Goal: Task Accomplishment & Management: Manage account settings

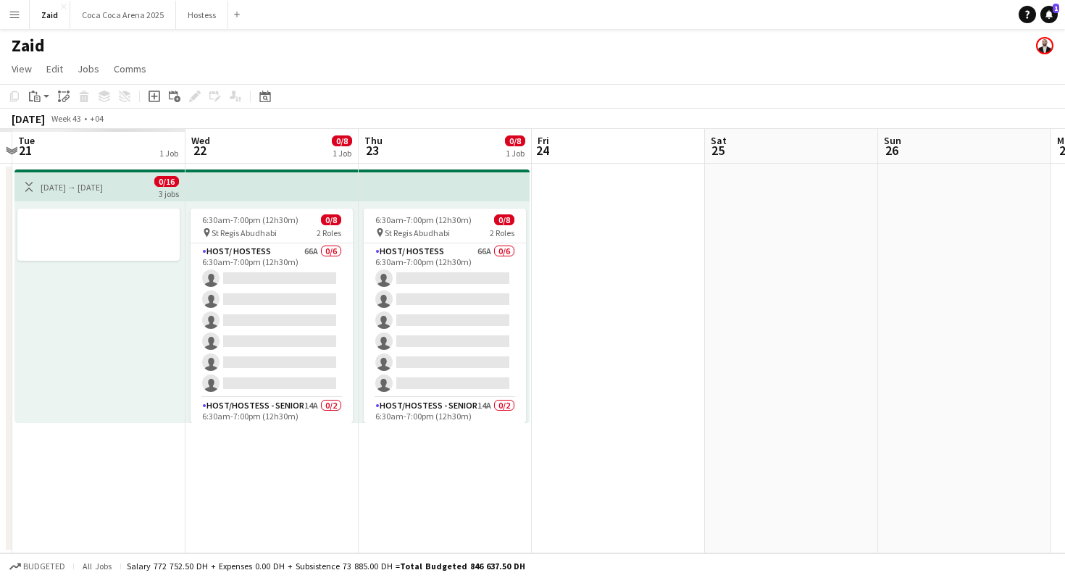
scroll to position [0, 291]
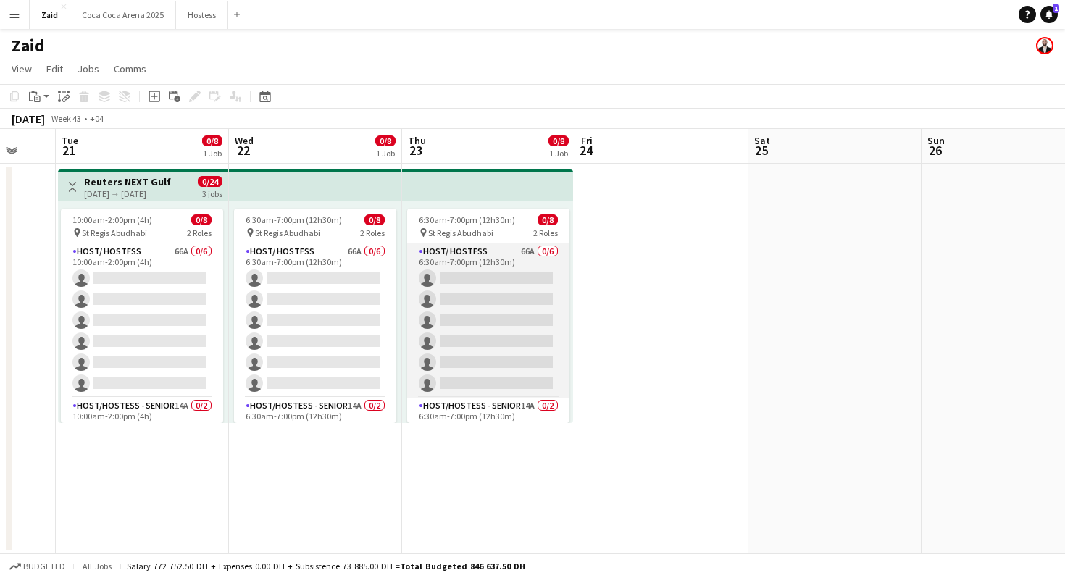
click at [541, 293] on app-card-role "Host/ Hostess 66A 0/6 6:30am-7:00pm (12h30m) single-neutral-actions single-neut…" at bounding box center [488, 320] width 162 height 154
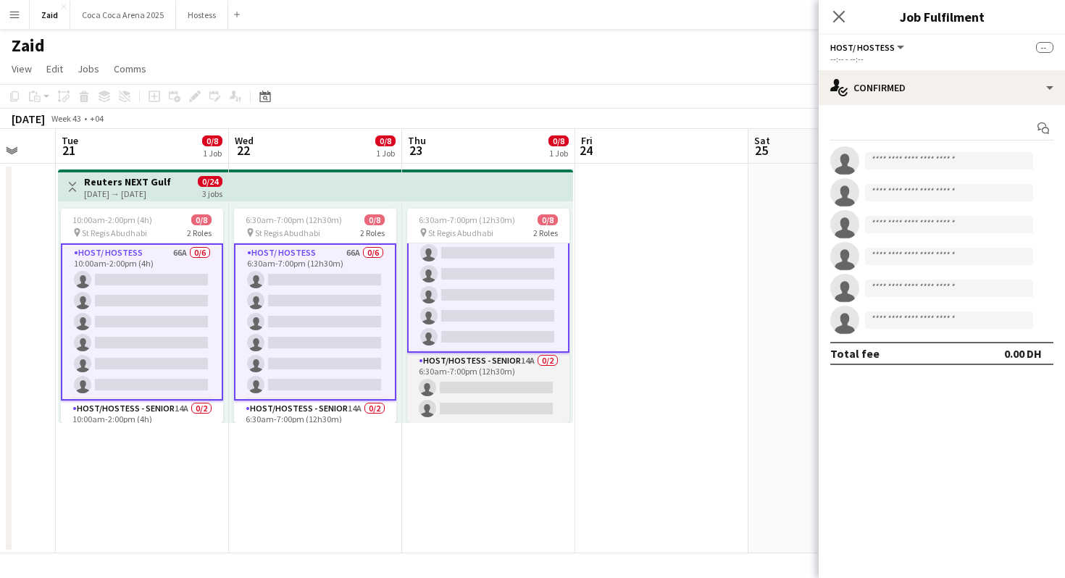
click at [536, 362] on app-card-role "Host/Hostess - Senior 14A 0/2 6:30am-7:00pm (12h30m) single-neutral-actions sin…" at bounding box center [488, 388] width 162 height 70
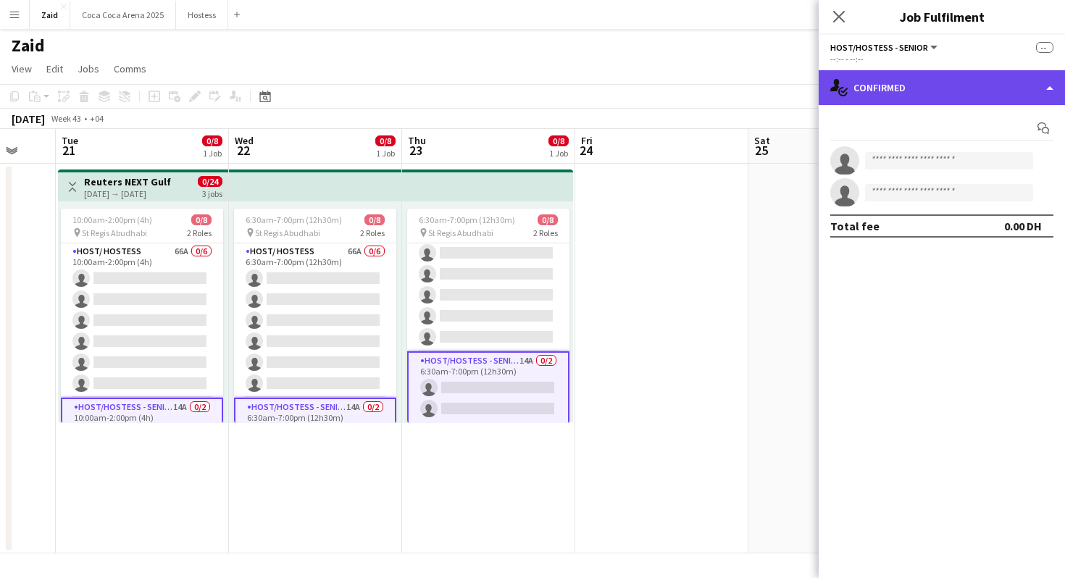
click at [973, 76] on div "single-neutral-actions-check-2 Confirmed" at bounding box center [942, 87] width 246 height 35
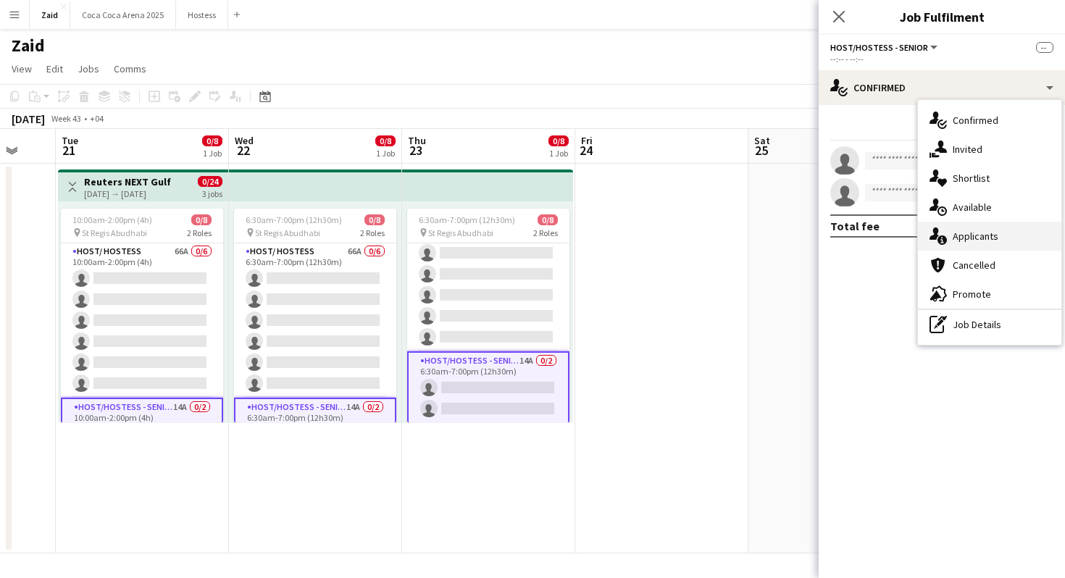
click at [999, 233] on div "single-neutral-actions-information Applicants" at bounding box center [989, 236] width 143 height 29
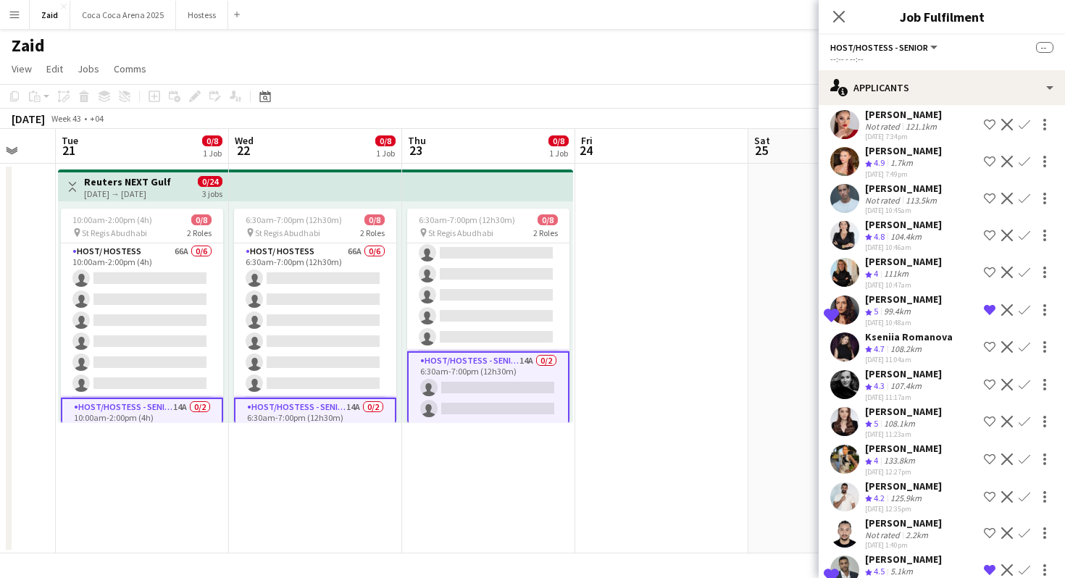
scroll to position [41, 0]
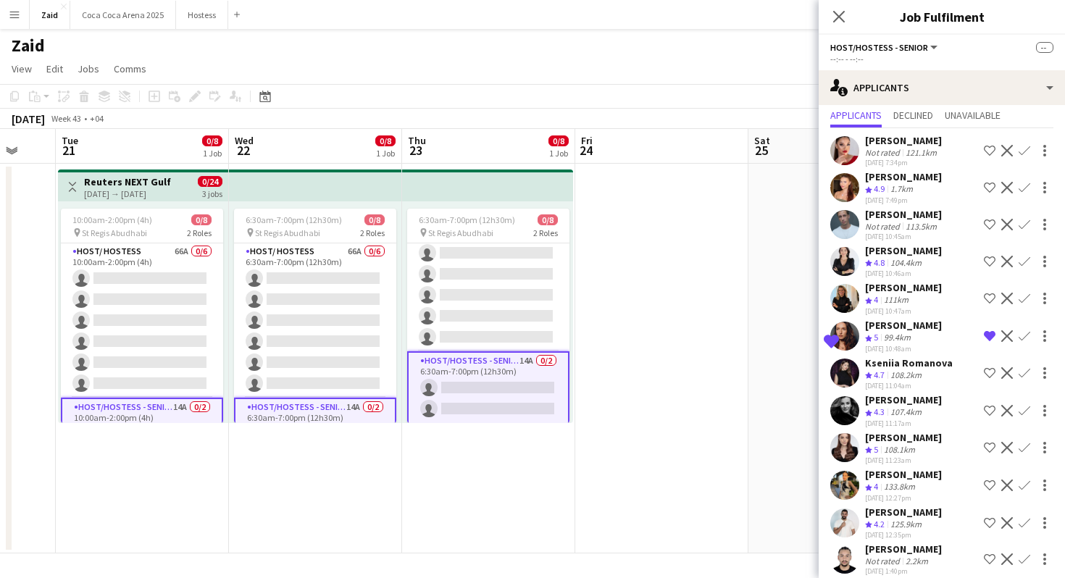
click at [987, 335] on app-icon "Remove crew from shortlist" at bounding box center [990, 336] width 12 height 12
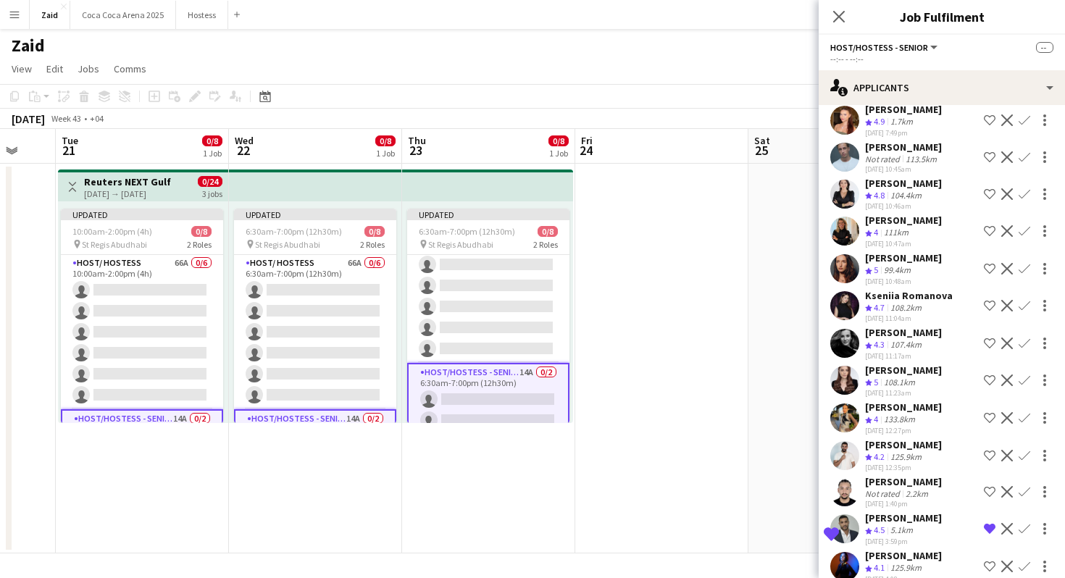
scroll to position [109, 0]
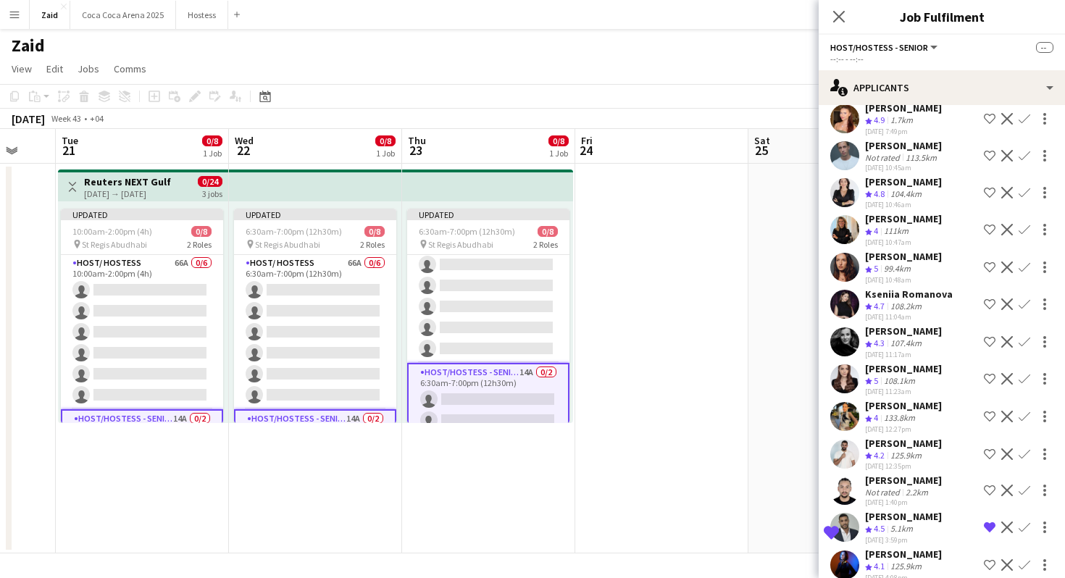
click at [934, 487] on div "Ahmed Nadir Not rated 2.2km 29-08-2025 1:40pm Shortlist crew Decline Confirm" at bounding box center [942, 490] width 246 height 33
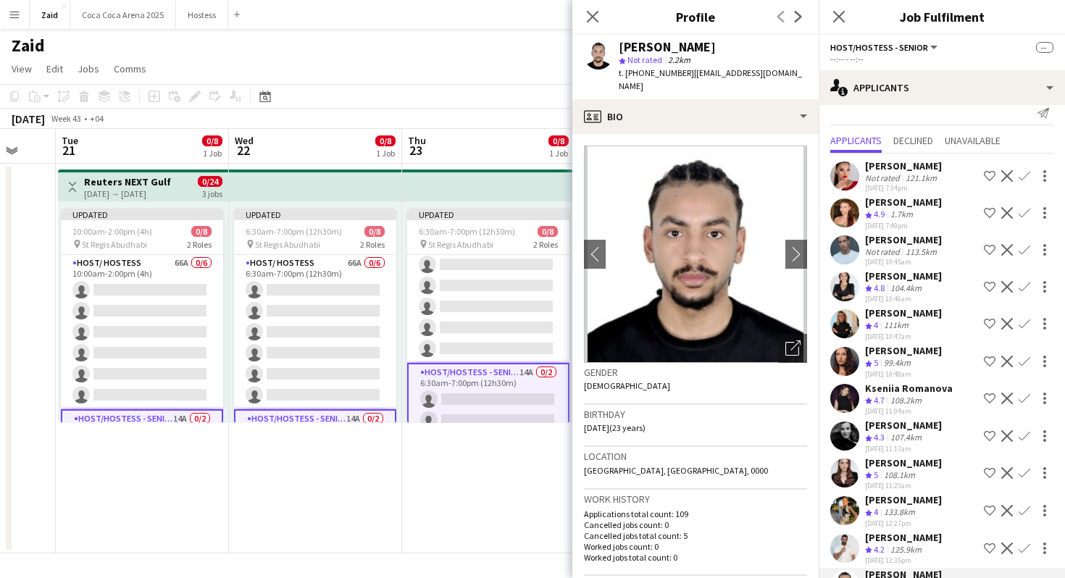
scroll to position [0, 0]
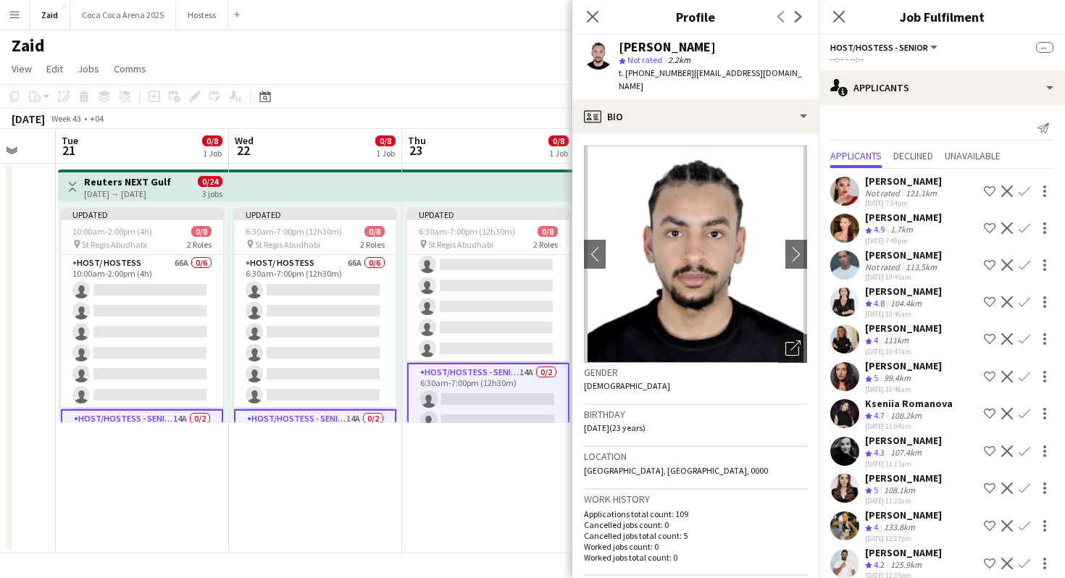
click at [483, 456] on app-date-cell "Updated 6:30am-7:00pm (12h30m) 0/8 pin St Regis Abudhabi 2 Roles Host/ Hostess …" at bounding box center [488, 359] width 173 height 390
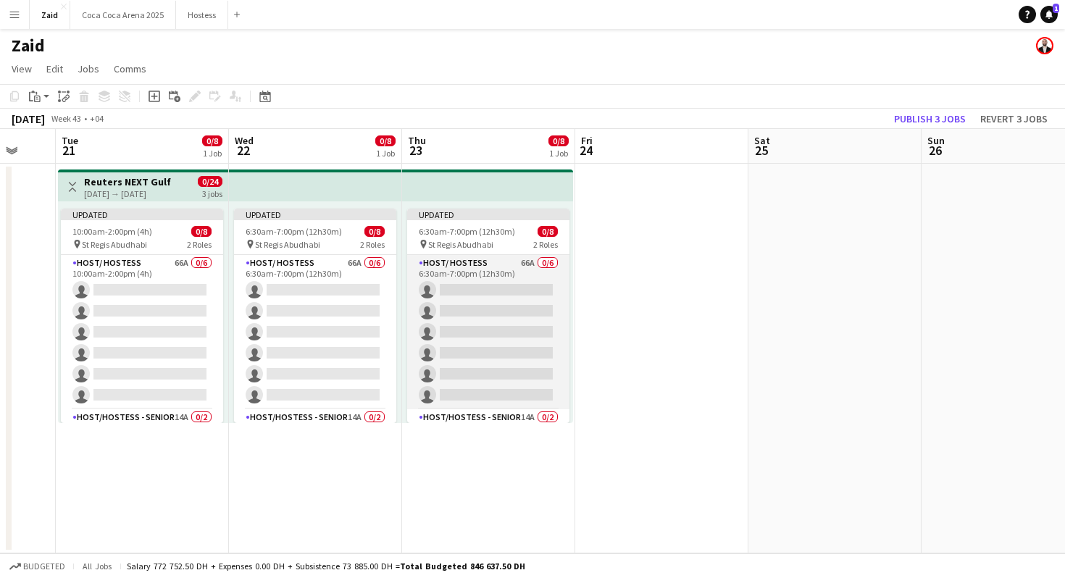
click at [475, 320] on app-card-role "Host/ Hostess 66A 0/6 6:30am-7:00pm (12h30m) single-neutral-actions single-neut…" at bounding box center [488, 332] width 162 height 154
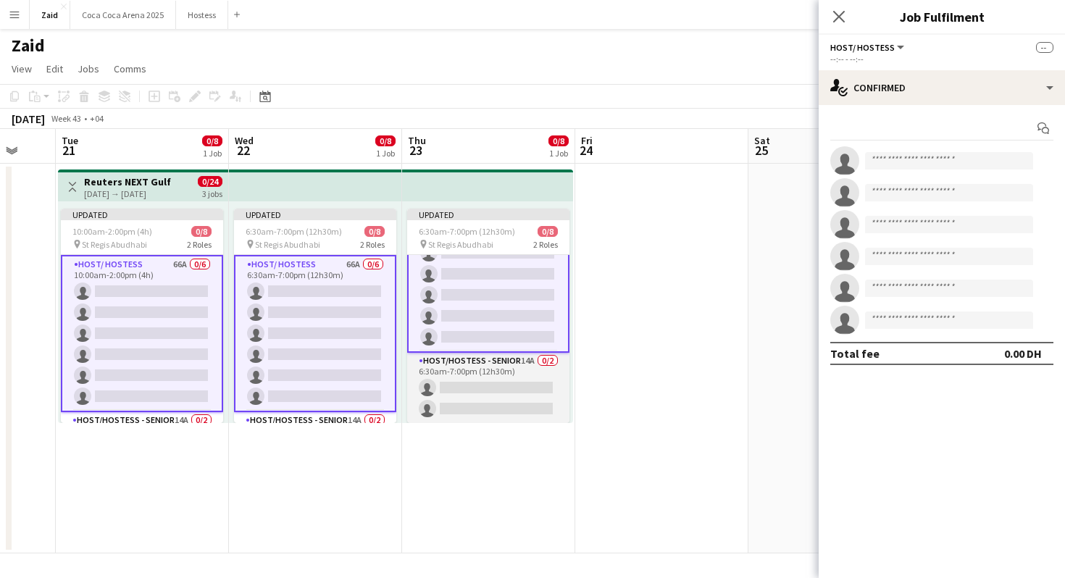
click at [490, 383] on app-card-role "Host/Hostess - Senior 14A 0/2 6:30am-7:00pm (12h30m) single-neutral-actions sin…" at bounding box center [488, 388] width 162 height 70
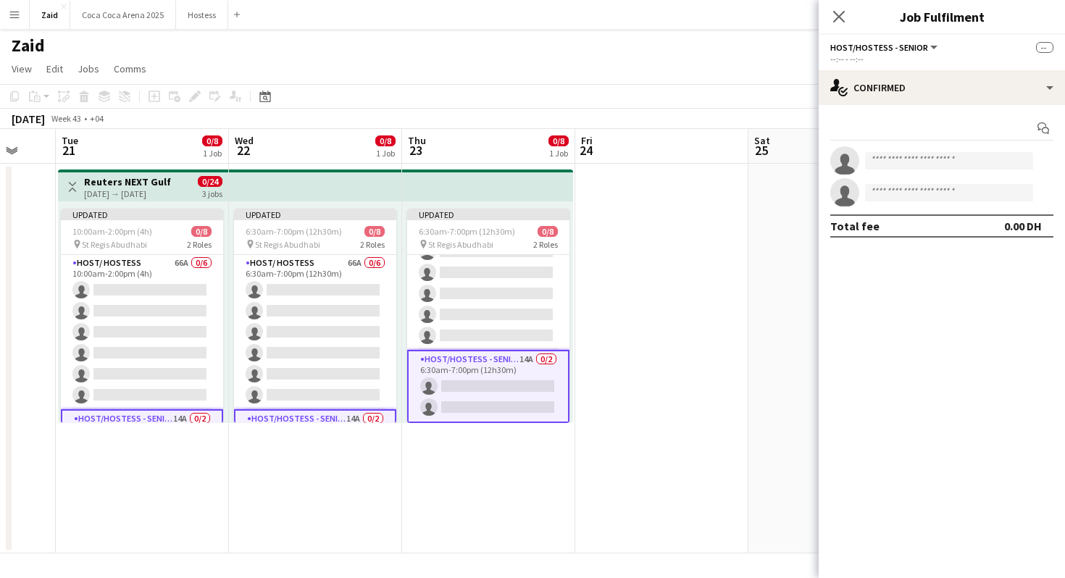
scroll to position [58, 0]
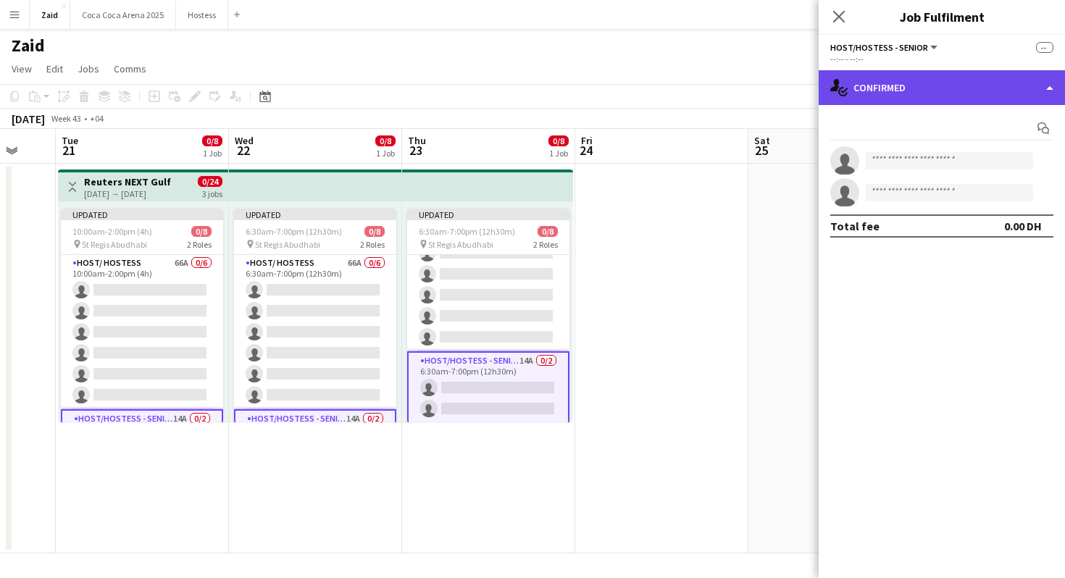
click at [941, 89] on div "single-neutral-actions-check-2 Confirmed" at bounding box center [942, 87] width 246 height 35
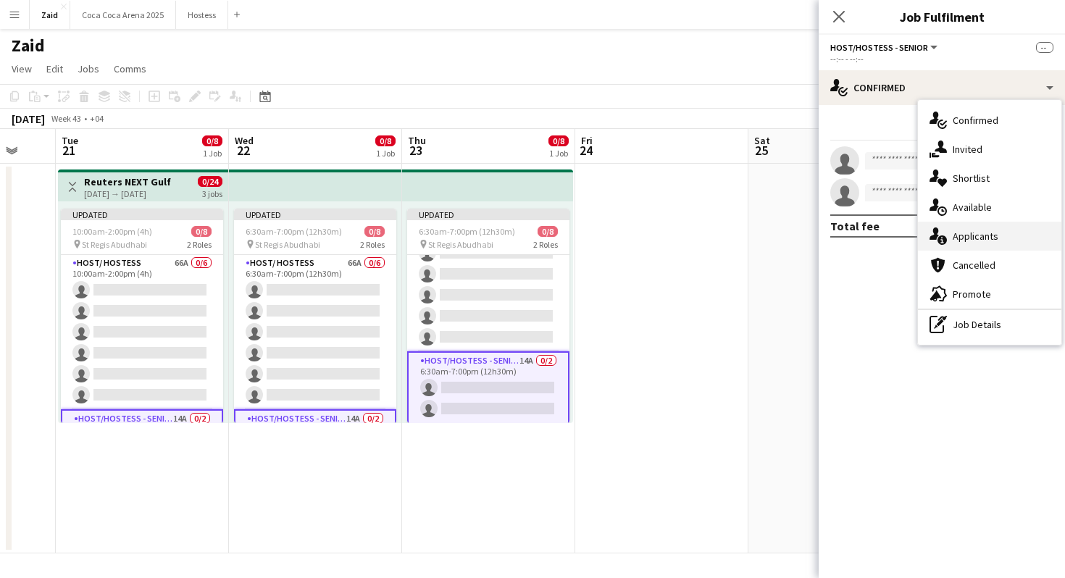
click at [1000, 229] on div "single-neutral-actions-information Applicants" at bounding box center [989, 236] width 143 height 29
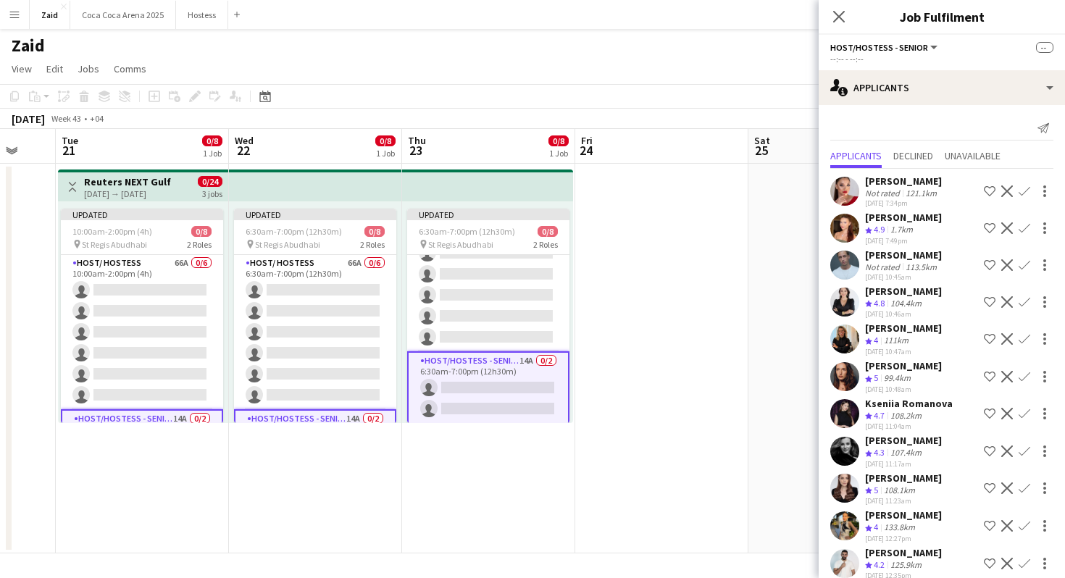
scroll to position [124, 0]
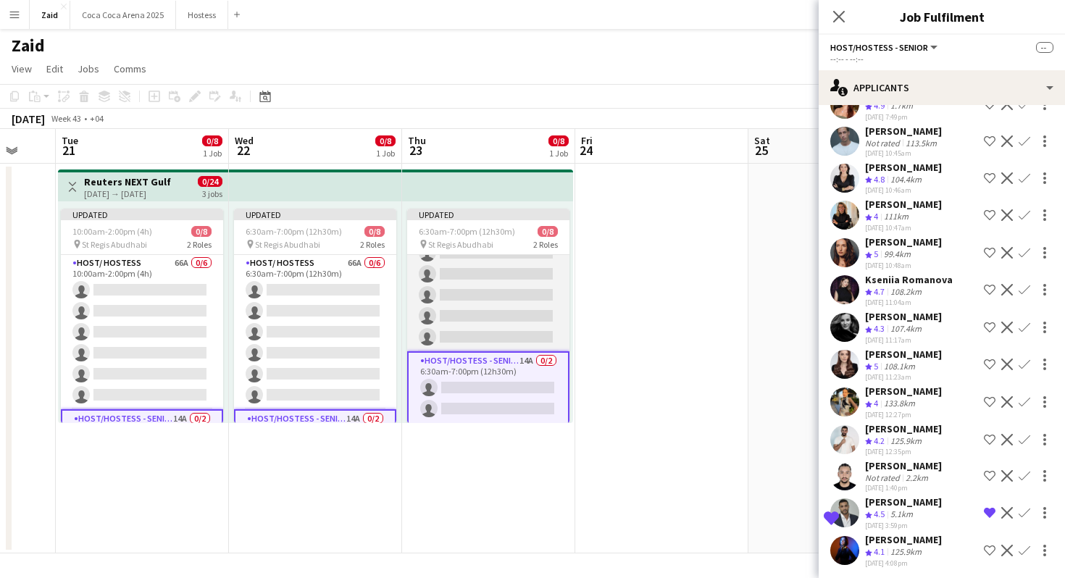
click at [496, 263] on app-card-role "Host/ Hostess 66A 0/6 6:30am-7:00pm (12h30m) single-neutral-actions single-neut…" at bounding box center [488, 274] width 162 height 154
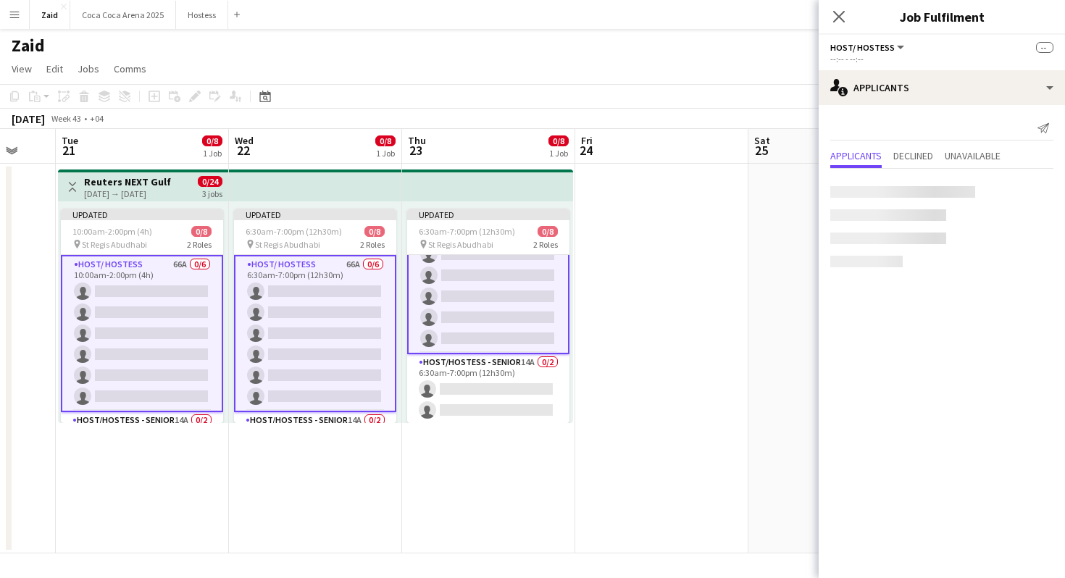
scroll to position [0, 0]
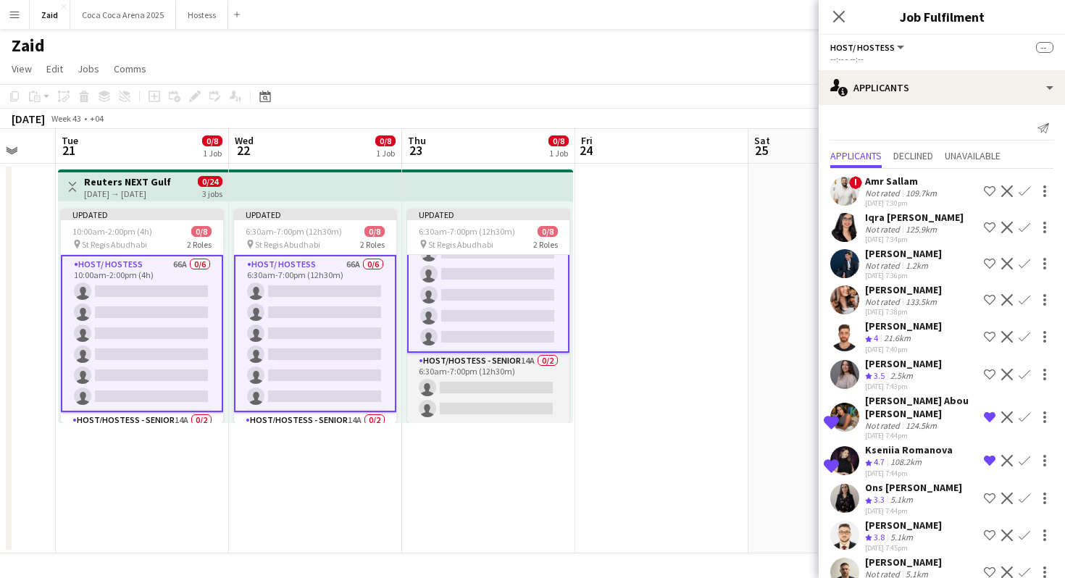
click at [486, 357] on app-card-role "Host/Hostess - Senior 14A 0/2 6:30am-7:00pm (12h30m) single-neutral-actions sin…" at bounding box center [488, 388] width 162 height 70
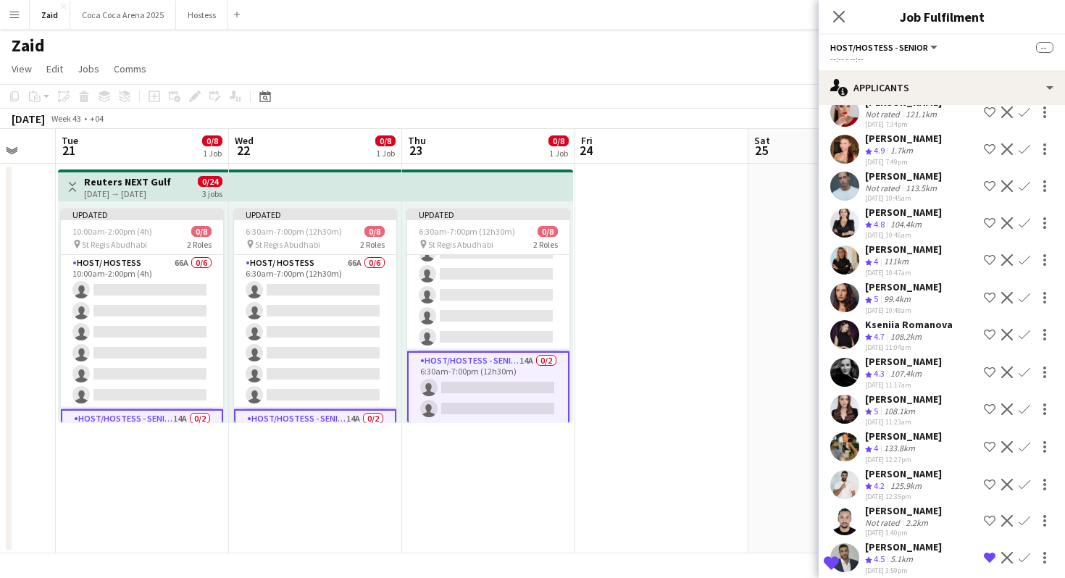
scroll to position [84, 0]
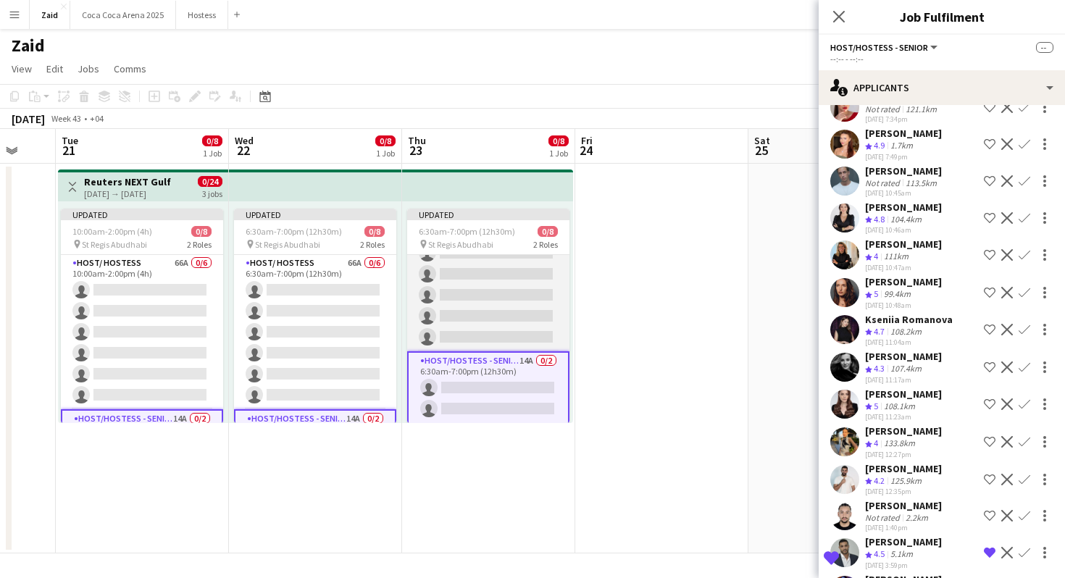
click at [518, 330] on app-card-role "Host/ Hostess 66A 0/6 6:30am-7:00pm (12h30m) single-neutral-actions single-neut…" at bounding box center [488, 274] width 162 height 154
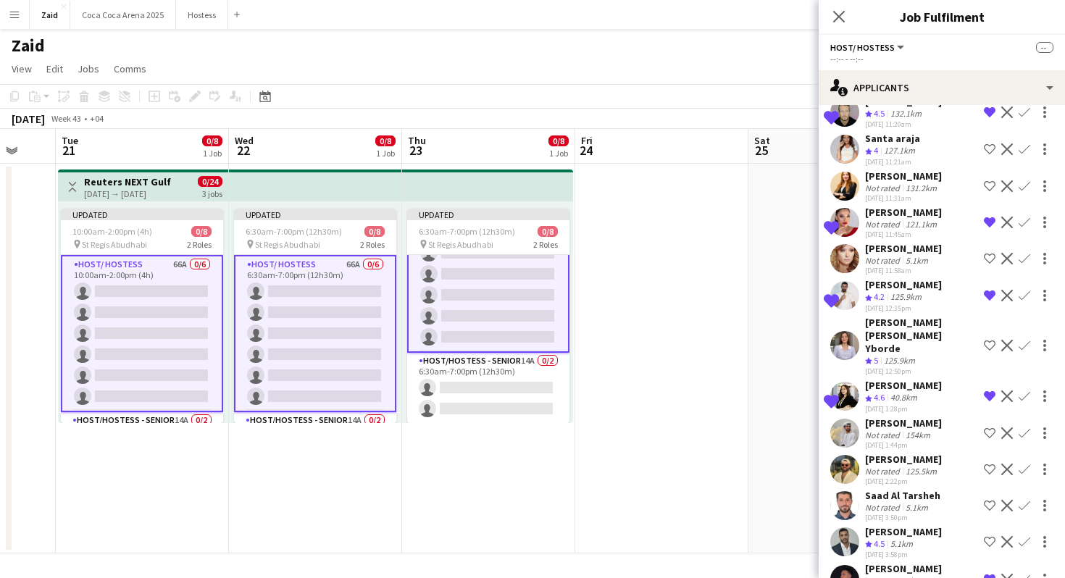
scroll to position [2046, 0]
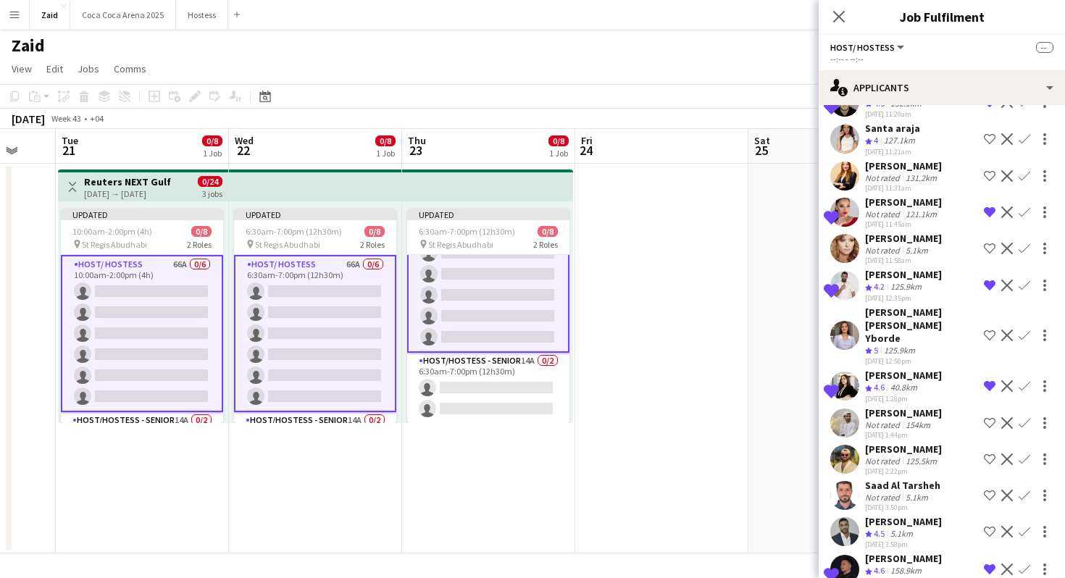
click at [984, 526] on app-icon "Shortlist crew" at bounding box center [990, 532] width 12 height 12
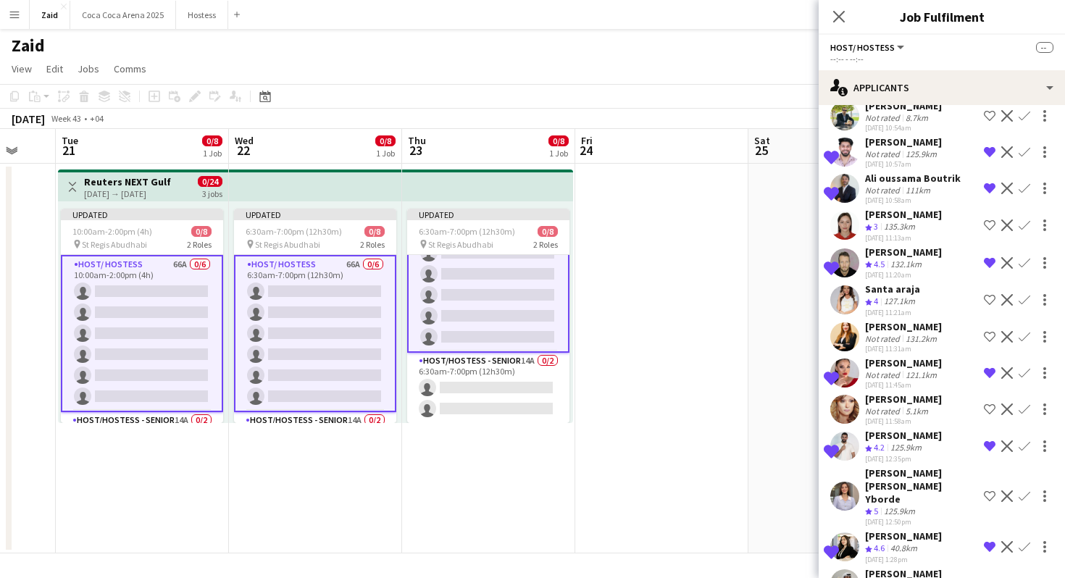
scroll to position [1865, 0]
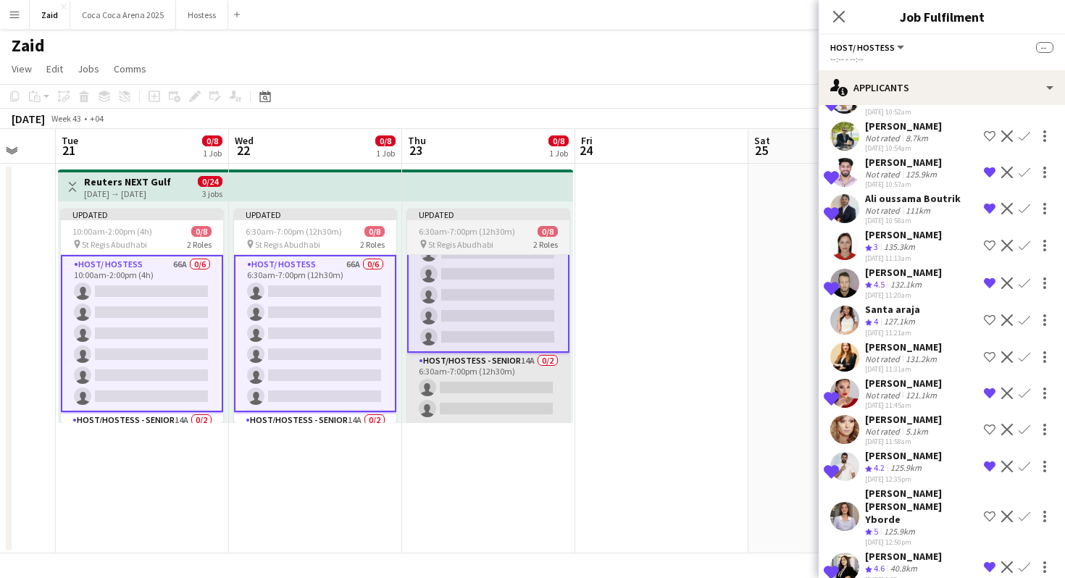
click at [509, 383] on app-card-role "Host/Hostess - Senior 14A 0/2 6:30am-7:00pm (12h30m) single-neutral-actions sin…" at bounding box center [488, 388] width 162 height 70
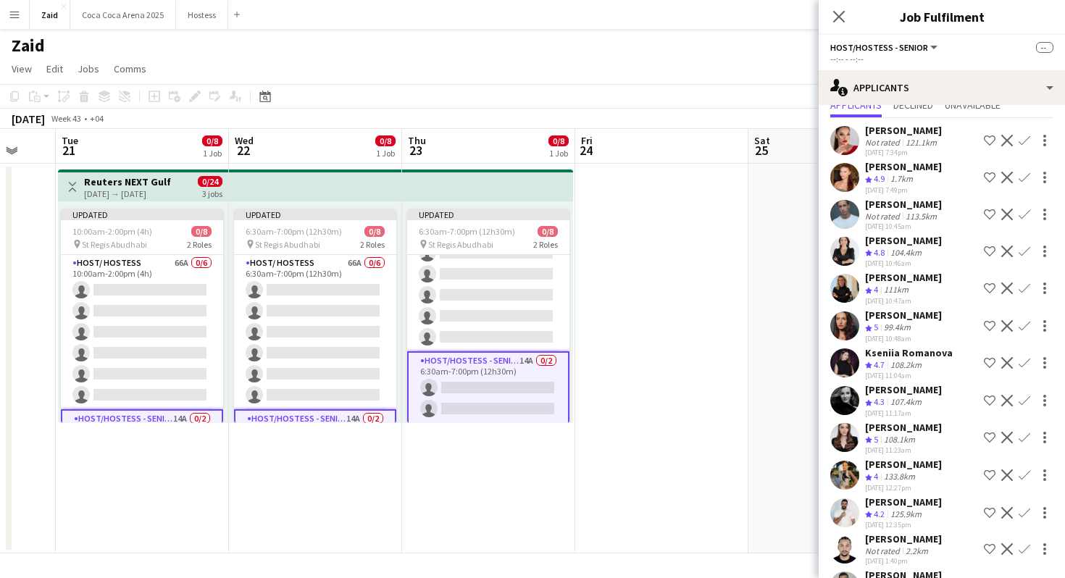
scroll to position [0, 0]
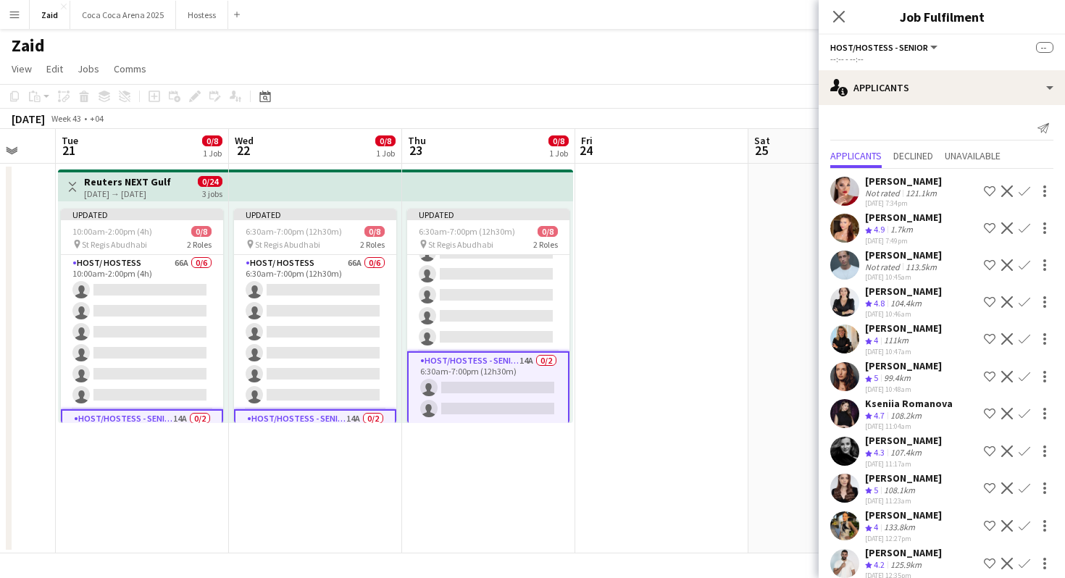
click at [986, 225] on app-icon "Shortlist crew" at bounding box center [990, 228] width 12 height 12
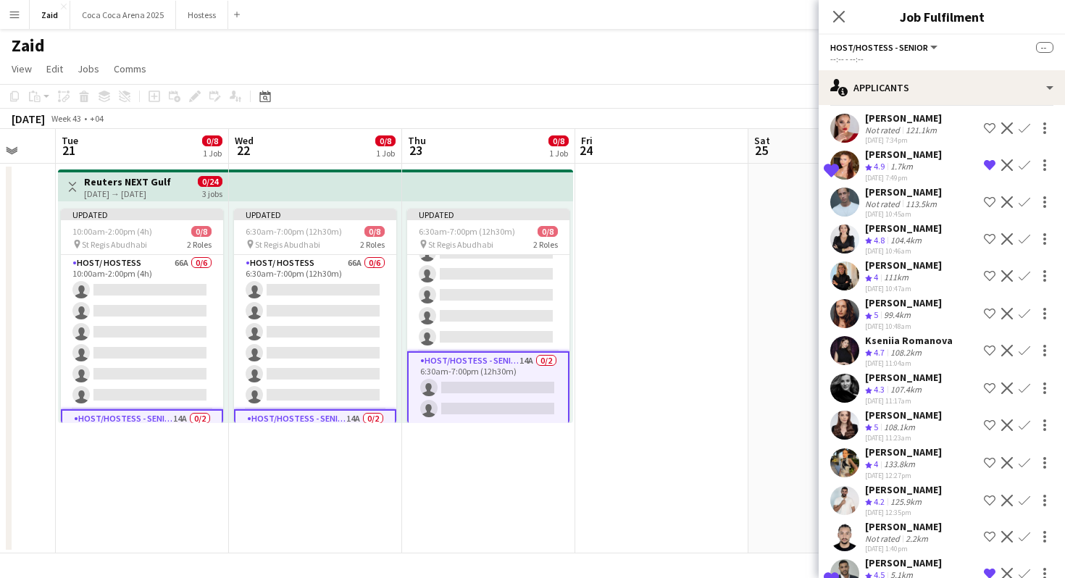
scroll to position [66, 0]
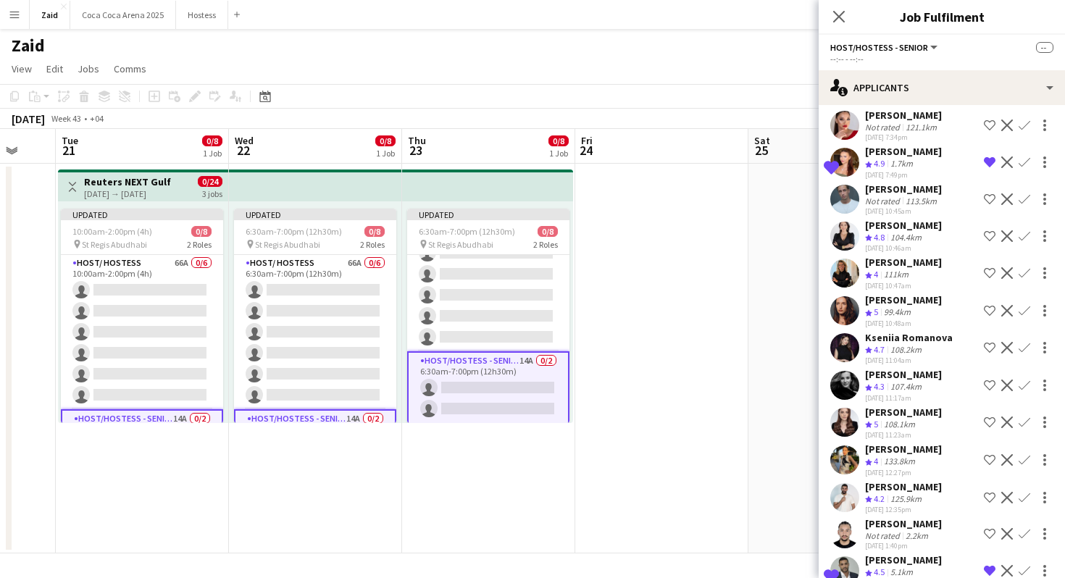
click at [980, 309] on div "Daria Gvardiian Crew rating 5 99.4km 29-08-2025 10:48am Shortlist crew Decline …" at bounding box center [942, 310] width 246 height 35
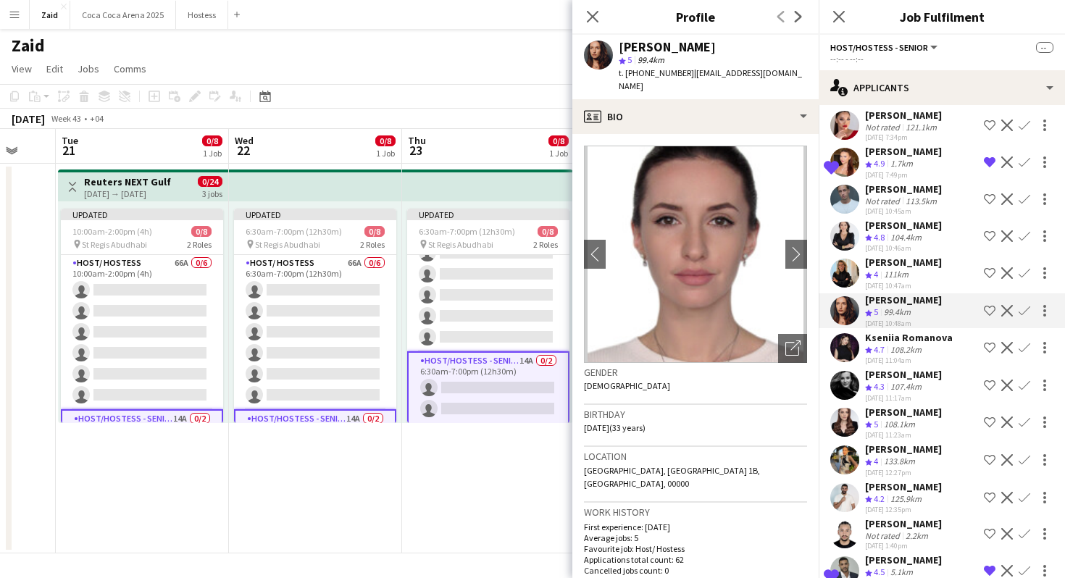
click at [994, 306] on app-icon "Shortlist crew" at bounding box center [990, 311] width 12 height 12
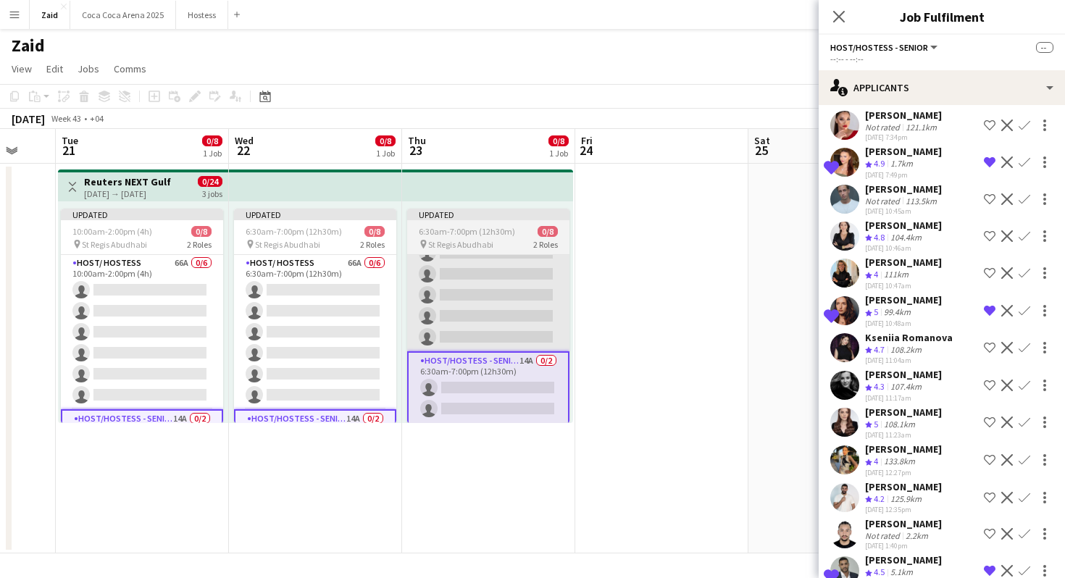
click at [514, 310] on app-card-role "Host/ Hostess 66A 0/6 6:30am-7:00pm (12h30m) single-neutral-actions single-neut…" at bounding box center [488, 274] width 162 height 154
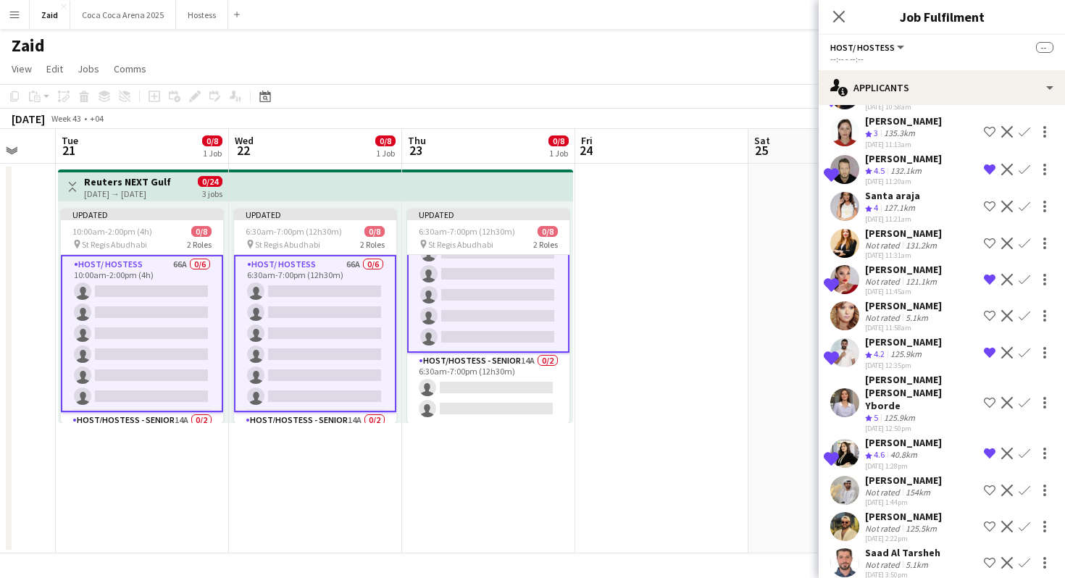
scroll to position [1980, 0]
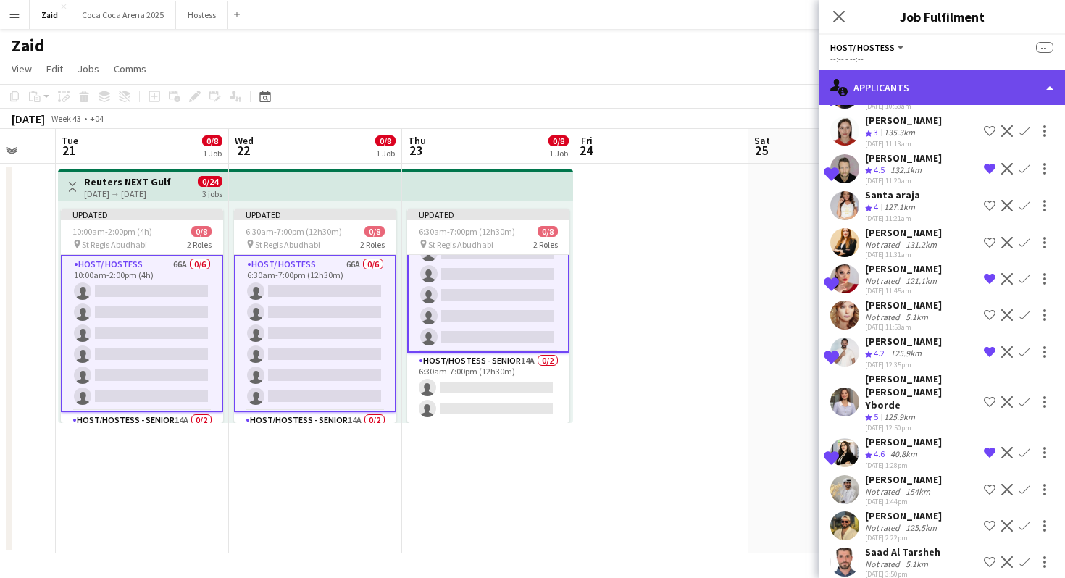
click at [979, 104] on div "single-neutral-actions-information Applicants" at bounding box center [942, 87] width 246 height 35
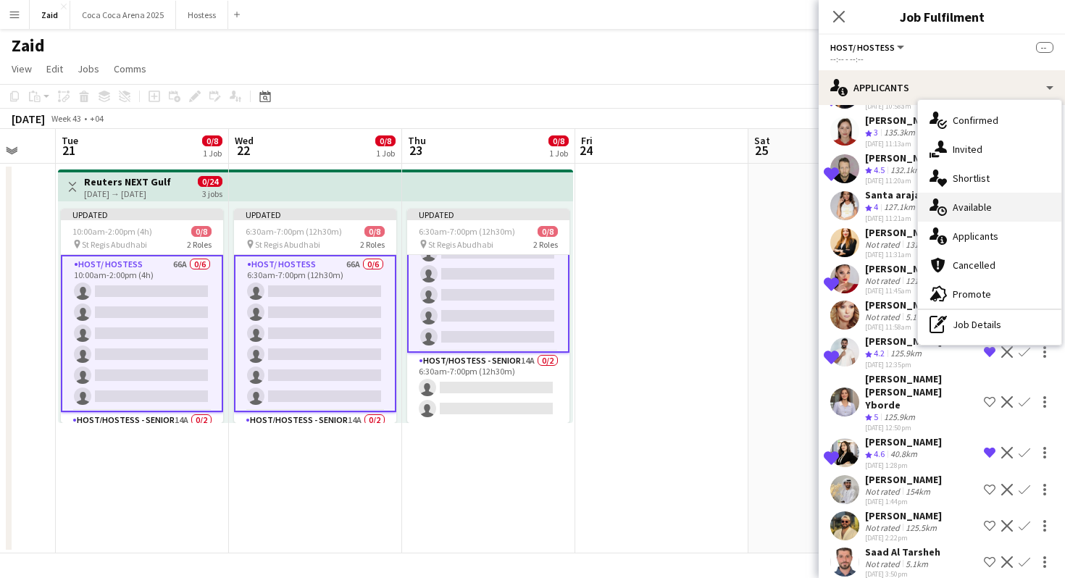
click at [1015, 196] on div "single-neutral-actions-upload Available" at bounding box center [989, 207] width 143 height 29
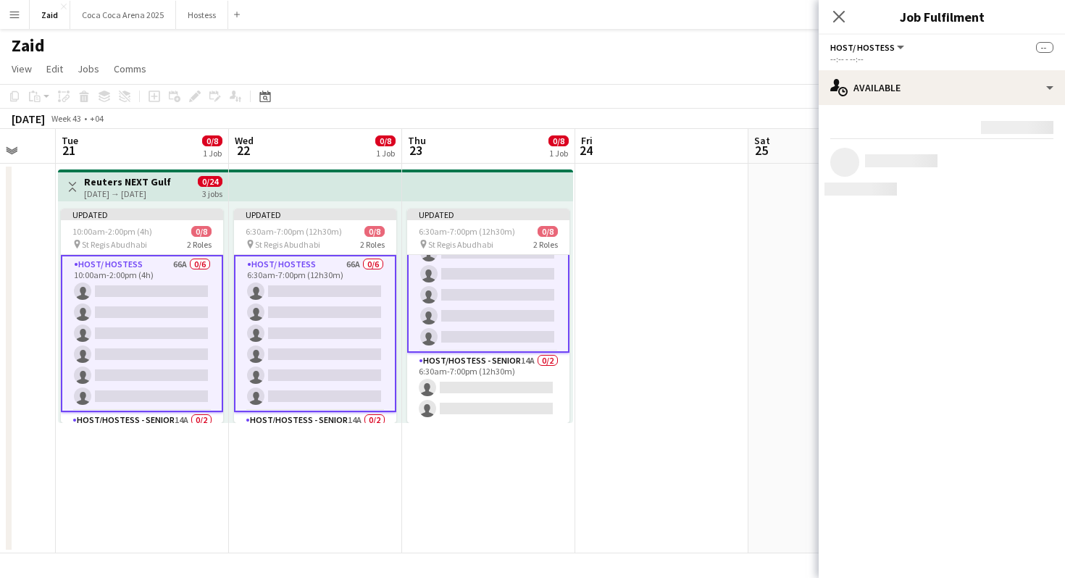
scroll to position [0, 0]
click at [1015, 196] on mat-expansion-panel "users Available Rating: 0 - 5 0 5 Distance: 1km - 1001km+ 1001km+ To use matche…" at bounding box center [942, 341] width 246 height 473
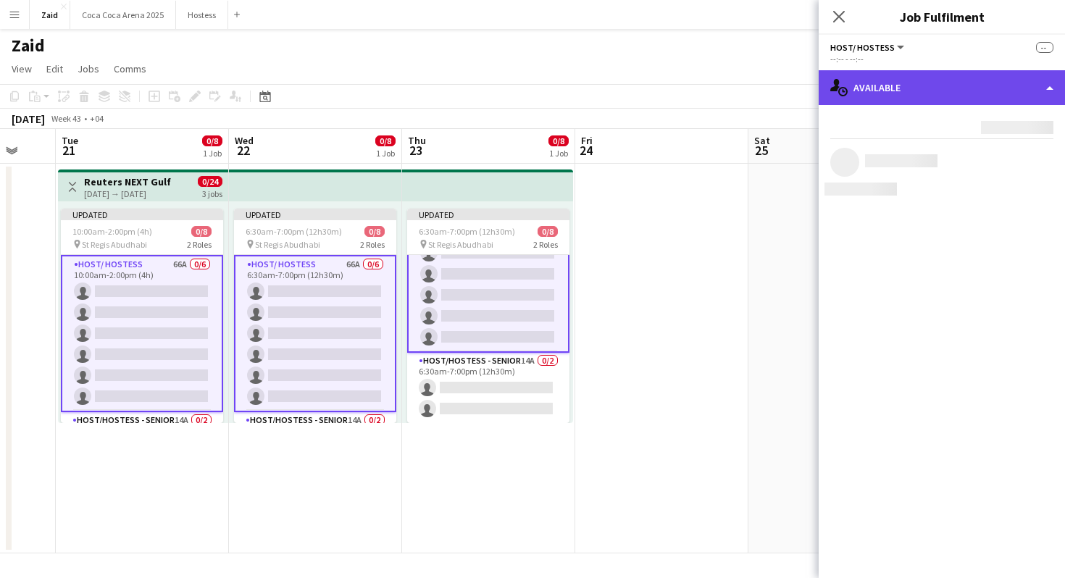
click at [997, 86] on div "single-neutral-actions-upload Available" at bounding box center [942, 87] width 246 height 35
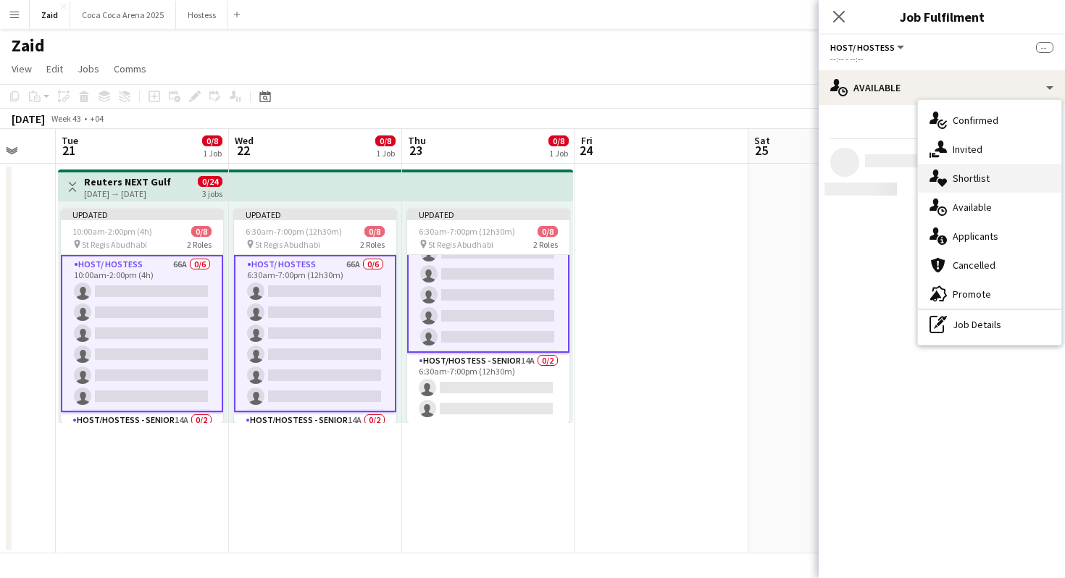
click at [1012, 169] on div "single-neutral-actions-heart Shortlist" at bounding box center [989, 178] width 143 height 29
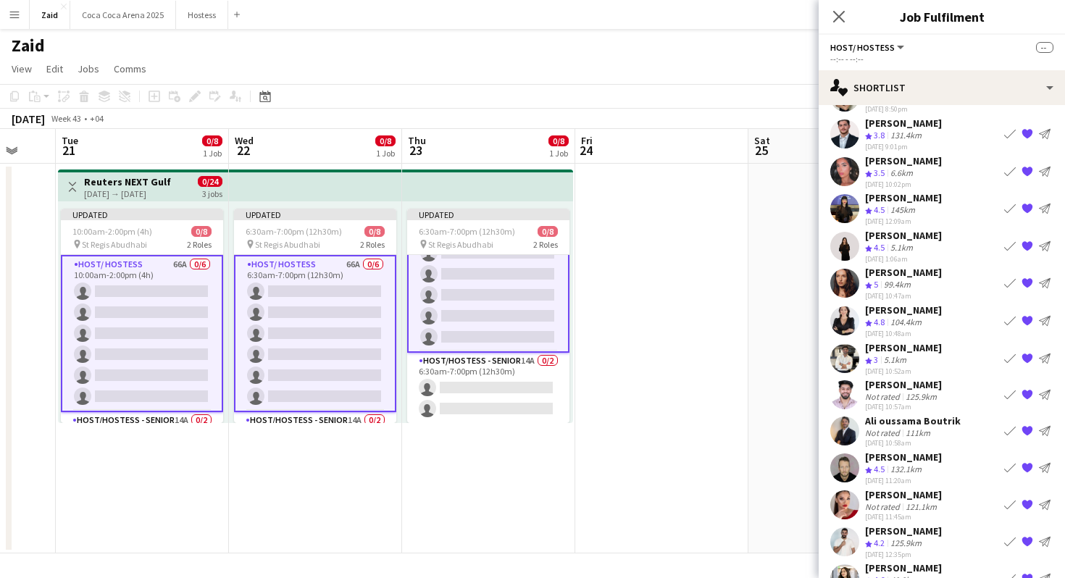
scroll to position [408, 0]
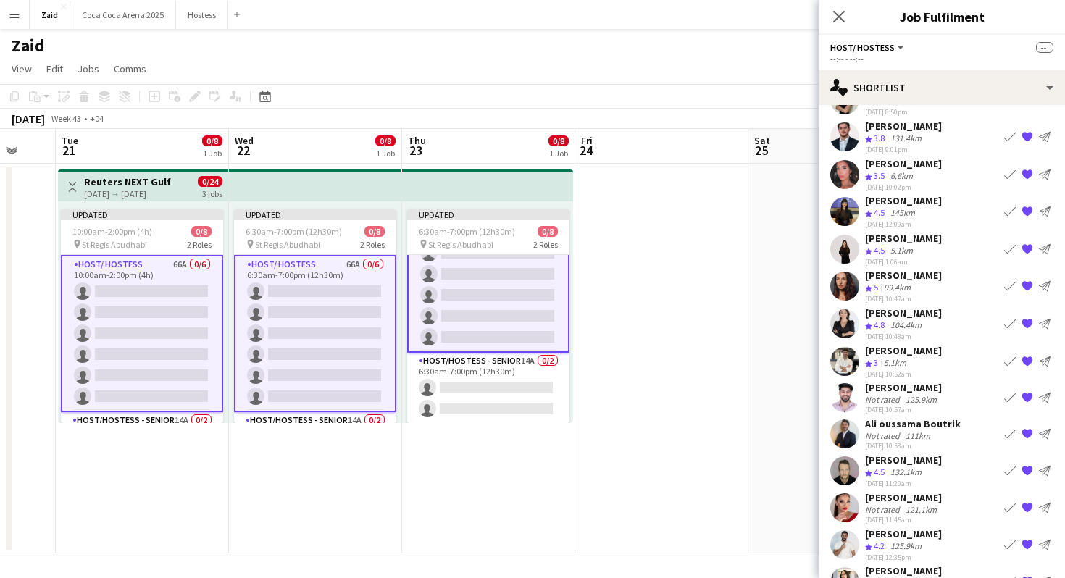
click at [638, 336] on app-date-cell at bounding box center [661, 359] width 173 height 390
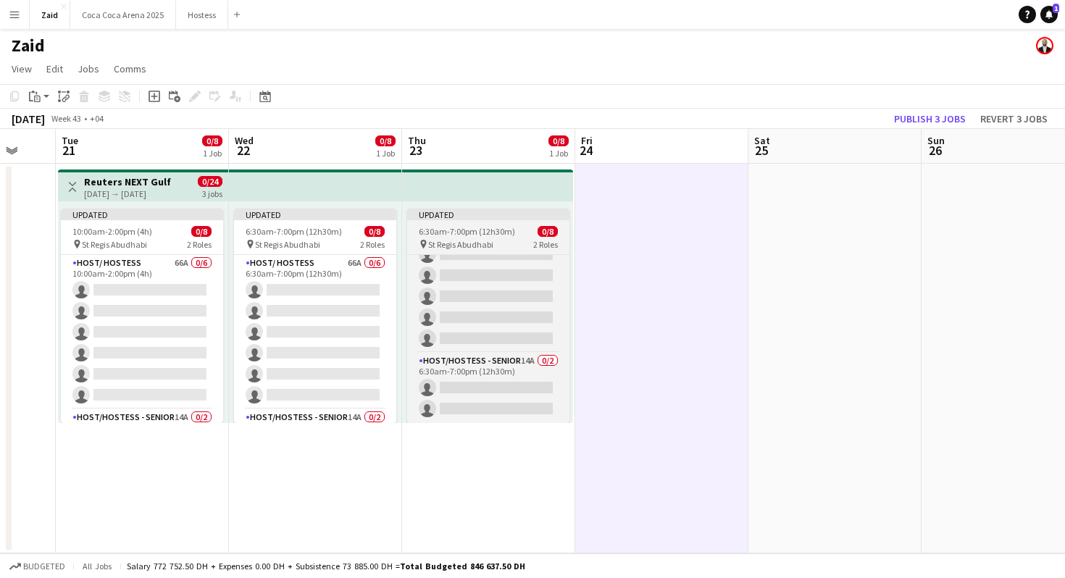
click at [562, 232] on div "6:30am-7:00pm (12h30m) 0/8" at bounding box center [488, 231] width 162 height 11
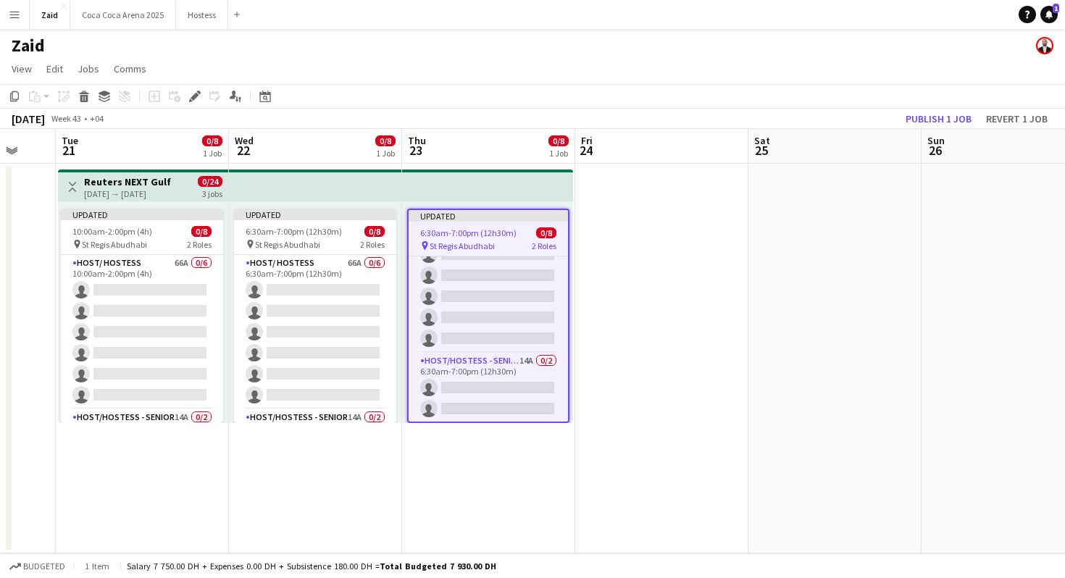
click at [815, 278] on app-date-cell at bounding box center [835, 359] width 173 height 390
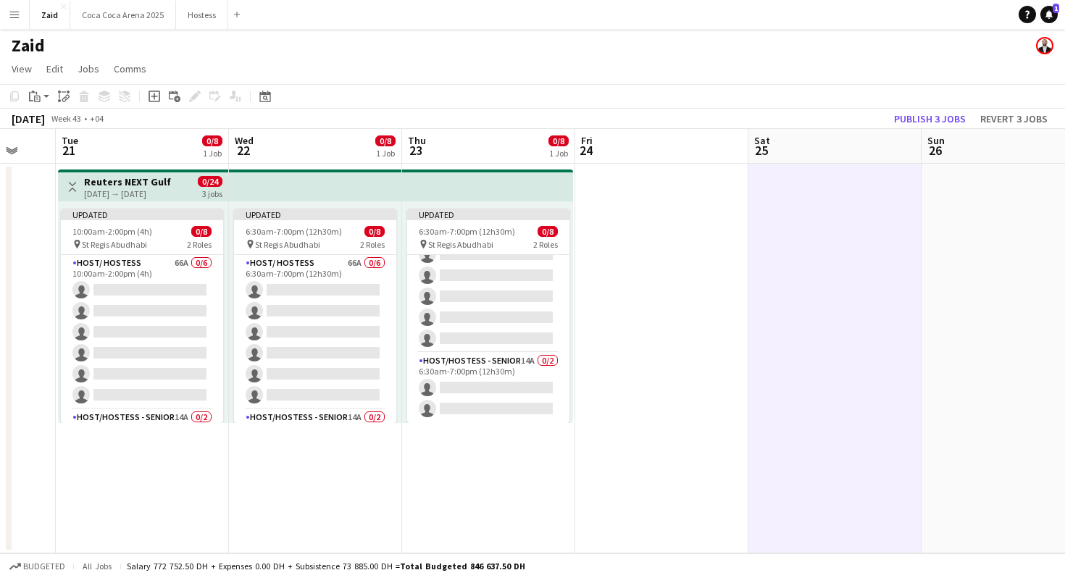
scroll to position [57, 0]
click at [949, 125] on button "Publish 3 jobs" at bounding box center [929, 118] width 83 height 19
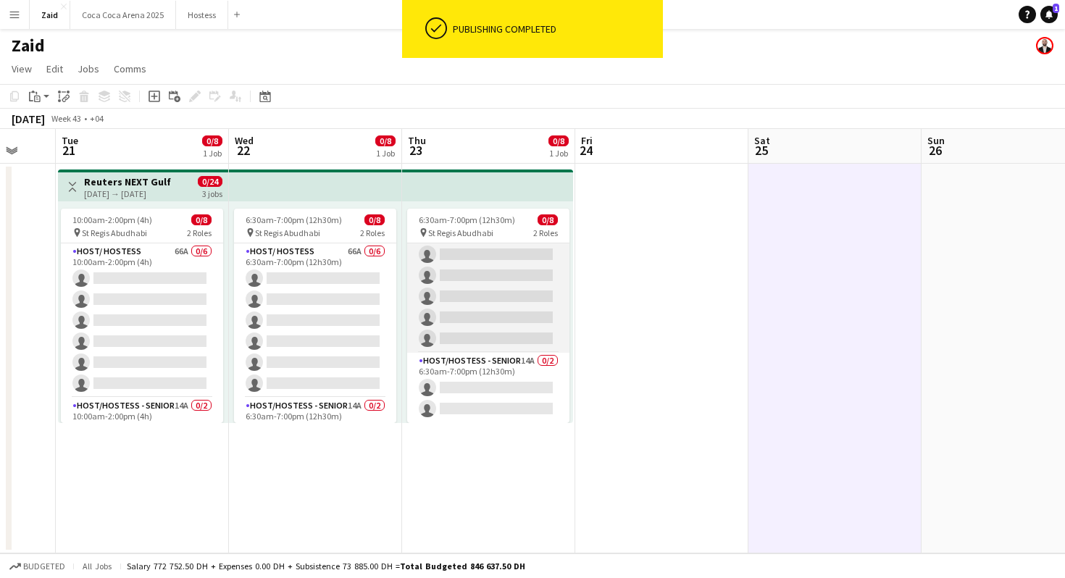
click at [486, 280] on app-card-role "Host/ Hostess 66A 0/6 6:30am-7:00pm (12h30m) single-neutral-actions single-neut…" at bounding box center [488, 276] width 162 height 154
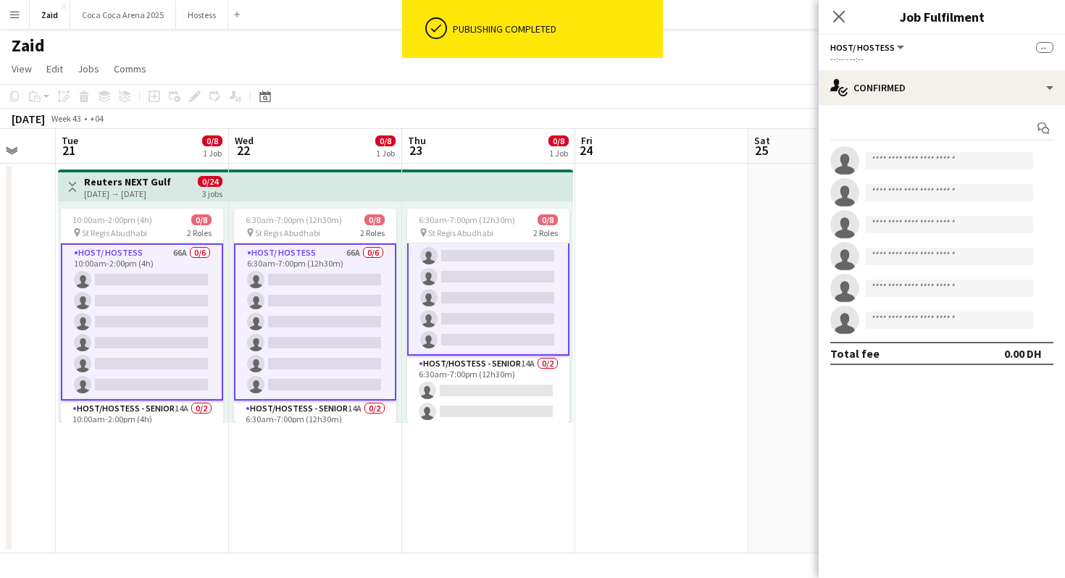
scroll to position [46, 0]
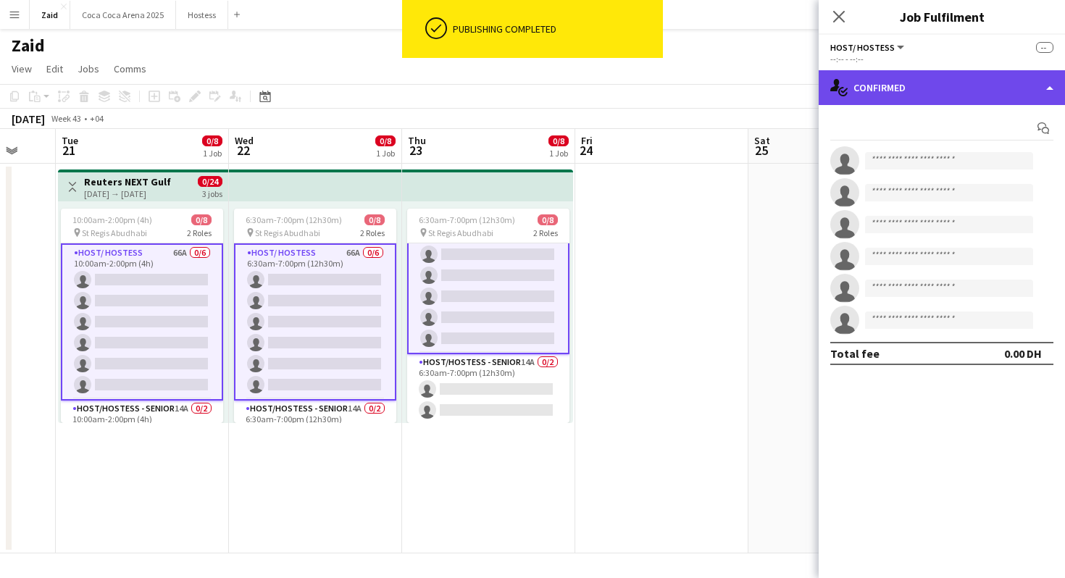
click at [865, 96] on div "single-neutral-actions-check-2 Confirmed" at bounding box center [942, 87] width 246 height 35
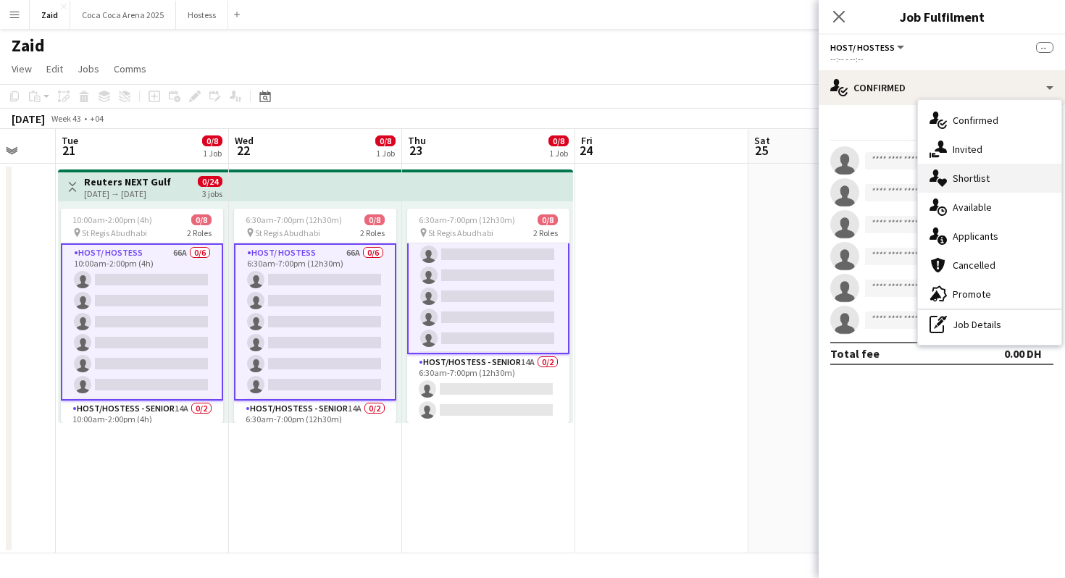
click at [965, 191] on div "single-neutral-actions-check-2 Confirmed single-neutral-actions-share-1 Invited…" at bounding box center [989, 222] width 143 height 245
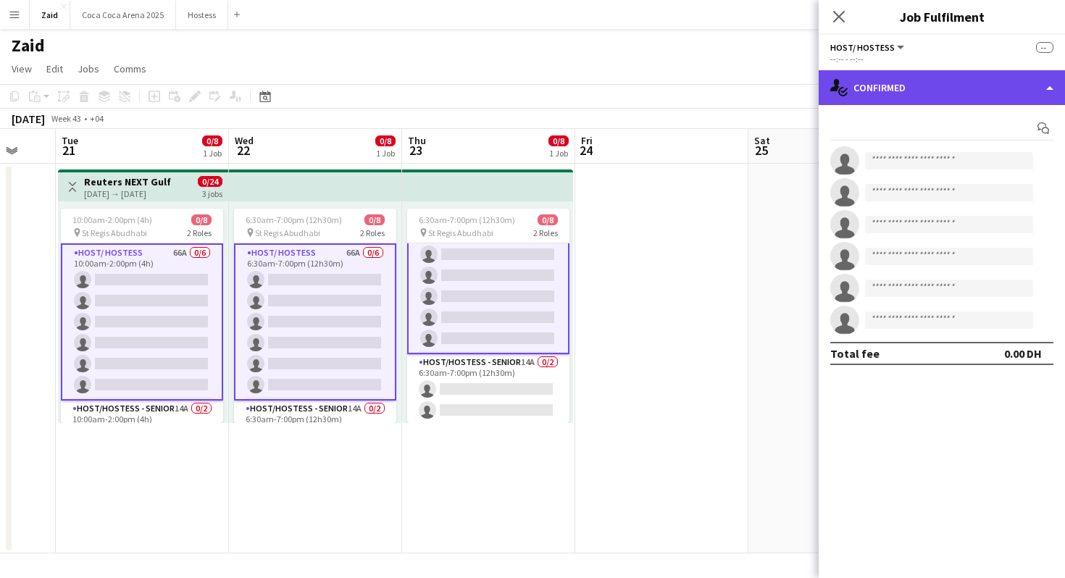
click at [957, 83] on div "single-neutral-actions-check-2 Confirmed" at bounding box center [942, 87] width 246 height 35
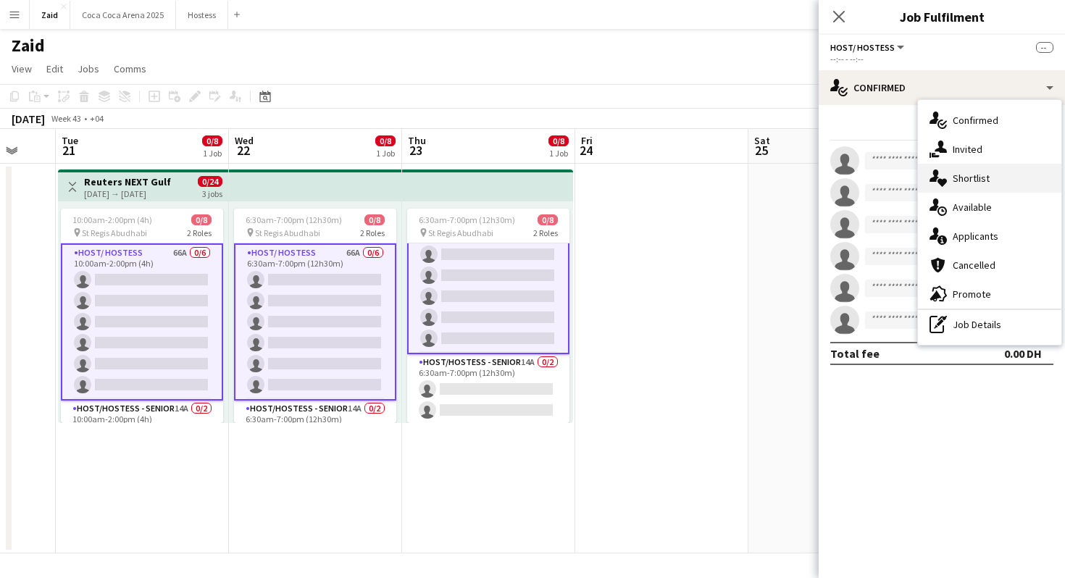
click at [999, 164] on div "single-neutral-actions-heart Shortlist" at bounding box center [989, 178] width 143 height 29
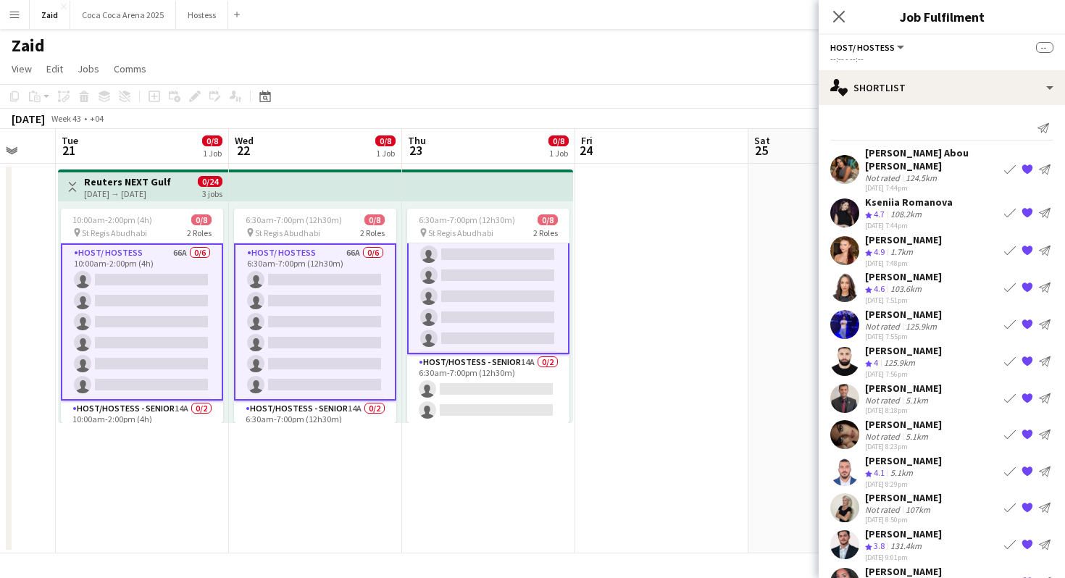
click at [191, 309] on app-card-role "Host/ Hostess 66A 0/6 10:00am-2:00pm (4h) single-neutral-actions single-neutral…" at bounding box center [142, 321] width 162 height 157
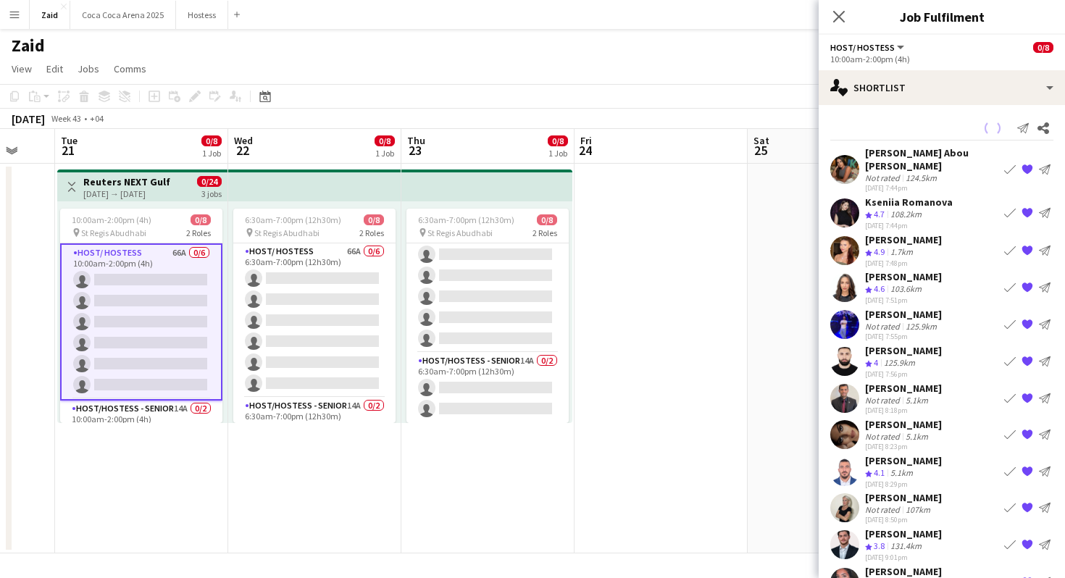
scroll to position [45, 0]
click at [1042, 135] on app-icon "Share" at bounding box center [1043, 128] width 20 height 20
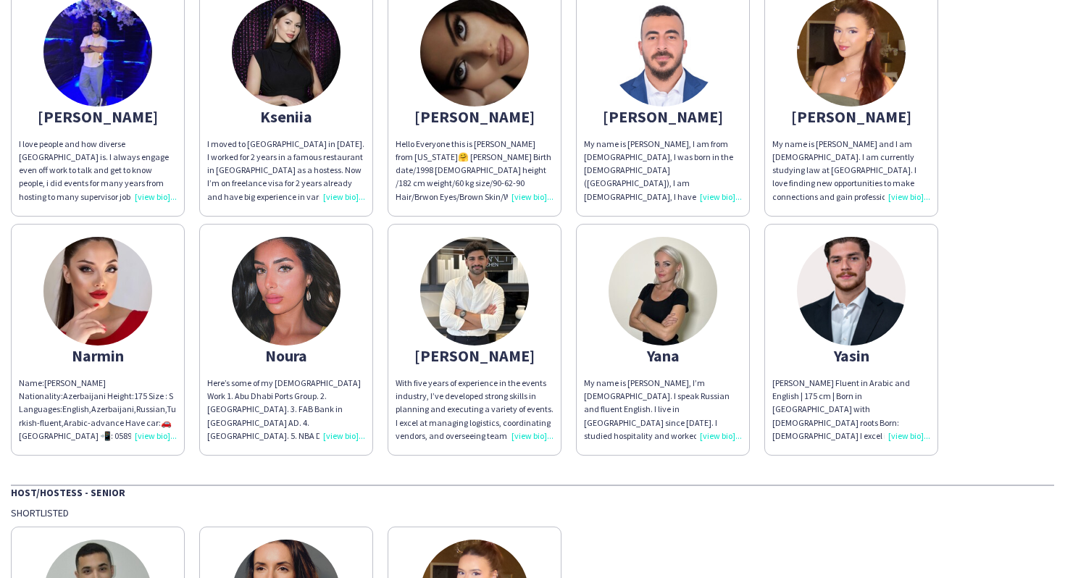
scroll to position [873, 0]
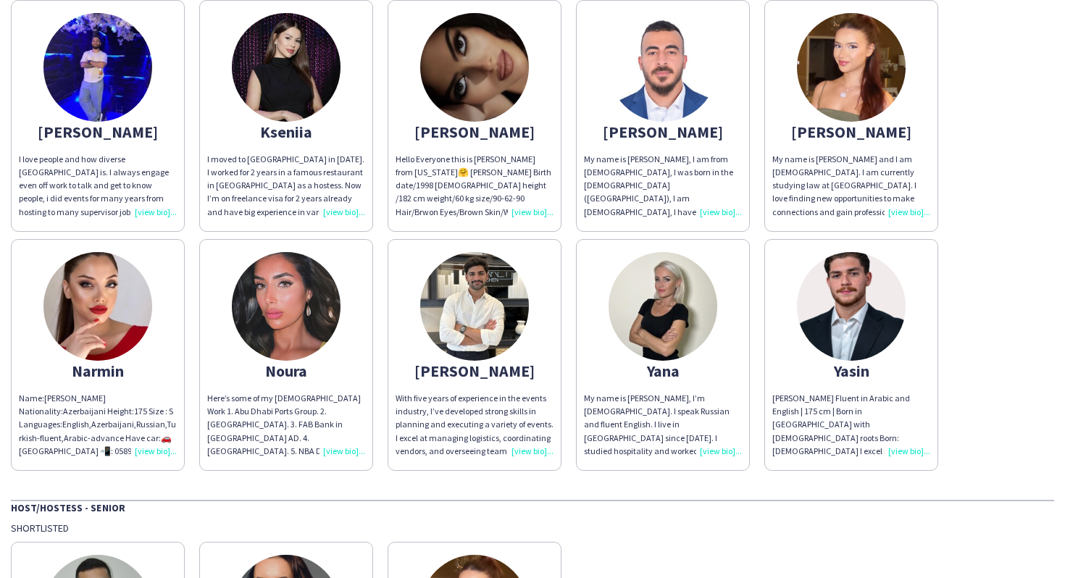
click at [682, 338] on img at bounding box center [663, 306] width 109 height 109
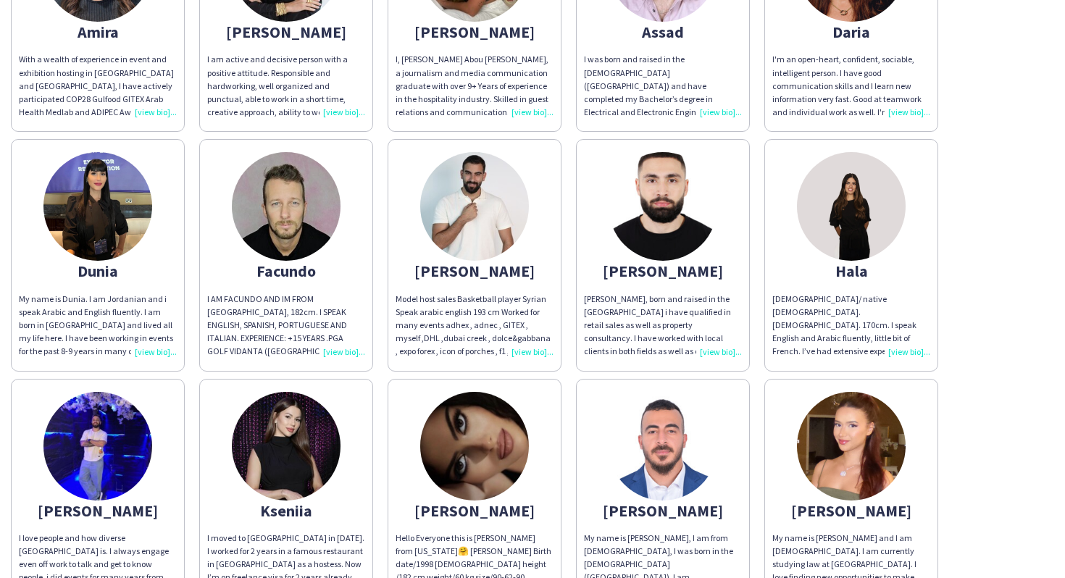
scroll to position [458, 0]
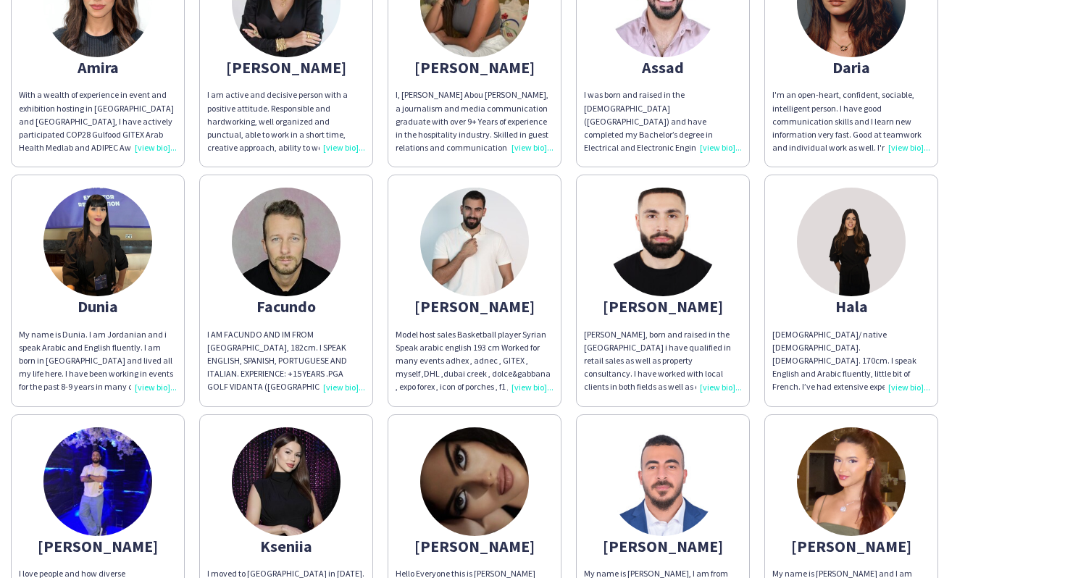
click at [408, 252] on app-share-pages-crew-card "George charbel Model host sales Basketball player Syrian Speak arabic english 1…" at bounding box center [475, 291] width 174 height 232
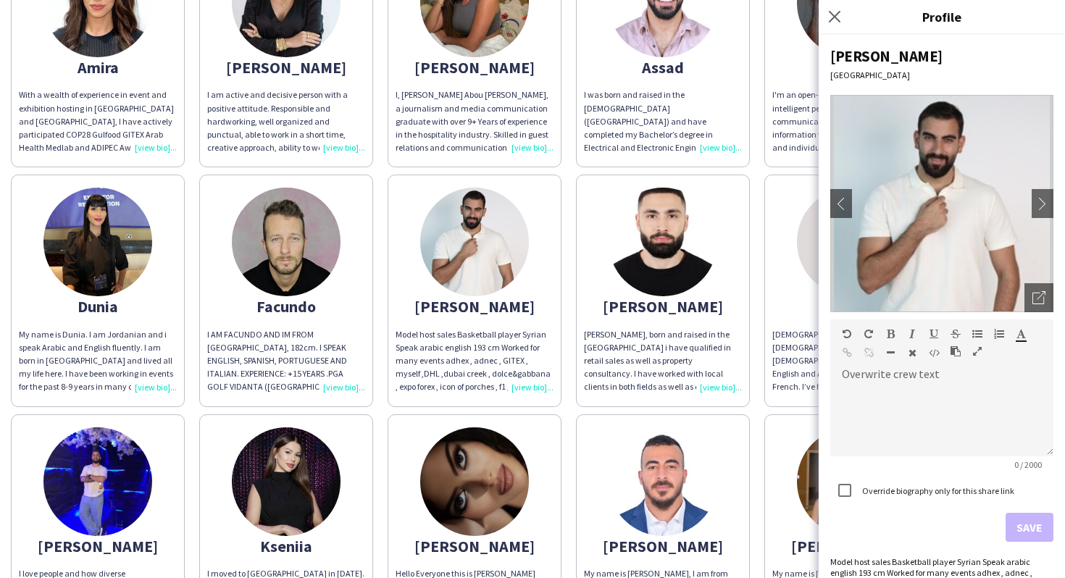
click at [408, 252] on app-share-pages-crew-card "George charbel Model host sales Basketball player Syrian Speak arabic english 1…" at bounding box center [475, 291] width 174 height 232
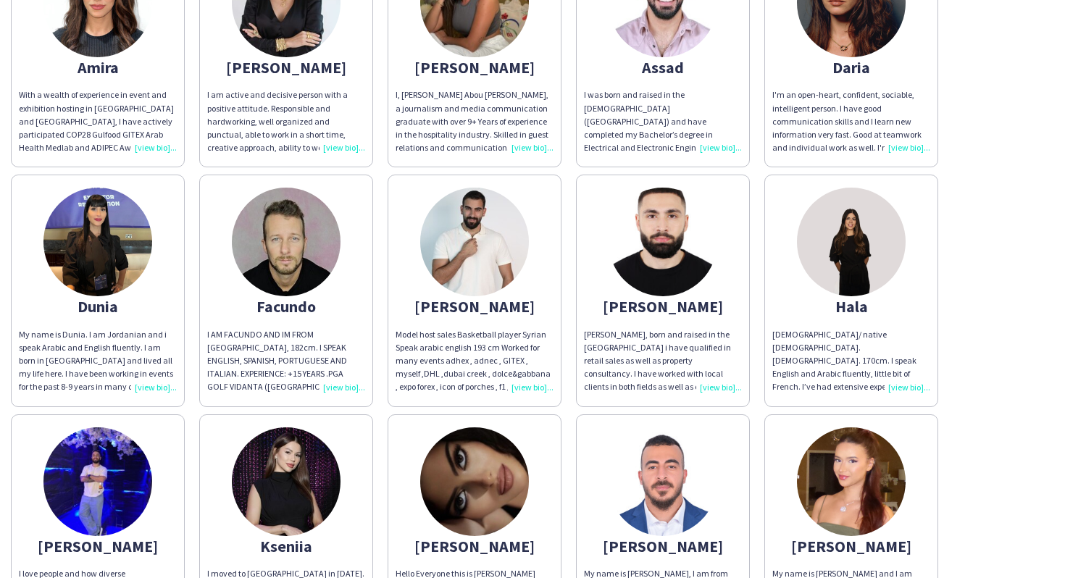
click at [568, 162] on div "Abdulkader My part-time experiences have greatly shaped my skills and perspecti…" at bounding box center [533, 287] width 1044 height 1196
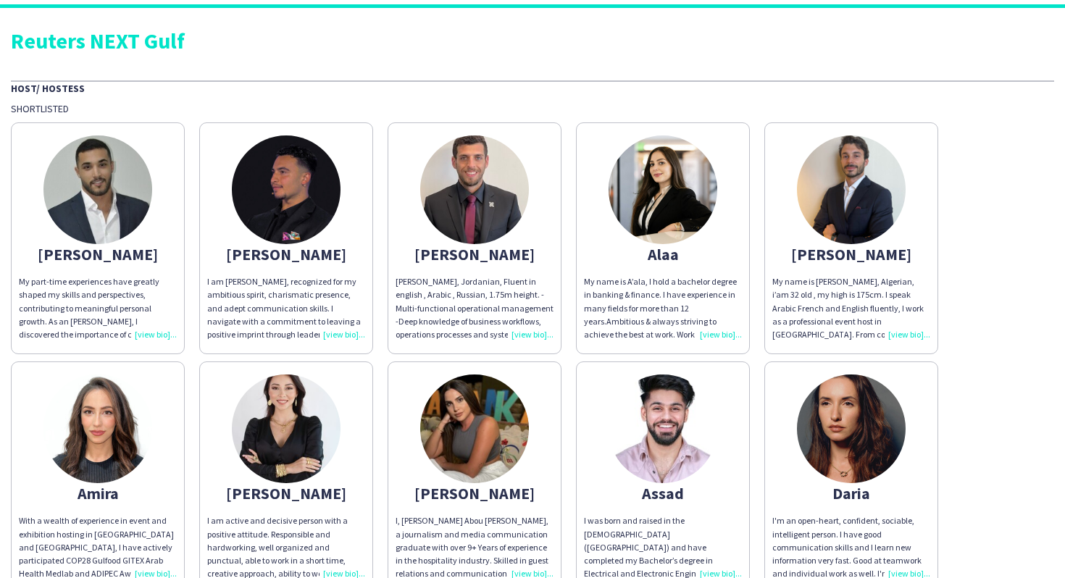
scroll to position [0, 0]
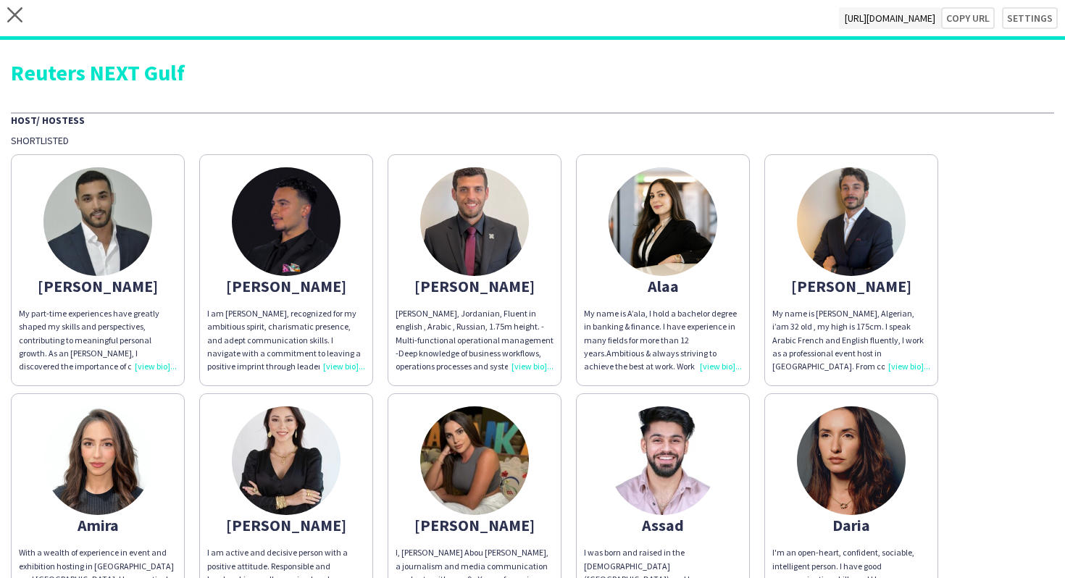
click at [22, 20] on div "close https://admin.liveforce.co/v2/s/06984d06-ff22-461d-9e90-198b9df2150a Copy…" at bounding box center [532, 20] width 1065 height 40
click at [16, 17] on icon at bounding box center [14, 14] width 15 height 15
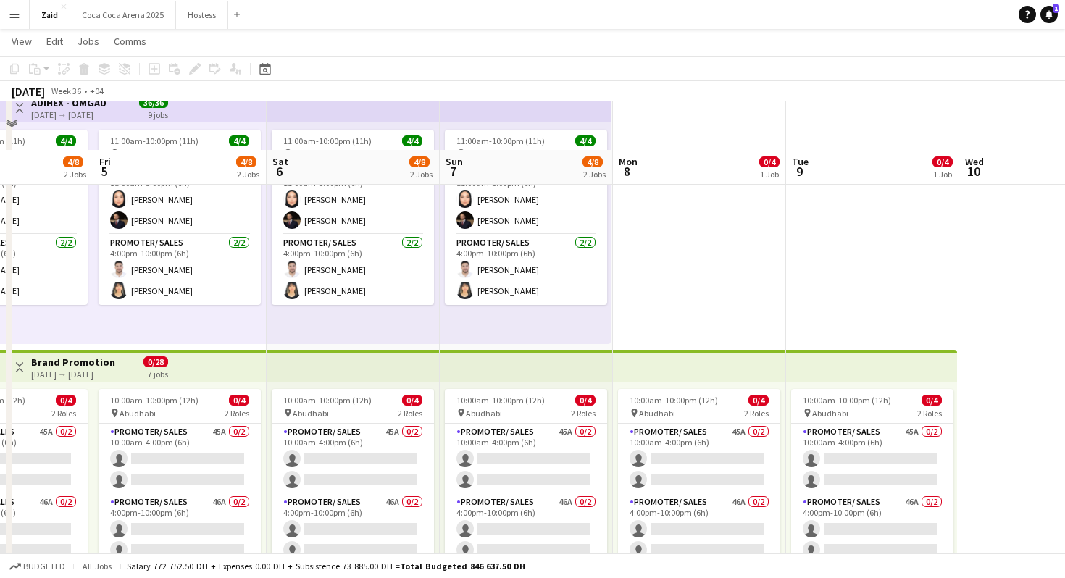
scroll to position [133, 0]
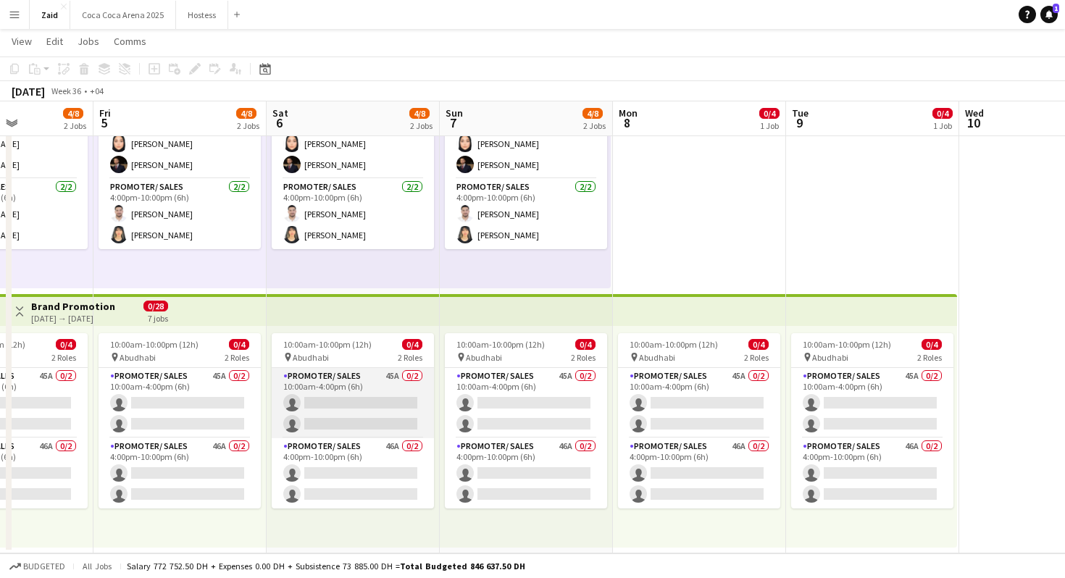
click at [385, 399] on app-card-role "Promoter/ Sales 45A 0/2 10:00am-4:00pm (6h) single-neutral-actions single-neutr…" at bounding box center [353, 403] width 162 height 70
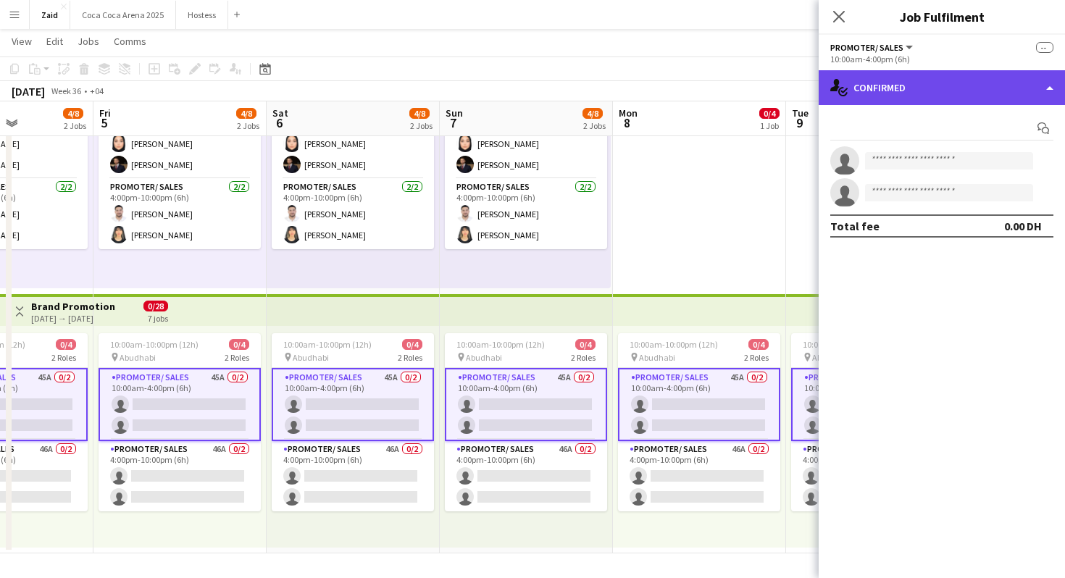
click at [936, 93] on div "single-neutral-actions-check-2 Confirmed" at bounding box center [942, 87] width 246 height 35
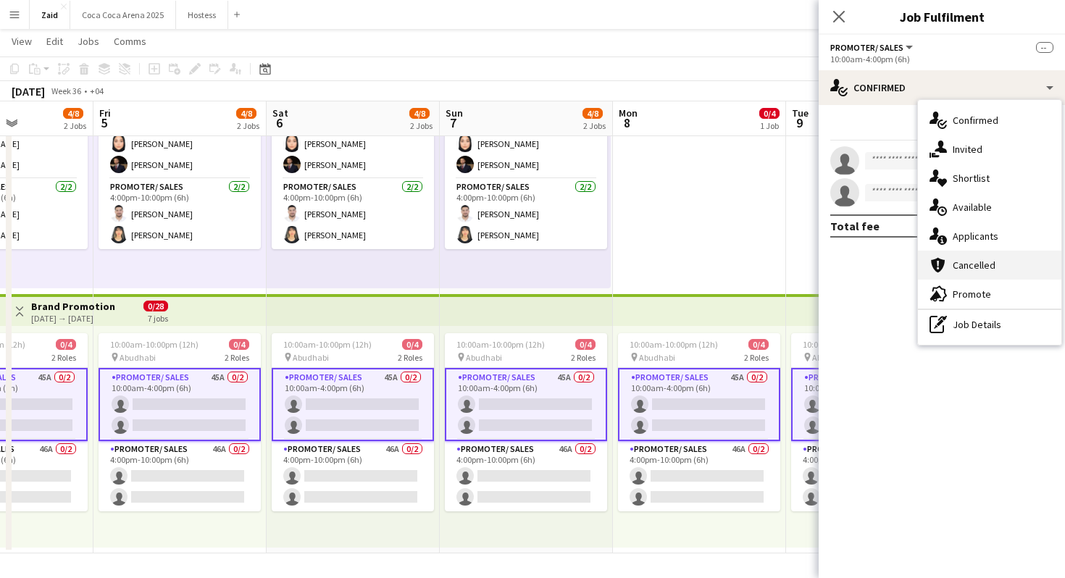
click at [1007, 256] on div "cancellation Cancelled" at bounding box center [989, 265] width 143 height 29
click at [1007, 563] on mat-expansion-panel "Cancellations Cancellations Cancelled No crew cancelled their attendance" at bounding box center [942, 578] width 246 height 0
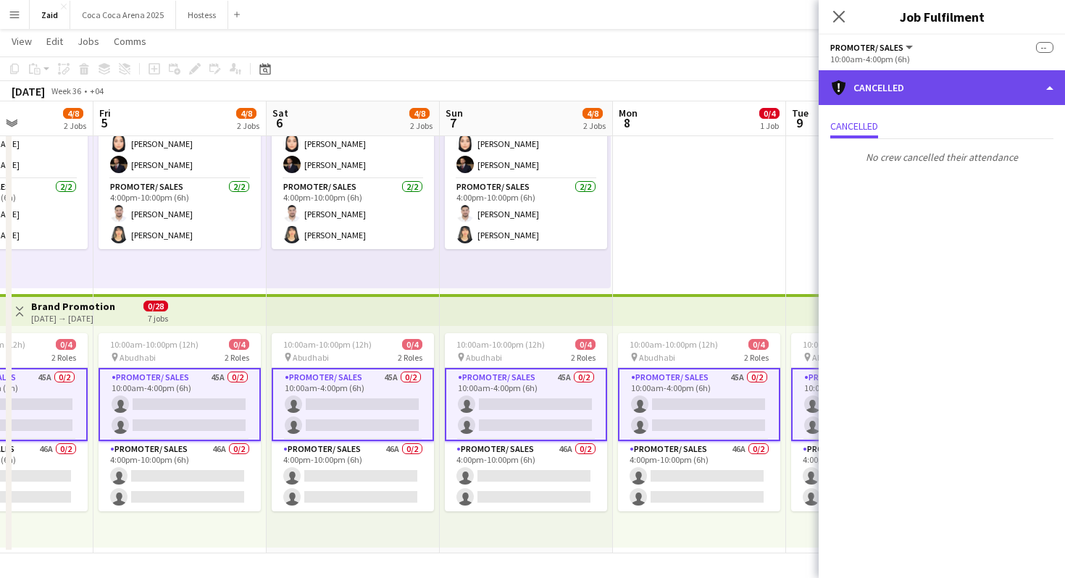
click at [978, 84] on div "cancellation Cancelled" at bounding box center [942, 87] width 246 height 35
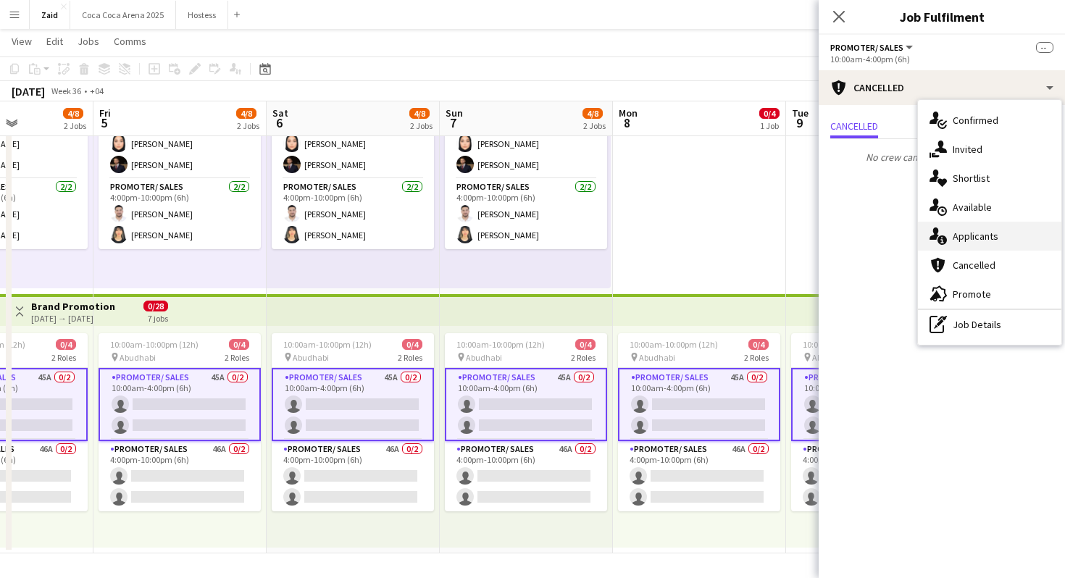
click at [1014, 241] on div "single-neutral-actions-information Applicants" at bounding box center [989, 236] width 143 height 29
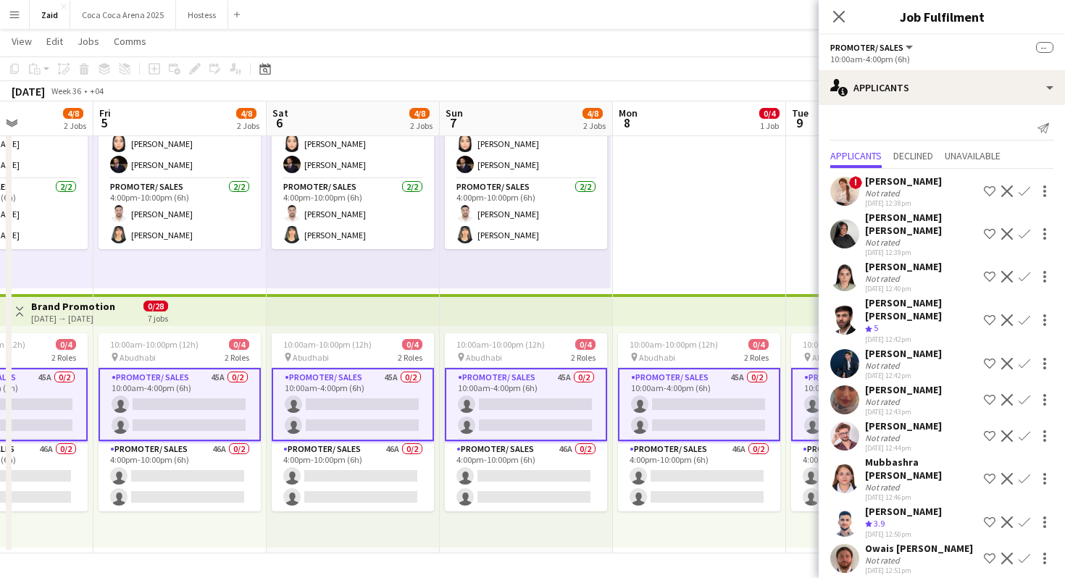
scroll to position [1260, 0]
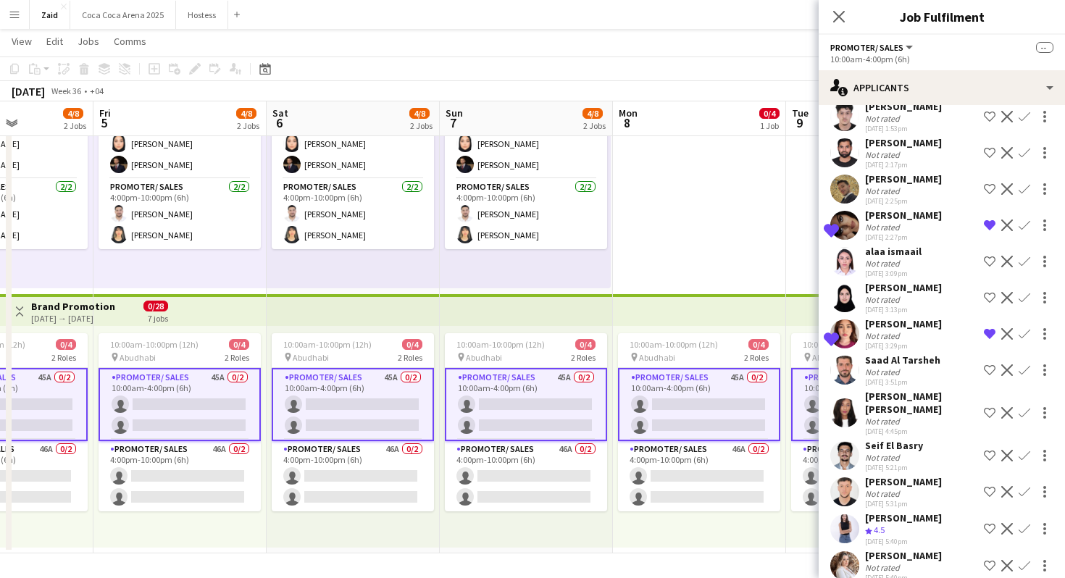
click at [852, 551] on app-user-avatar at bounding box center [844, 565] width 29 height 29
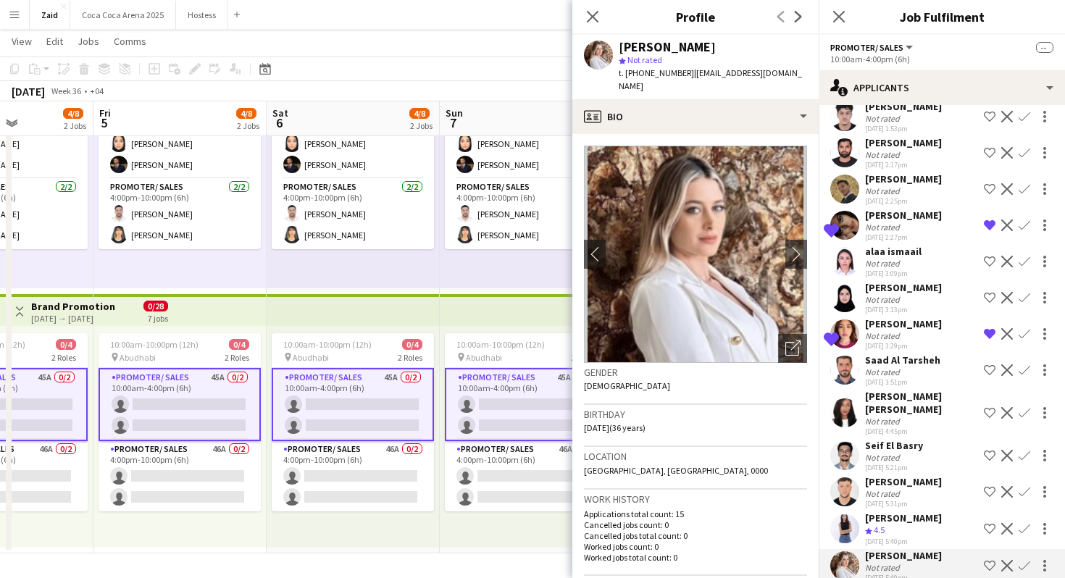
click at [883, 463] on div "29-08-2025 5:21pm" at bounding box center [894, 467] width 58 height 9
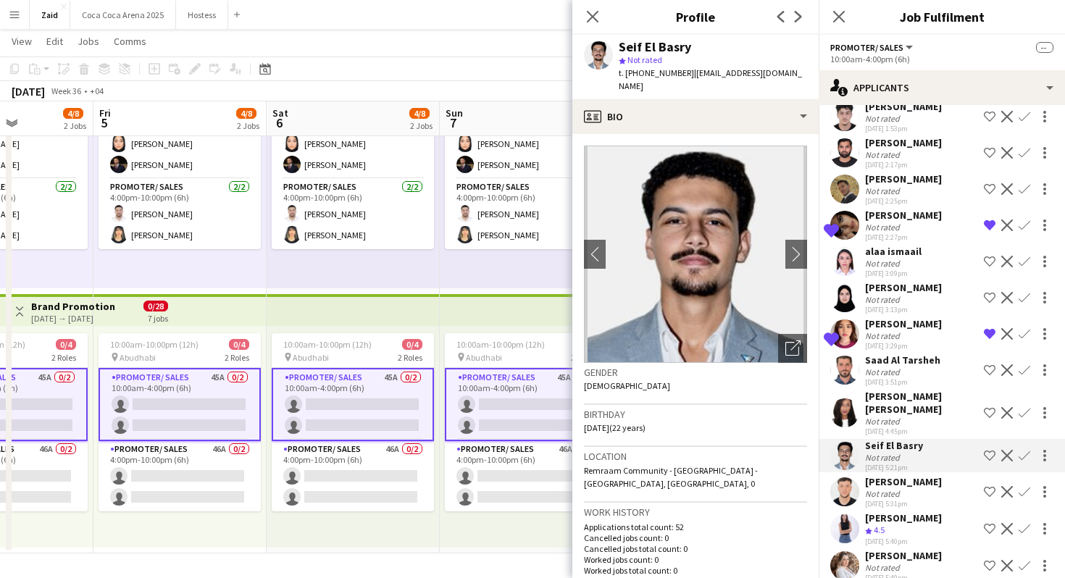
click at [884, 416] on div "Not rated" at bounding box center [884, 421] width 38 height 11
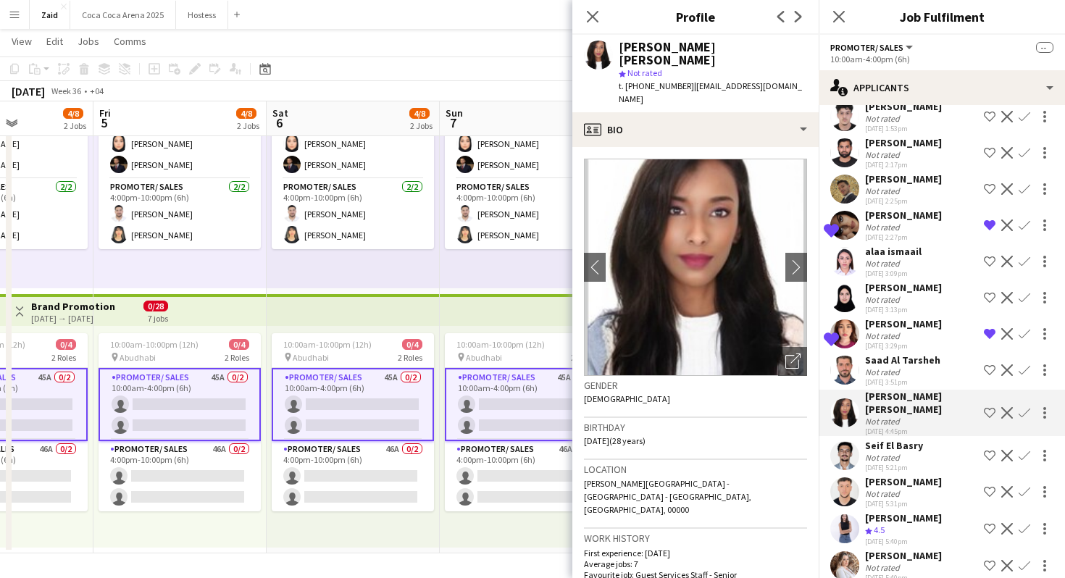
click at [499, 291] on app-date-cell "11:00am-10:00pm (11h) 4/4 pin Sports Tournament 2 Roles Promoter/ Sales 2/2 11:…" at bounding box center [526, 291] width 173 height 525
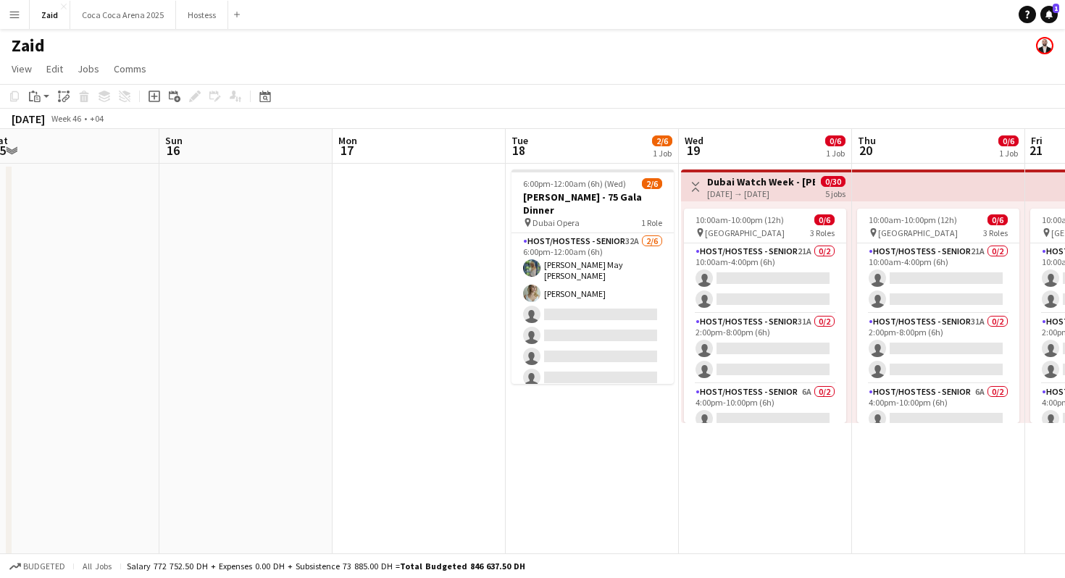
scroll to position [0, 380]
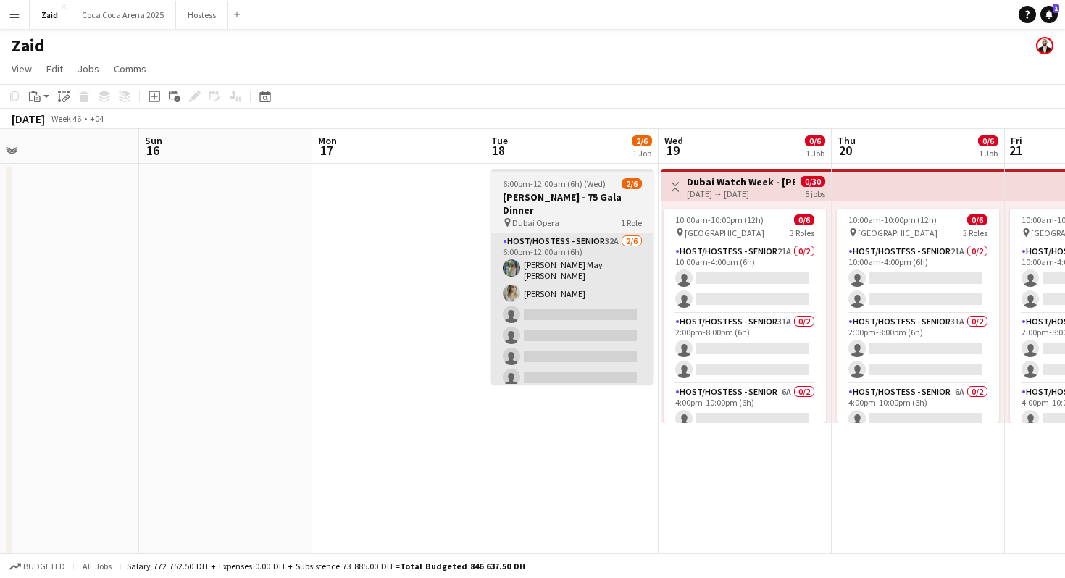
click at [628, 325] on app-card-role "Host/Hostess - Senior 32A 2/6 6:00pm-12:00am (6h) Laura May Harding Evelyn Harr…" at bounding box center [572, 312] width 162 height 159
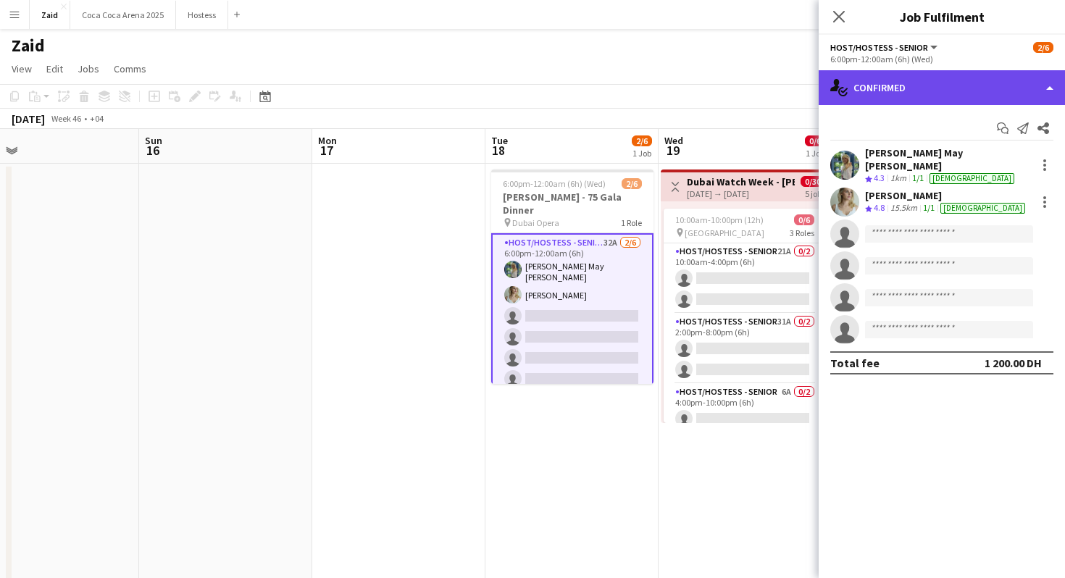
click at [886, 89] on div "single-neutral-actions-check-2 Confirmed" at bounding box center [942, 87] width 246 height 35
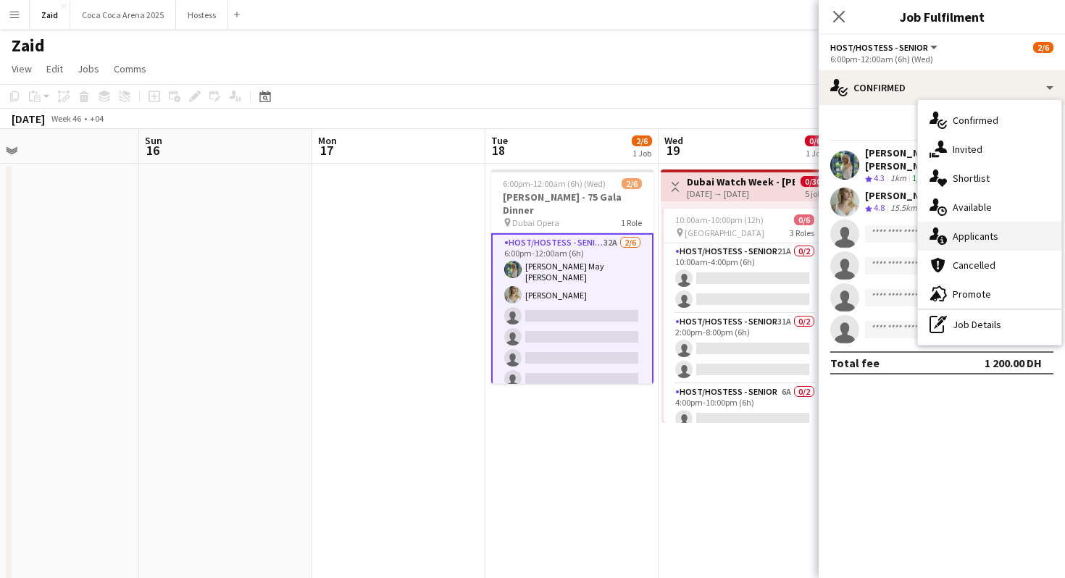
click at [978, 234] on div "single-neutral-actions-information Applicants" at bounding box center [989, 236] width 143 height 29
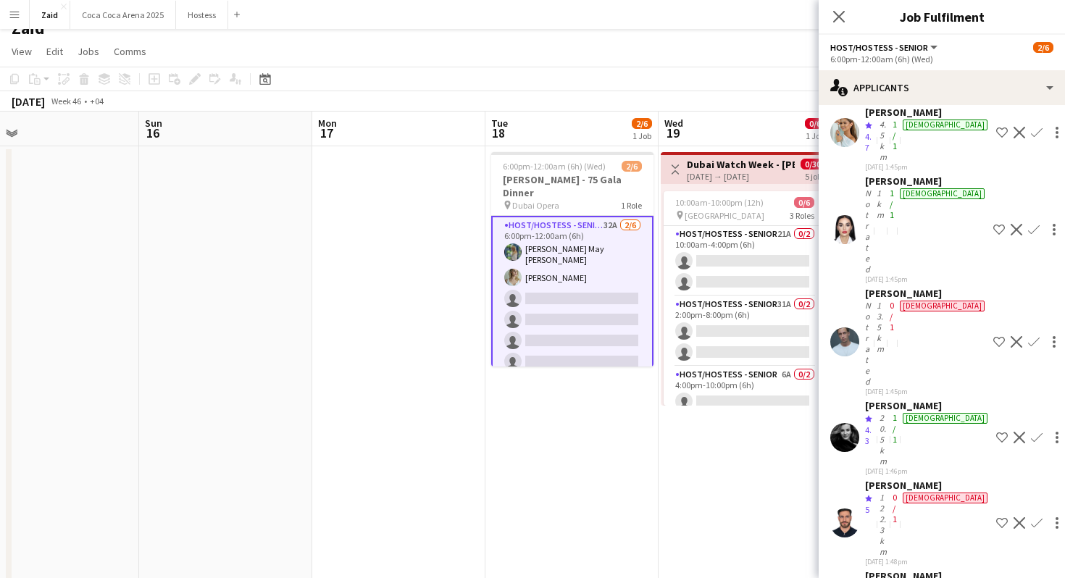
scroll to position [659, 0]
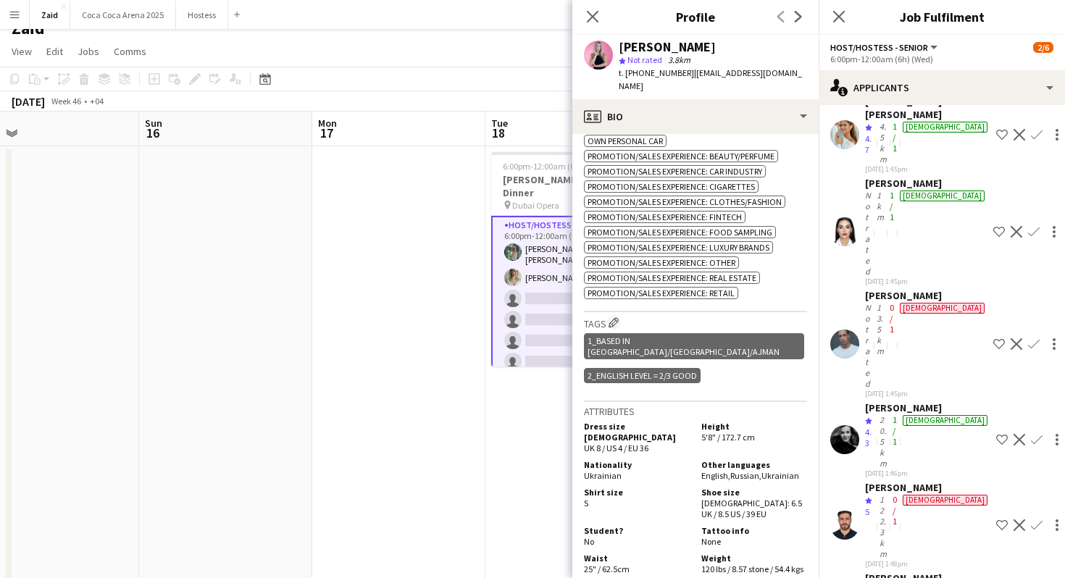
scroll to position [678, 0]
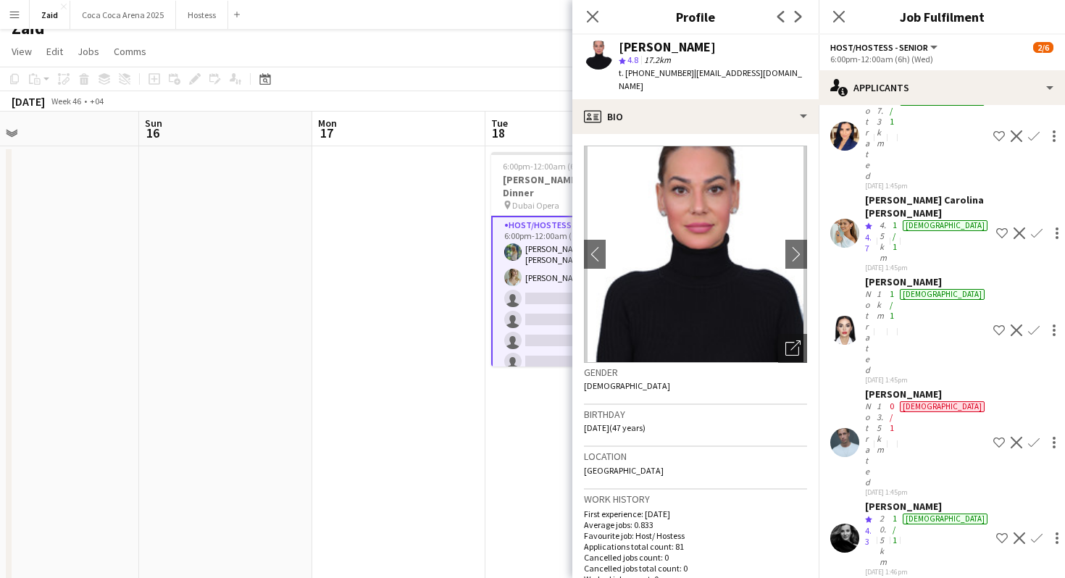
scroll to position [560, 0]
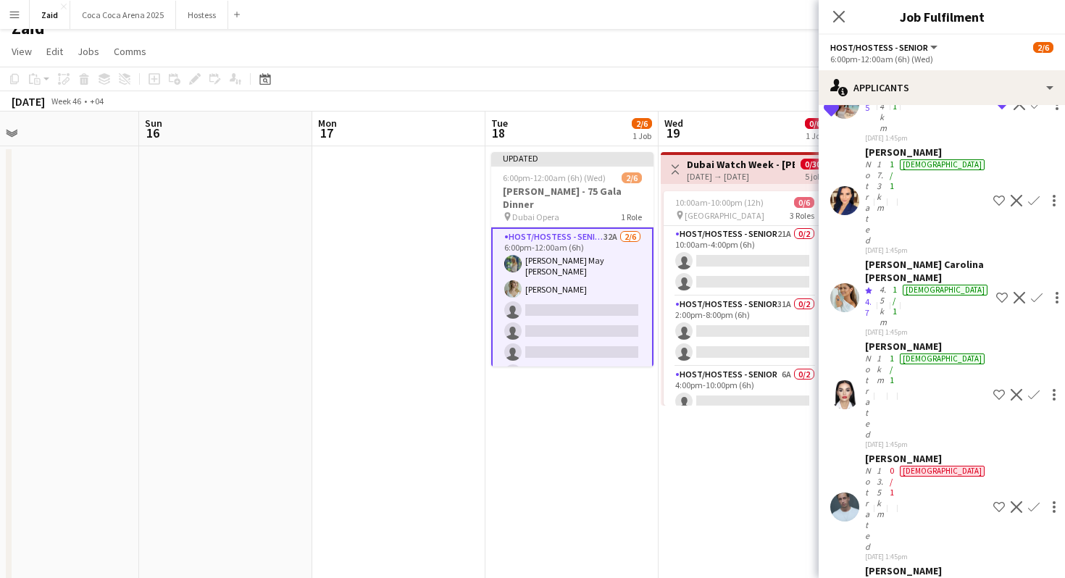
scroll to position [486, 0]
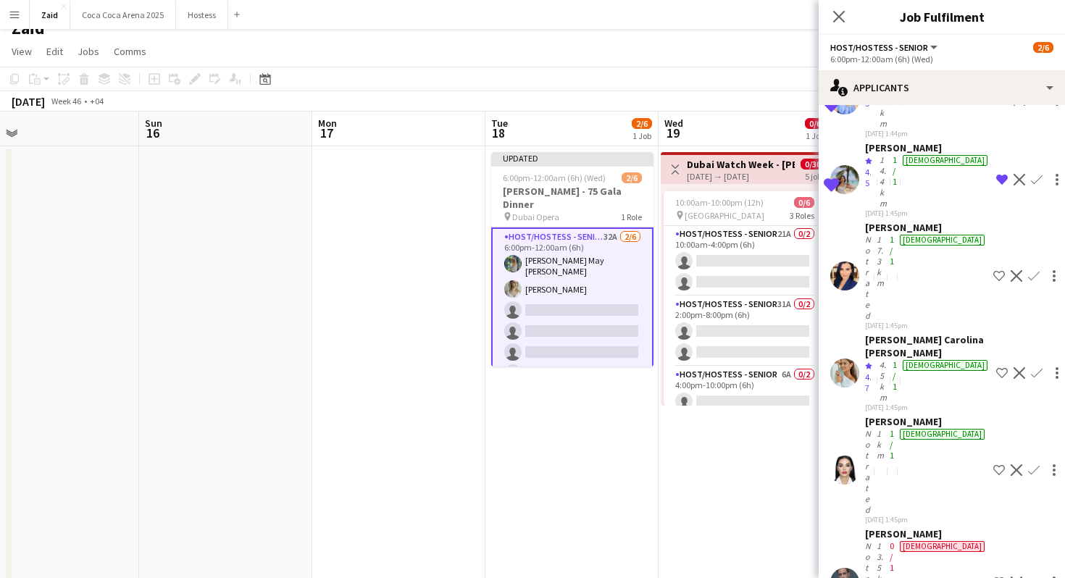
scroll to position [409, 0]
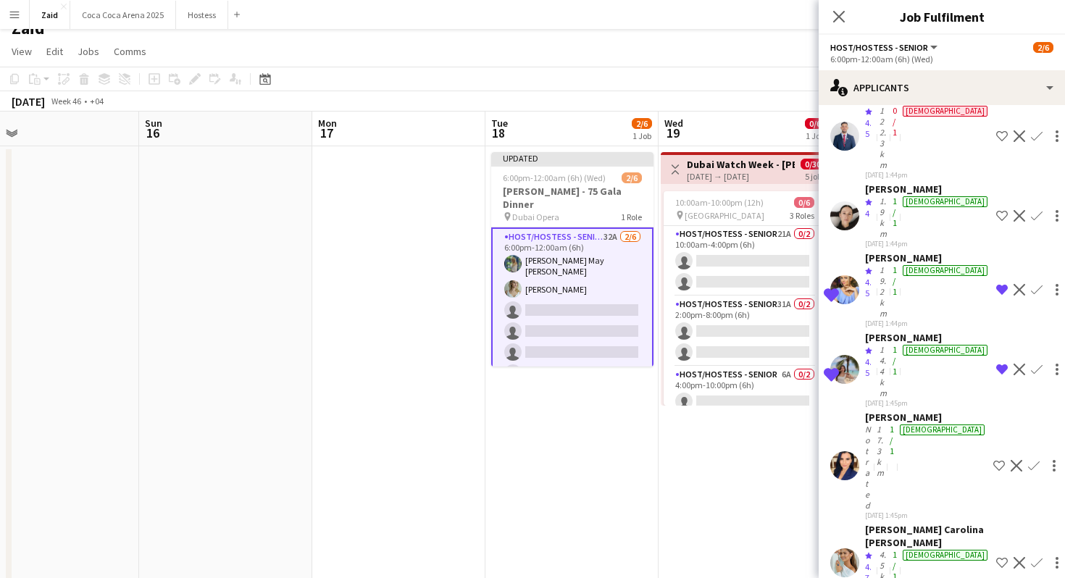
click at [897, 549] on app-skills-label "1/1" at bounding box center [895, 565] width 4 height 33
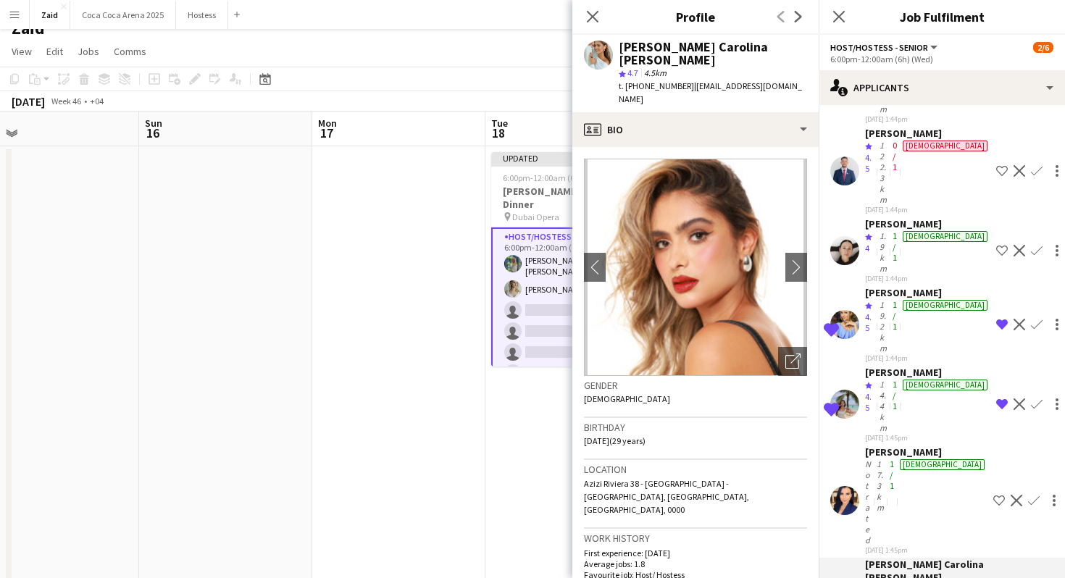
scroll to position [154, 0]
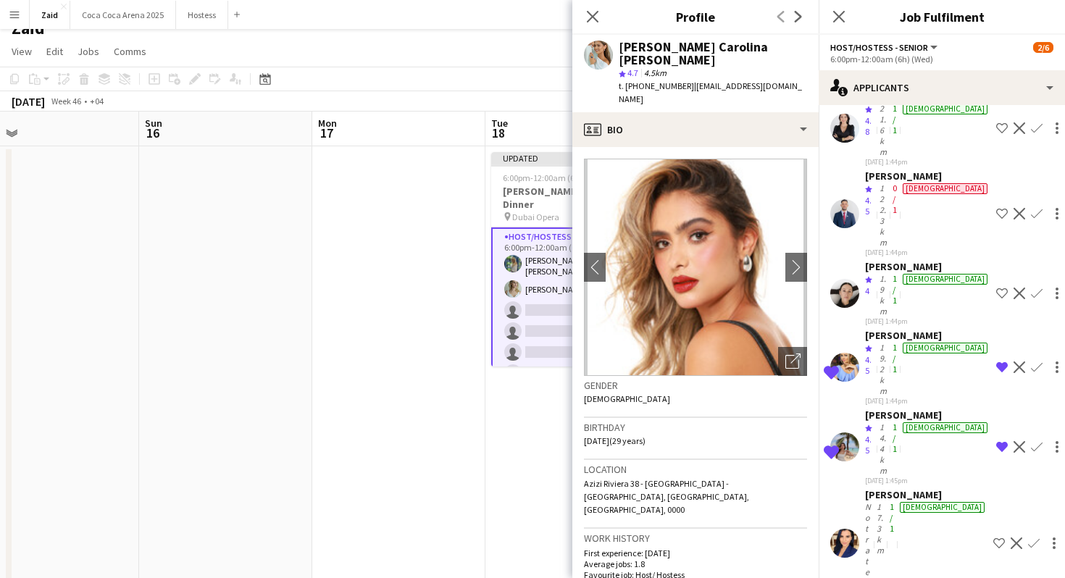
click at [887, 501] on div "17.3km" at bounding box center [880, 544] width 13 height 87
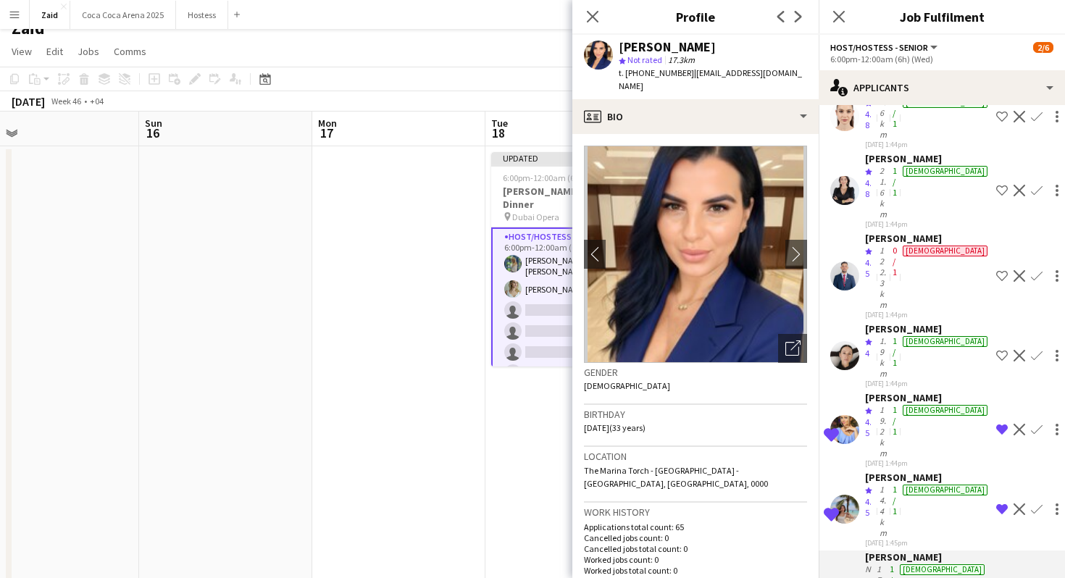
scroll to position [84, 0]
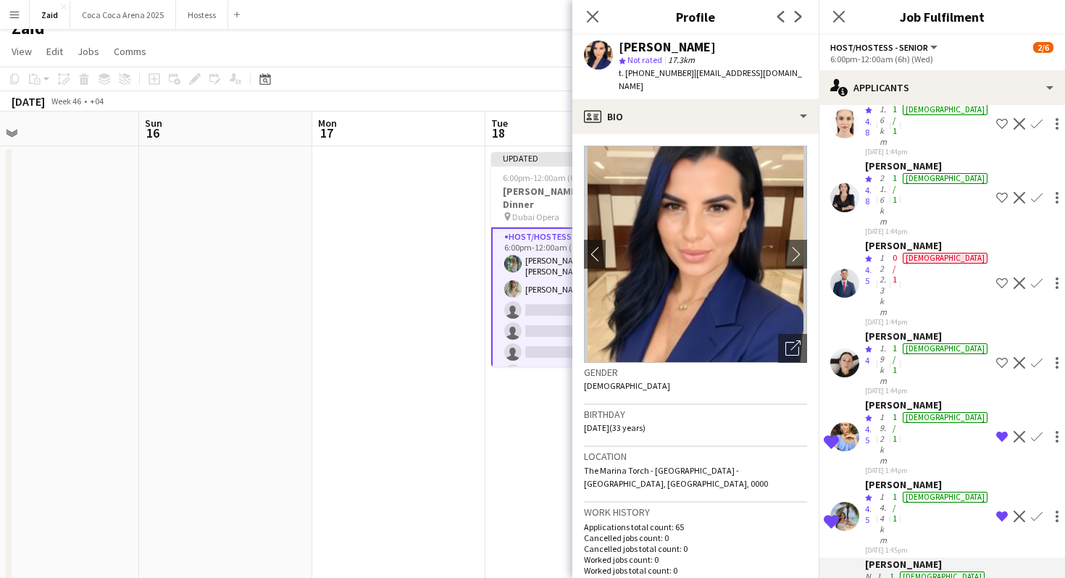
click at [890, 343] on div "1.9km" at bounding box center [883, 364] width 13 height 43
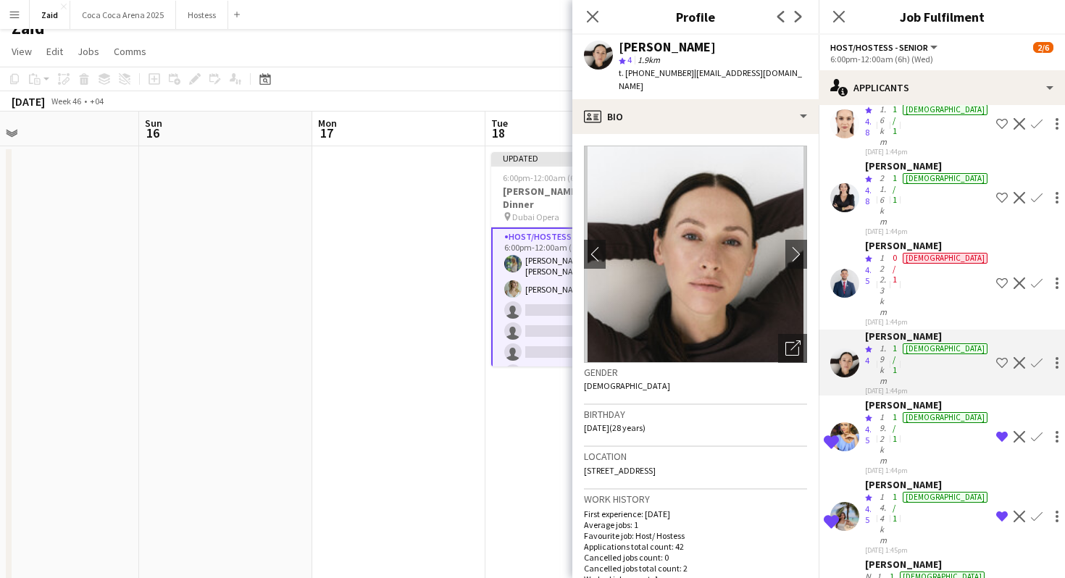
scroll to position [0, 0]
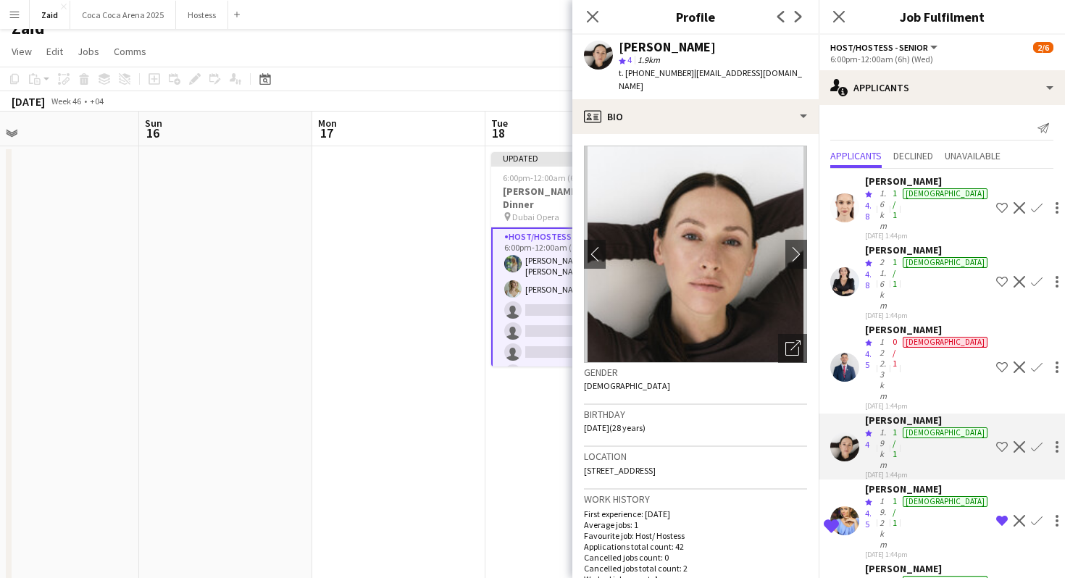
click at [491, 467] on app-date-cell "Updated 6:00pm-12:00am (6h) (Wed) 2/6 Ahmed Seddiqi - 75 Gala Dinner pin Dubai …" at bounding box center [572, 408] width 173 height 525
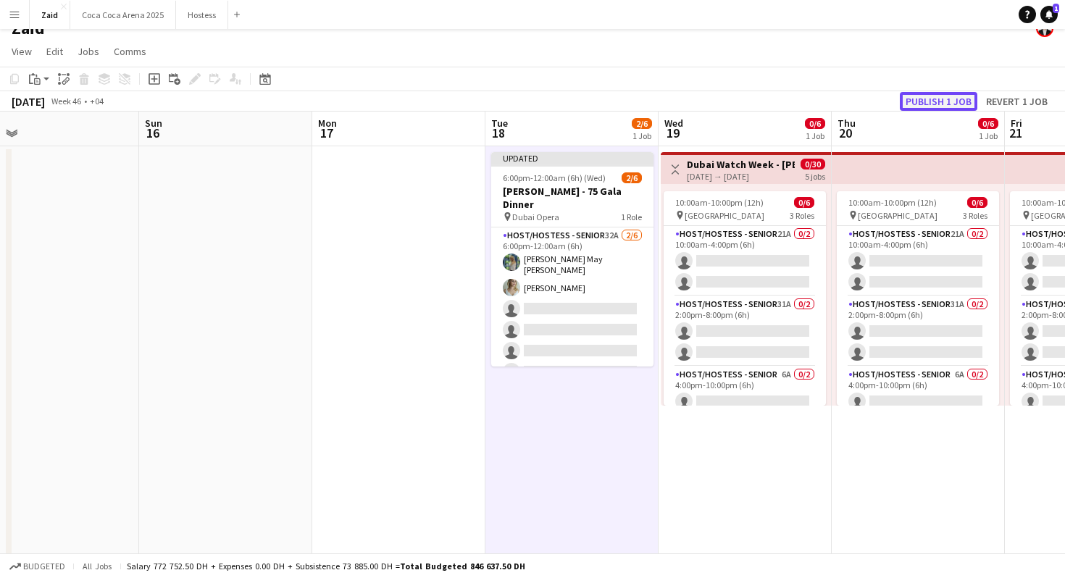
click at [924, 107] on button "Publish 1 job" at bounding box center [939, 101] width 78 height 19
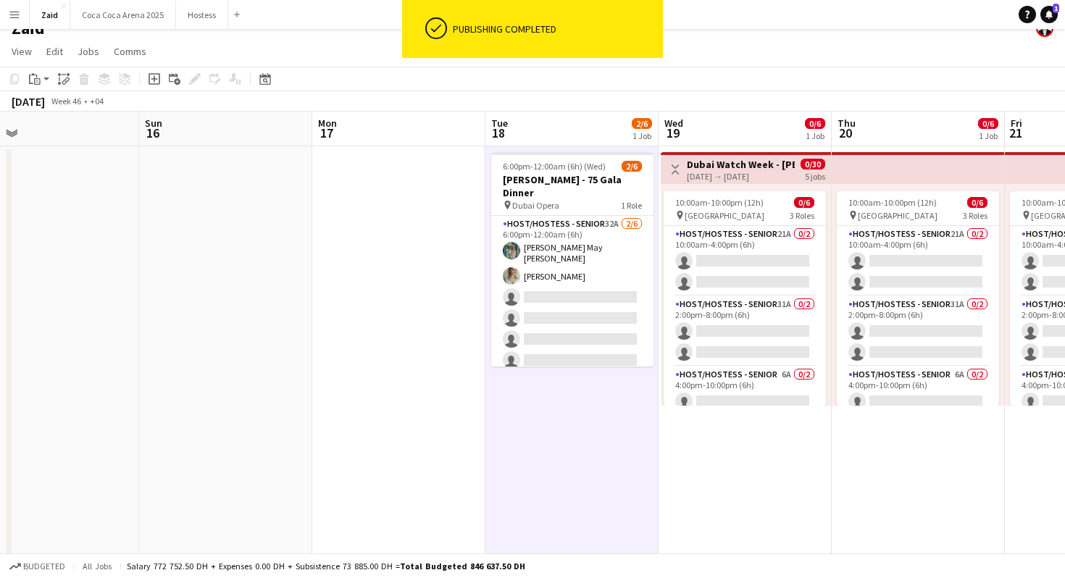
click at [620, 270] on app-card-role "Host/Hostess - Senior 32A 2/6 6:00pm-12:00am (6h) Laura May Harding Evelyn Harr…" at bounding box center [572, 295] width 162 height 159
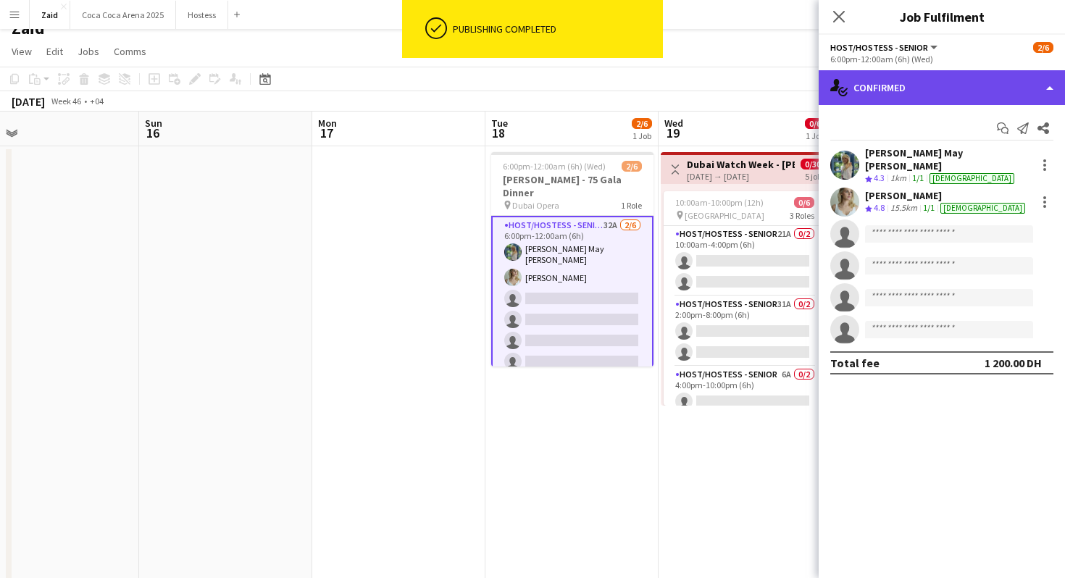
click at [954, 101] on div "single-neutral-actions-check-2 Confirmed" at bounding box center [942, 87] width 246 height 35
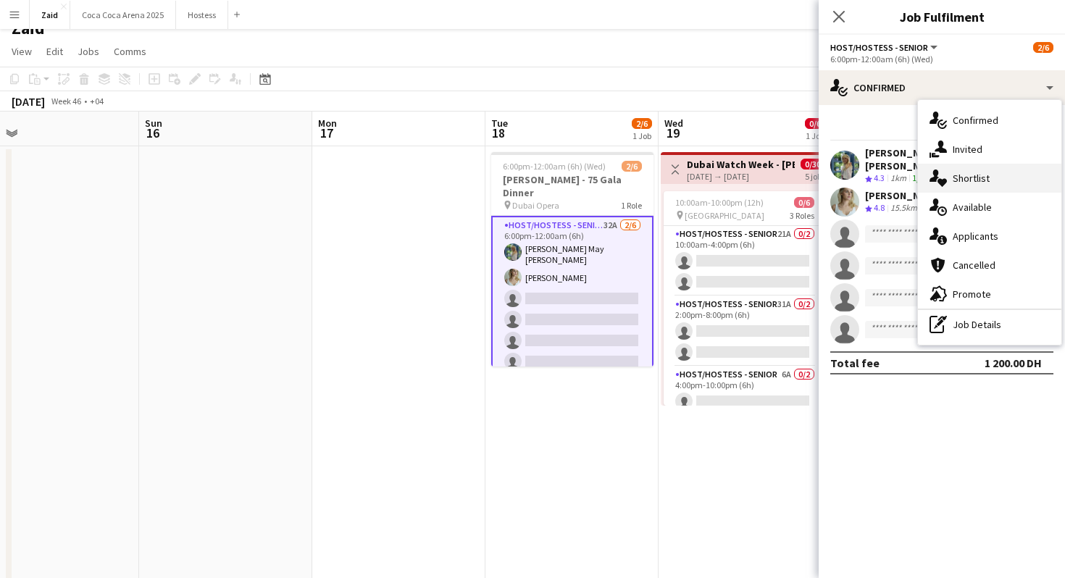
click at [969, 174] on div "single-neutral-actions-heart Shortlist" at bounding box center [989, 178] width 143 height 29
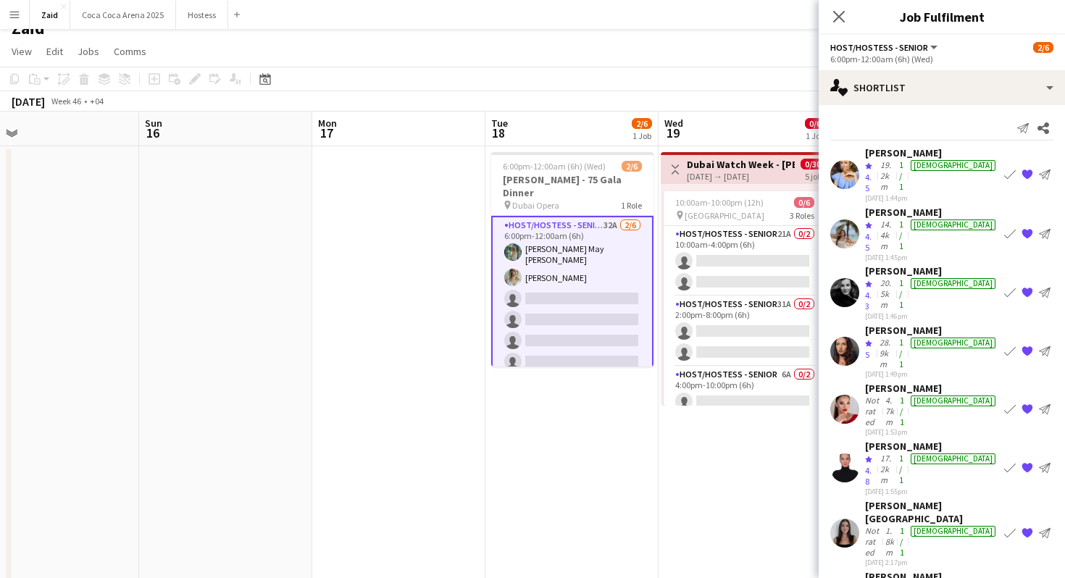
scroll to position [59, 0]
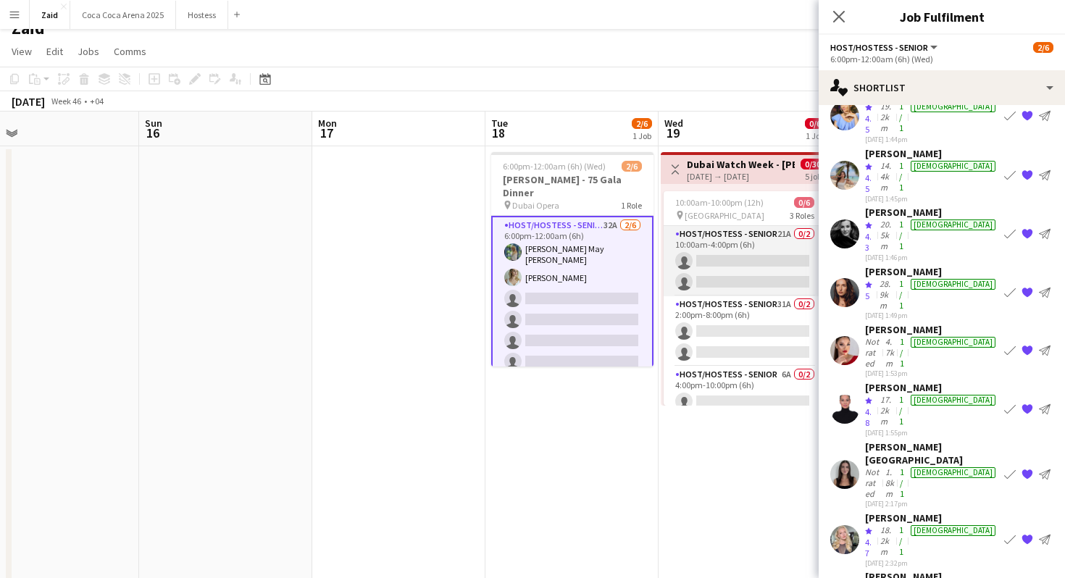
click at [747, 256] on app-card-role "Host/Hostess - Senior 21A 0/2 10:00am-4:00pm (6h) single-neutral-actions single…" at bounding box center [745, 261] width 162 height 70
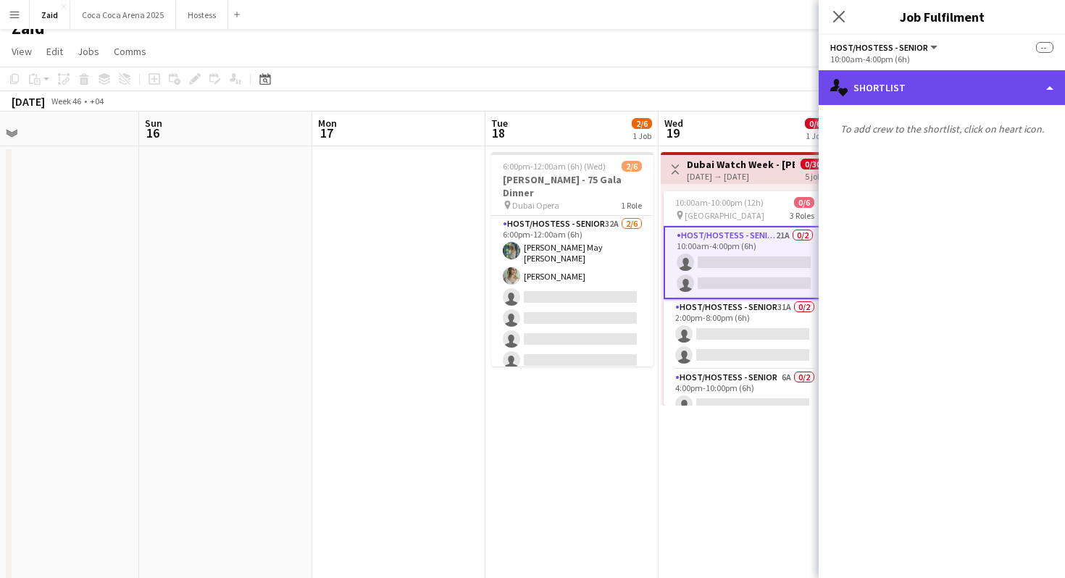
click at [983, 104] on div "single-neutral-actions-heart Shortlist" at bounding box center [942, 87] width 246 height 35
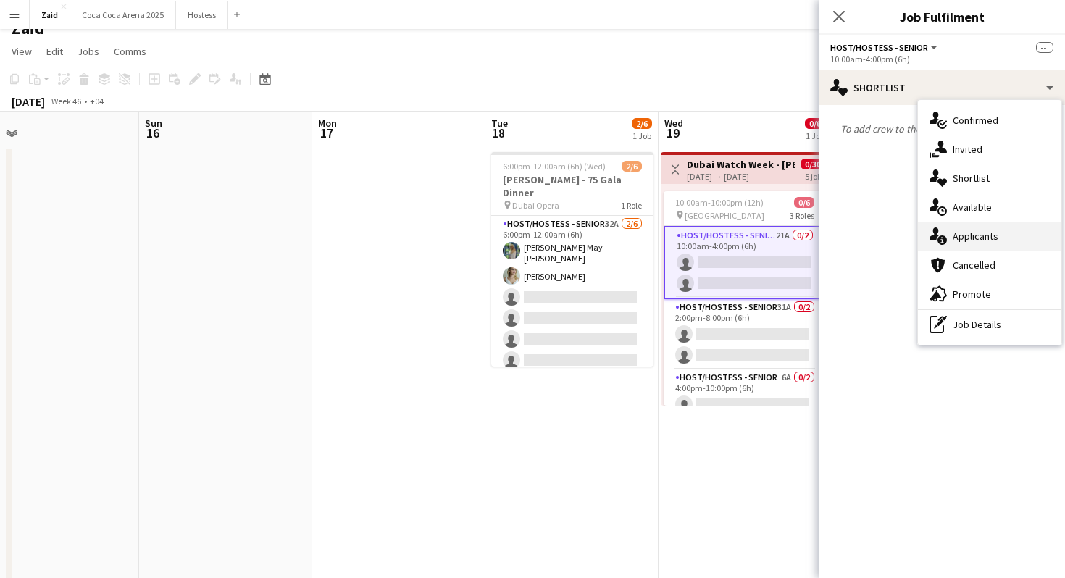
click at [1004, 223] on div "single-neutral-actions-information Applicants" at bounding box center [989, 236] width 143 height 29
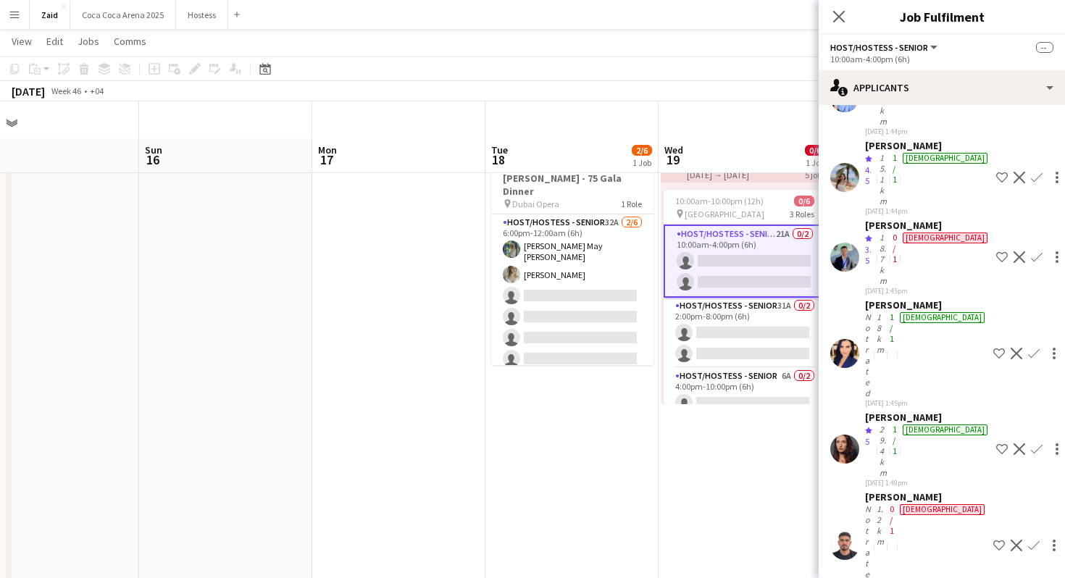
scroll to position [67, 0]
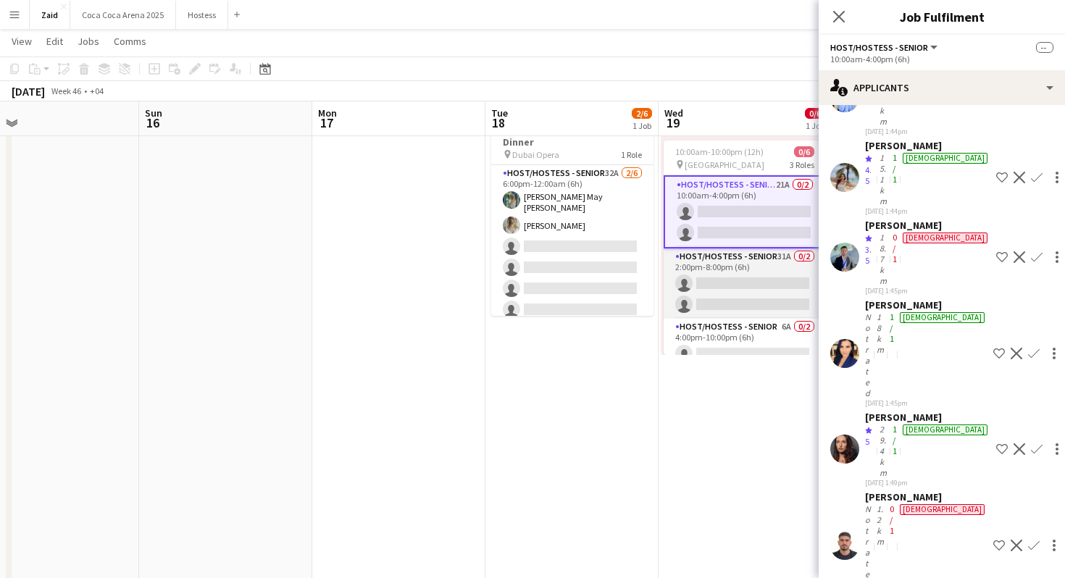
click at [762, 275] on app-card-role "Host/Hostess - Senior 31A 0/2 2:00pm-8:00pm (6h) single-neutral-actions single-…" at bounding box center [745, 284] width 162 height 70
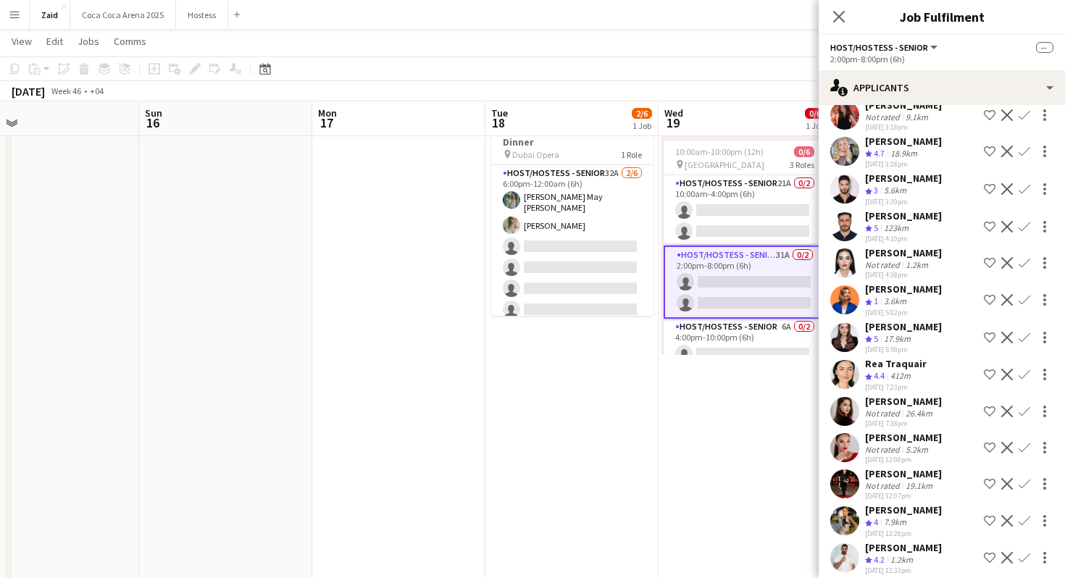
scroll to position [746, 0]
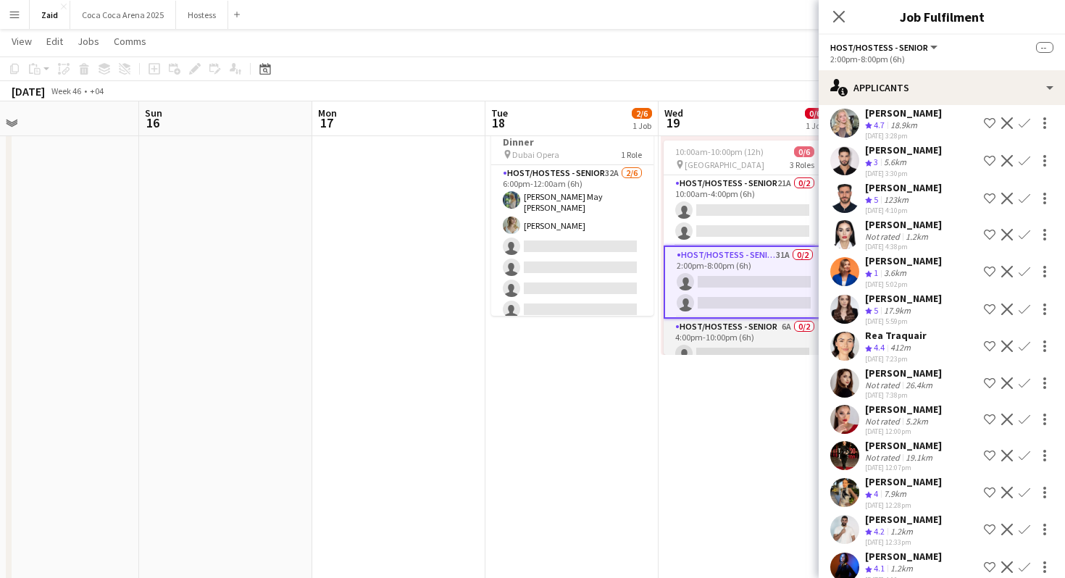
click at [759, 340] on app-card-role "Host/Hostess - Senior 6A 0/2 4:00pm-10:00pm (6h) single-neutral-actions single-…" at bounding box center [745, 354] width 162 height 70
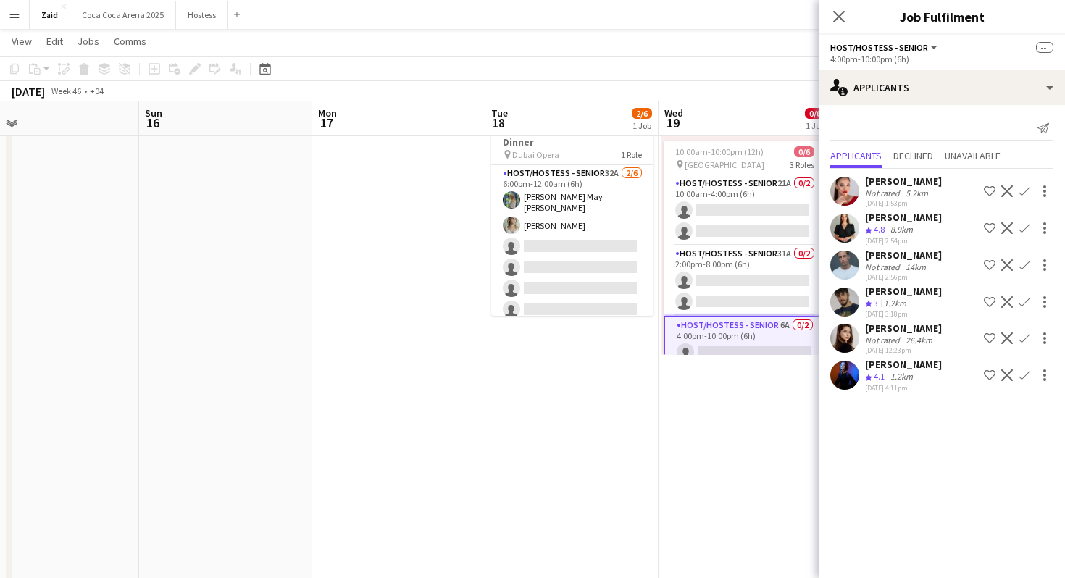
scroll to position [0, 0]
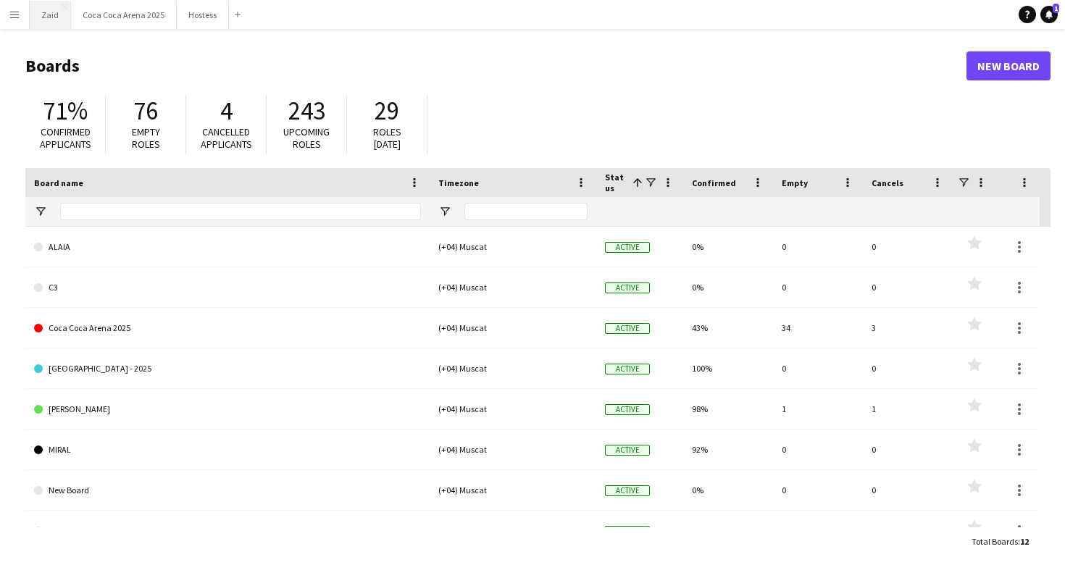
click at [46, 26] on button "Zaid Close" at bounding box center [50, 15] width 41 height 28
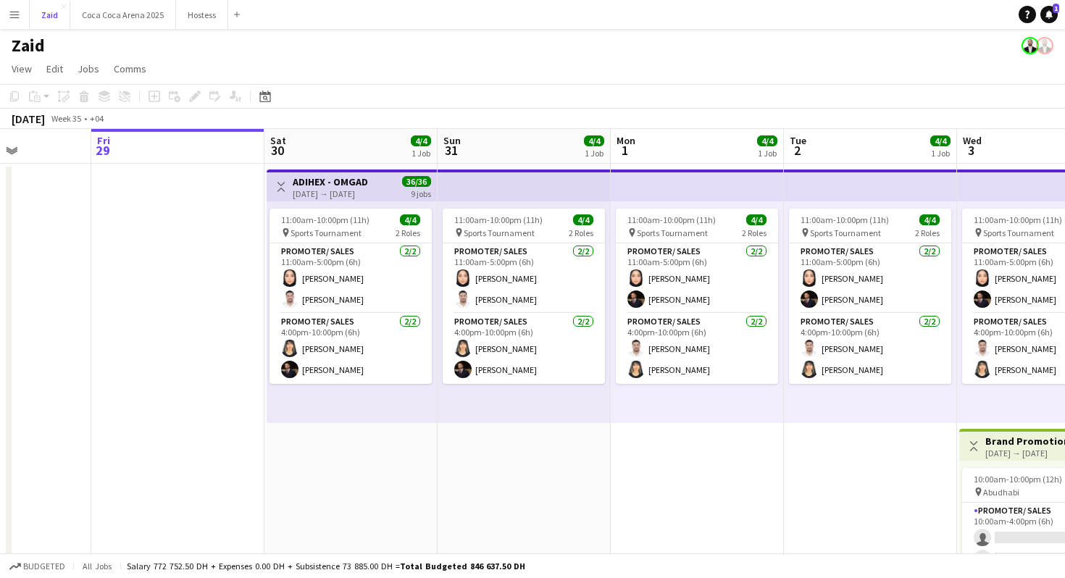
scroll to position [0, 446]
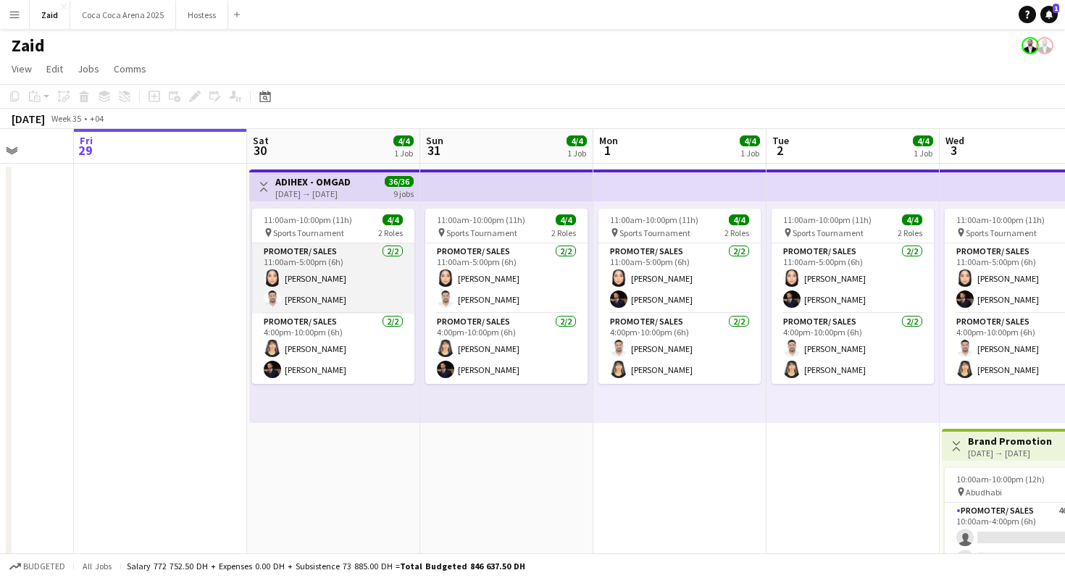
click at [336, 293] on app-card-role "Promoter/ Sales 2/2 11:00am-5:00pm (6h) Leen Salim Mohanad Abumousa" at bounding box center [333, 278] width 162 height 70
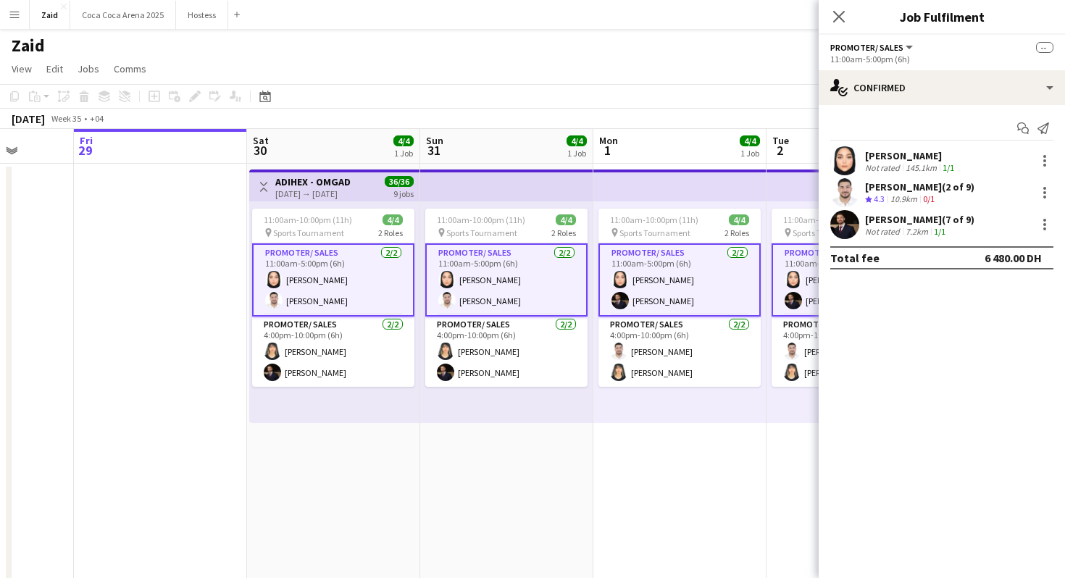
click at [923, 153] on div "[PERSON_NAME]" at bounding box center [911, 155] width 92 height 13
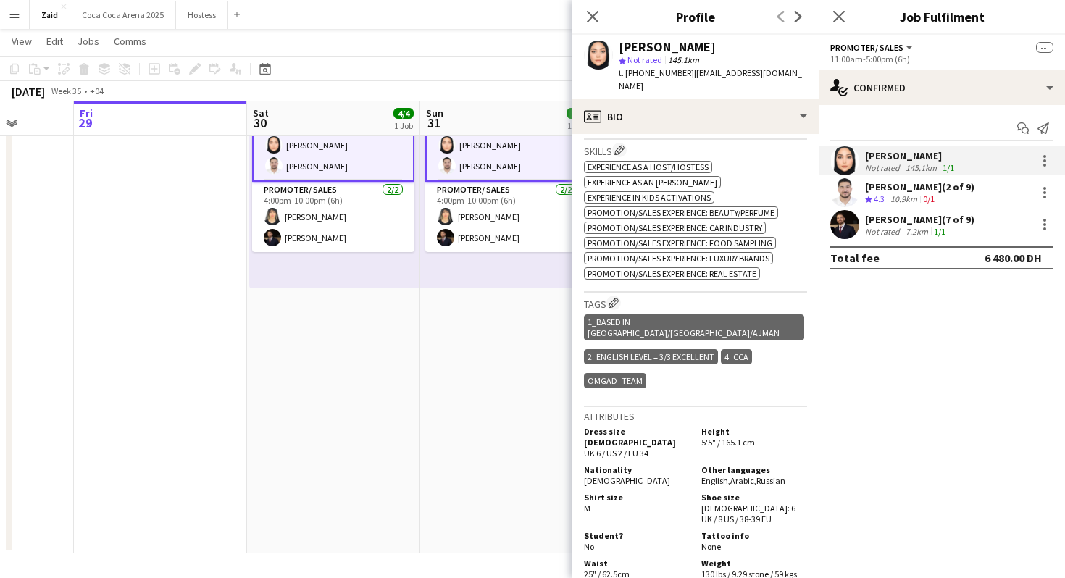
scroll to position [522, 0]
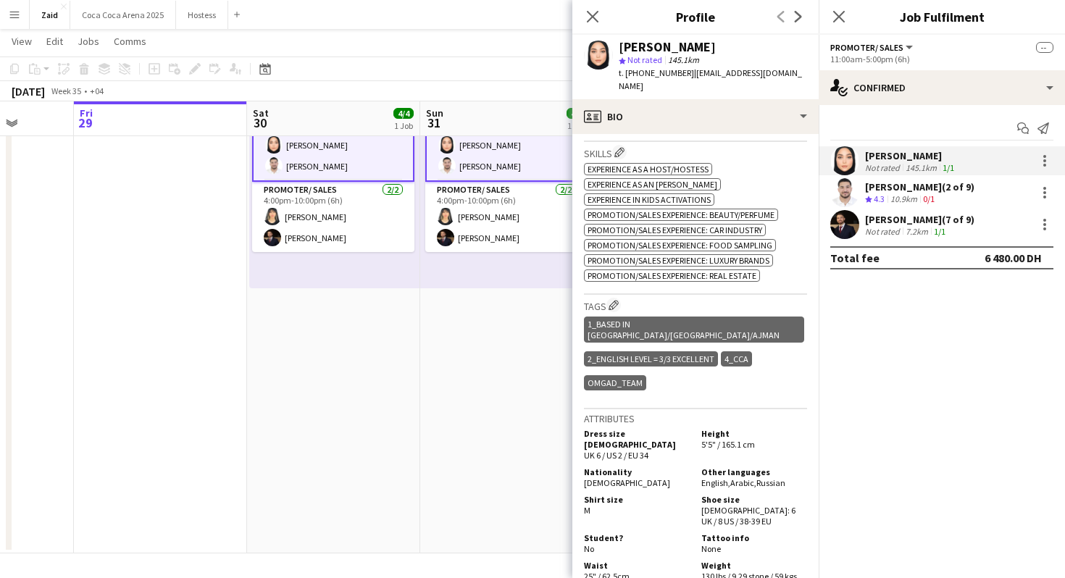
click at [920, 236] on div "7.2km" at bounding box center [917, 231] width 28 height 11
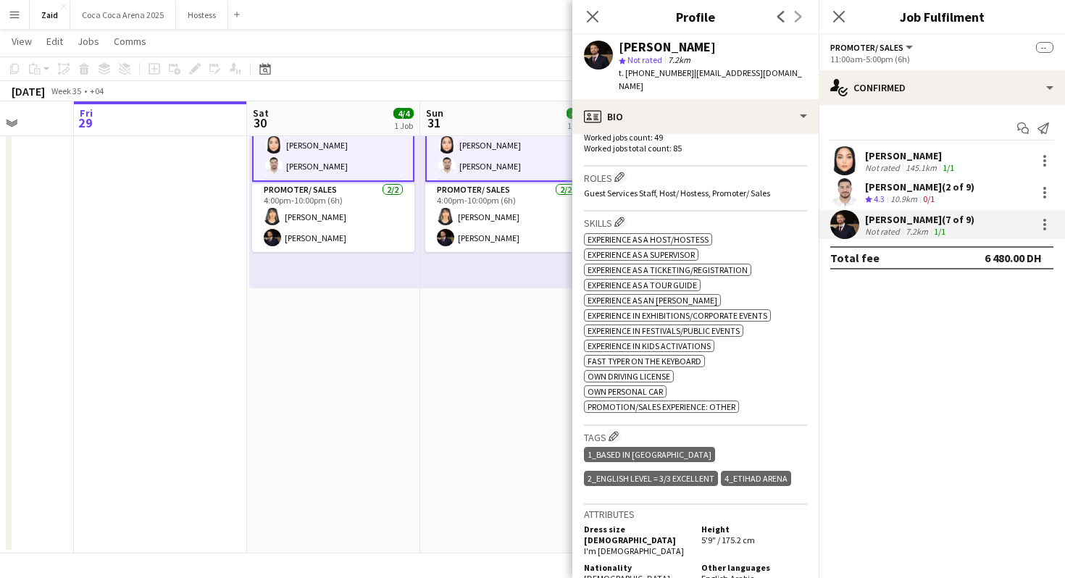
scroll to position [478, 0]
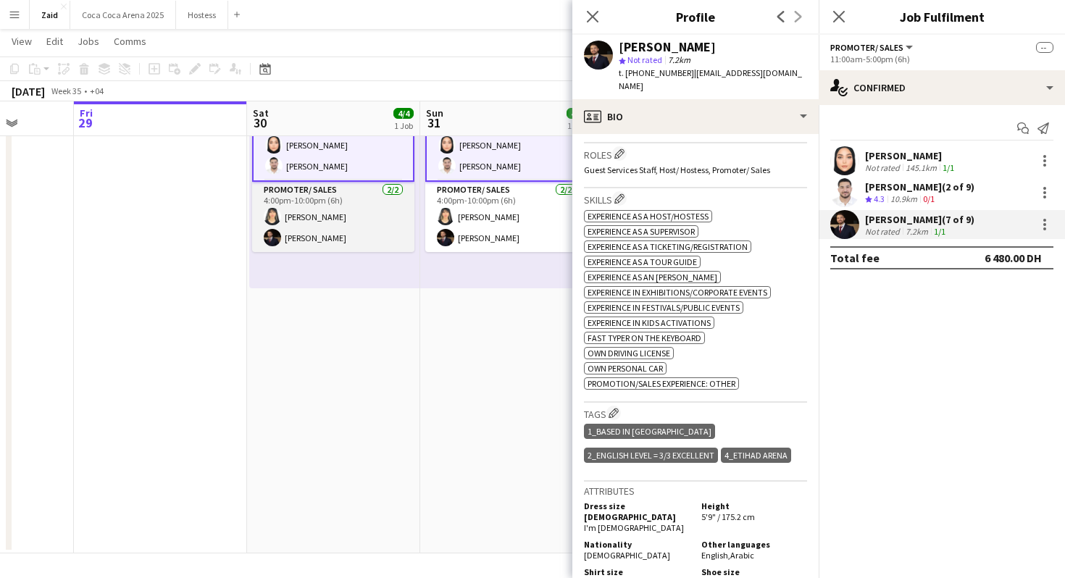
click at [370, 240] on app-card-role "Promoter/ Sales 2/2 4:00pm-10:00pm (6h) Esraa Eshagh Osama Nour" at bounding box center [333, 217] width 162 height 70
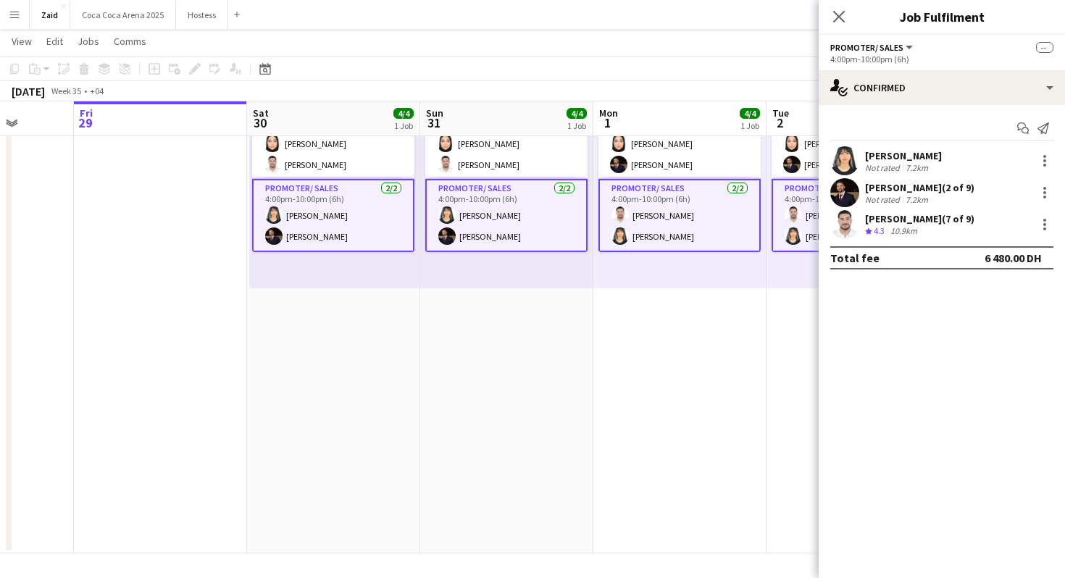
click at [899, 170] on div "Not rated" at bounding box center [884, 167] width 38 height 11
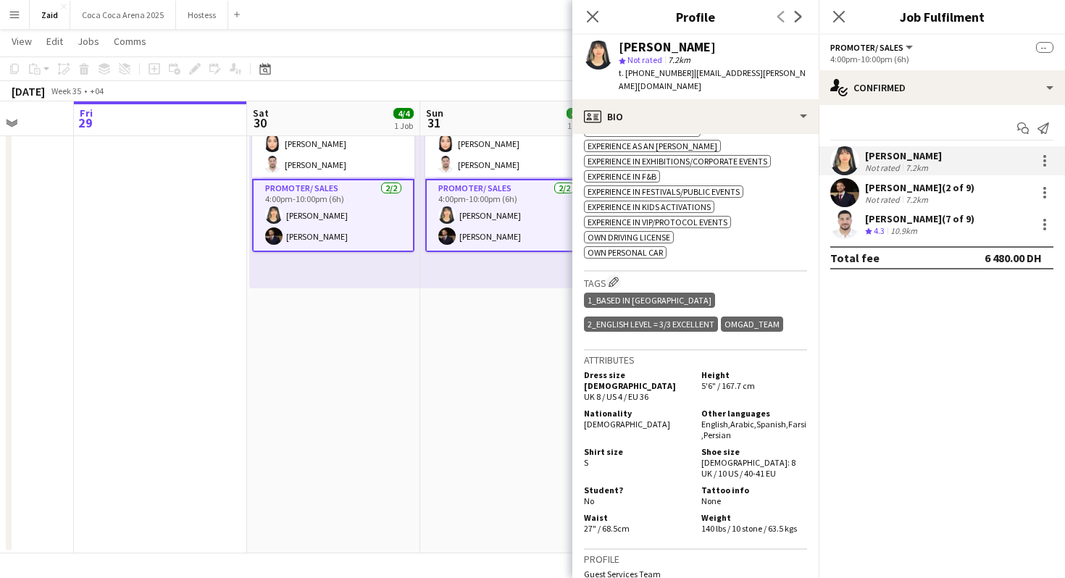
scroll to position [622, 0]
click at [511, 350] on app-date-cell "11:00am-10:00pm (11h) 4/4 pin Sports Tournament 2 Roles Promoter/ Sales 2/2 11:…" at bounding box center [506, 291] width 173 height 525
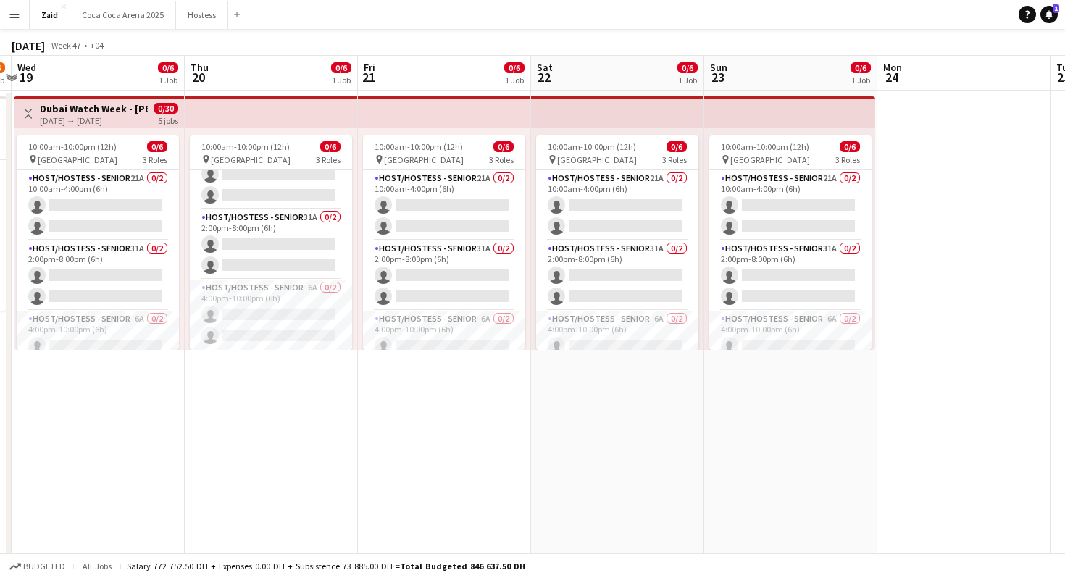
scroll to position [133, 0]
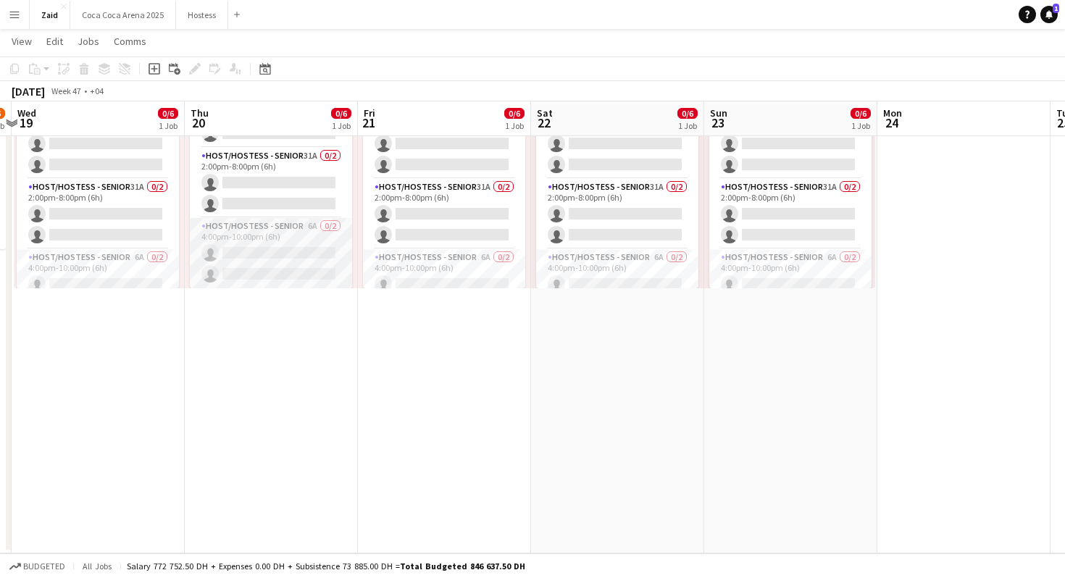
click at [285, 262] on app-card-role "Host/Hostess - Senior 6A 0/2 4:00pm-10:00pm (6h) single-neutral-actions single-…" at bounding box center [271, 253] width 162 height 70
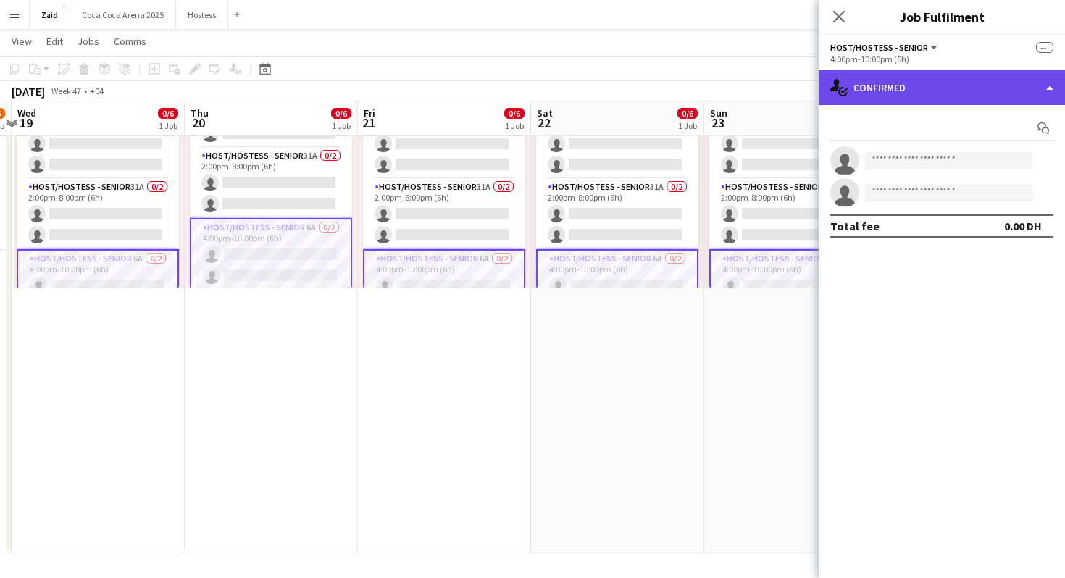
click at [951, 101] on div "single-neutral-actions-check-2 Confirmed" at bounding box center [942, 87] width 246 height 35
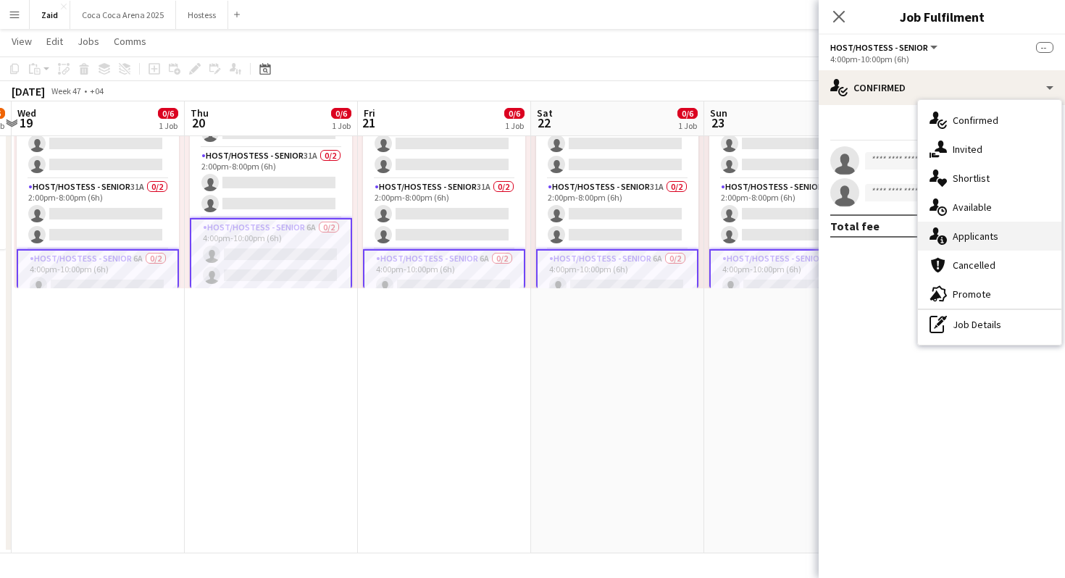
click at [994, 233] on div "single-neutral-actions-information Applicants" at bounding box center [989, 236] width 143 height 29
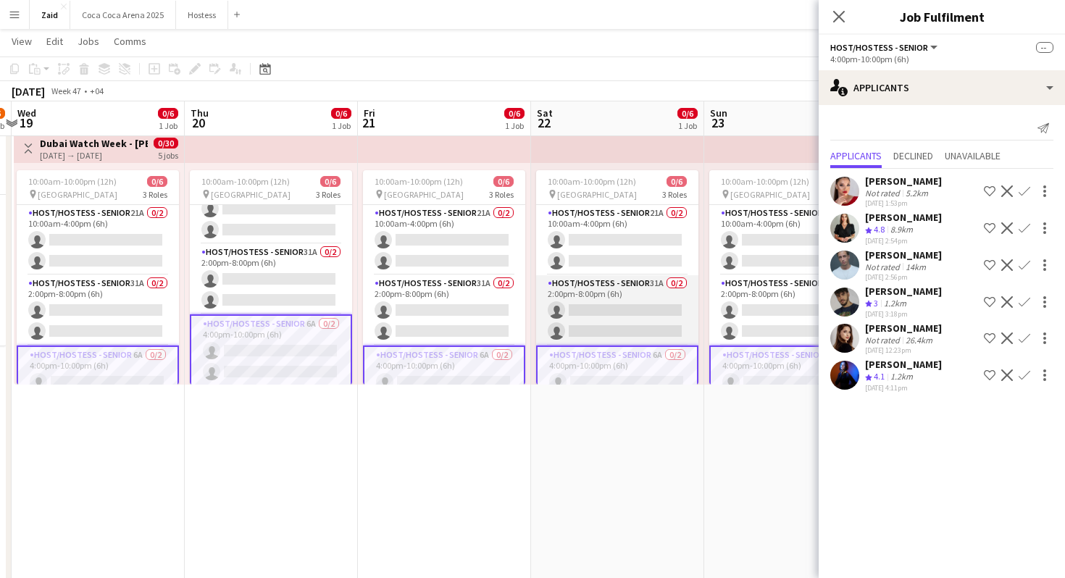
scroll to position [0, 0]
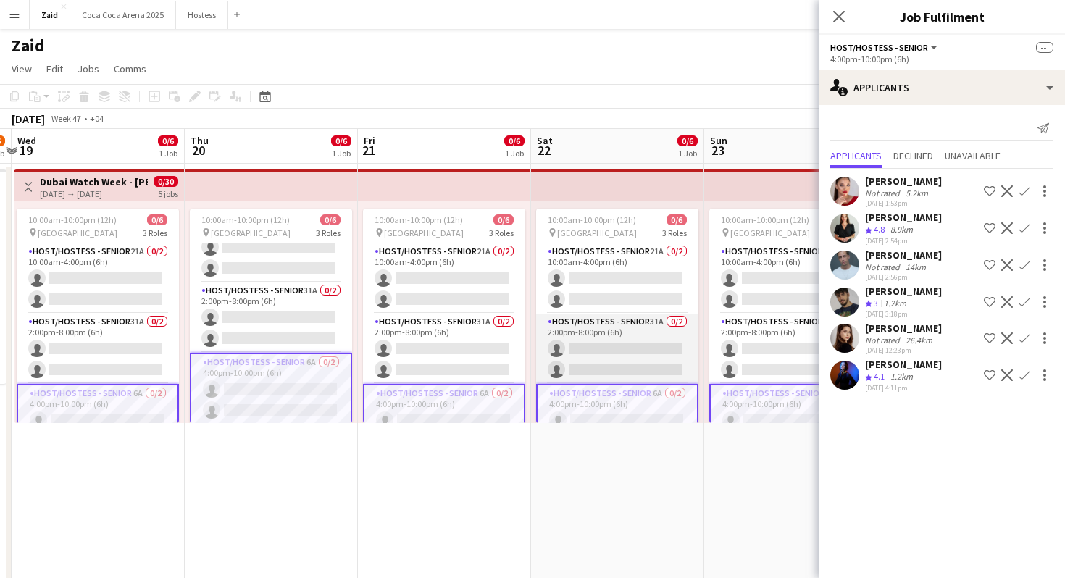
click at [639, 345] on app-card-role "Host/Hostess - Senior 31A 0/2 2:00pm-8:00pm (6h) single-neutral-actions single-…" at bounding box center [617, 349] width 162 height 70
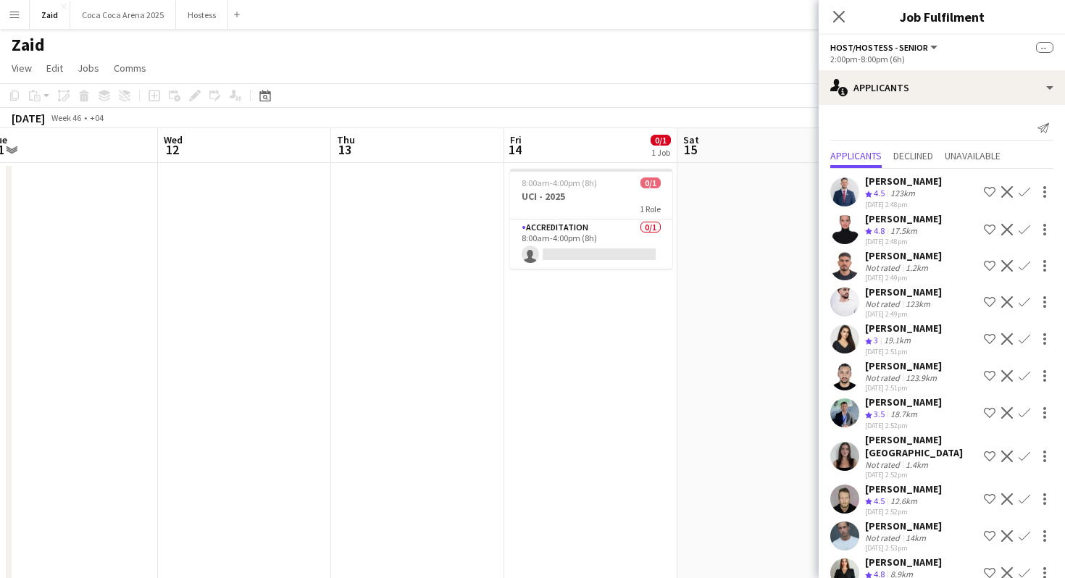
scroll to position [0, 363]
click at [677, 444] on app-date-cell at bounding box center [762, 425] width 173 height 525
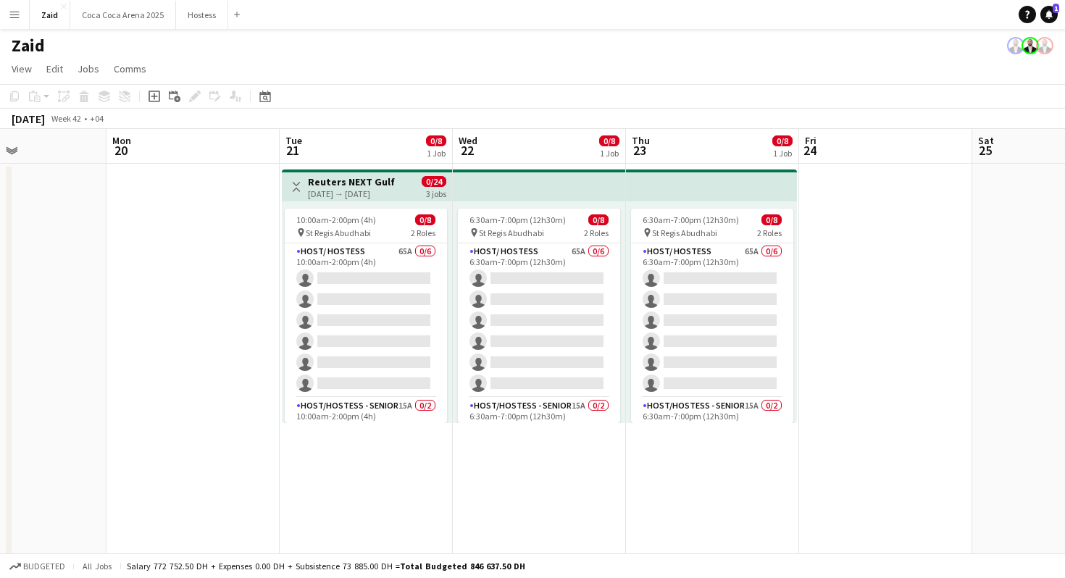
scroll to position [0, 320]
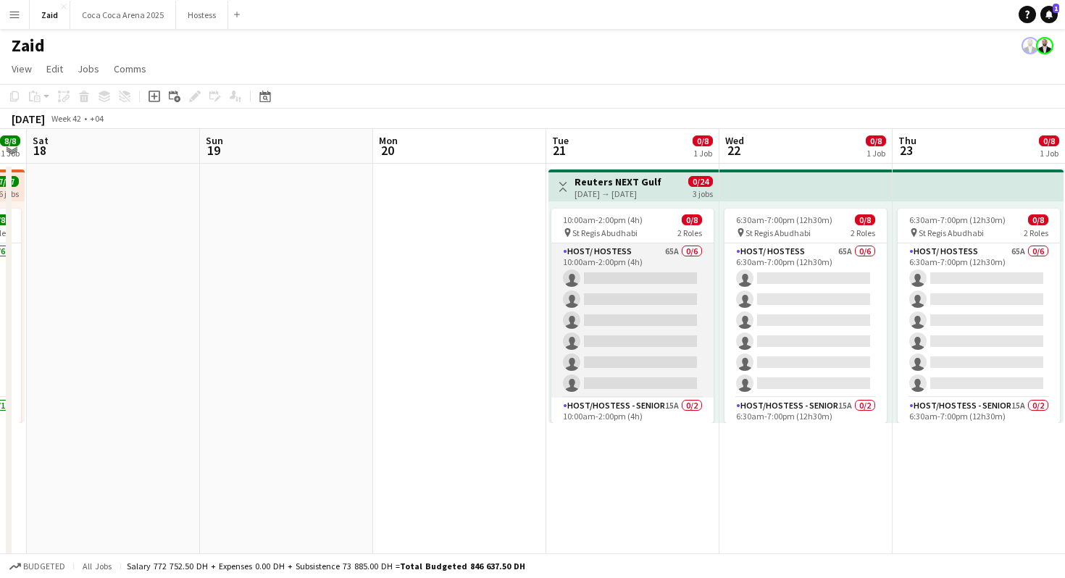
click at [634, 302] on app-card-role "Host/ Hostess 65A 0/6 10:00am-2:00pm (4h) single-neutral-actions single-neutral…" at bounding box center [632, 320] width 162 height 154
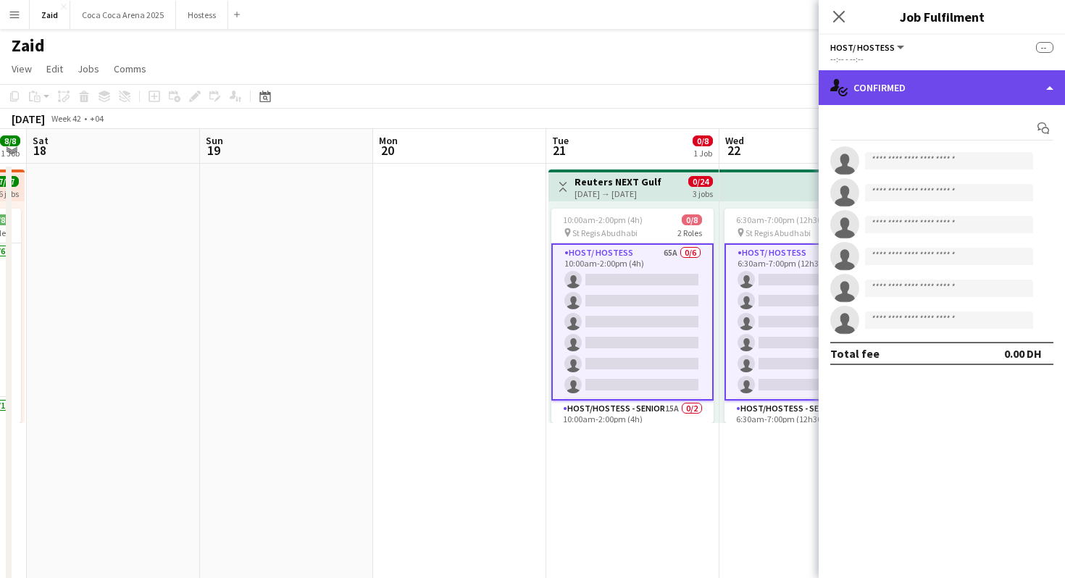
click at [977, 91] on div "single-neutral-actions-check-2 Confirmed" at bounding box center [942, 87] width 246 height 35
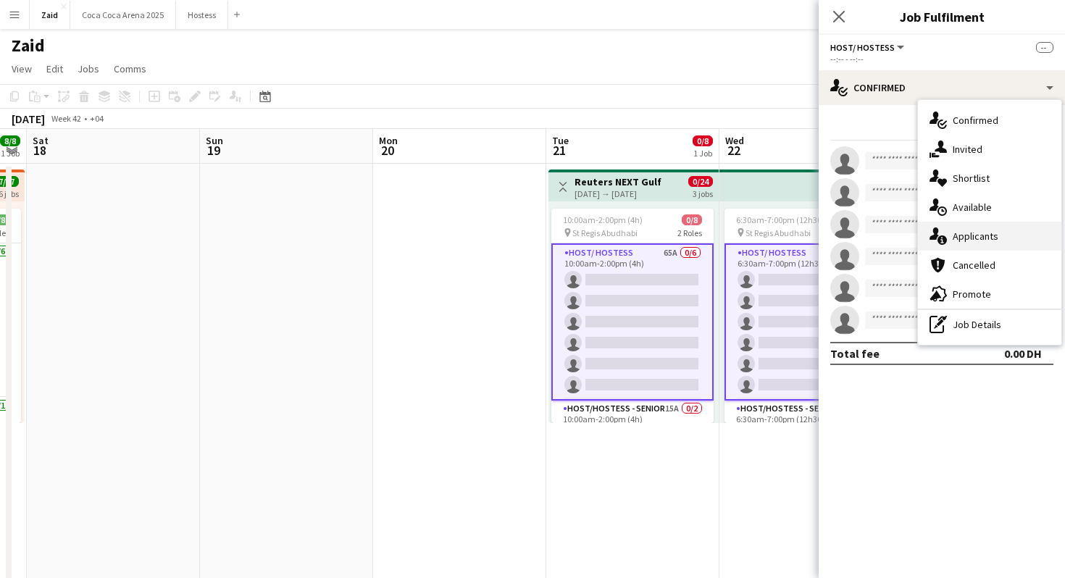
click at [992, 224] on div "single-neutral-actions-information Applicants" at bounding box center [989, 236] width 143 height 29
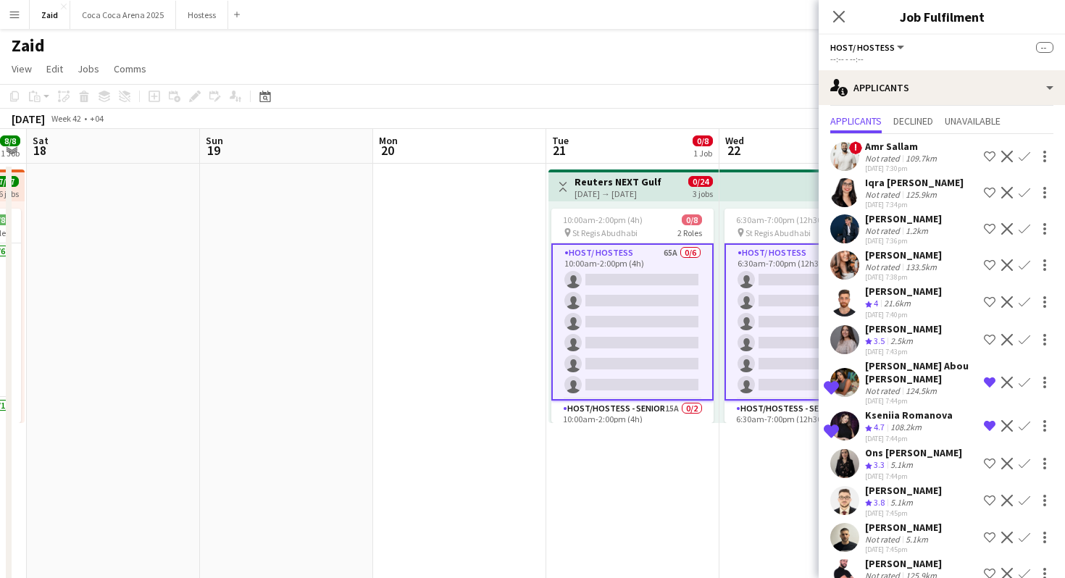
scroll to position [37, 0]
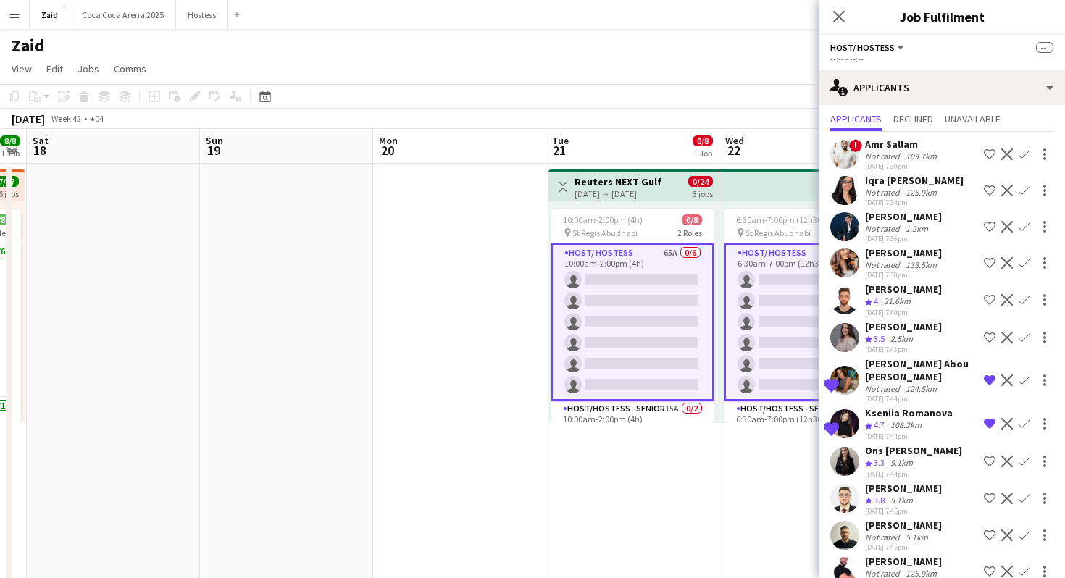
click at [925, 225] on div "1.2km" at bounding box center [917, 228] width 28 height 11
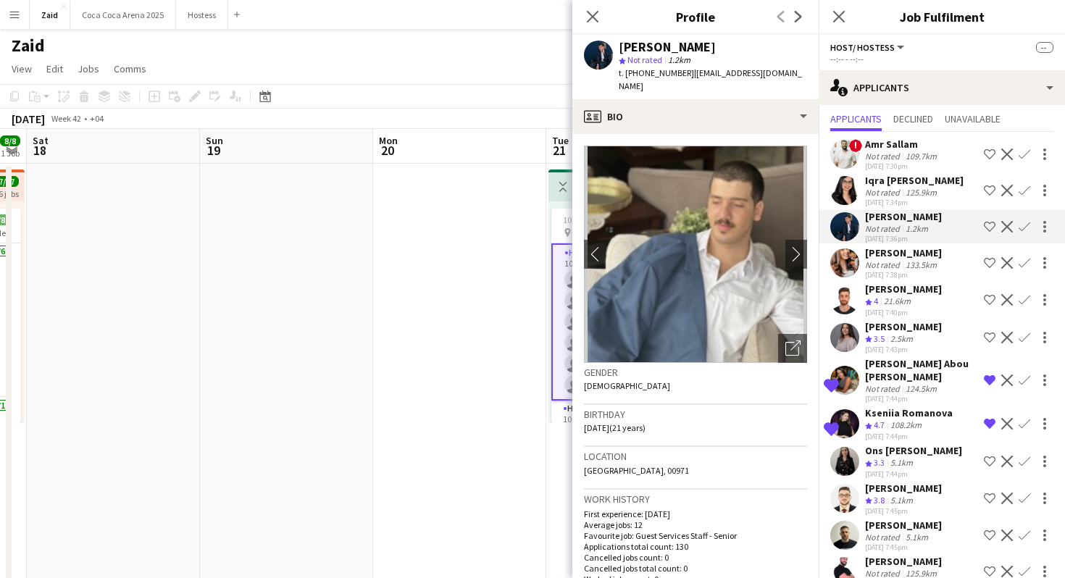
scroll to position [99, 0]
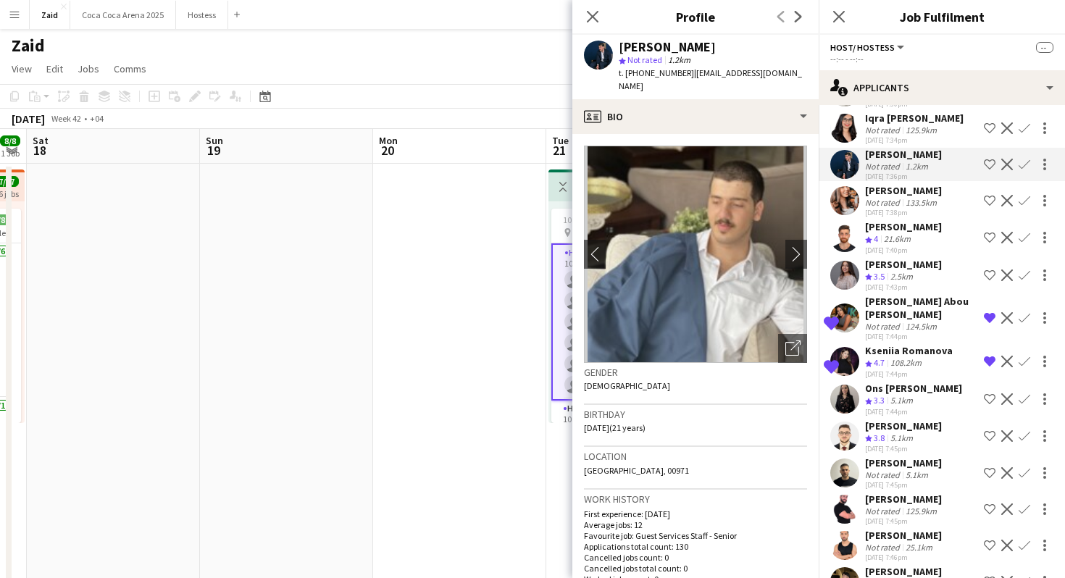
click at [915, 395] on div "5.1km" at bounding box center [902, 401] width 28 height 12
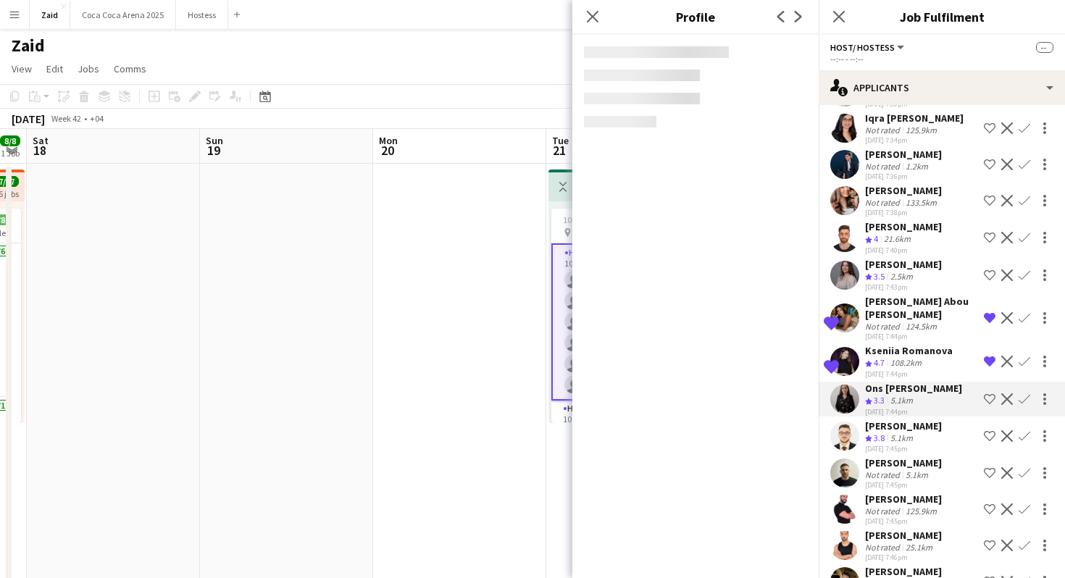
click at [917, 420] on div "Yazan Basheer" at bounding box center [903, 426] width 77 height 13
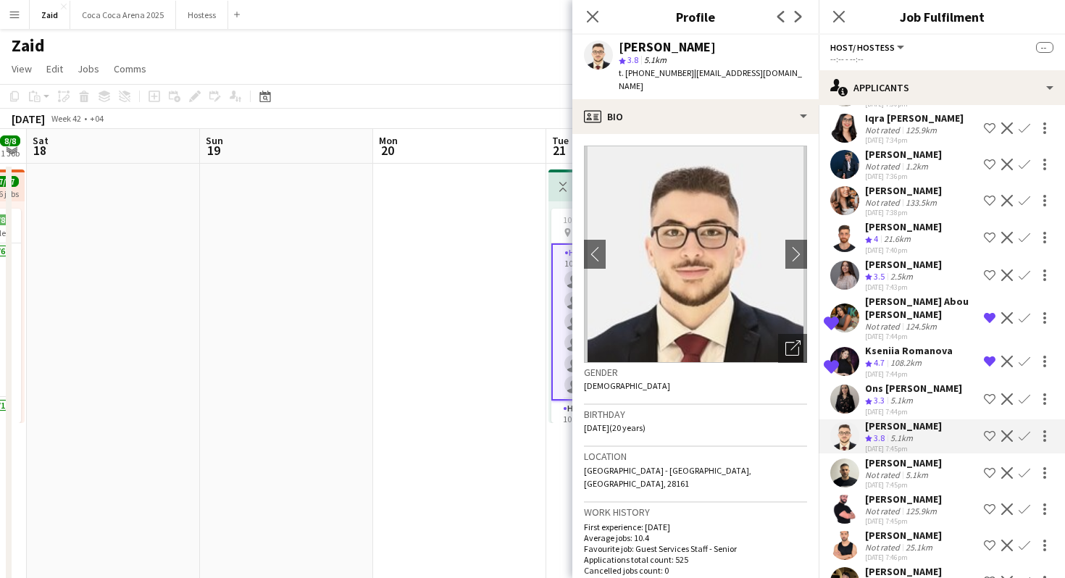
scroll to position [145, 0]
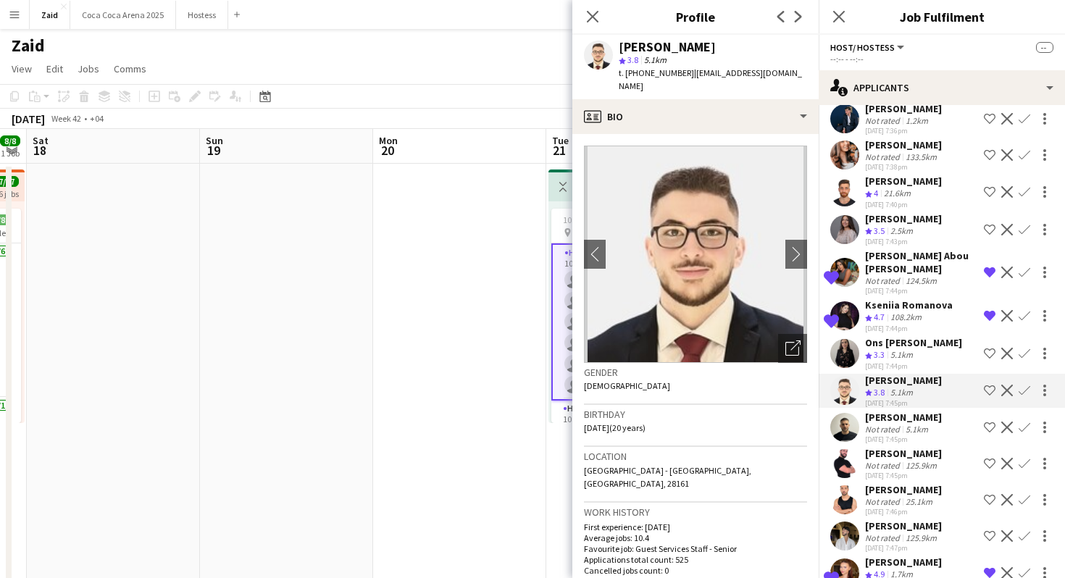
click at [917, 424] on div "5.1km" at bounding box center [917, 429] width 28 height 11
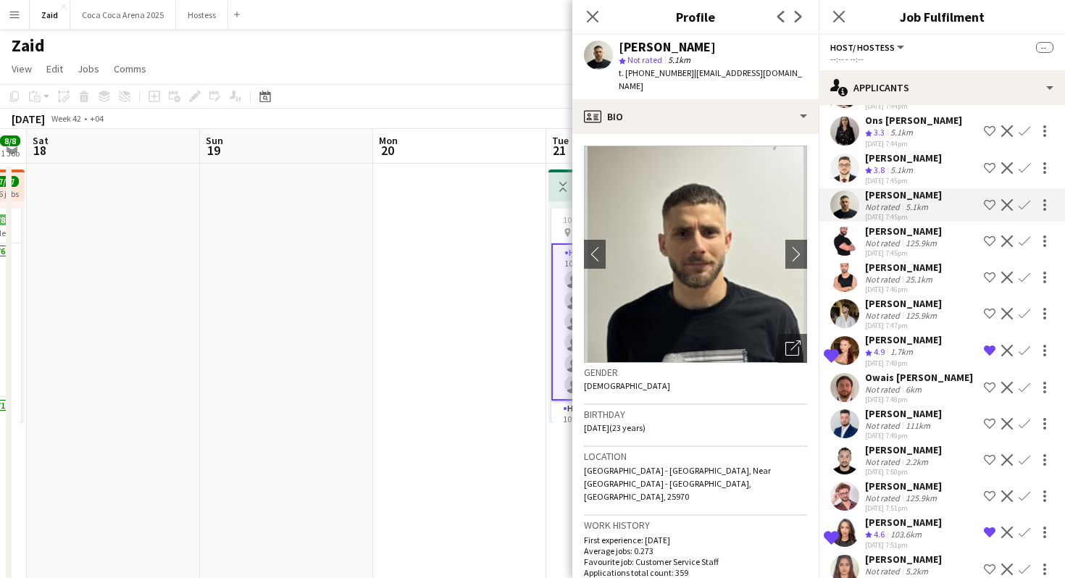
scroll to position [367, 0]
click at [930, 396] on div "28-08-2025 7:48pm" at bounding box center [919, 400] width 108 height 9
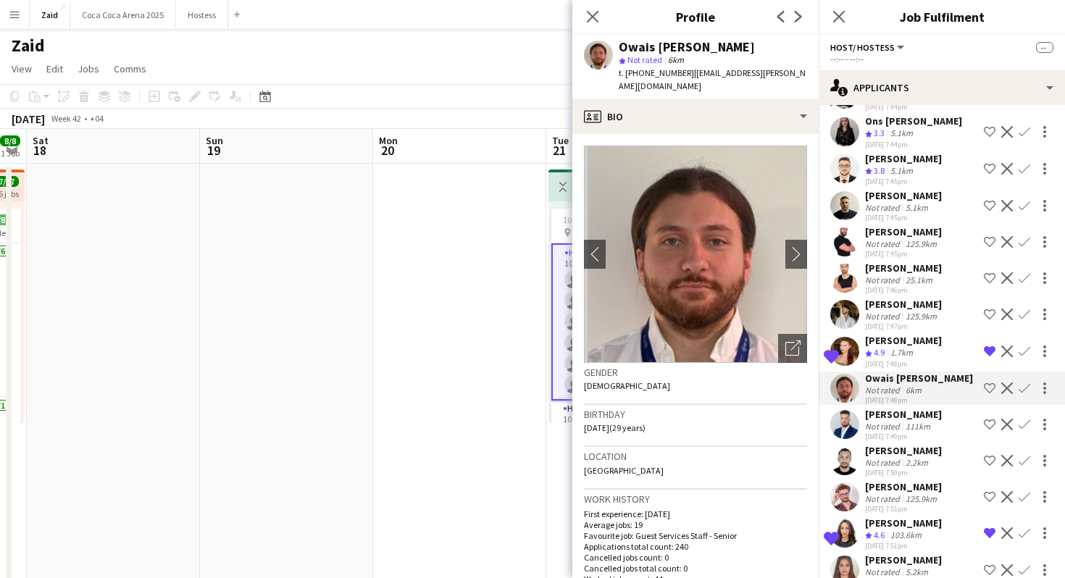
click at [930, 408] on div "Abderrahim Benziouche" at bounding box center [903, 414] width 77 height 13
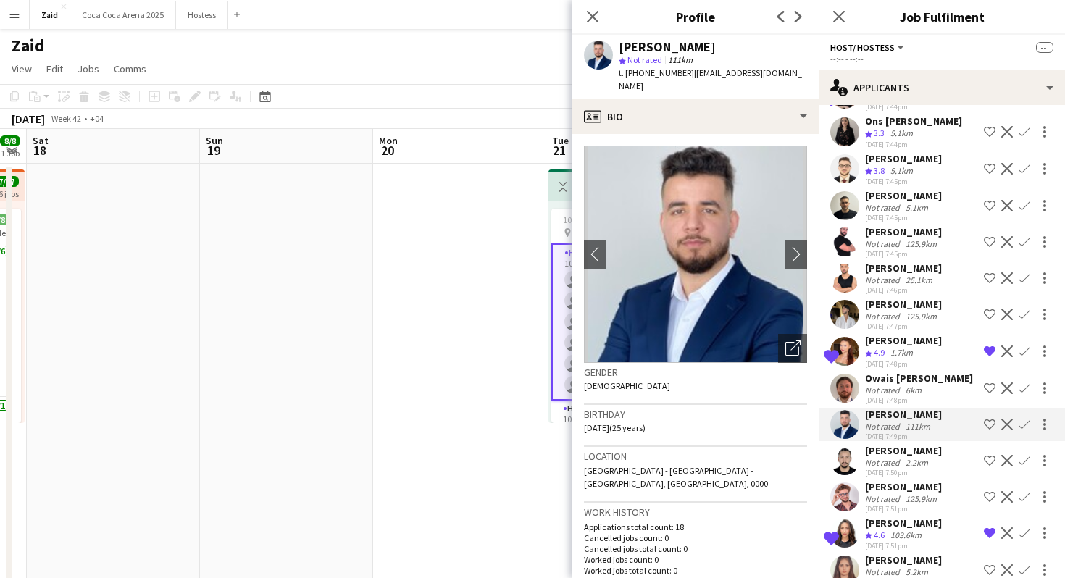
scroll to position [411, 0]
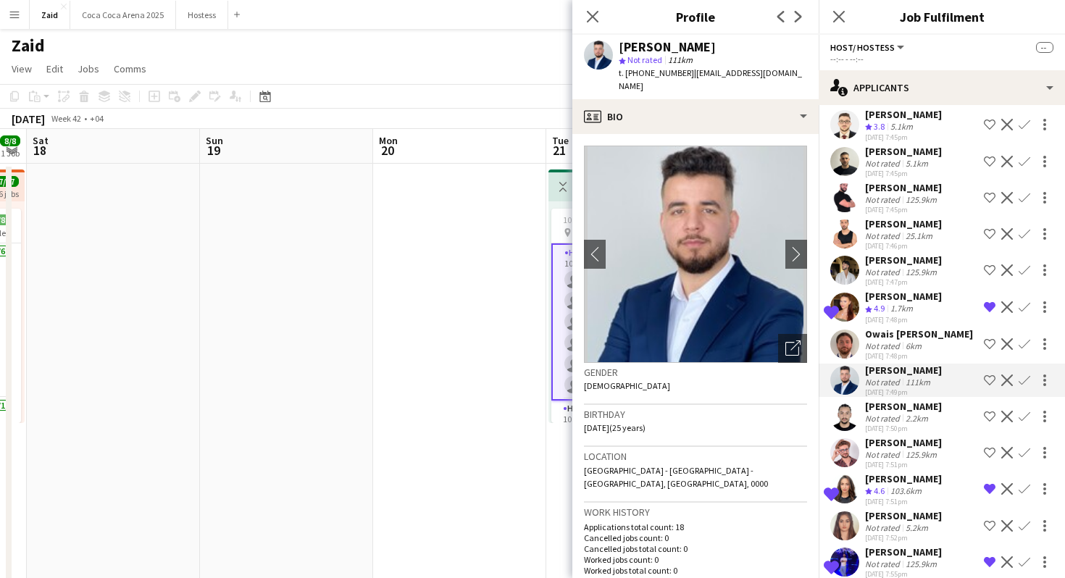
click at [933, 411] on div "Ahmed Nadir Not rated 2.2km 28-08-2025 7:50pm Shortlist crew Decline Confirm" at bounding box center [942, 416] width 246 height 33
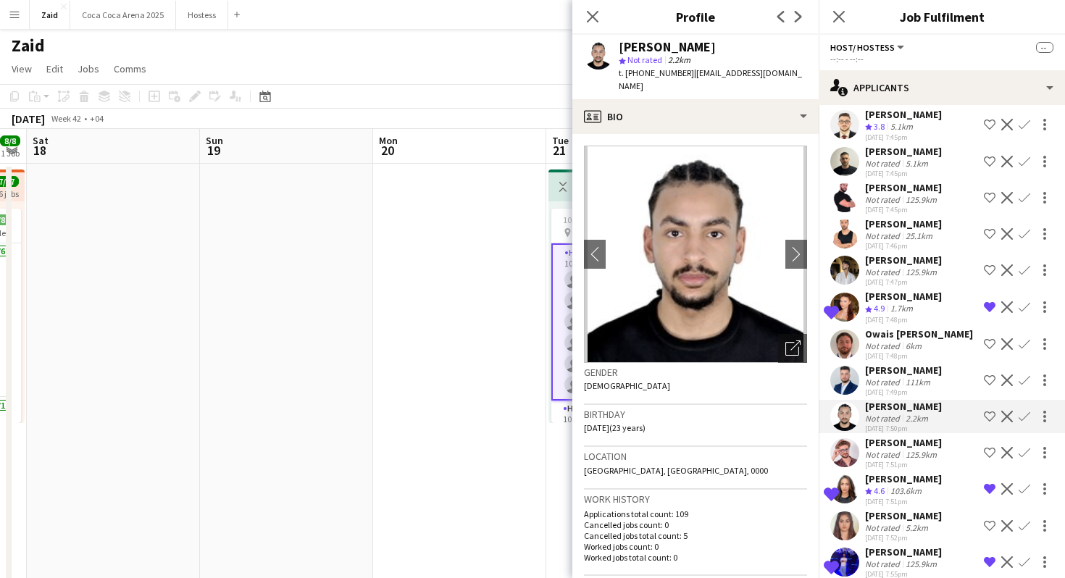
click at [986, 408] on button "Shortlist crew" at bounding box center [989, 416] width 17 height 17
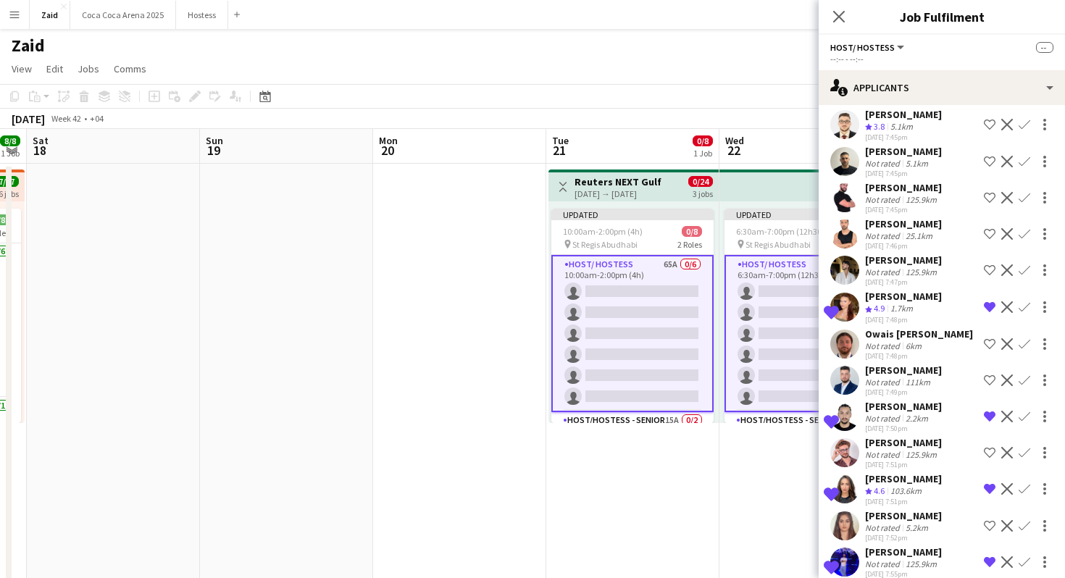
click at [896, 413] on div "Not rated" at bounding box center [884, 418] width 38 height 11
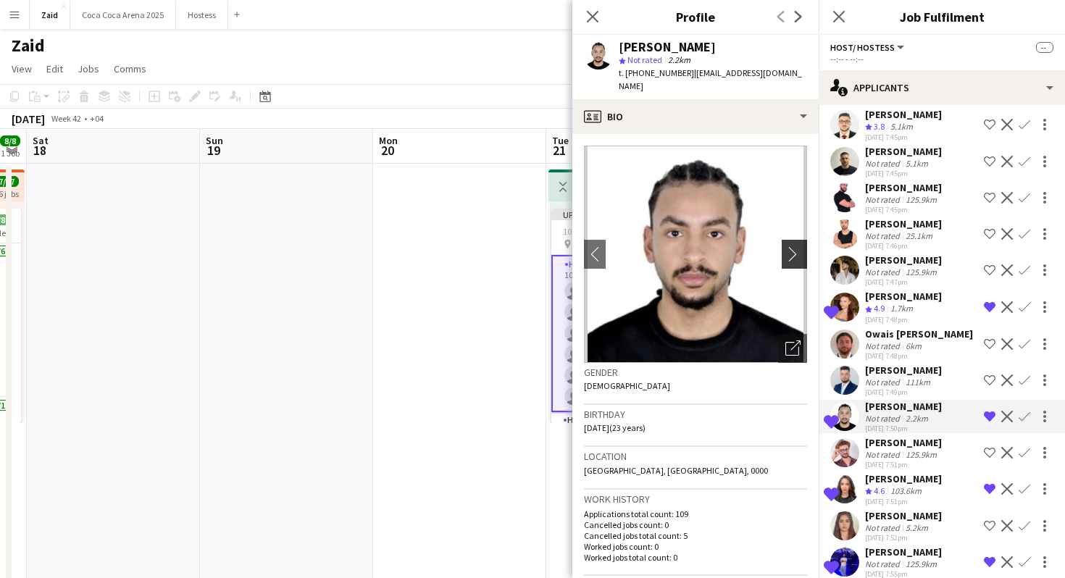
click at [799, 246] on app-icon "chevron-right" at bounding box center [797, 253] width 22 height 15
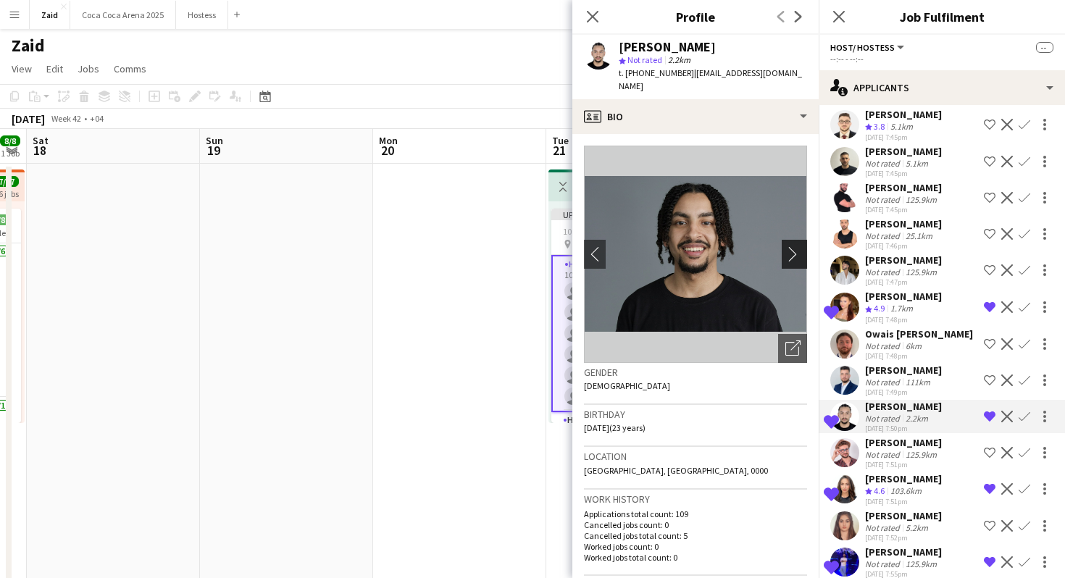
click at [793, 246] on app-icon "chevron-right" at bounding box center [797, 253] width 22 height 15
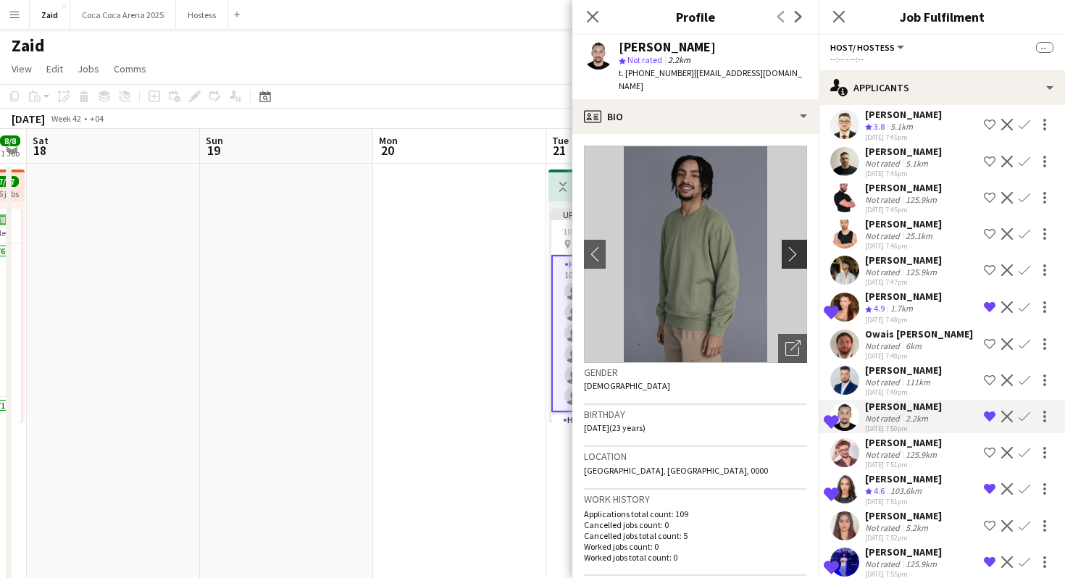
click at [793, 249] on button "chevron-right" at bounding box center [796, 254] width 29 height 29
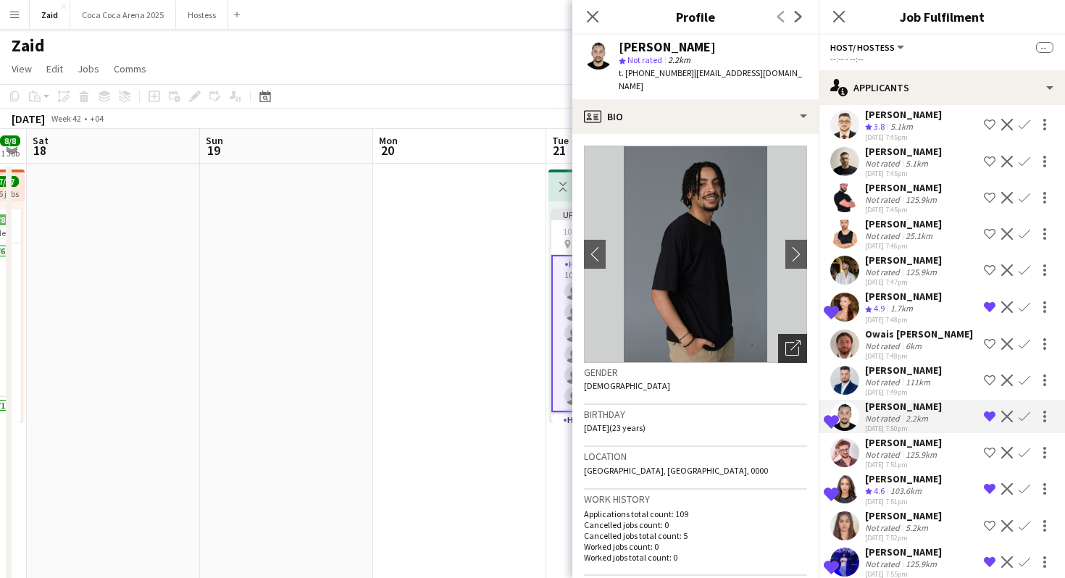
click at [801, 334] on div "Open photos pop-in" at bounding box center [792, 348] width 29 height 29
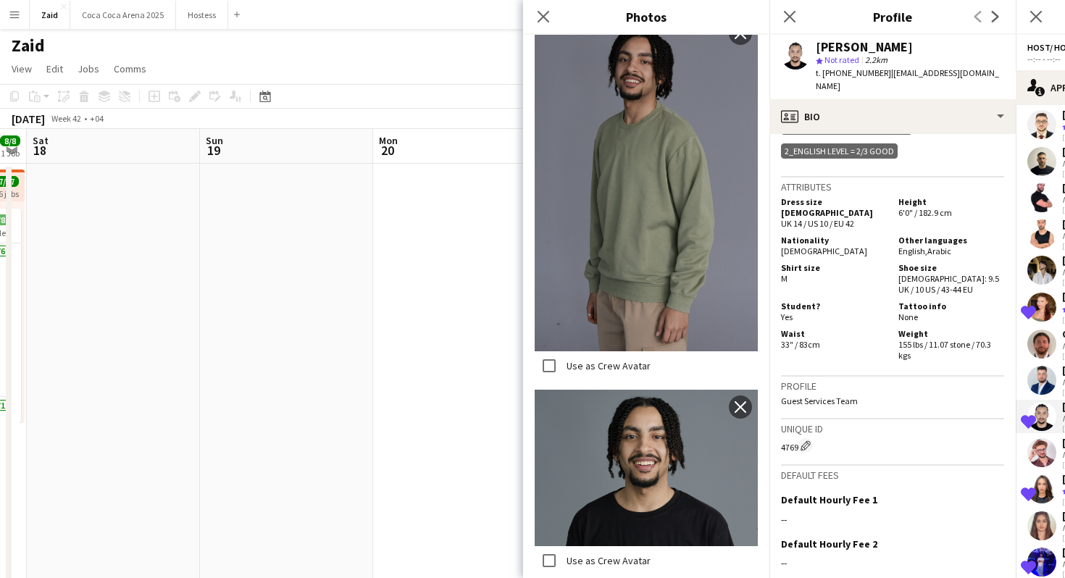
scroll to position [688, 0]
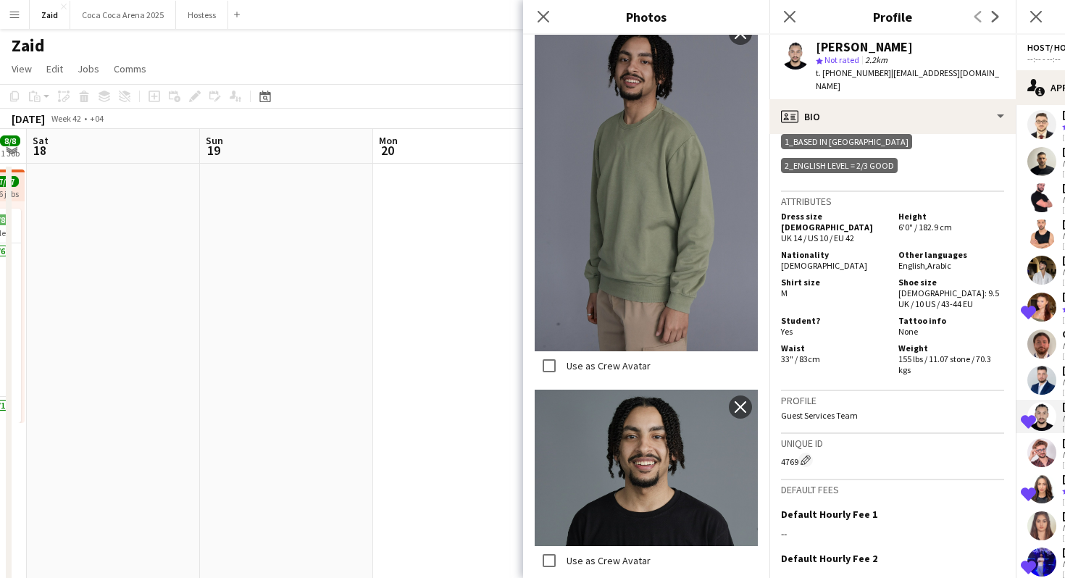
click at [877, 434] on div "Unique ID 4769 Edit crew unique ID" at bounding box center [892, 457] width 223 height 46
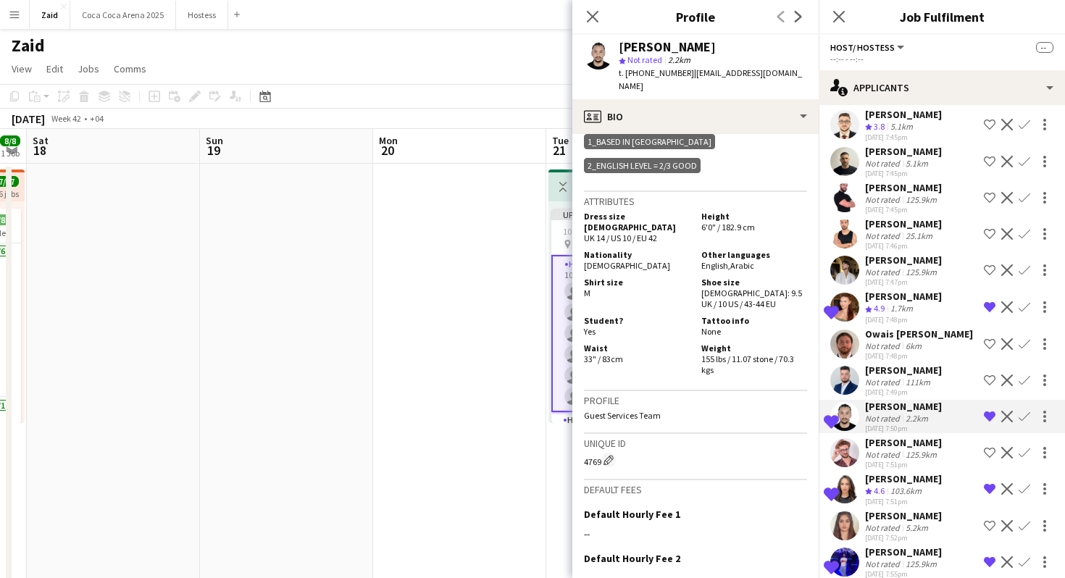
scroll to position [522, 0]
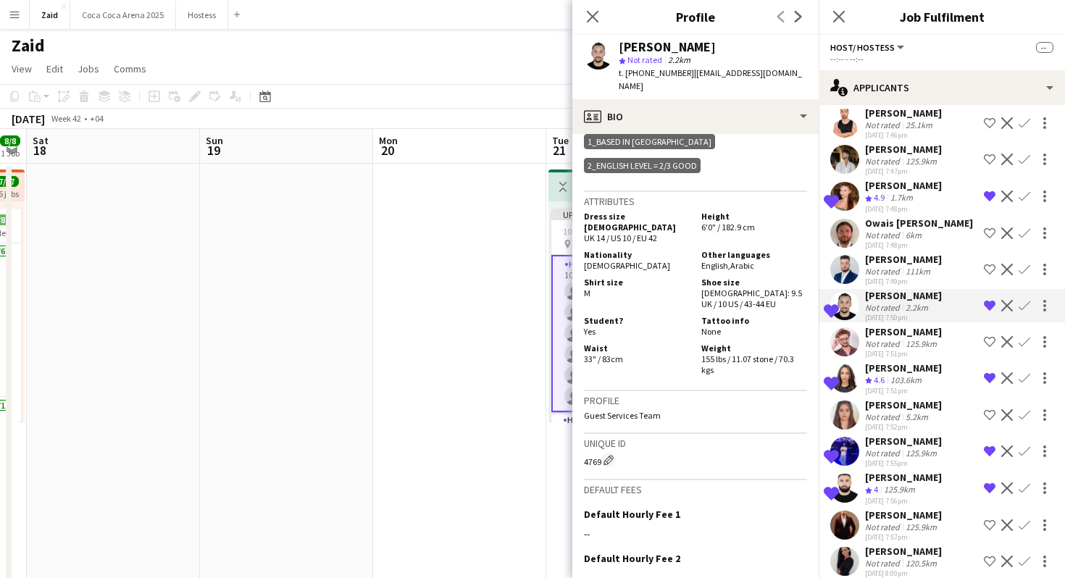
click at [896, 325] on div "Abdelrahman Mohamed" at bounding box center [903, 331] width 77 height 13
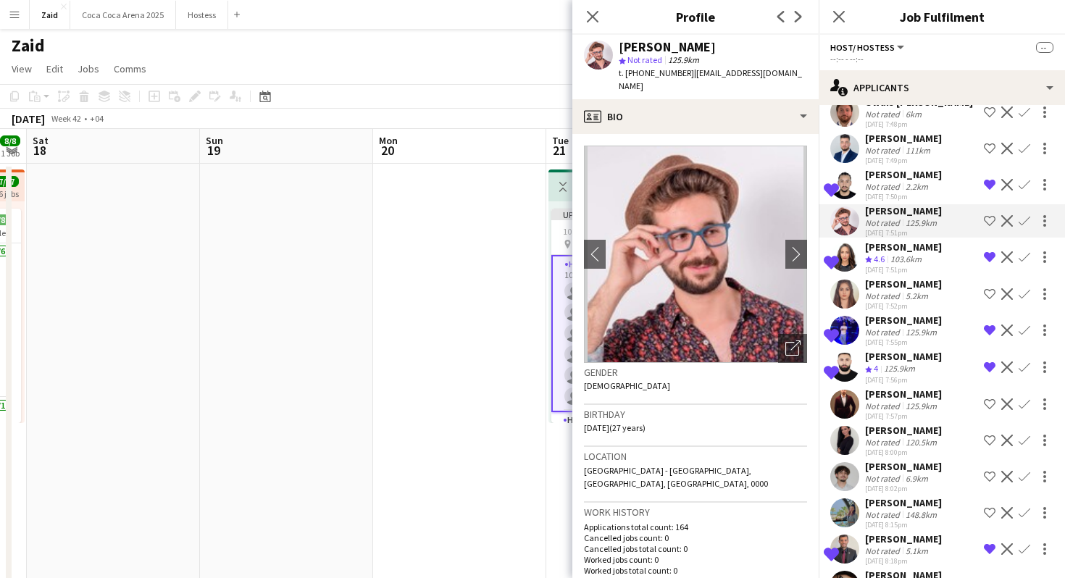
click at [891, 424] on div "Anastasiya Kolesnikova" at bounding box center [903, 430] width 77 height 13
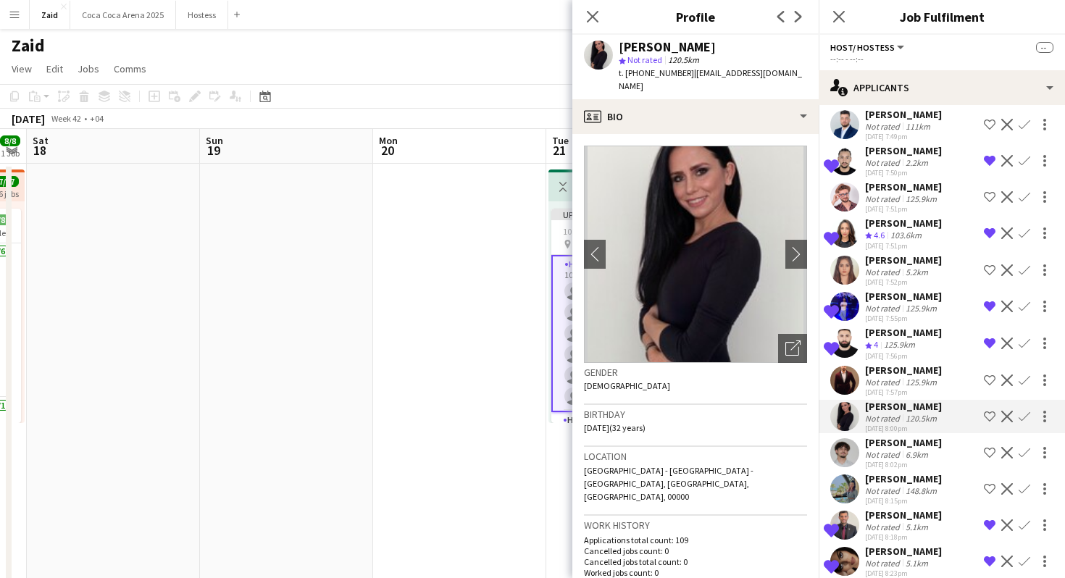
scroll to position [670, 0]
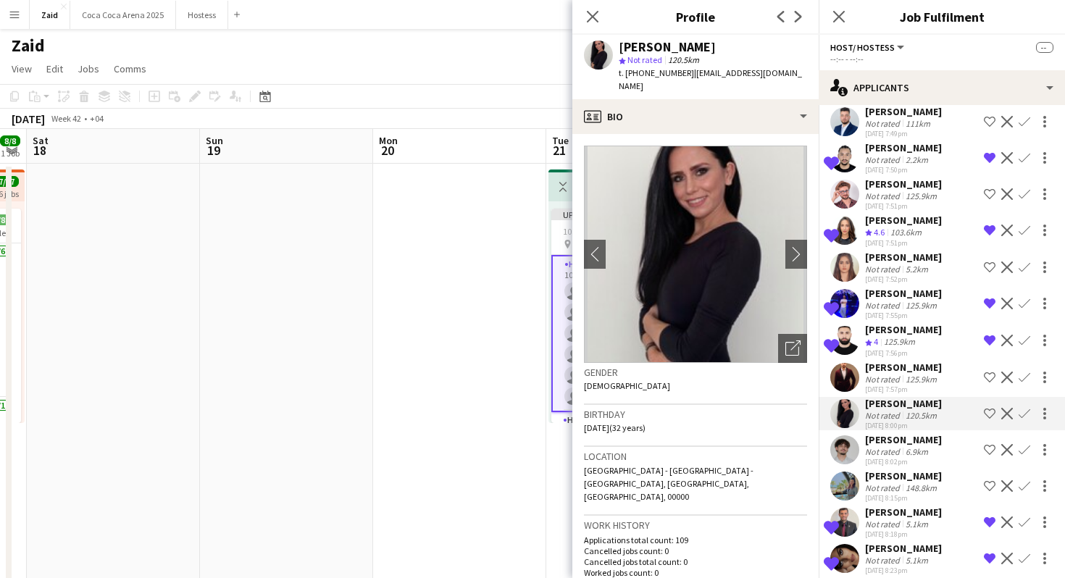
click at [891, 433] on div "Sultan fowzi" at bounding box center [903, 439] width 77 height 13
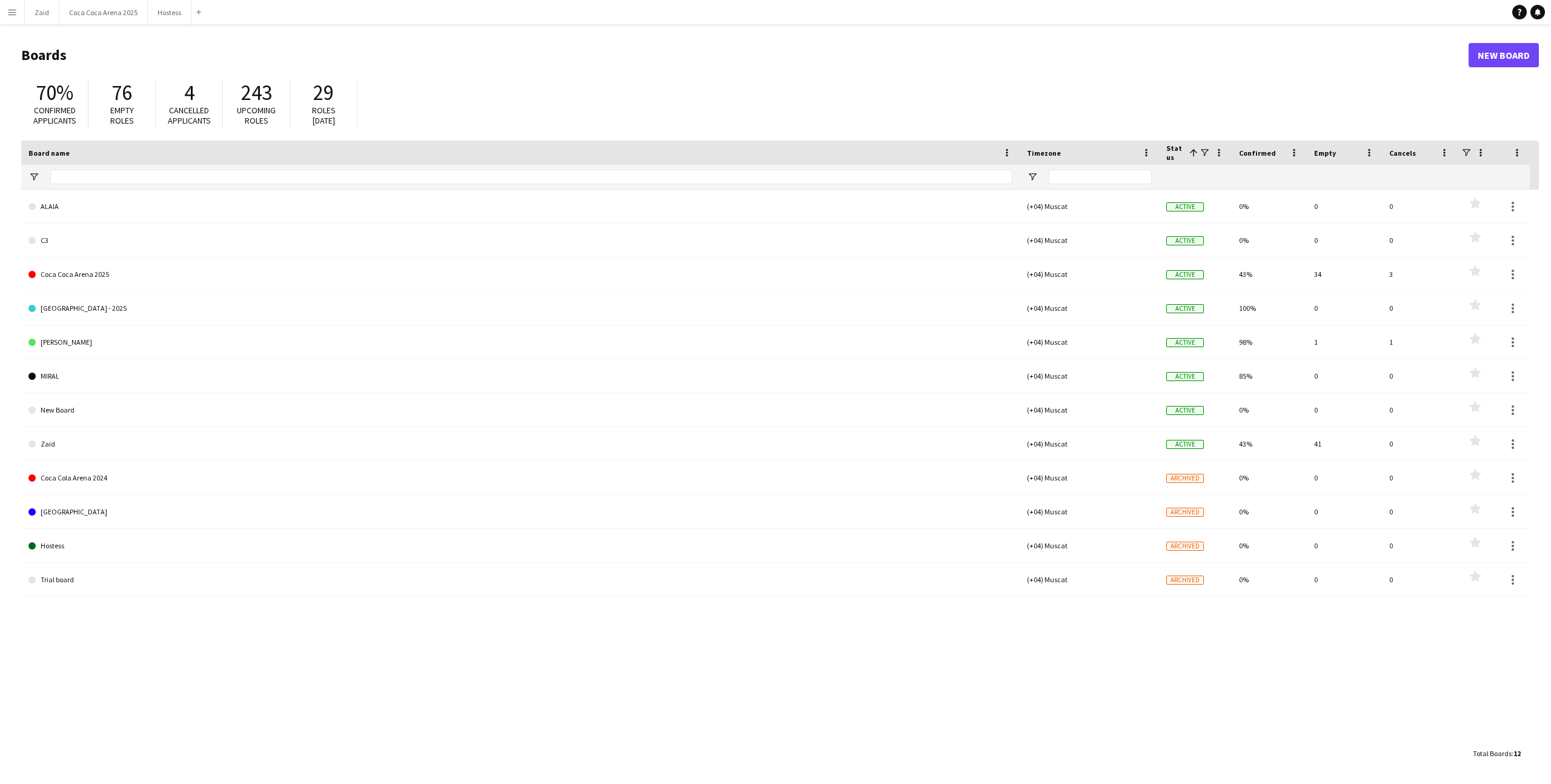
click at [16, 18] on button "Menu" at bounding box center [12, 12] width 24 height 24
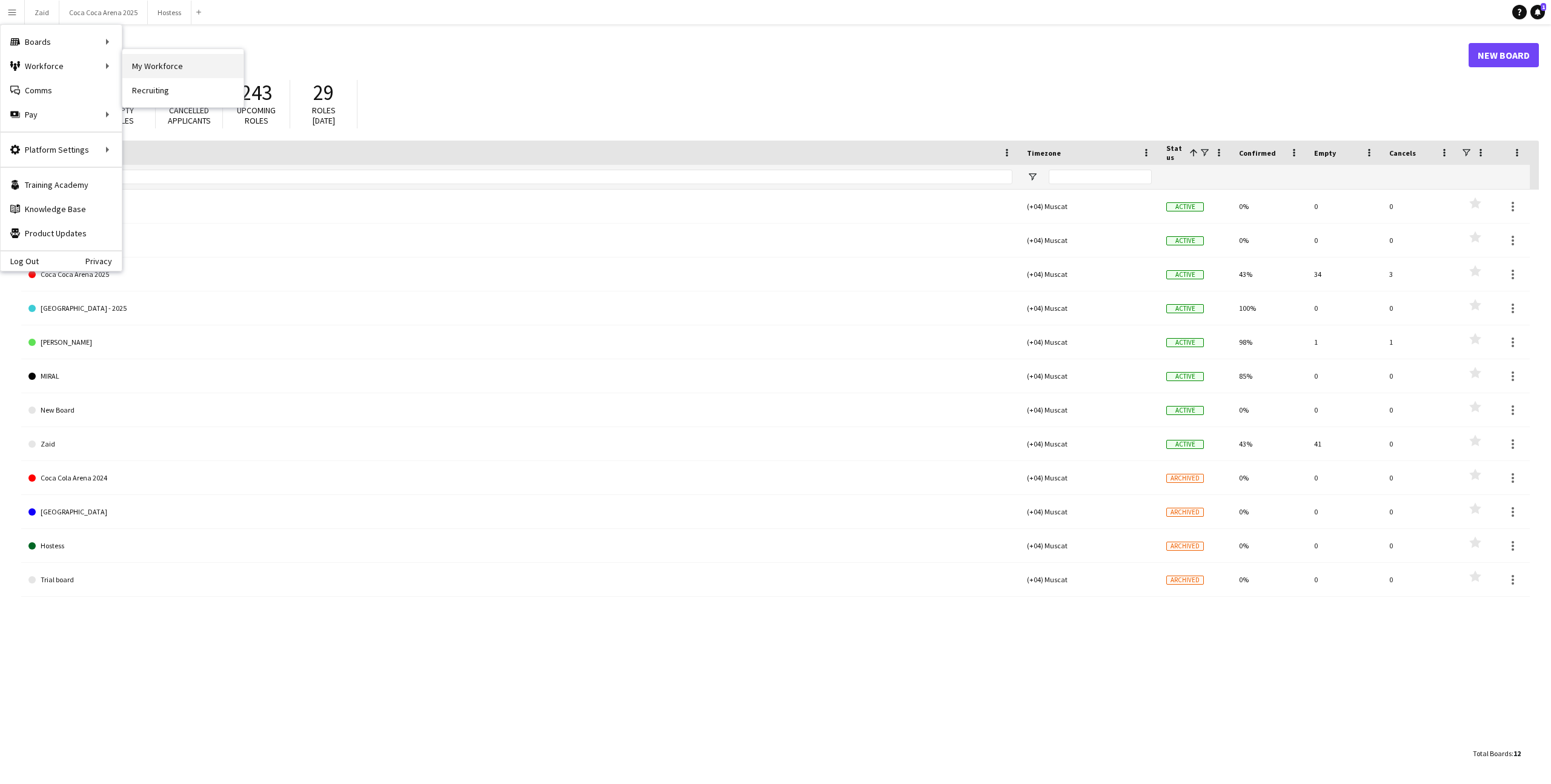
click at [137, 69] on link "My Workforce" at bounding box center [182, 65] width 121 height 24
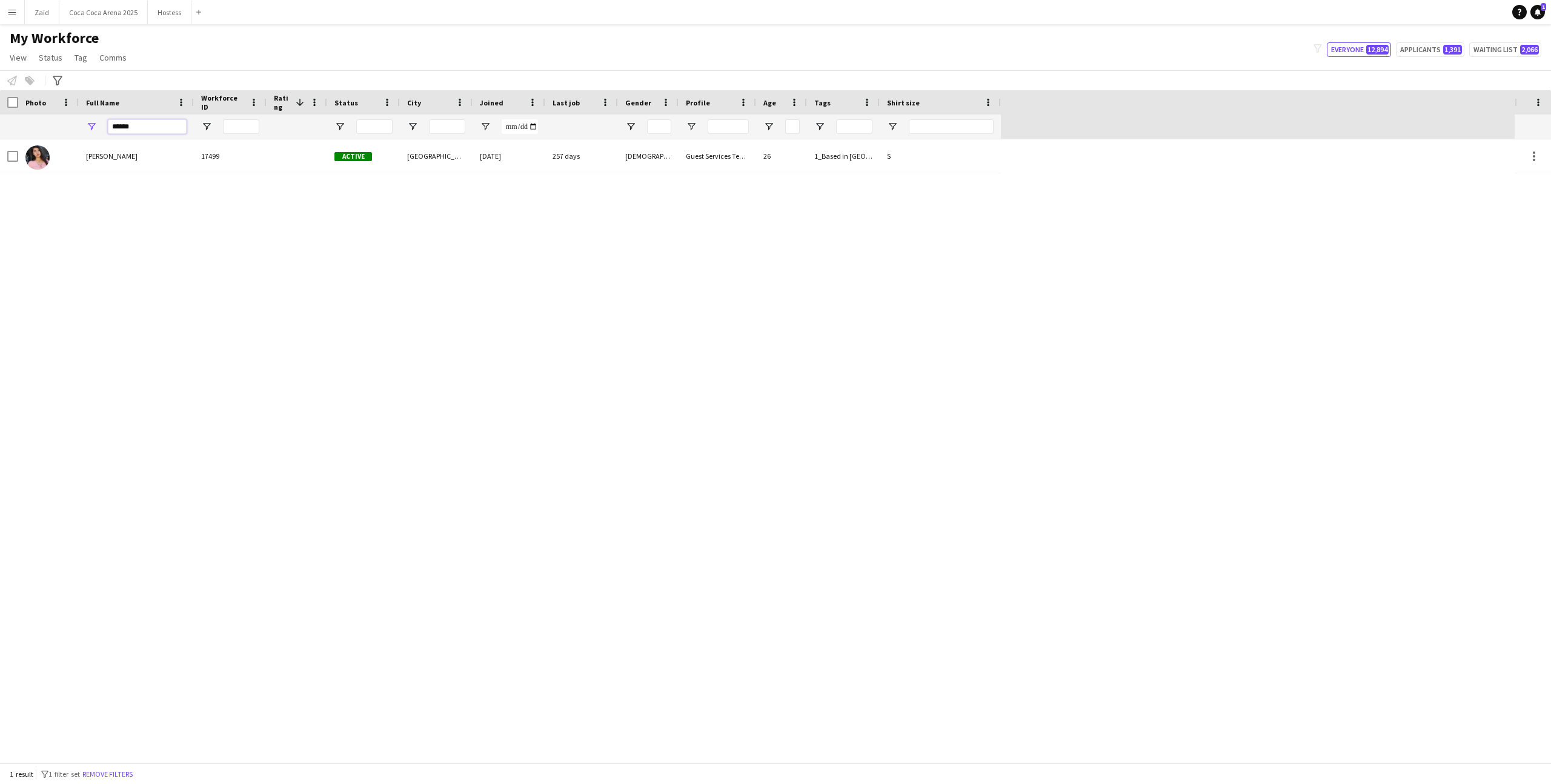
click at [124, 131] on input "******" at bounding box center [147, 126] width 79 height 14
click at [160, 122] on input "******" at bounding box center [147, 126] width 79 height 14
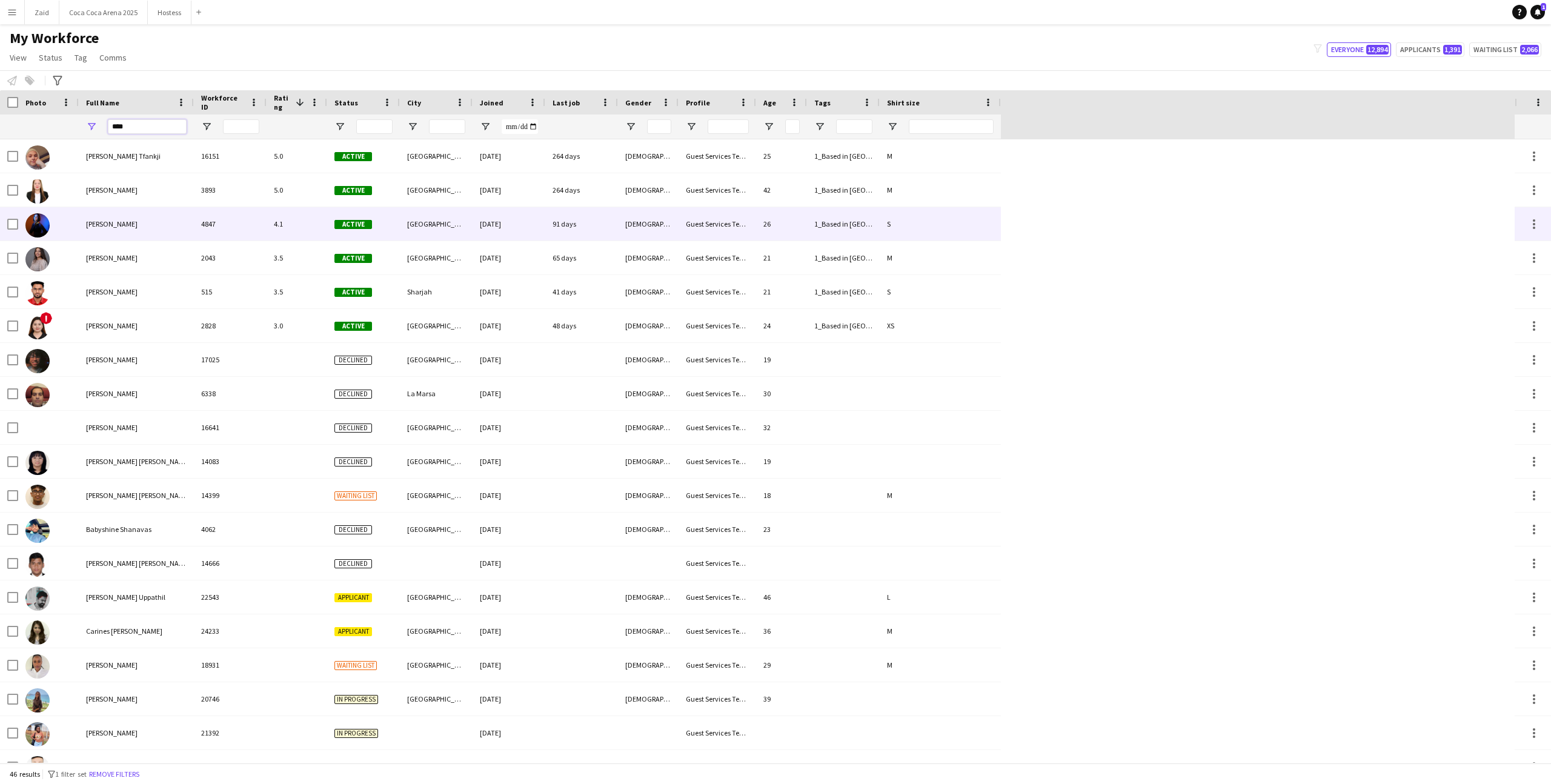
type input "****"
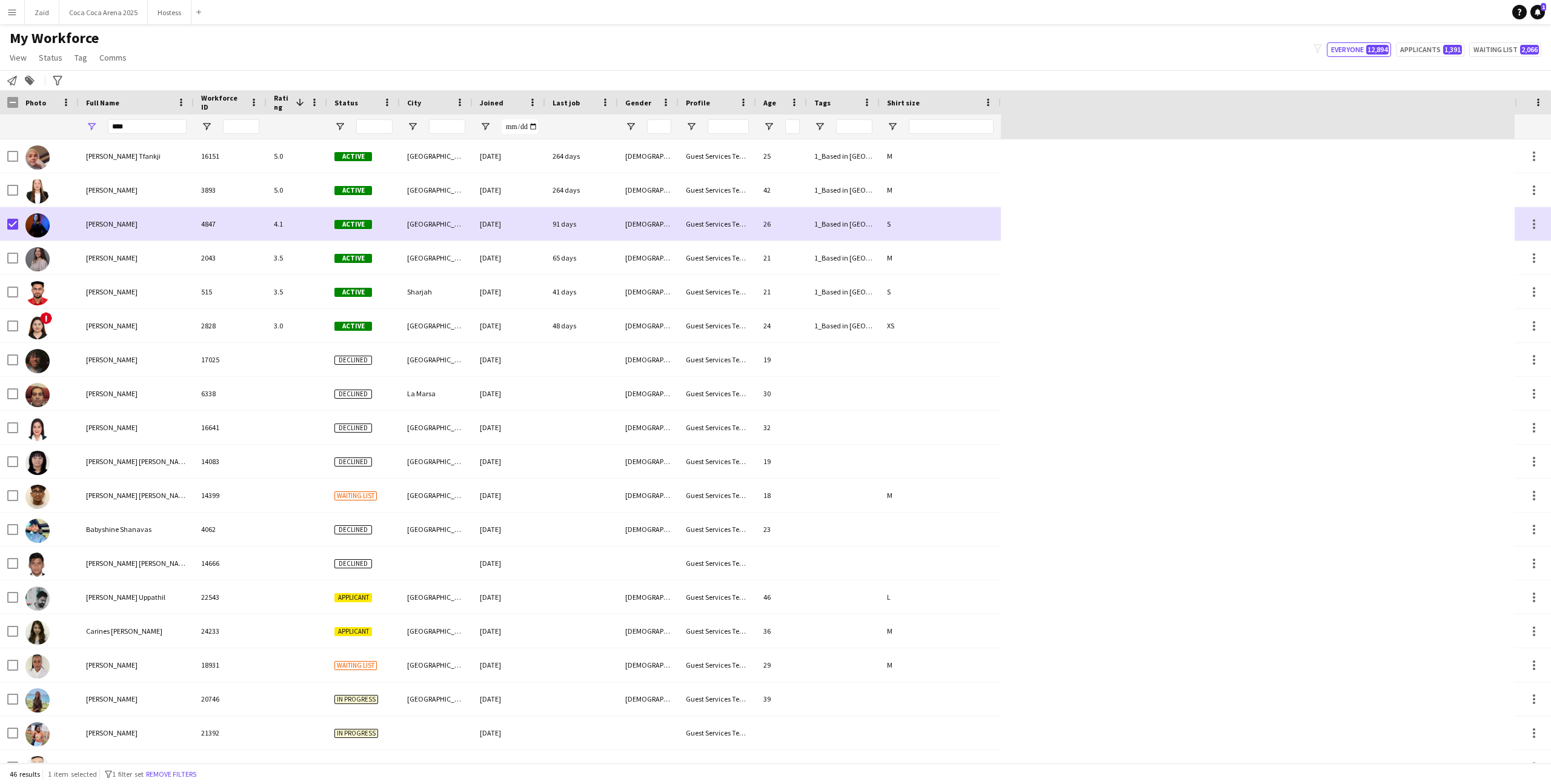
click at [333, 131] on div at bounding box center [363, 126] width 73 height 24
click at [339, 127] on span "Open Filter Menu" at bounding box center [339, 126] width 11 height 11
click at [382, 197] on div "(Select All)" at bounding box center [401, 201] width 95 height 9
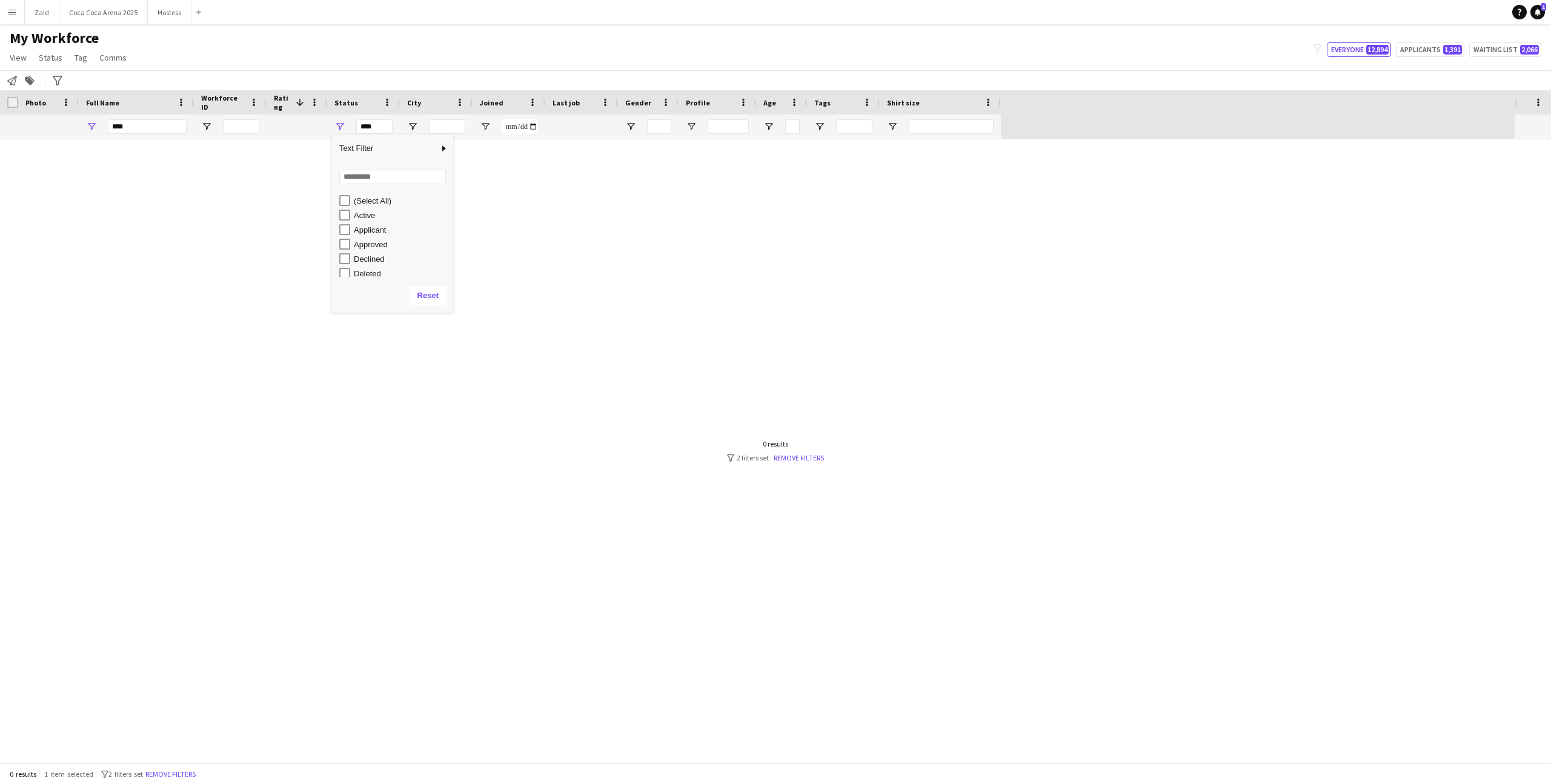
click at [368, 211] on div "Active" at bounding box center [401, 215] width 95 height 9
type input "**********"
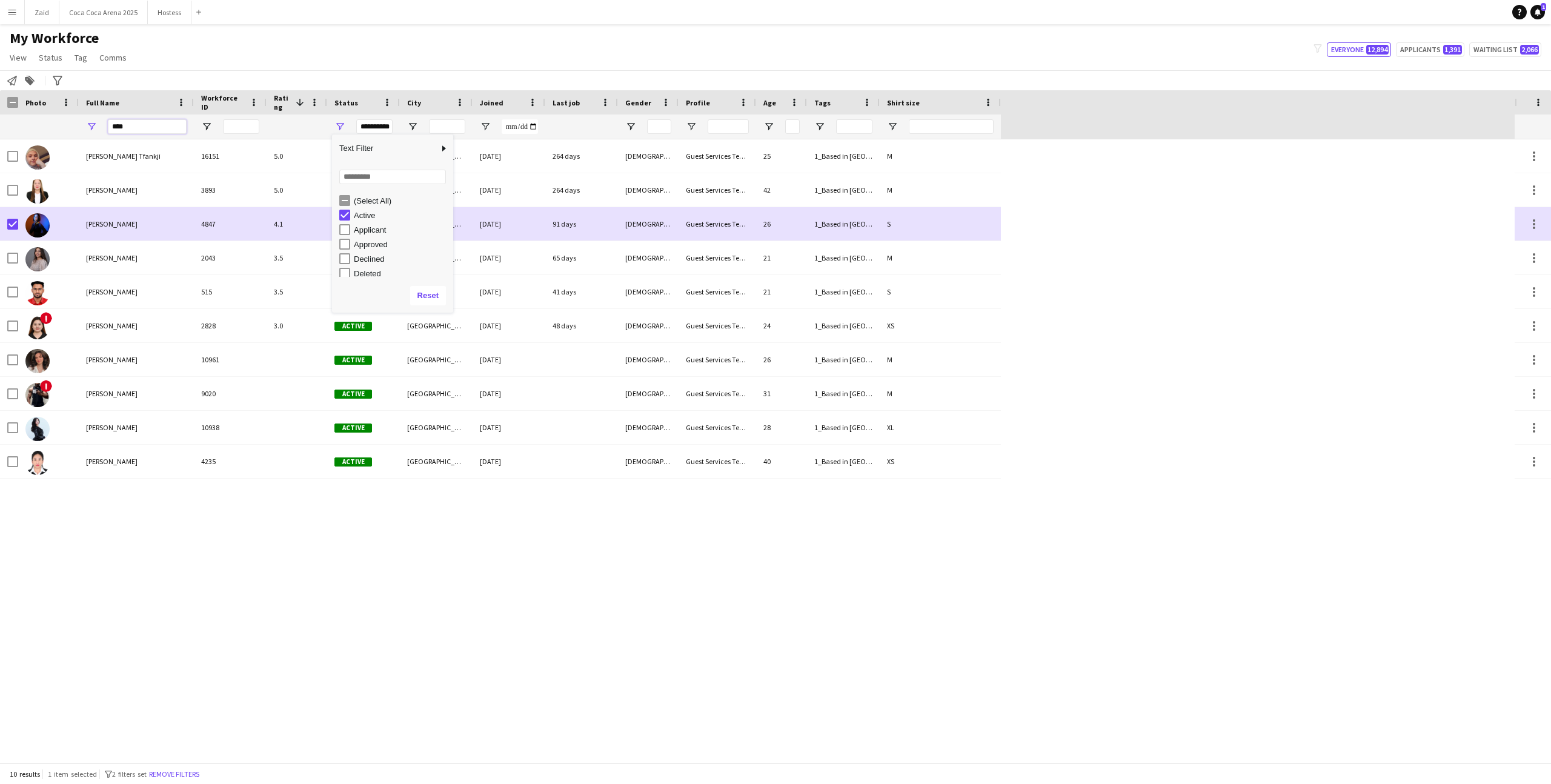
click at [174, 131] on input "****" at bounding box center [147, 126] width 79 height 14
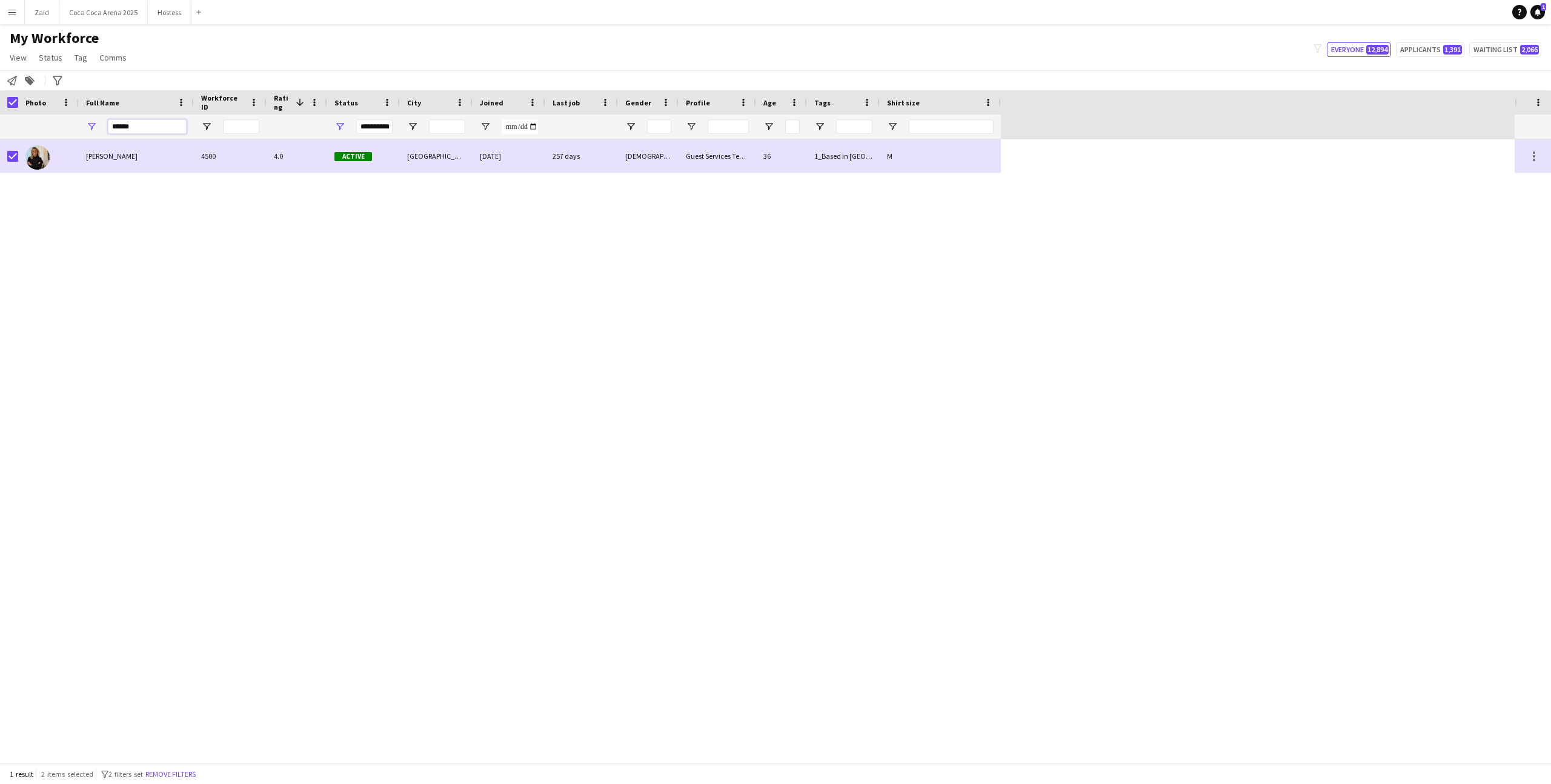
click at [137, 126] on input "******" at bounding box center [147, 126] width 79 height 14
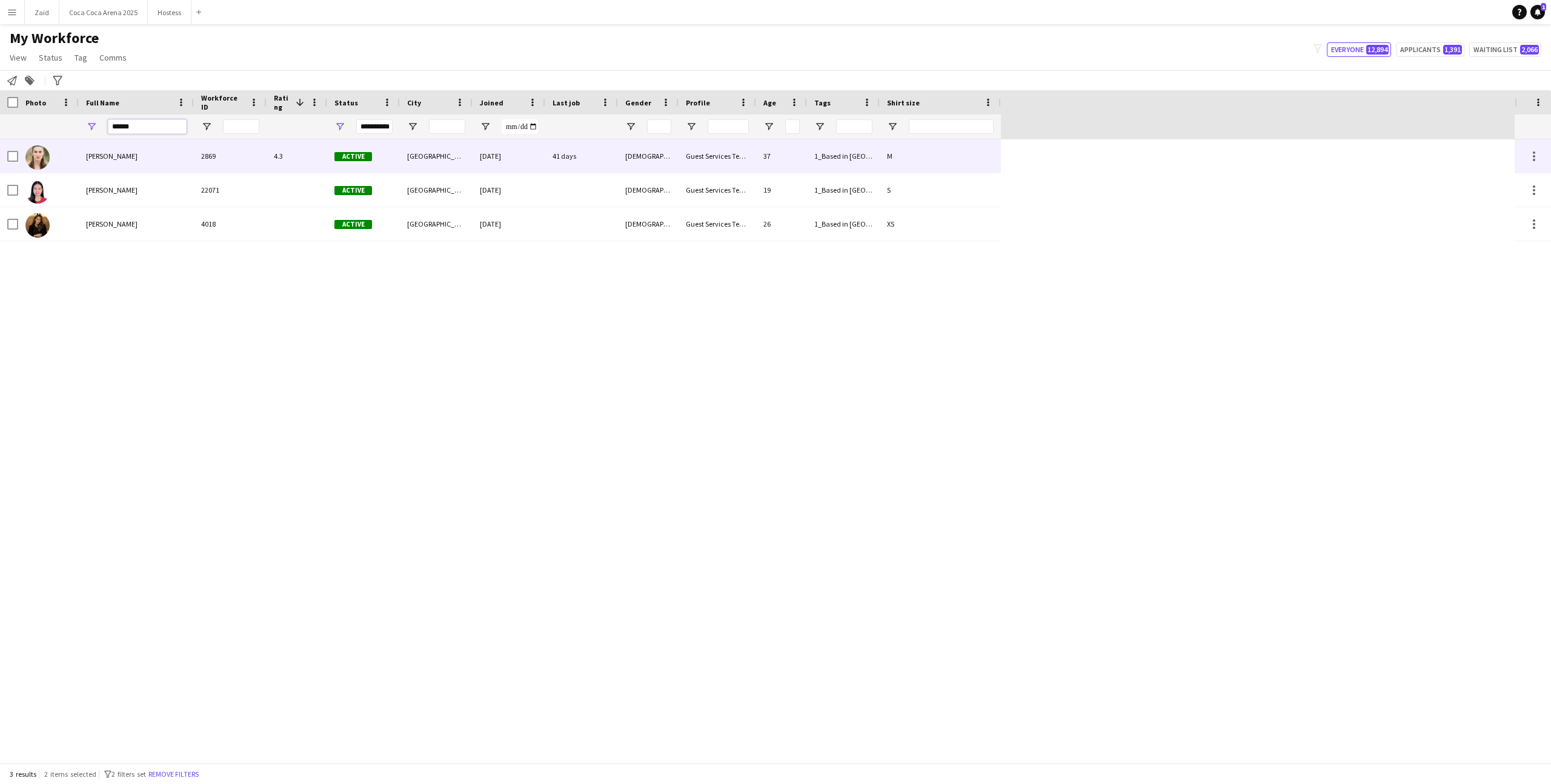
type input "******"
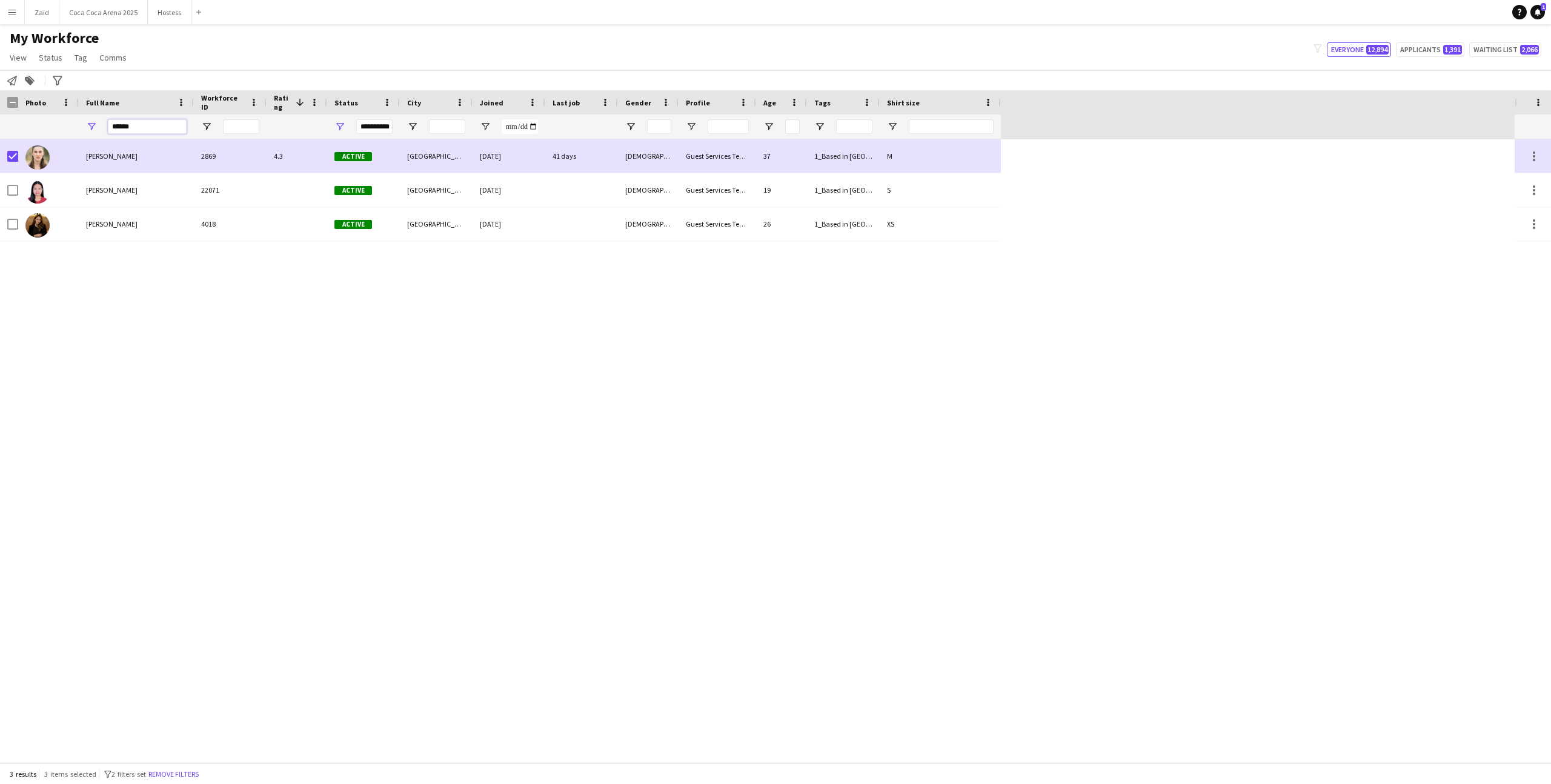
click at [135, 124] on input "******" at bounding box center [147, 126] width 79 height 14
type input "*"
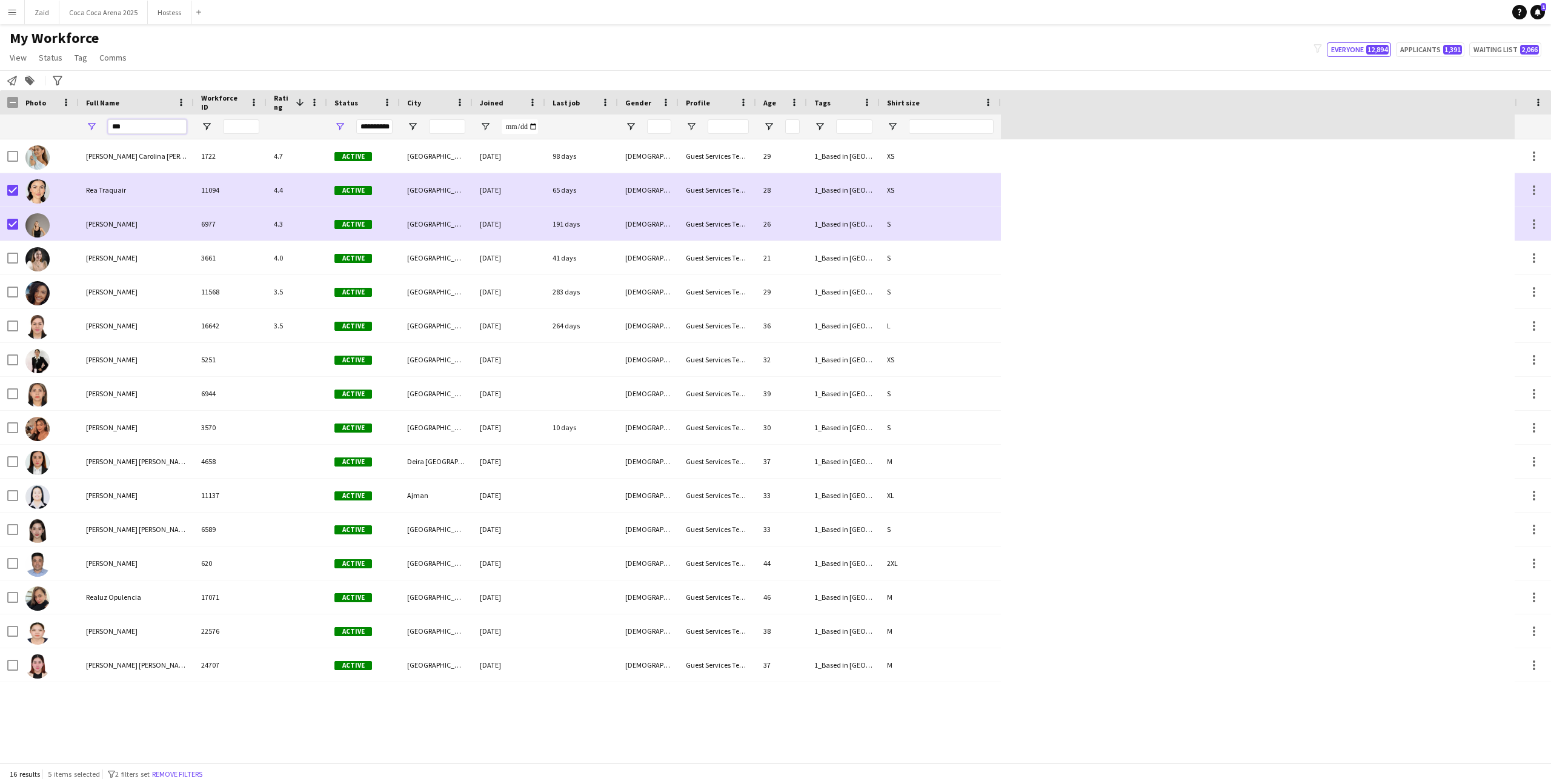
click at [158, 121] on input "***" at bounding box center [147, 126] width 79 height 14
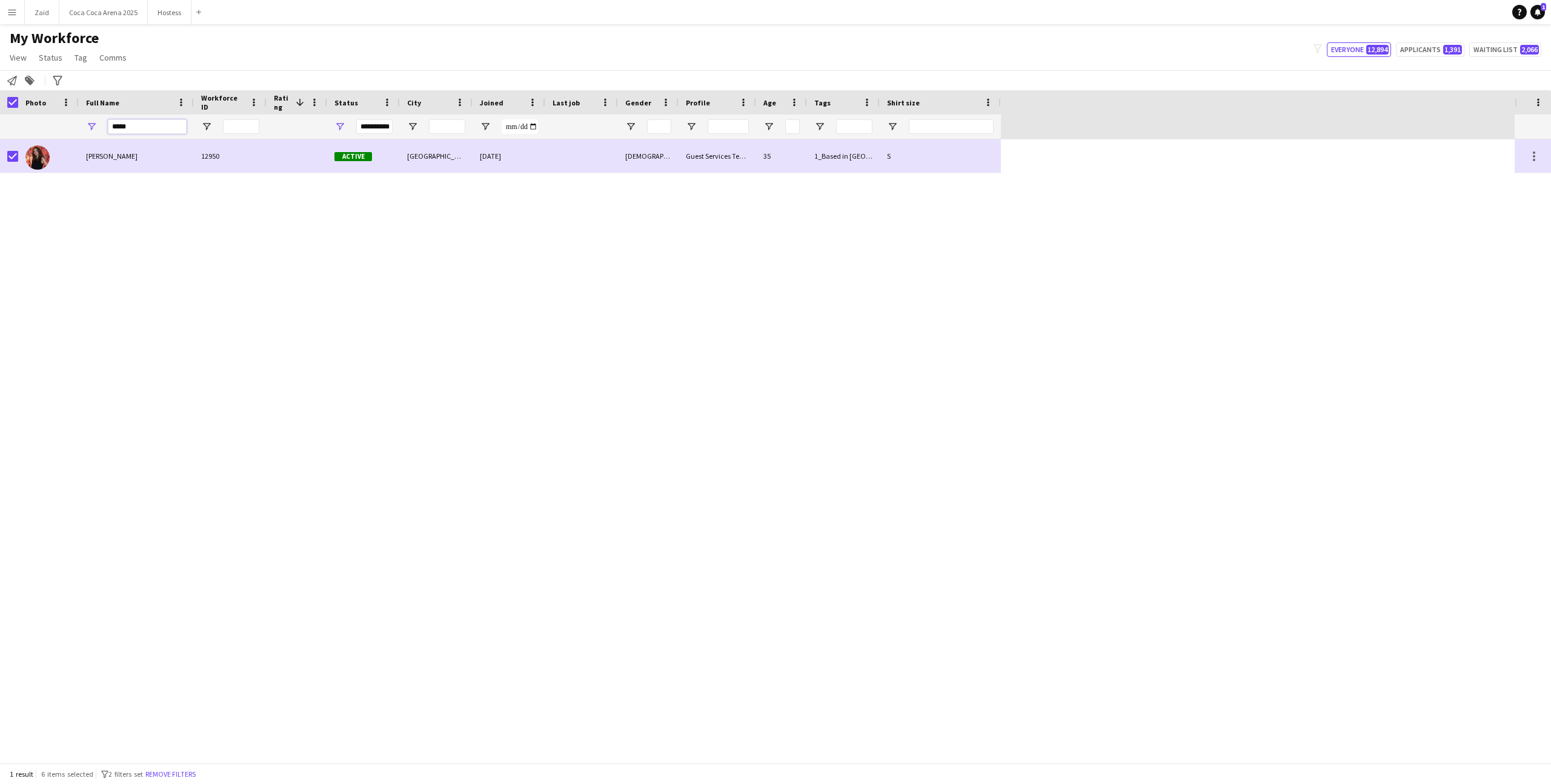
click at [140, 125] on input "*****" at bounding box center [147, 126] width 79 height 14
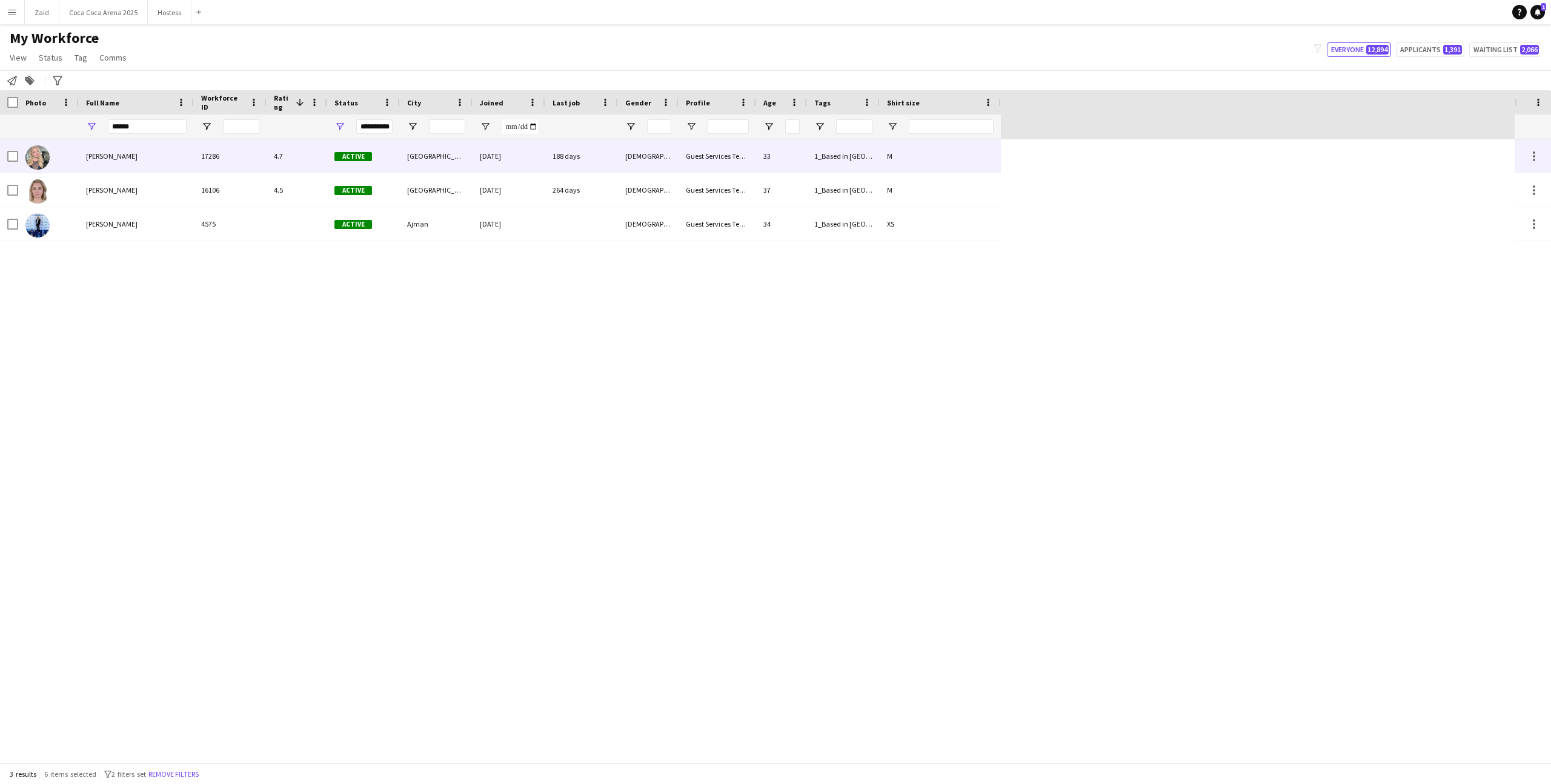
click at [6, 155] on div at bounding box center [9, 156] width 18 height 33
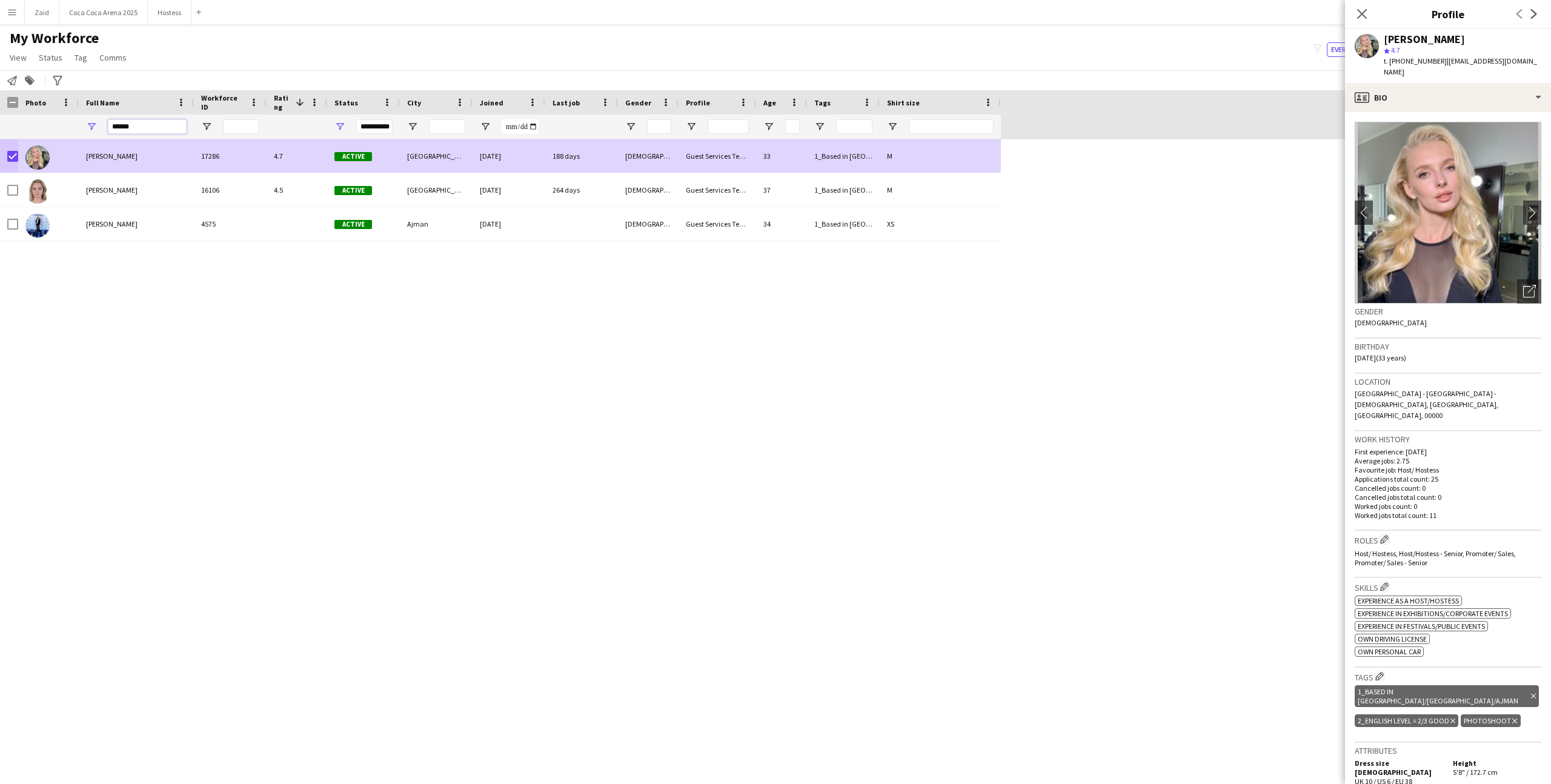
click at [120, 129] on input "******" at bounding box center [147, 126] width 79 height 14
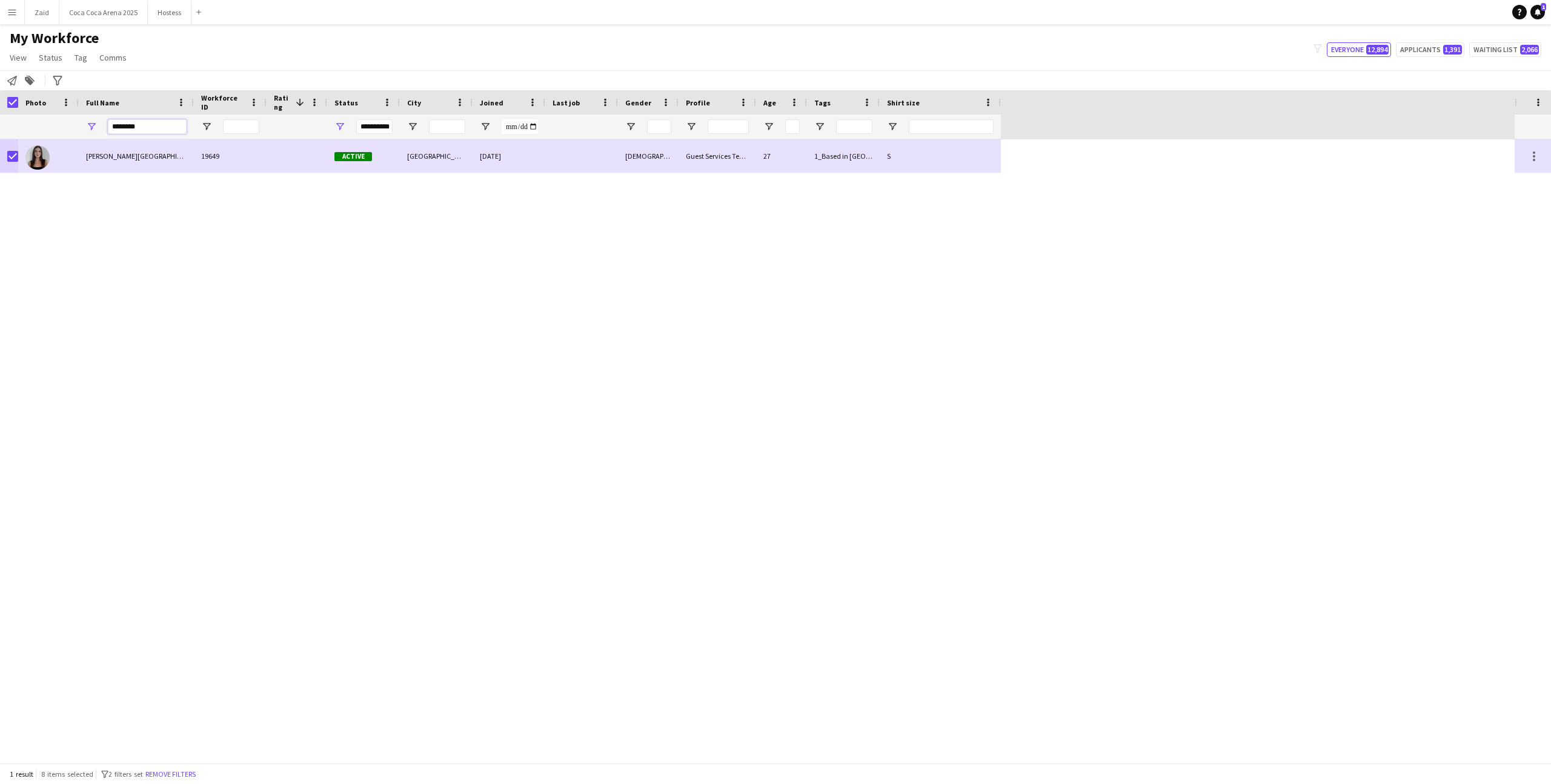
click at [119, 126] on input "********" at bounding box center [147, 126] width 79 height 14
click at [124, 126] on input "*****" at bounding box center [147, 126] width 79 height 14
click at [125, 125] on input "******" at bounding box center [147, 126] width 79 height 14
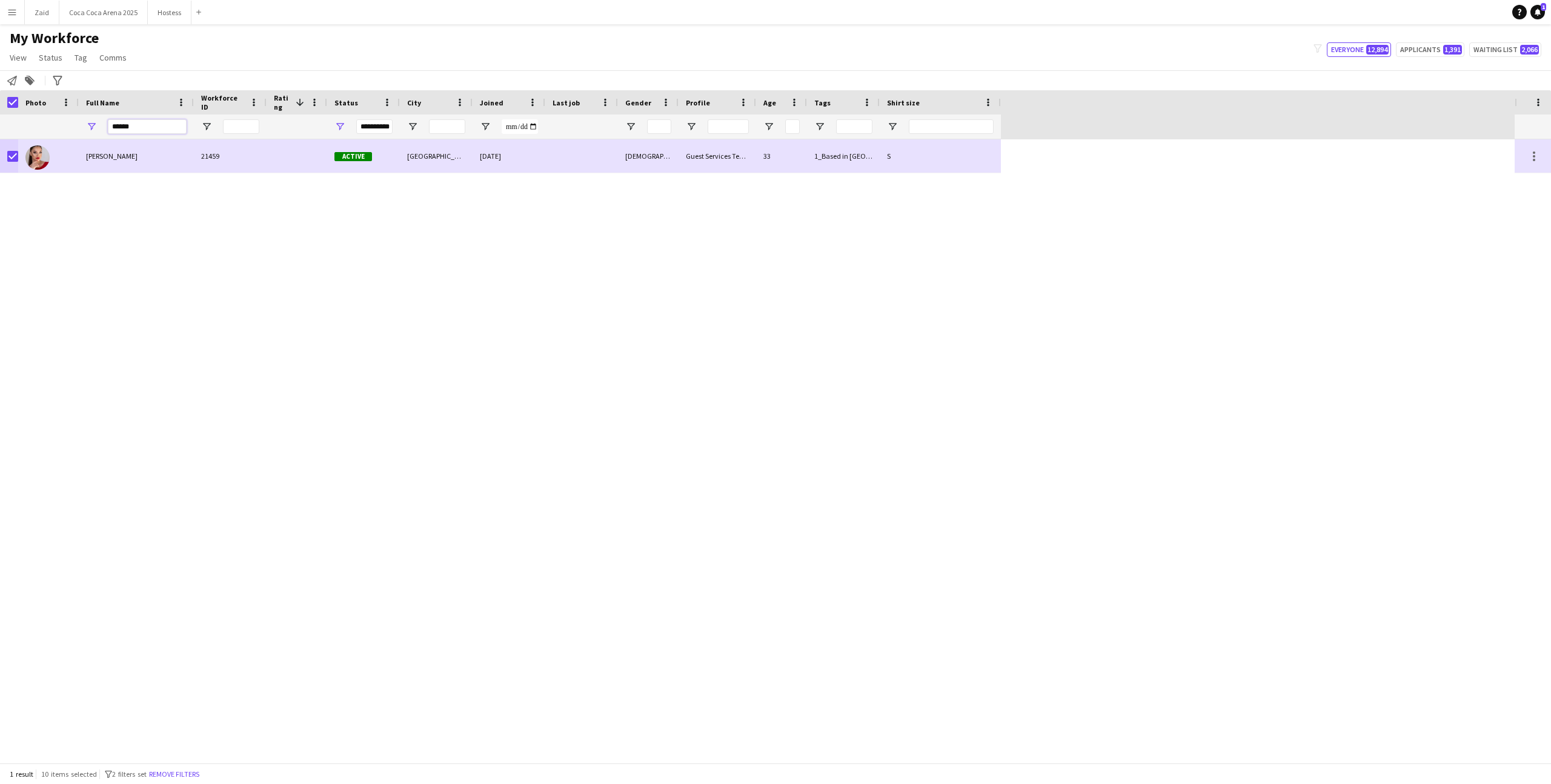
click at [125, 125] on input "******" at bounding box center [147, 126] width 79 height 14
type input "*"
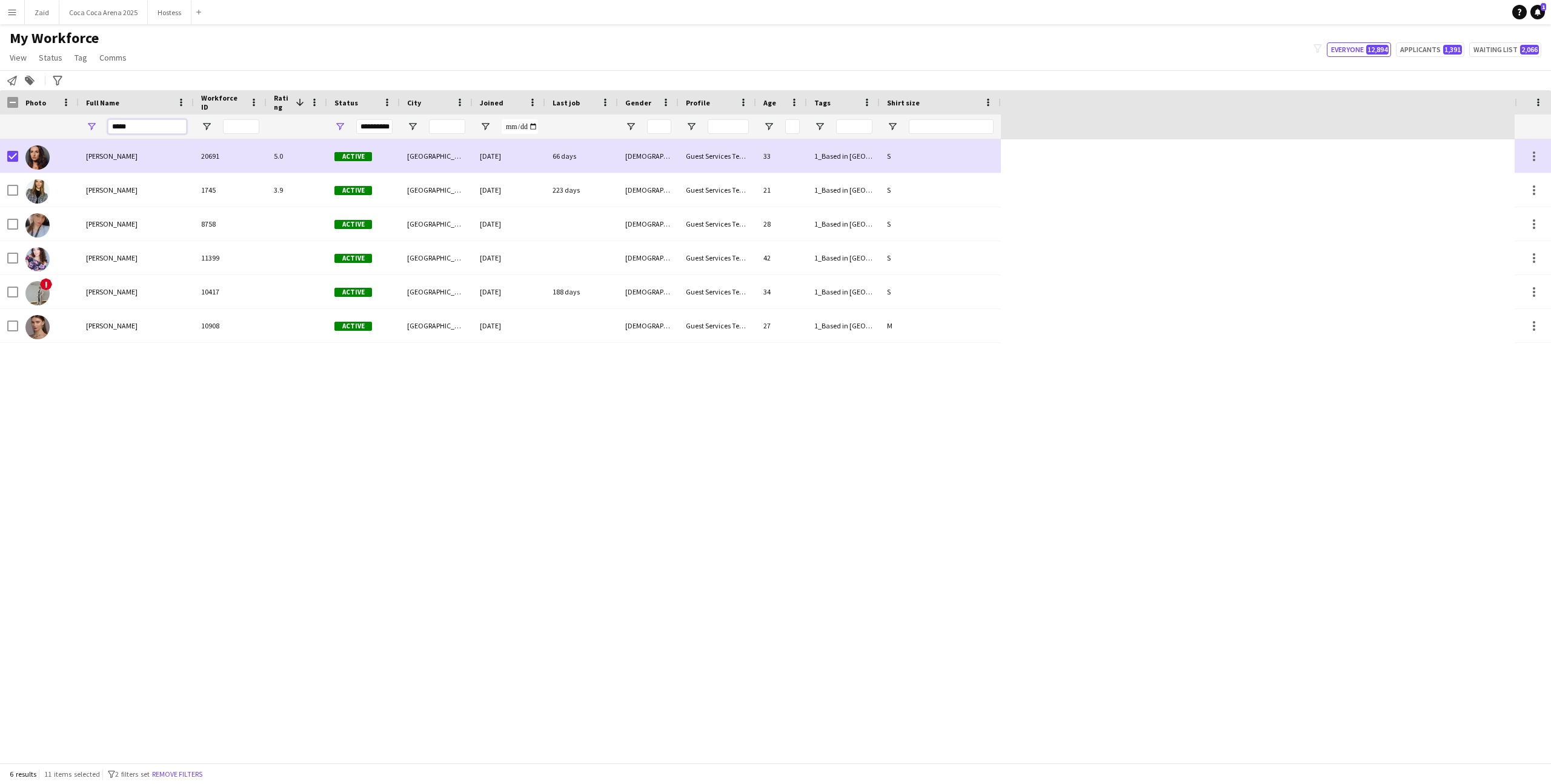
click at [122, 128] on input "*****" at bounding box center [147, 126] width 79 height 14
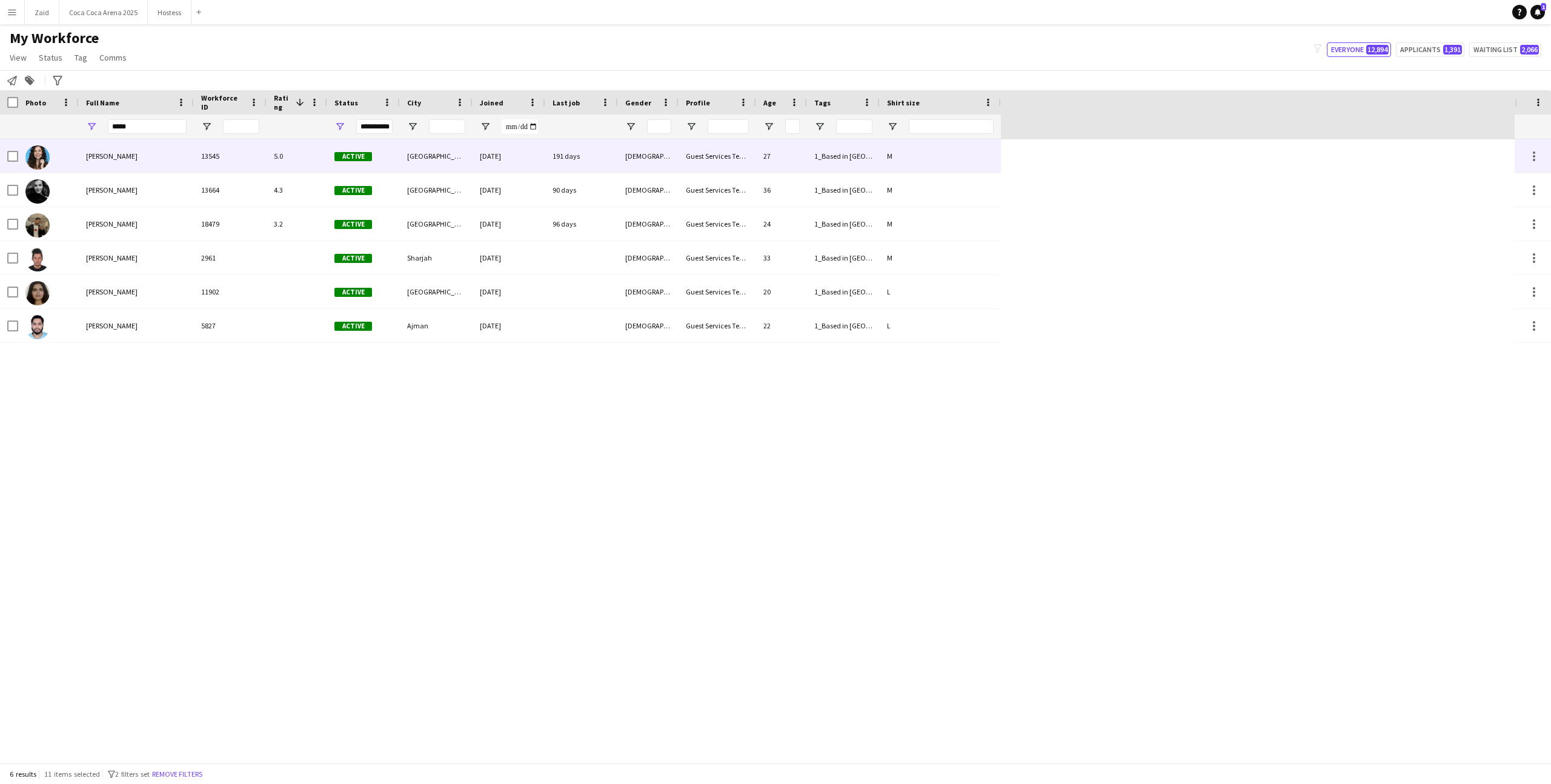
click at [158, 158] on div "Barbara Goncalves" at bounding box center [136, 156] width 115 height 33
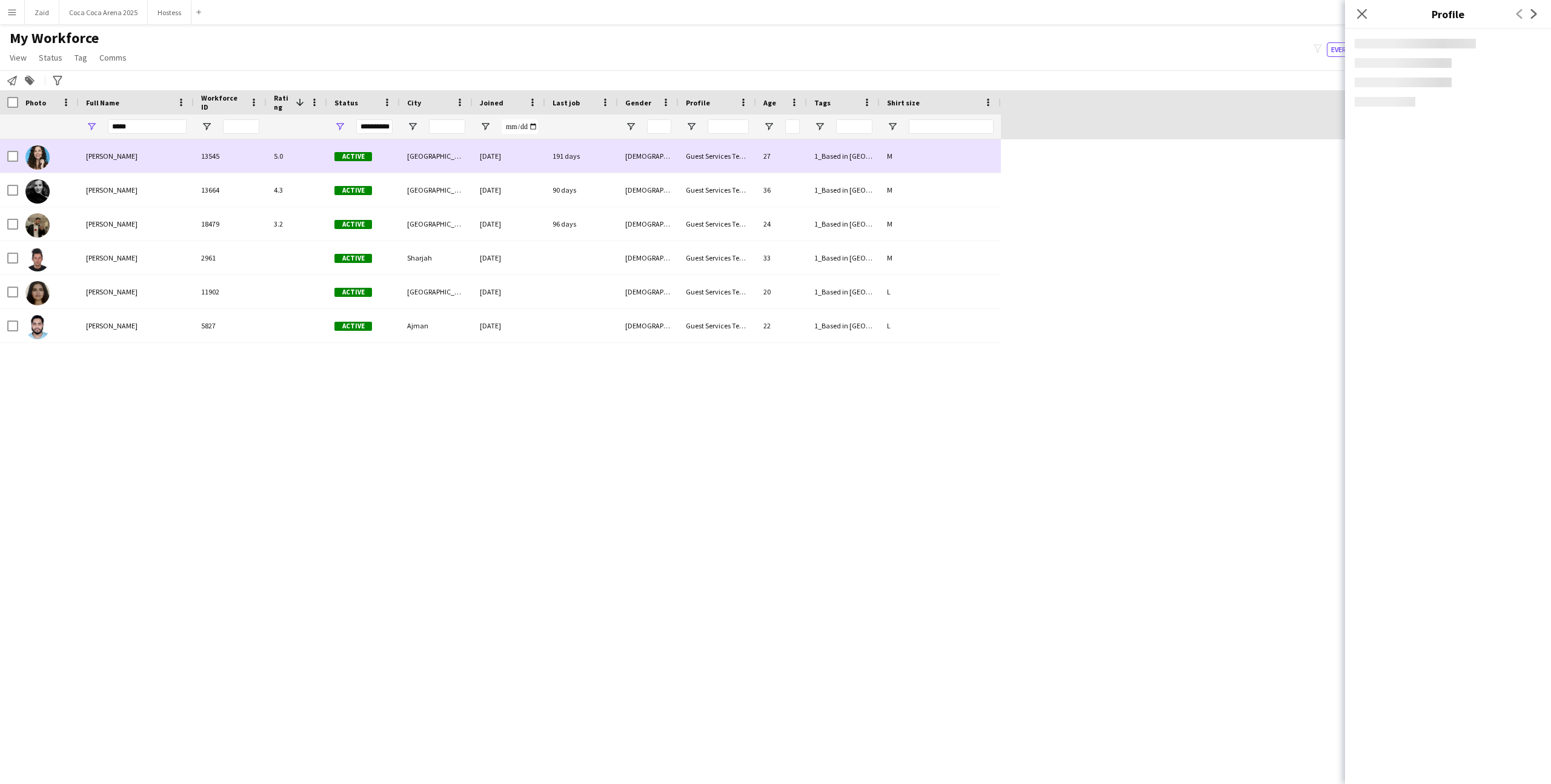
click at [160, 172] on div "Barbara Goncalves" at bounding box center [136, 156] width 115 height 33
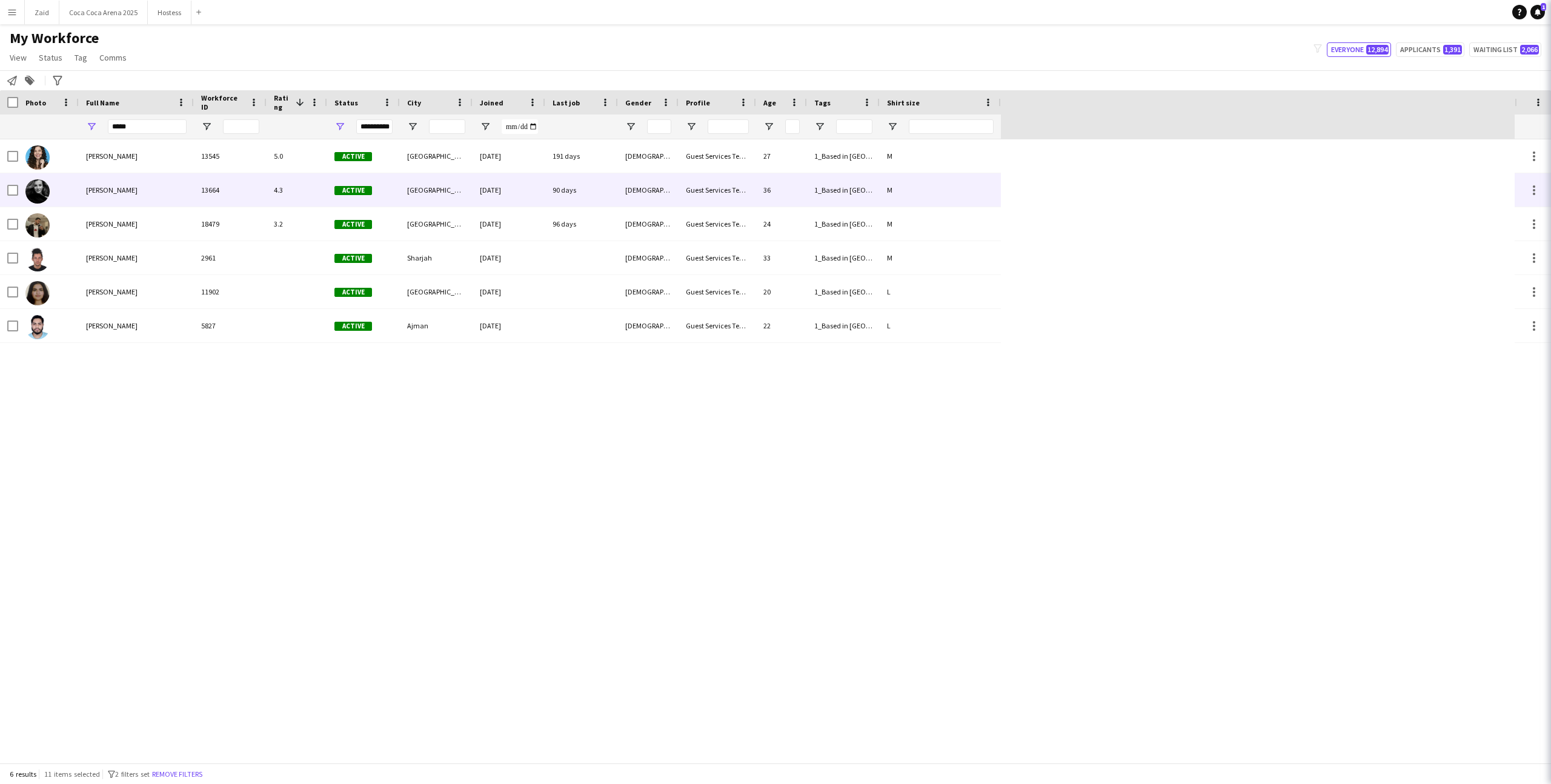
click at [162, 184] on div "Barbara Szep" at bounding box center [136, 190] width 115 height 33
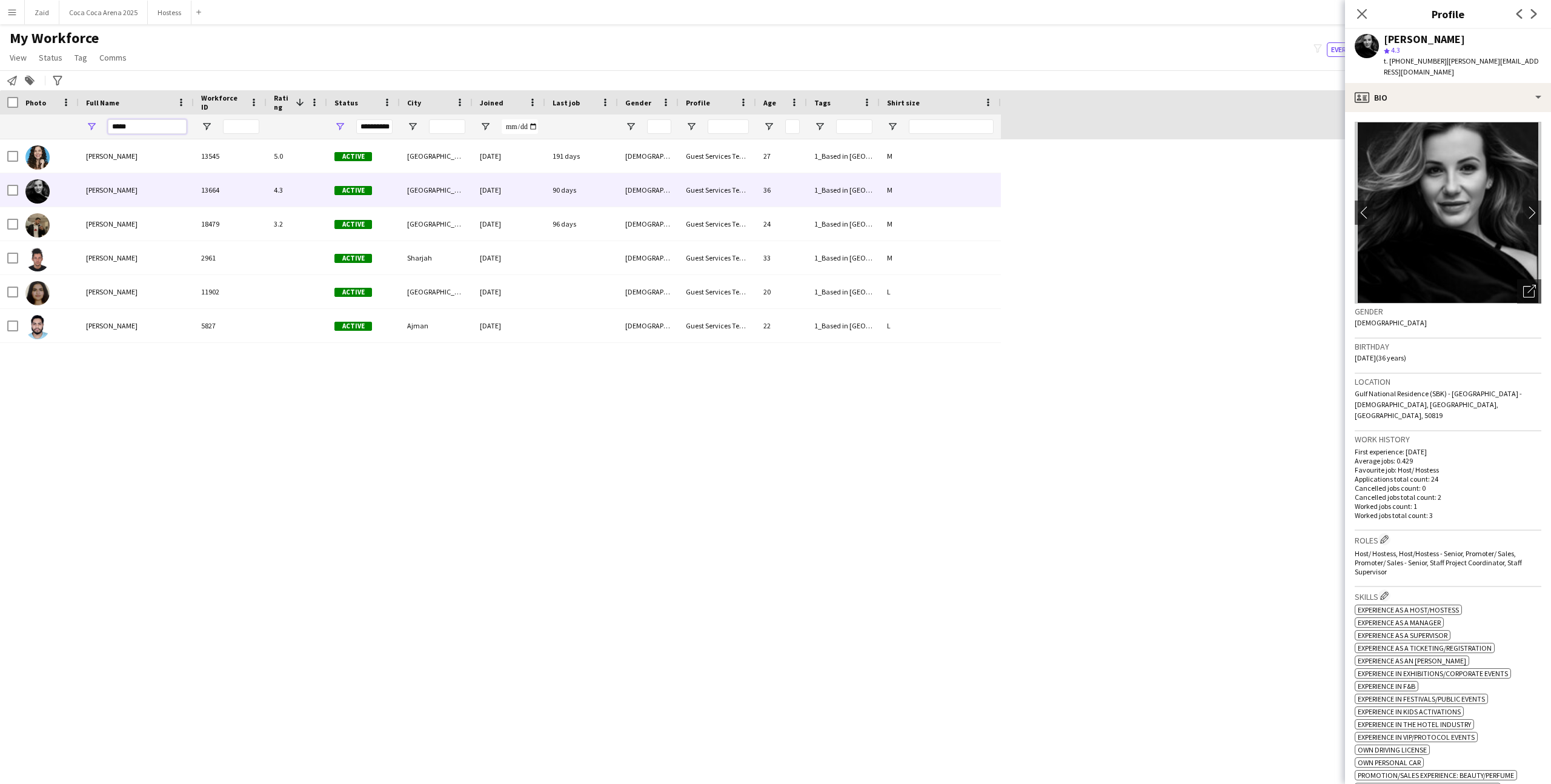
click at [177, 123] on input "*****" at bounding box center [147, 126] width 79 height 14
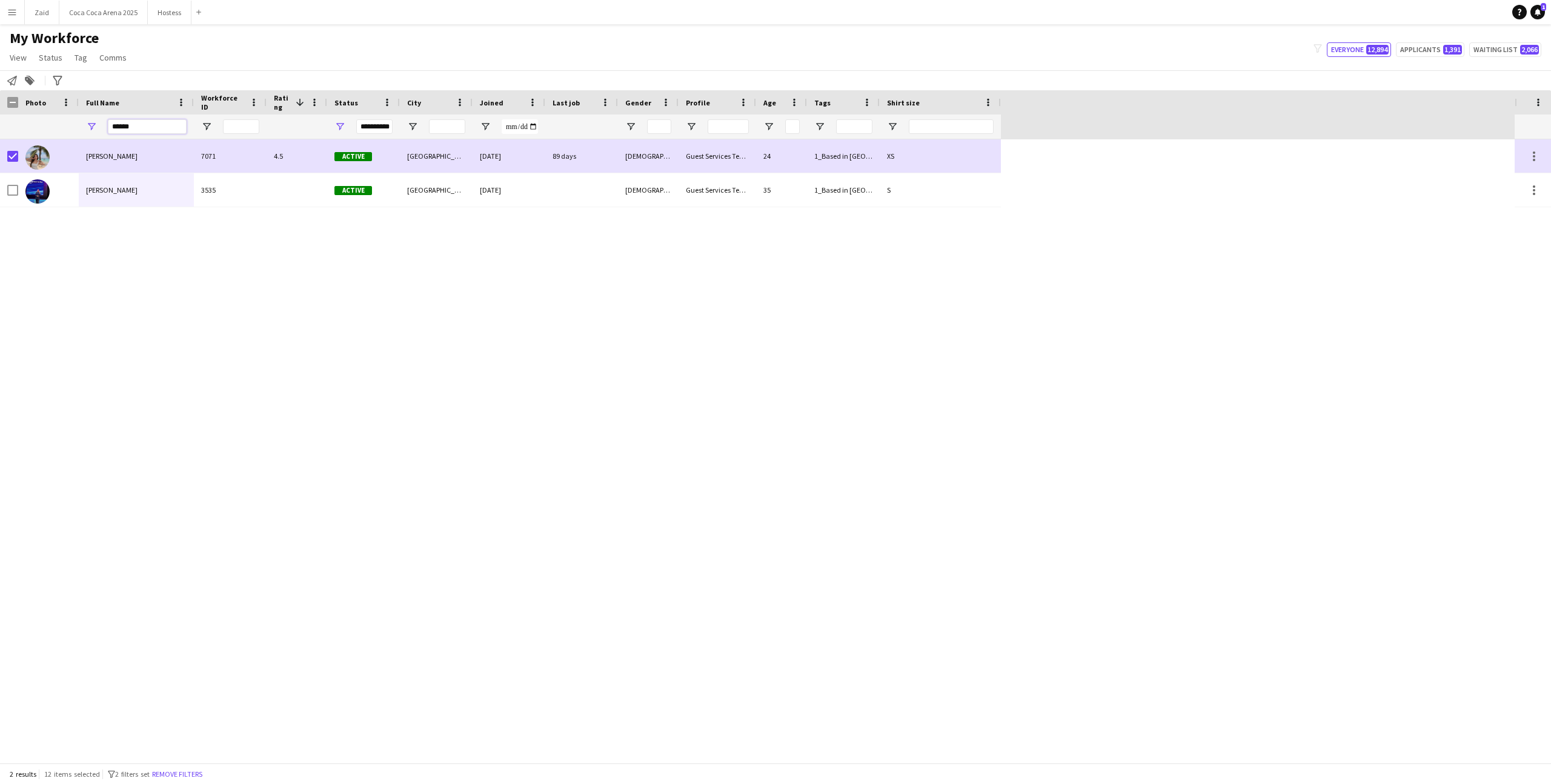
click at [147, 125] on input "******" at bounding box center [147, 126] width 79 height 14
type input "*"
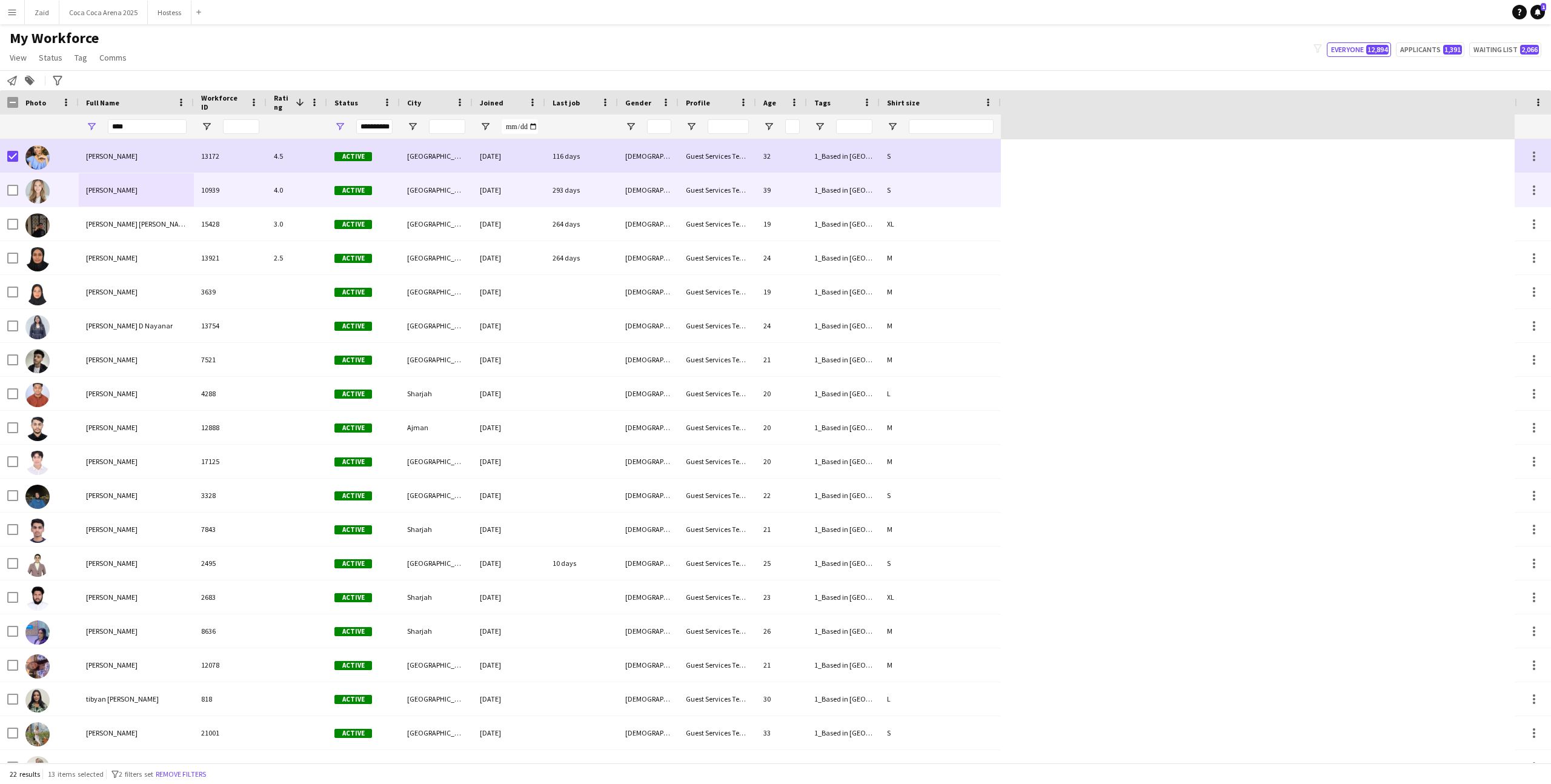
click at [140, 186] on div "Yana Goryunova" at bounding box center [136, 190] width 115 height 33
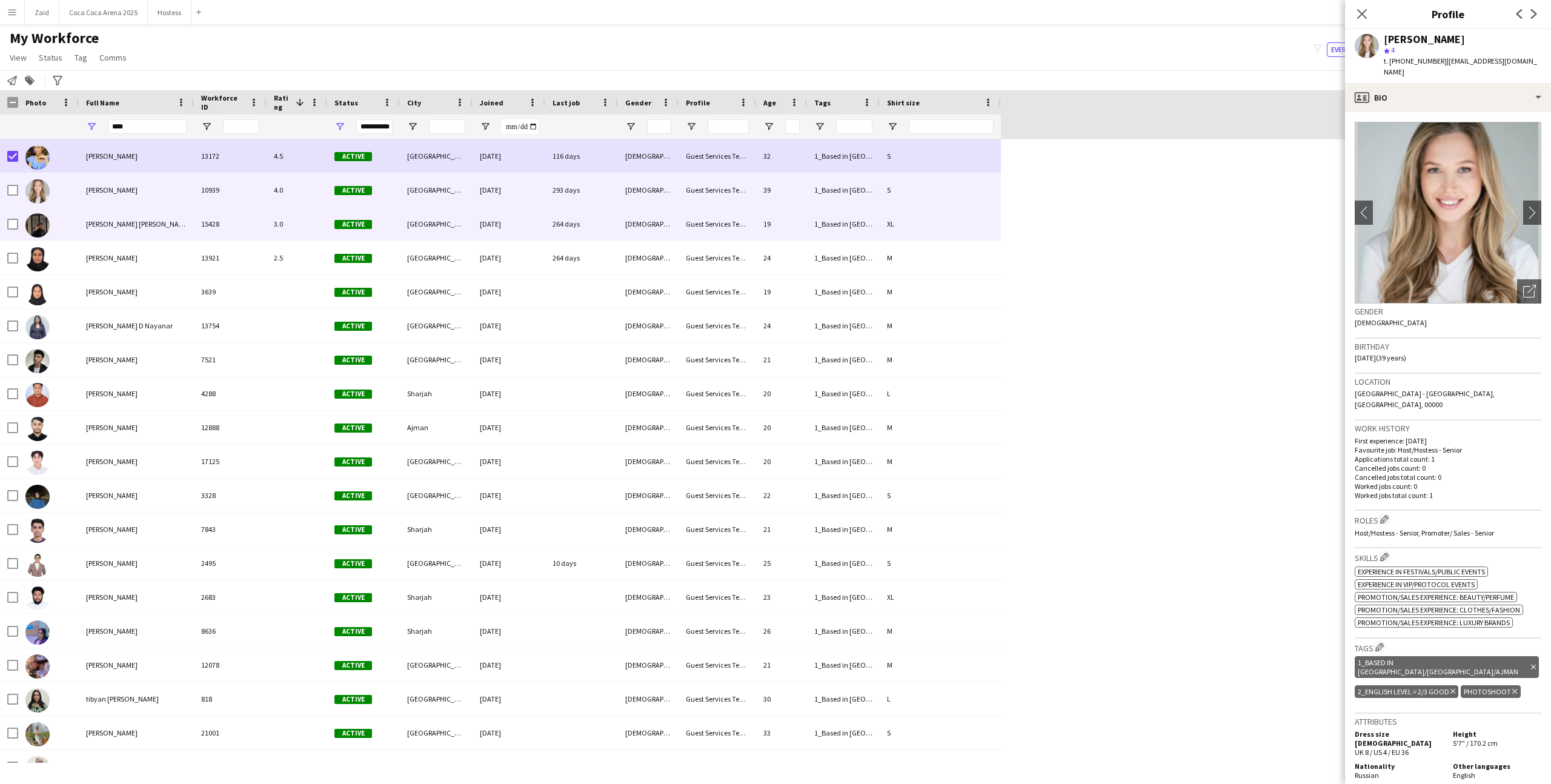
click at [188, 210] on div "Mohammed ayan Abid Shaikh" at bounding box center [136, 224] width 115 height 33
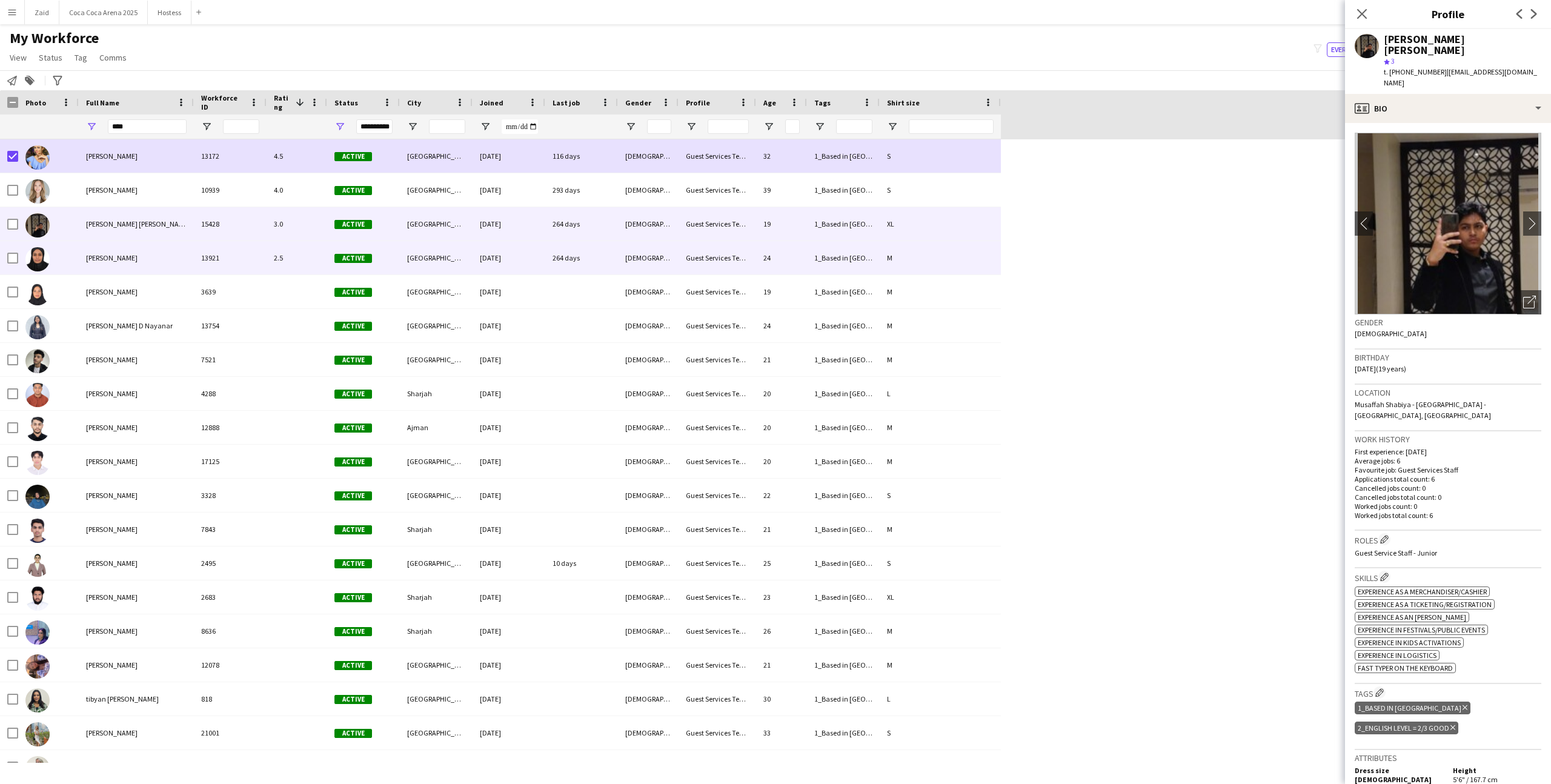
click at [198, 250] on div "13921" at bounding box center [230, 257] width 73 height 33
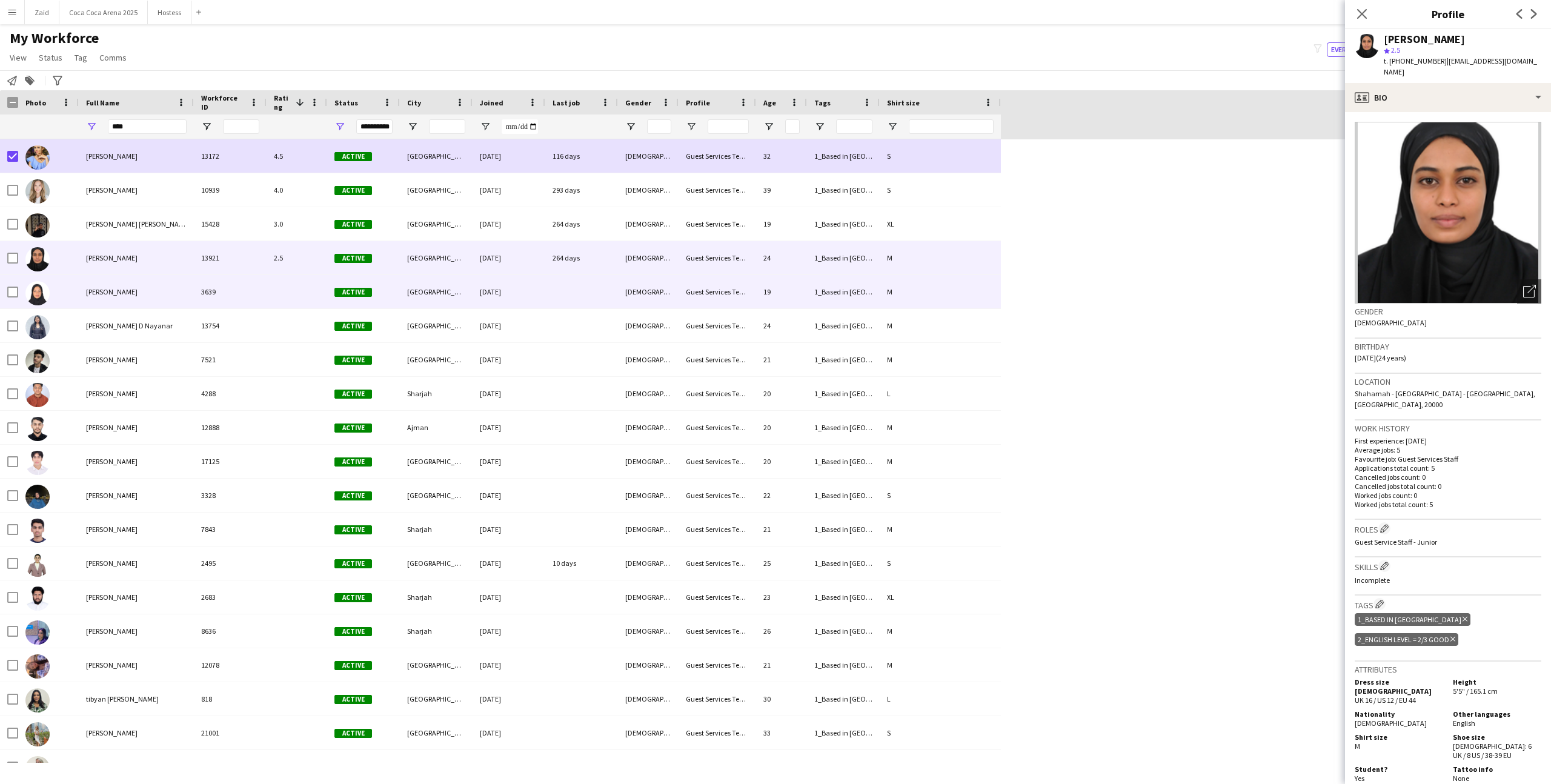
click at [206, 291] on div "3639" at bounding box center [230, 292] width 73 height 33
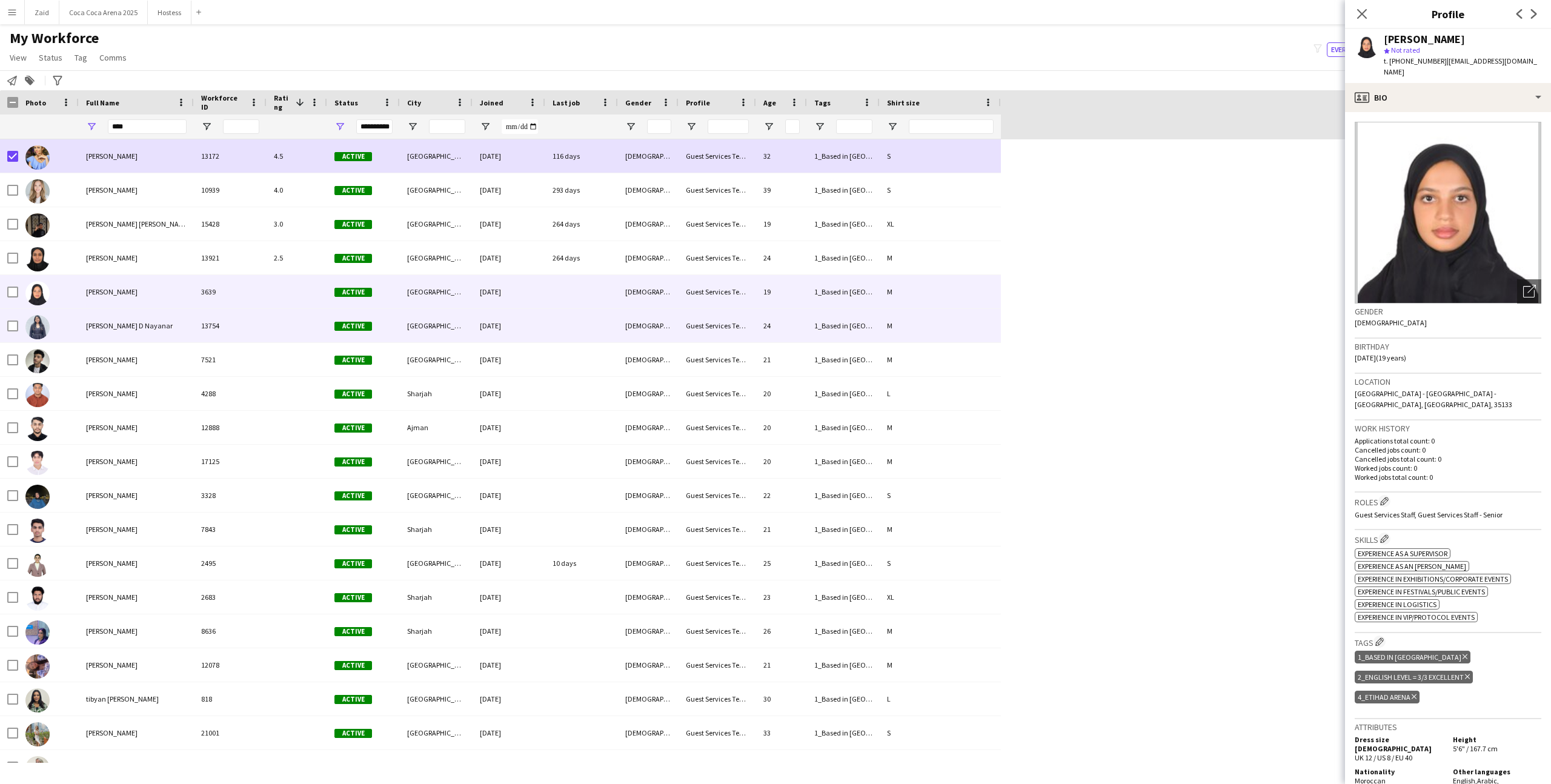
click at [212, 328] on div "13754" at bounding box center [230, 326] width 73 height 33
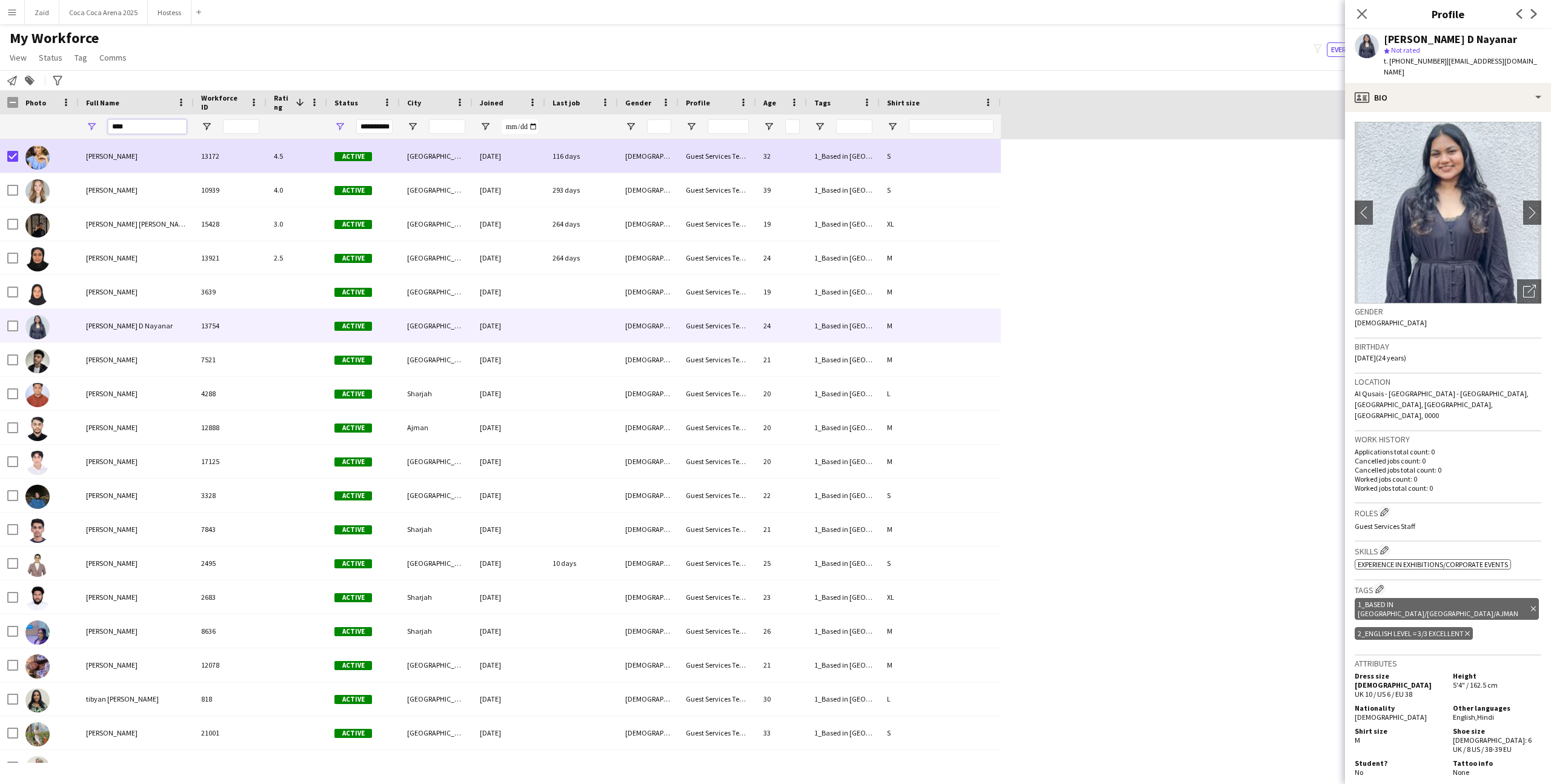
click at [171, 125] on input "****" at bounding box center [147, 126] width 79 height 14
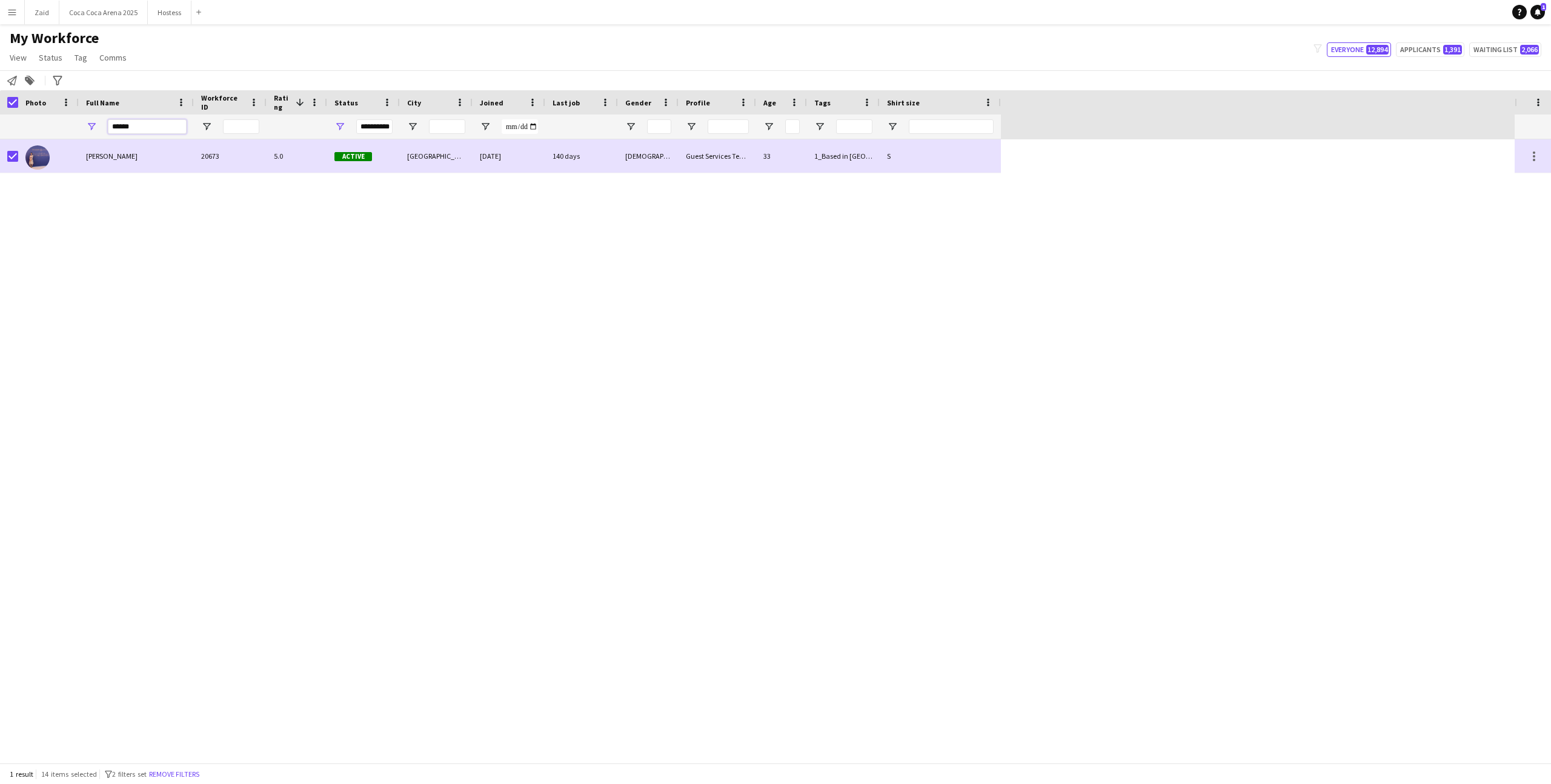
click at [128, 129] on input "******" at bounding box center [147, 126] width 79 height 14
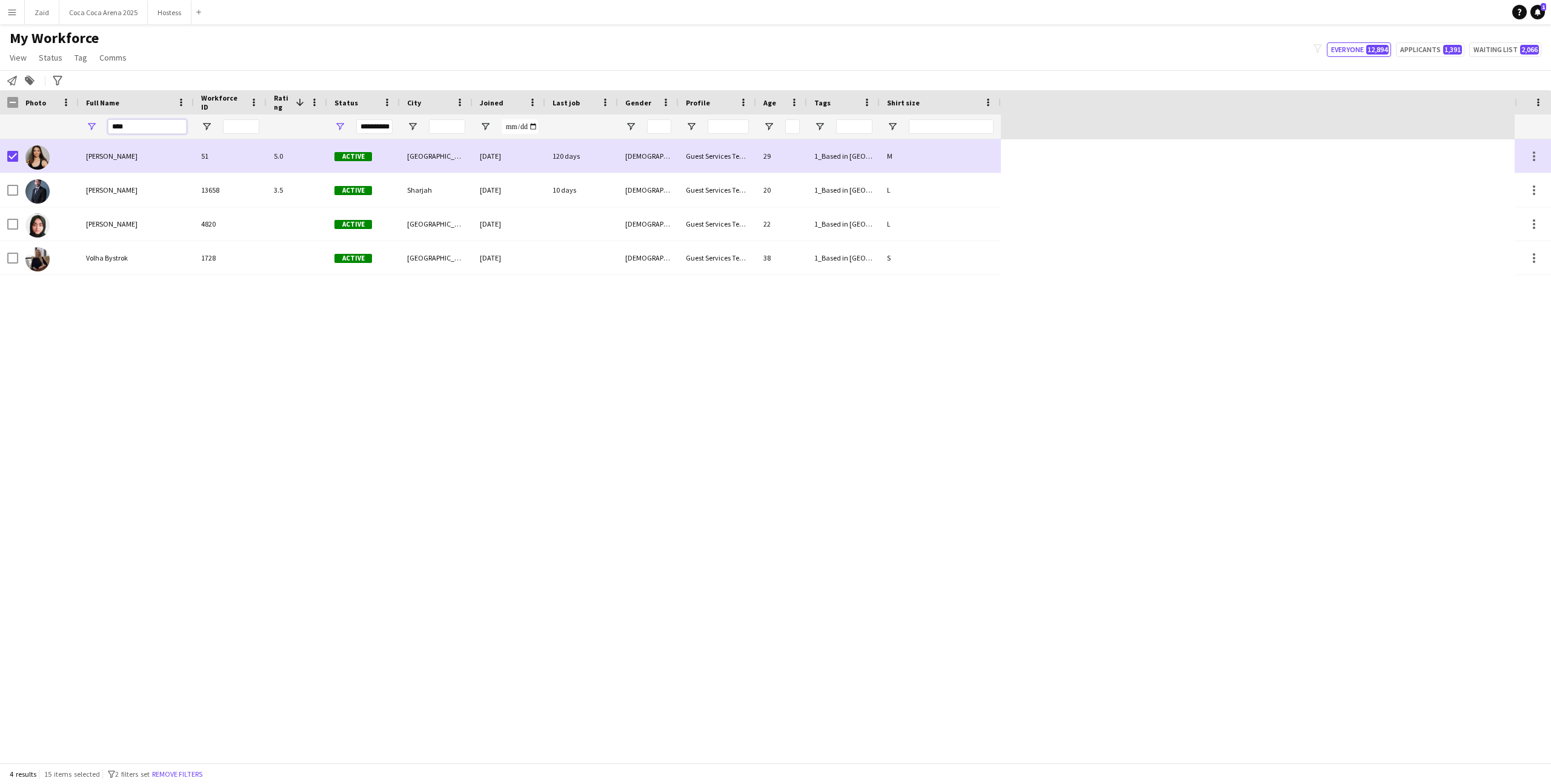
click at [153, 125] on input "****" at bounding box center [147, 126] width 79 height 14
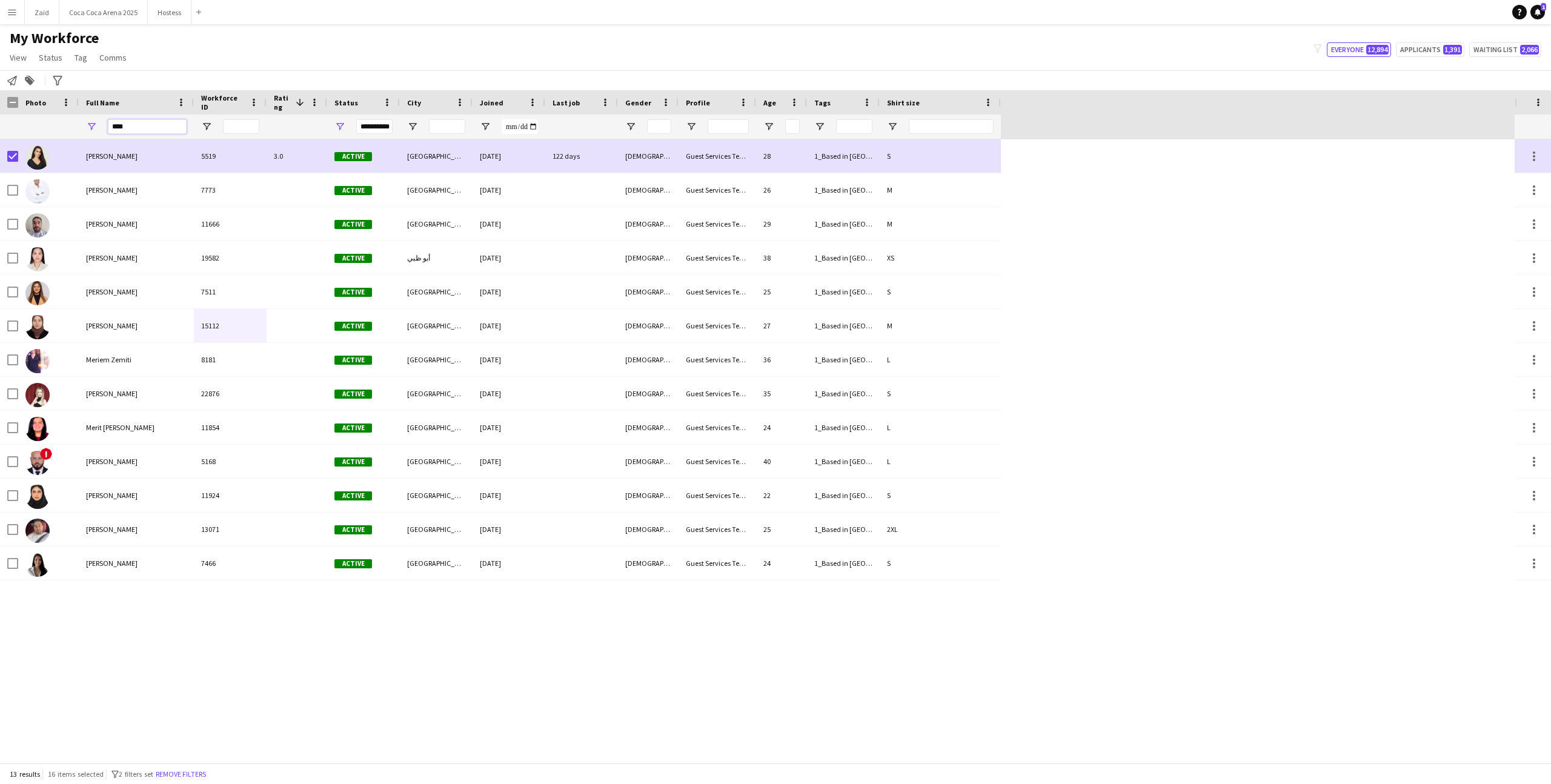
click at [130, 132] on input "****" at bounding box center [147, 126] width 79 height 14
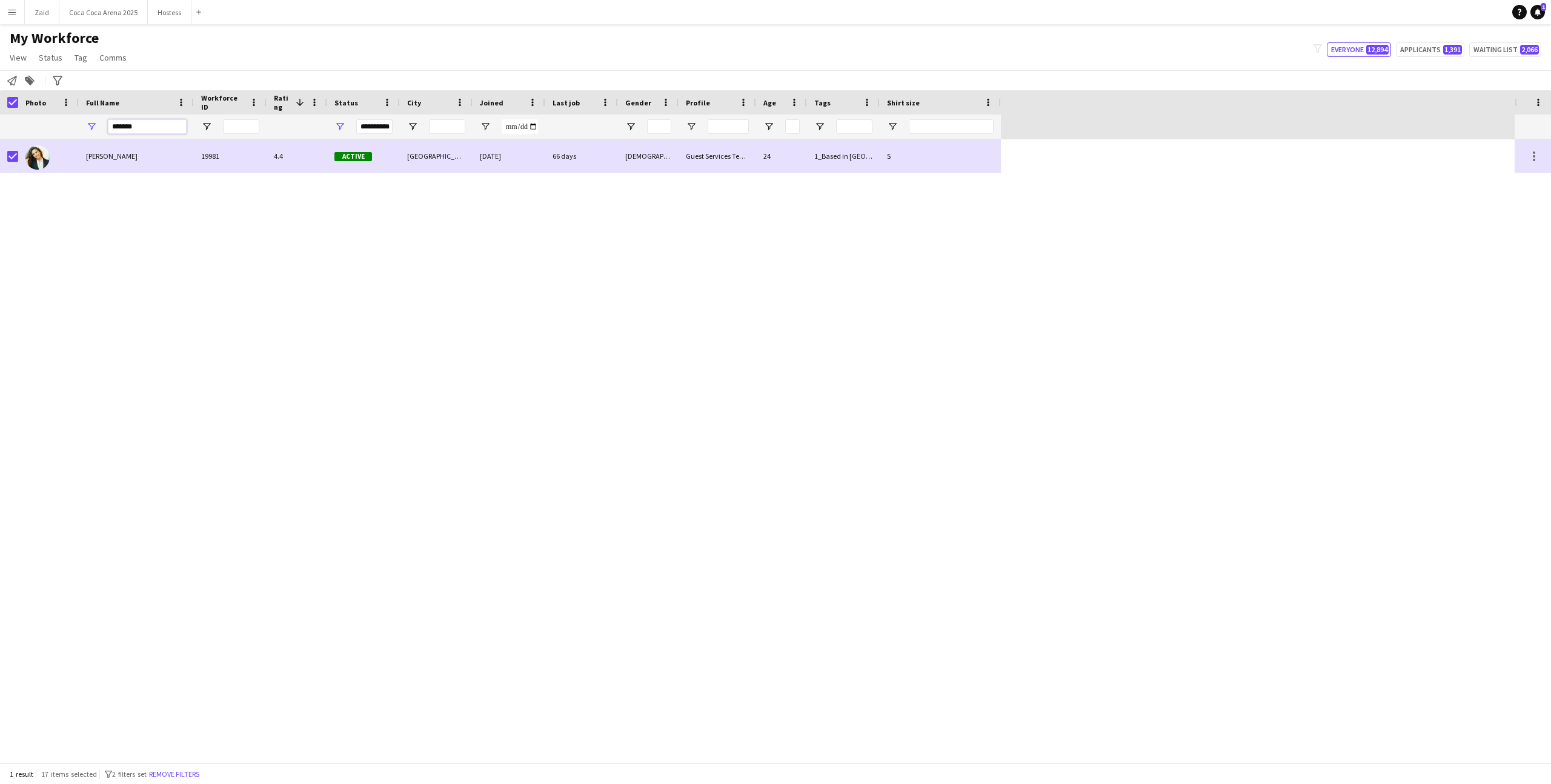
click at [125, 130] on input "*******" at bounding box center [147, 126] width 79 height 14
click at [142, 127] on input "*******" at bounding box center [147, 126] width 79 height 14
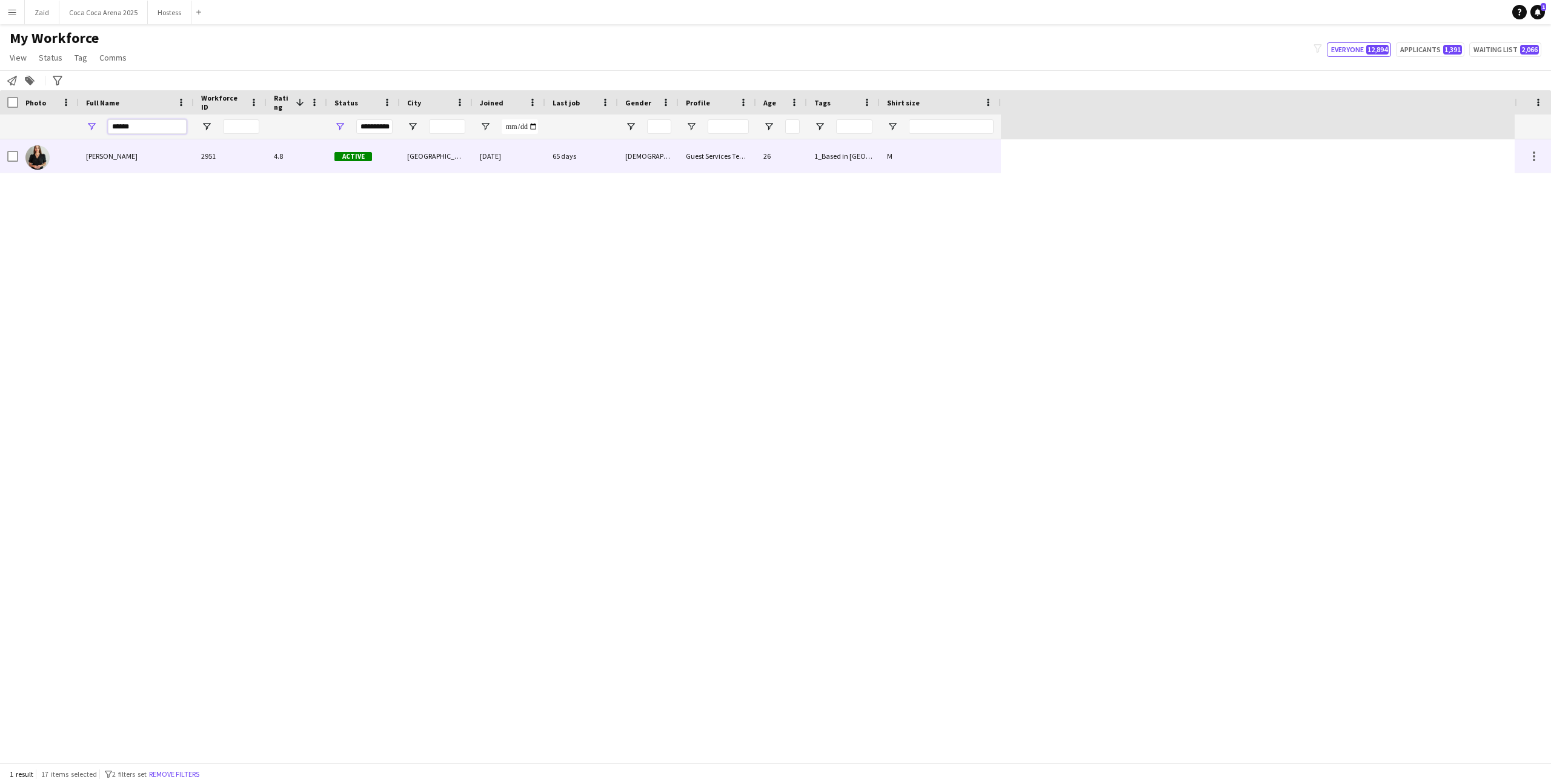
type input "******"
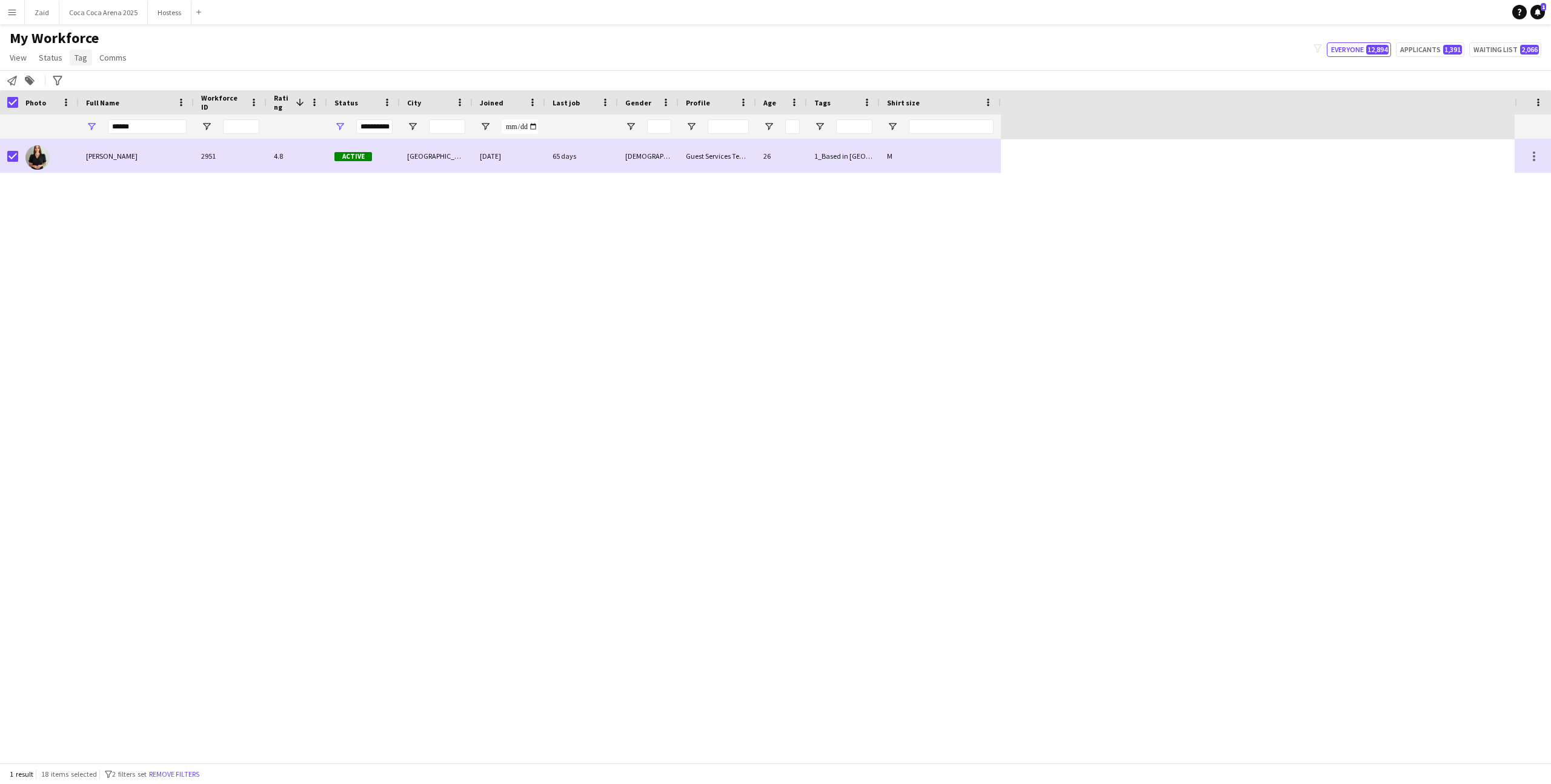
click at [89, 63] on link "Tag" at bounding box center [80, 57] width 23 height 16
click at [105, 79] on span "New tag" at bounding box center [93, 83] width 30 height 11
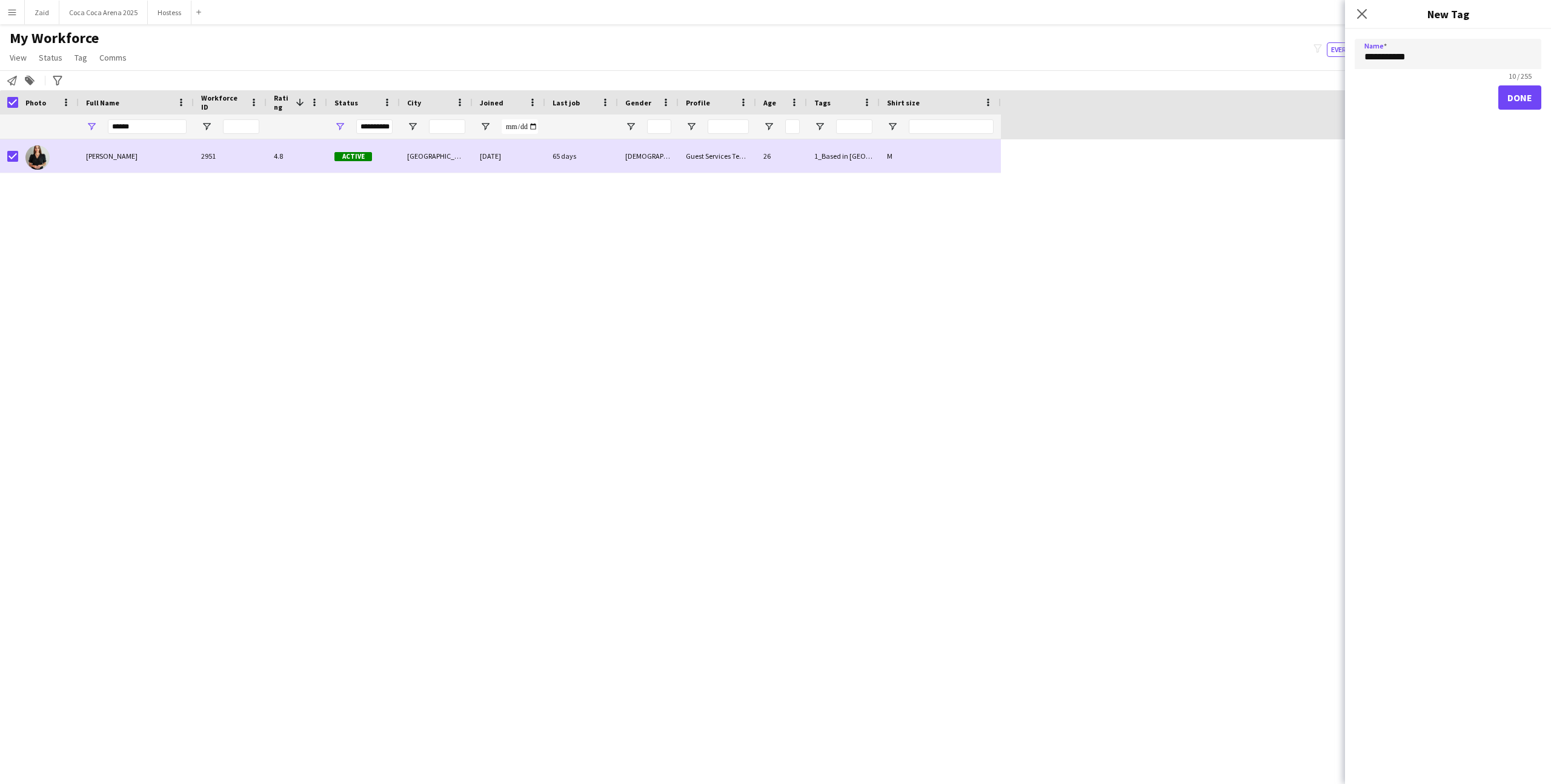
type input "**********"
type input "**"
type input "***"
click at [1513, 93] on button "Done" at bounding box center [1519, 97] width 43 height 24
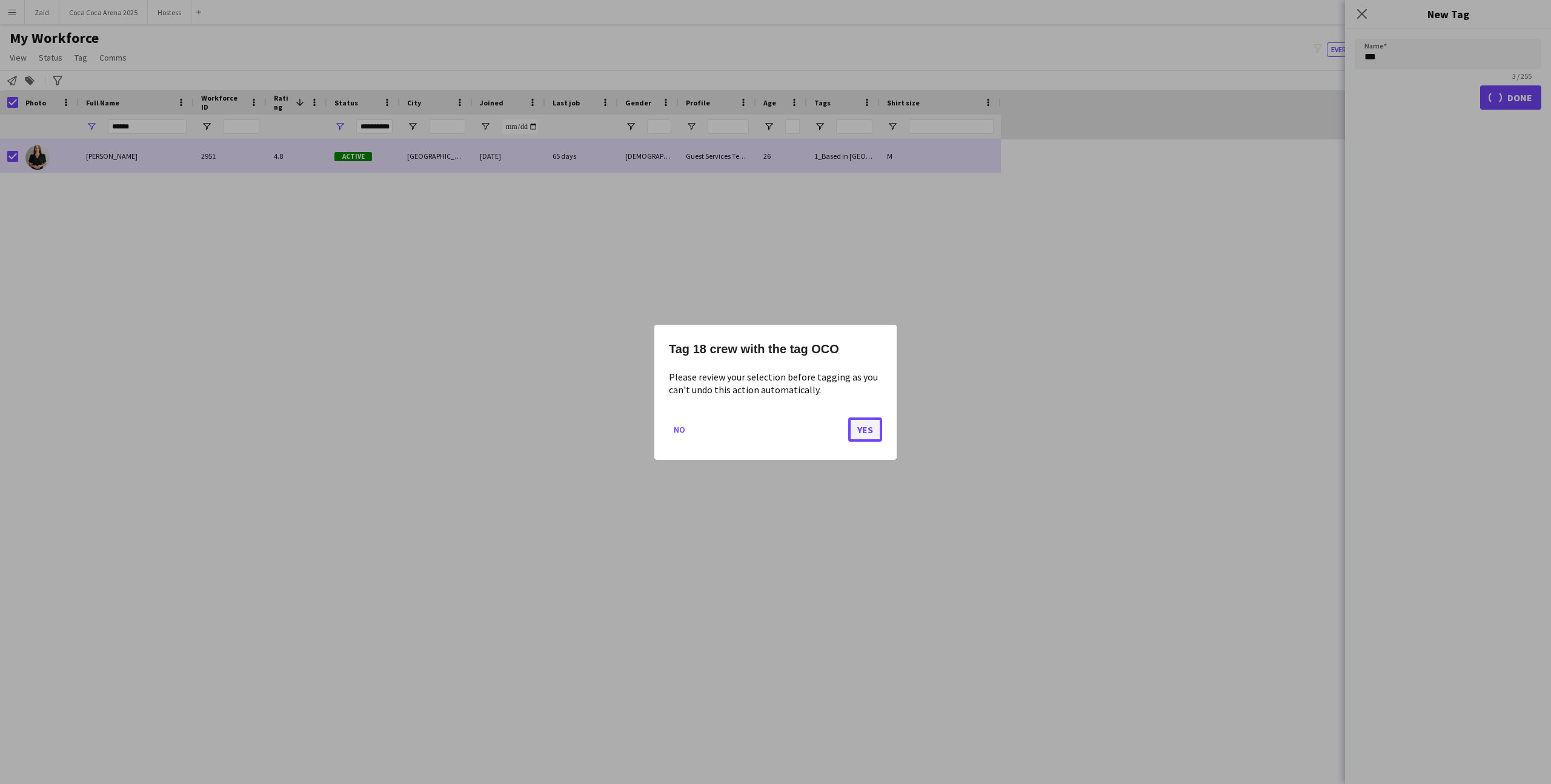
click at [866, 430] on button "Yes" at bounding box center [865, 429] width 34 height 24
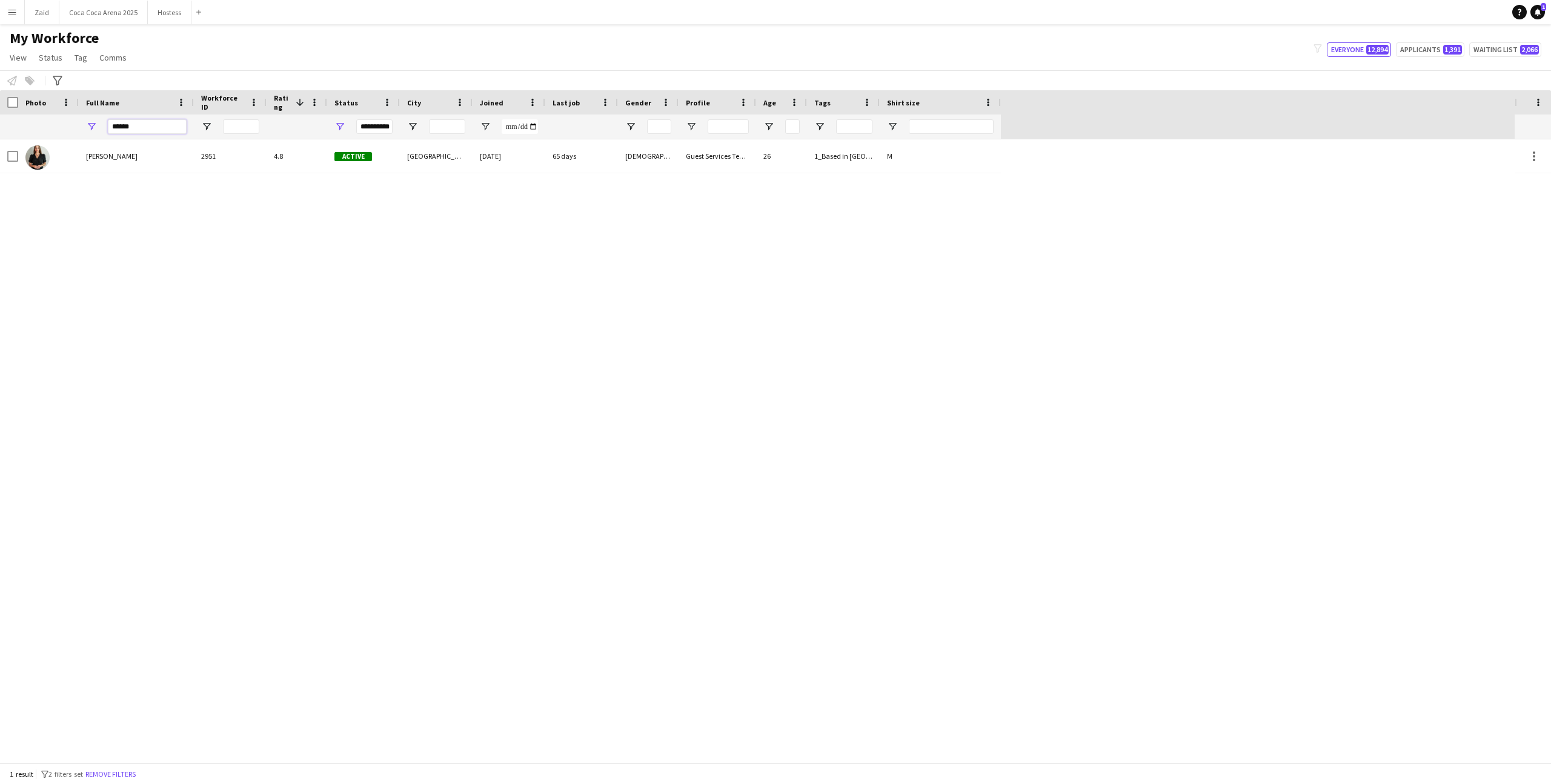
click at [118, 130] on input "******" at bounding box center [147, 126] width 79 height 14
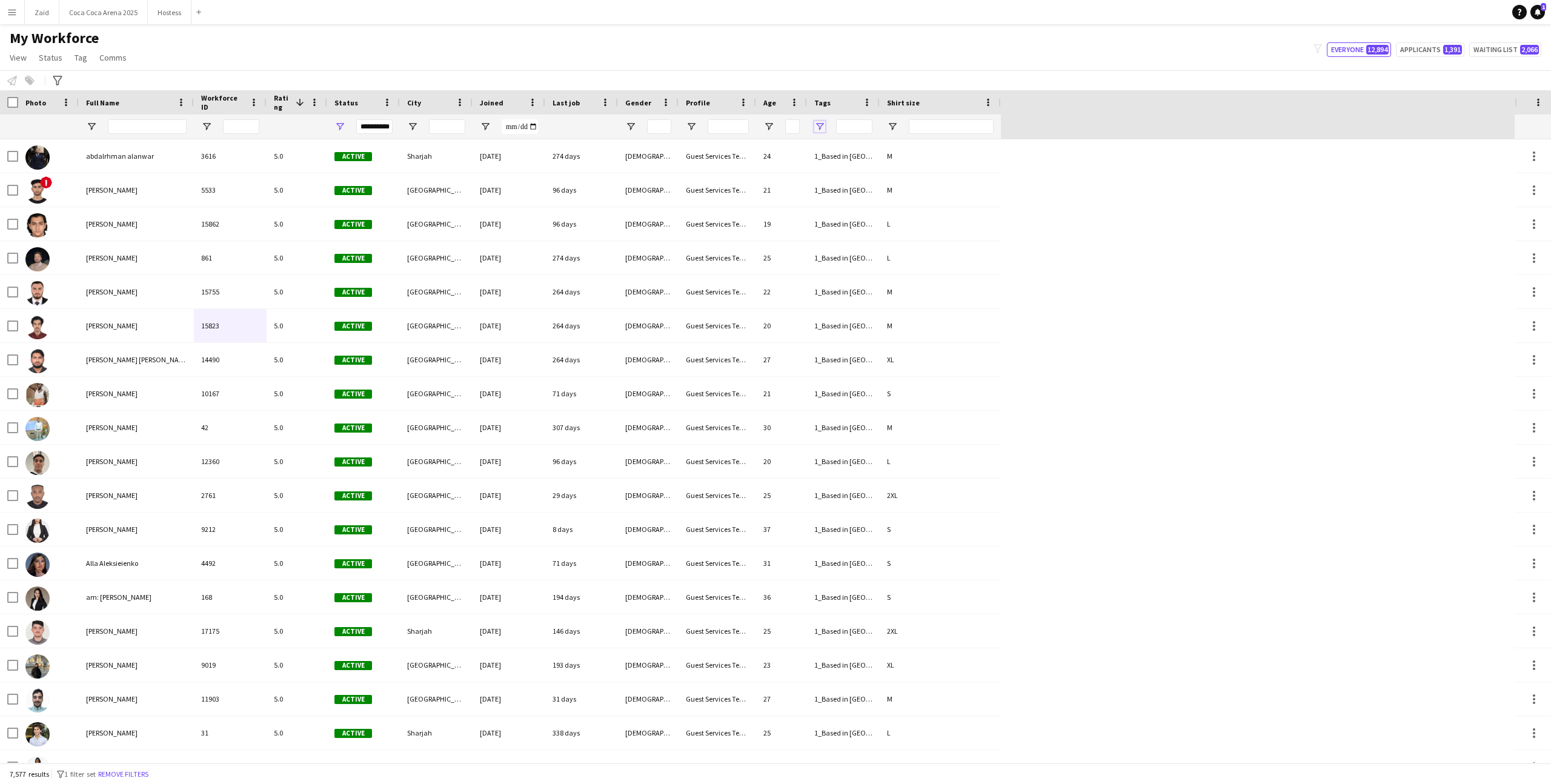
click at [822, 130] on span "Open Filter Menu" at bounding box center [819, 126] width 11 height 11
click at [854, 201] on div "(Select All)" at bounding box center [881, 201] width 95 height 9
type input "***"
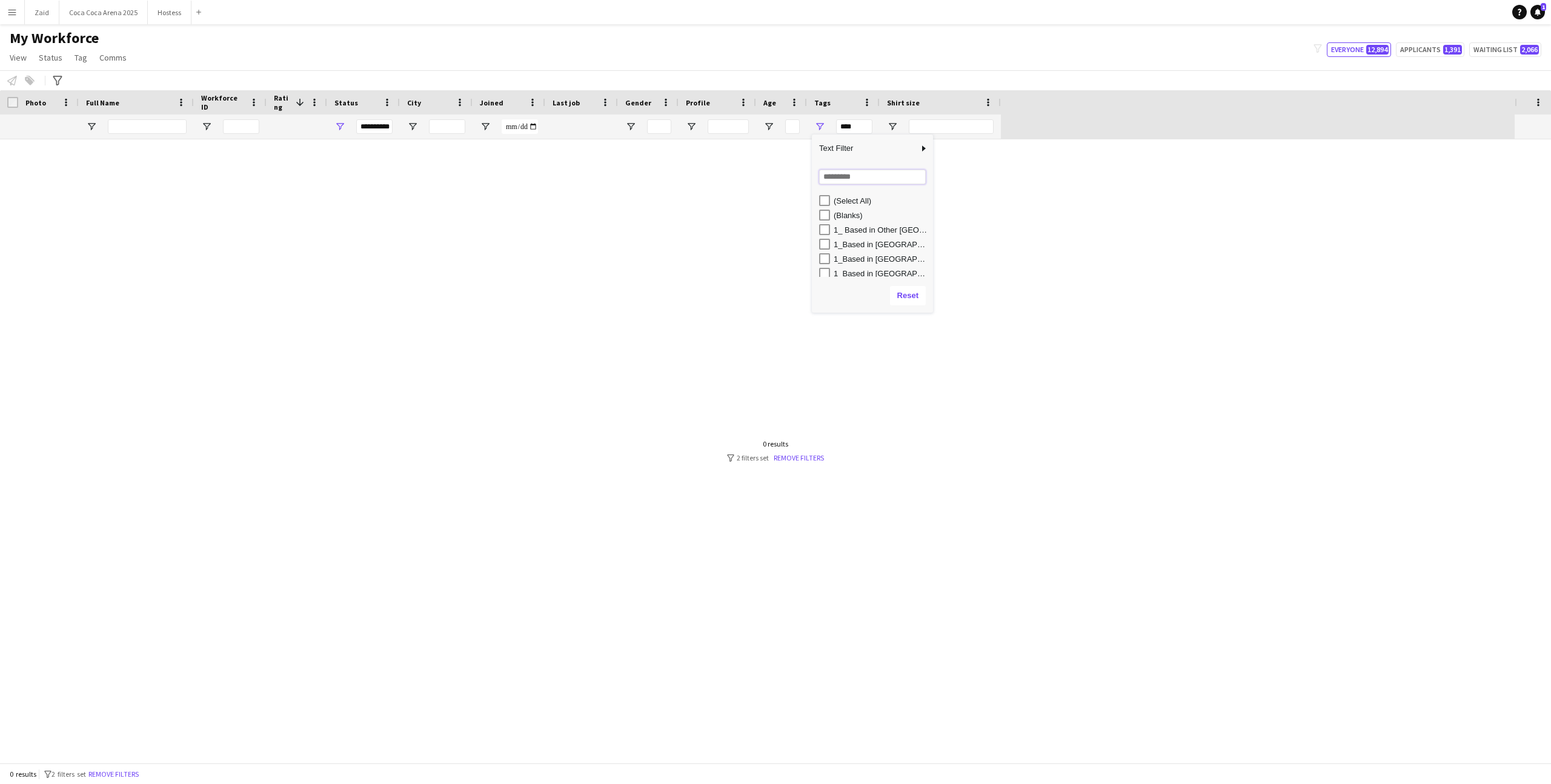
click at [854, 180] on input "Search filter values" at bounding box center [873, 176] width 107 height 14
type input "***"
click at [842, 215] on div "OCO" at bounding box center [881, 215] width 95 height 9
type input "*******"
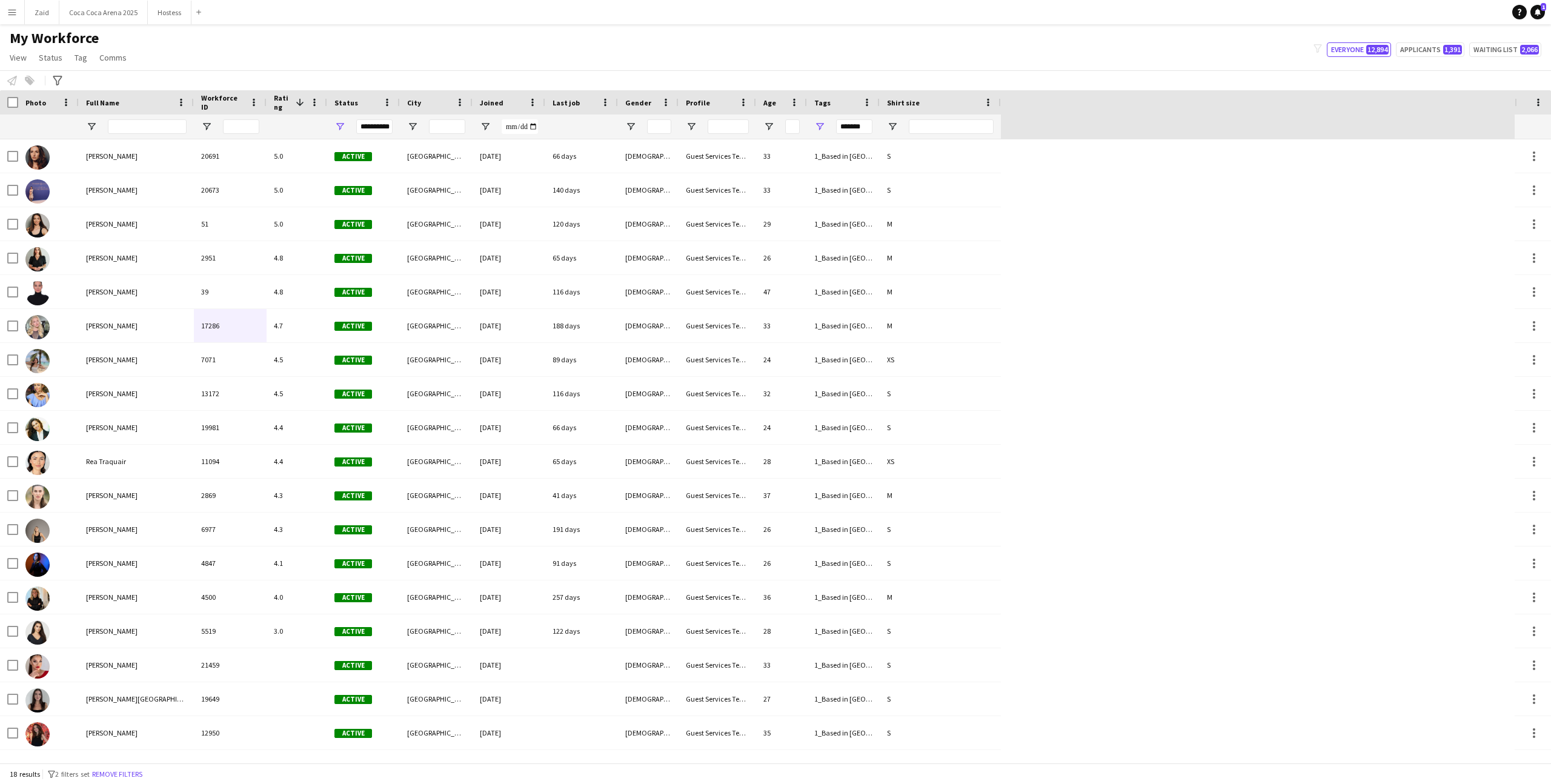
click at [807, 74] on div "Notify workforce Add to tag Select at least one crew to tag him or her. Advance…" at bounding box center [775, 80] width 1551 height 20
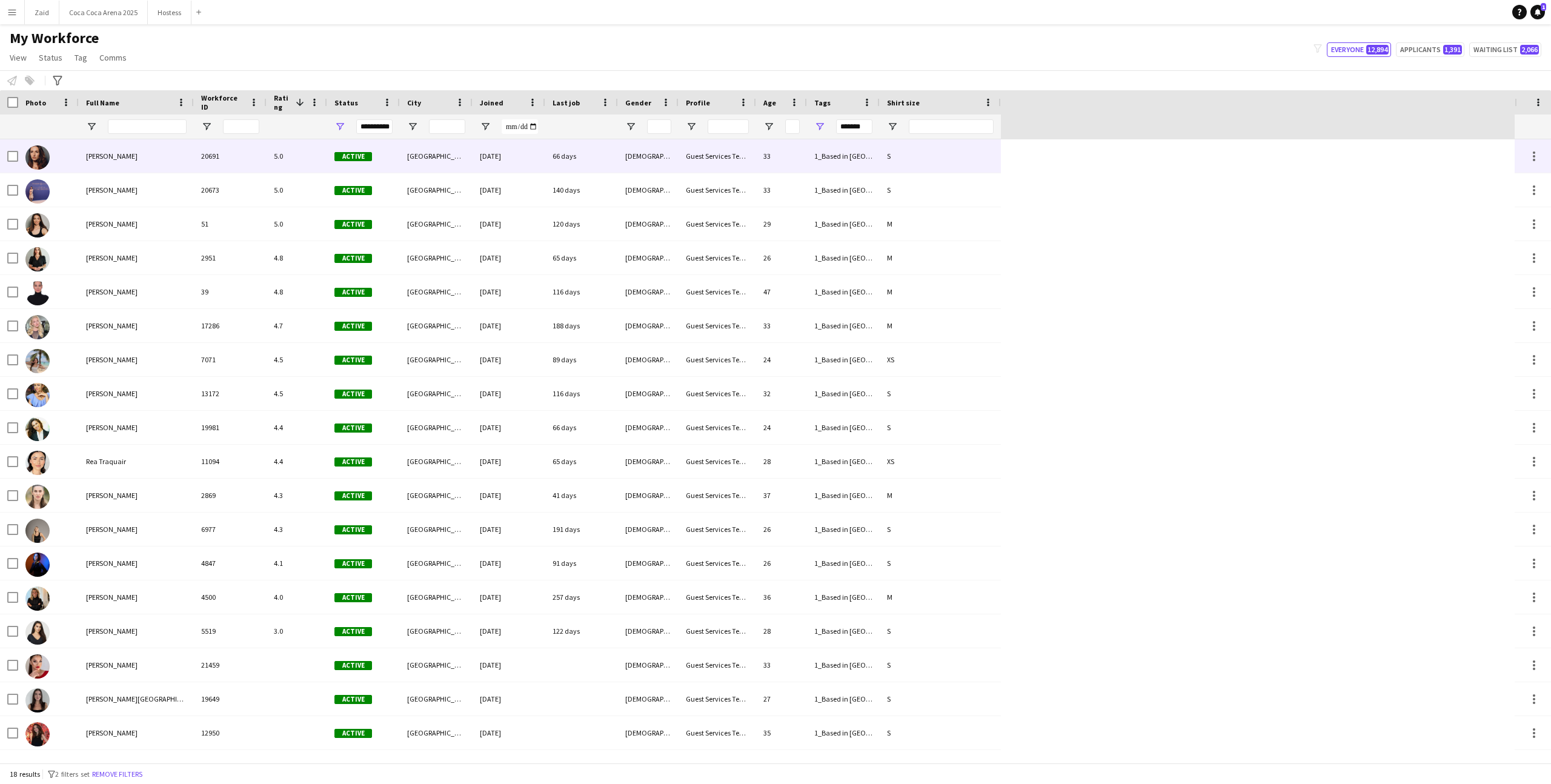
click at [648, 156] on div "Female" at bounding box center [648, 156] width 60 height 33
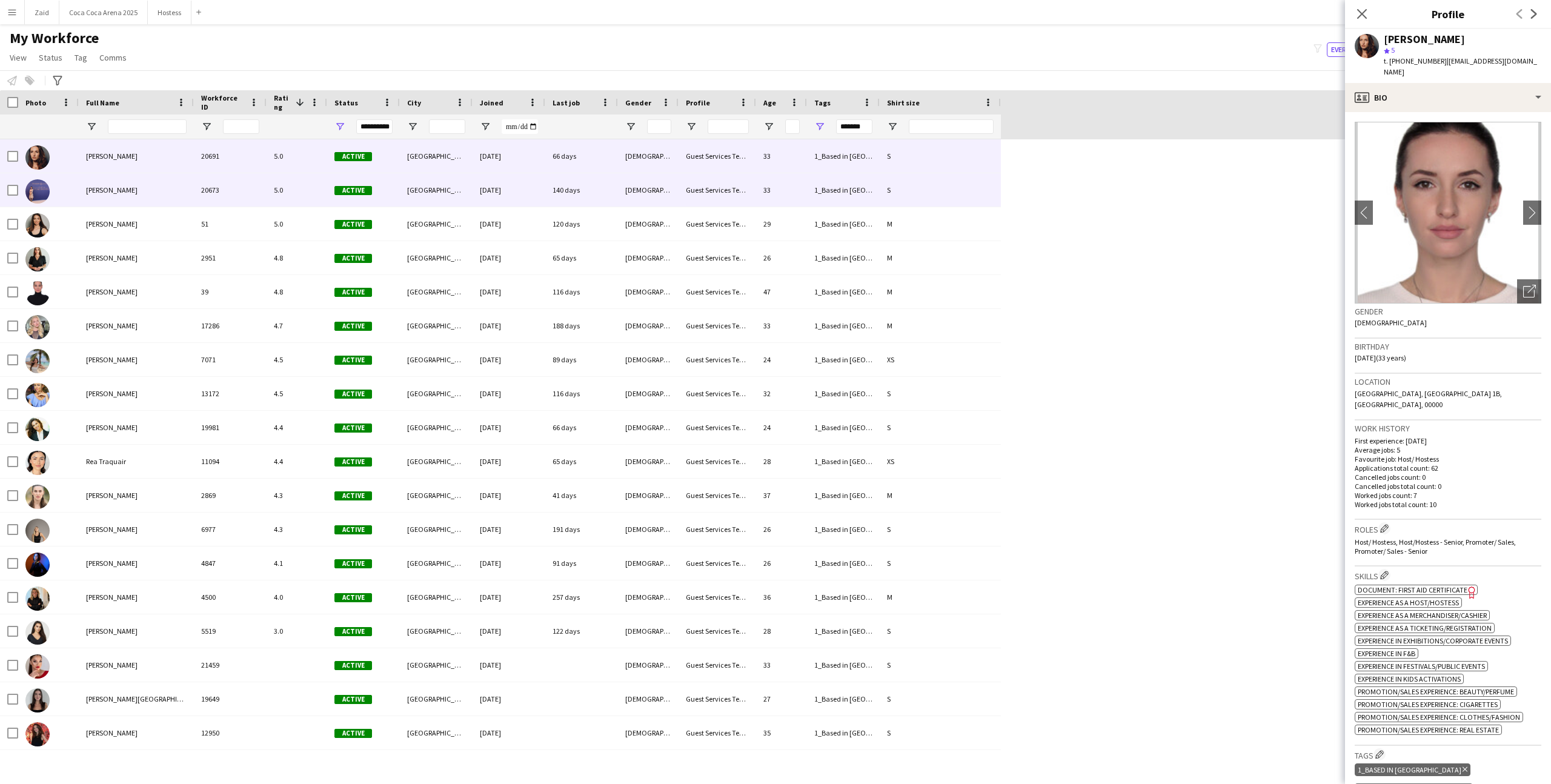
click at [642, 187] on div "Female" at bounding box center [648, 190] width 60 height 33
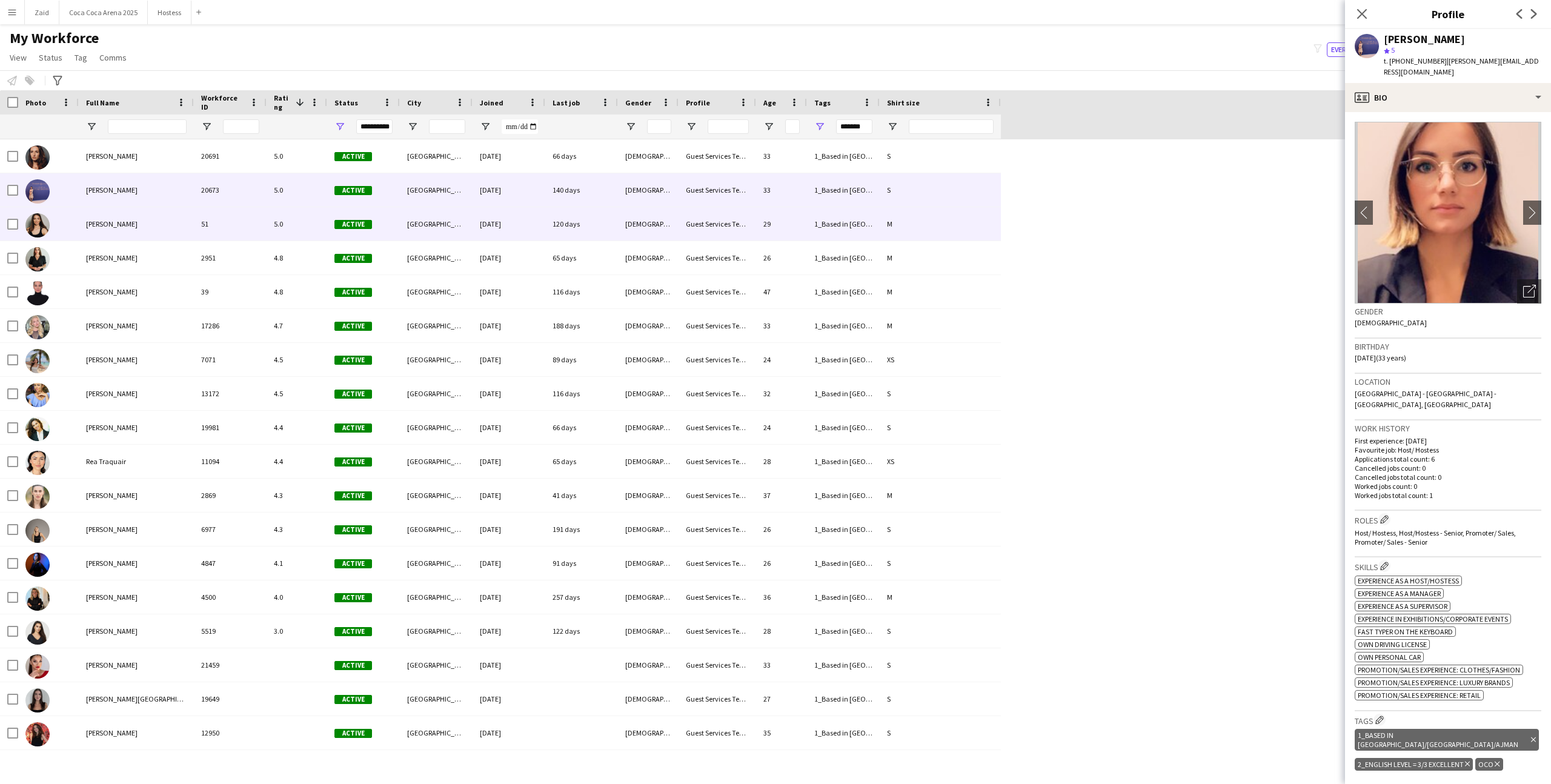
click at [618, 209] on div "Female" at bounding box center [648, 224] width 60 height 33
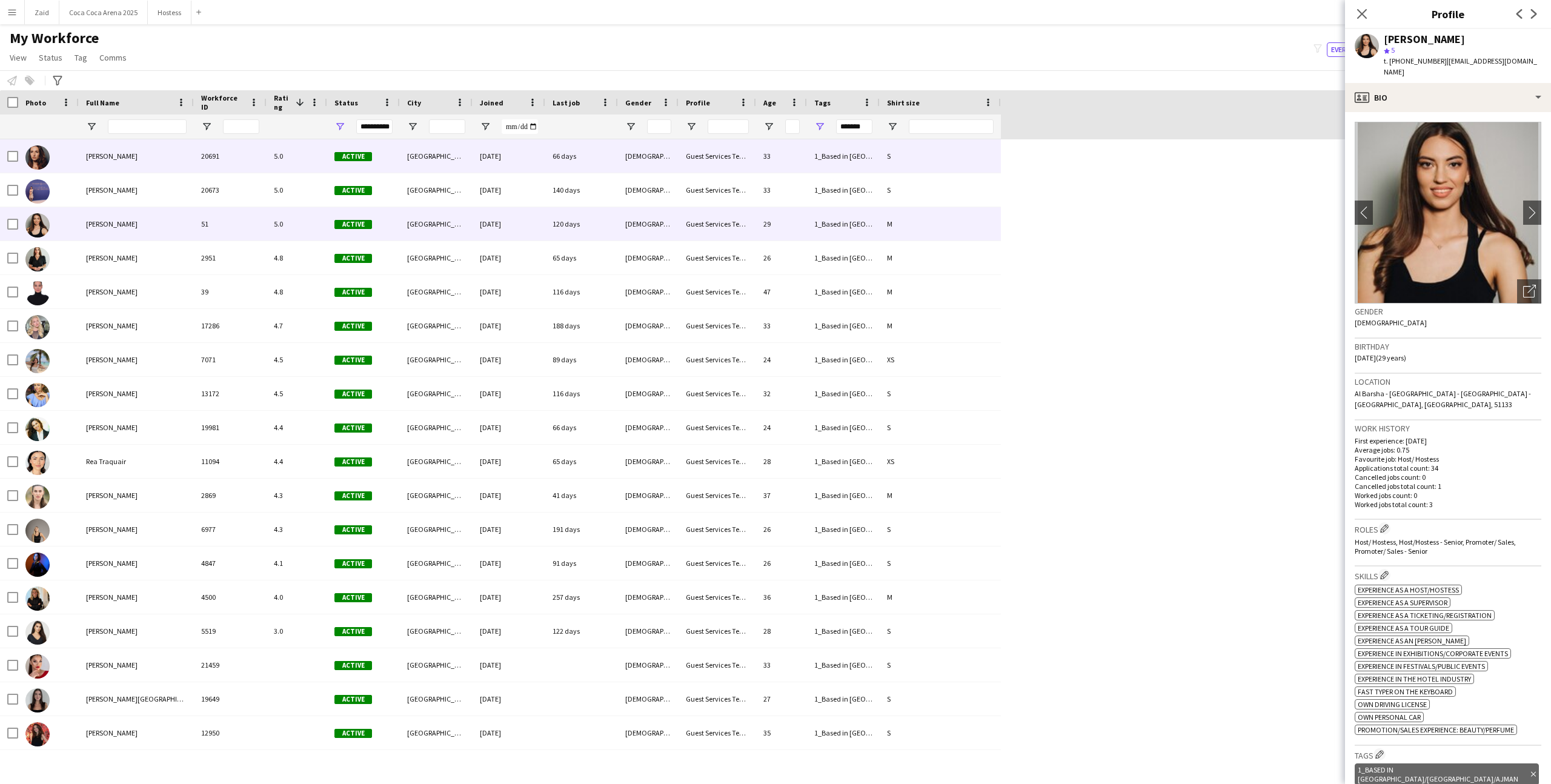
click at [617, 171] on div "66 days" at bounding box center [581, 156] width 73 height 33
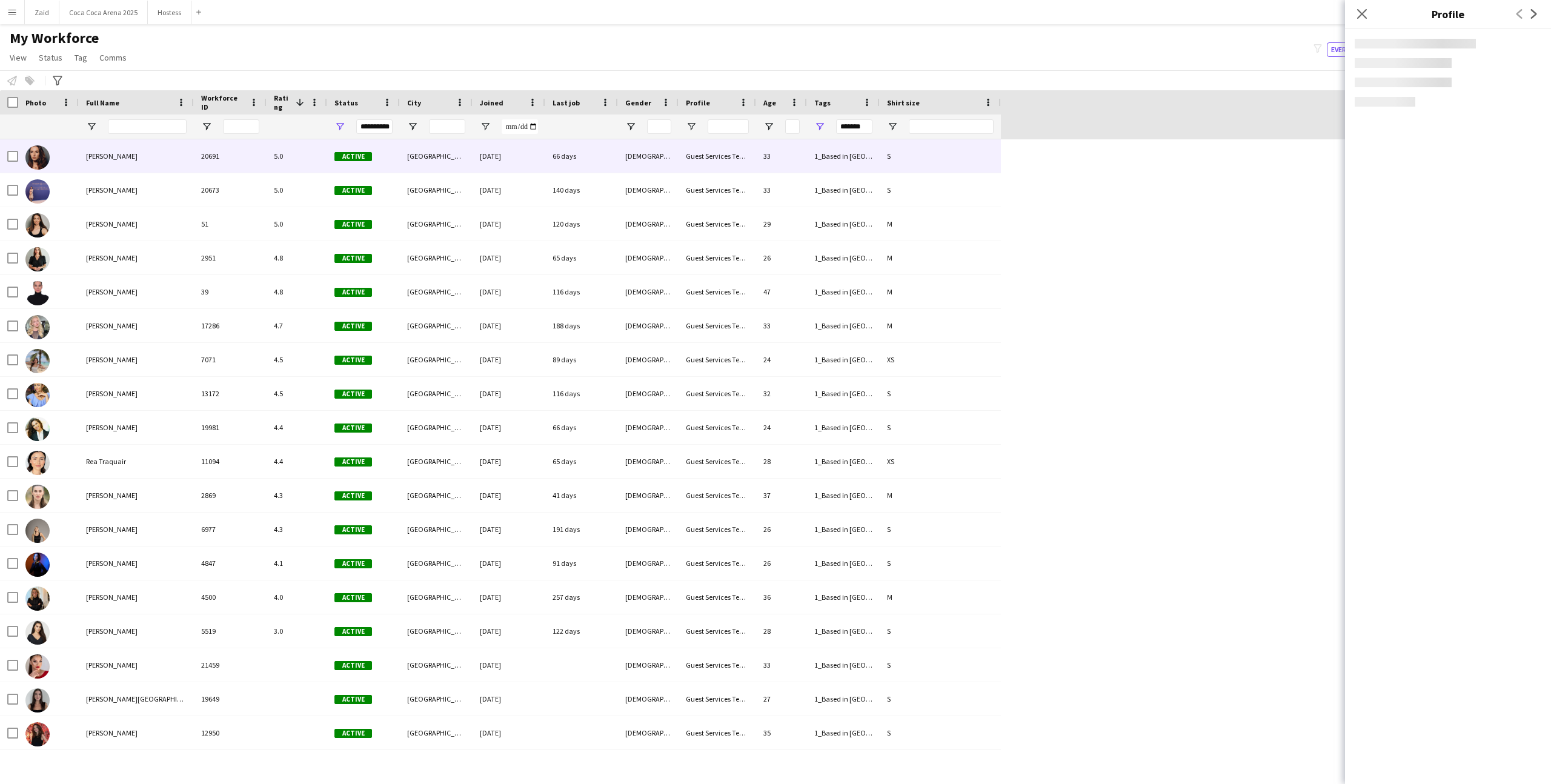
click at [627, 52] on div "My Workforce View Views Default view New view Update view Delete view Edit name…" at bounding box center [775, 49] width 1551 height 41
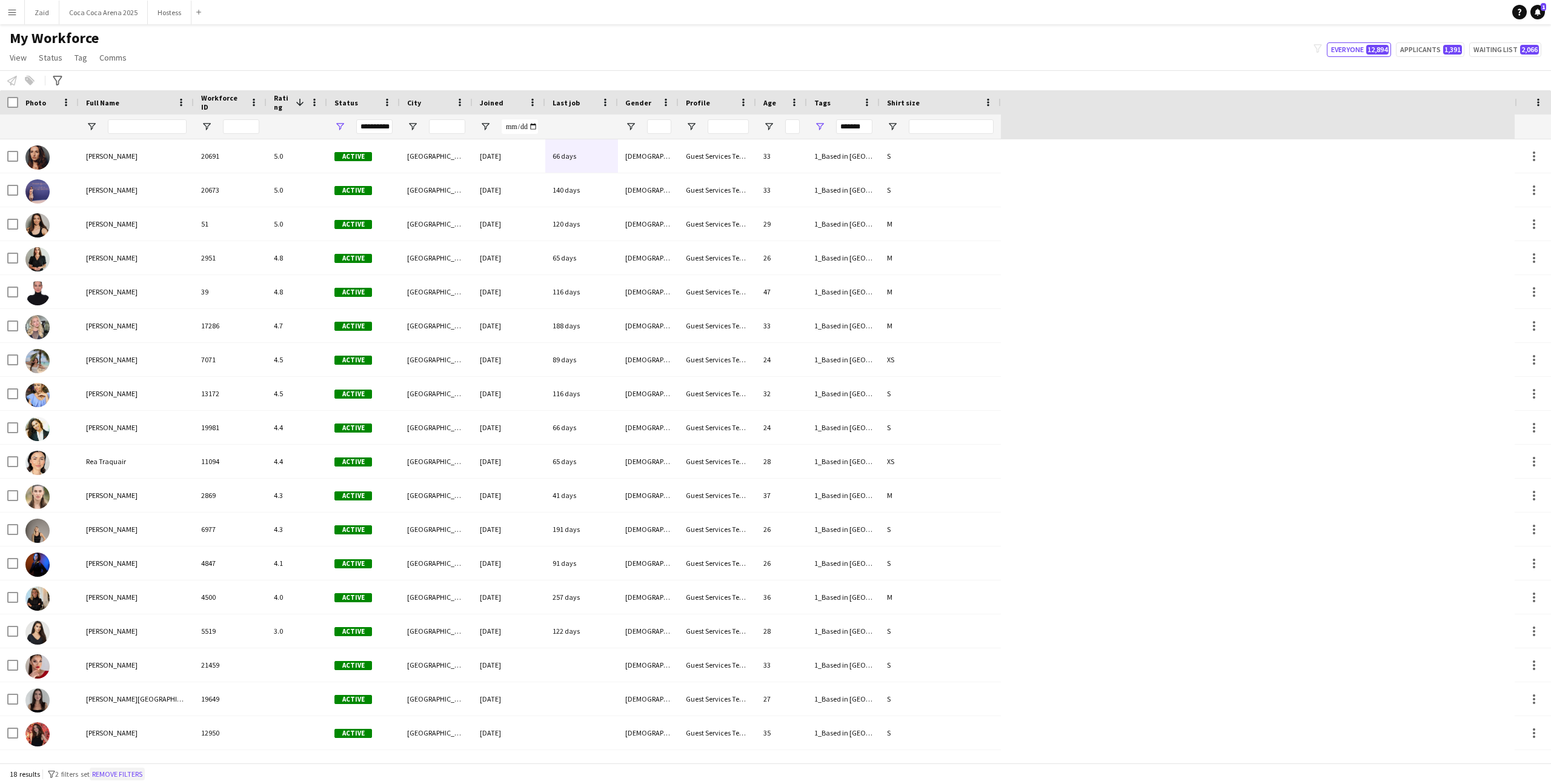
click at [125, 772] on button "Remove filters" at bounding box center [117, 774] width 55 height 13
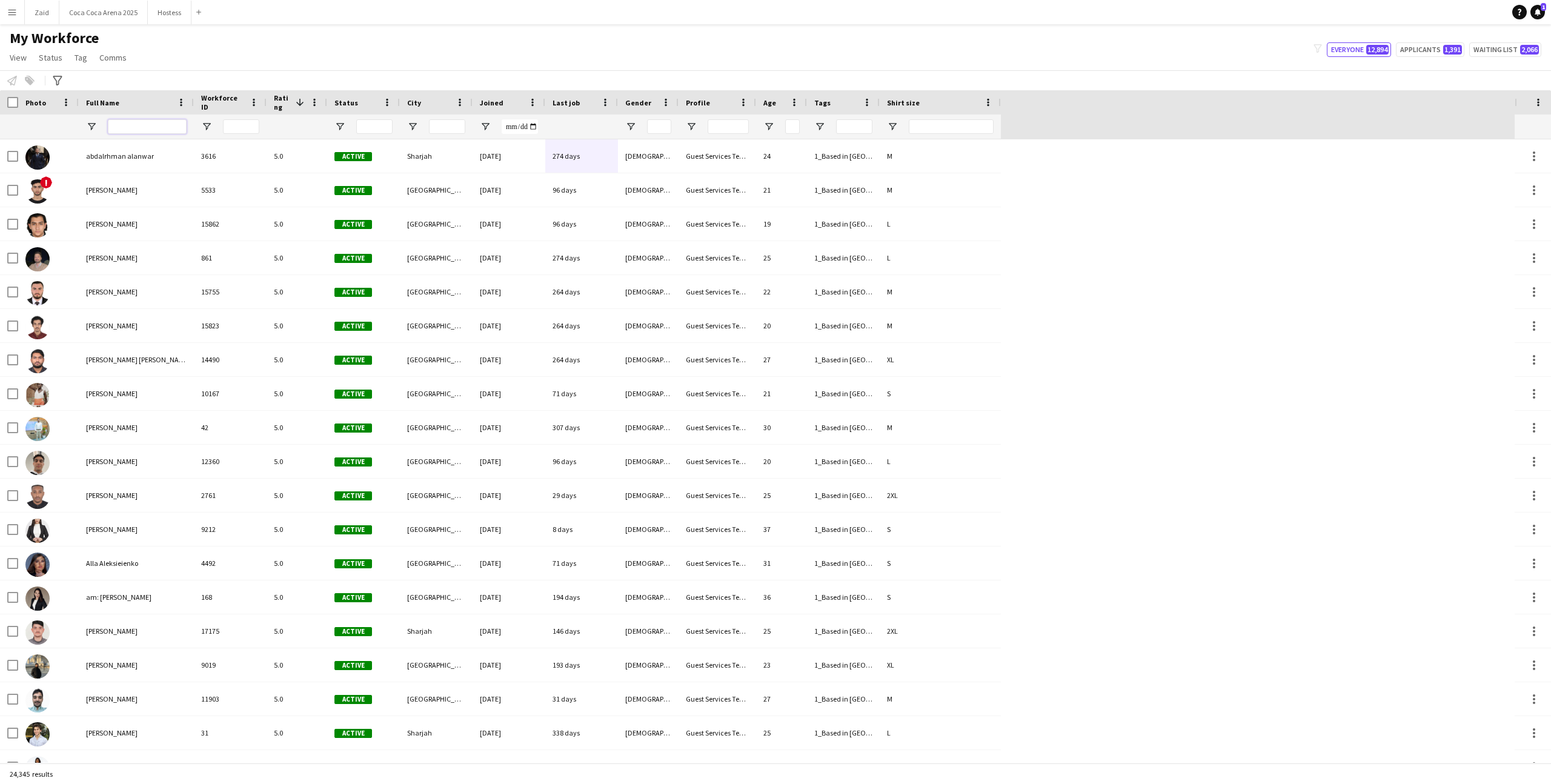
click at [164, 127] on input "Full Name Filter Input" at bounding box center [147, 126] width 79 height 14
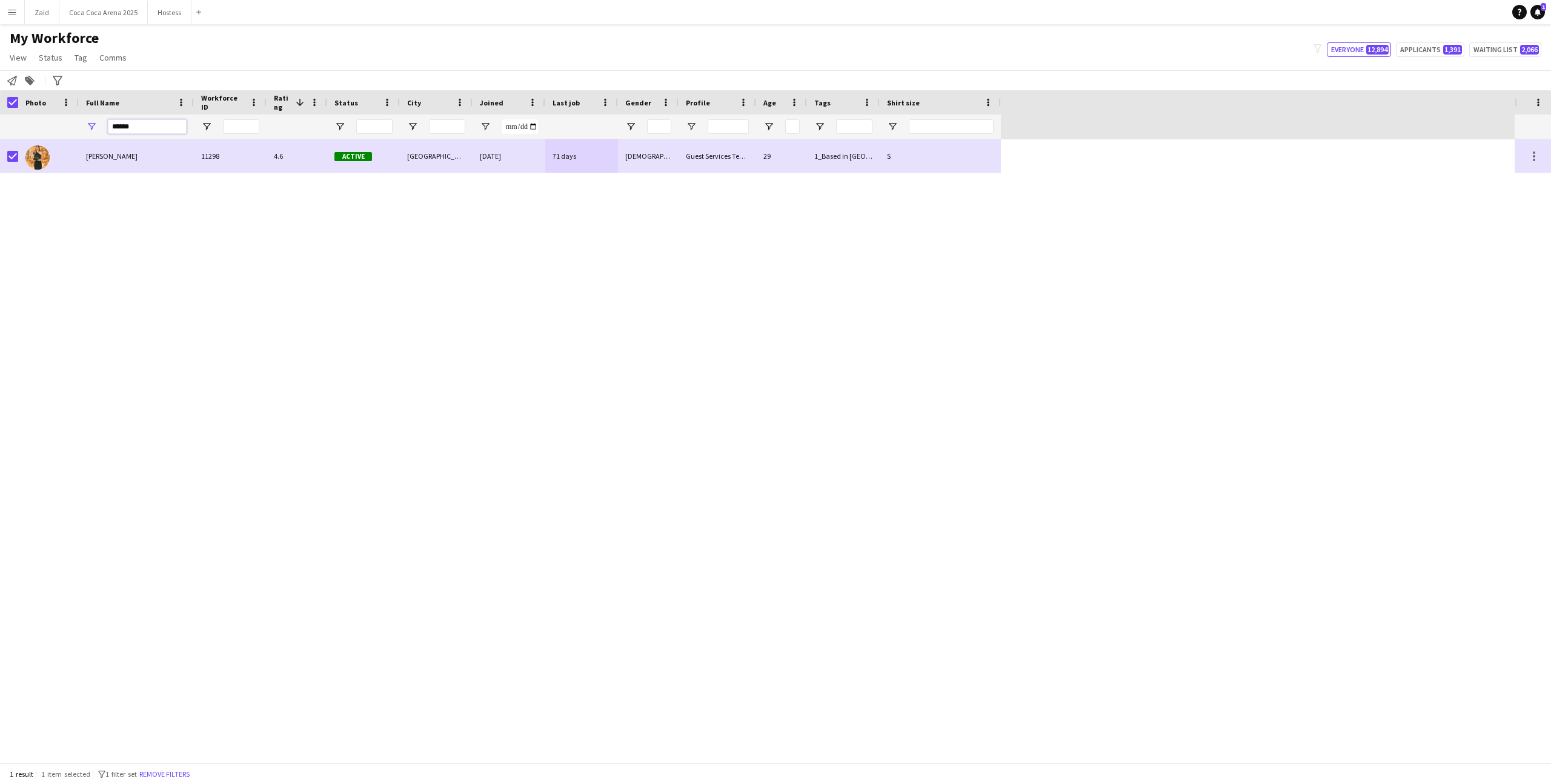
click at [166, 125] on input "******" at bounding box center [147, 126] width 79 height 14
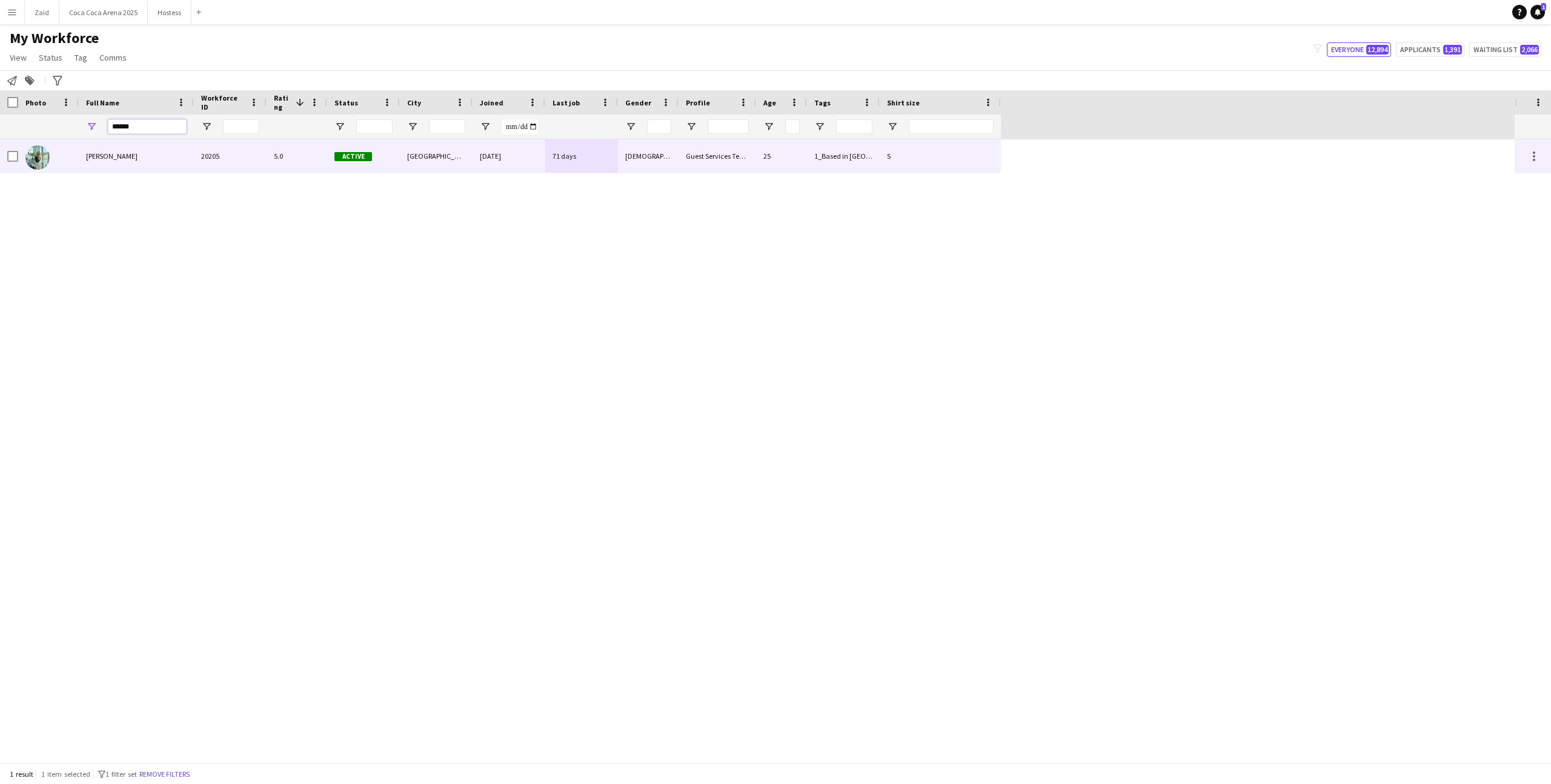
type input "******"
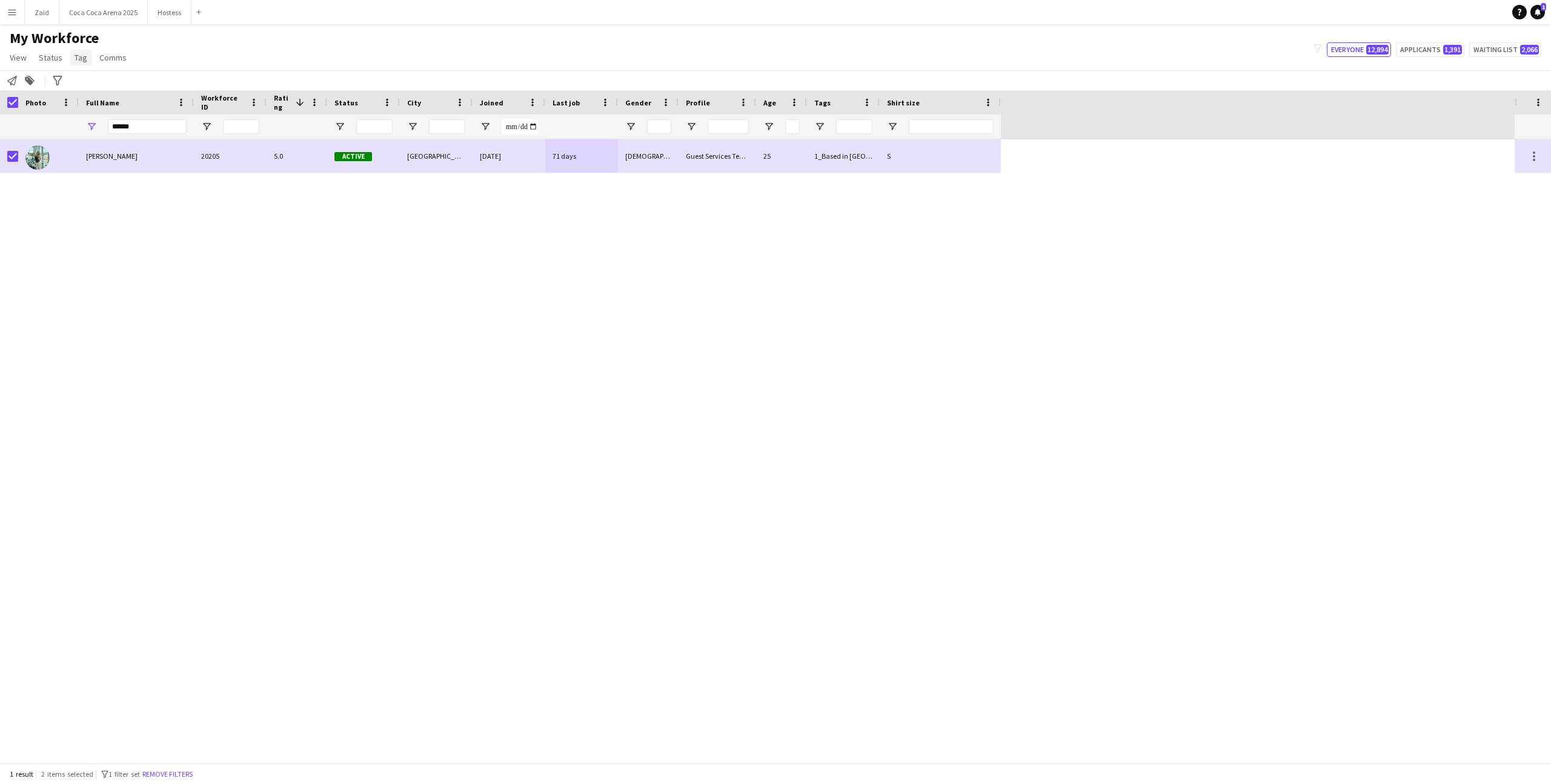
click at [87, 58] on link "Tag" at bounding box center [80, 57] width 23 height 16
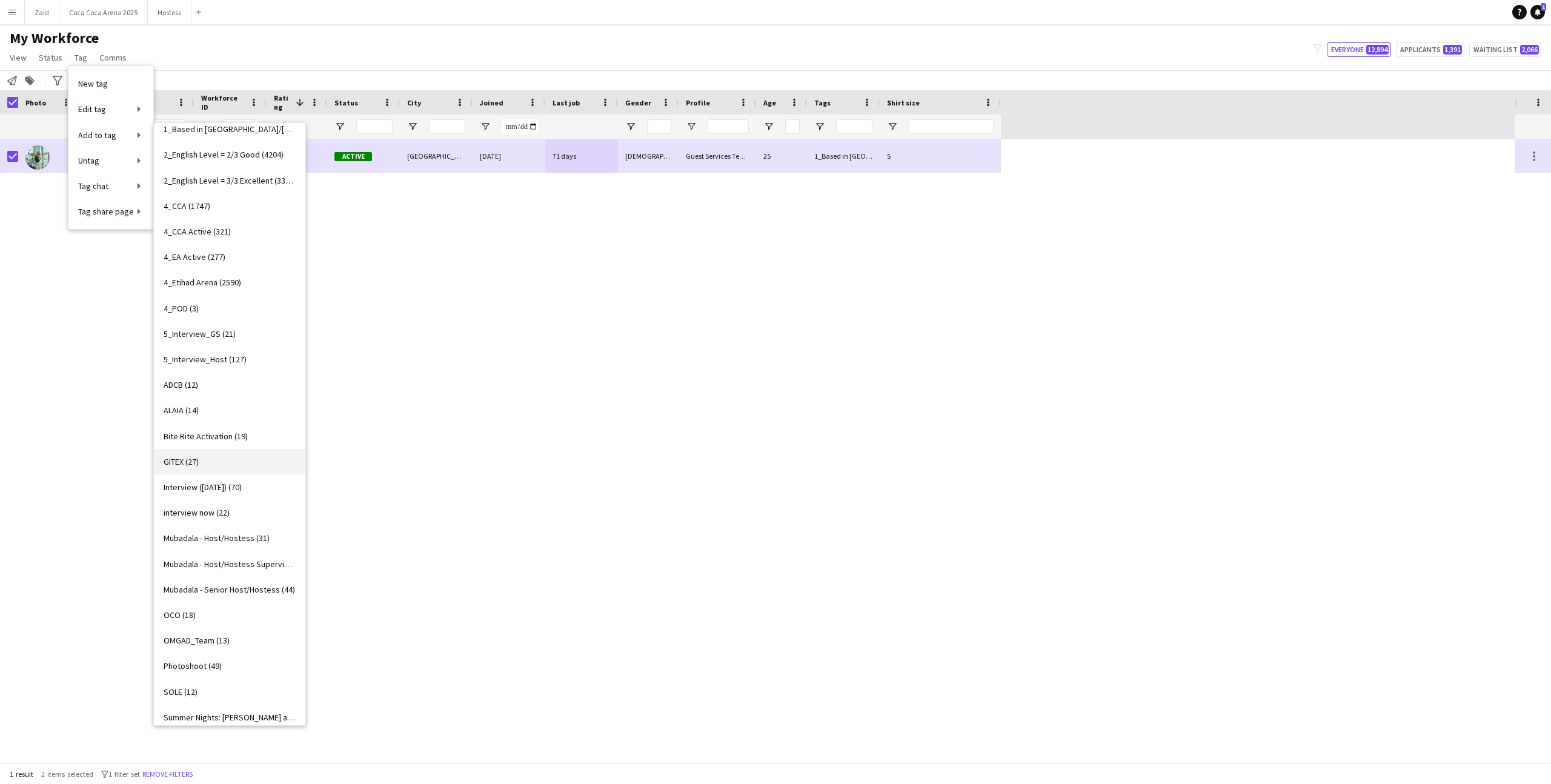
scroll to position [98, 0]
click at [250, 598] on link "OCO (18)" at bounding box center [229, 605] width 151 height 25
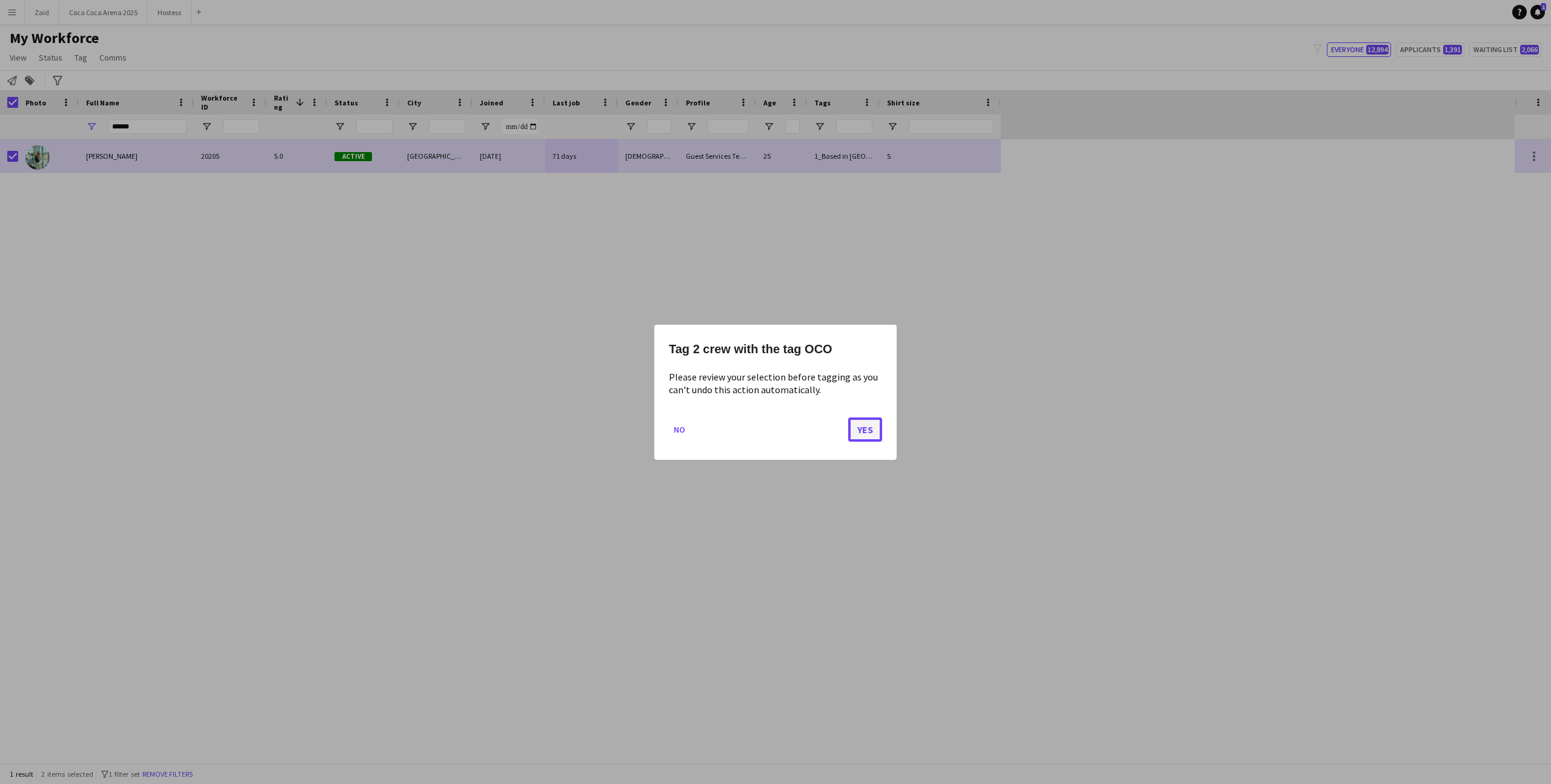
click at [850, 436] on button "Yes" at bounding box center [865, 429] width 34 height 24
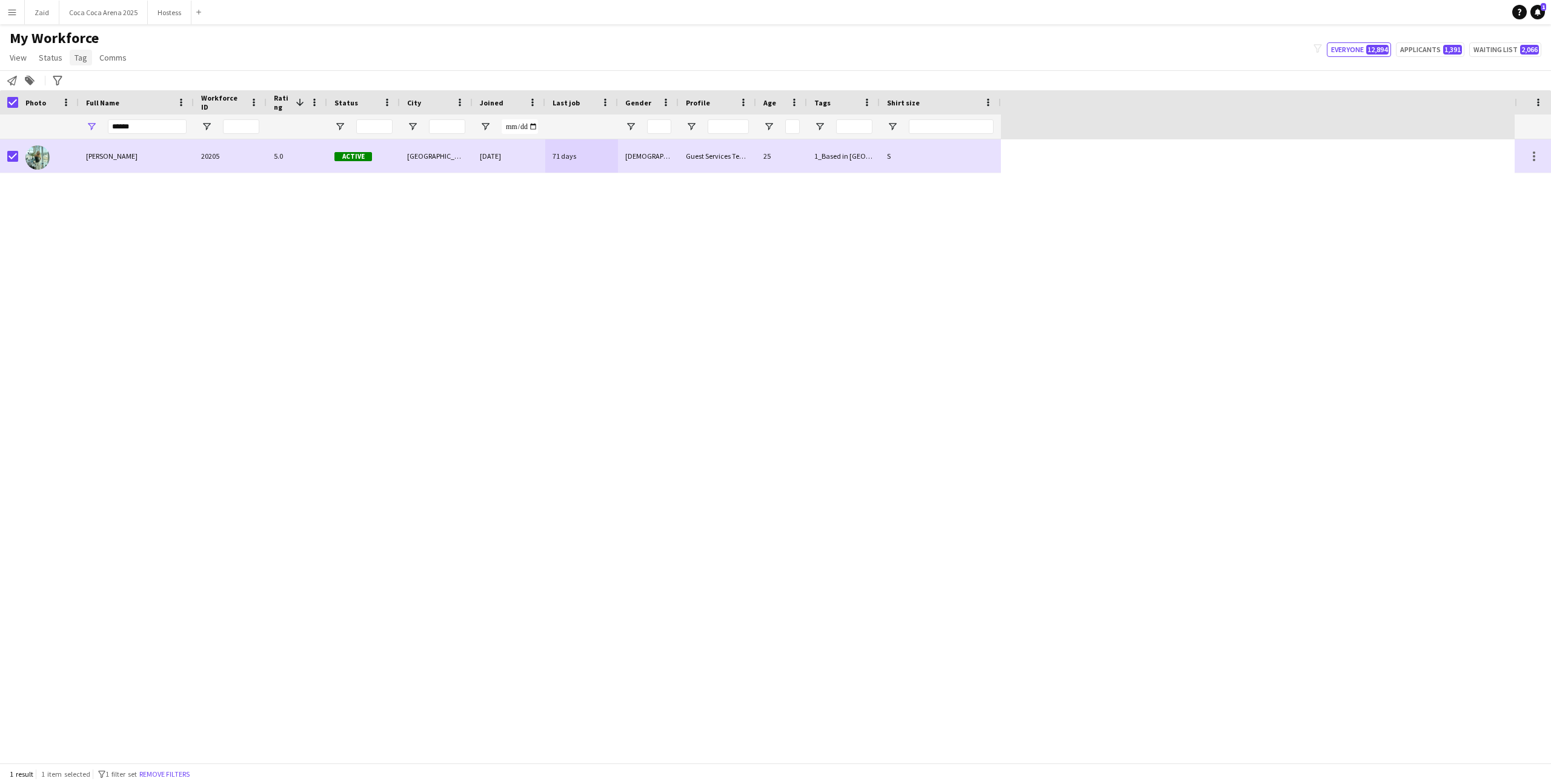
click at [80, 52] on span "Tag" at bounding box center [80, 57] width 13 height 11
click at [46, 11] on button "Zaid Close" at bounding box center [42, 13] width 34 height 23
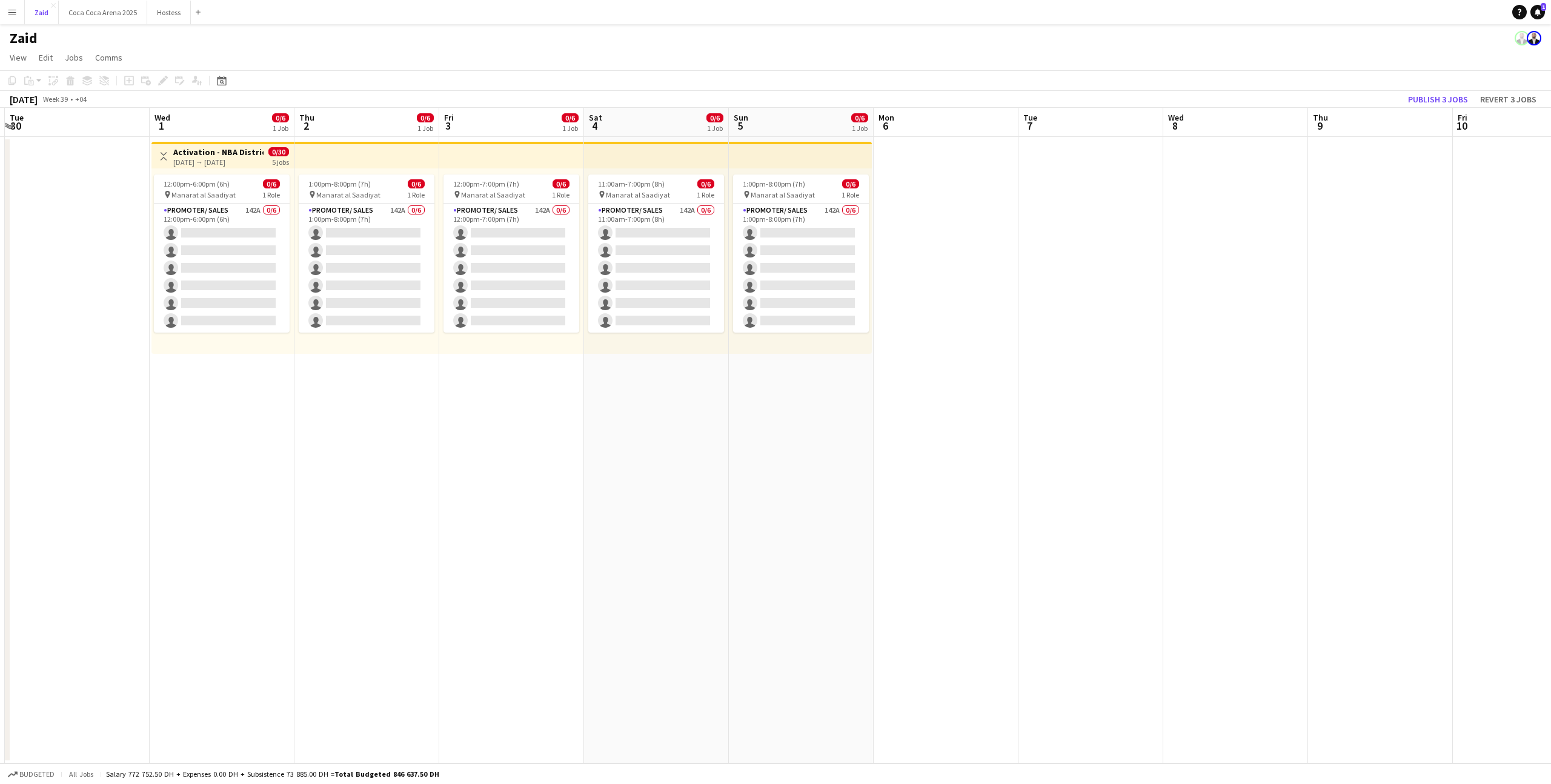
scroll to position [0, 429]
click at [845, 277] on app-card-role "Promoter/ Sales 142A 0/6 1:00pm-8:00pm (7h) single-neutral-actions single-neutr…" at bounding box center [802, 267] width 135 height 129
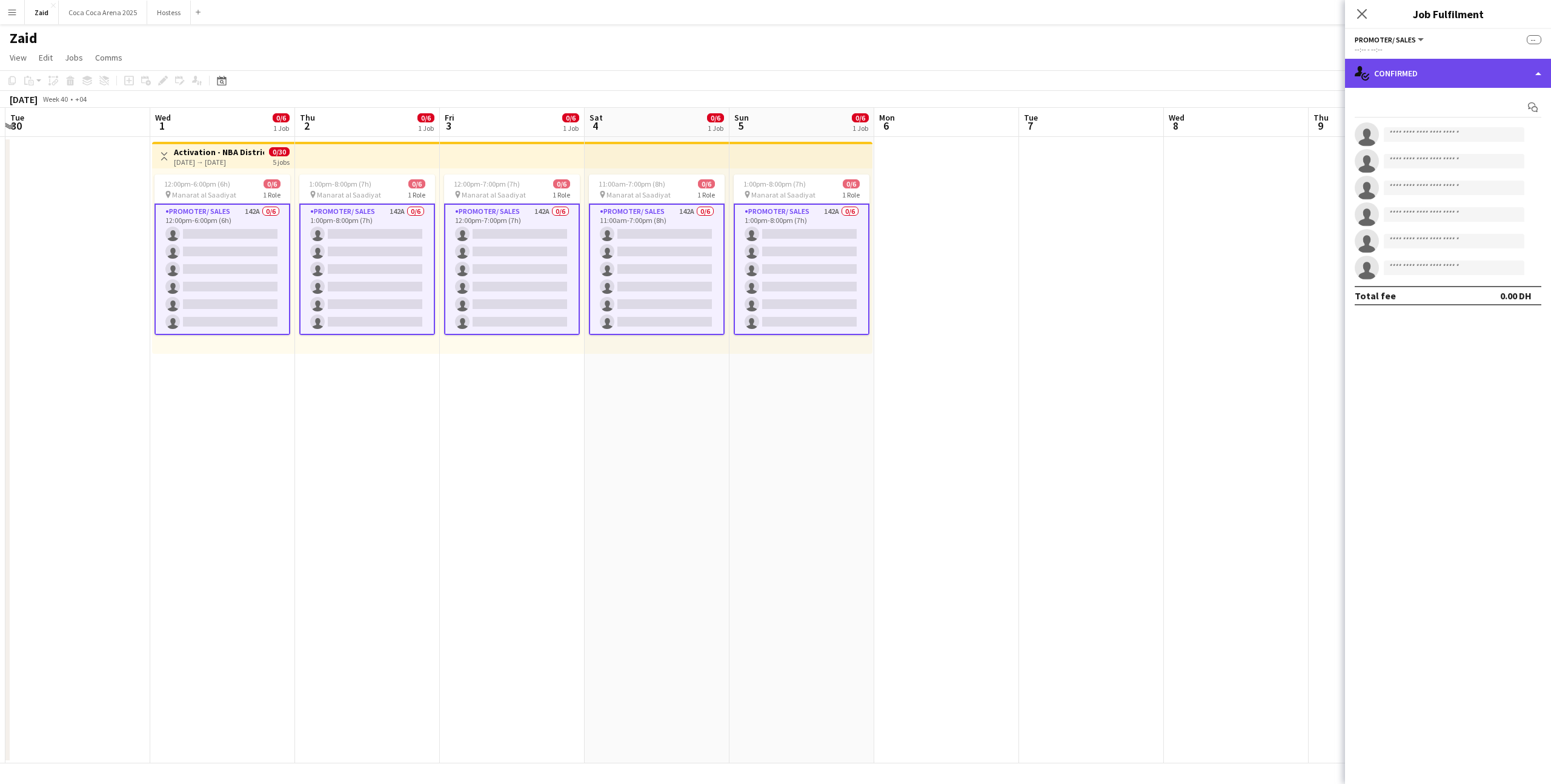
click at [1402, 74] on div "single-neutral-actions-check-2 Confirmed" at bounding box center [1448, 73] width 206 height 29
click at [1482, 186] on div "single-neutral-actions-information Applicants" at bounding box center [1487, 197] width 120 height 24
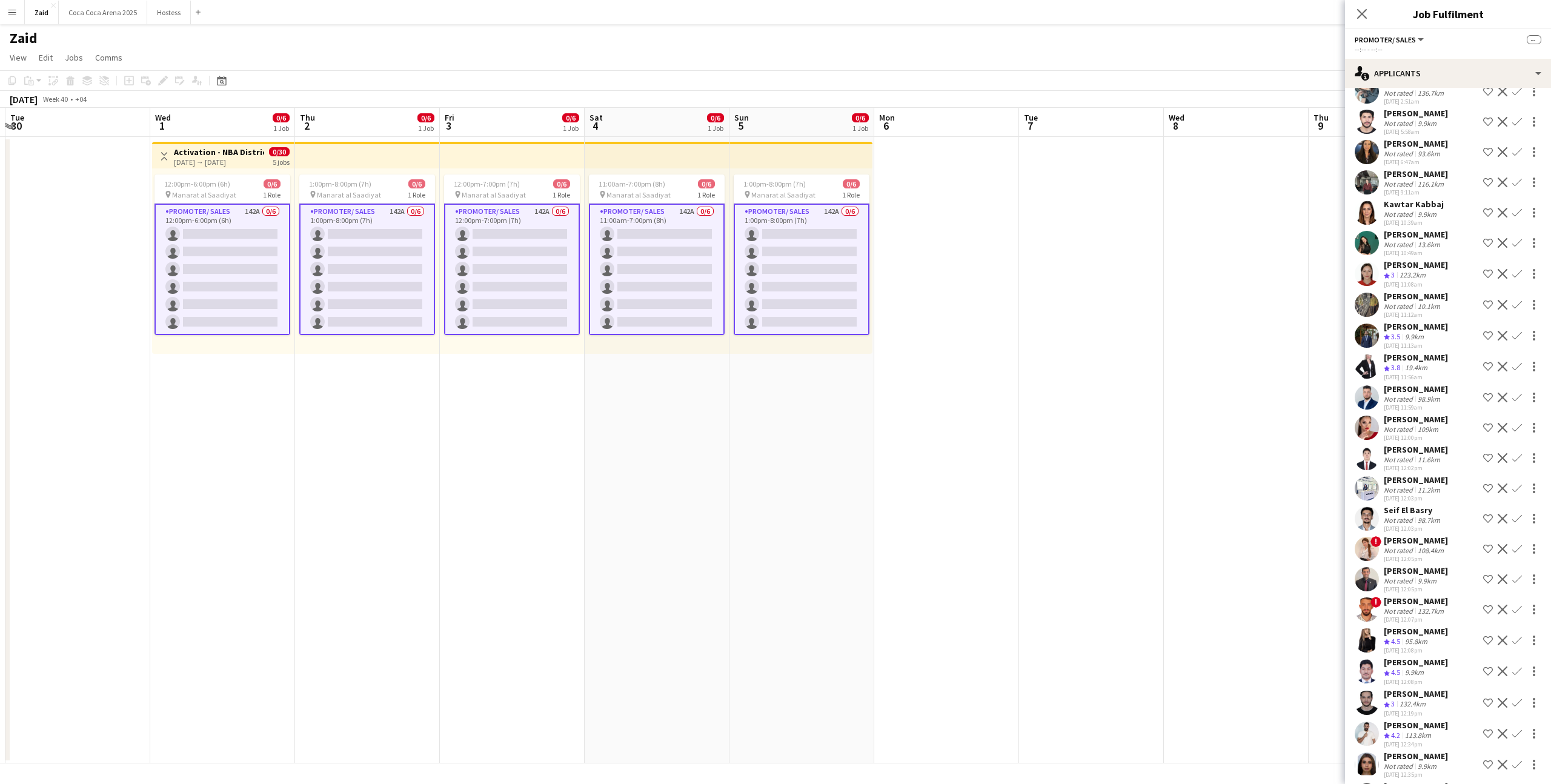
scroll to position [3796, 0]
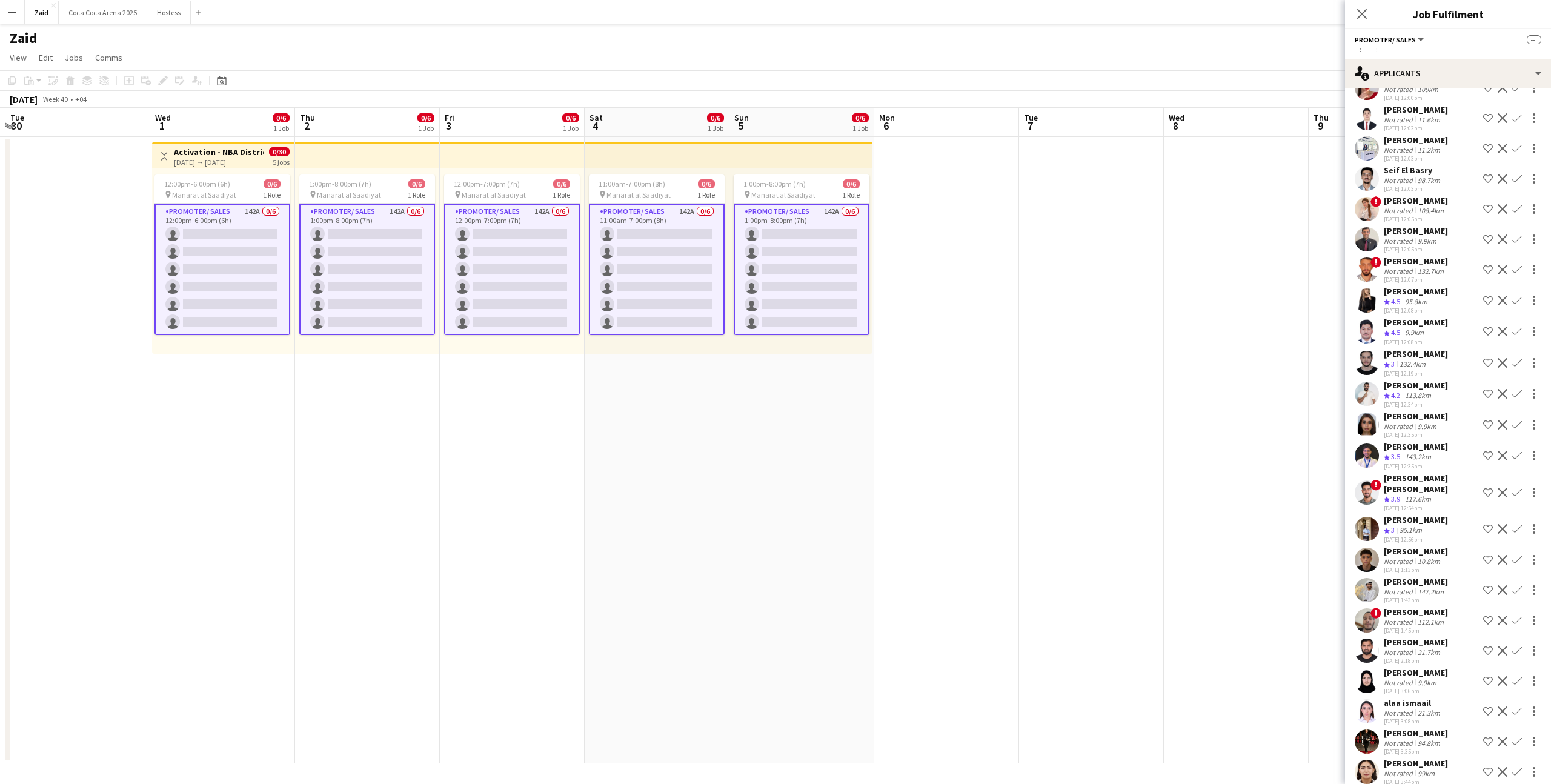
click at [1427, 783] on div "Lelass Issmail" at bounding box center [1429, 793] width 91 height 11
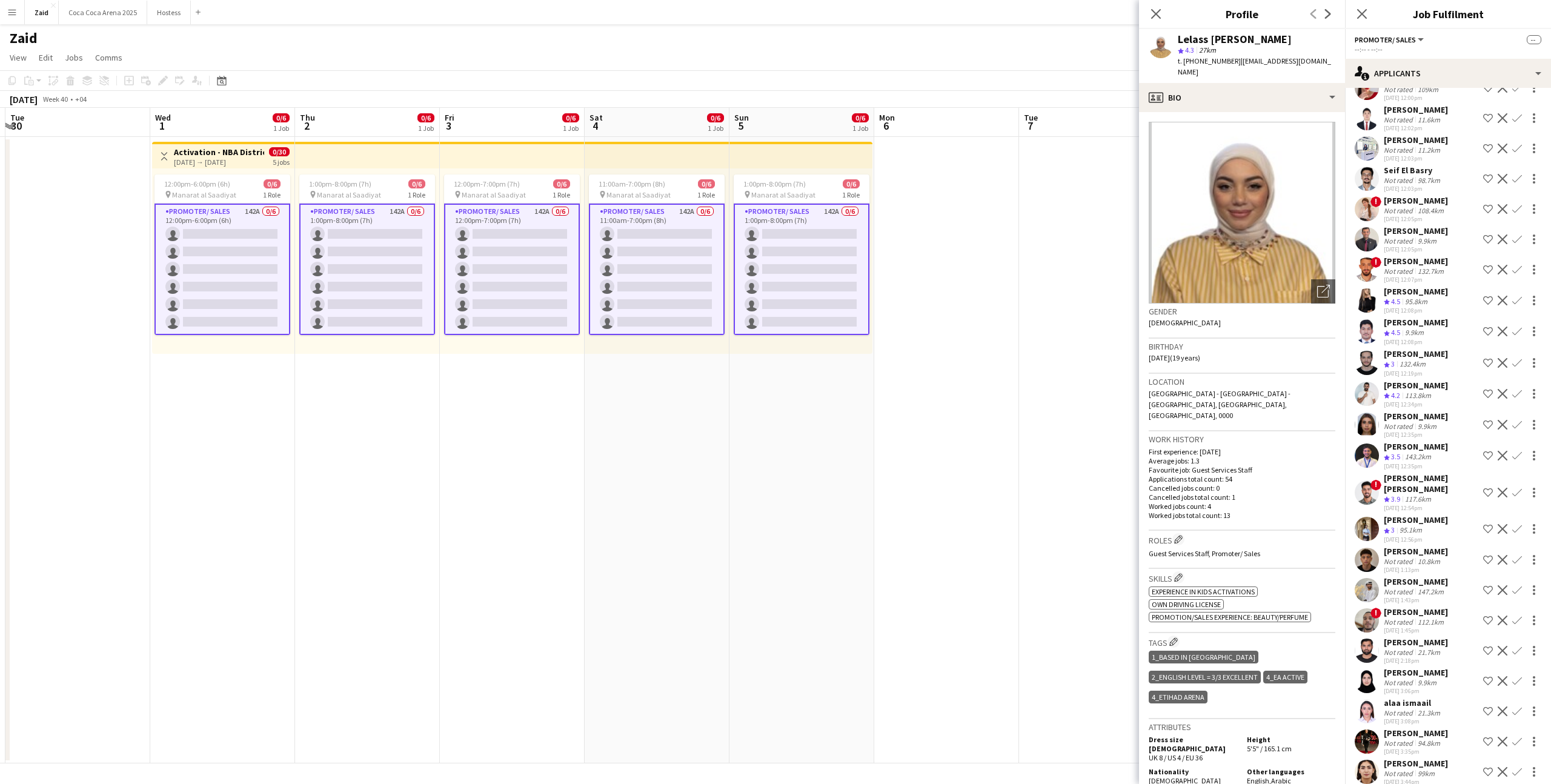
click at [1441, 758] on div "Rawana Fayad Not rated 99km 29-08-2025 3:44pm Shortlist crew Decline Confirm" at bounding box center [1448, 771] width 206 height 28
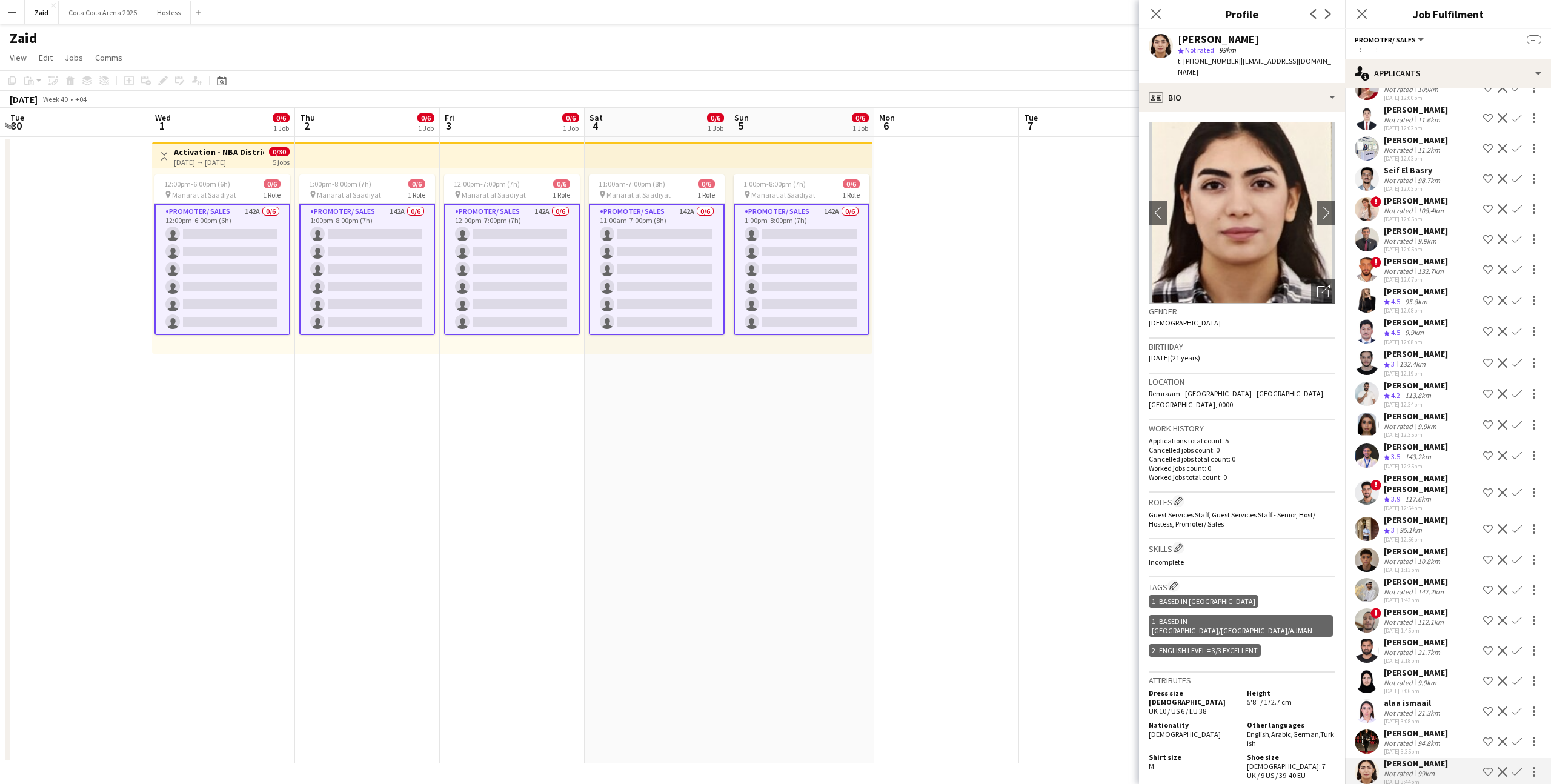
click at [1441, 747] on div "29-08-2025 3:35pm" at bounding box center [1416, 751] width 64 height 8
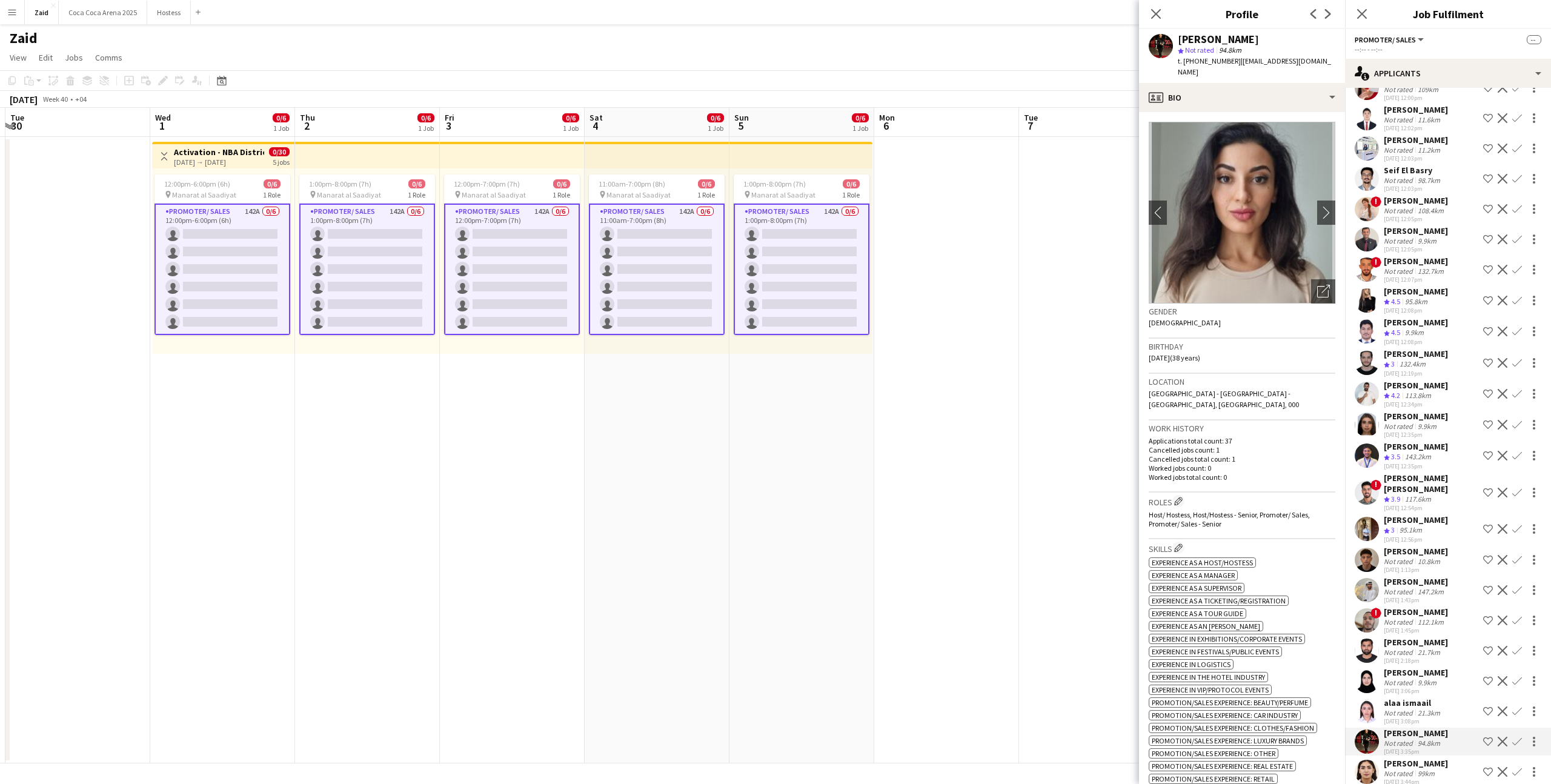
click at [1438, 708] on div "21.3km" at bounding box center [1429, 712] width 28 height 9
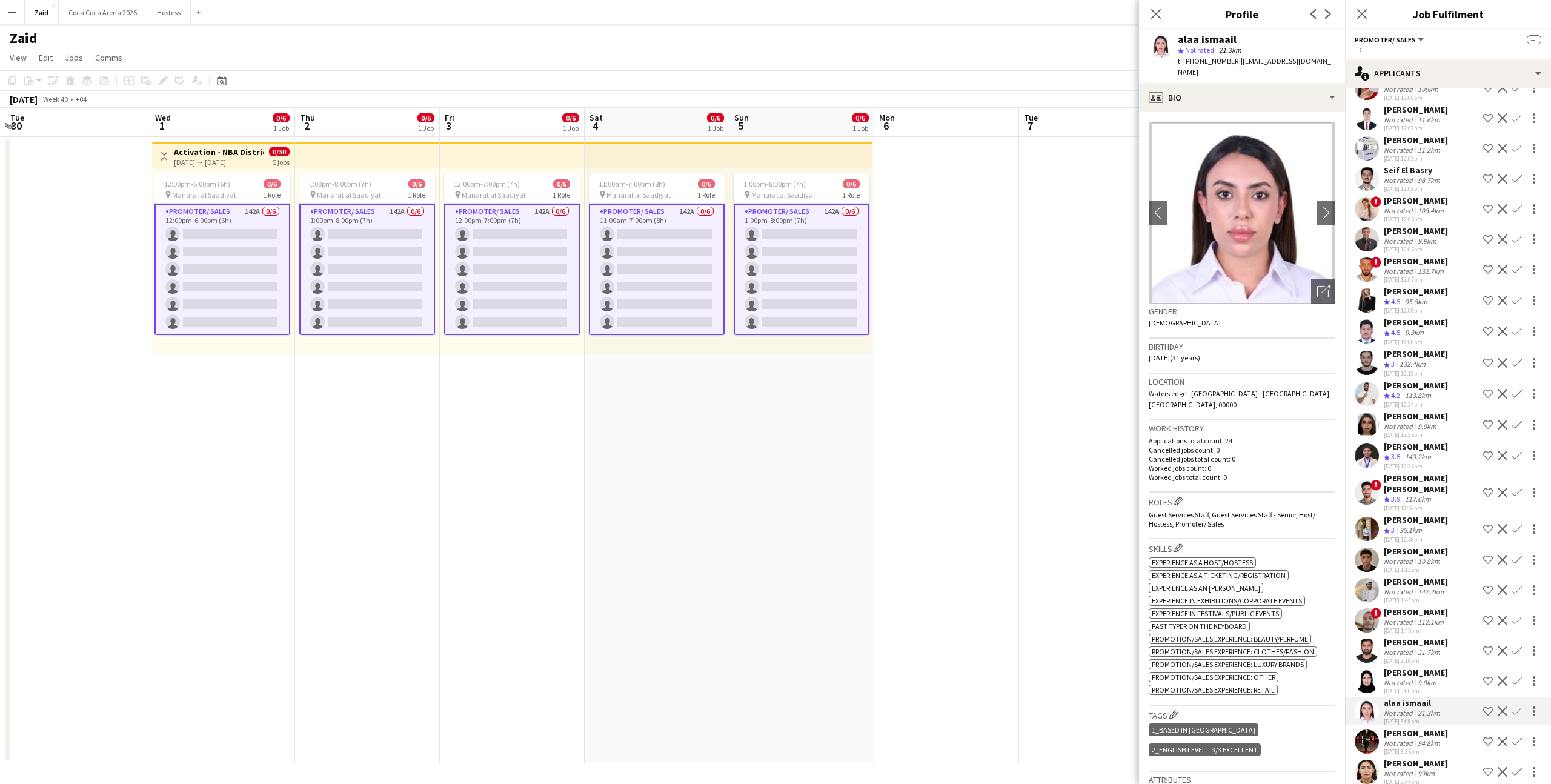
click at [1433, 637] on div "Abdullah Azhar Ahmed" at bounding box center [1416, 642] width 64 height 11
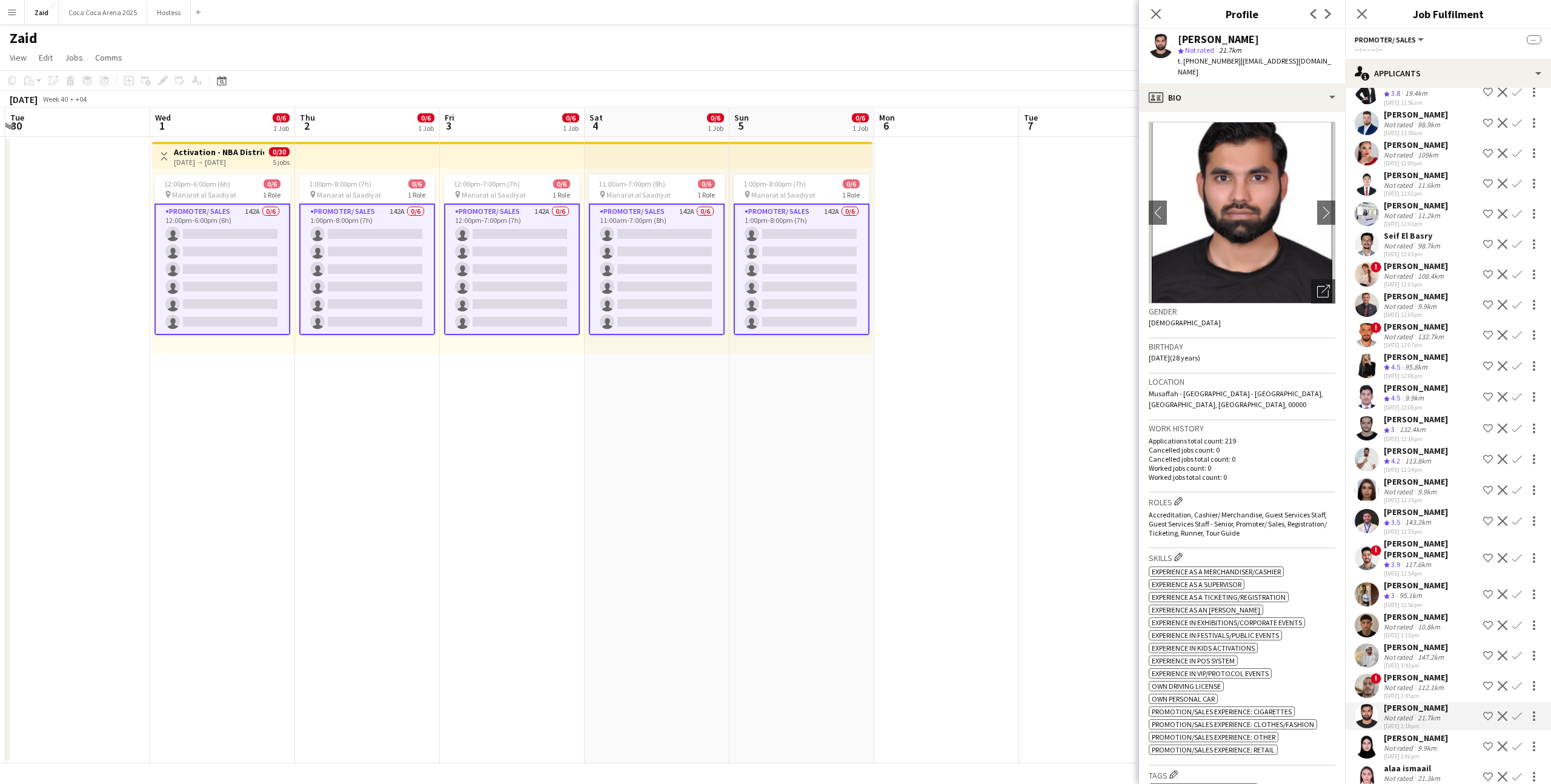
scroll to position [3728, 0]
click at [1437, 644] on div "Saeed Badshah" at bounding box center [1416, 649] width 64 height 11
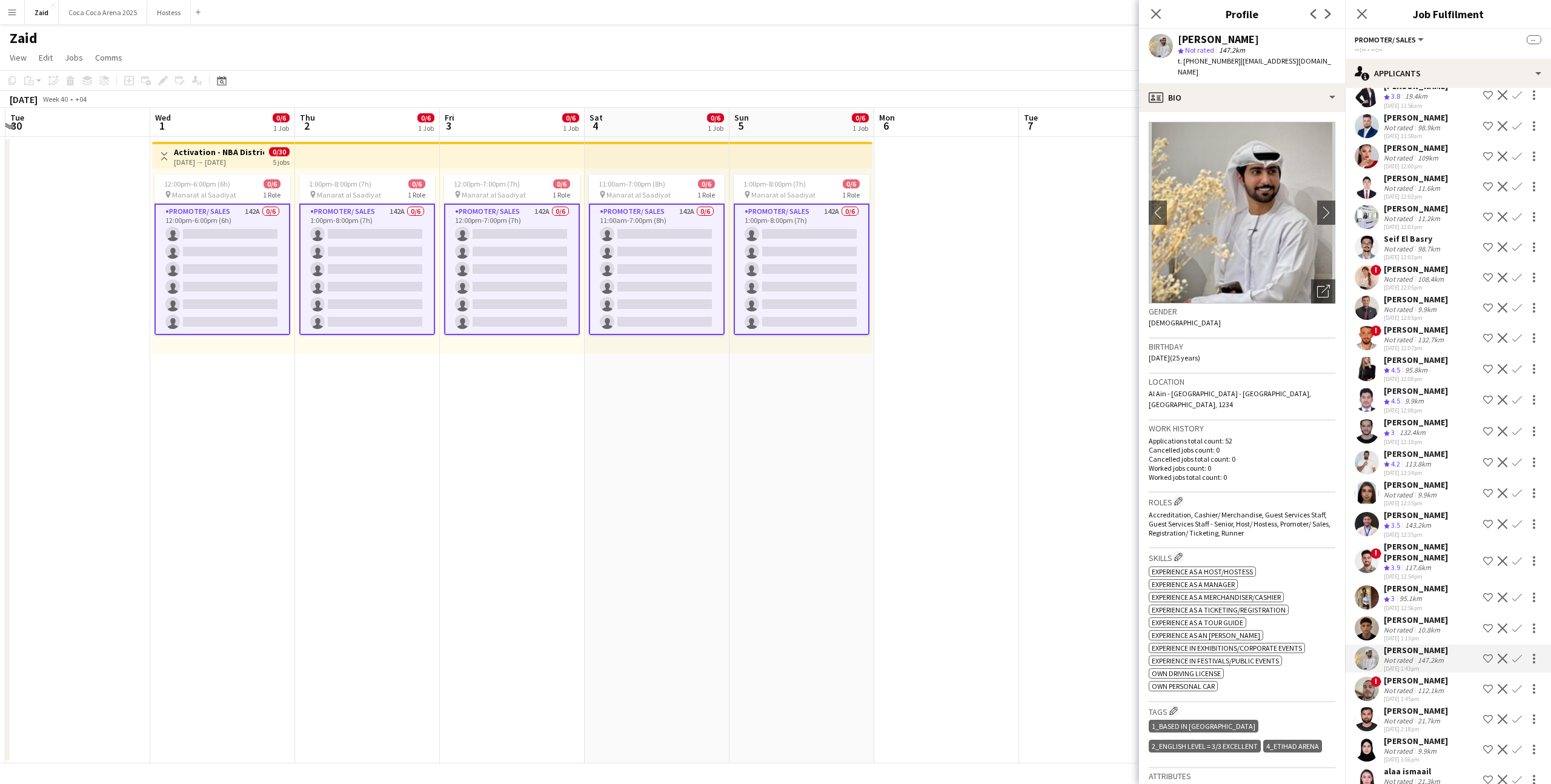
click at [1434, 625] on div "10.8km" at bounding box center [1429, 629] width 28 height 9
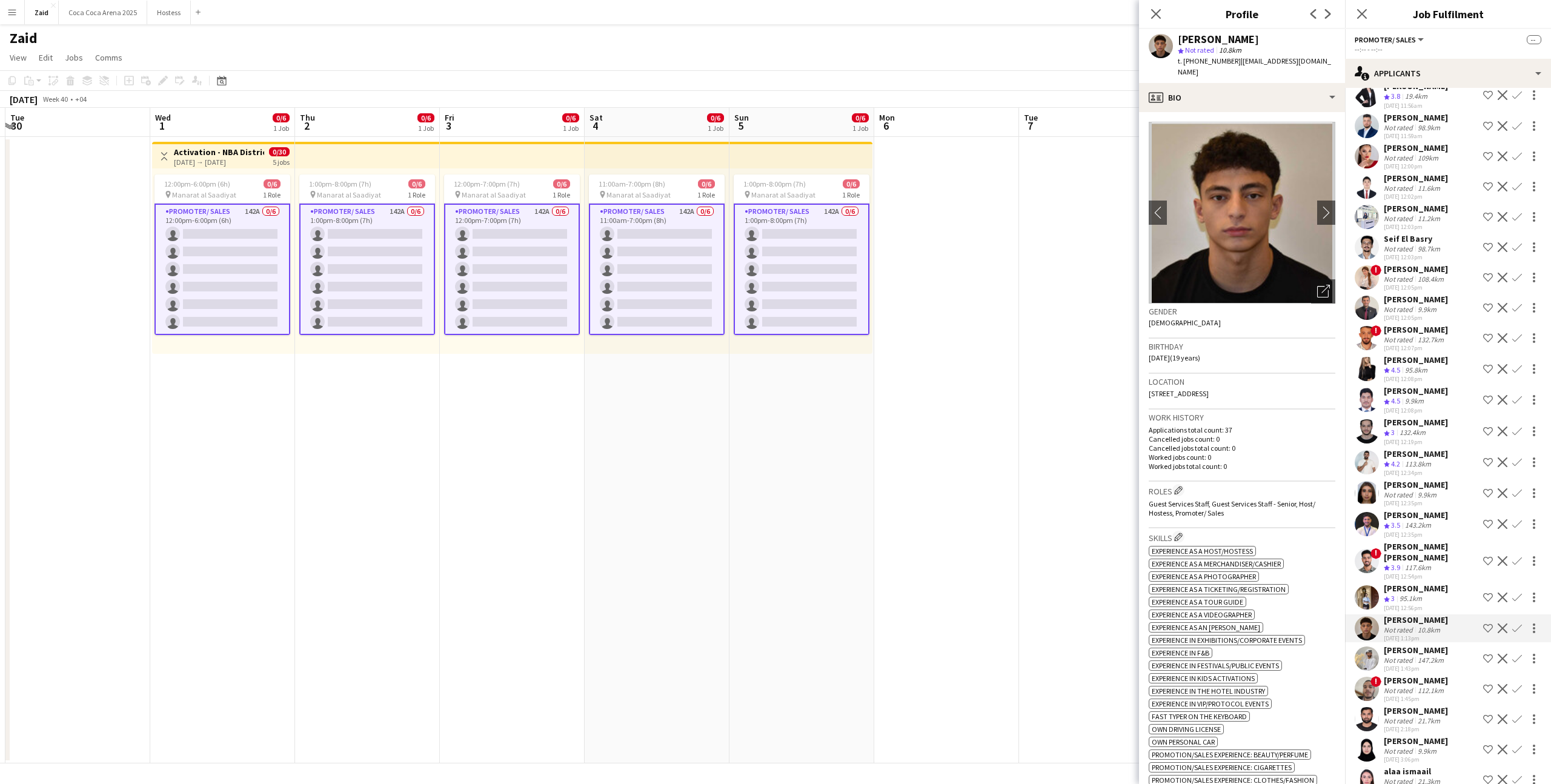
click at [1438, 664] on div "29-08-2025 1:43pm" at bounding box center [1416, 668] width 64 height 8
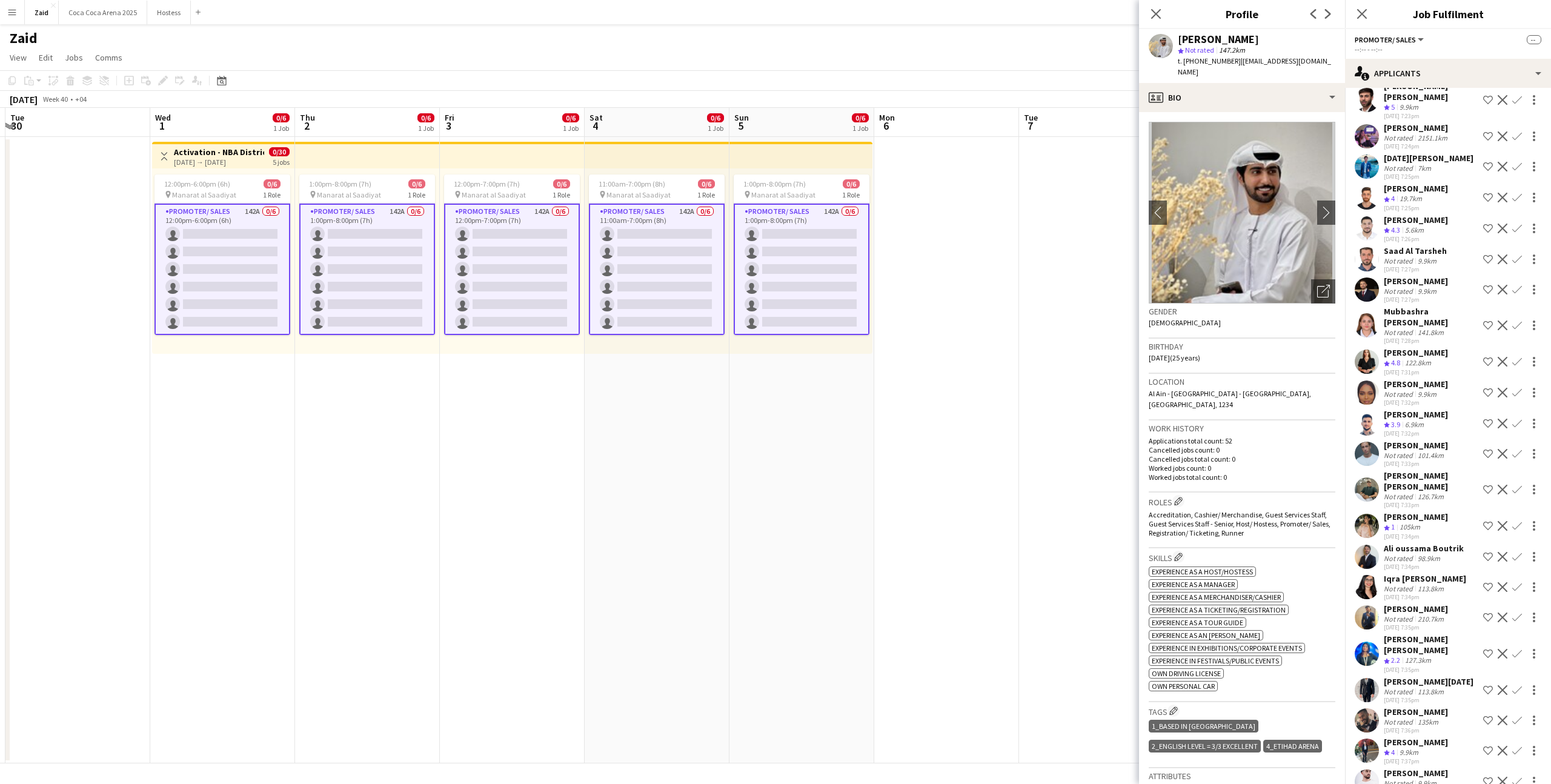
scroll to position [0, 0]
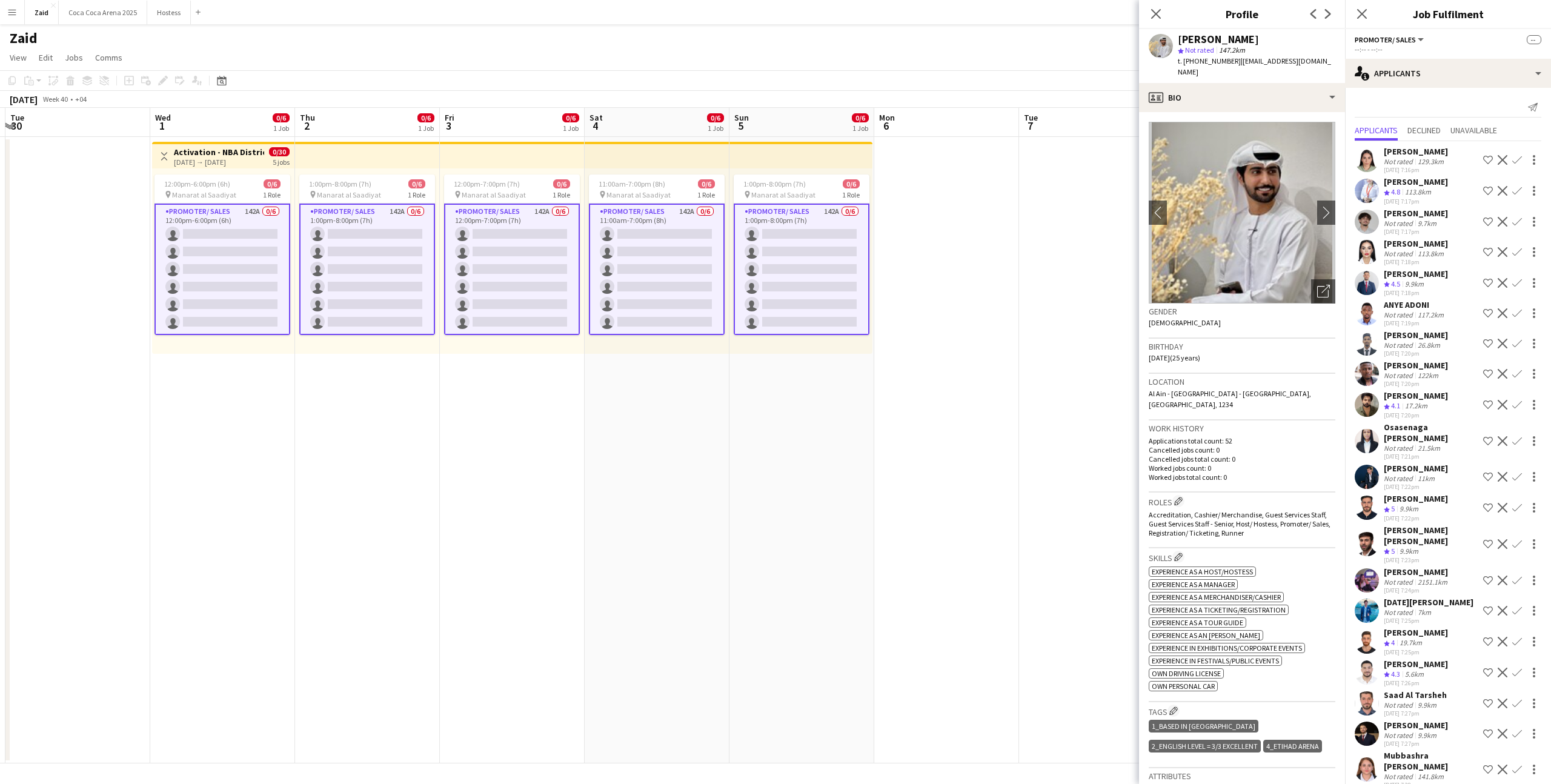
click at [1421, 250] on div "113.8km" at bounding box center [1431, 253] width 31 height 9
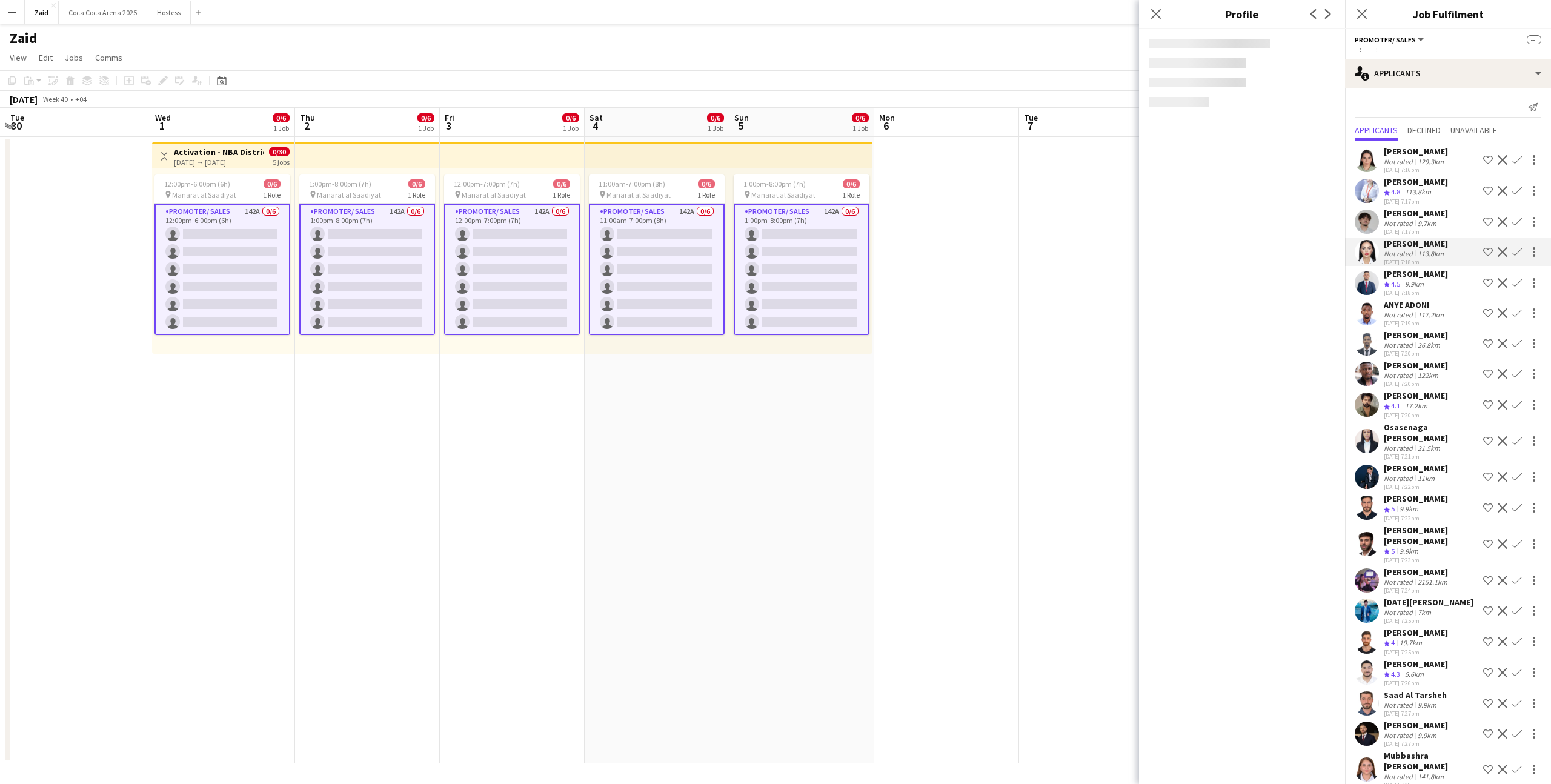
click at [1428, 262] on div "28-08-2025 7:18pm" at bounding box center [1416, 262] width 64 height 8
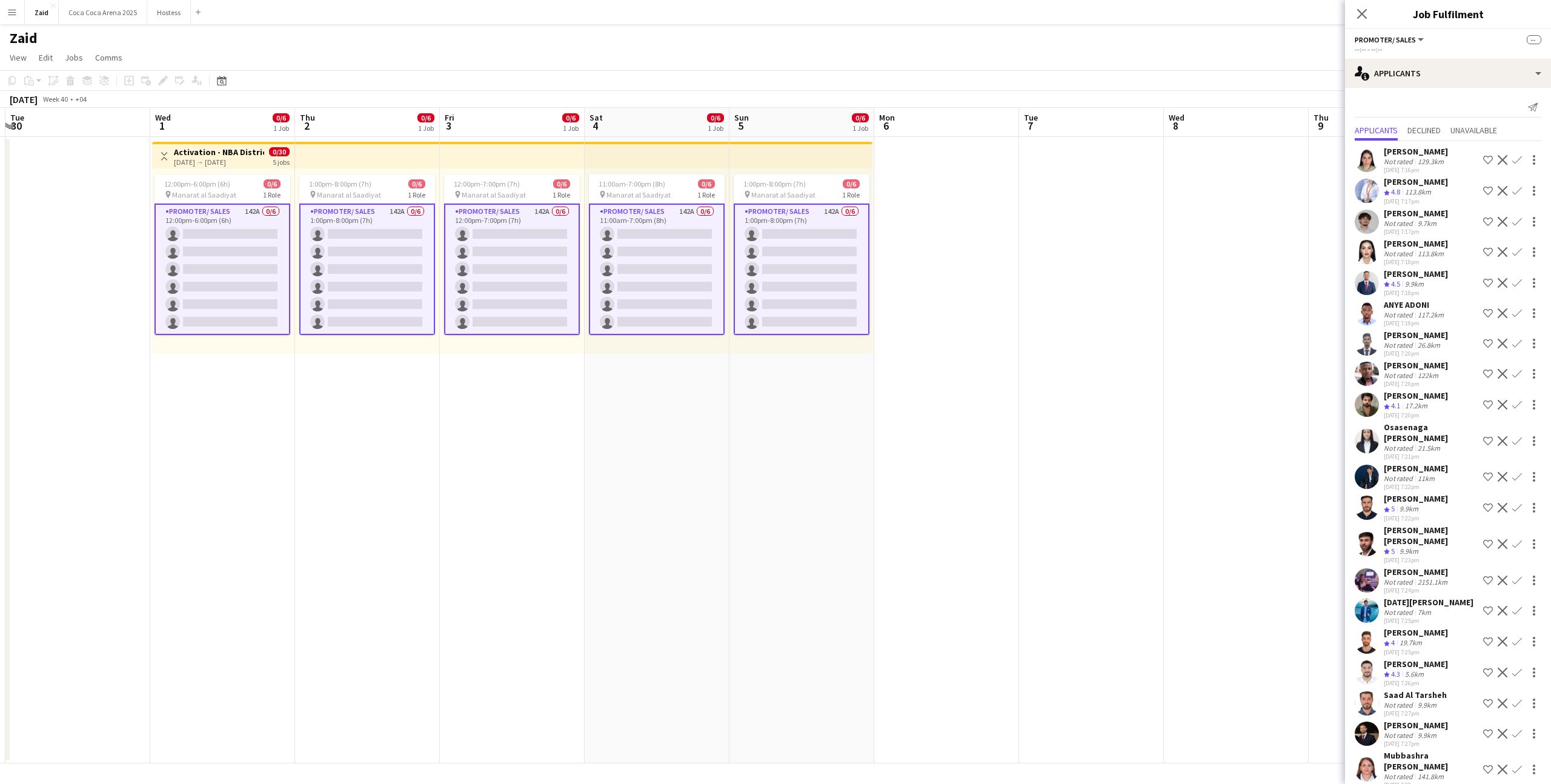
click at [1428, 274] on div "[PERSON_NAME]" at bounding box center [1416, 273] width 64 height 11
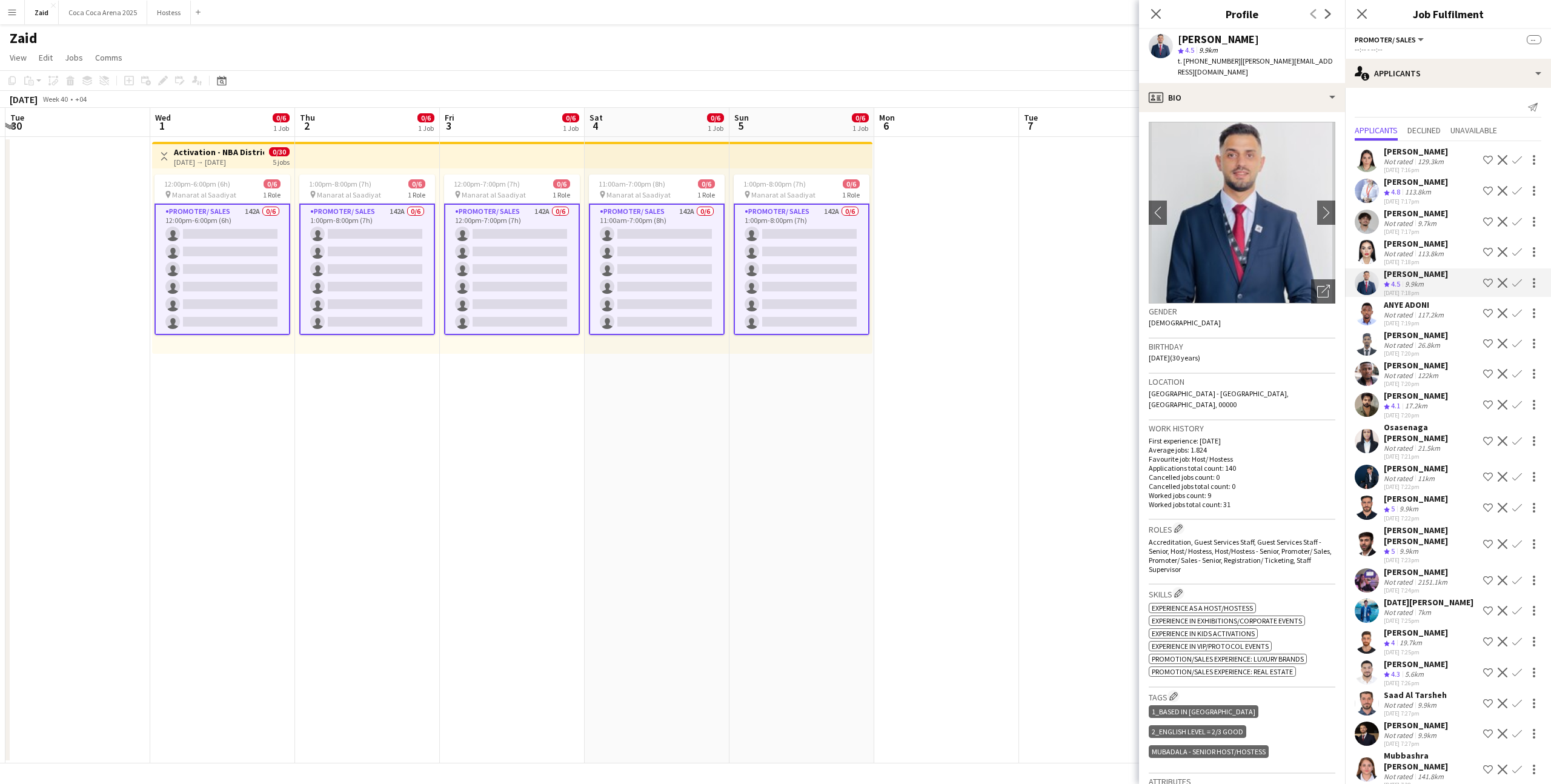
click at [1487, 281] on app-icon "Shortlist crew" at bounding box center [1488, 283] width 10 height 10
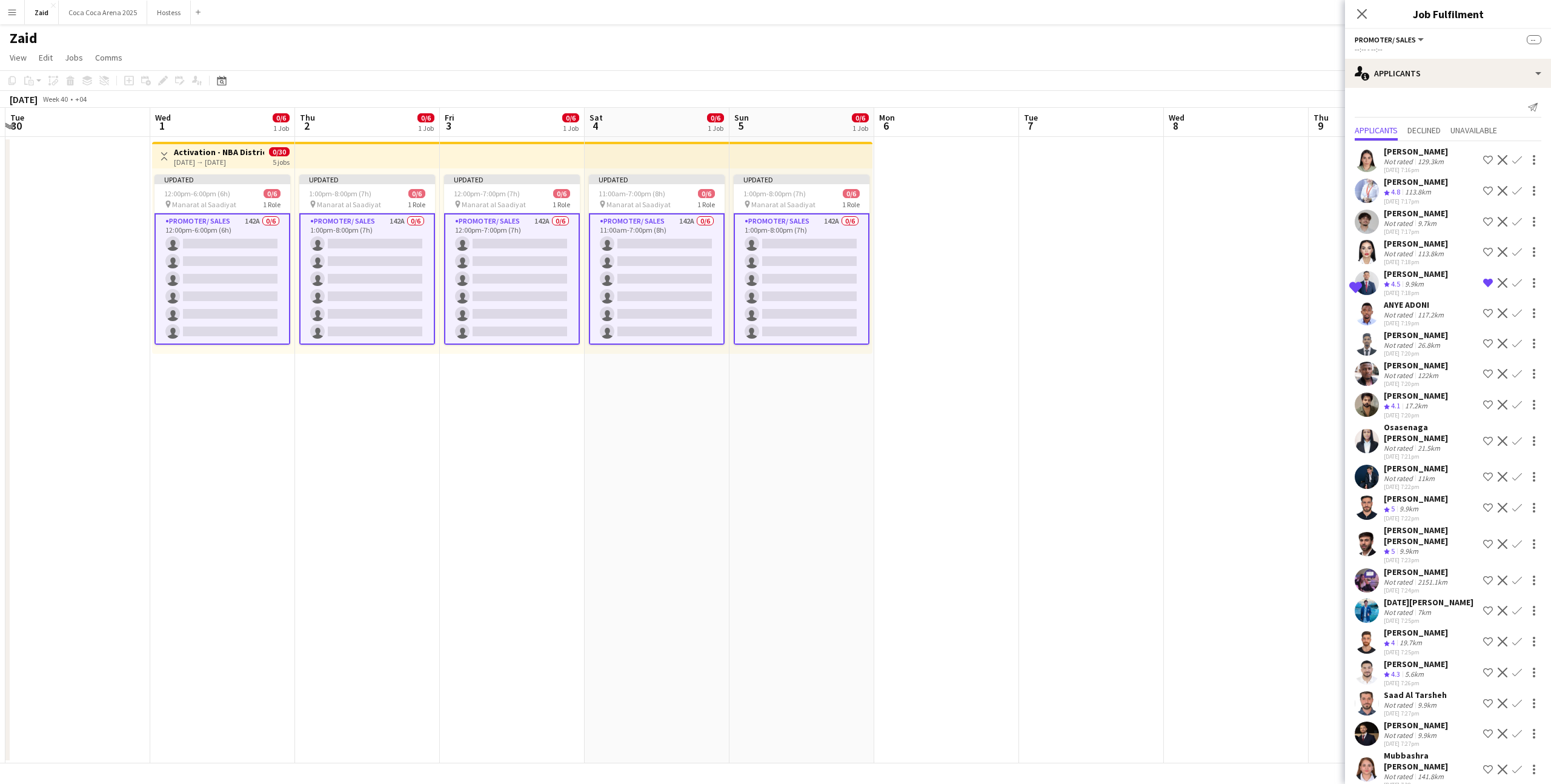
click at [1467, 339] on div "Muhammed Shaheer Not rated 26.8km 28-08-2025 7:20pm Shortlist crew Decline Conf…" at bounding box center [1448, 343] width 206 height 28
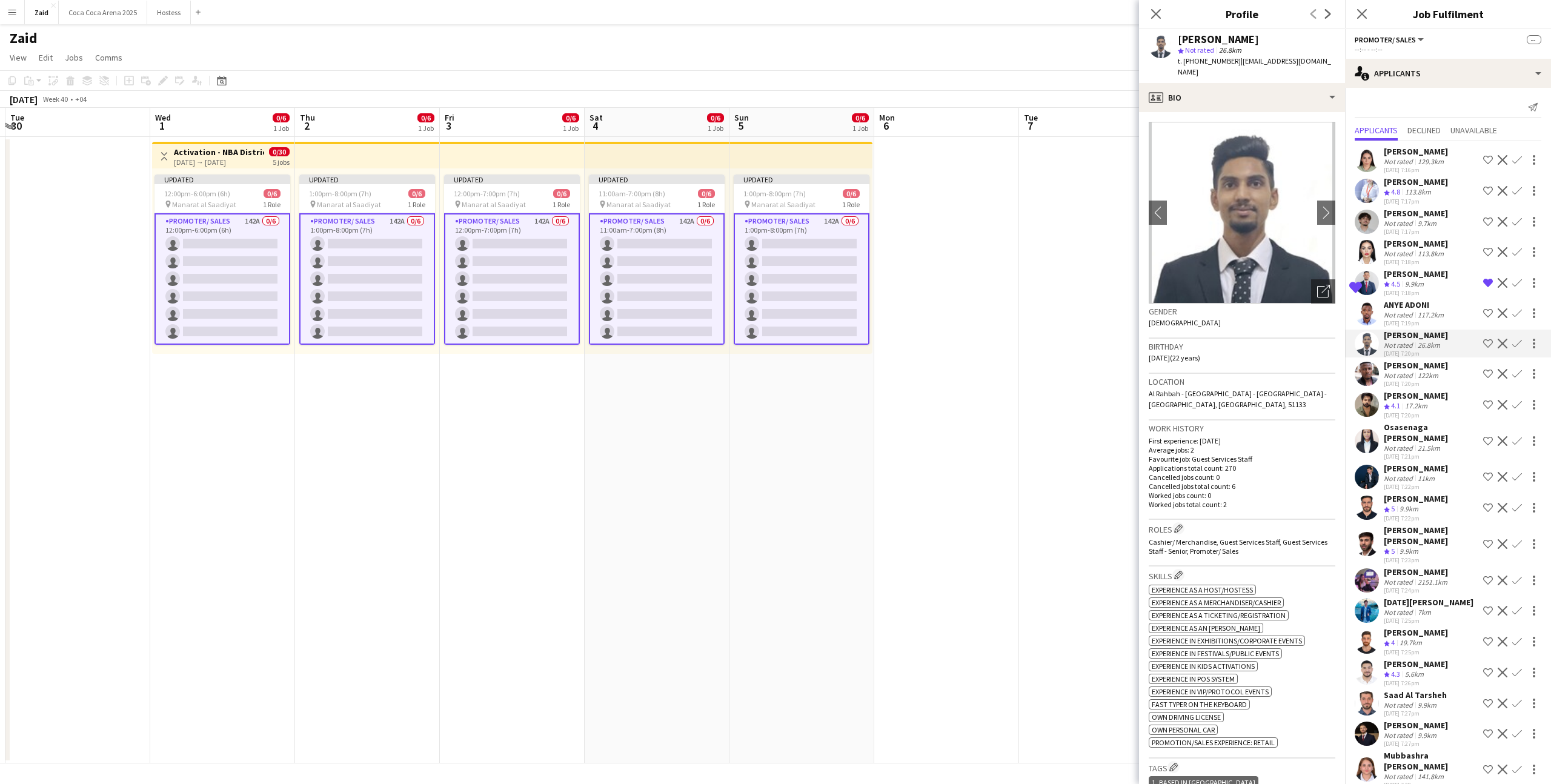
click at [1468, 373] on div "Chineme Obiora Not rated 122km 28-08-2025 7:20pm Shortlist crew Decline Confirm" at bounding box center [1448, 373] width 206 height 28
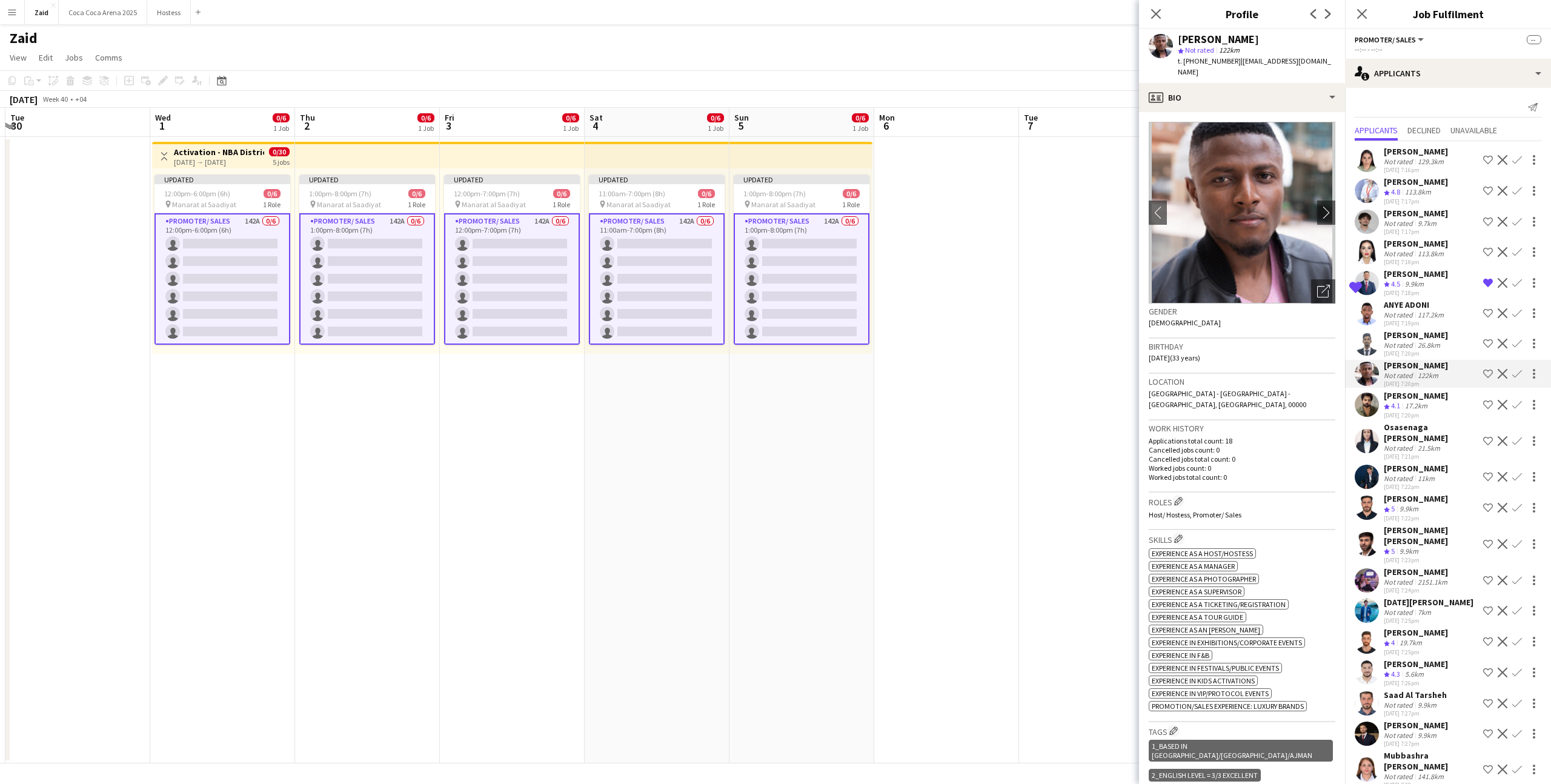
click at [1456, 400] on div "jazeem ali Crew rating 4.1 17.2km 28-08-2025 7:20pm Shortlist crew Decline Conf…" at bounding box center [1448, 405] width 206 height 29
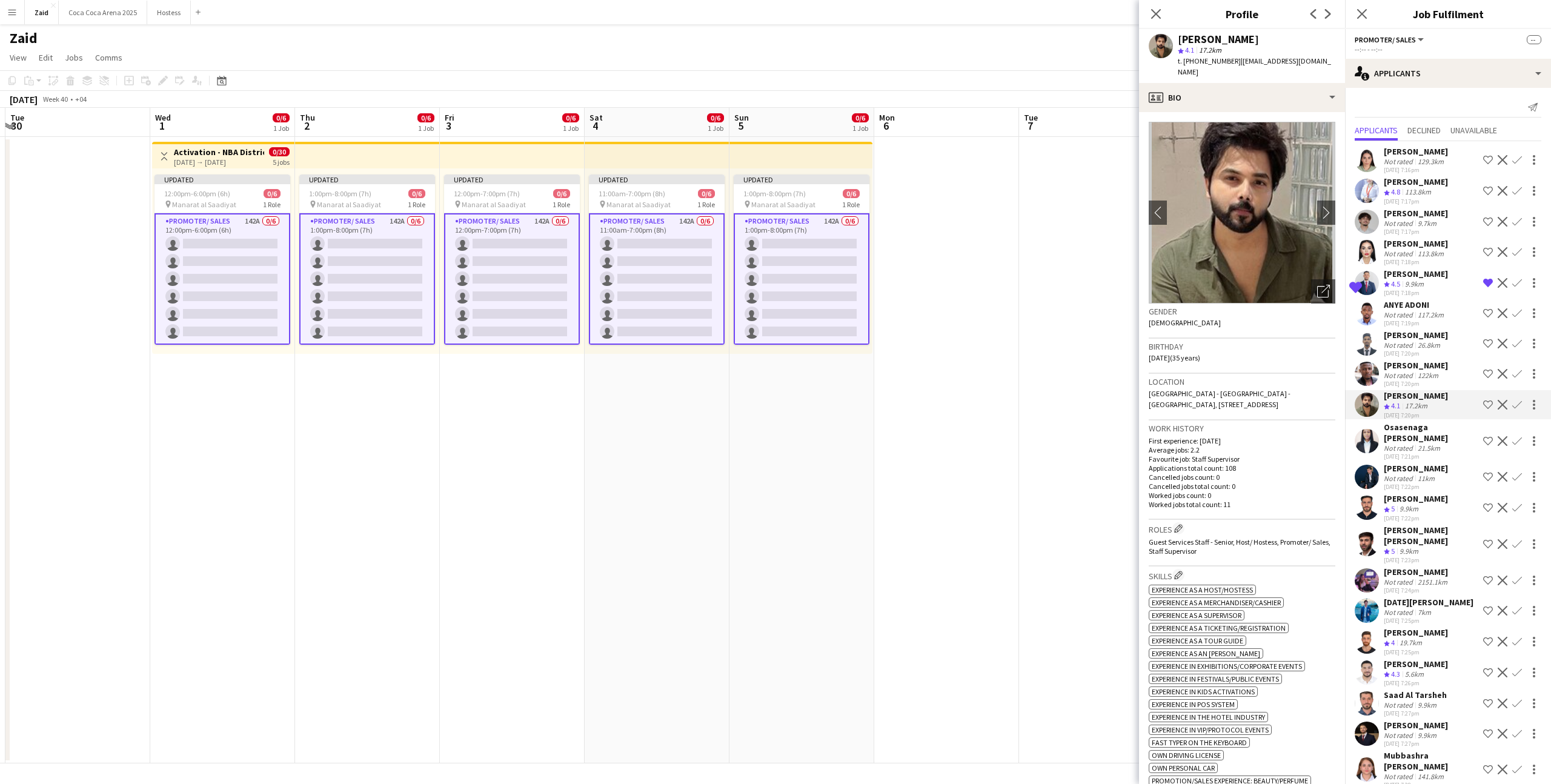
click at [1452, 369] on div "Chineme Obiora Not rated 122km 28-08-2025 7:20pm Shortlist crew Decline Confirm" at bounding box center [1448, 373] width 206 height 28
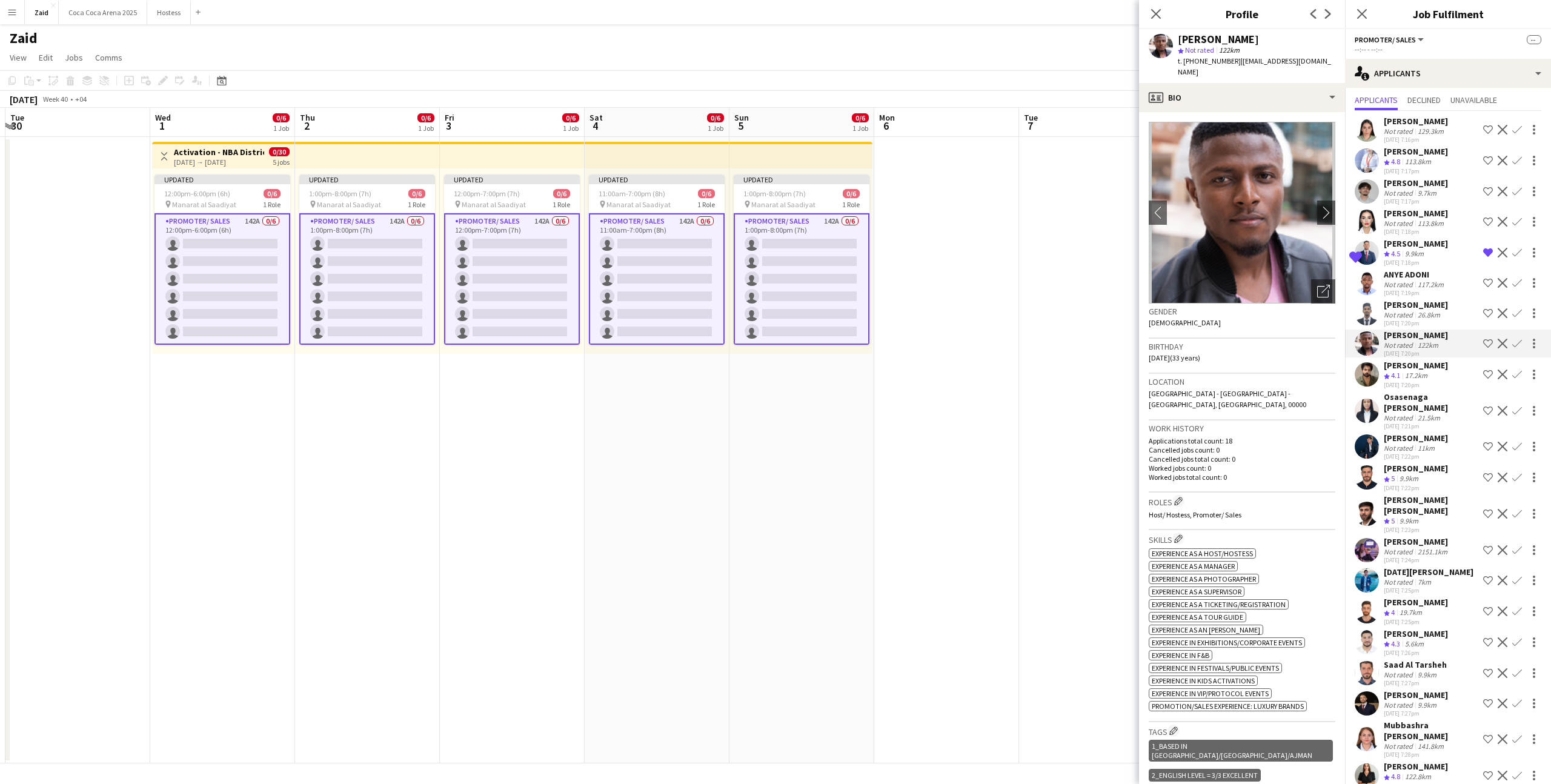
scroll to position [38, 0]
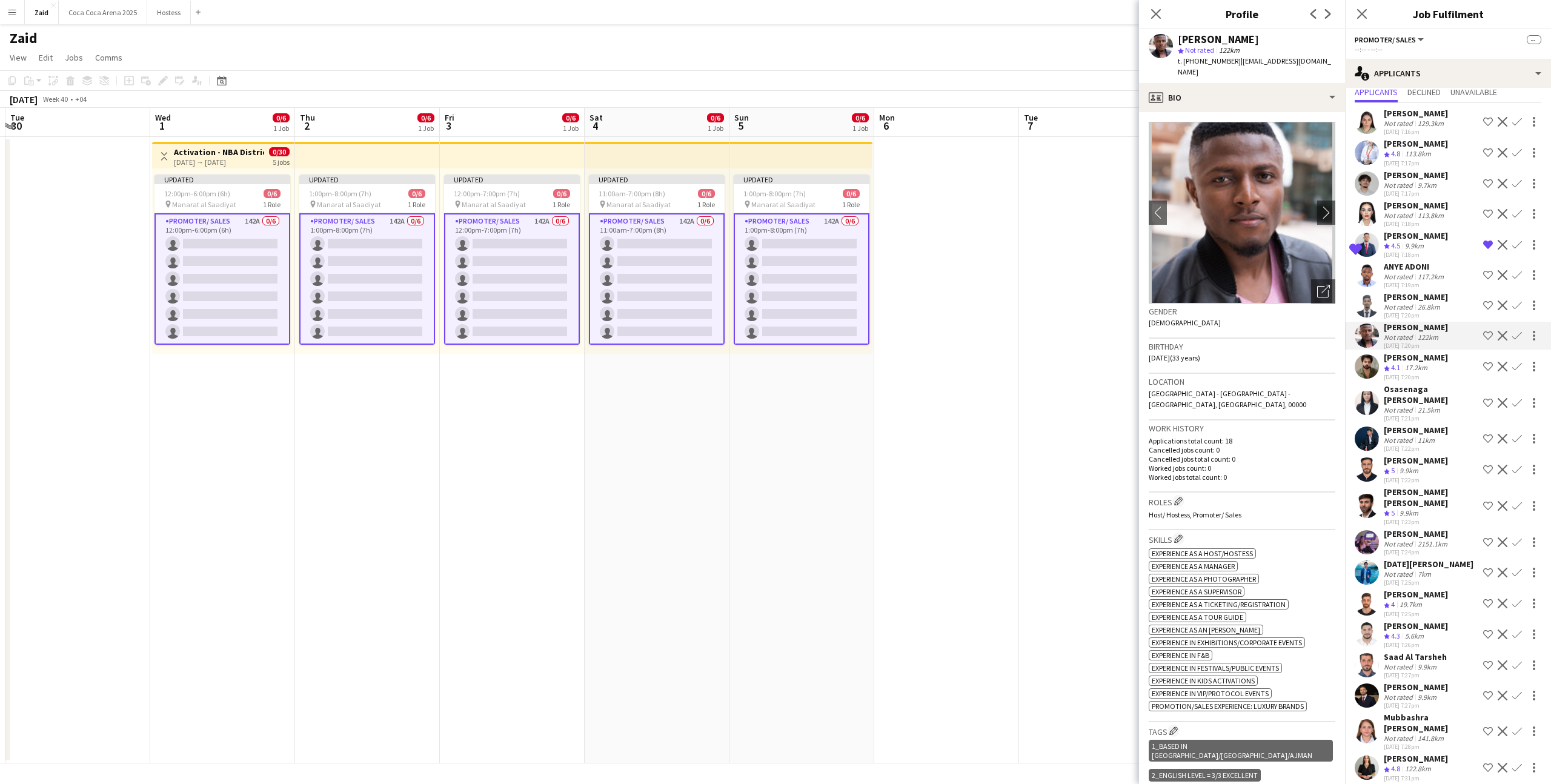
click at [1443, 410] on div "Not rated 21.5km" at bounding box center [1431, 410] width 94 height 9
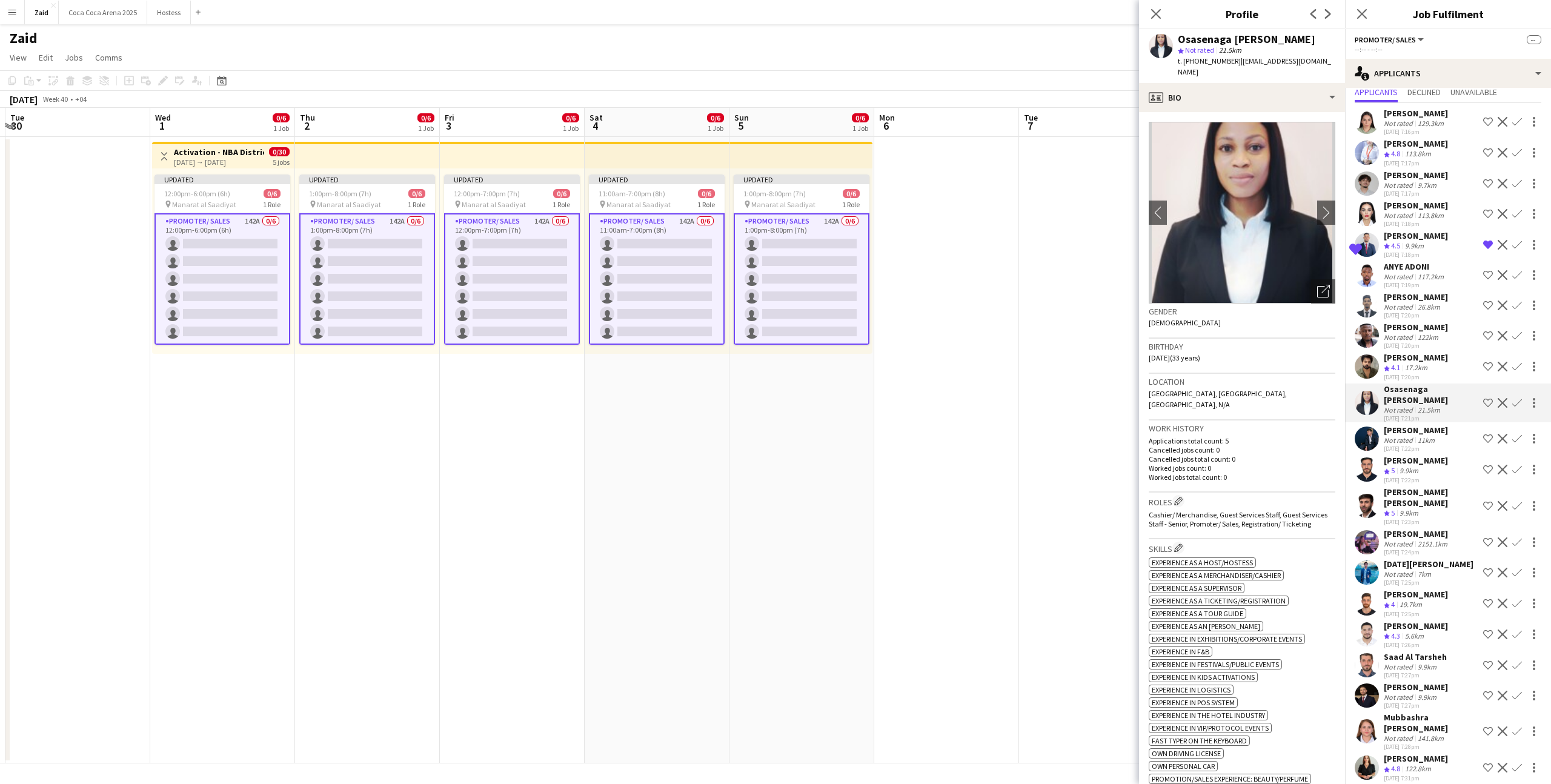
click at [1454, 435] on div "Tarek Tamadan Not rated 11km 28-08-2025 7:22pm Shortlist crew Decline Confirm" at bounding box center [1448, 438] width 206 height 28
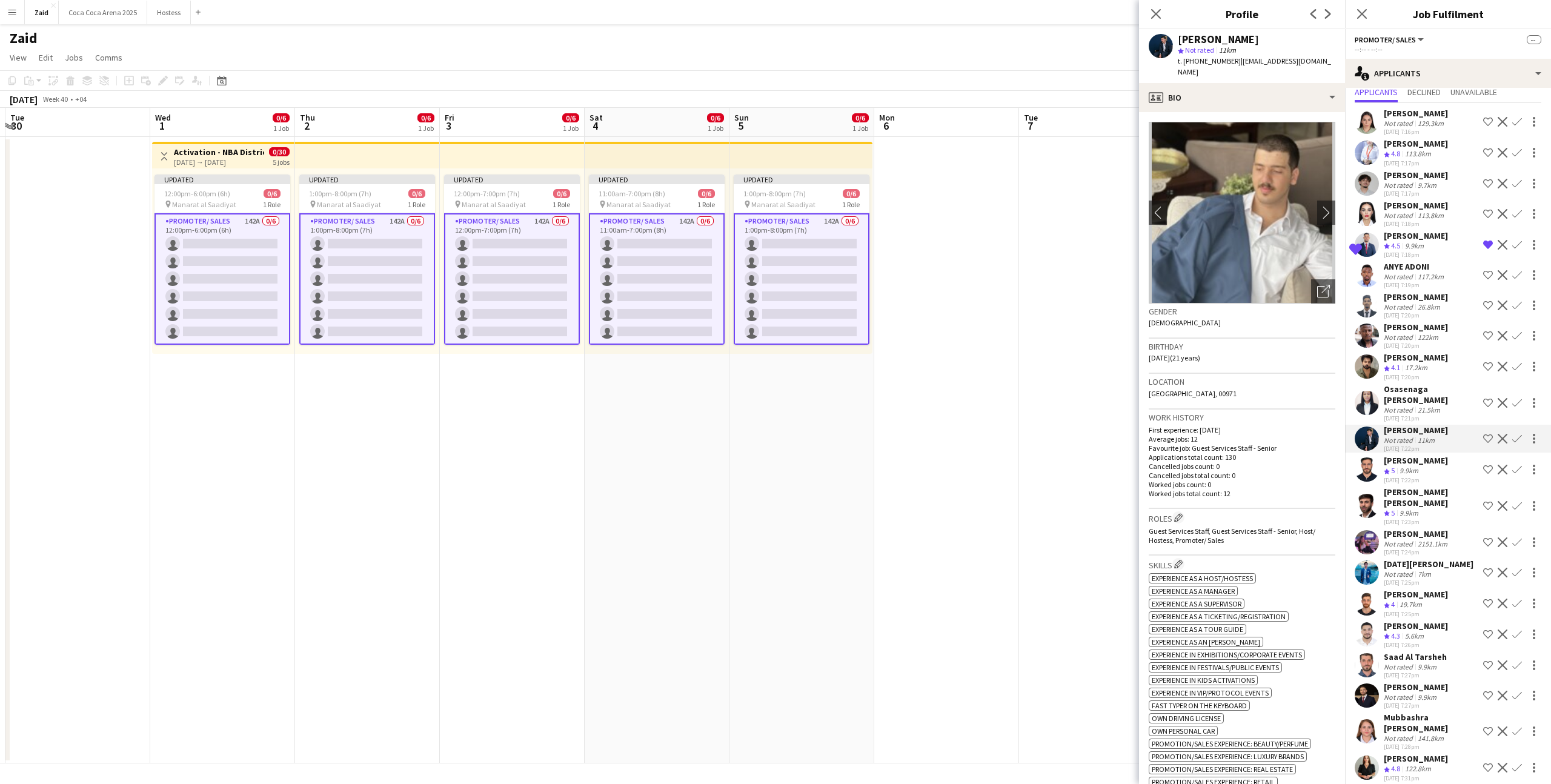
click at [1452, 456] on div "Ibrahim El Banna Crew rating 5 9.9km 28-08-2025 7:22pm Shortlist crew Decline C…" at bounding box center [1448, 469] width 206 height 29
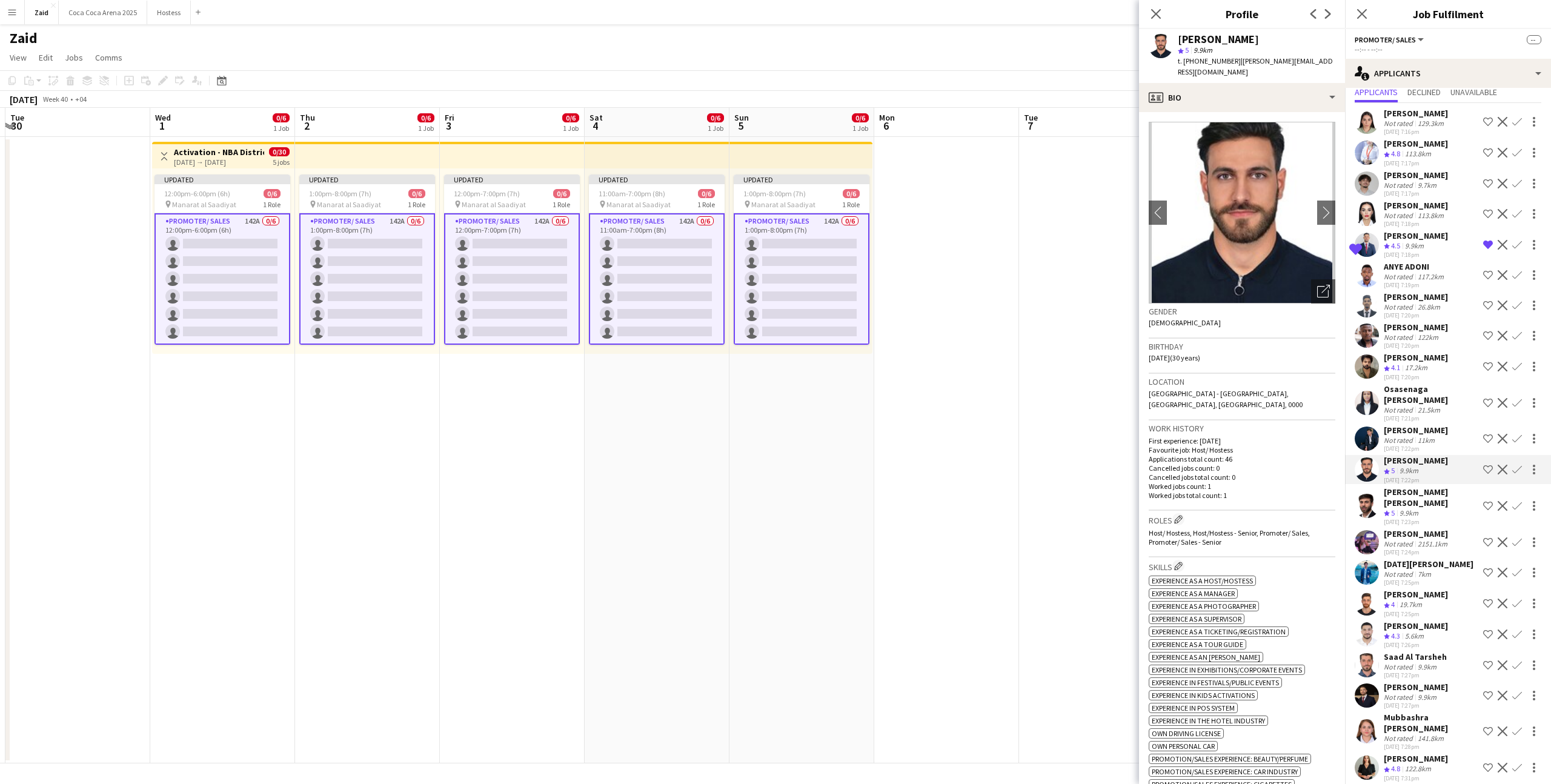
click at [1484, 468] on app-icon "Shortlist crew" at bounding box center [1488, 470] width 10 height 10
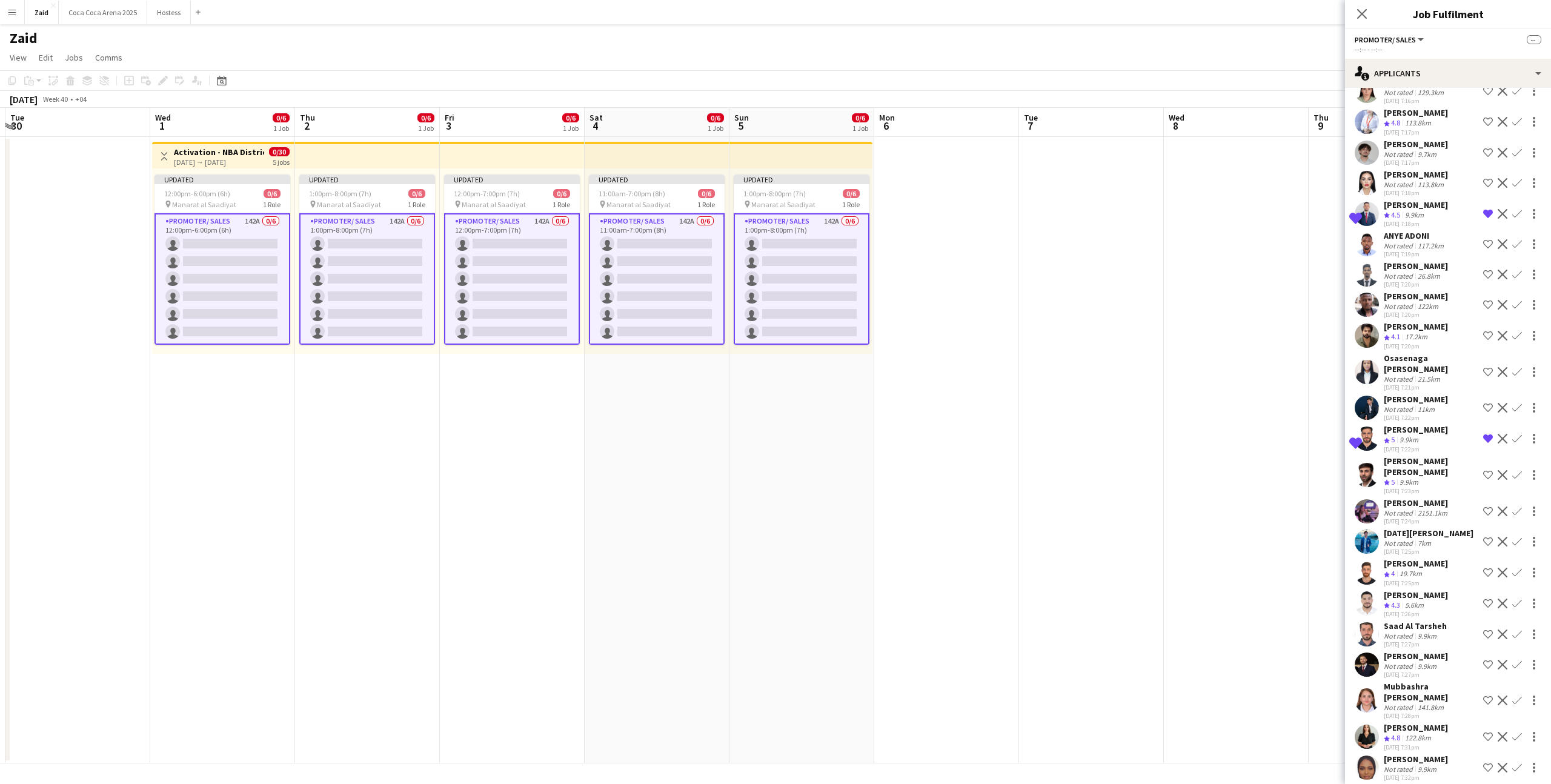
scroll to position [76, 0]
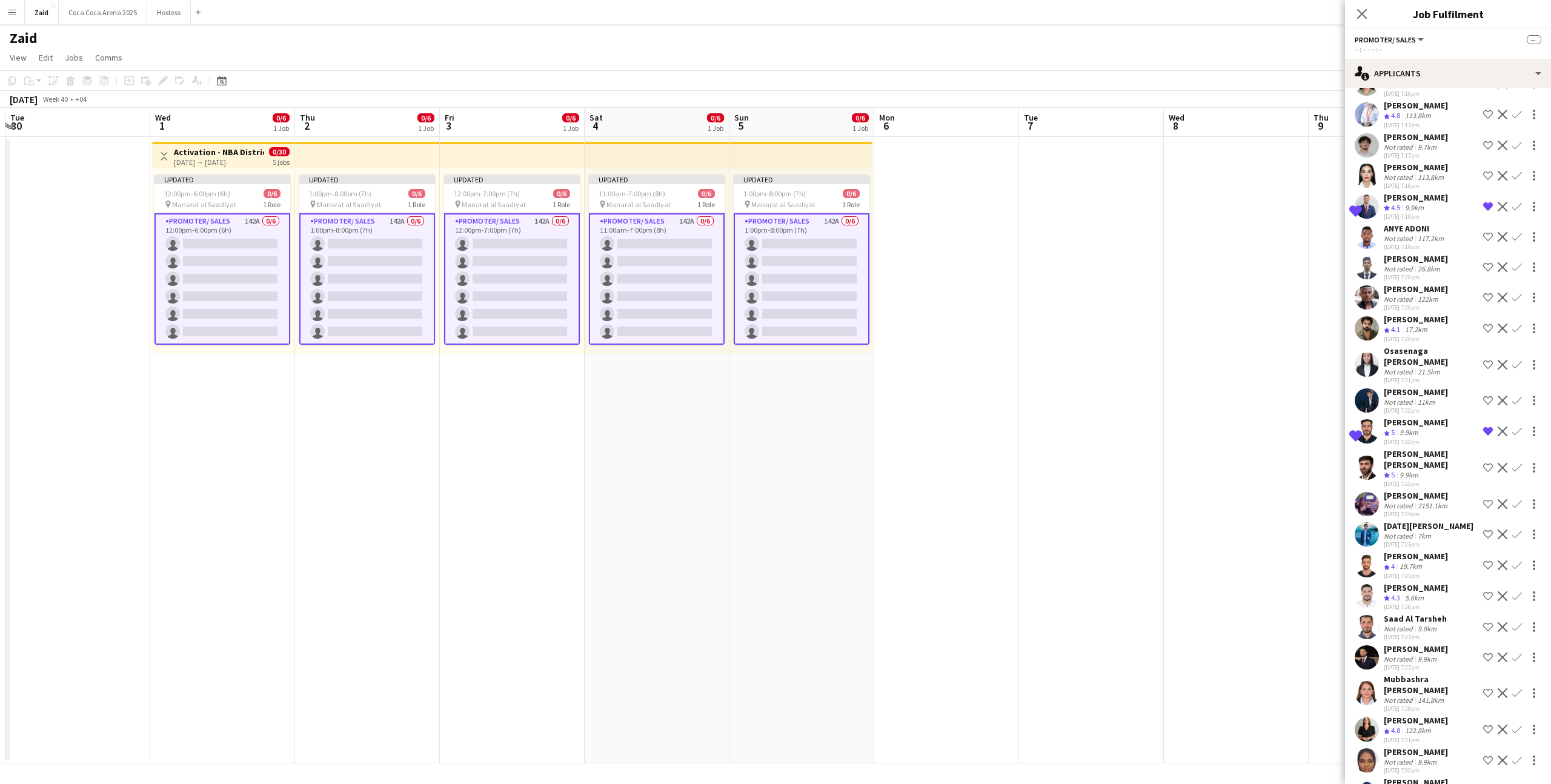
click at [1457, 522] on div "Noel Francisco Not rated 7km 28-08-2025 7:25pm Shortlist crew Decline Confirm" at bounding box center [1448, 533] width 206 height 28
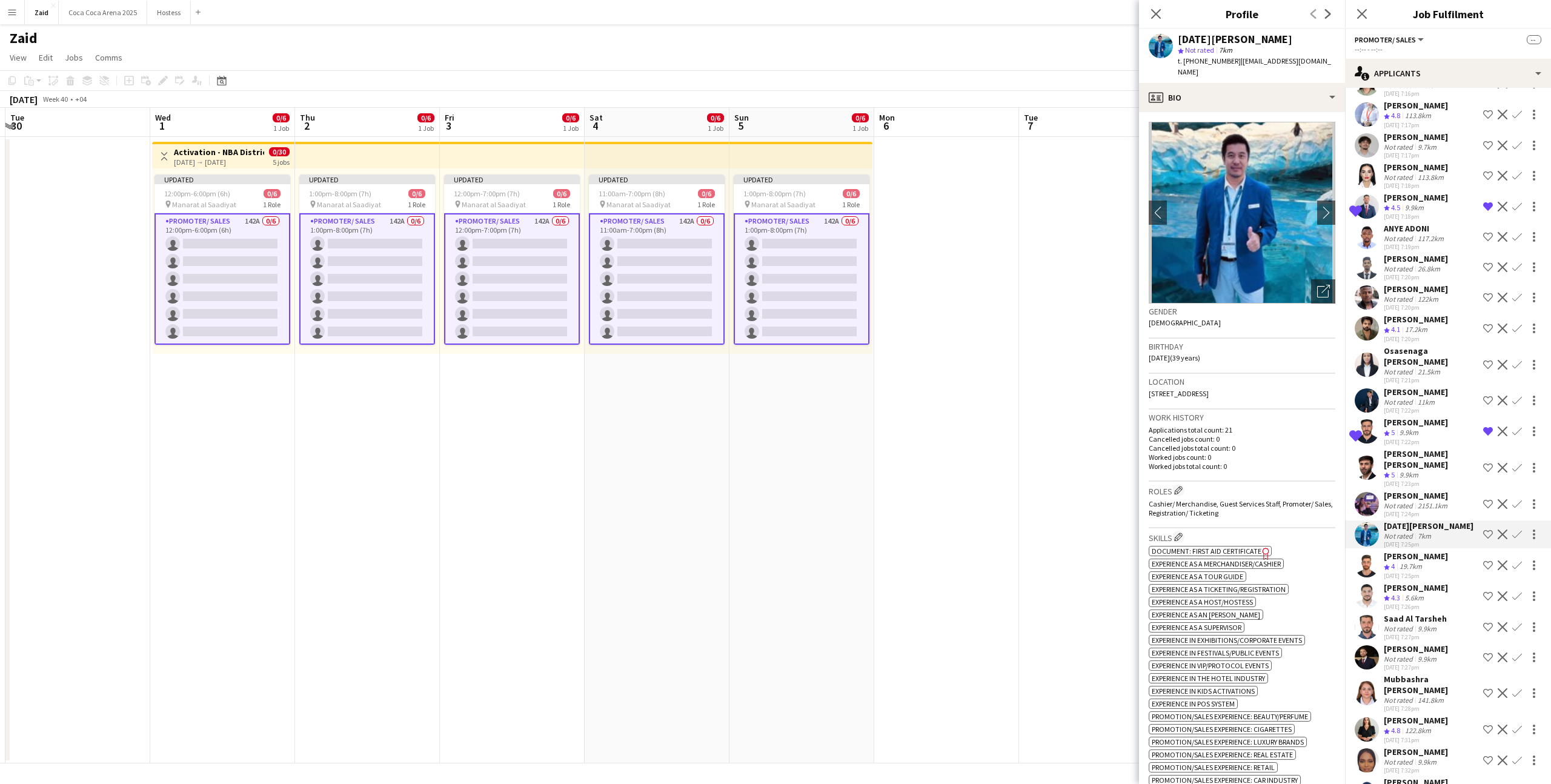
click at [1483, 529] on app-icon "Shortlist crew" at bounding box center [1488, 534] width 10 height 10
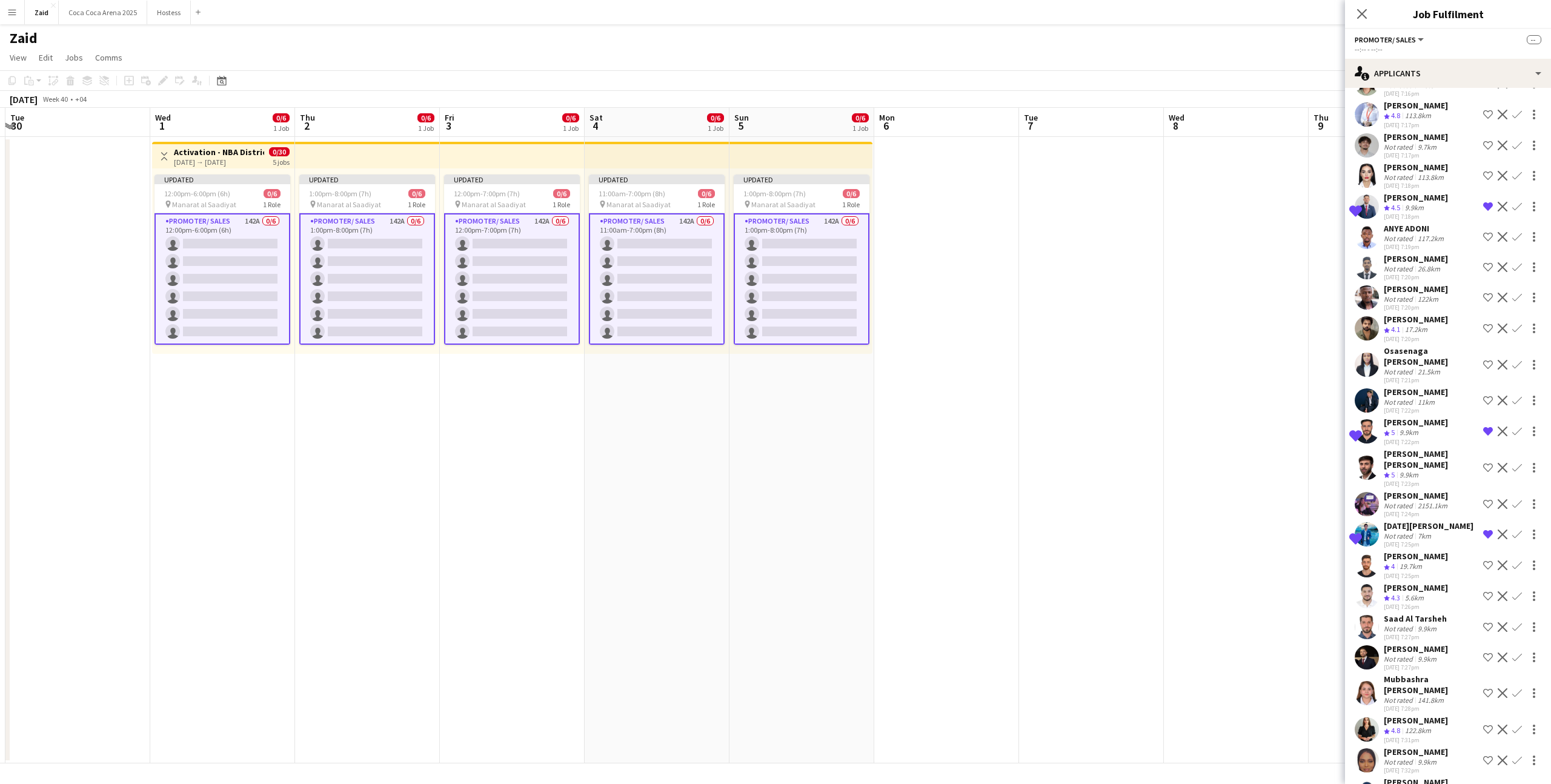
scroll to position [107, 0]
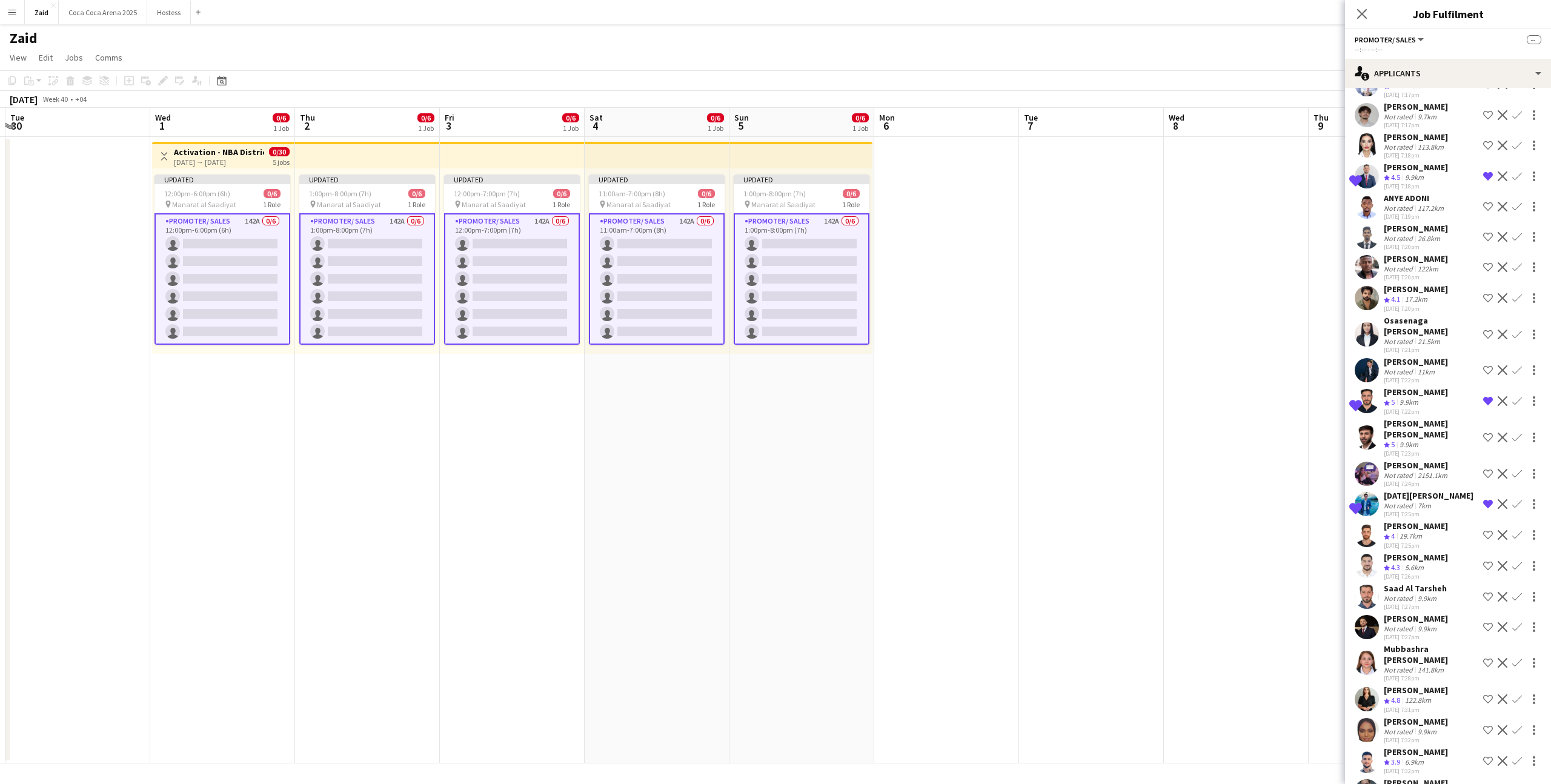
click at [1480, 524] on div "Adham Akabani Crew rating 4 19.7km 28-08-2025 7:25pm Shortlist crew Decline Con…" at bounding box center [1448, 534] width 206 height 29
click at [1487, 530] on app-icon "Shortlist crew" at bounding box center [1488, 535] width 10 height 10
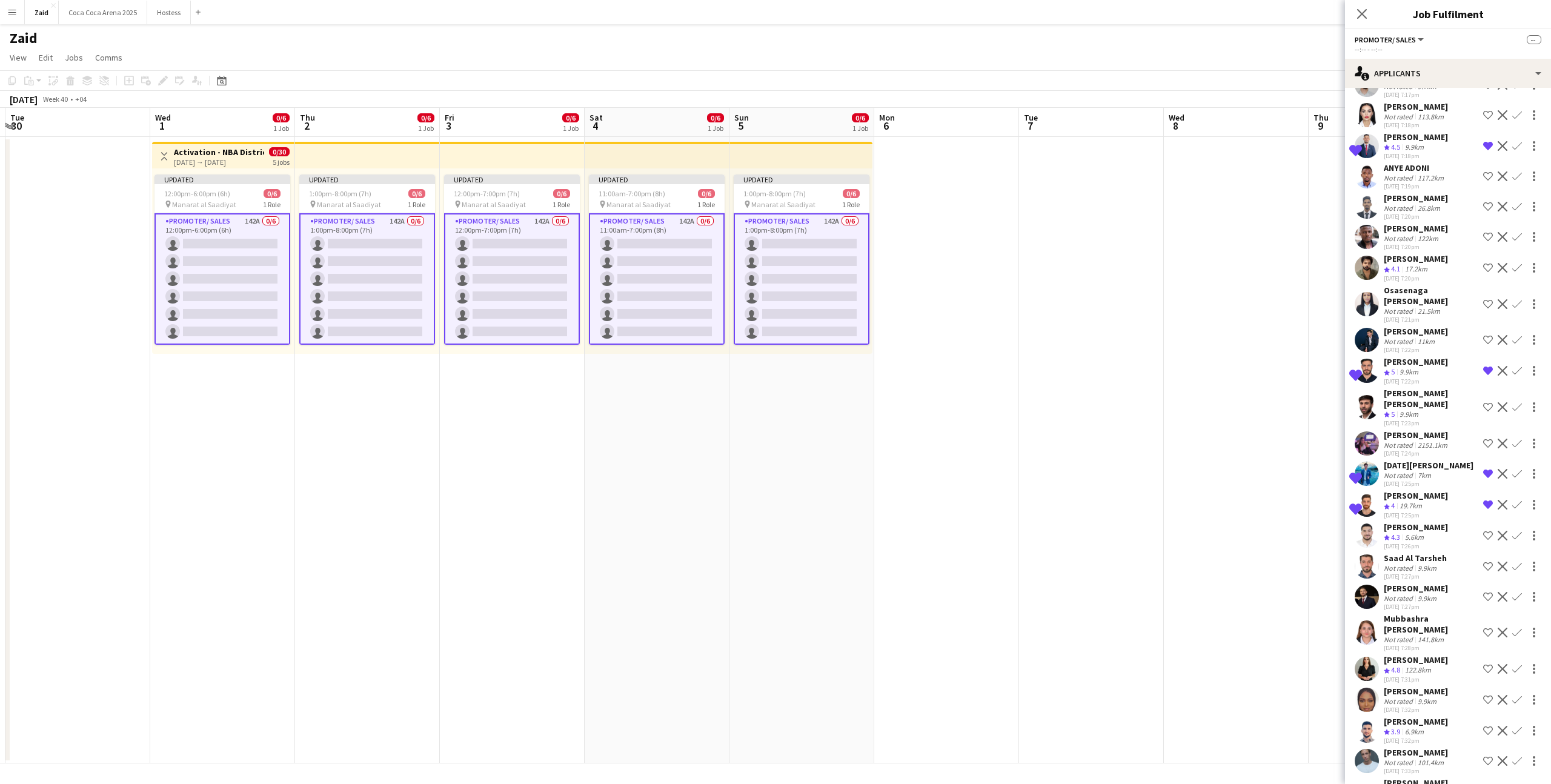
scroll to position [139, 0]
click at [1485, 590] on app-icon "Shortlist crew" at bounding box center [1488, 595] width 10 height 10
click at [1493, 659] on button "Shortlist crew" at bounding box center [1487, 666] width 14 height 14
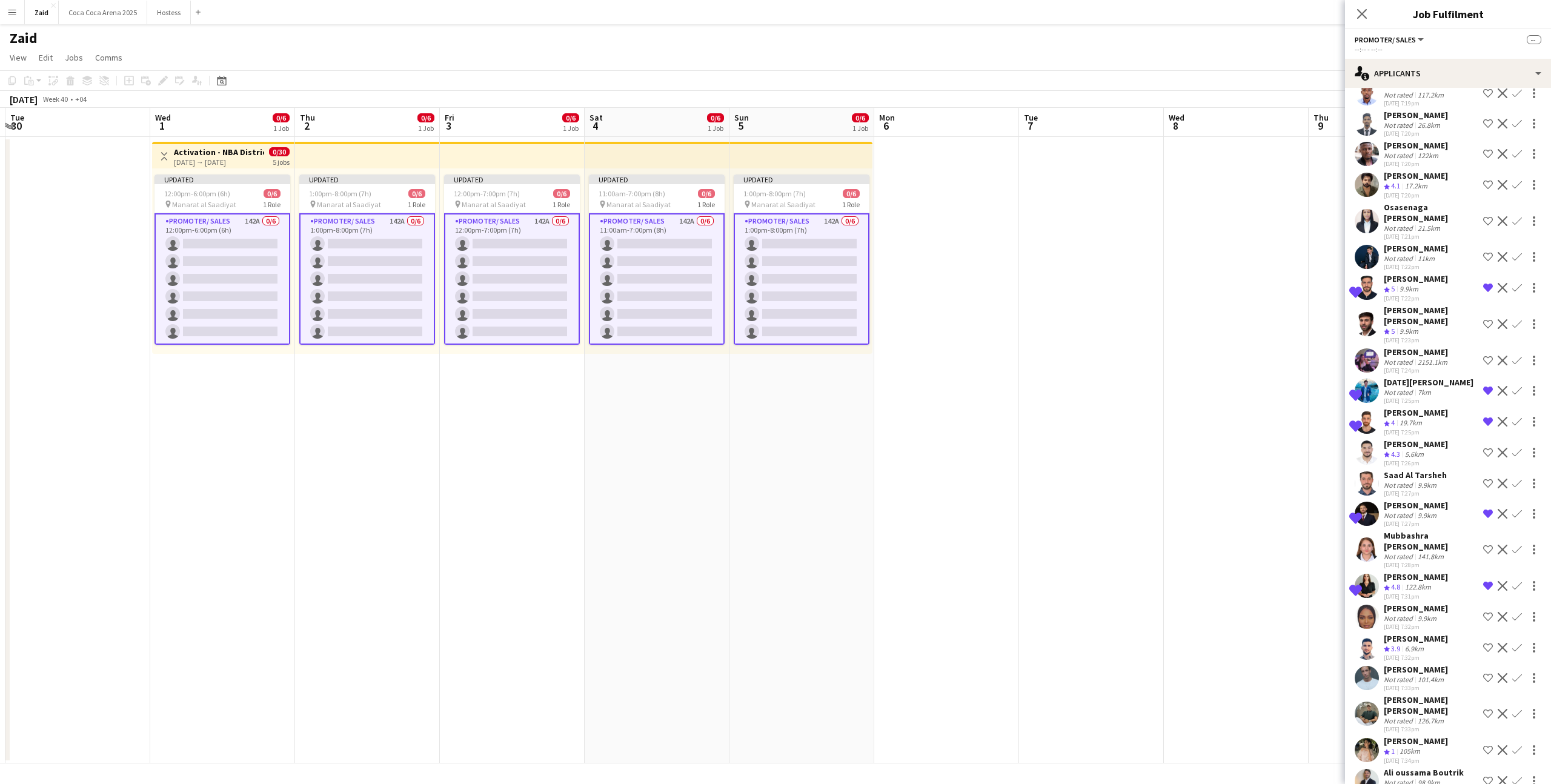
scroll to position [221, 0]
click at [1457, 602] on div "Dalia Almajidi Not rated 9.9km 28-08-2025 7:32pm Shortlist crew Decline Confirm" at bounding box center [1448, 615] width 206 height 28
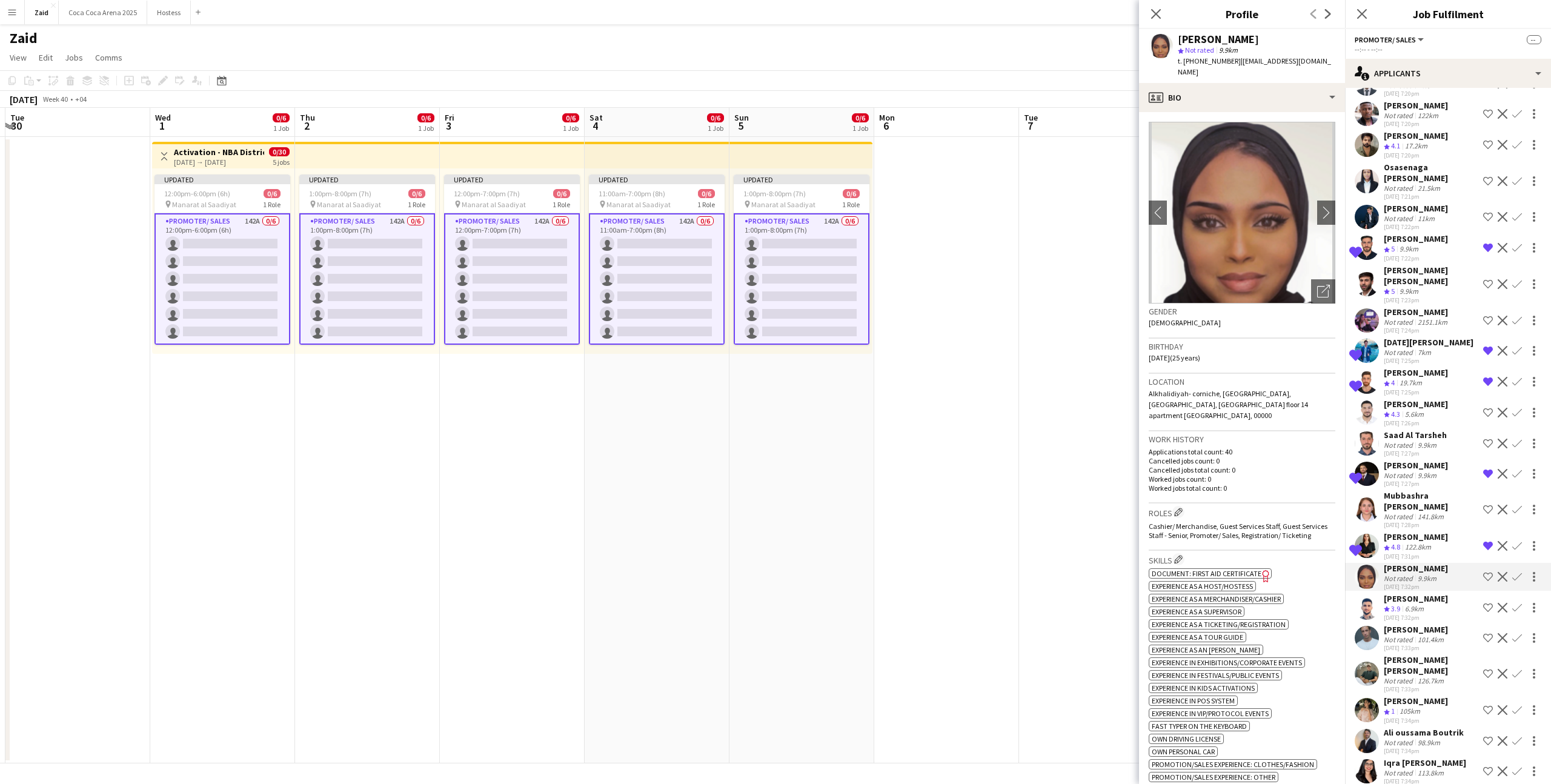
click at [1422, 603] on div "6.9km" at bounding box center [1415, 608] width 23 height 10
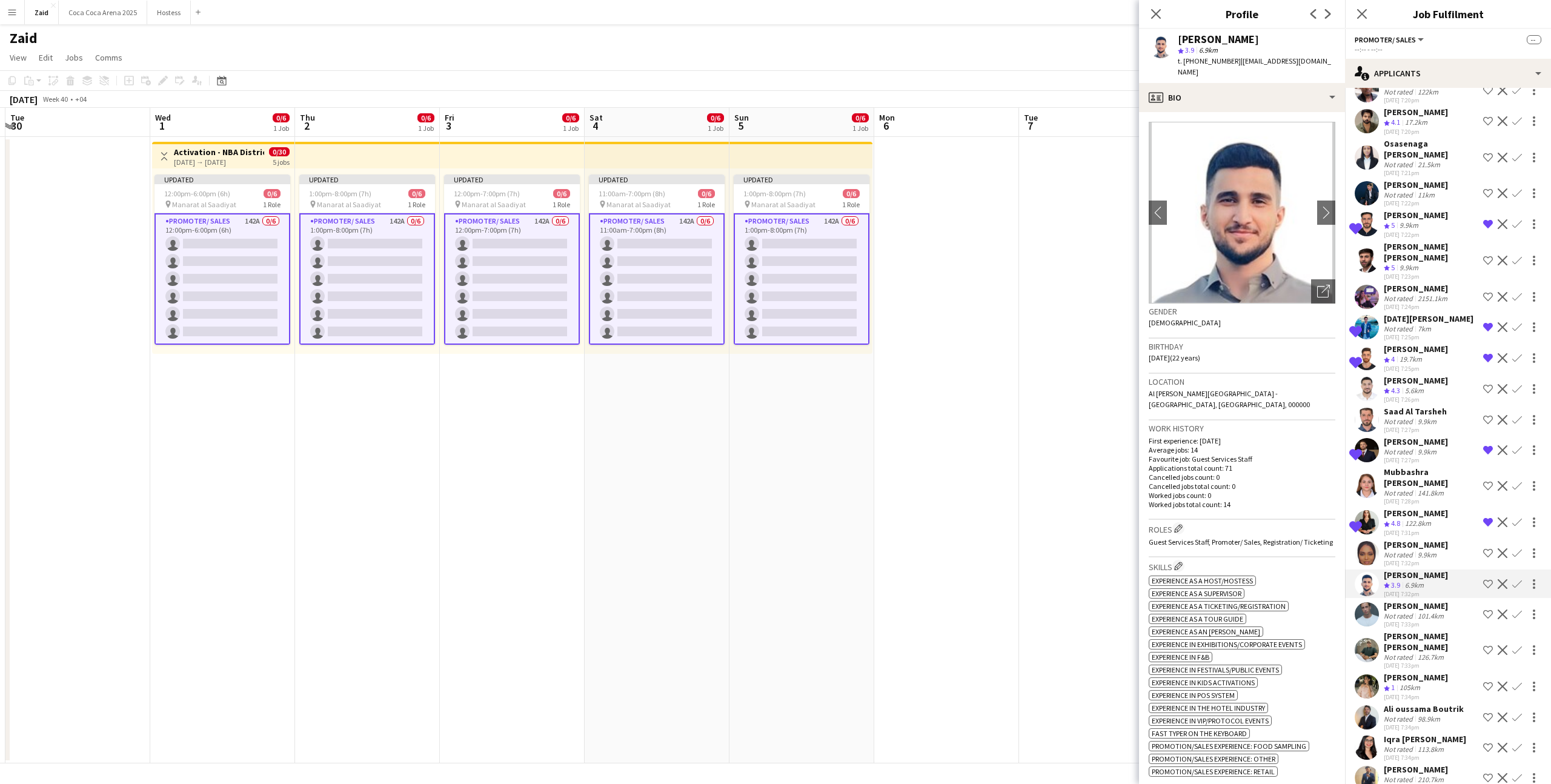
click at [1422, 600] on div "Yacine Bala" at bounding box center [1416, 605] width 64 height 11
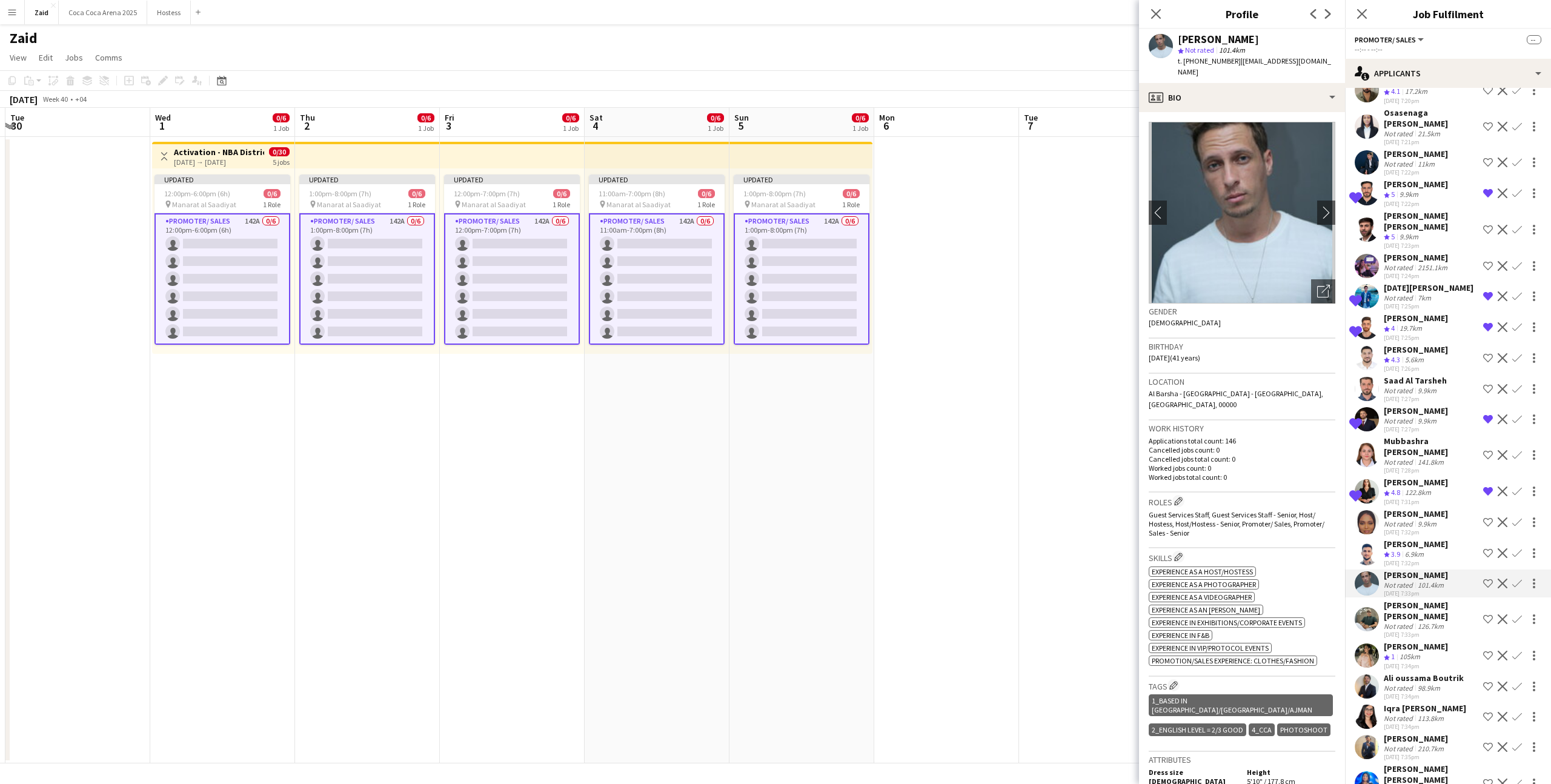
click at [1422, 599] on div "Syed Arshad Kaleem" at bounding box center [1431, 610] width 94 height 22
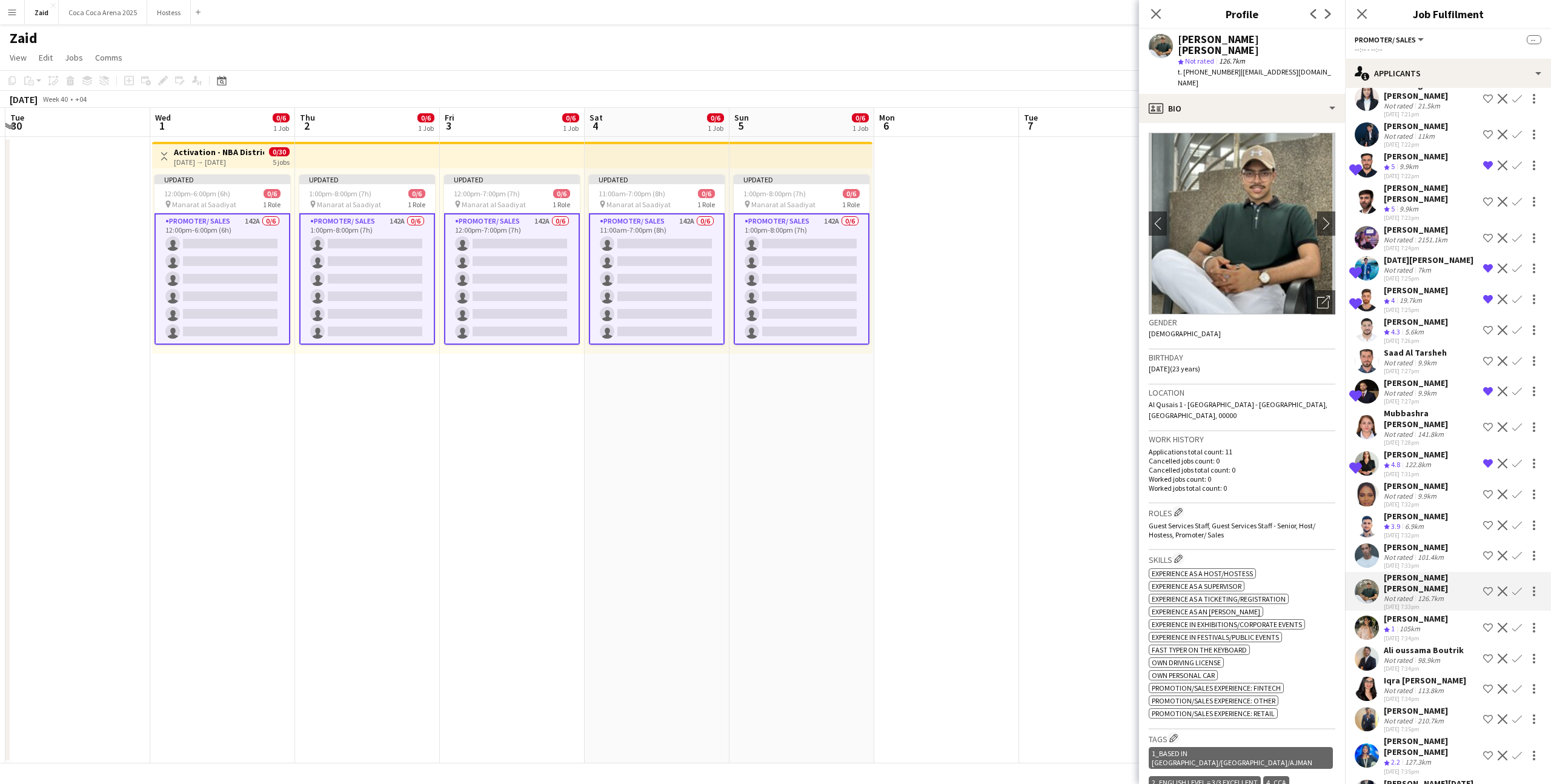
click at [1422, 613] on div "Aisha Mahomed" at bounding box center [1416, 618] width 64 height 11
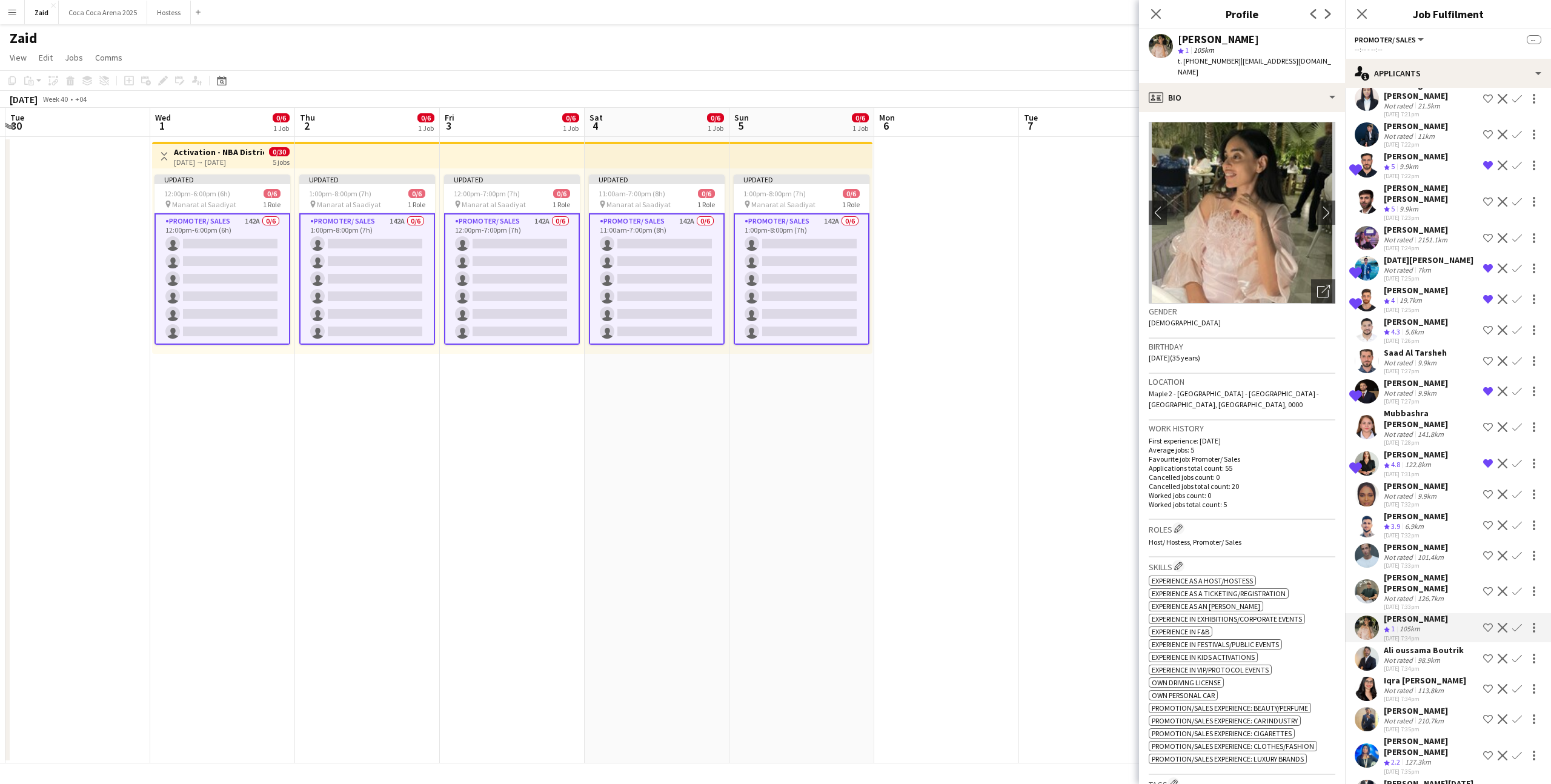
scroll to position [373, 0]
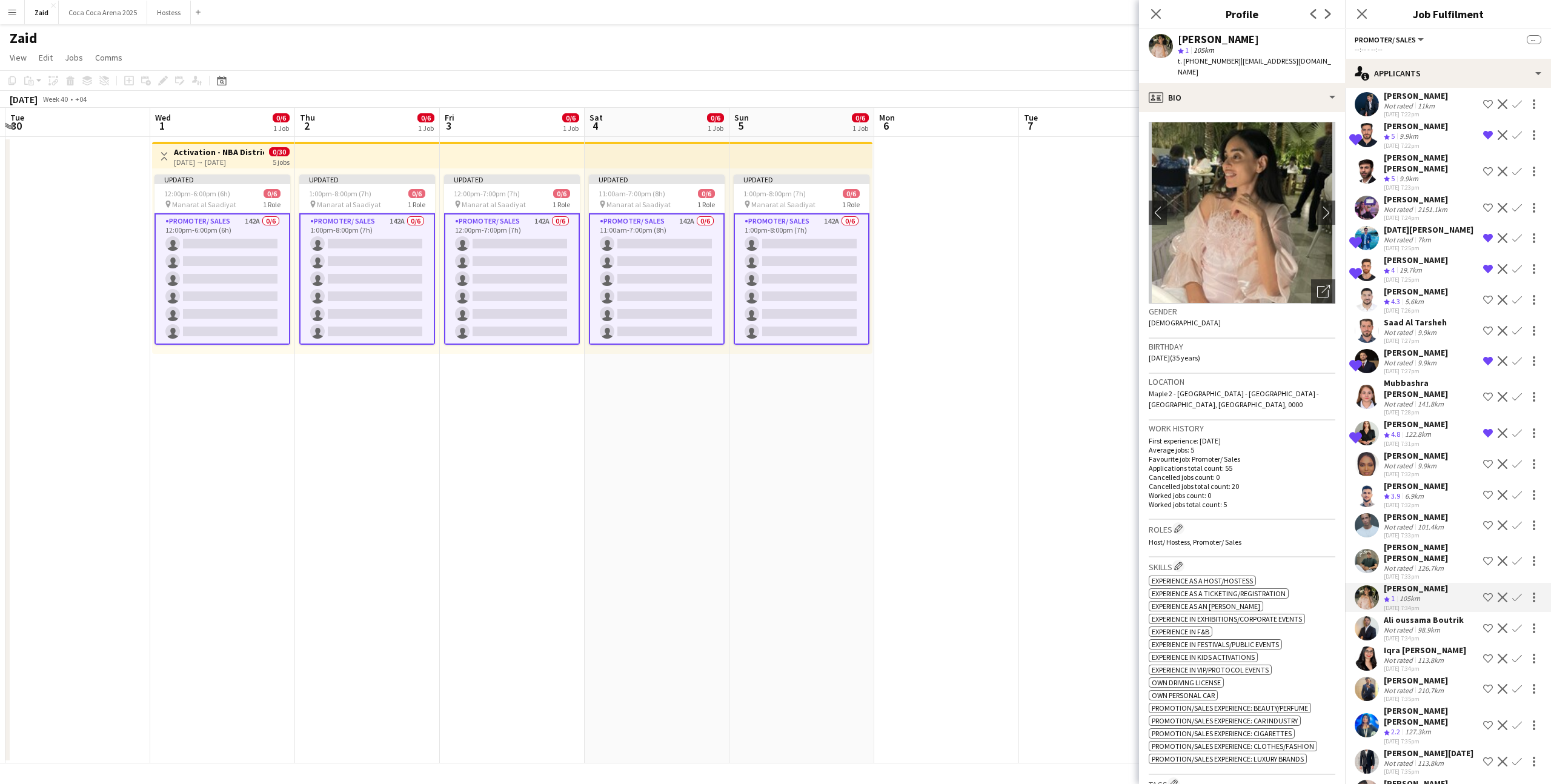
click at [1421, 614] on div "Ali oussama Boutrik" at bounding box center [1424, 619] width 80 height 11
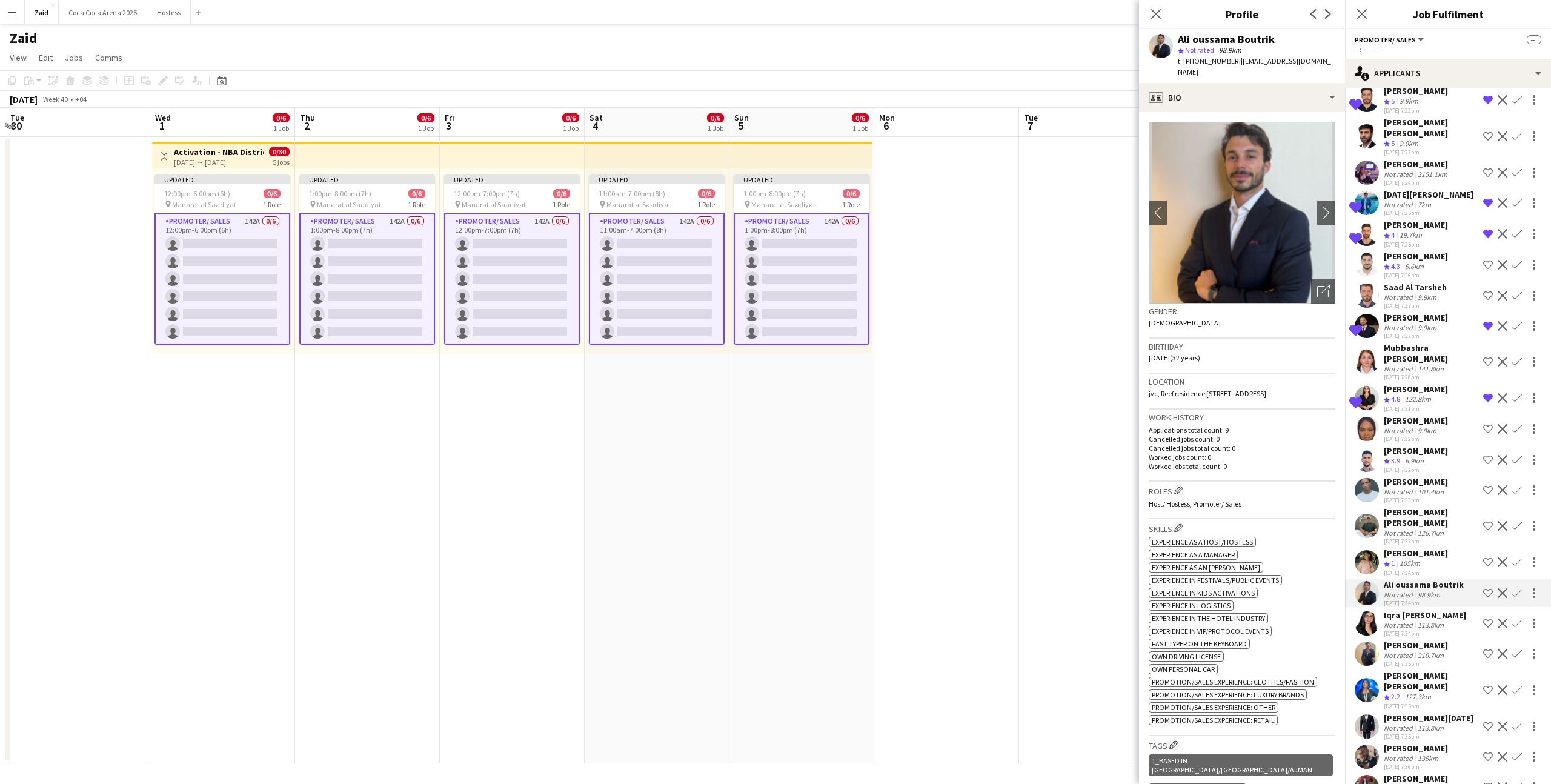
click at [1421, 609] on div "Iqra Siddique" at bounding box center [1425, 614] width 83 height 11
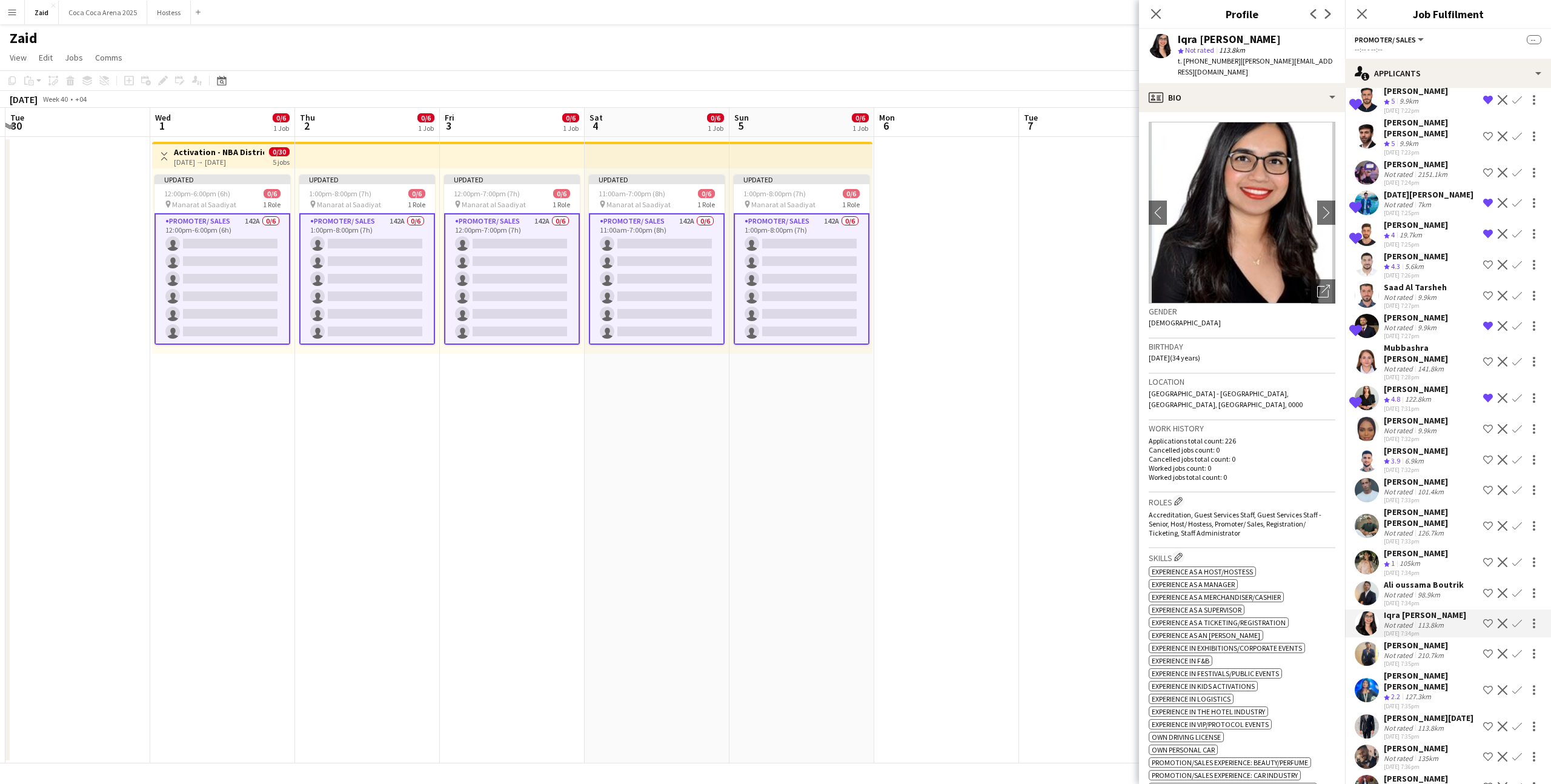
scroll to position [435, 0]
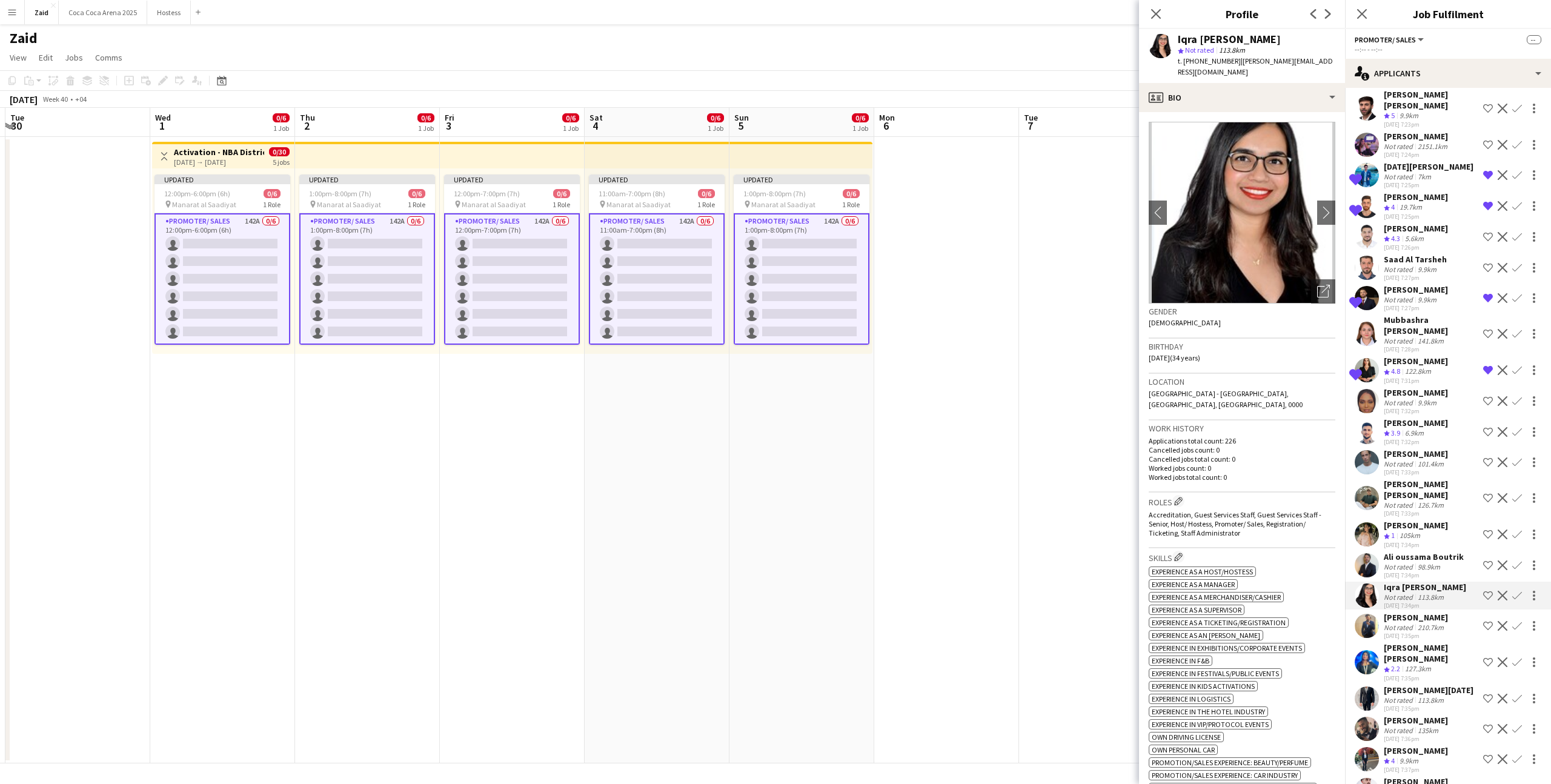
click at [1421, 612] on div "Ahmad Alkadri" at bounding box center [1416, 617] width 64 height 11
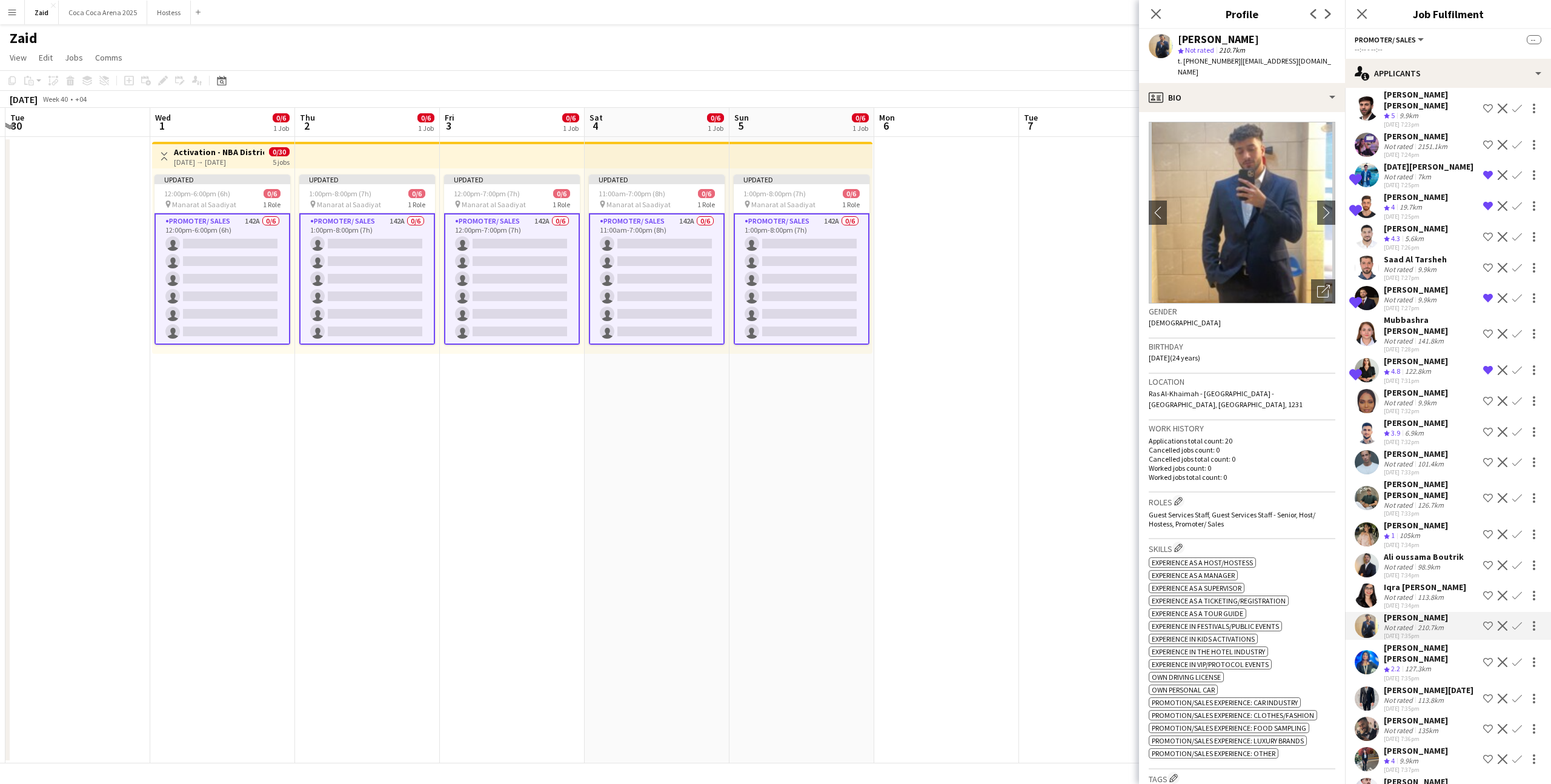
click at [1492, 621] on app-icon "Shortlist crew" at bounding box center [1488, 626] width 10 height 10
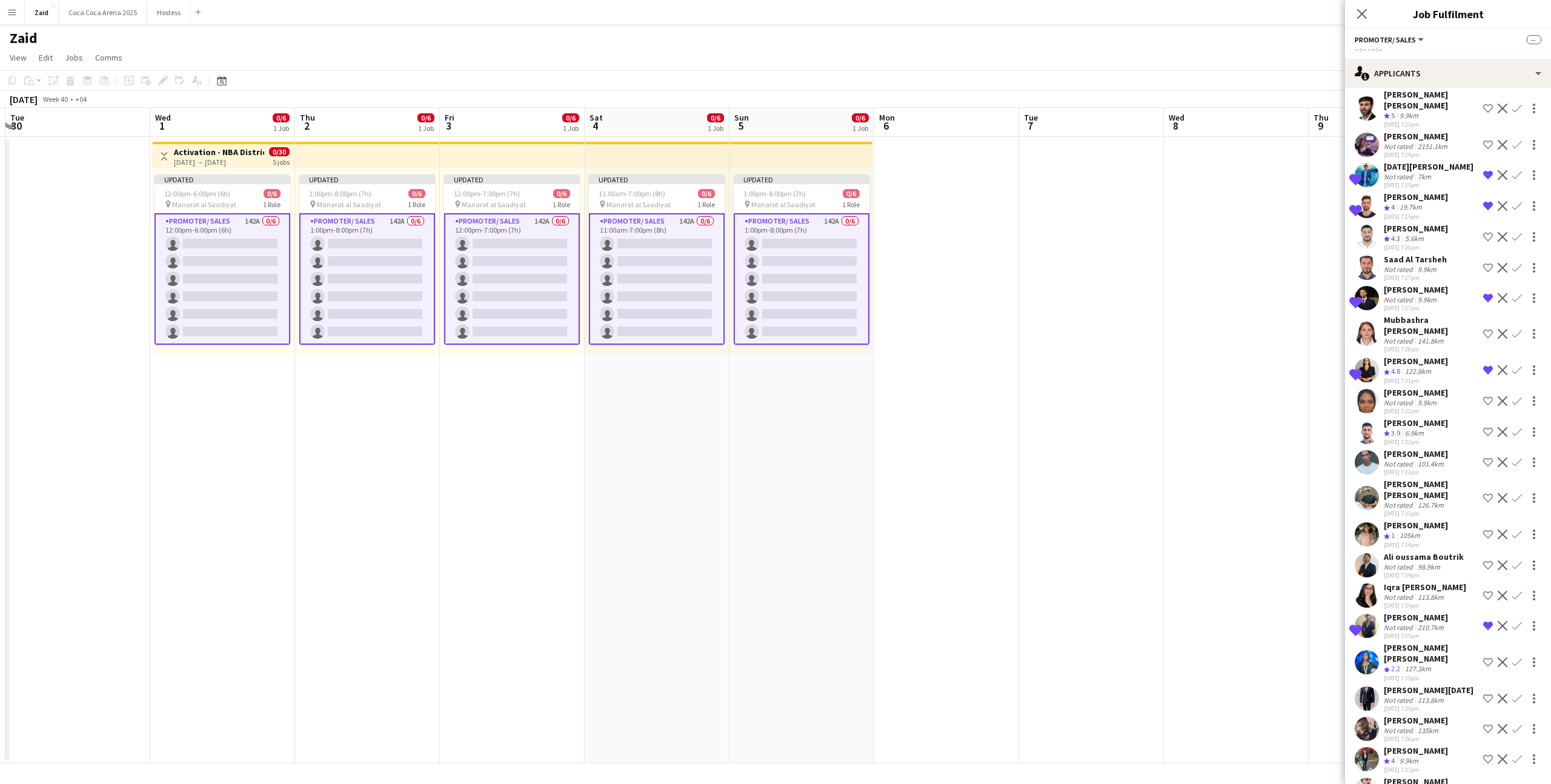
scroll to position [489, 0]
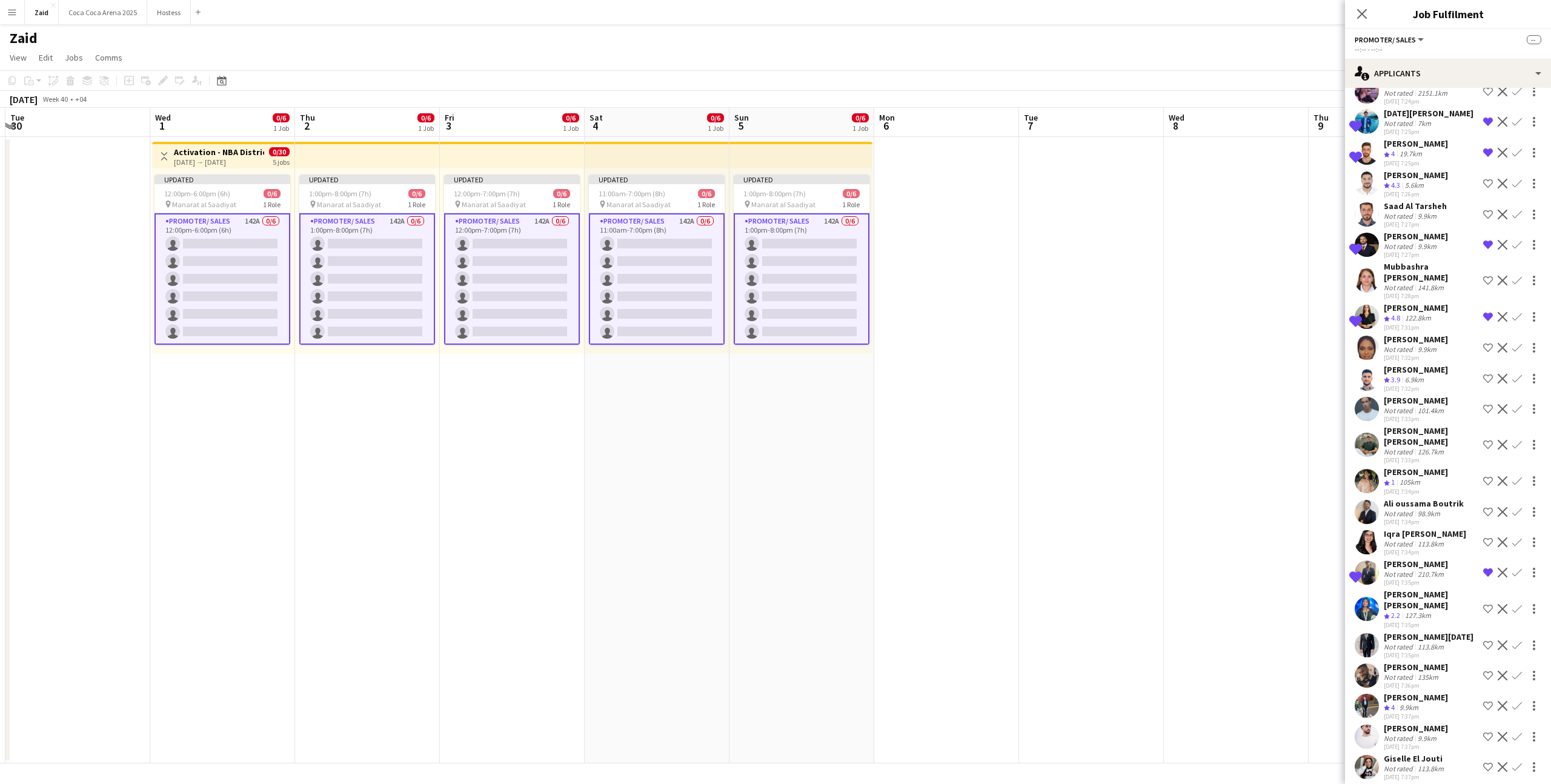
click at [1483, 640] on app-icon "Shortlist crew" at bounding box center [1488, 645] width 10 height 10
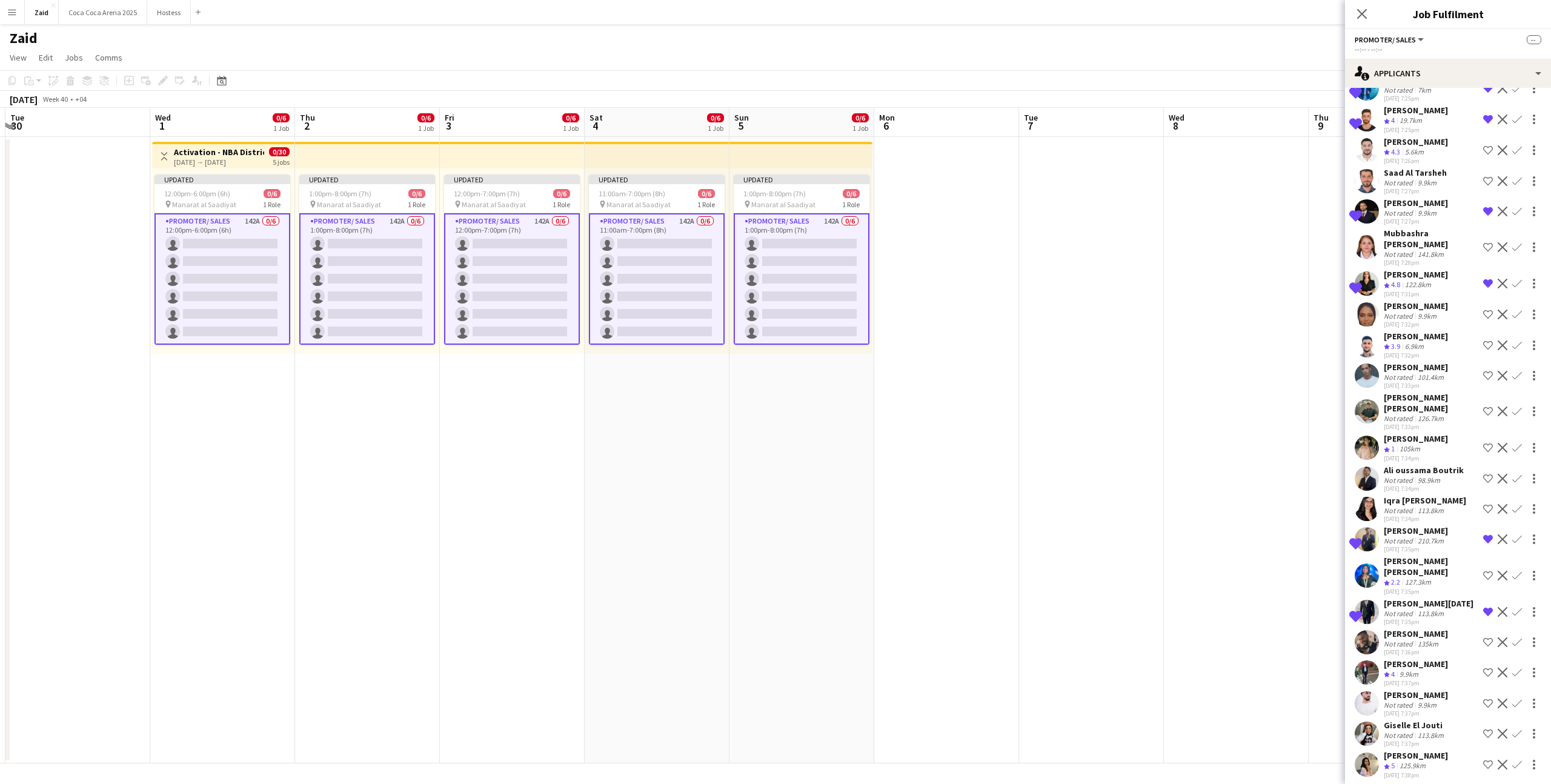
click at [1487, 637] on app-icon "Shortlist crew" at bounding box center [1488, 642] width 10 height 10
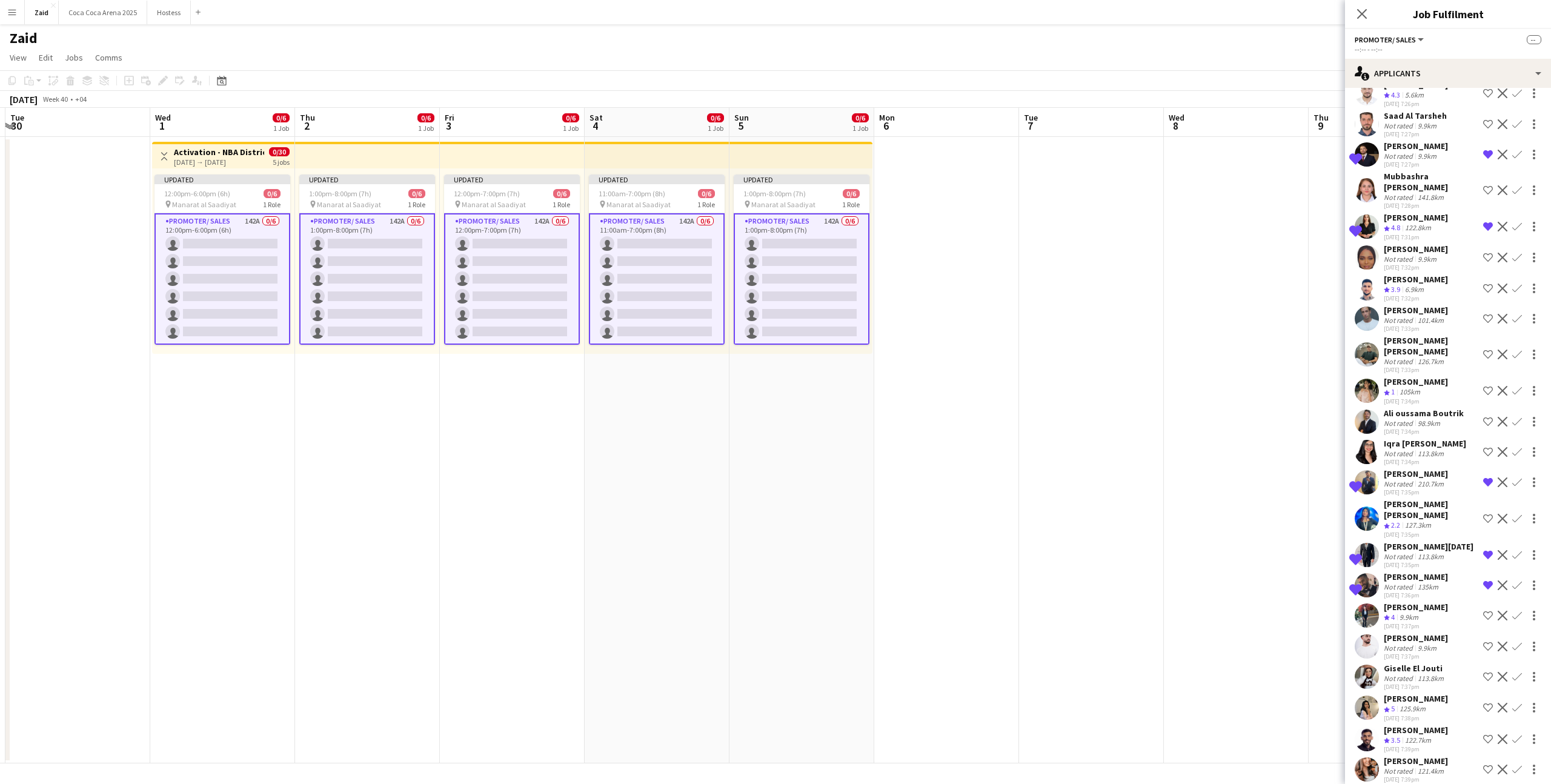
click at [1462, 663] on div "Giselle El Jouti Not rated 113.8km 28-08-2025 7:37pm Shortlist crew Decline Con…" at bounding box center [1448, 676] width 206 height 28
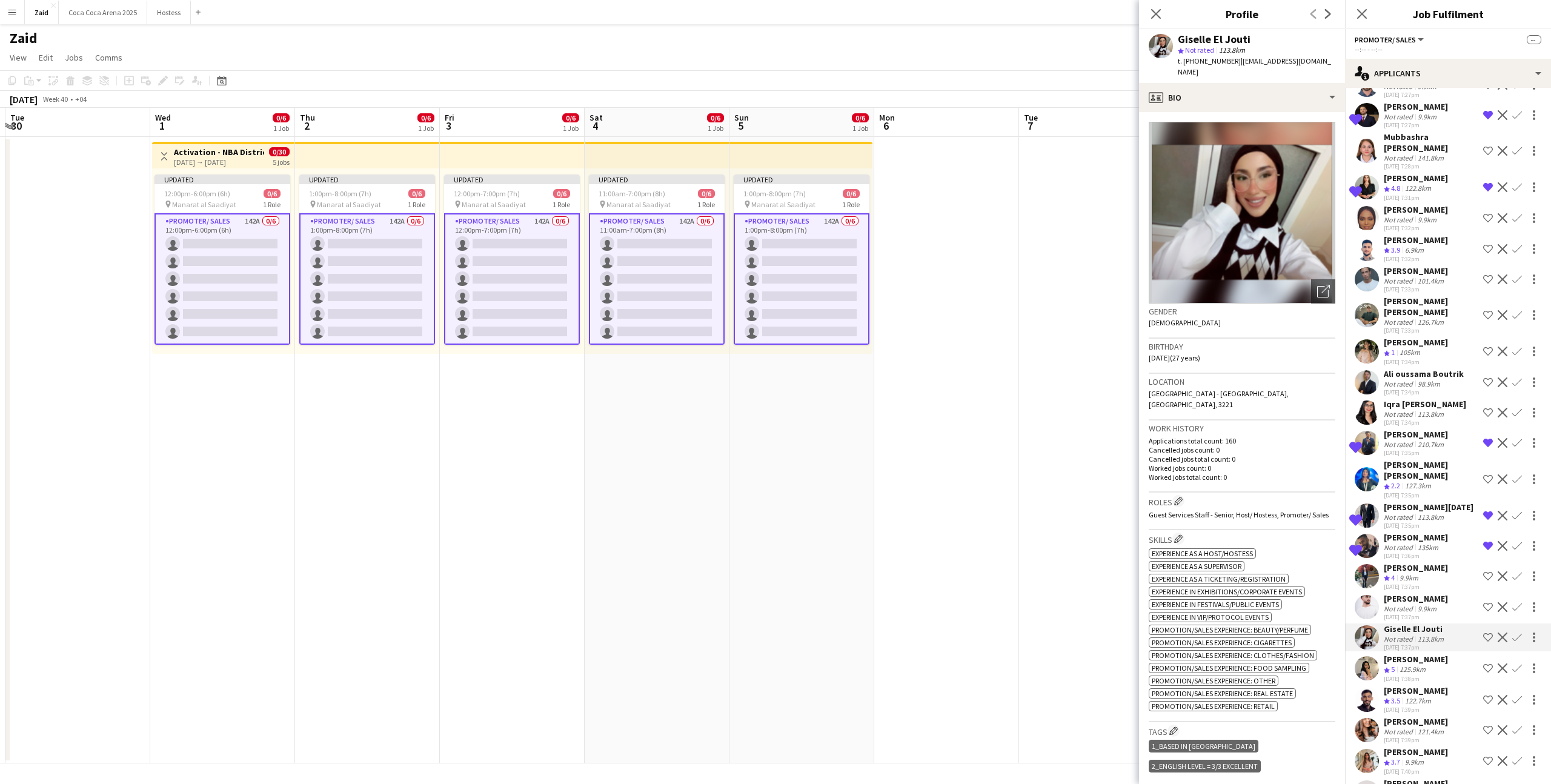
scroll to position [622, 0]
click at [1492, 660] on app-icon "Shortlist crew" at bounding box center [1488, 665] width 10 height 10
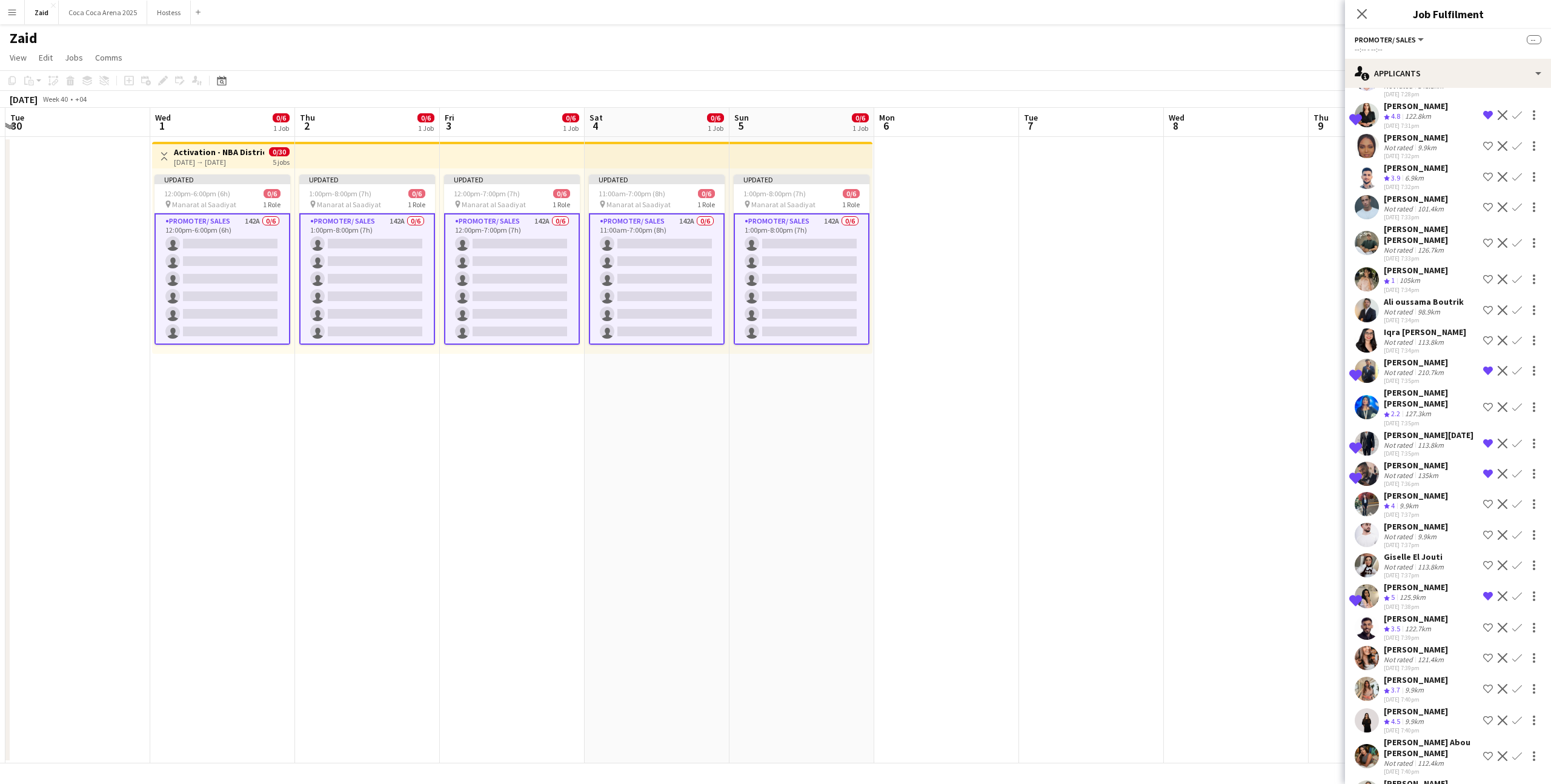
scroll to position [697, 0]
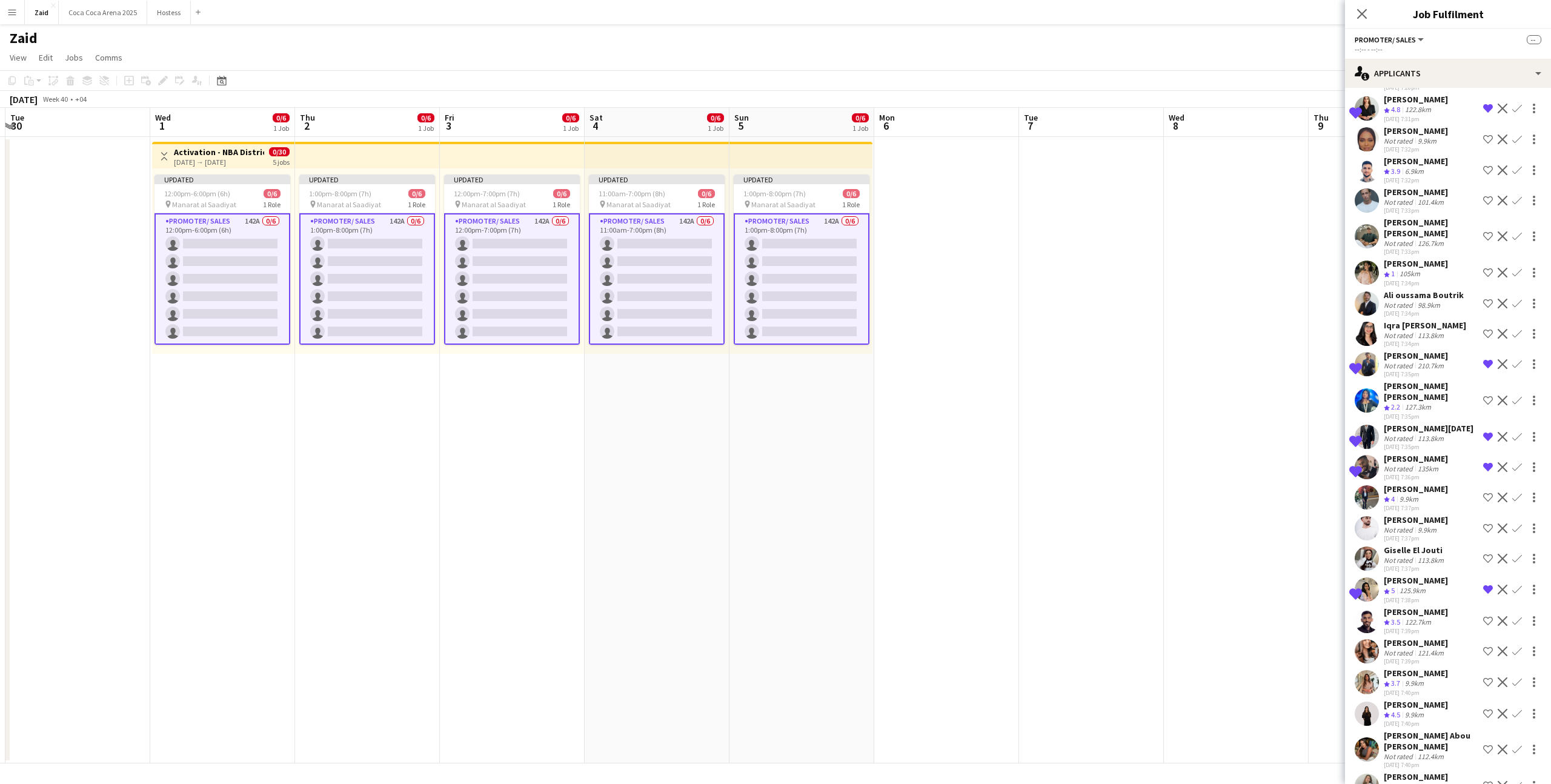
click at [1462, 668] on div "Yara Wael Crew rating 3.7 9.9km 28-08-2025 7:40pm Shortlist crew Decline Confirm" at bounding box center [1448, 682] width 206 height 29
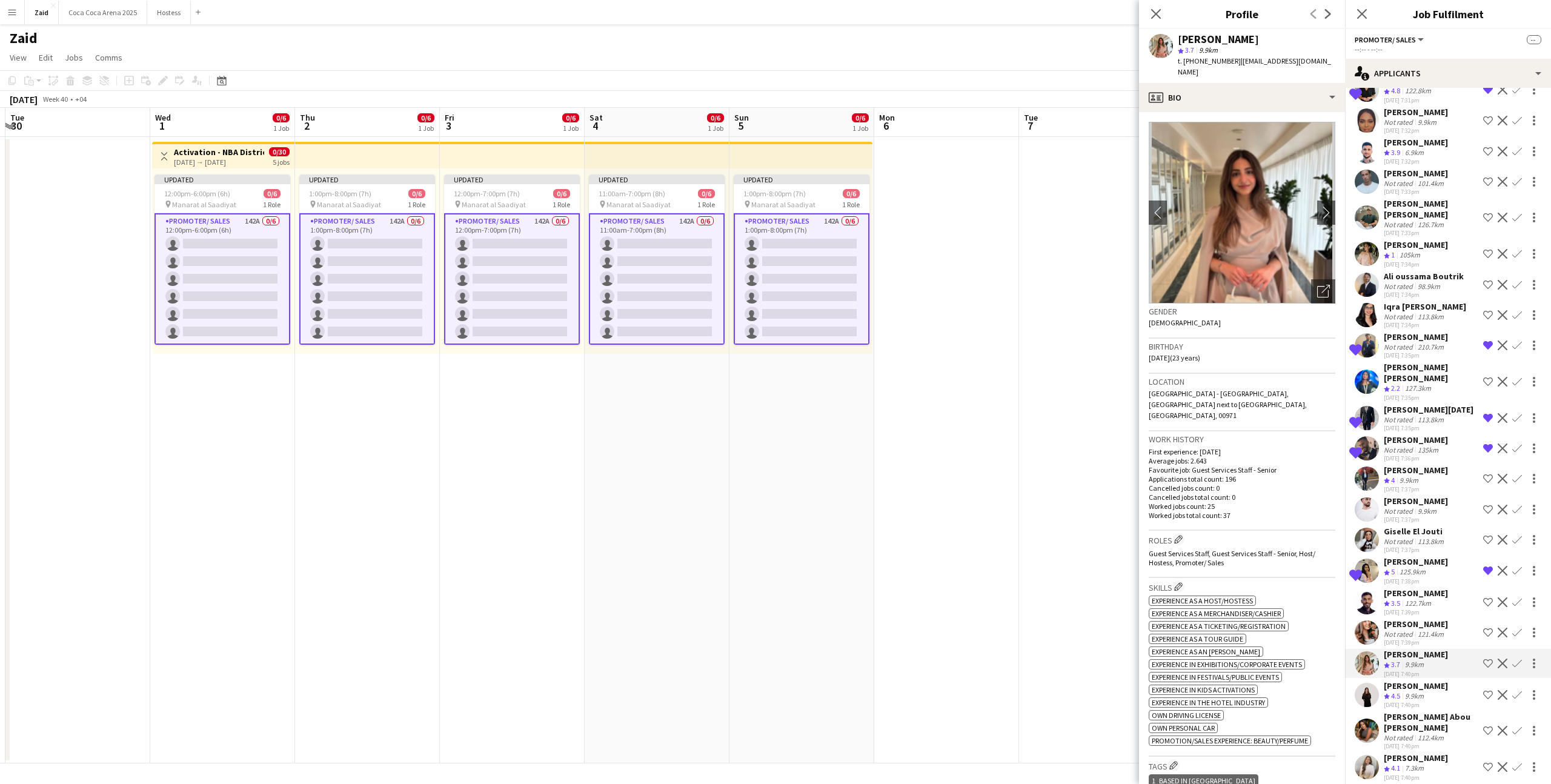
scroll to position [716, 0]
click at [1487, 687] on button "Shortlist crew" at bounding box center [1487, 694] width 14 height 14
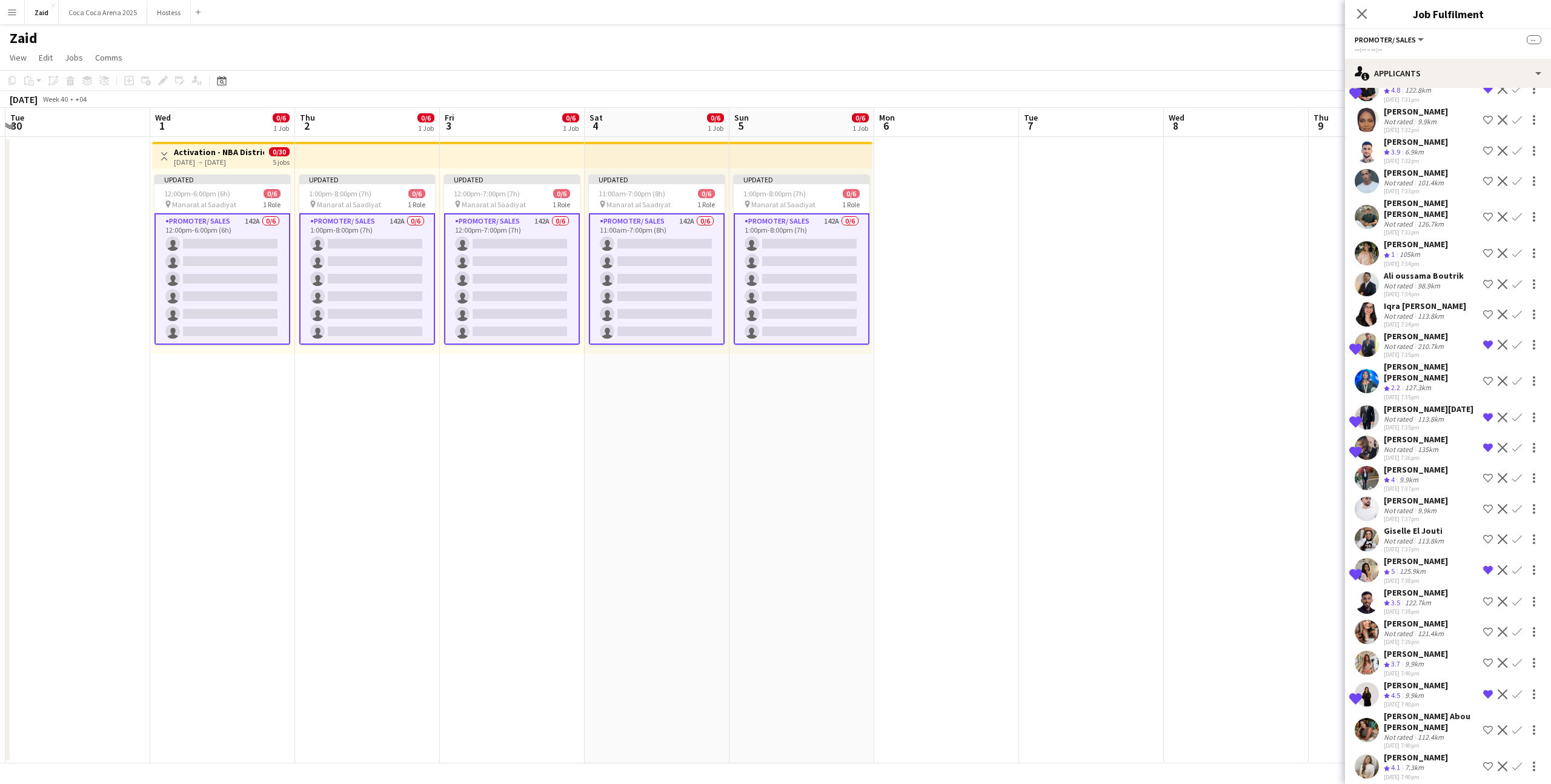
click at [1488, 725] on app-icon "Shortlist crew" at bounding box center [1488, 730] width 10 height 10
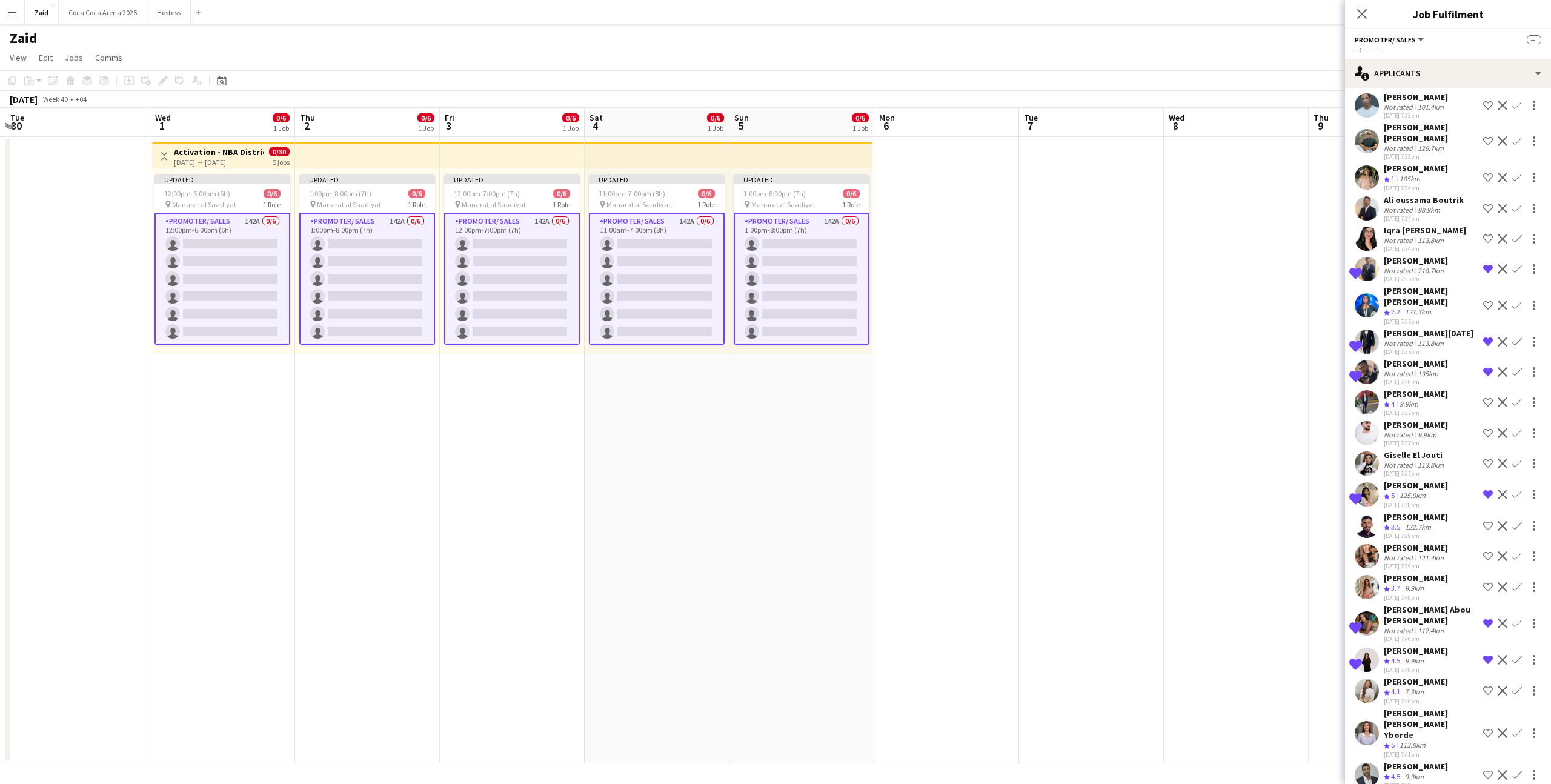
scroll to position [802, 0]
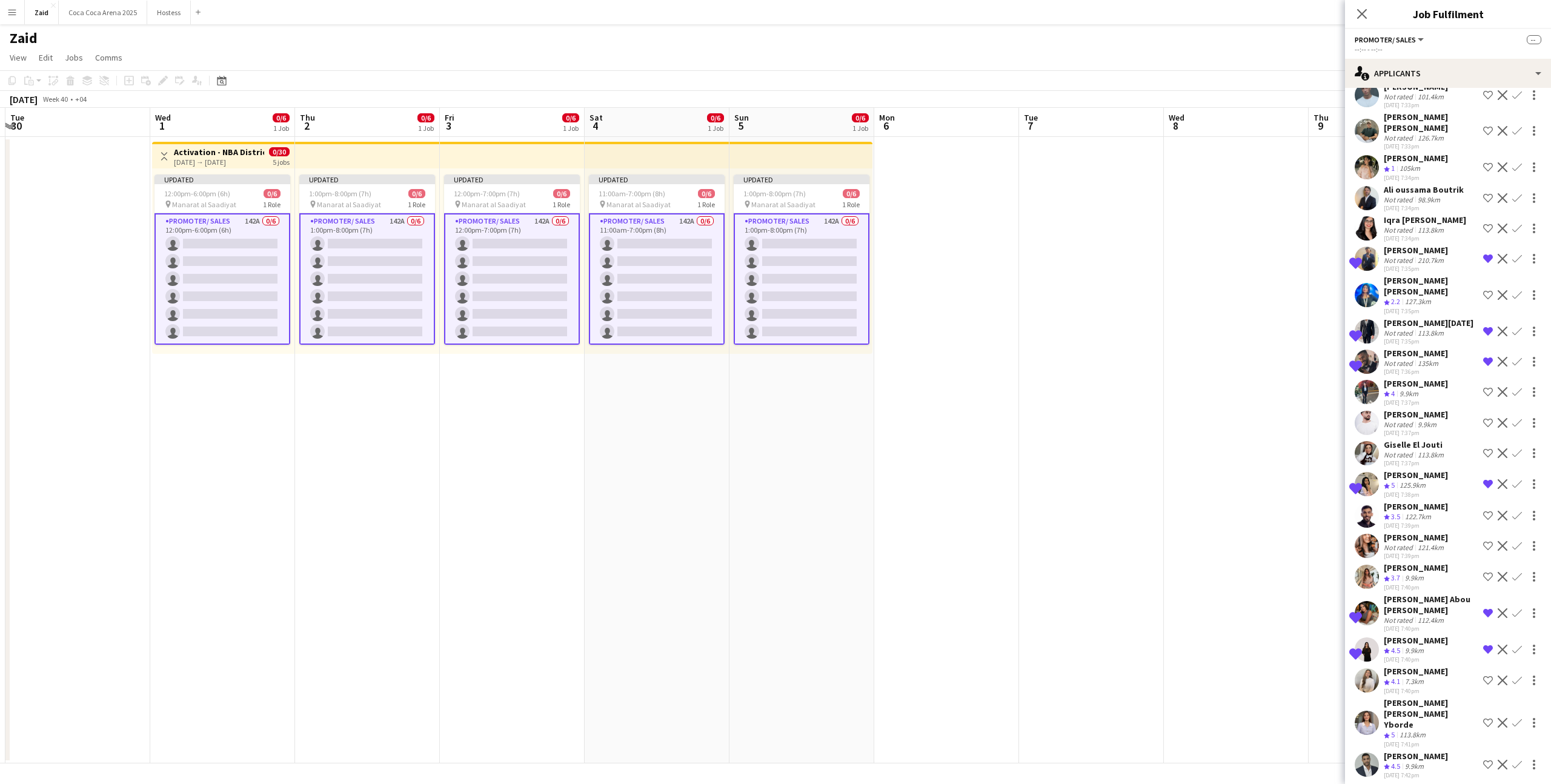
click at [1487, 675] on app-icon "Shortlist crew" at bounding box center [1488, 680] width 10 height 10
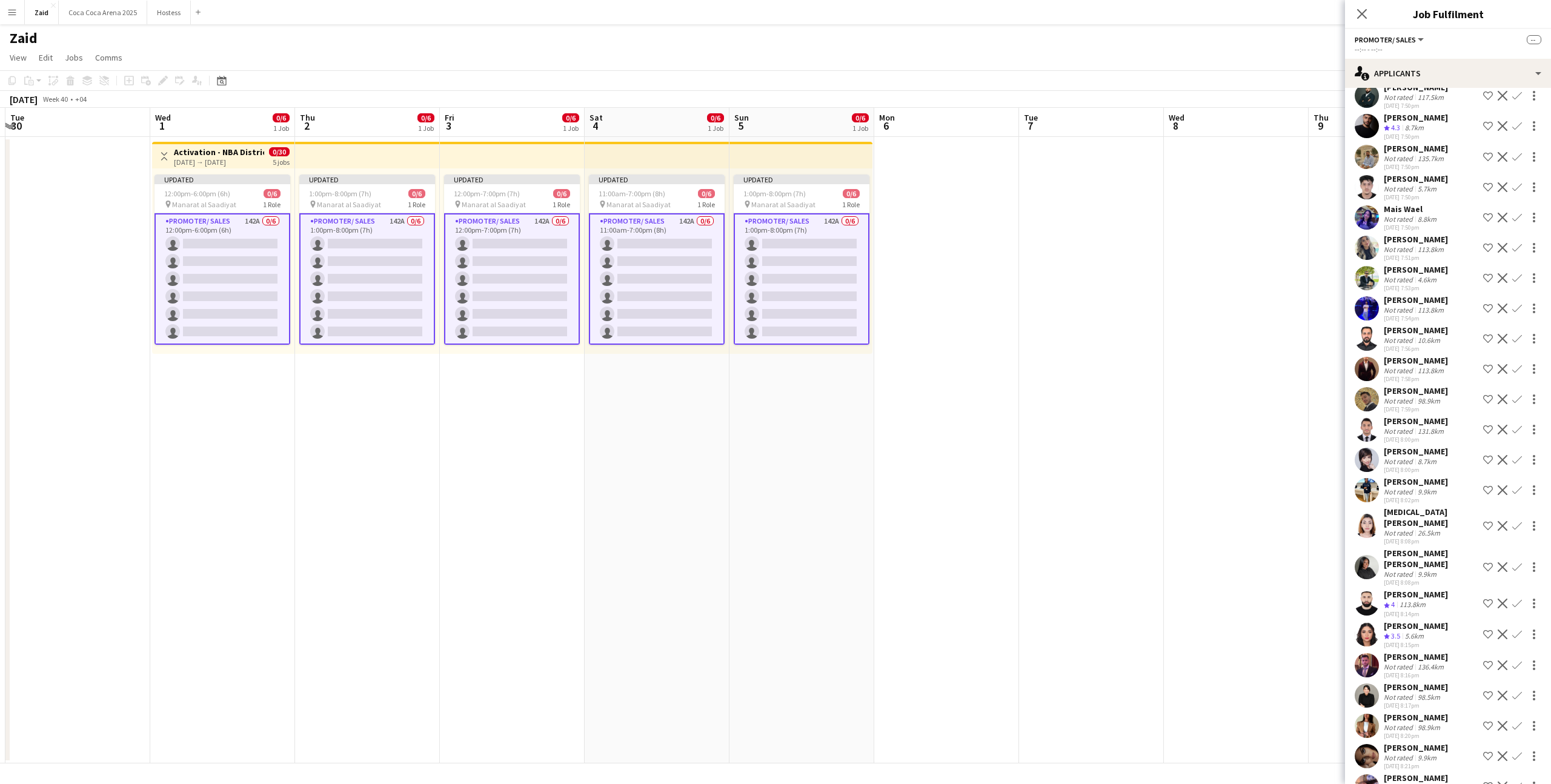
scroll to position [2201, 0]
click at [1489, 599] on app-icon "Shortlist crew" at bounding box center [1488, 604] width 10 height 10
click at [1487, 661] on app-icon "Shortlist crew" at bounding box center [1488, 666] width 10 height 10
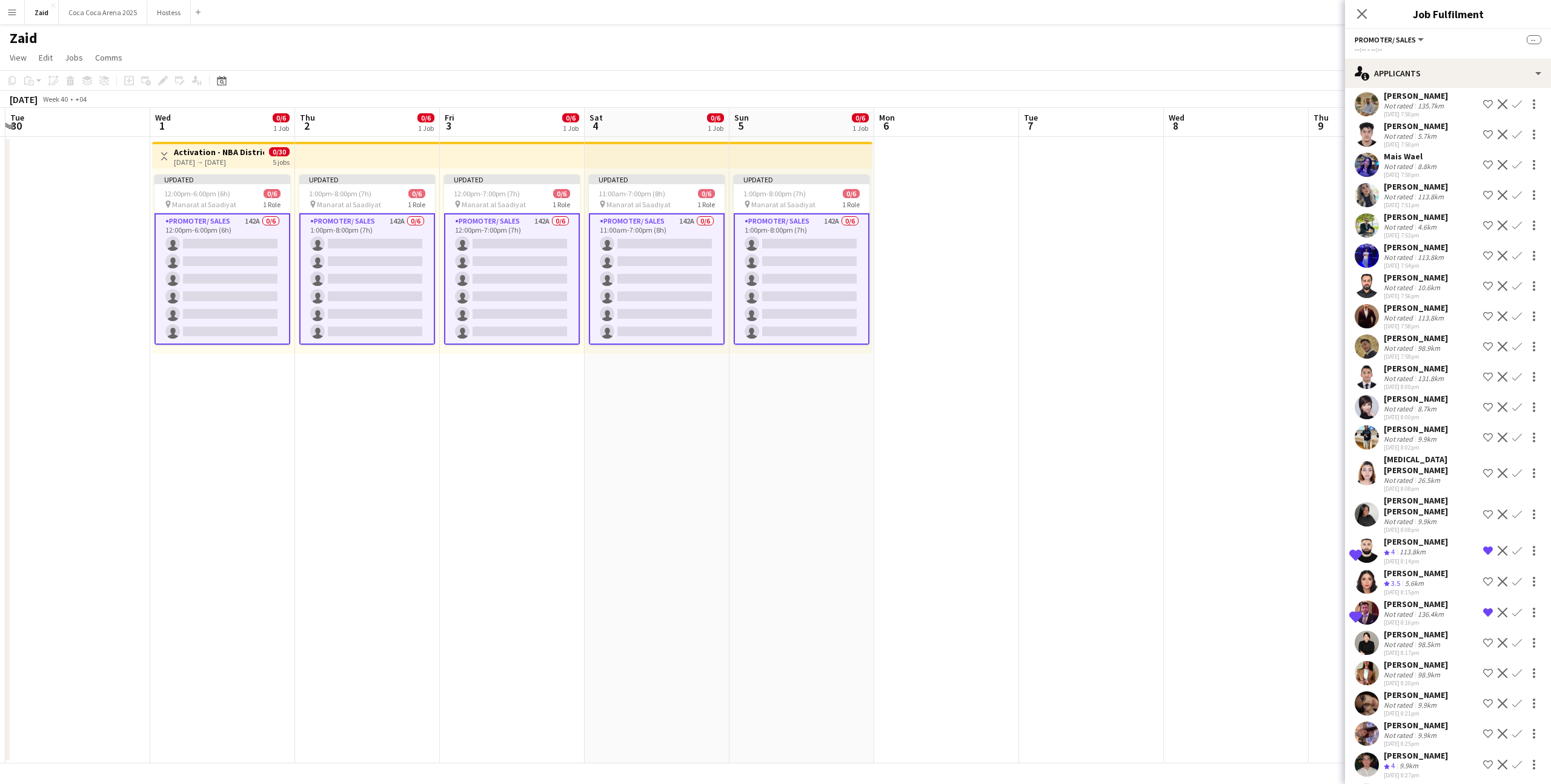
click at [1481, 696] on button "Shortlist crew" at bounding box center [1487, 703] width 14 height 14
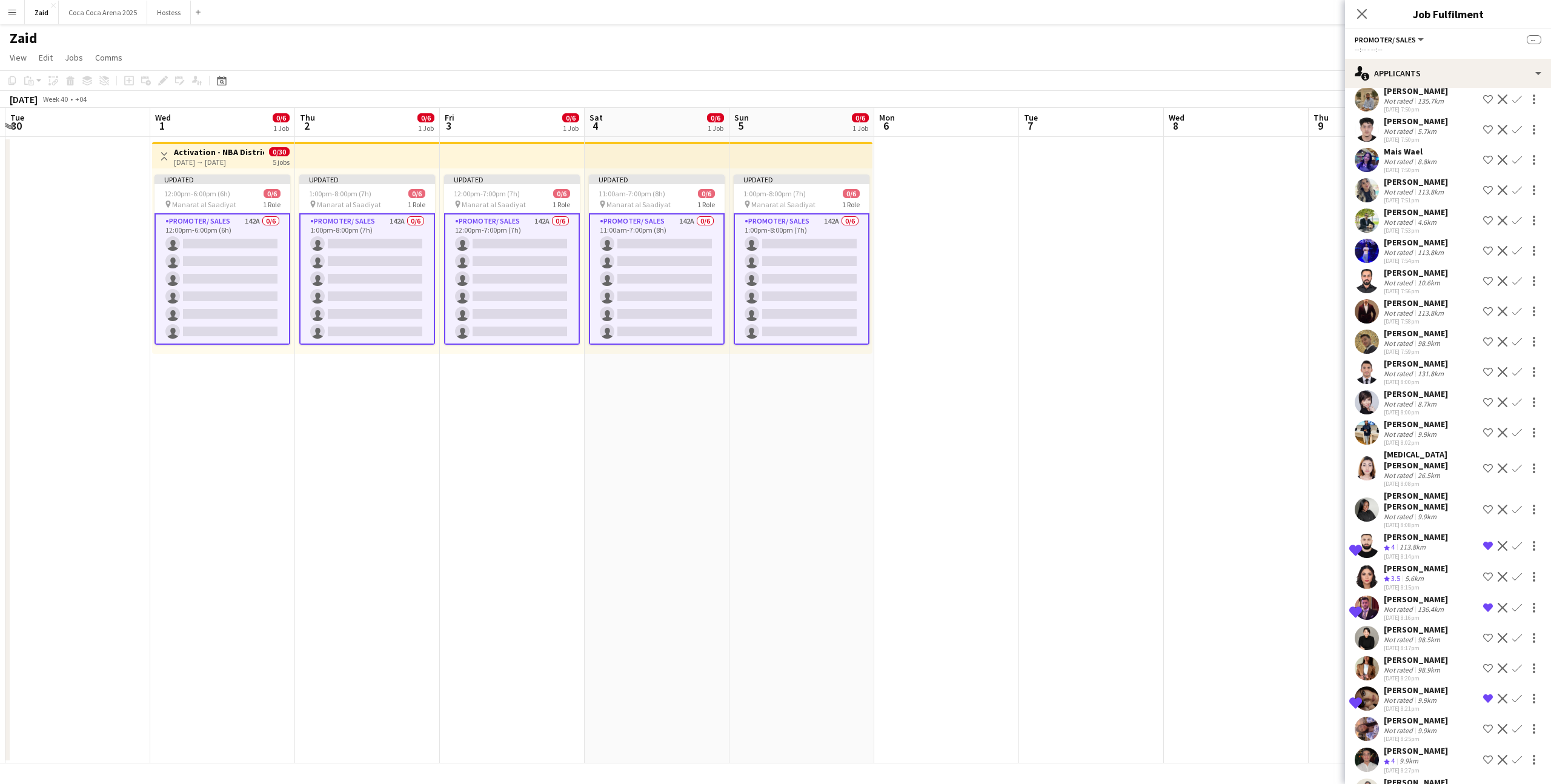
scroll to position [2260, 0]
click at [1473, 743] on div "Mohamad Alirksusi Crew rating 4 9.9km 28-08-2025 8:27pm Shortlist crew Decline …" at bounding box center [1448, 757] width 206 height 29
click at [1482, 751] on button "Shortlist crew" at bounding box center [1487, 757] width 14 height 14
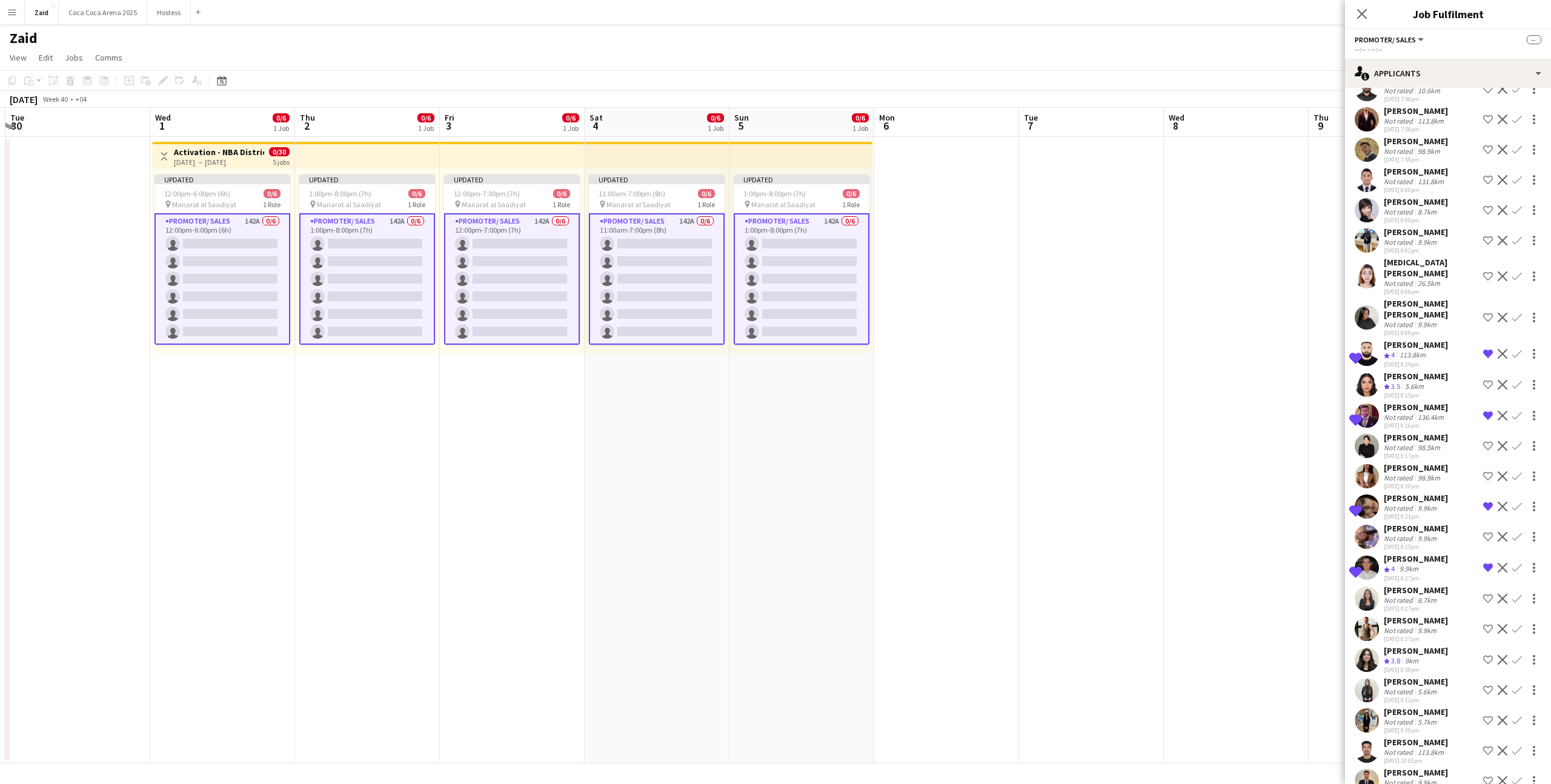
scroll to position [2474, 0]
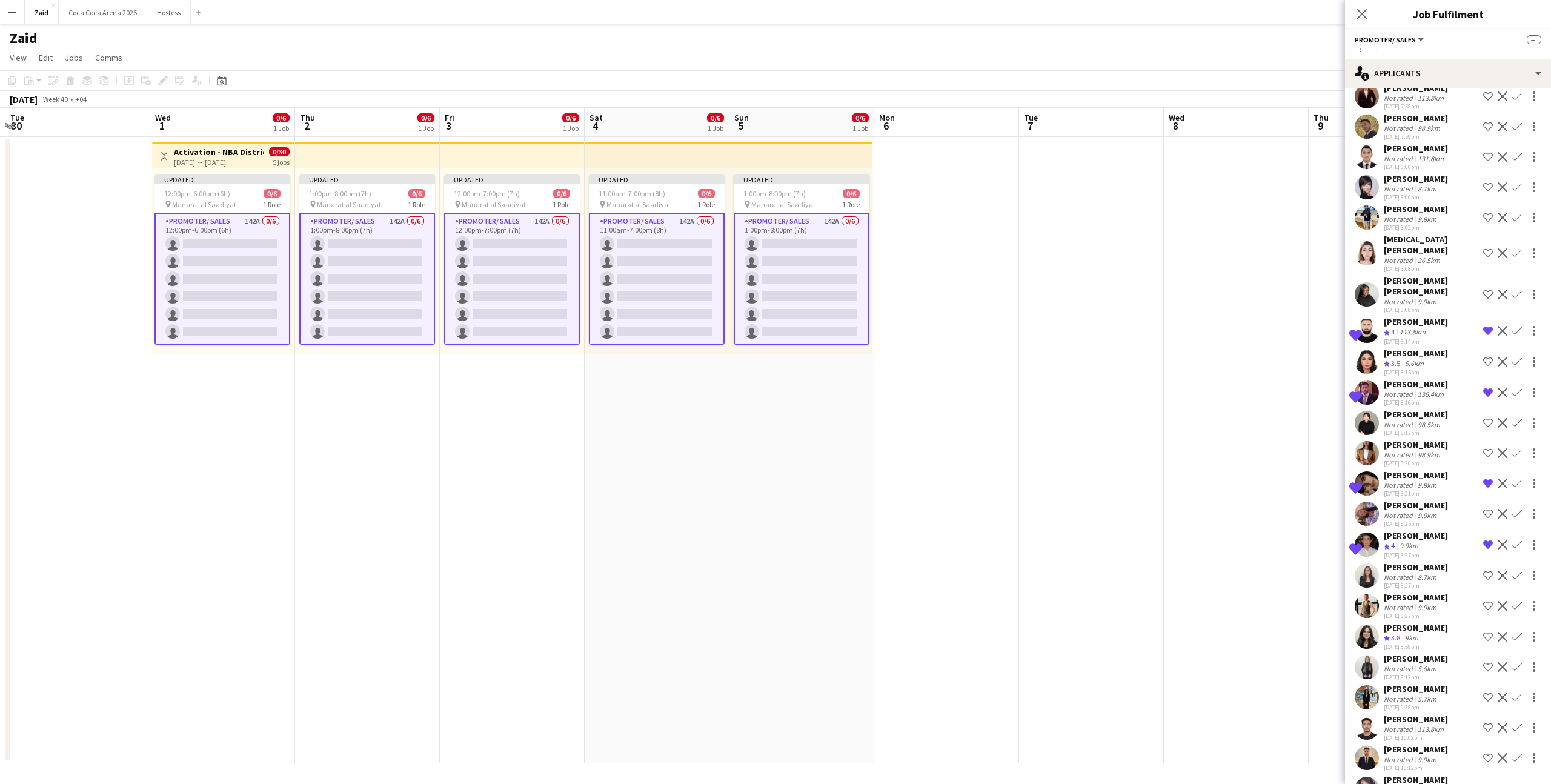
click at [1455, 683] on div "shahed nubani Not rated 5.7km 28-08-2025 9:38pm Shortlist crew Decline Confirm" at bounding box center [1448, 696] width 206 height 28
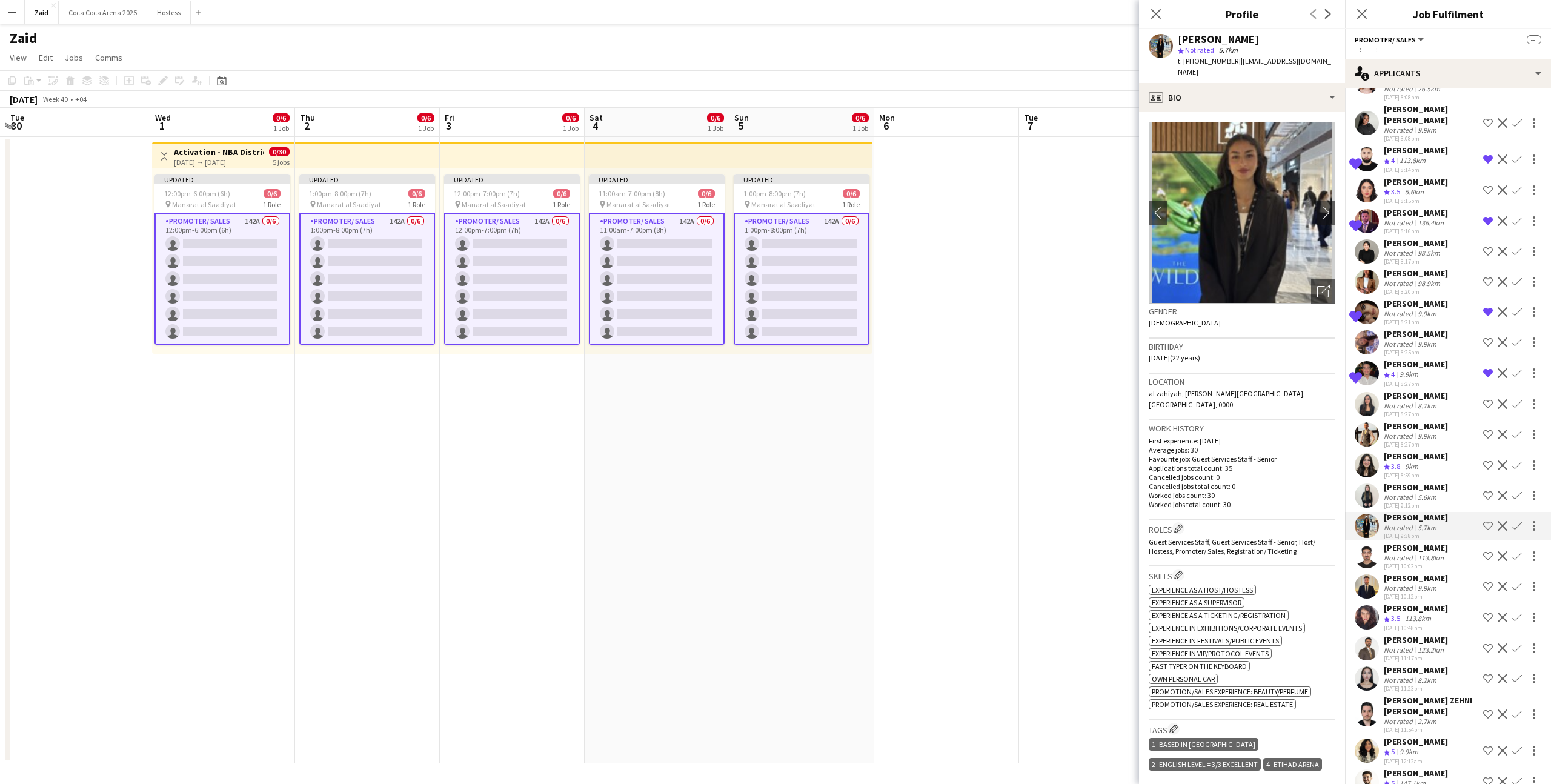
scroll to position [2696, 0]
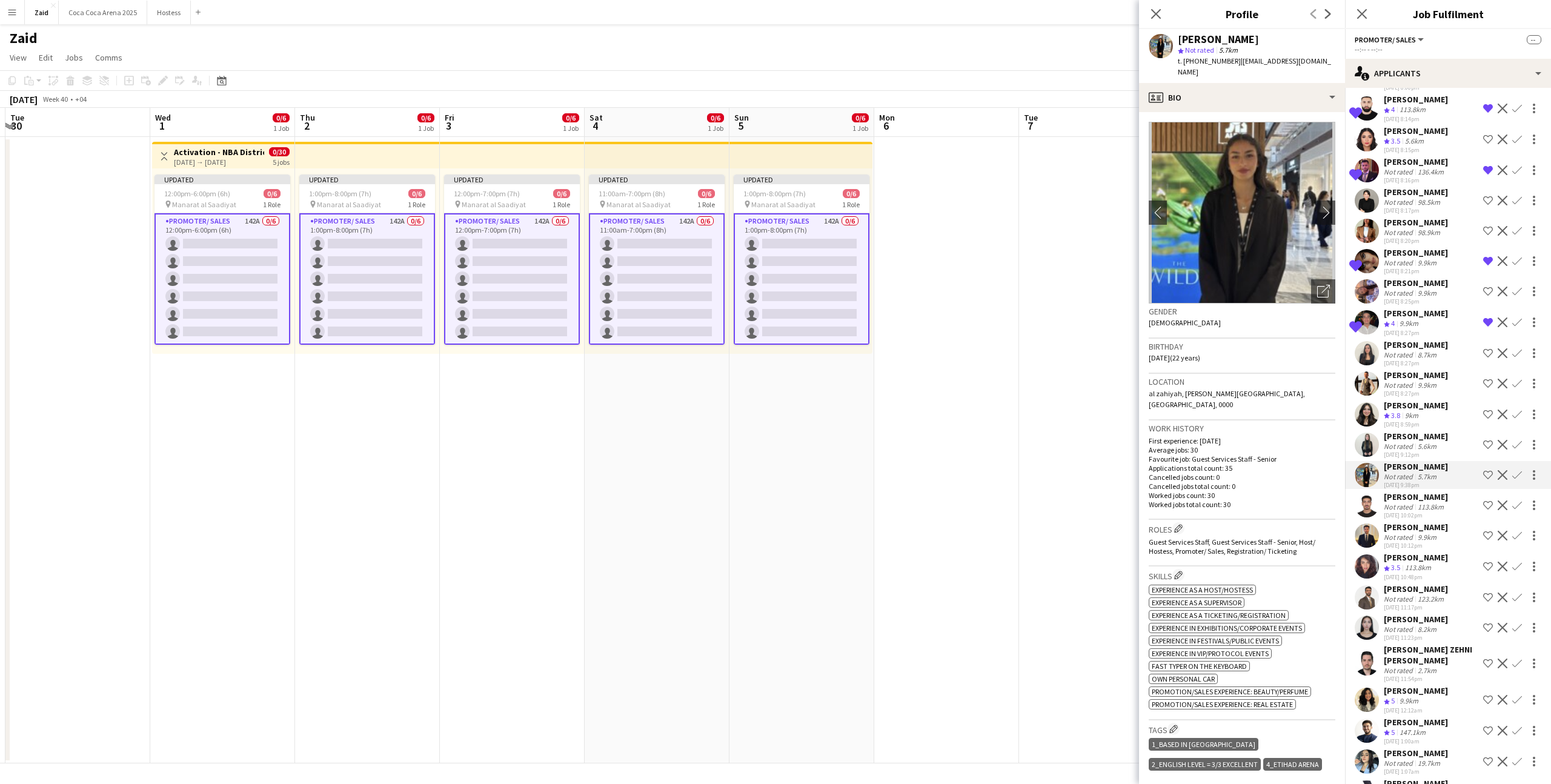
click at [1486, 695] on app-icon "Shortlist crew" at bounding box center [1488, 700] width 10 height 10
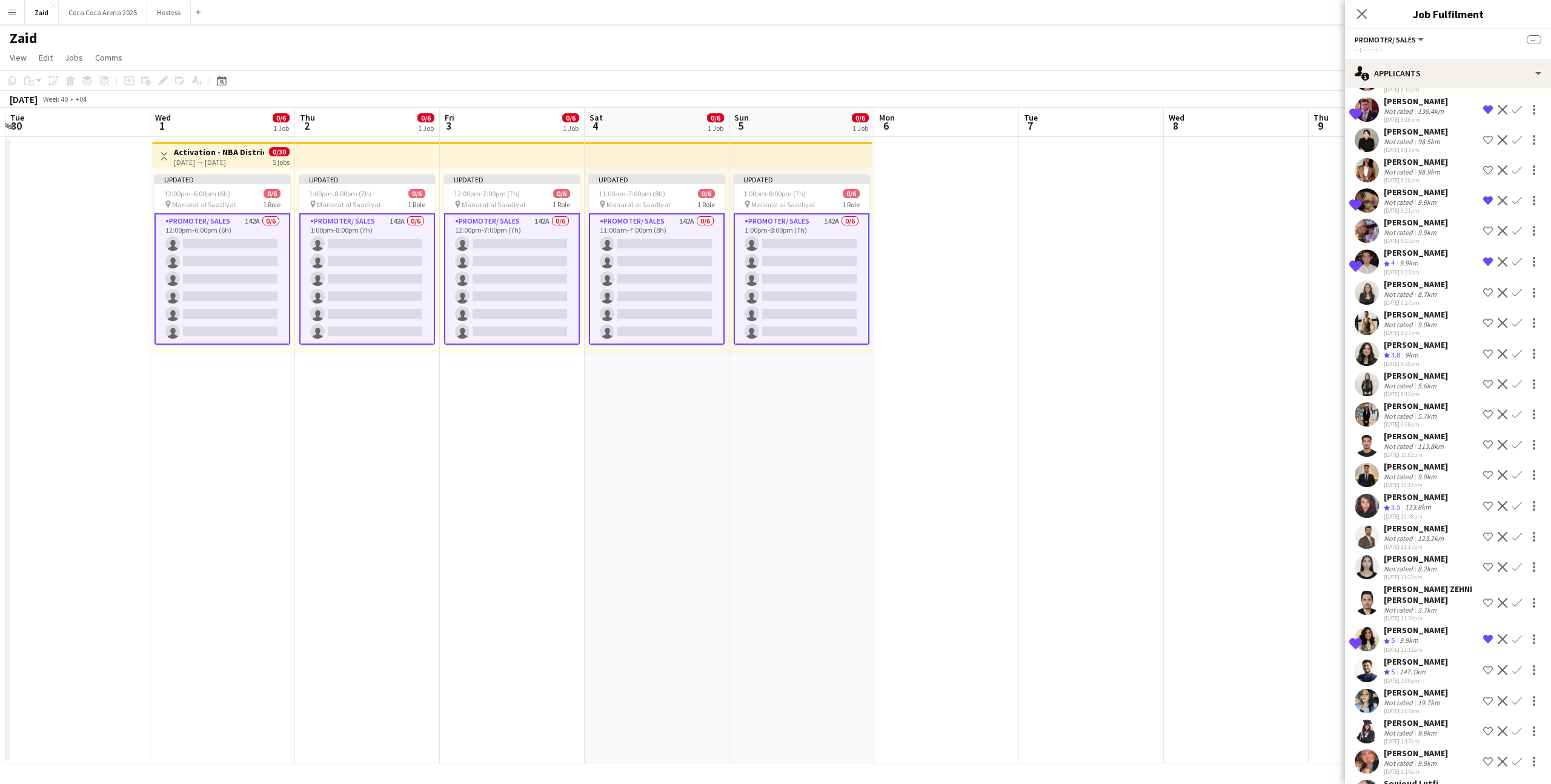
scroll to position [2757, 0]
click at [1462, 747] on div "Nadeen Osman Not rated 9.9km 29-08-2025 2:14am Shortlist crew Decline Confirm" at bounding box center [1448, 761] width 206 height 28
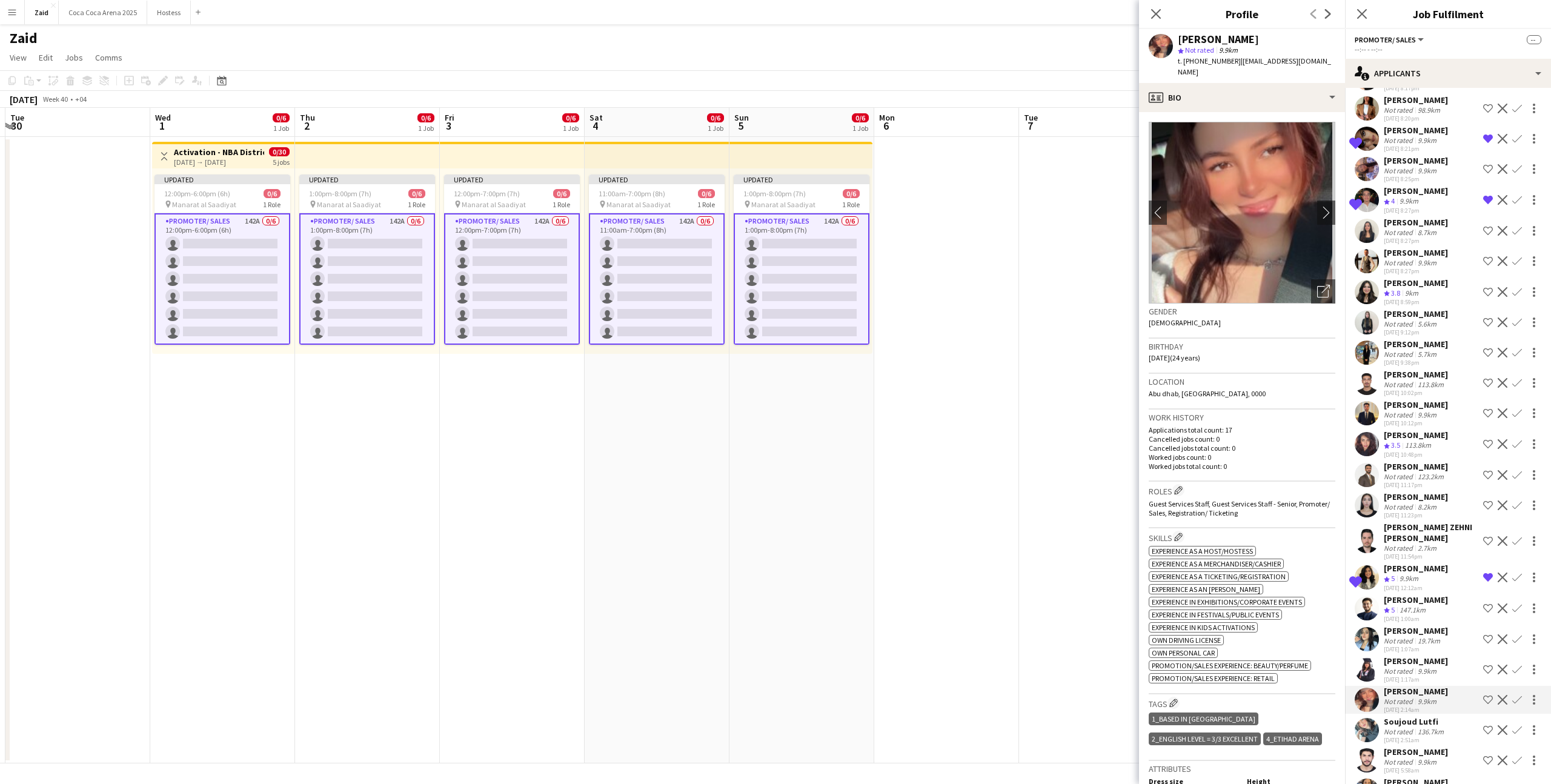
click at [1448, 746] on div "Shadi Mohammad Ibrahim" at bounding box center [1416, 751] width 64 height 11
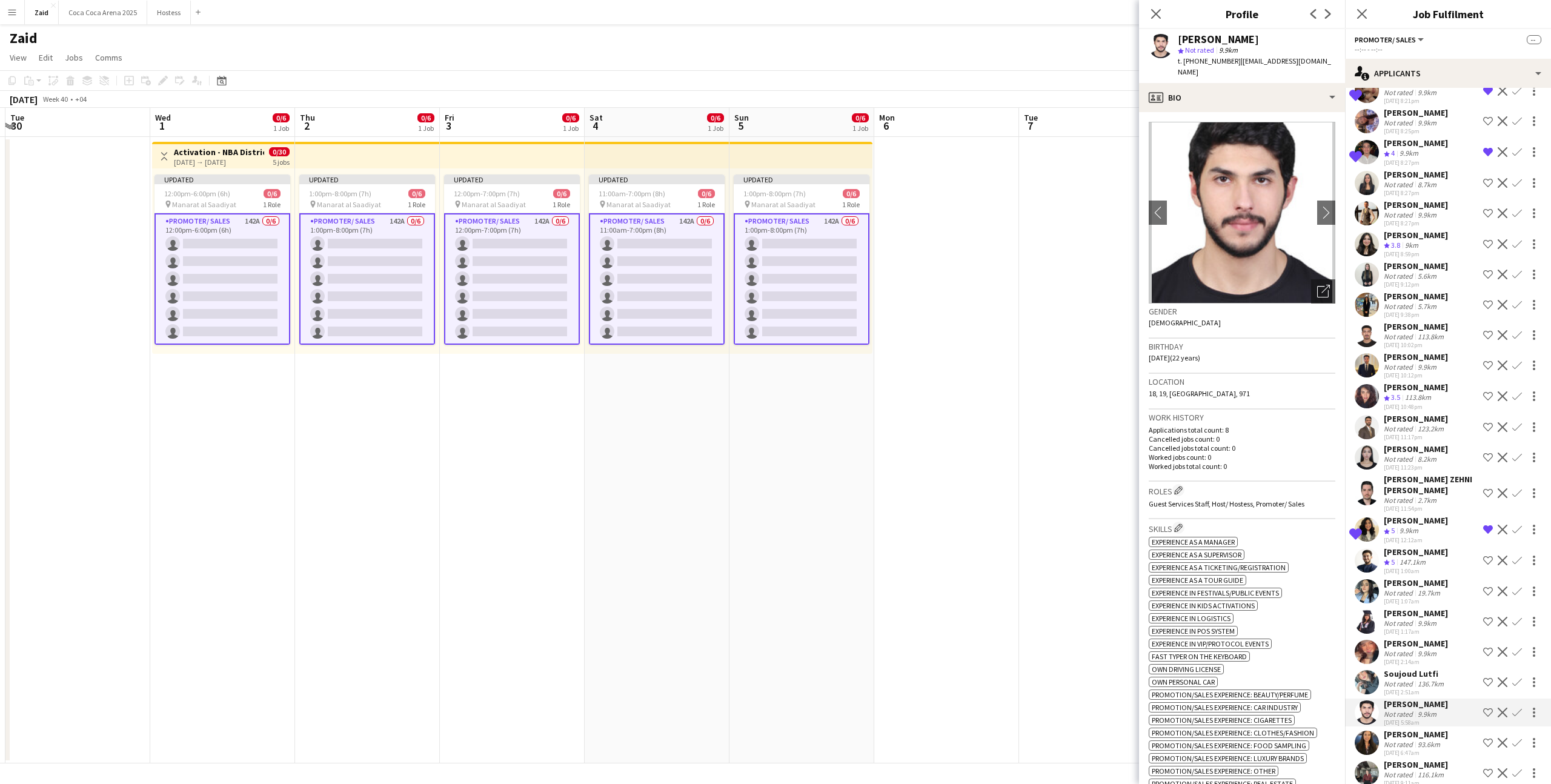
click at [1462, 729] on div "Sheila Arado Not rated 93.6km 29-08-2025 6:47am Shortlist crew Decline Confirm" at bounding box center [1448, 742] width 206 height 28
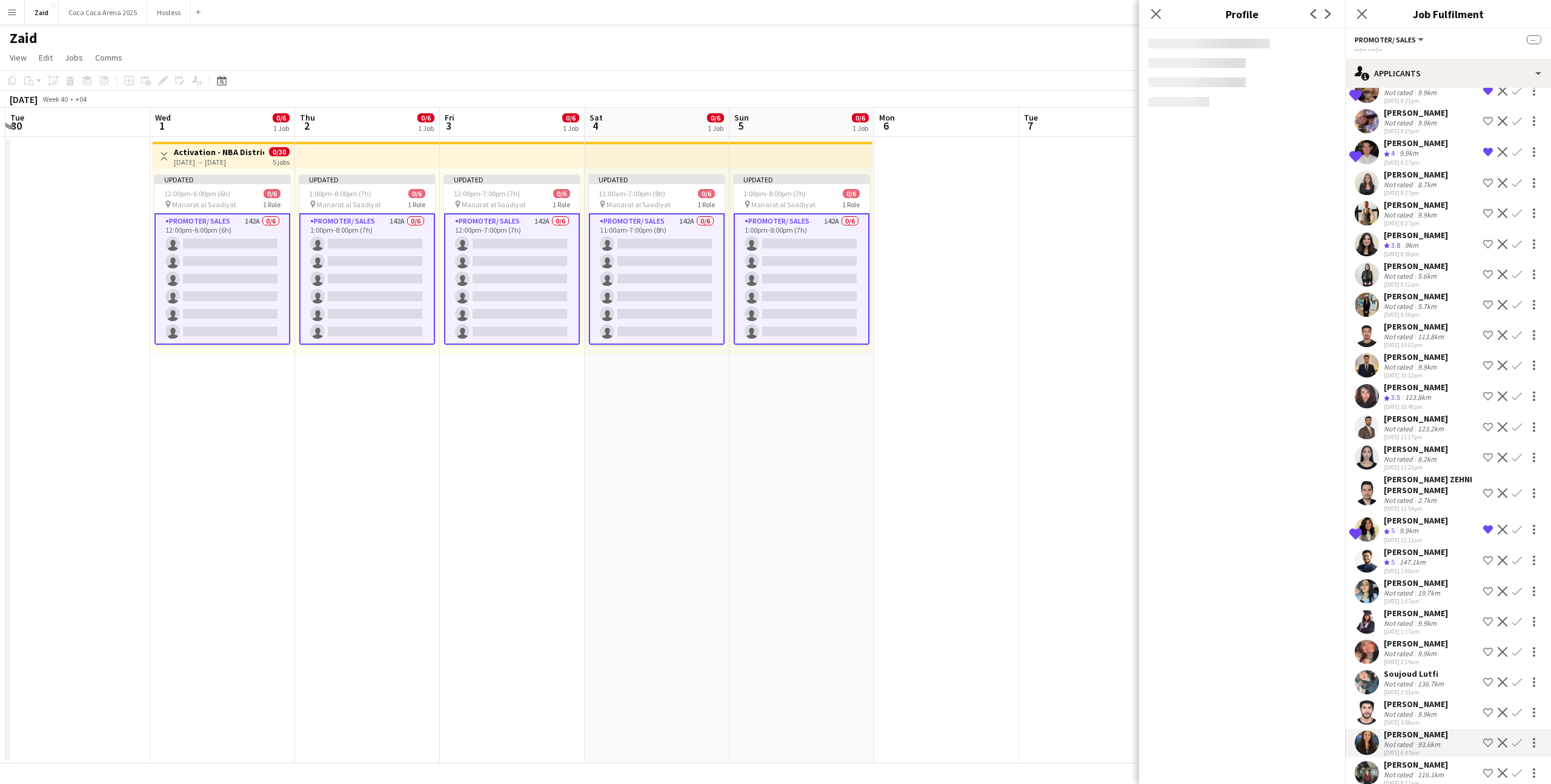
scroll to position [2904, 0]
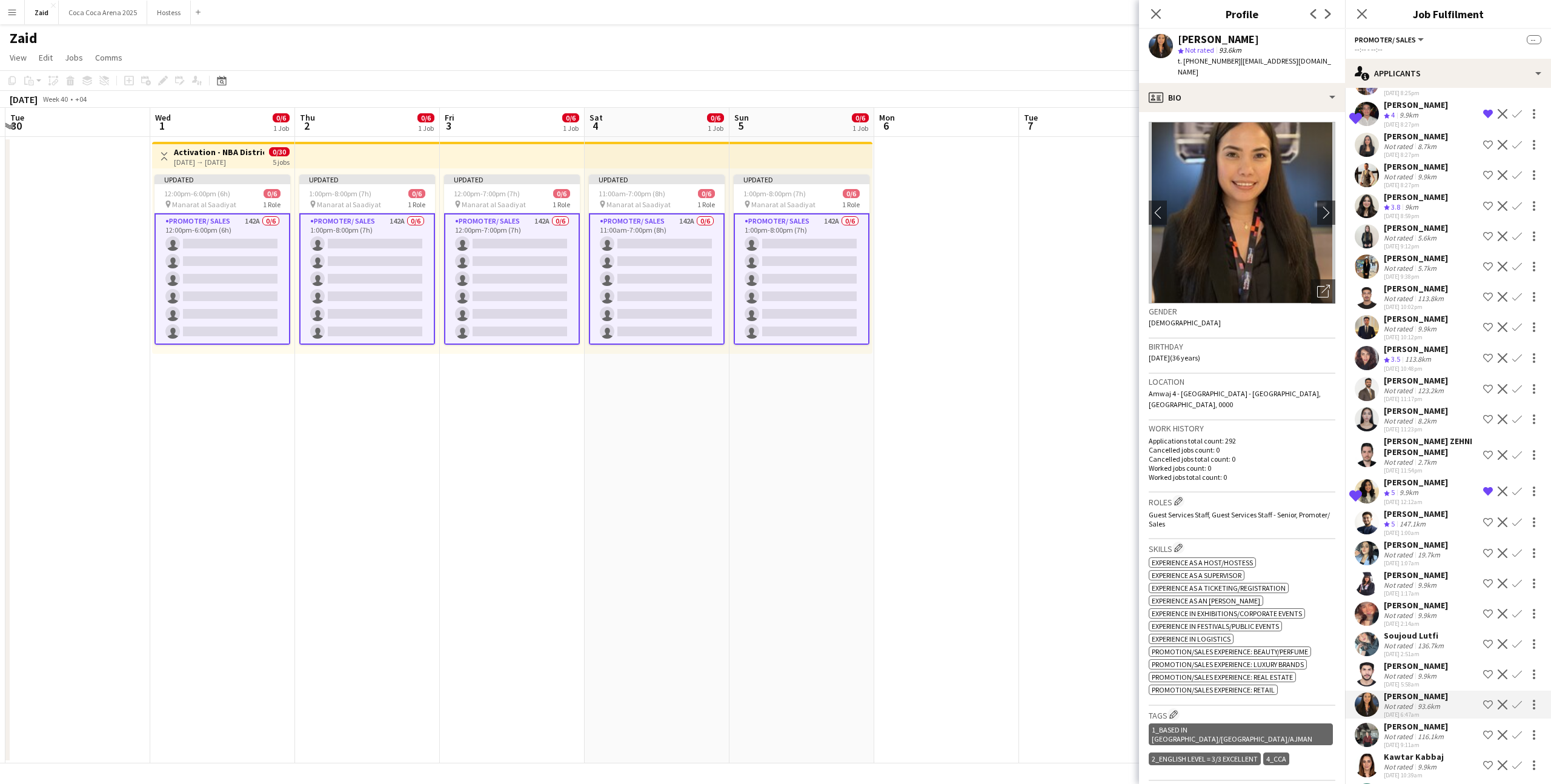
click at [1462, 720] on div "Nadia Hatim Not rated 116.1km 29-08-2025 9:11am Shortlist crew Decline Confirm" at bounding box center [1448, 734] width 206 height 28
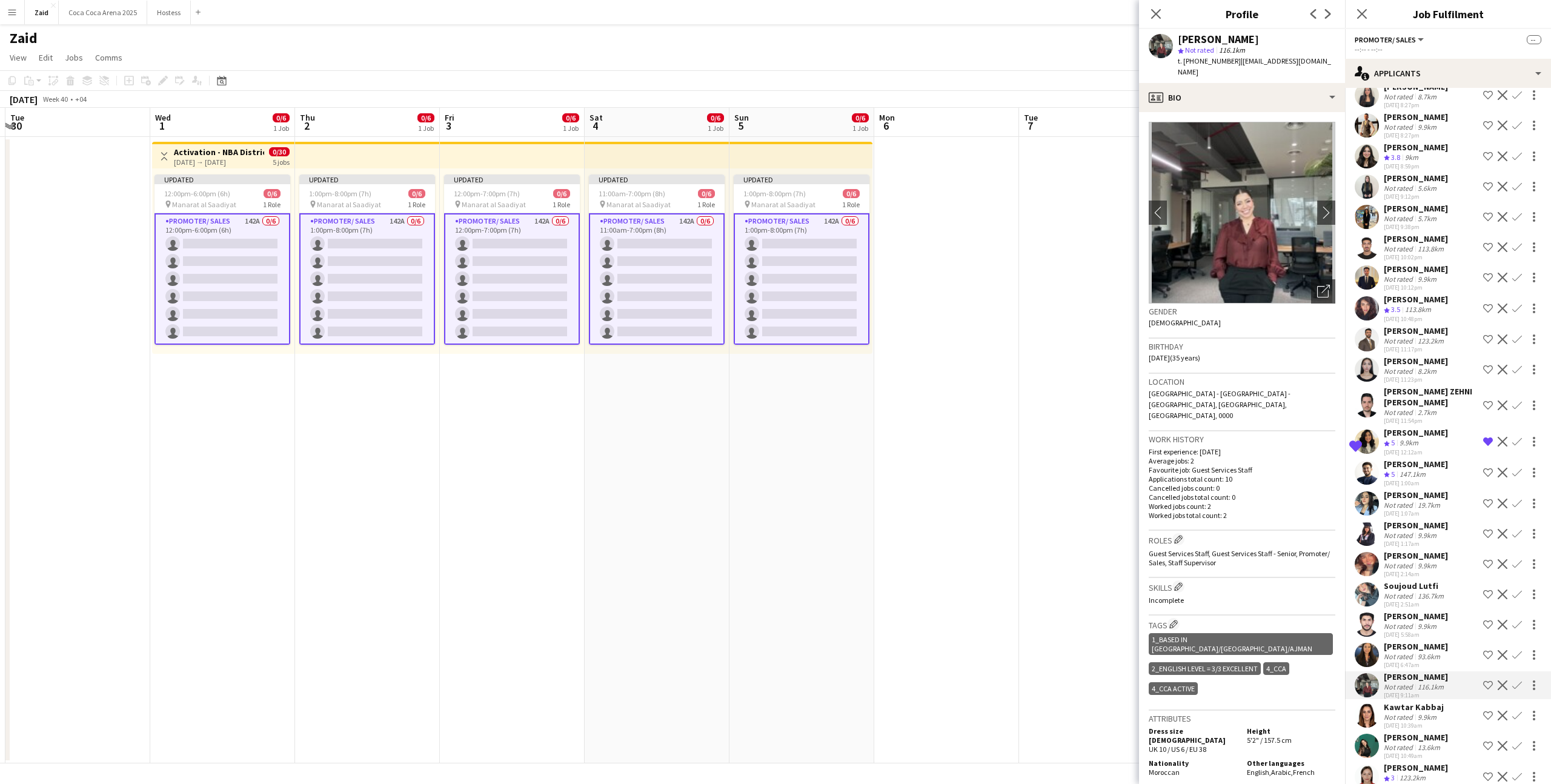
scroll to position [2953, 0]
click at [1449, 702] on div "Kawtar Kabbaj Not rated 9.9km 29-08-2025 10:39am Shortlist crew Decline Confirm" at bounding box center [1448, 715] width 206 height 28
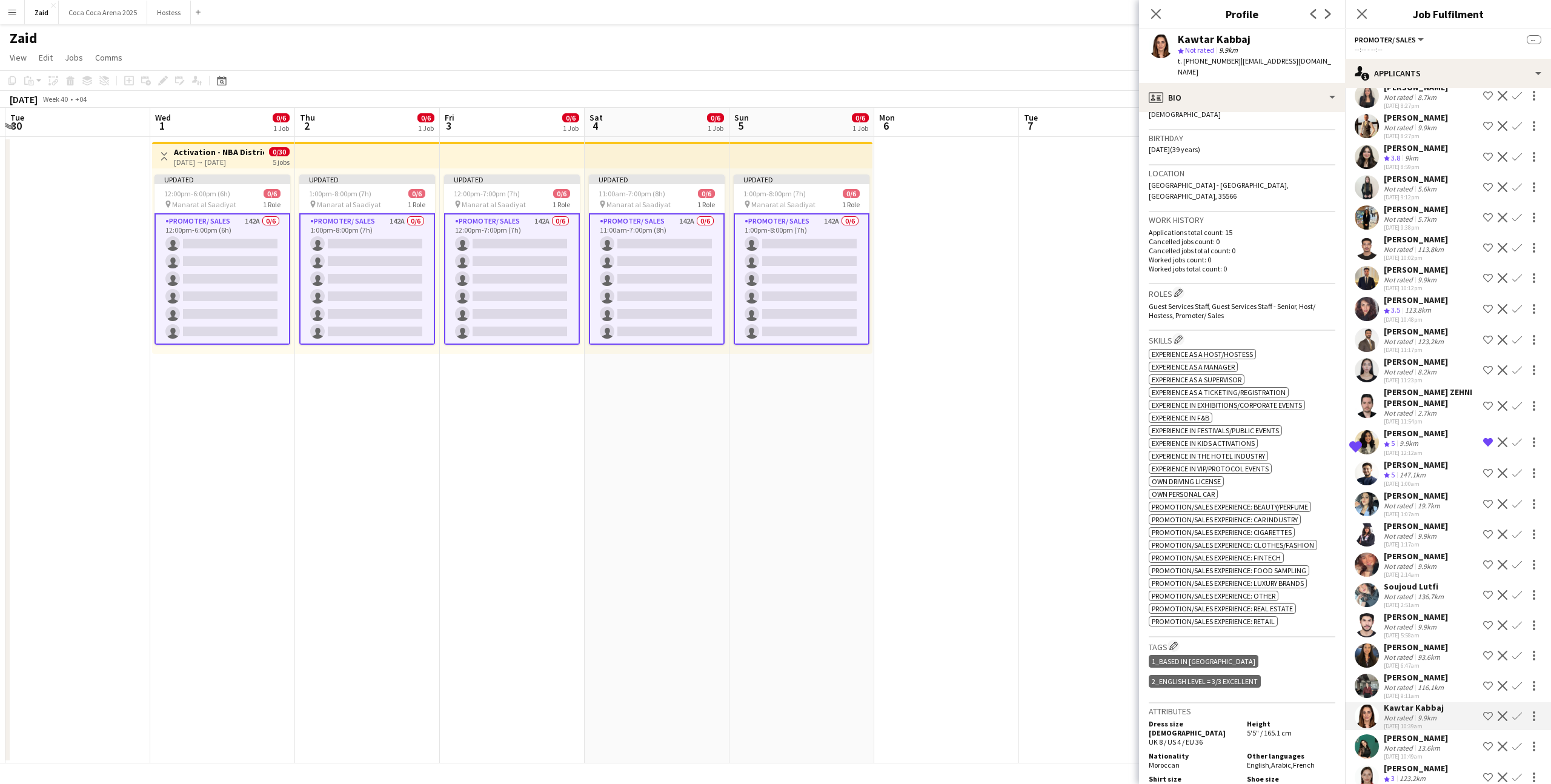
scroll to position [216, 0]
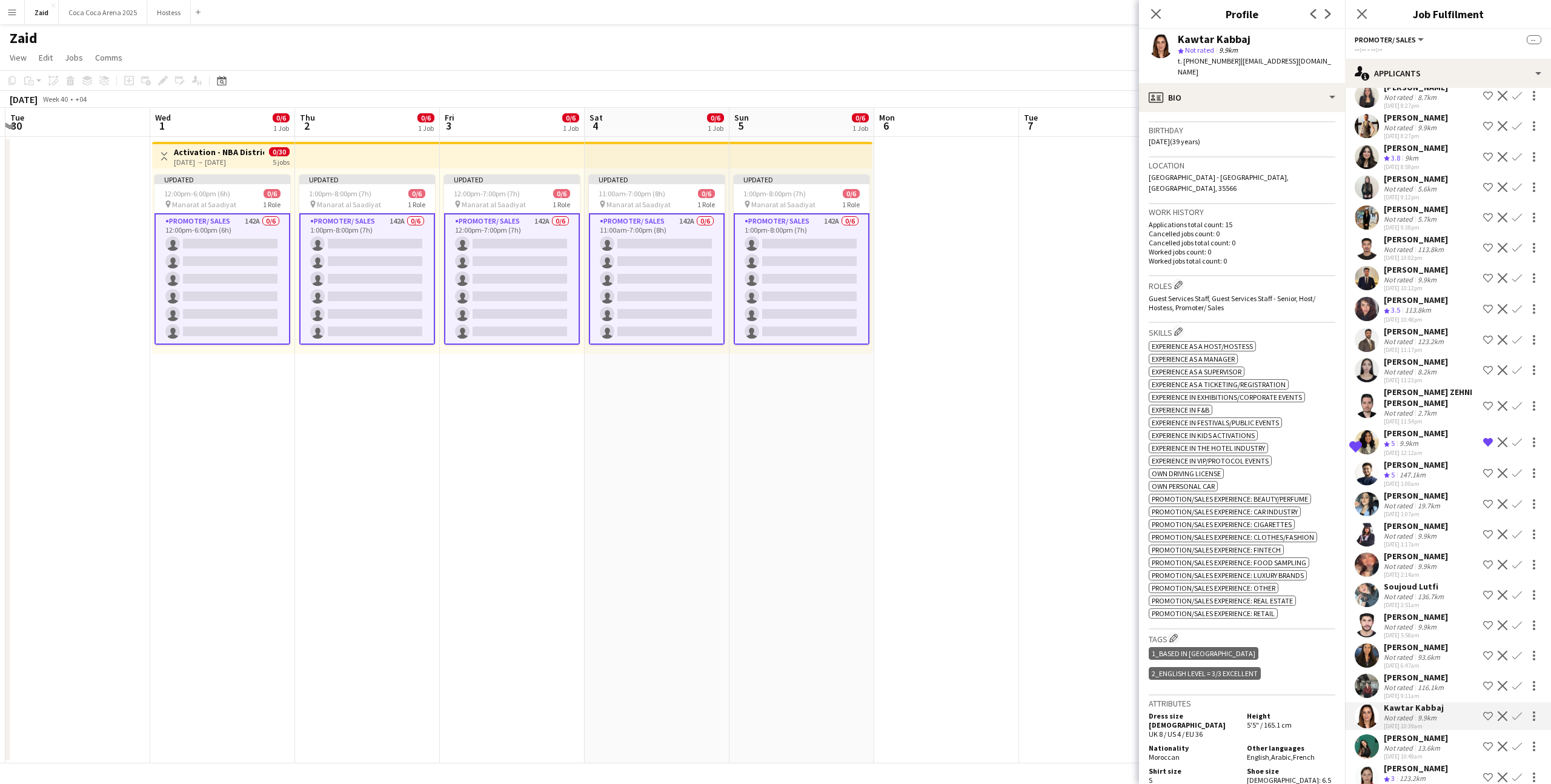
click at [1387, 672] on div "Nadia Hatim" at bounding box center [1416, 677] width 64 height 11
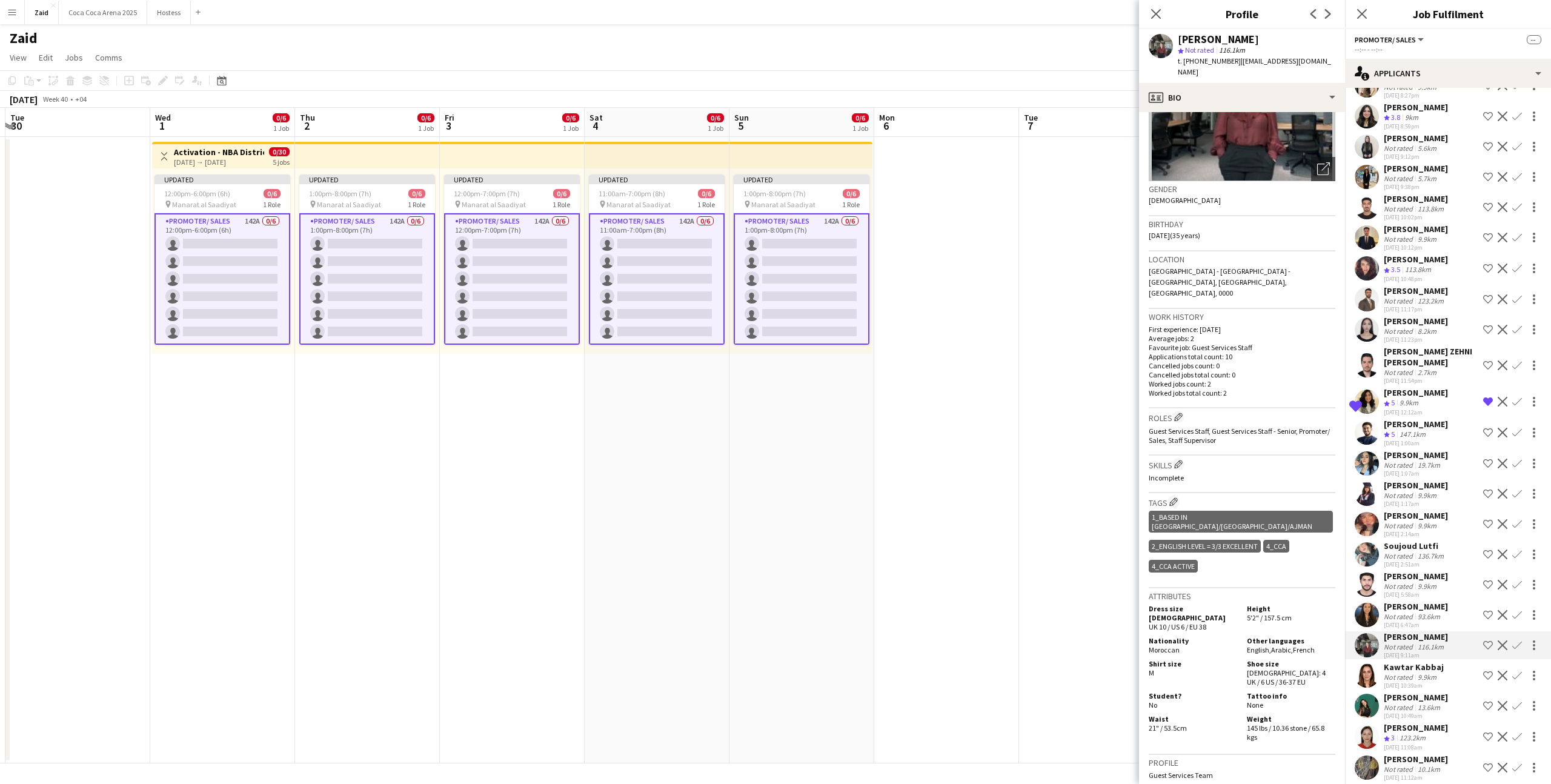
scroll to position [2998, 0]
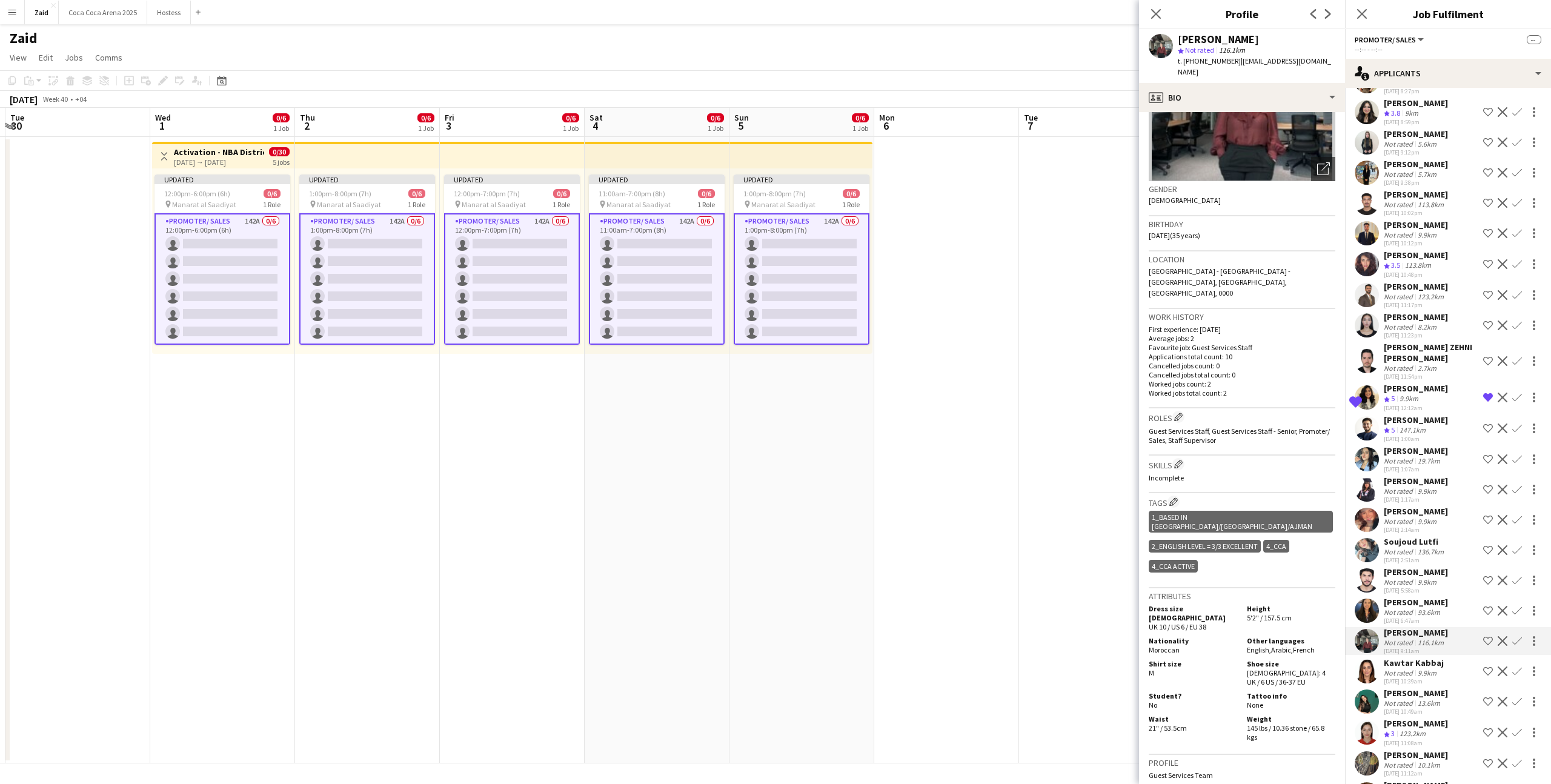
click at [1406, 699] on div "Not rated" at bounding box center [1400, 703] width 32 height 9
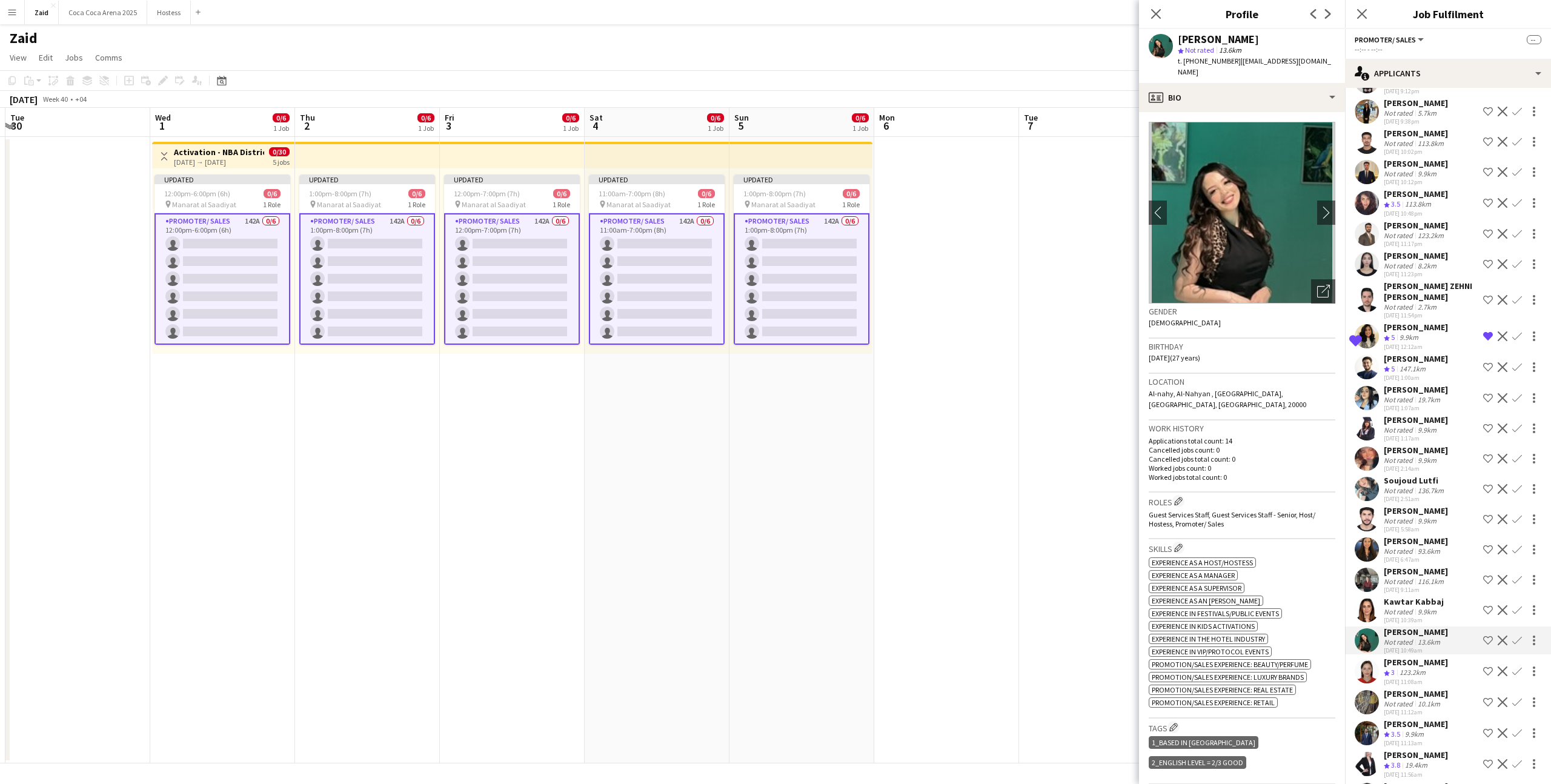
scroll to position [65, 0]
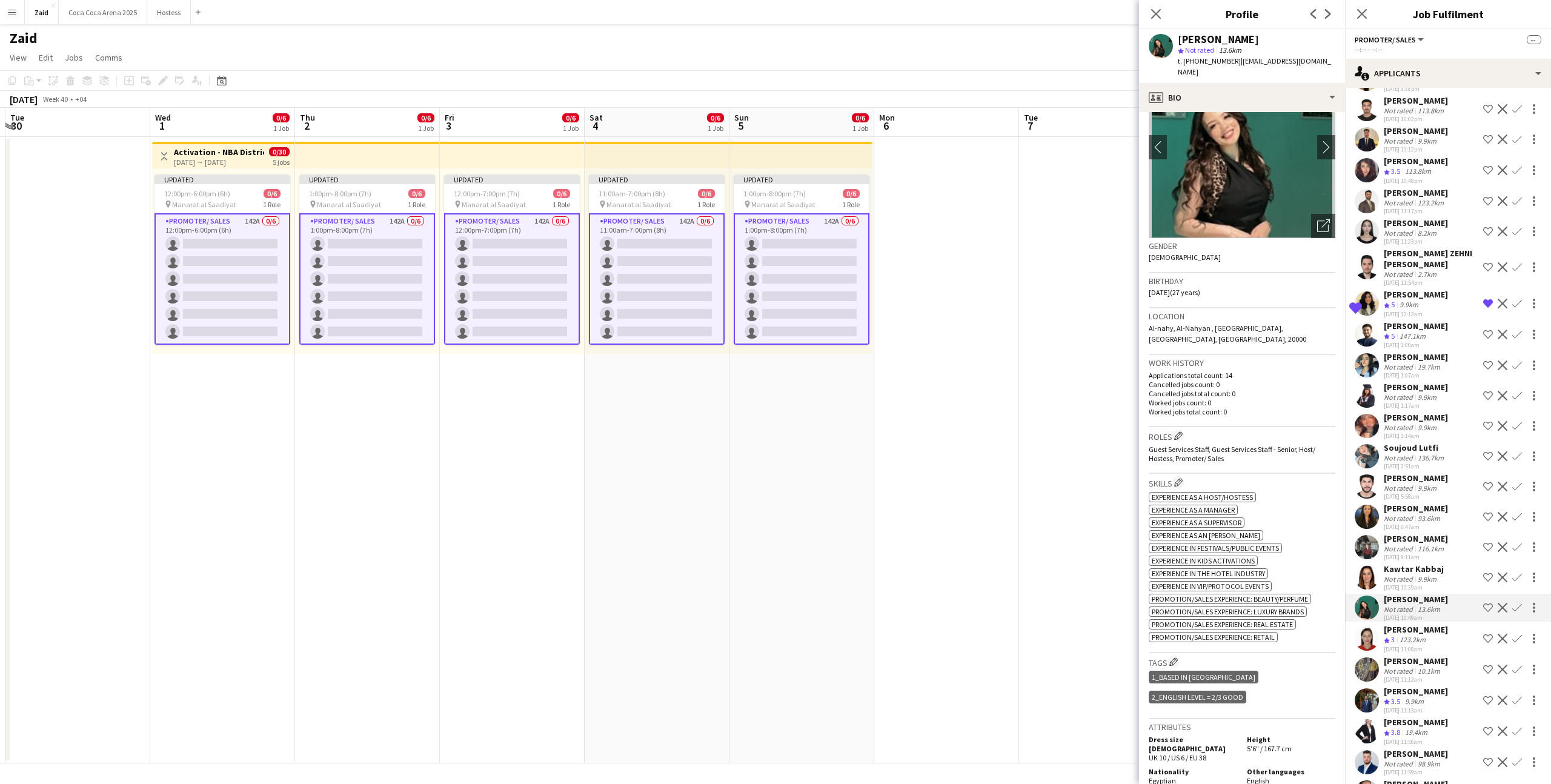
click at [1412, 666] on div "Not rated" at bounding box center [1400, 670] width 32 height 9
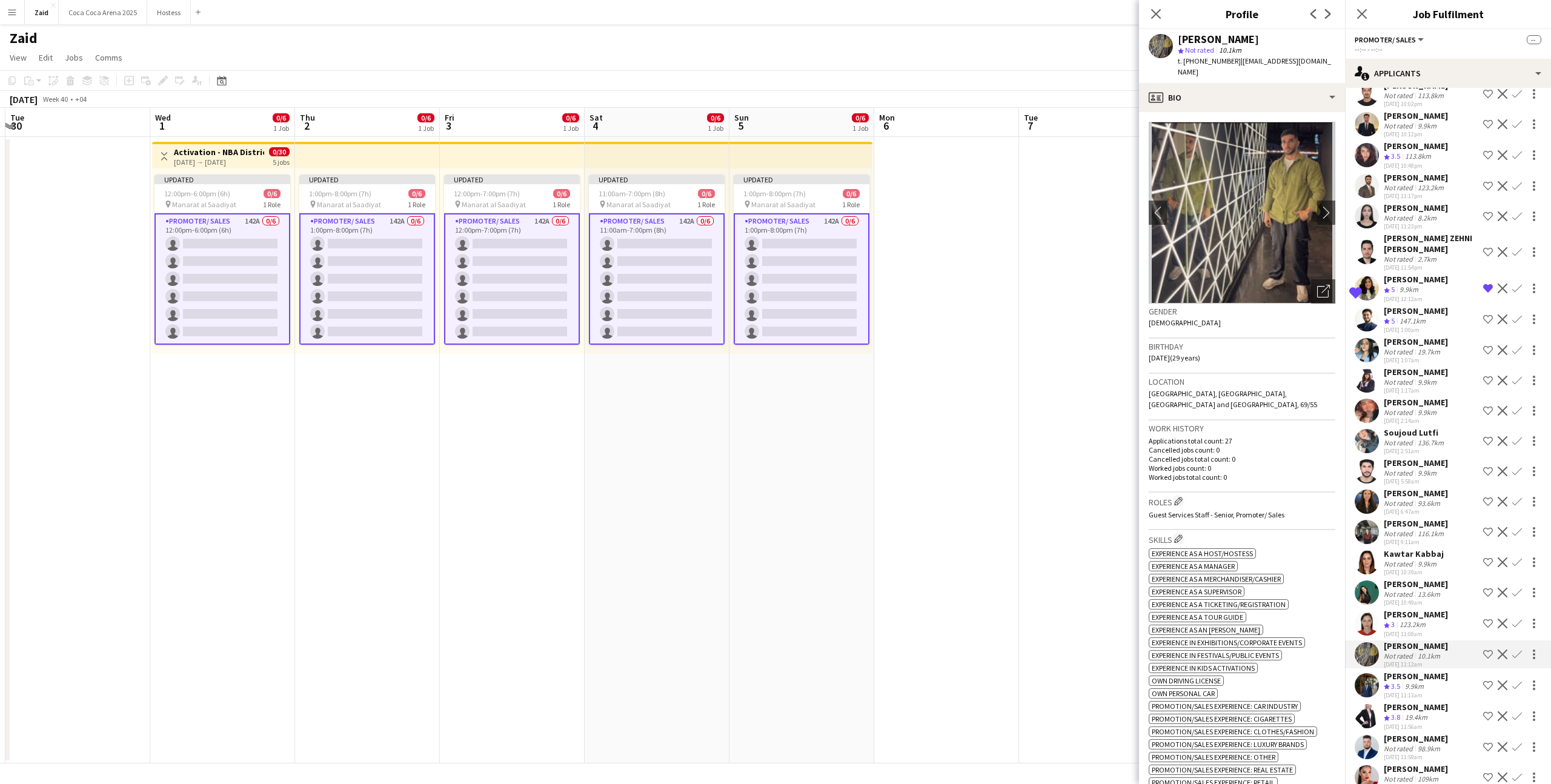
click at [1412, 670] on div "Abdullah Al Nouri" at bounding box center [1416, 675] width 64 height 11
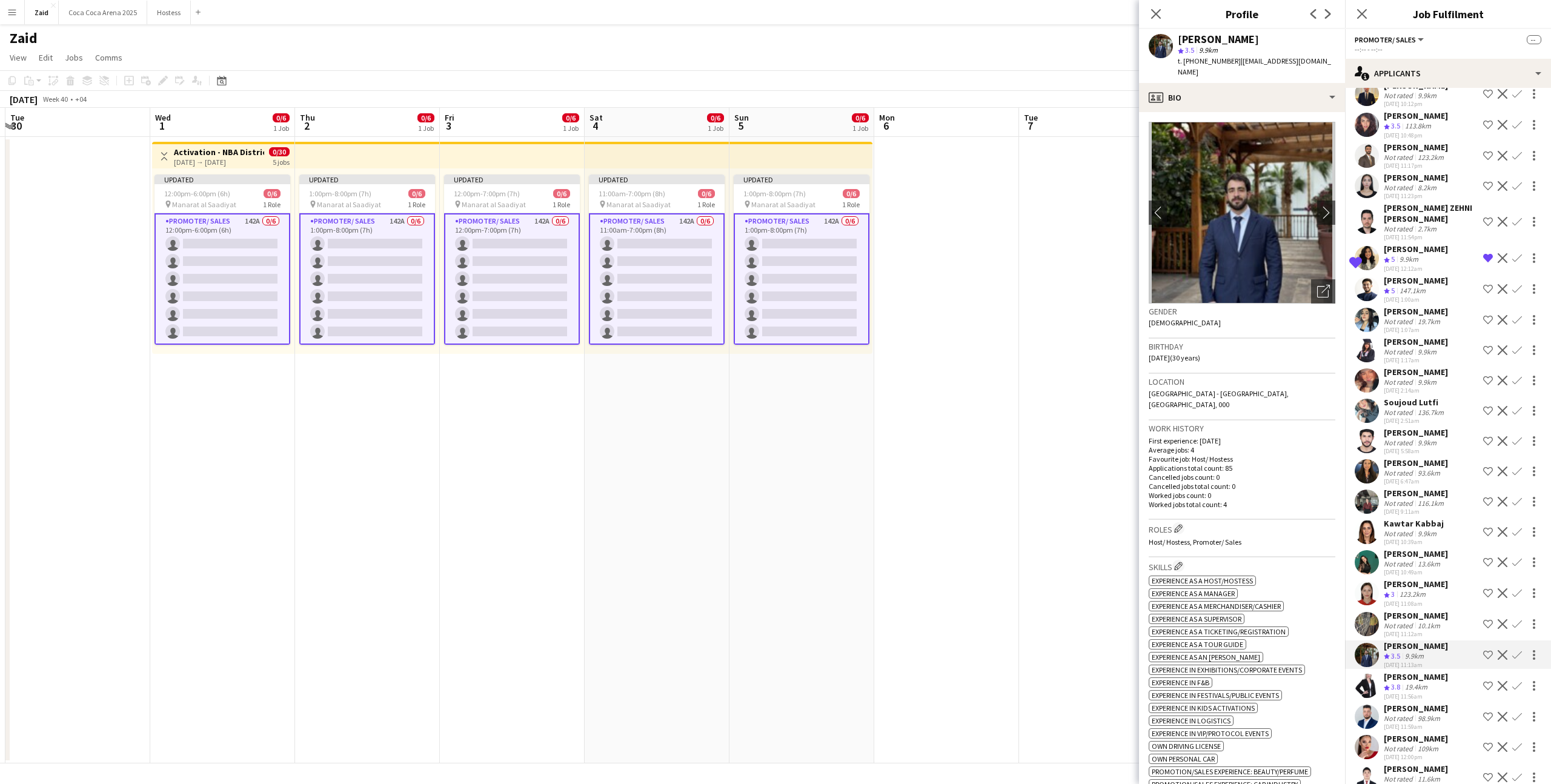
click at [1412, 671] on div "Tatiana Butenko" at bounding box center [1416, 676] width 64 height 11
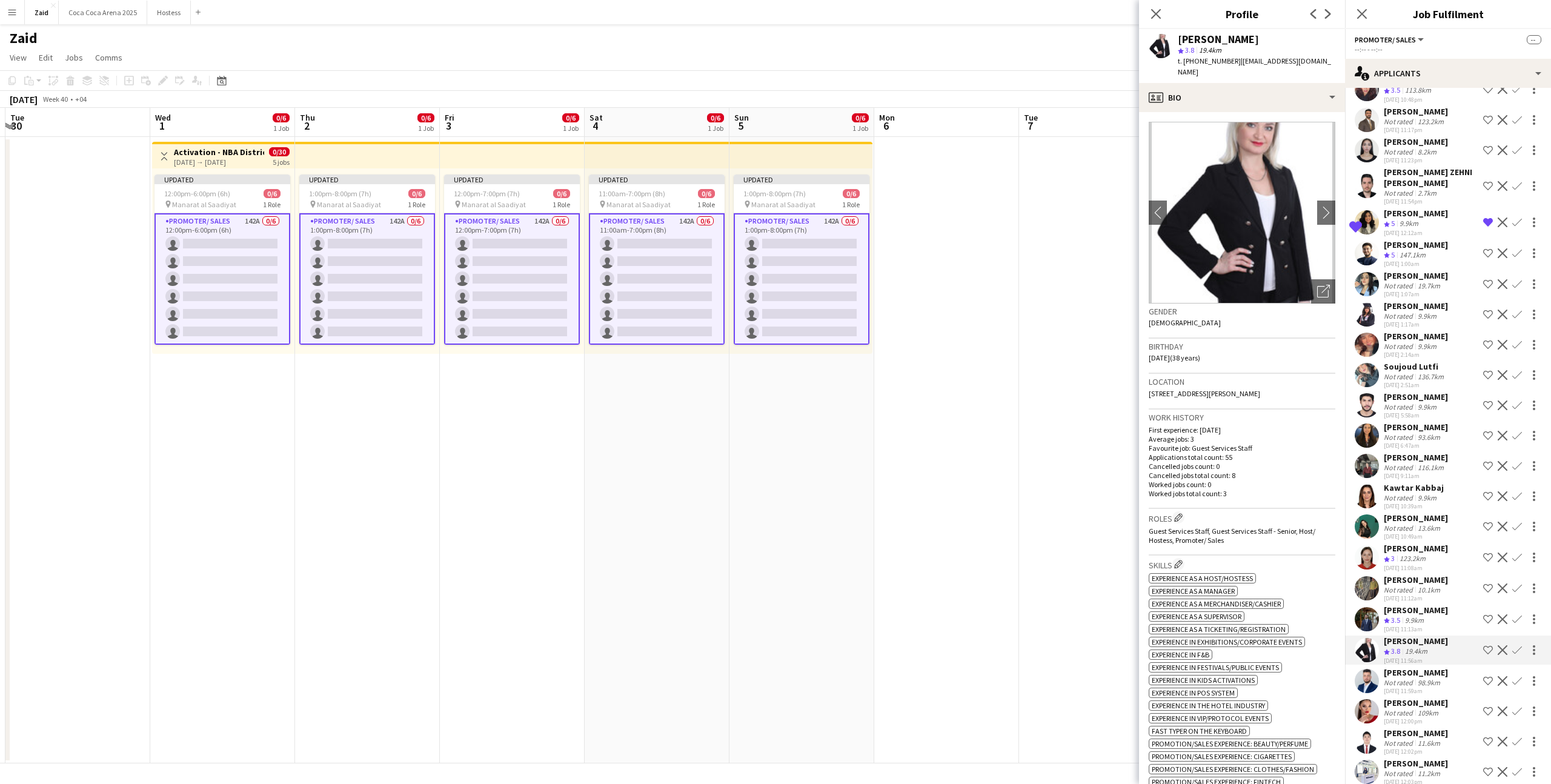
click at [1412, 667] on div "Abderrahim Benziouche" at bounding box center [1416, 672] width 64 height 11
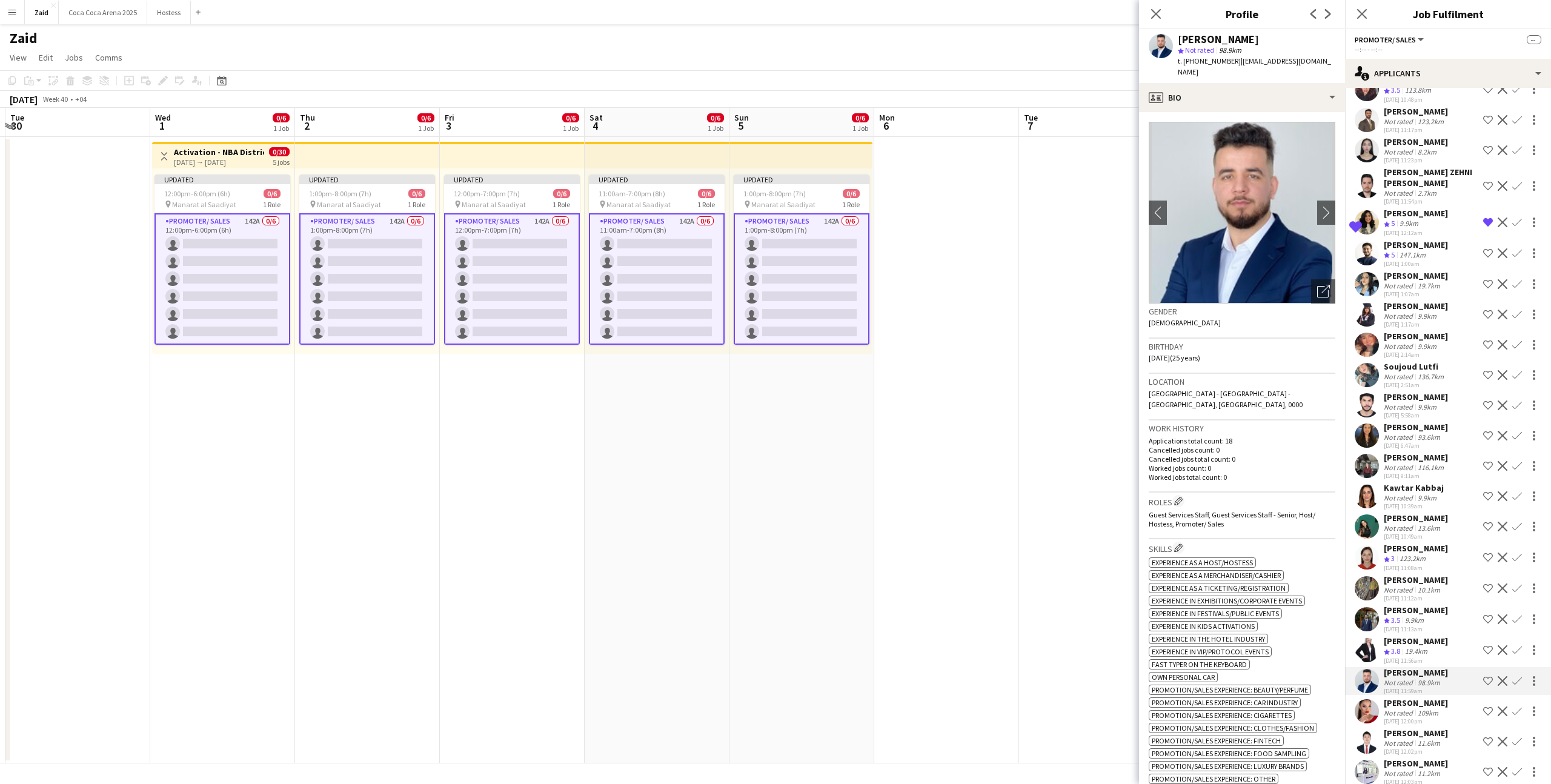
scroll to position [3203, 0]
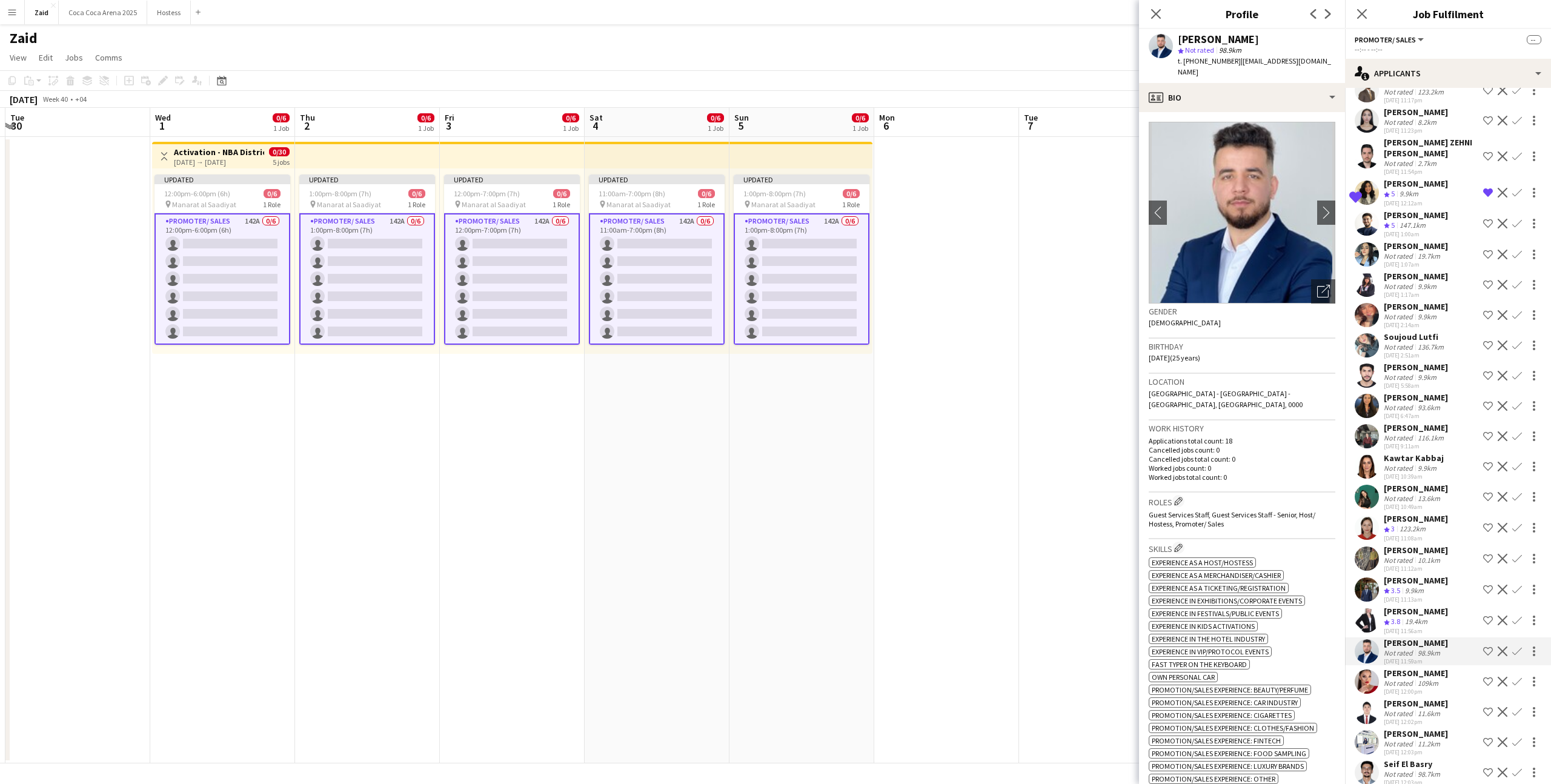
click at [1412, 668] on div "Narmin Hajiyeva" at bounding box center [1416, 673] width 64 height 11
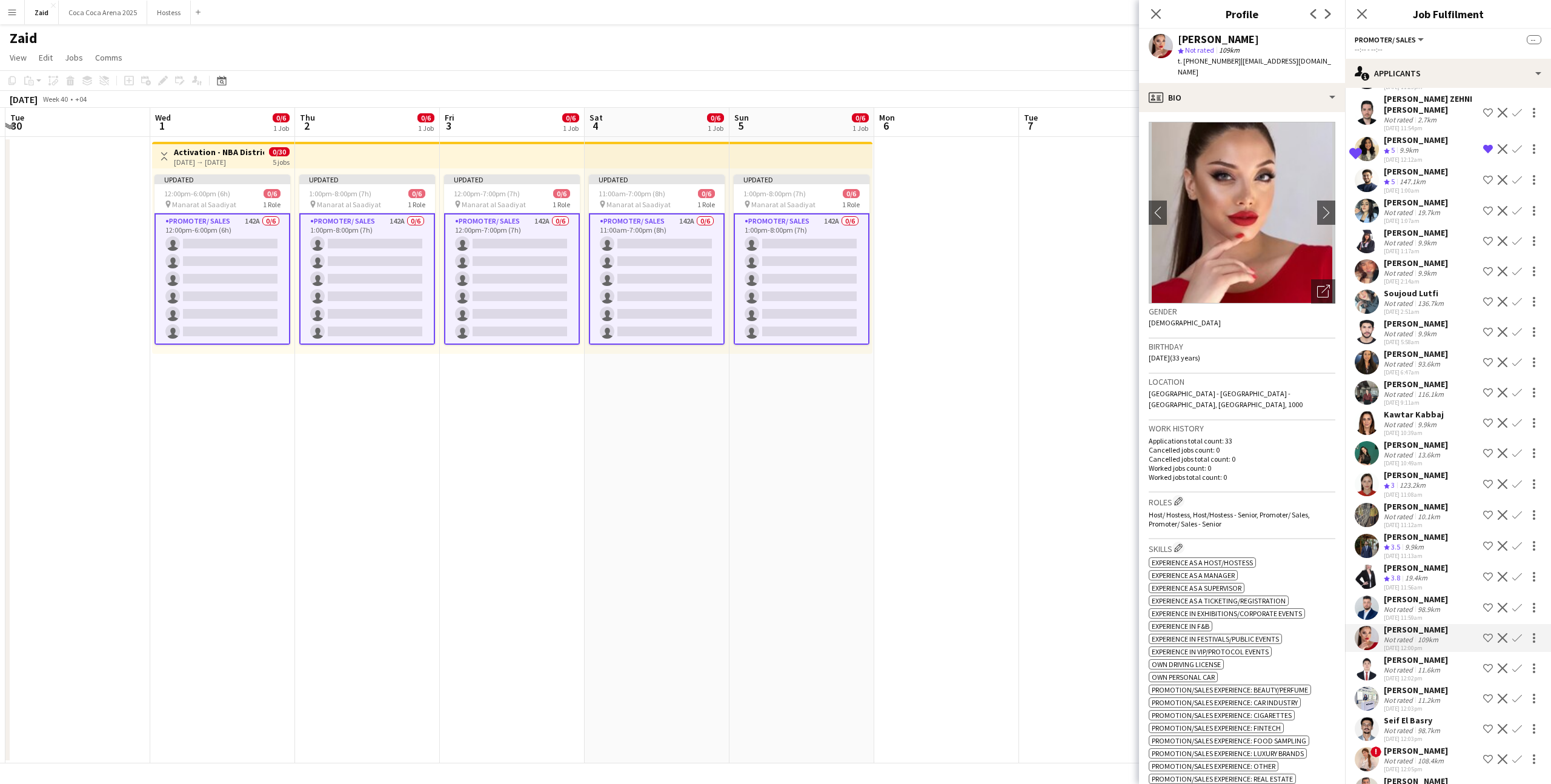
click at [1431, 695] on div "11.2km" at bounding box center [1429, 700] width 28 height 9
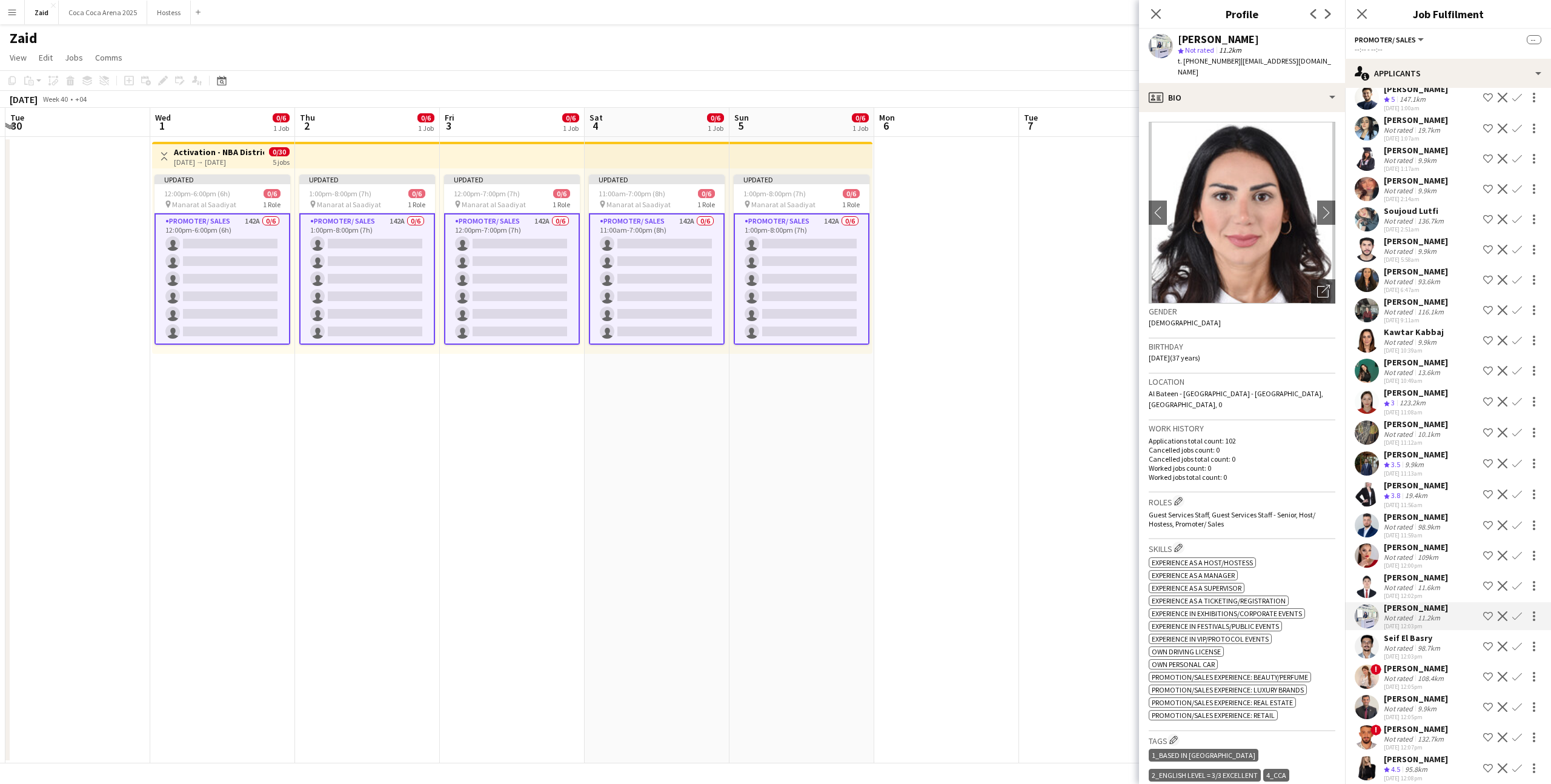
scroll to position [3455, 0]
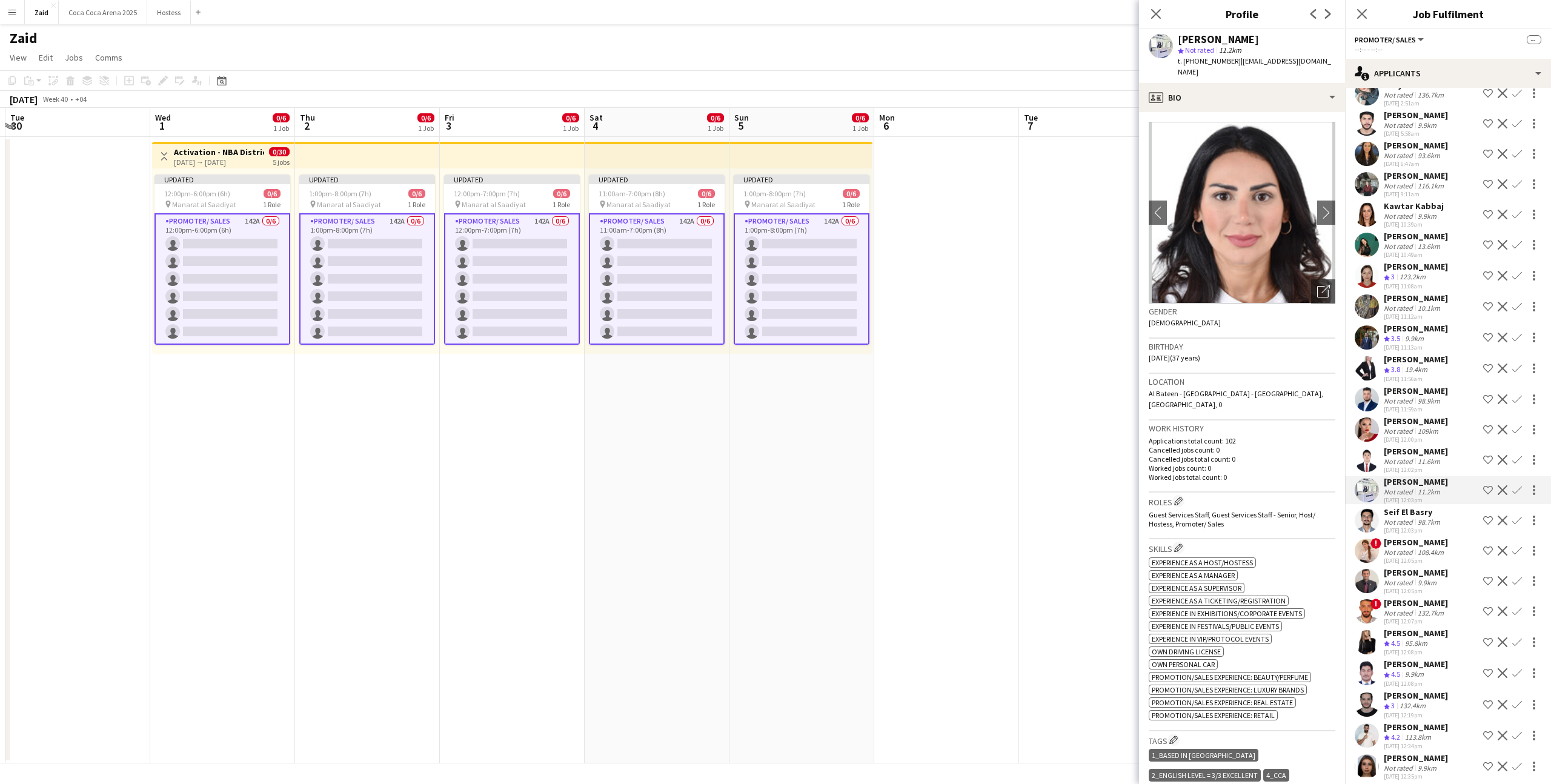
click at [1492, 637] on app-icon "Shortlist crew" at bounding box center [1488, 642] width 10 height 10
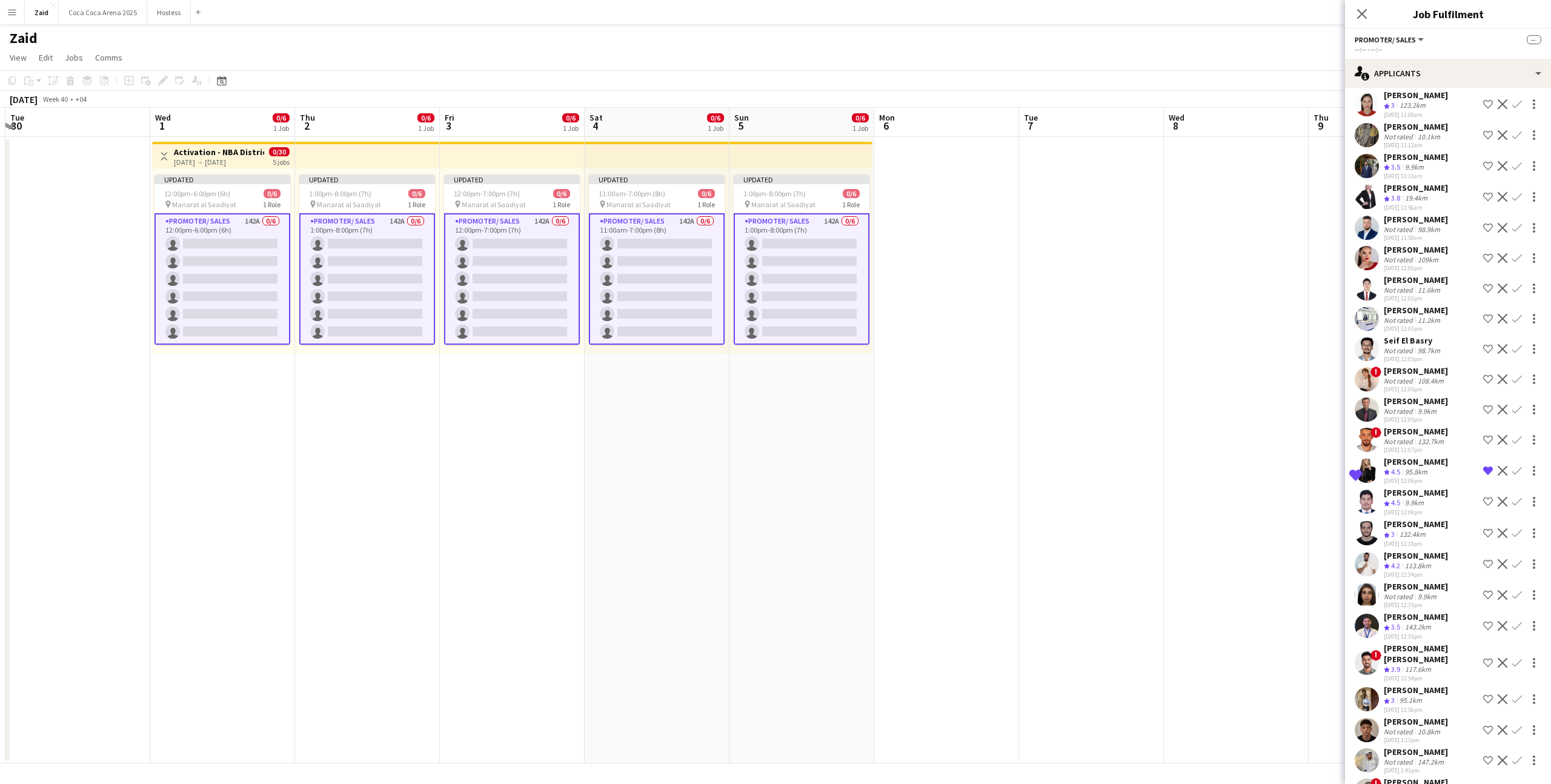
scroll to position [3635, 0]
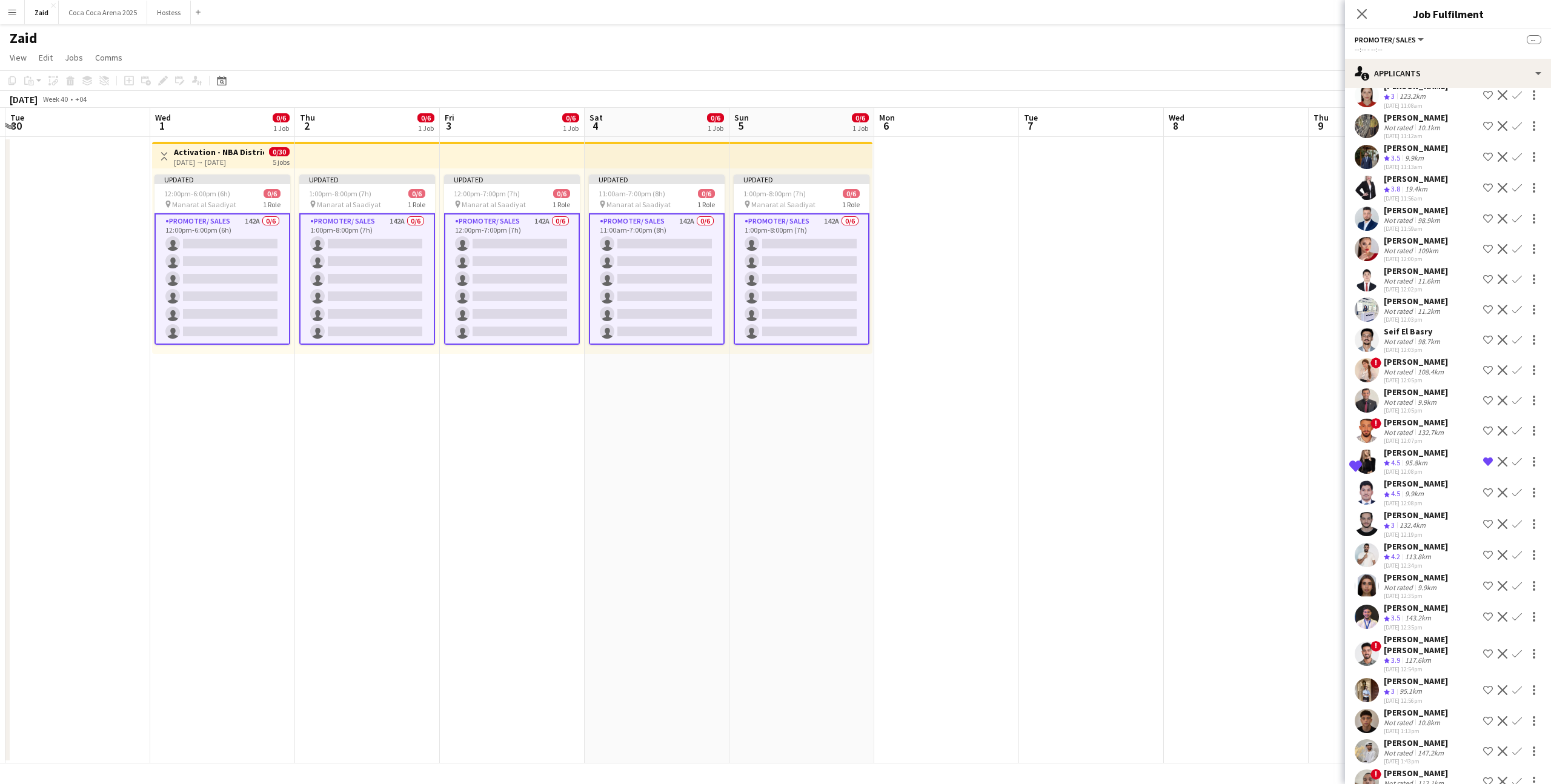
click at [1452, 655] on div "Crew rating 3.9 117.6km" at bounding box center [1431, 660] width 94 height 10
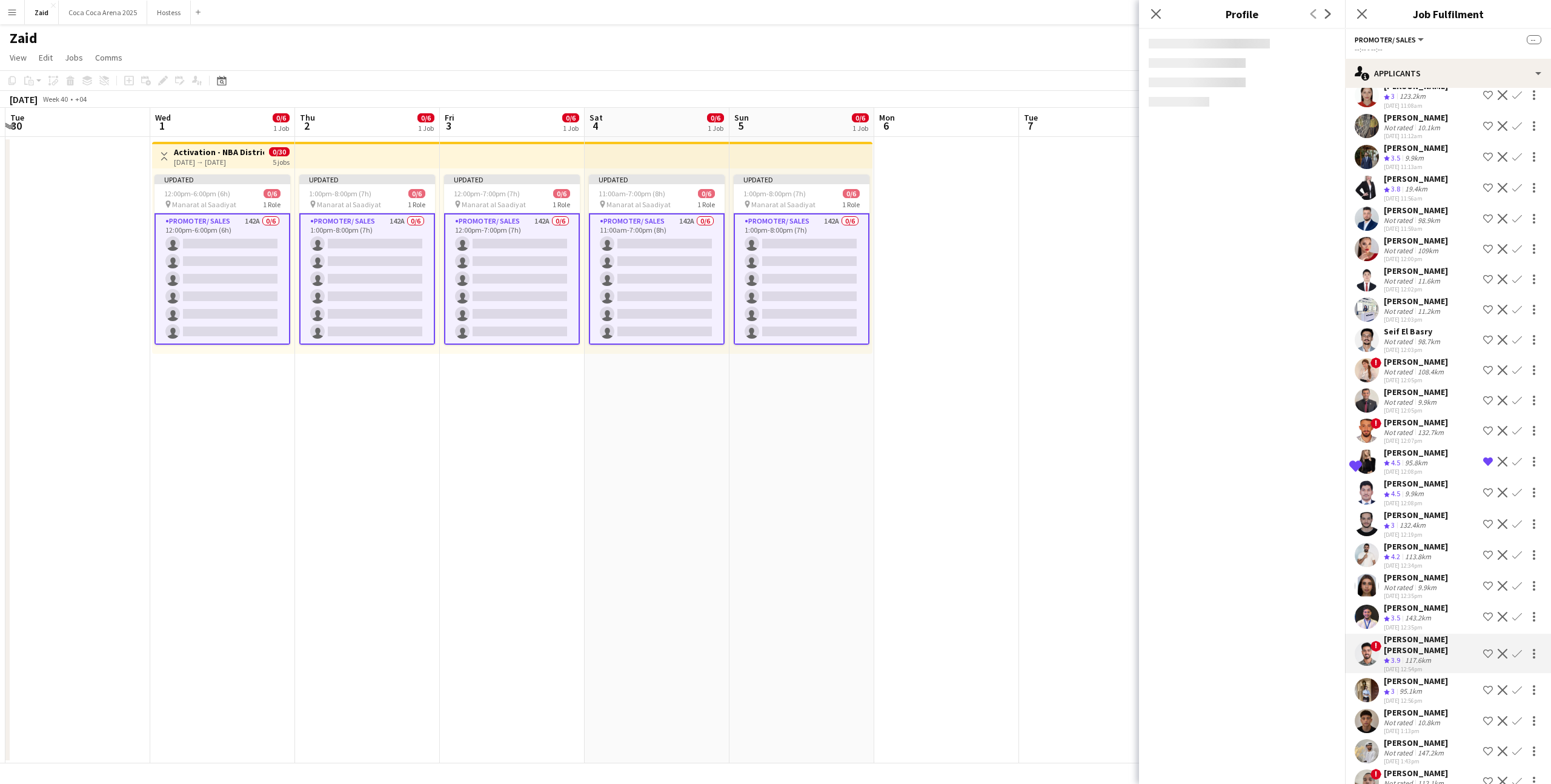
click at [1485, 649] on app-icon "Shortlist crew" at bounding box center [1488, 654] width 10 height 10
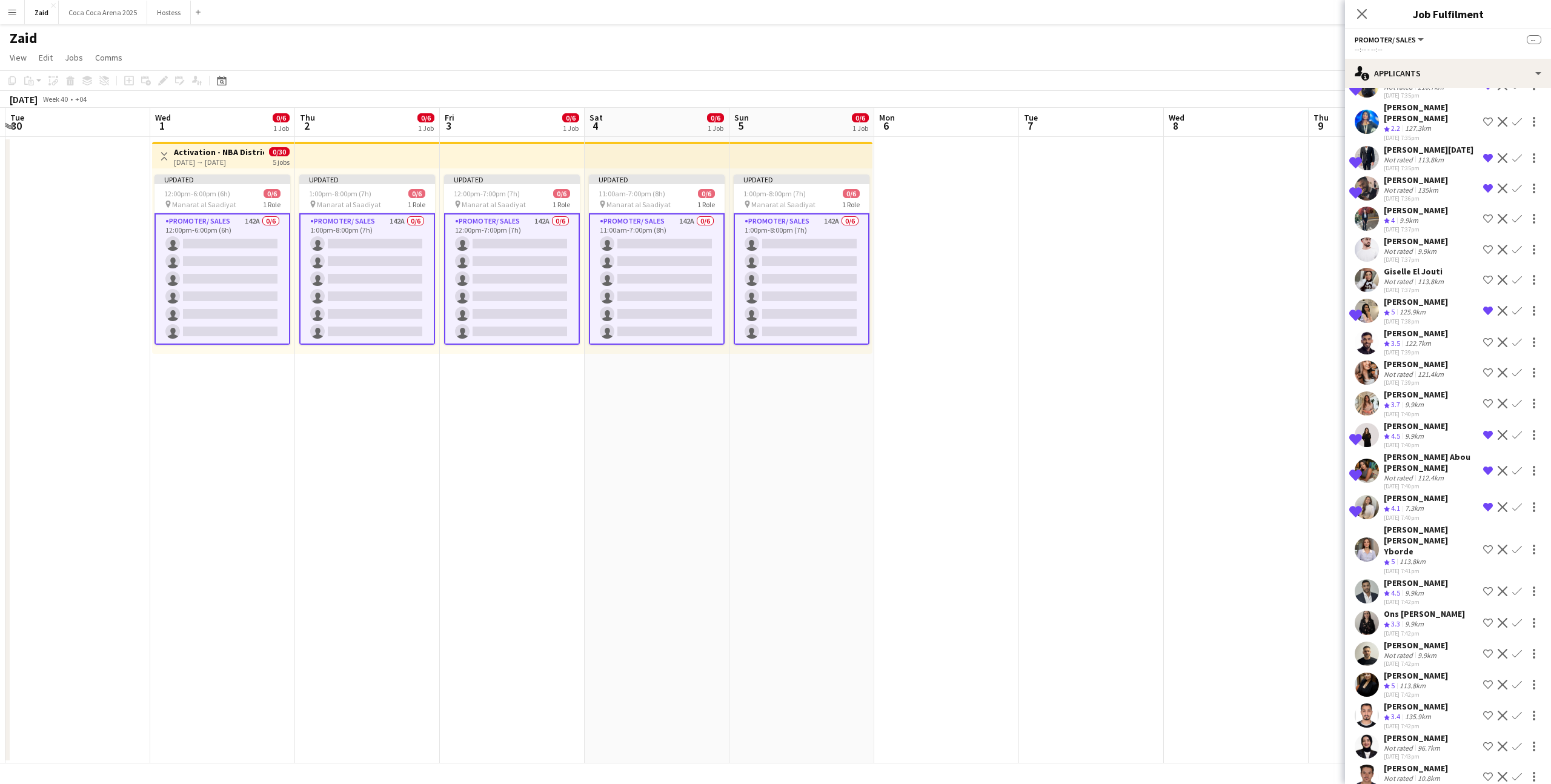
scroll to position [951, 0]
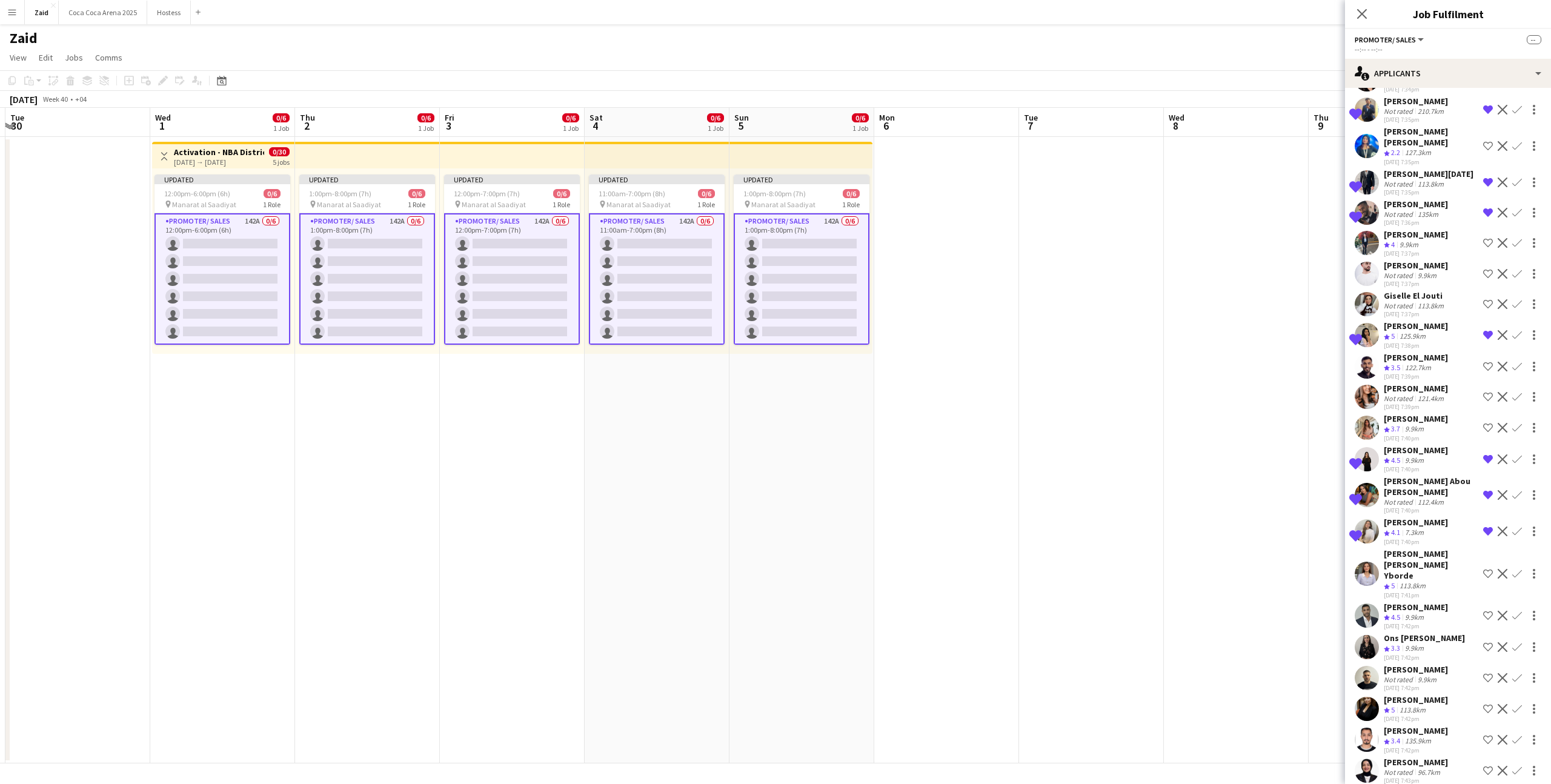
click at [1488, 704] on app-icon "Shortlist crew" at bounding box center [1488, 709] width 10 height 10
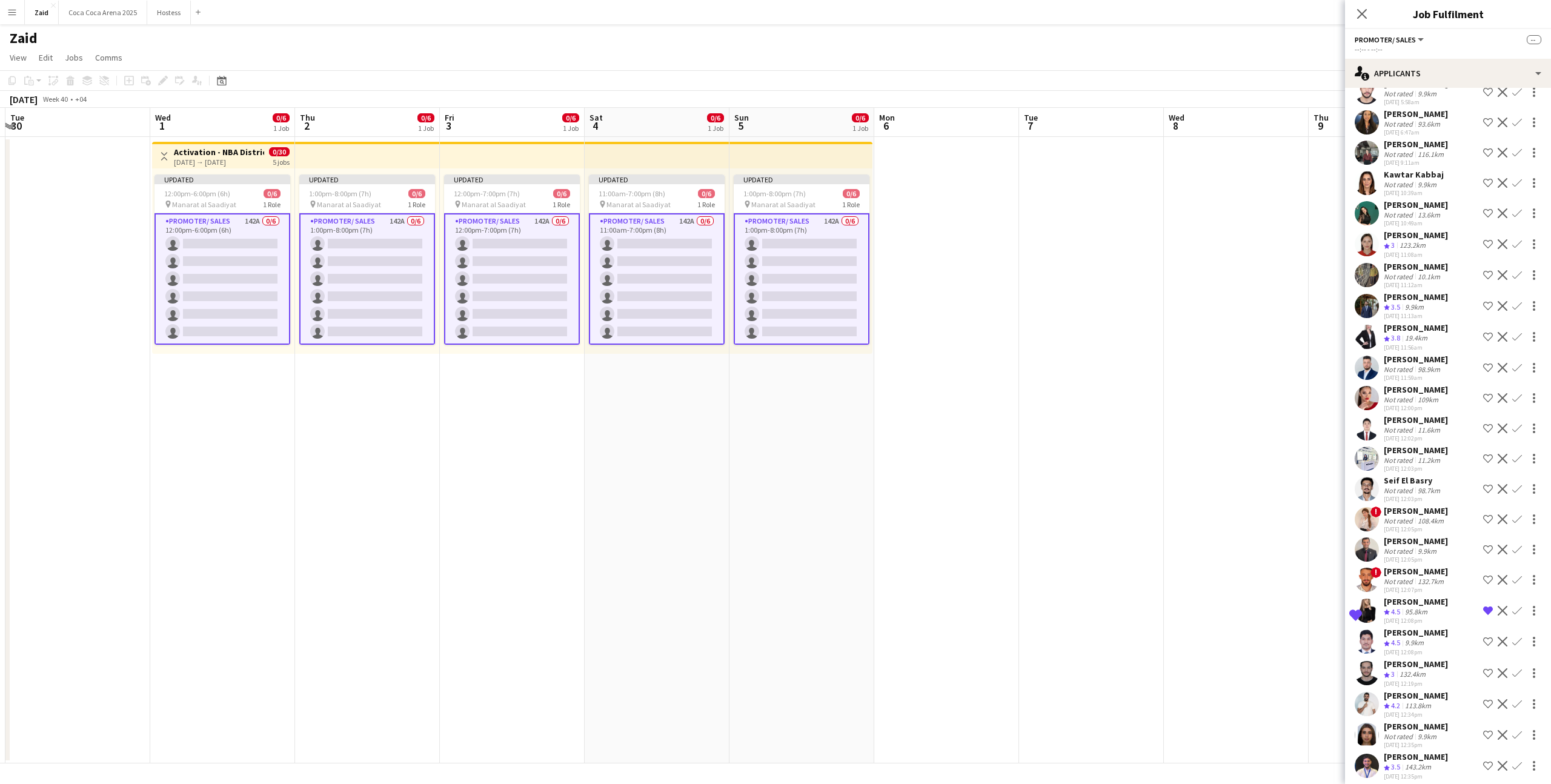
scroll to position [3796, 0]
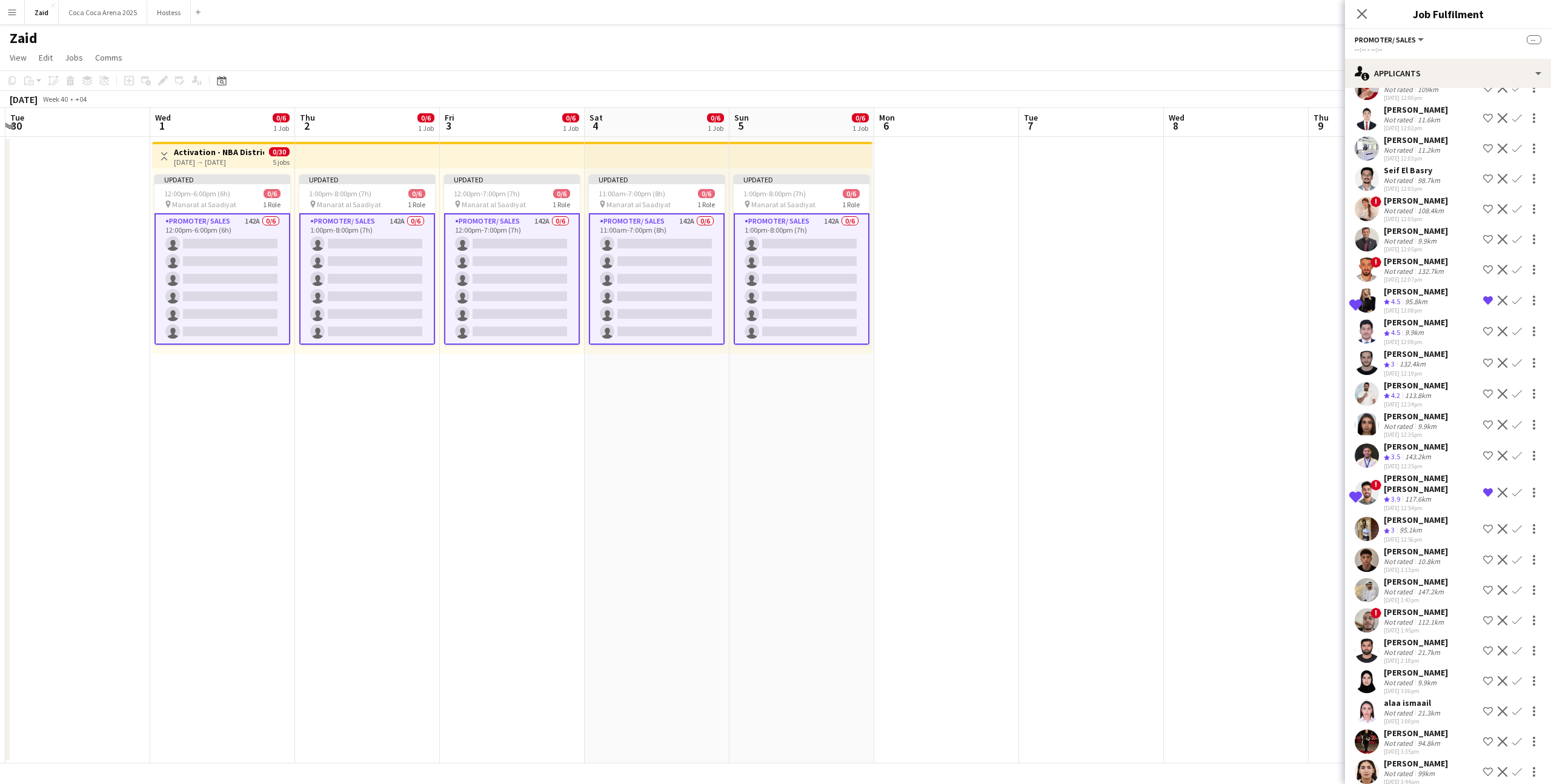
click at [978, 392] on app-date-cell at bounding box center [946, 450] width 145 height 626
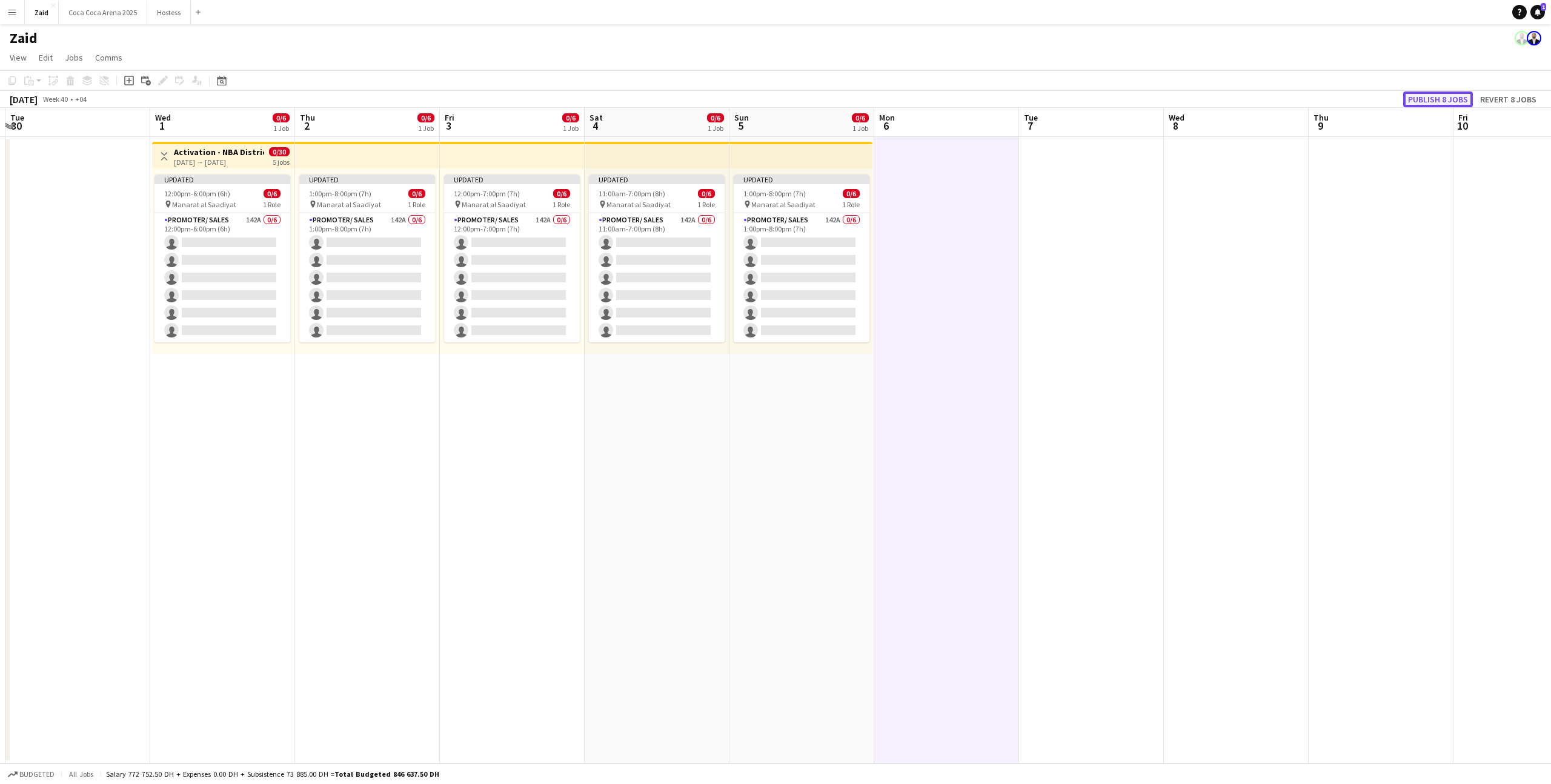
click at [1446, 98] on button "Publish 8 jobs" at bounding box center [1437, 99] width 69 height 16
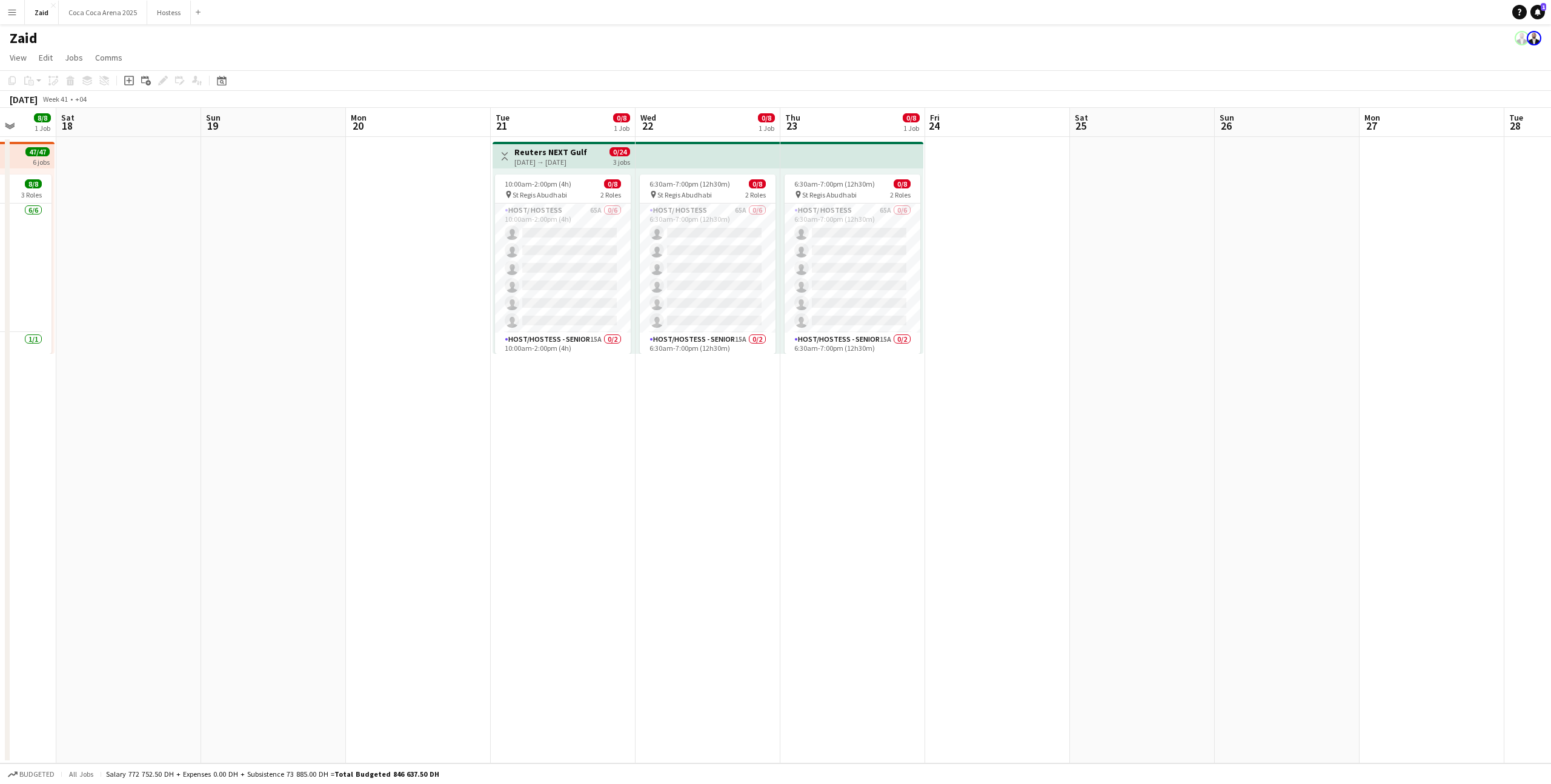
scroll to position [0, 435]
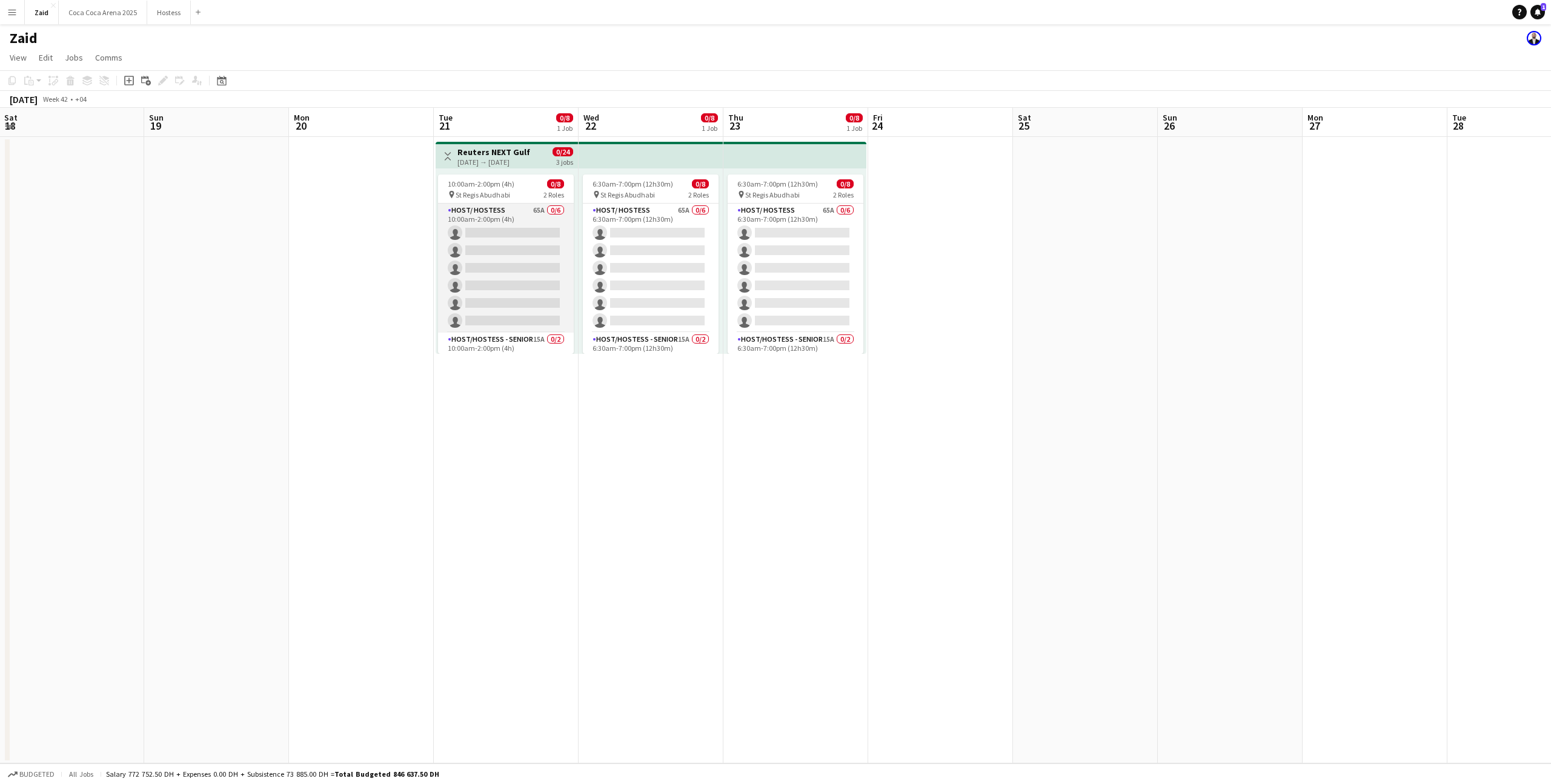
click at [559, 262] on app-card-role "Host/ Hostess 65A 0/6 10:00am-2:00pm (4h) single-neutral-actions single-neutral…" at bounding box center [506, 267] width 135 height 129
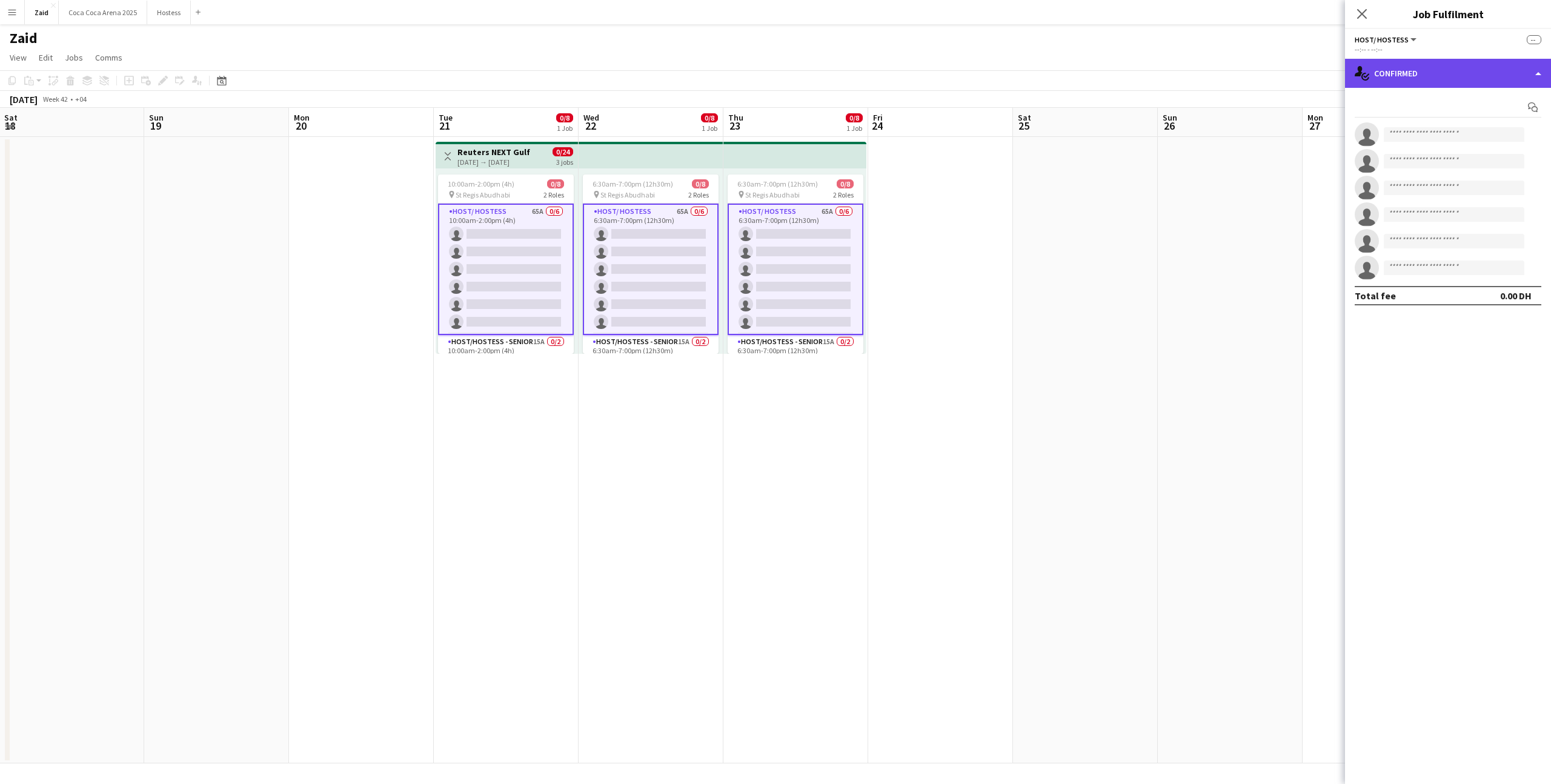
click at [1406, 67] on div "single-neutral-actions-check-2 Confirmed" at bounding box center [1448, 73] width 206 height 29
click at [1493, 189] on div "single-neutral-actions-information Applicants" at bounding box center [1487, 197] width 120 height 24
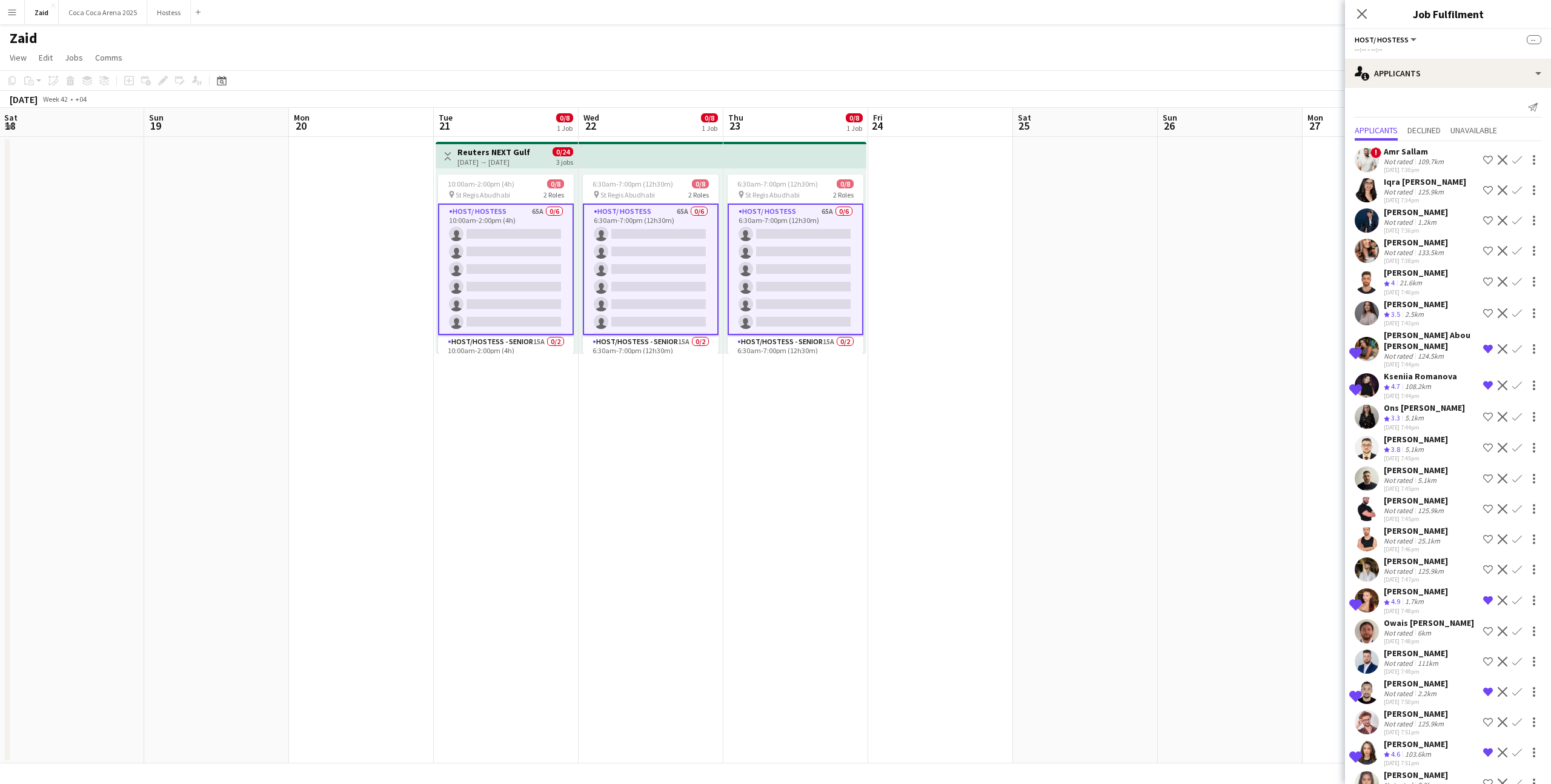
scroll to position [52, 0]
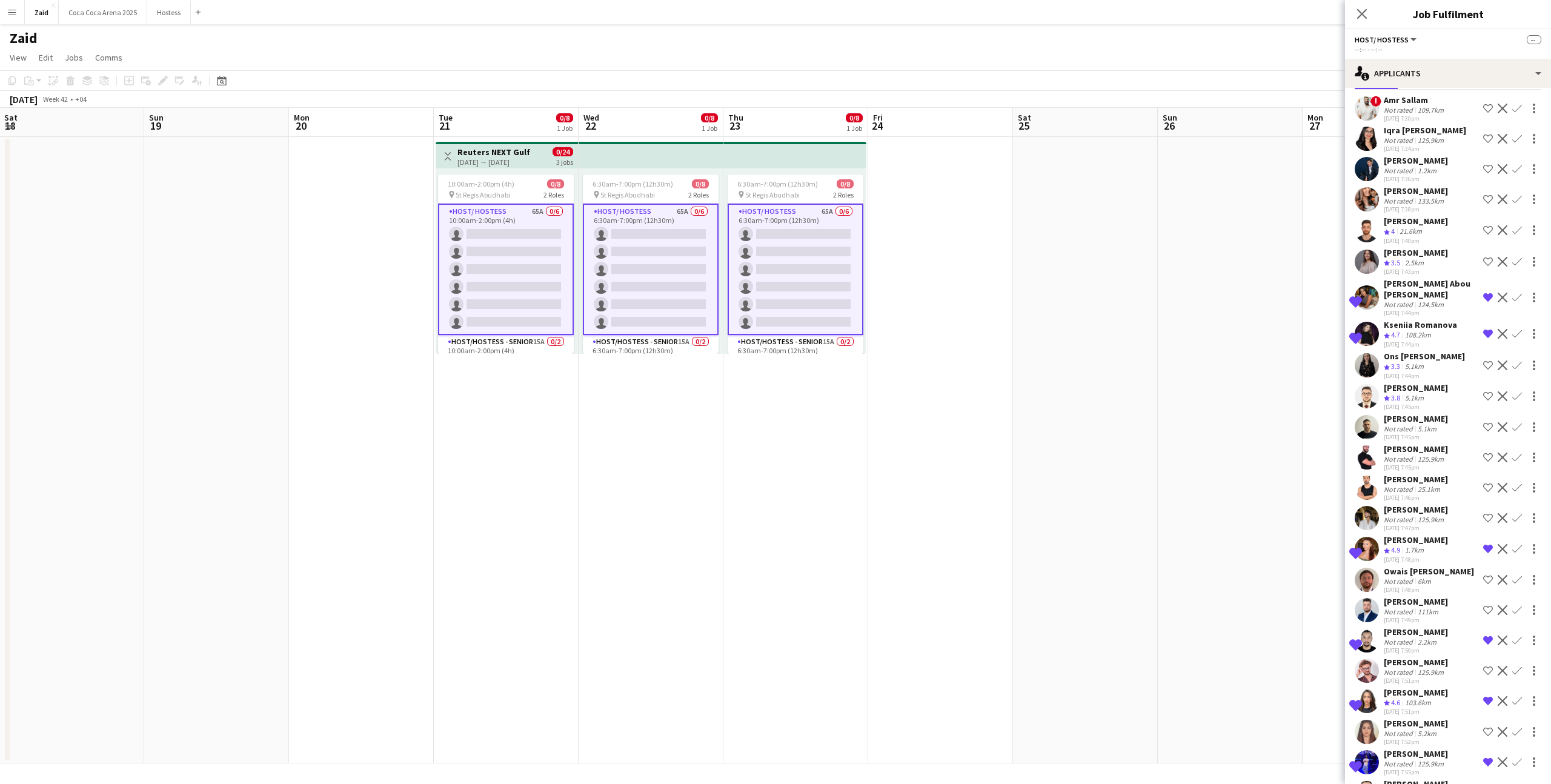
click at [1484, 258] on app-icon "Shortlist crew" at bounding box center [1488, 262] width 10 height 10
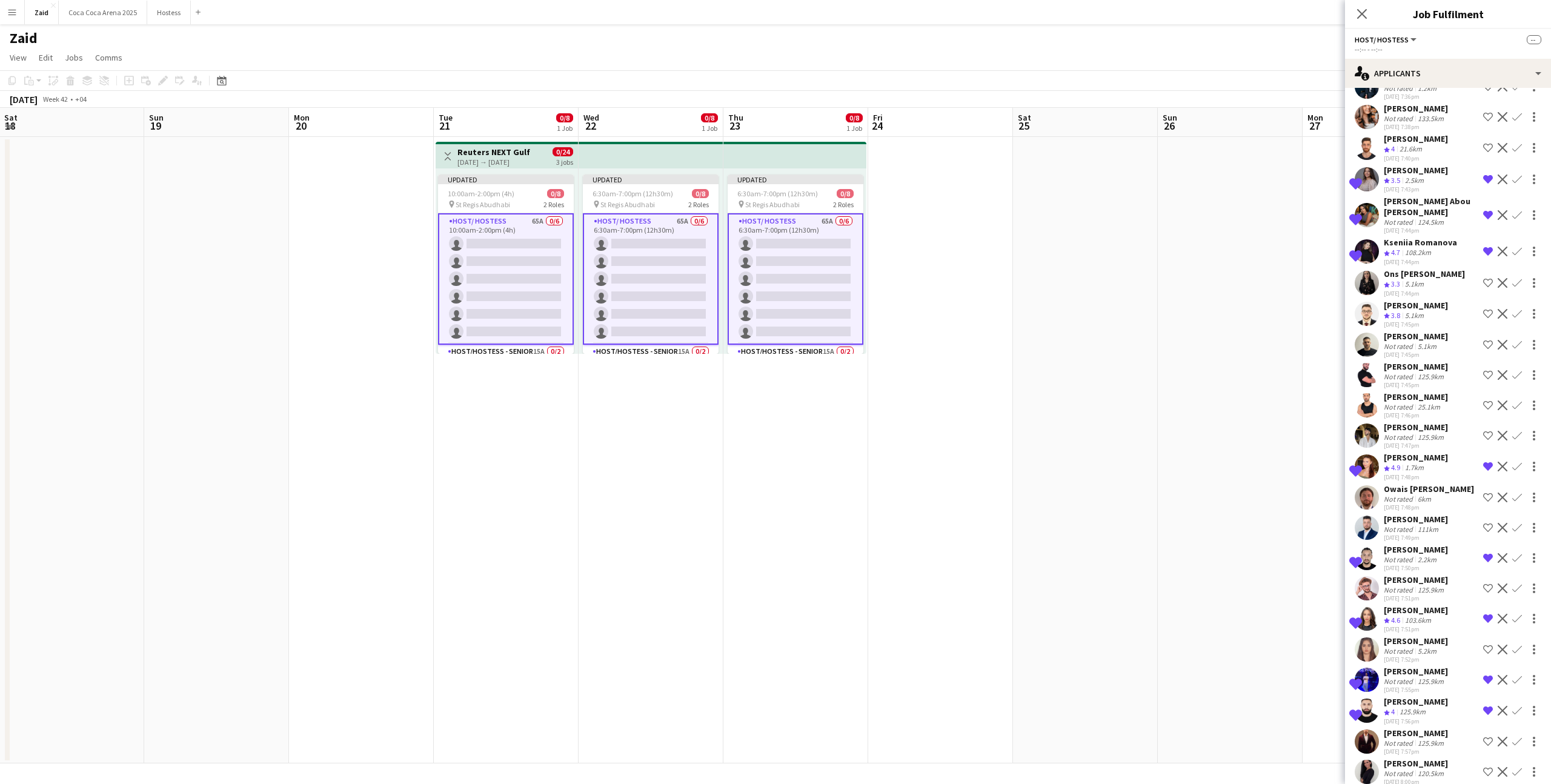
scroll to position [146, 0]
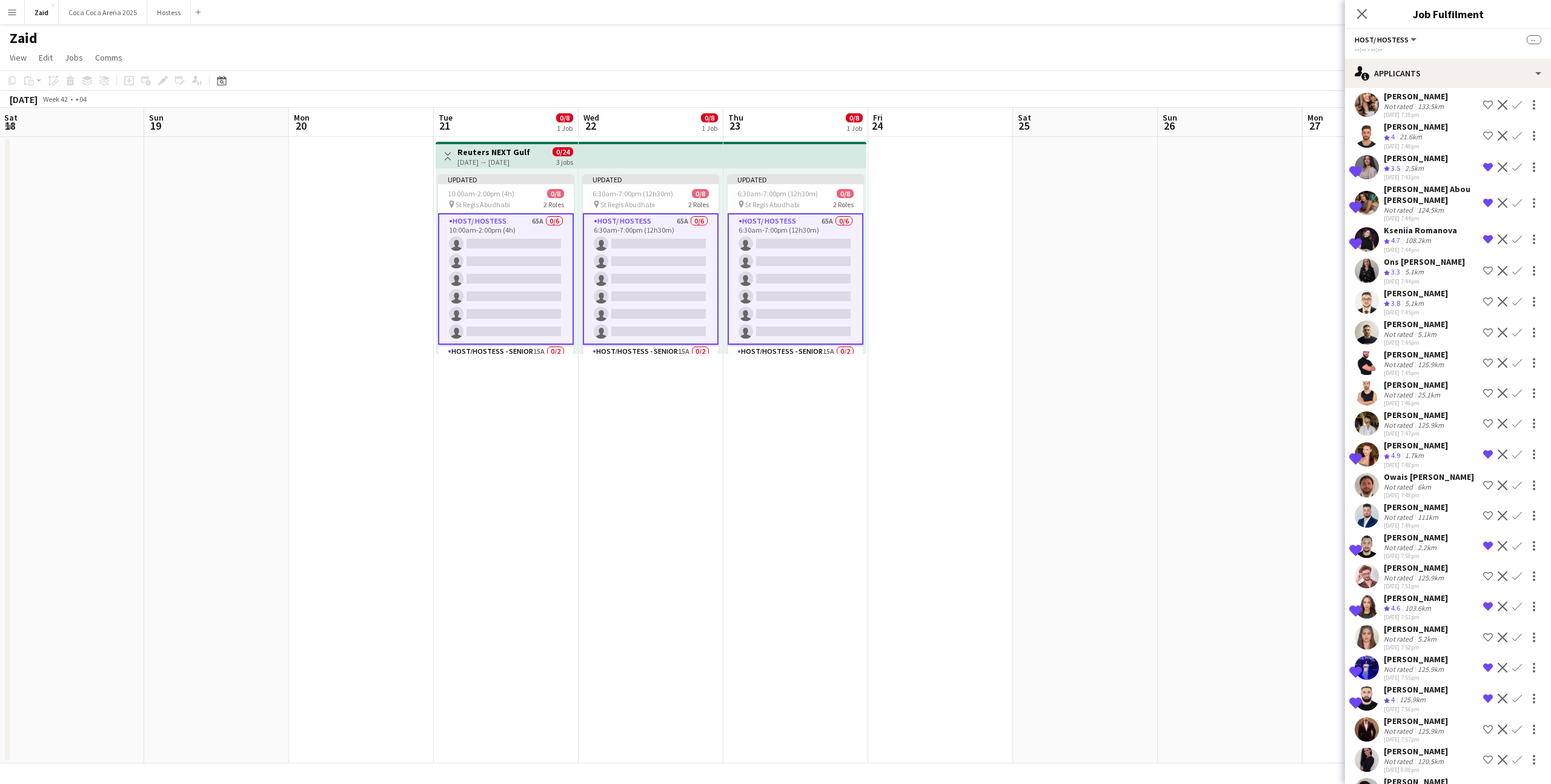
click at [1448, 410] on div "Abdulsamad Al hashemi" at bounding box center [1416, 415] width 64 height 11
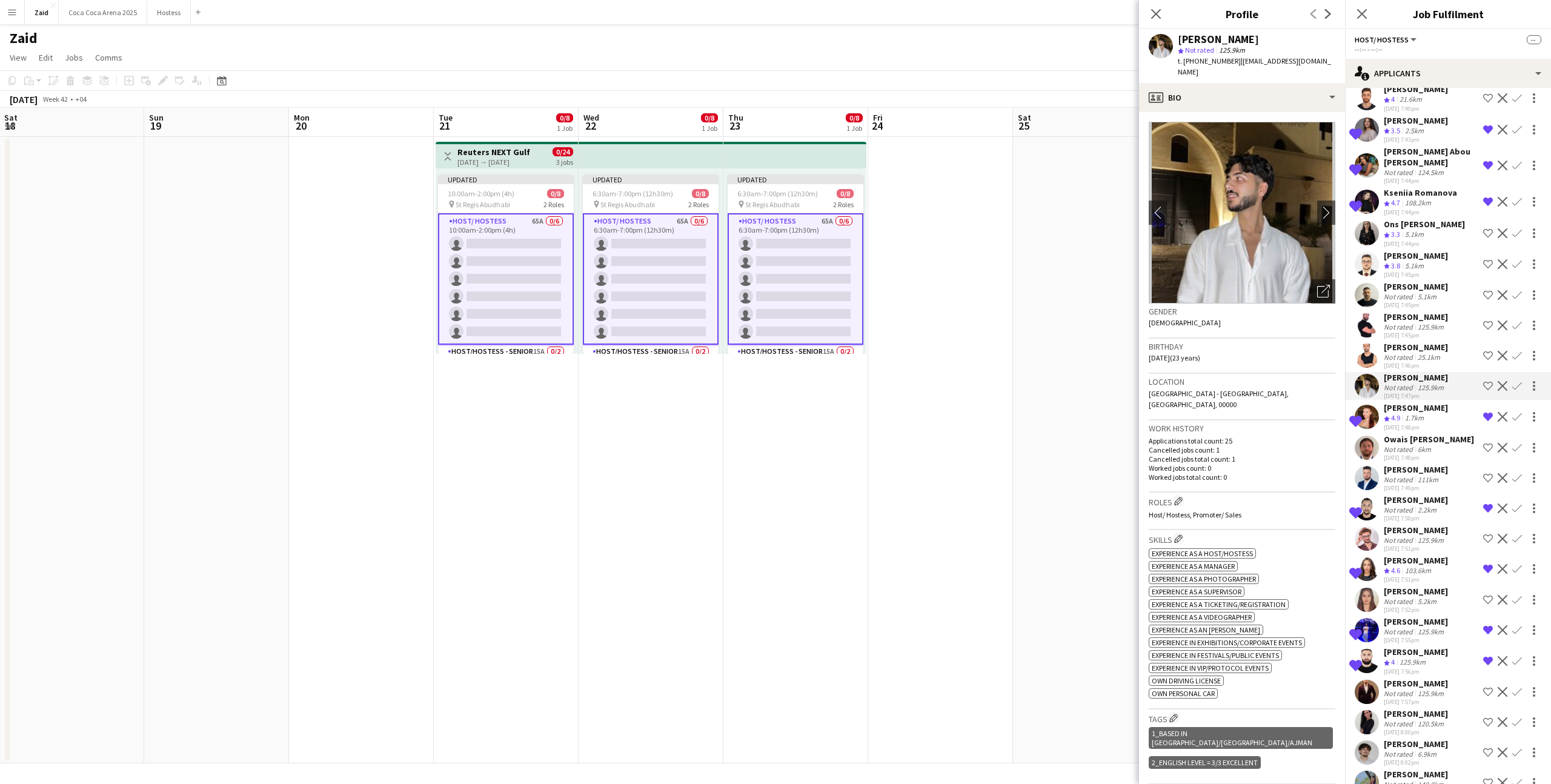
click at [1453, 406] on div "Shortlisted Myriam Chotard Crew rating 4.9 1.7km 28-08-2025 7:48pm Remove crew …" at bounding box center [1448, 416] width 206 height 29
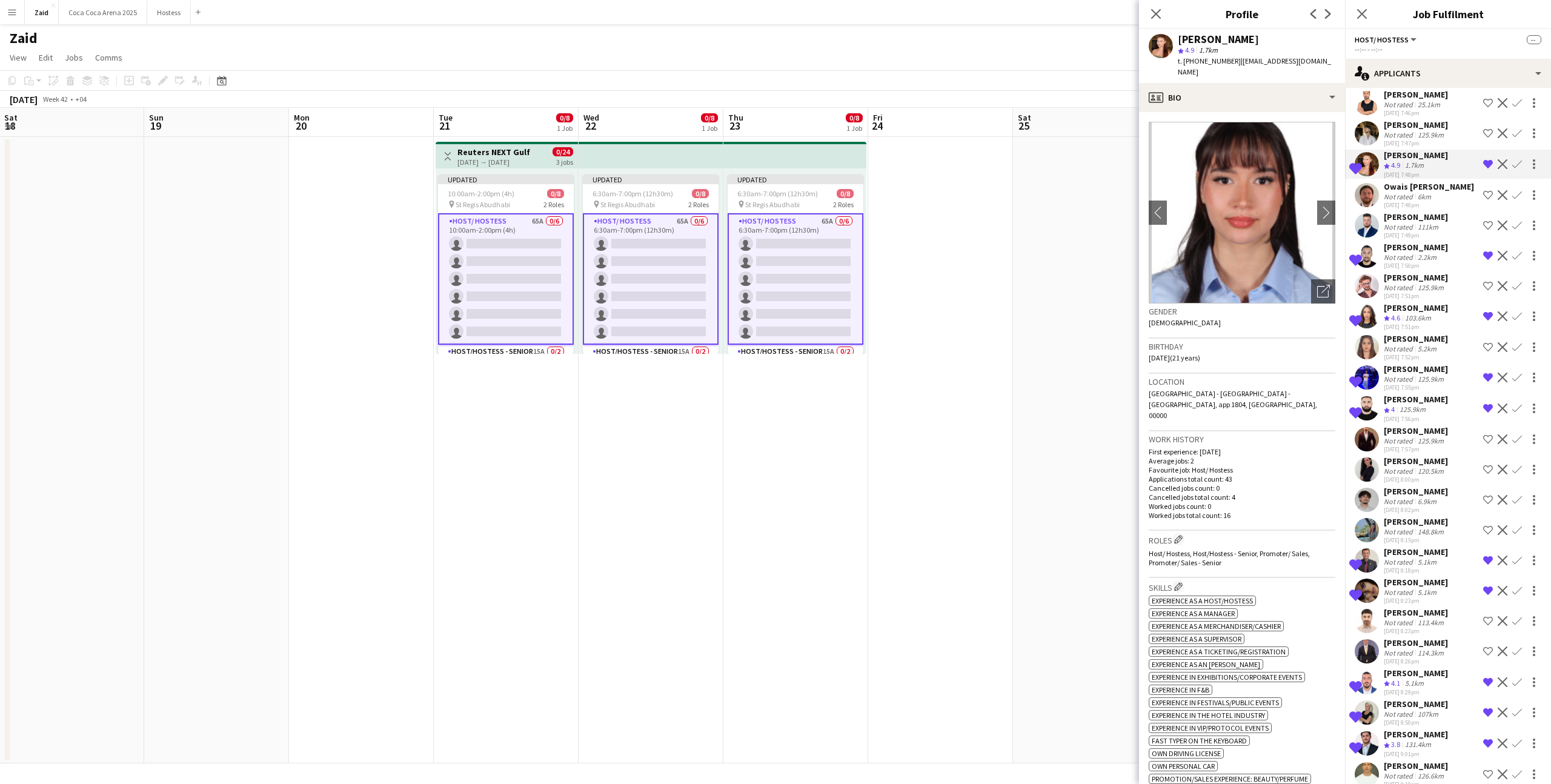
scroll to position [445, 0]
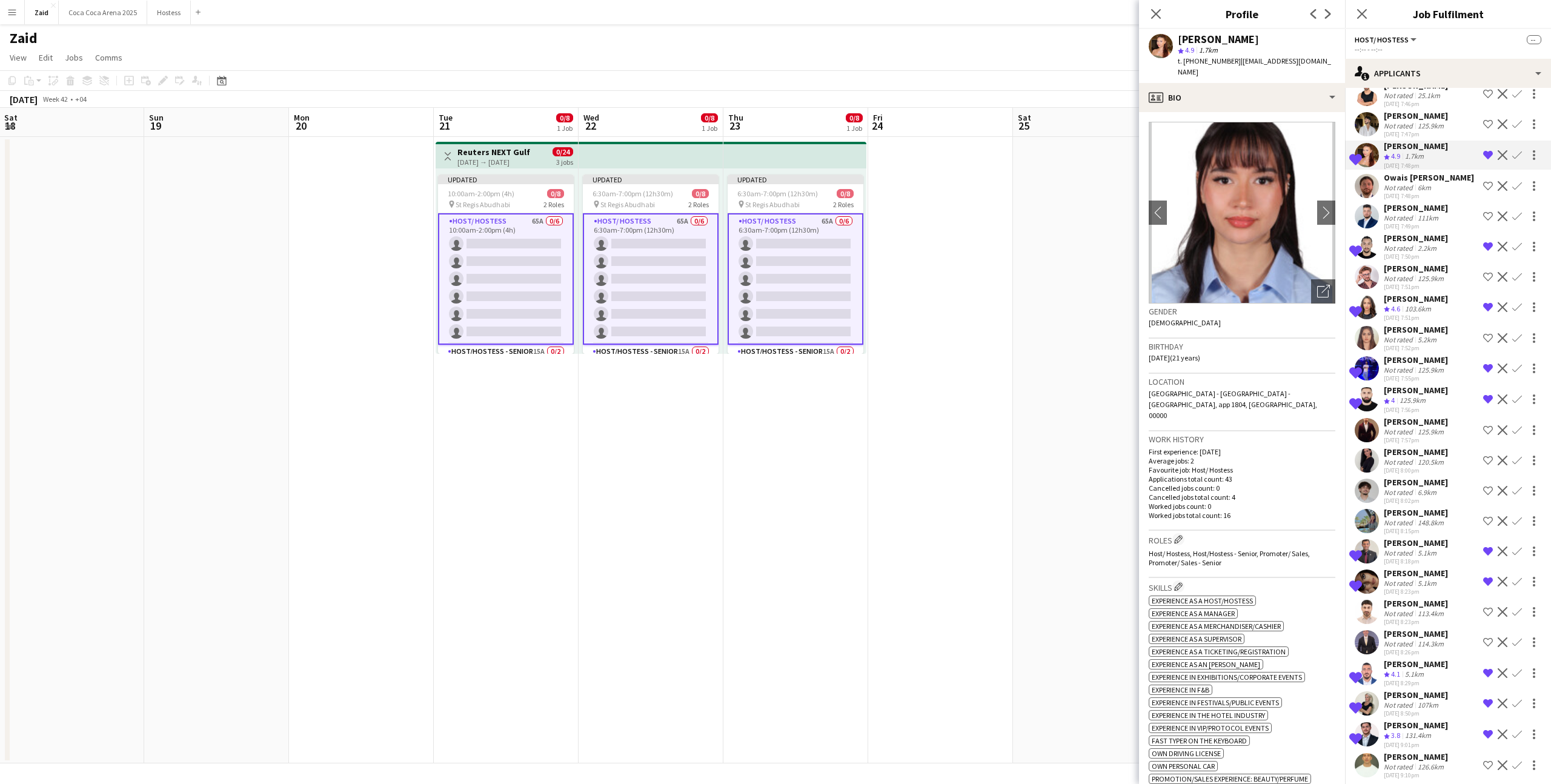
click at [1448, 416] on div "Abdallah Mahmoud" at bounding box center [1416, 421] width 64 height 11
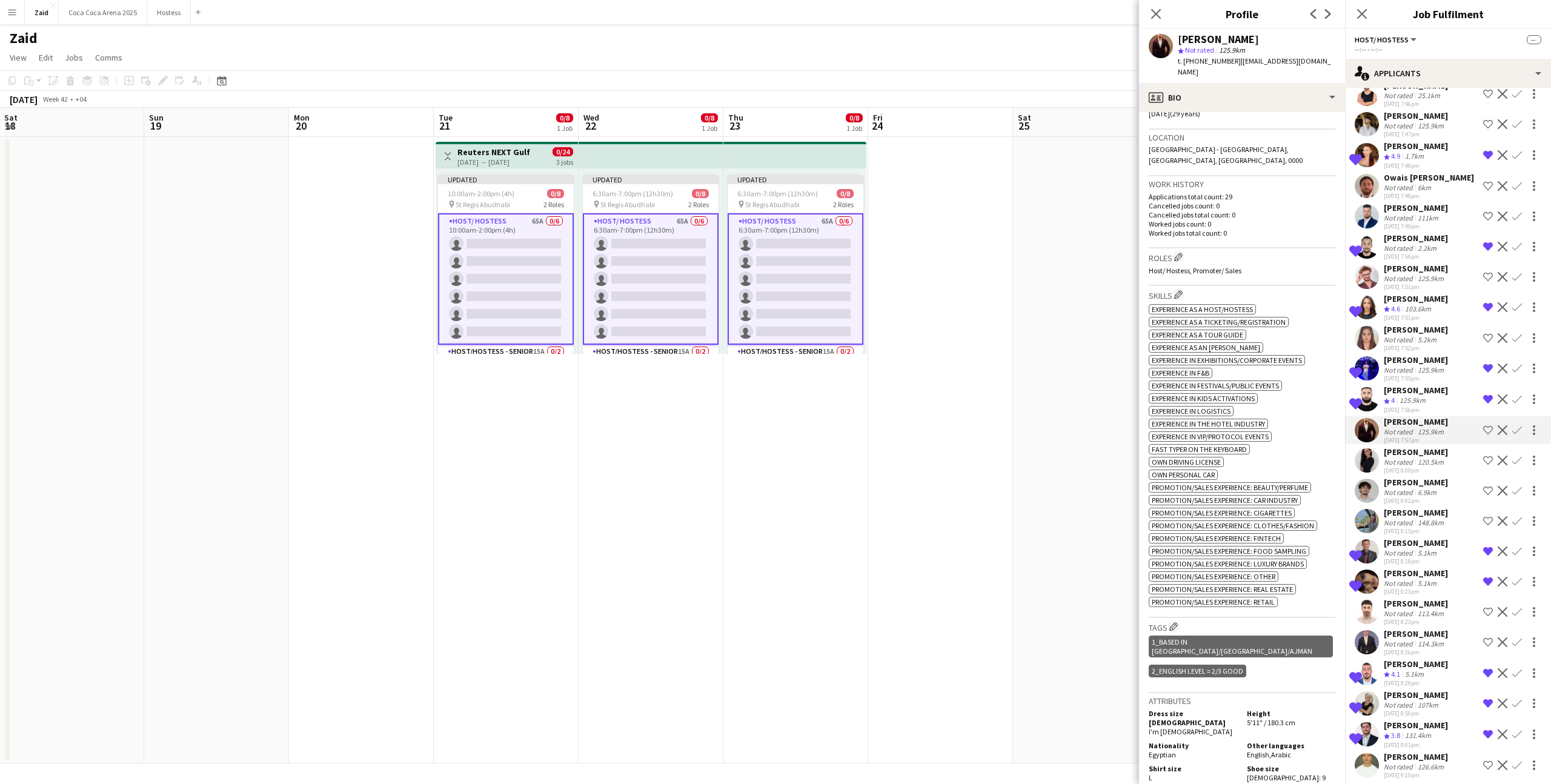
scroll to position [468, 0]
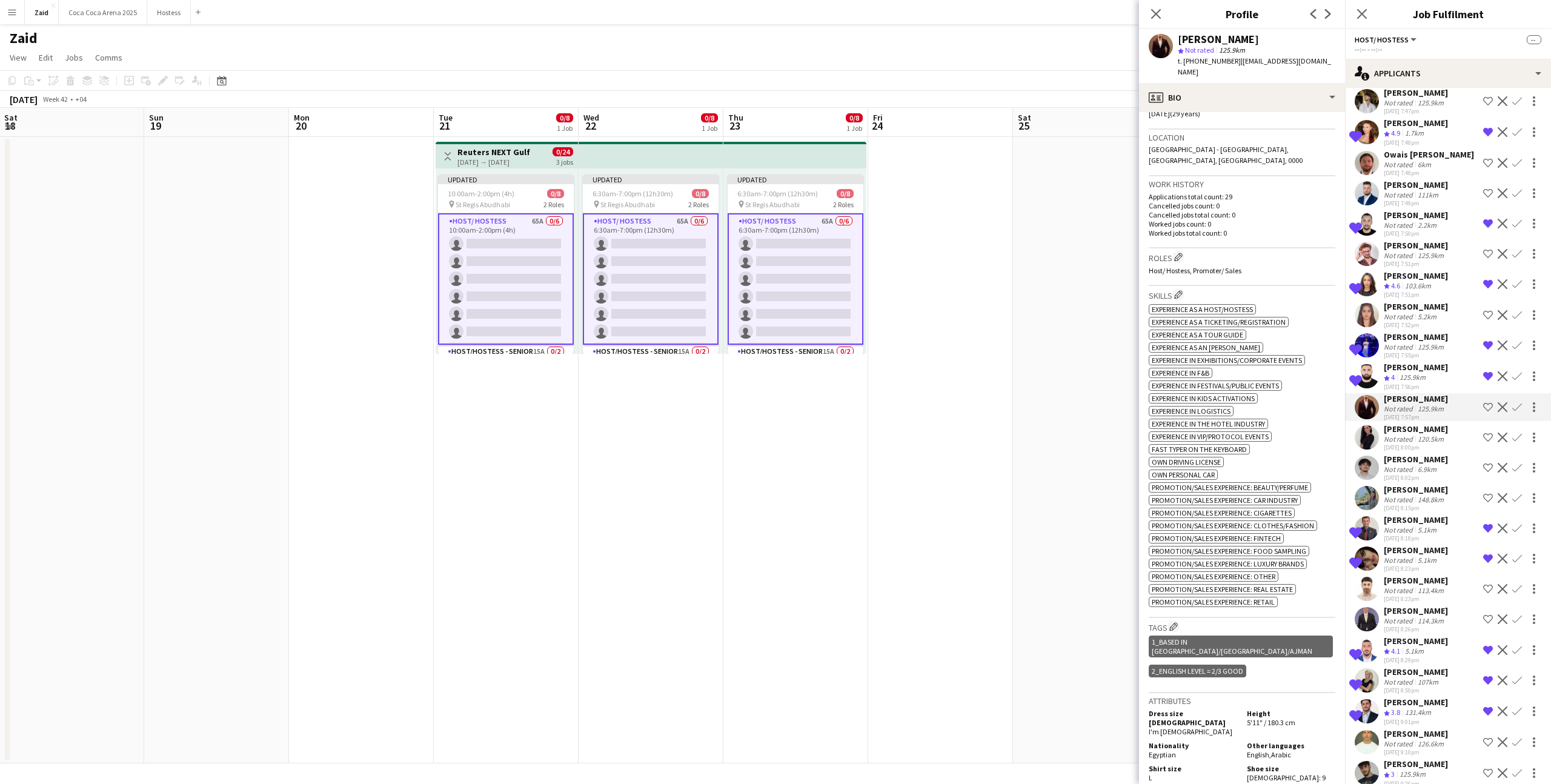
click at [1444, 495] on div "148.8km" at bounding box center [1431, 499] width 31 height 9
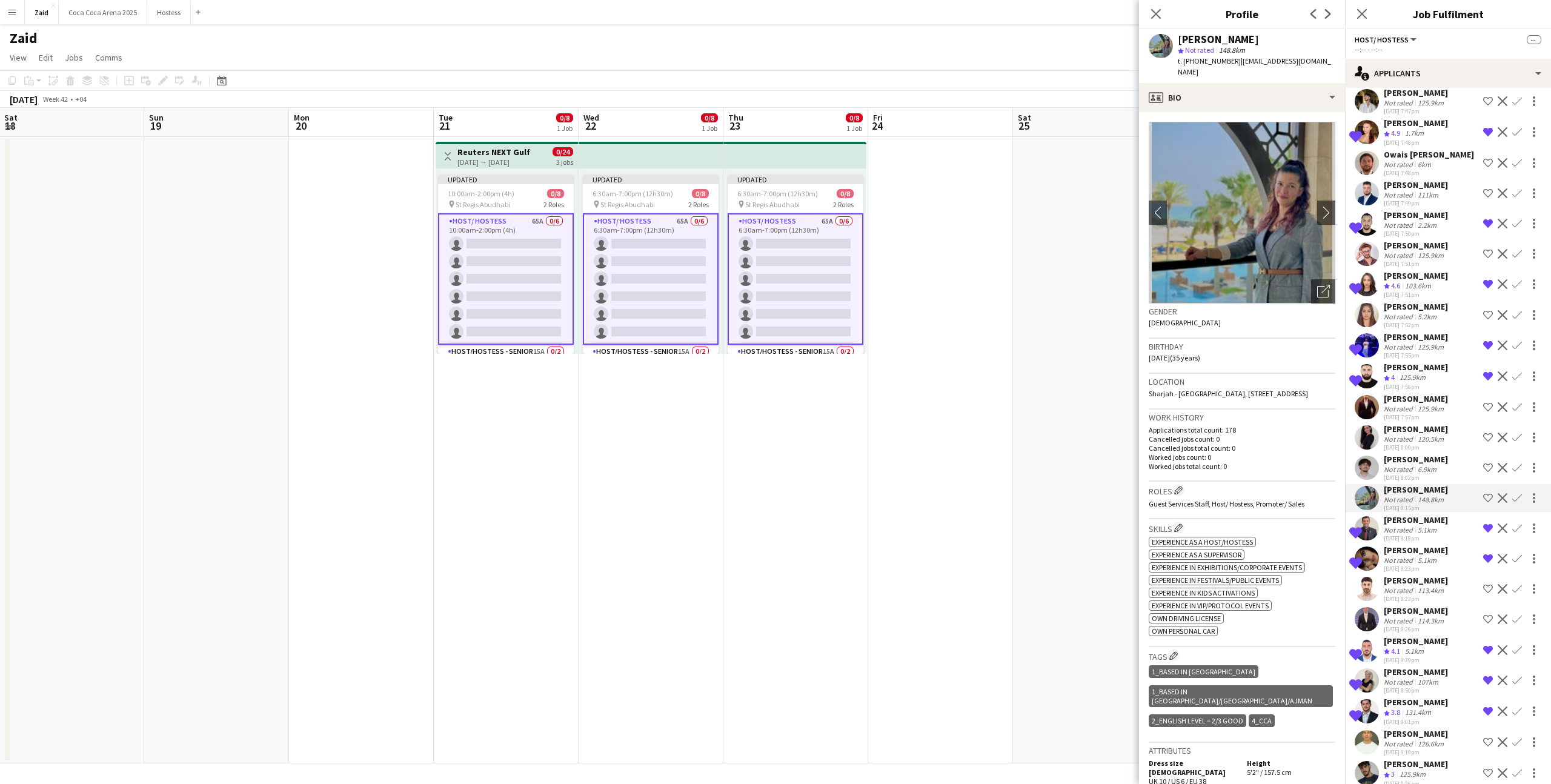
click at [1441, 443] on div "28-08-2025 8:00pm" at bounding box center [1416, 446] width 64 height 8
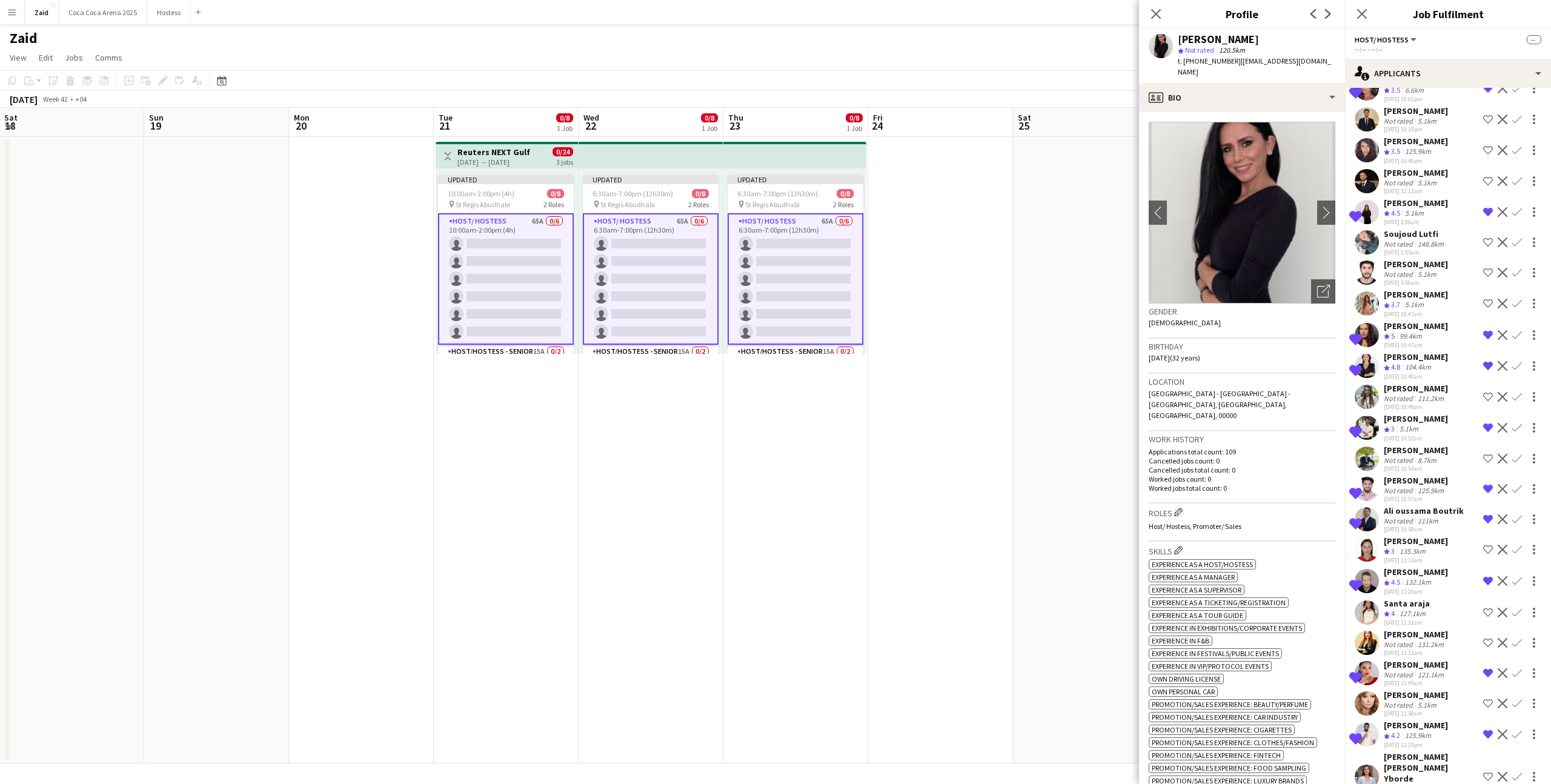
click at [1442, 445] on div "Mohamed amine Chaatani" at bounding box center [1416, 450] width 64 height 11
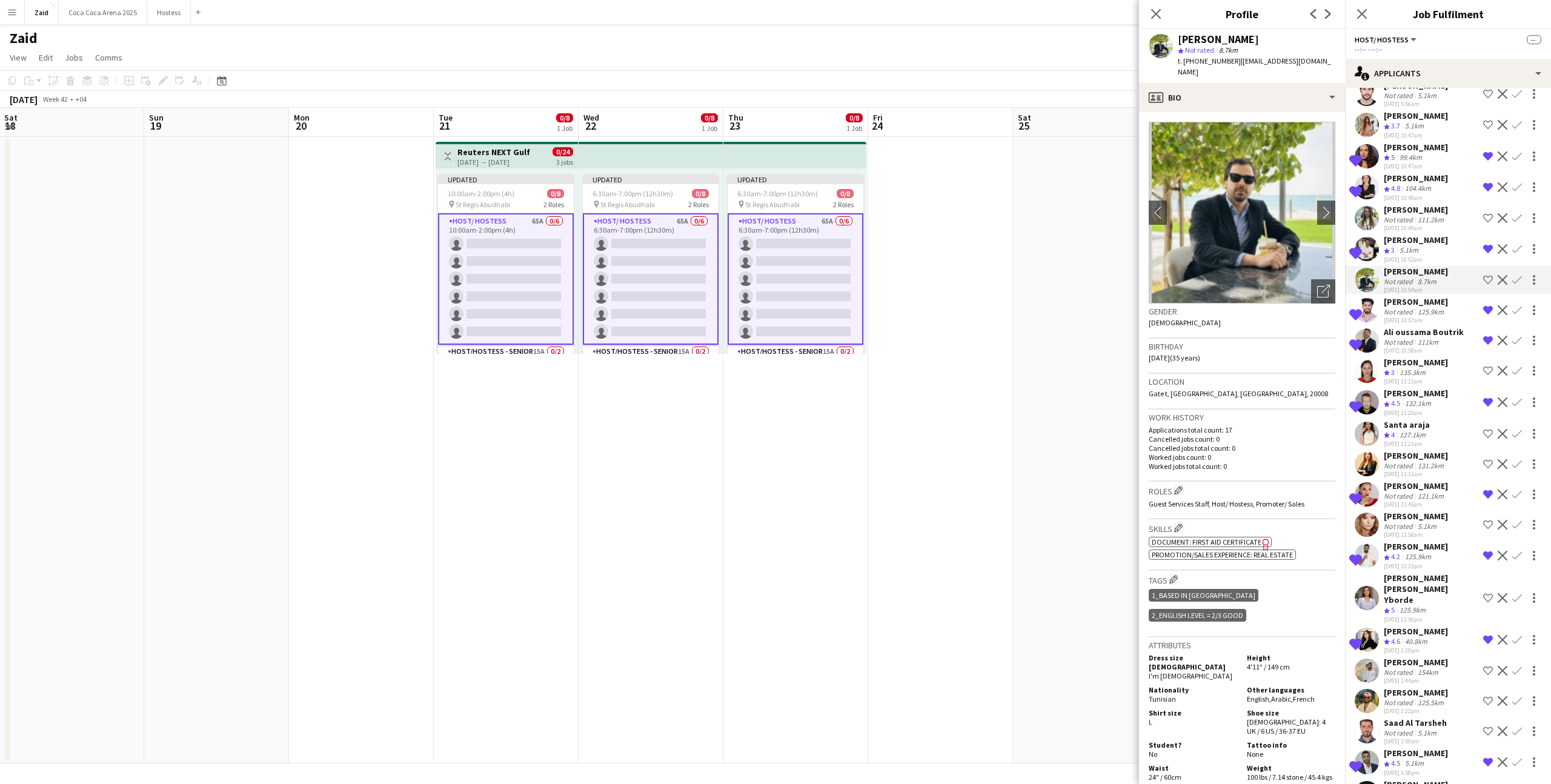
scroll to position [1387, 0]
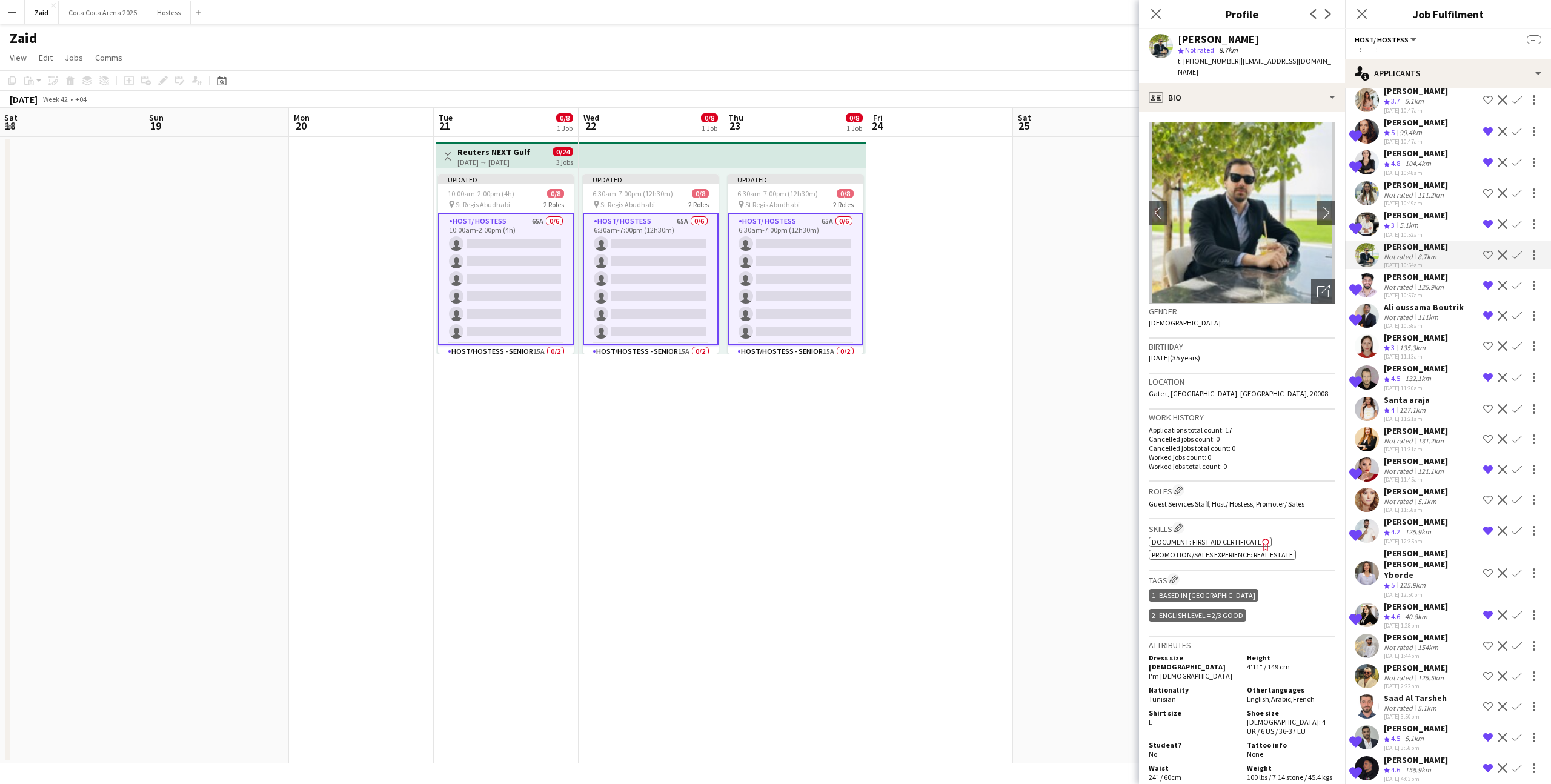
click at [1457, 697] on div "Saad Al Tarsheh Not rated 5.1km 29-08-2025 3:50pm Shortlist crew Decline Confirm" at bounding box center [1448, 705] width 206 height 28
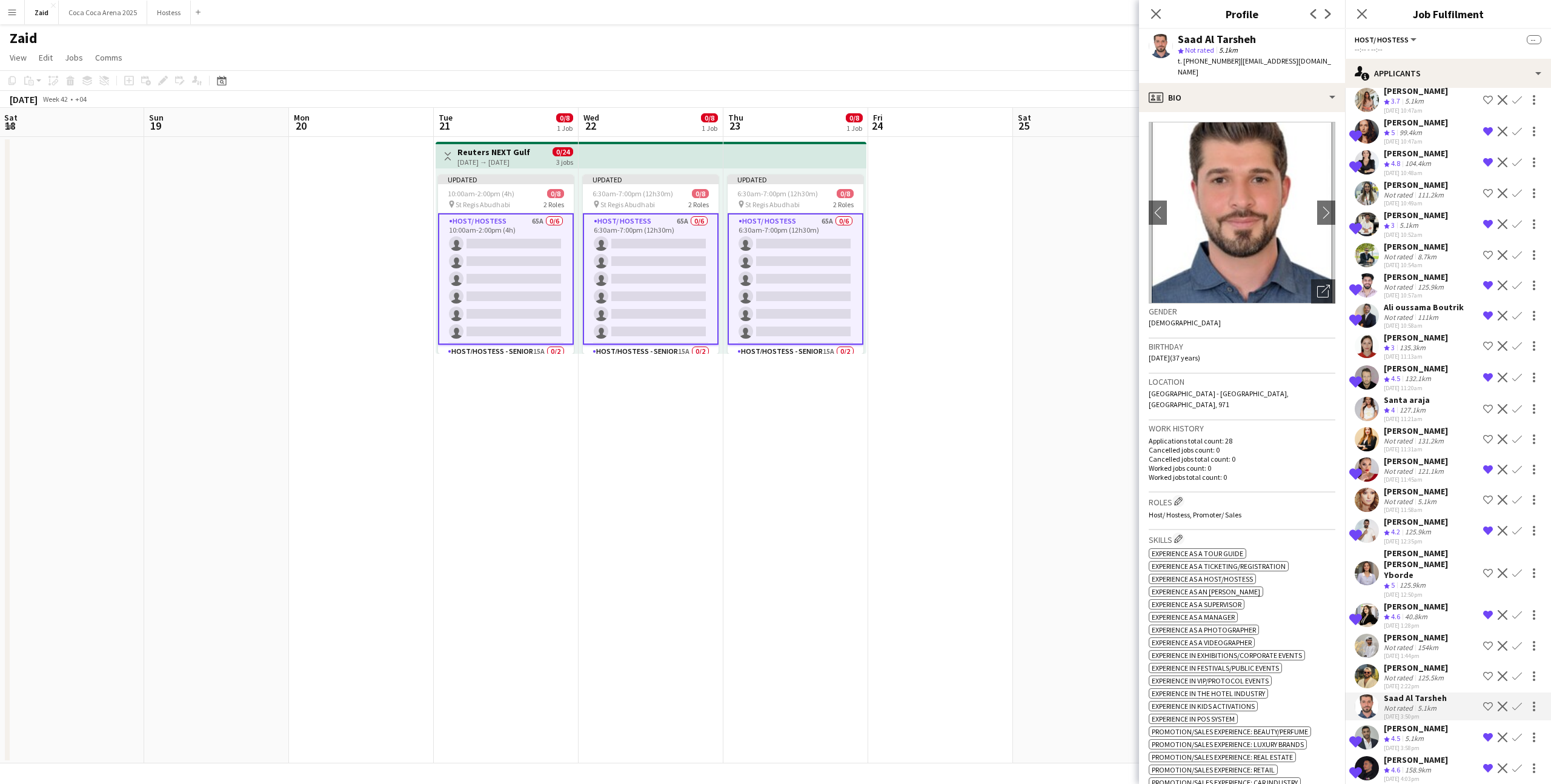
click at [1451, 668] on div "Antoin Bitar Not rated 125.5km 29-08-2025 2:22pm Shortlist crew Decline Confirm" at bounding box center [1448, 675] width 206 height 28
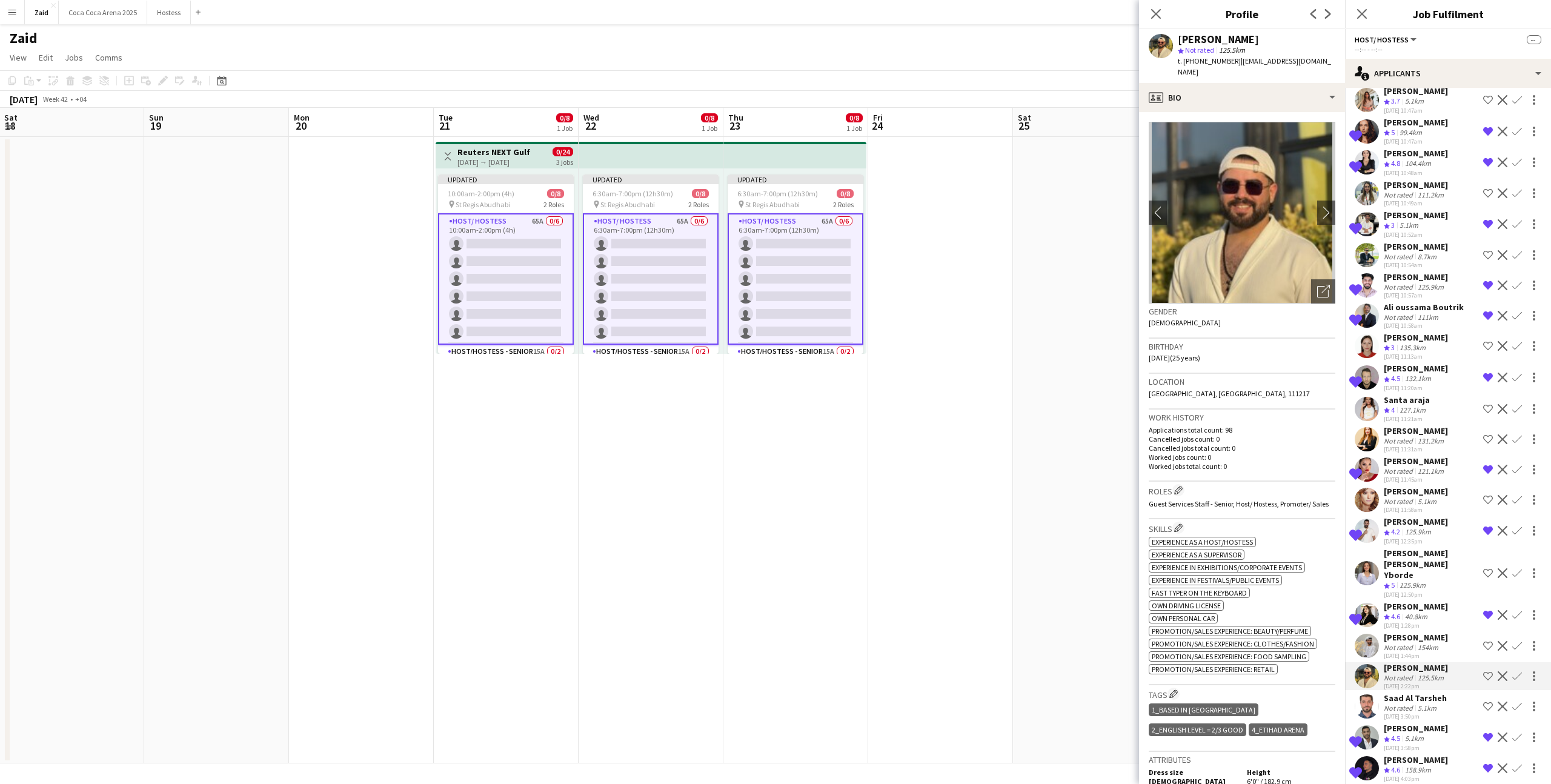
click at [1452, 692] on div "Saad Al Tarsheh Not rated 5.1km 29-08-2025 3:50pm Shortlist crew Decline Confirm" at bounding box center [1448, 705] width 206 height 28
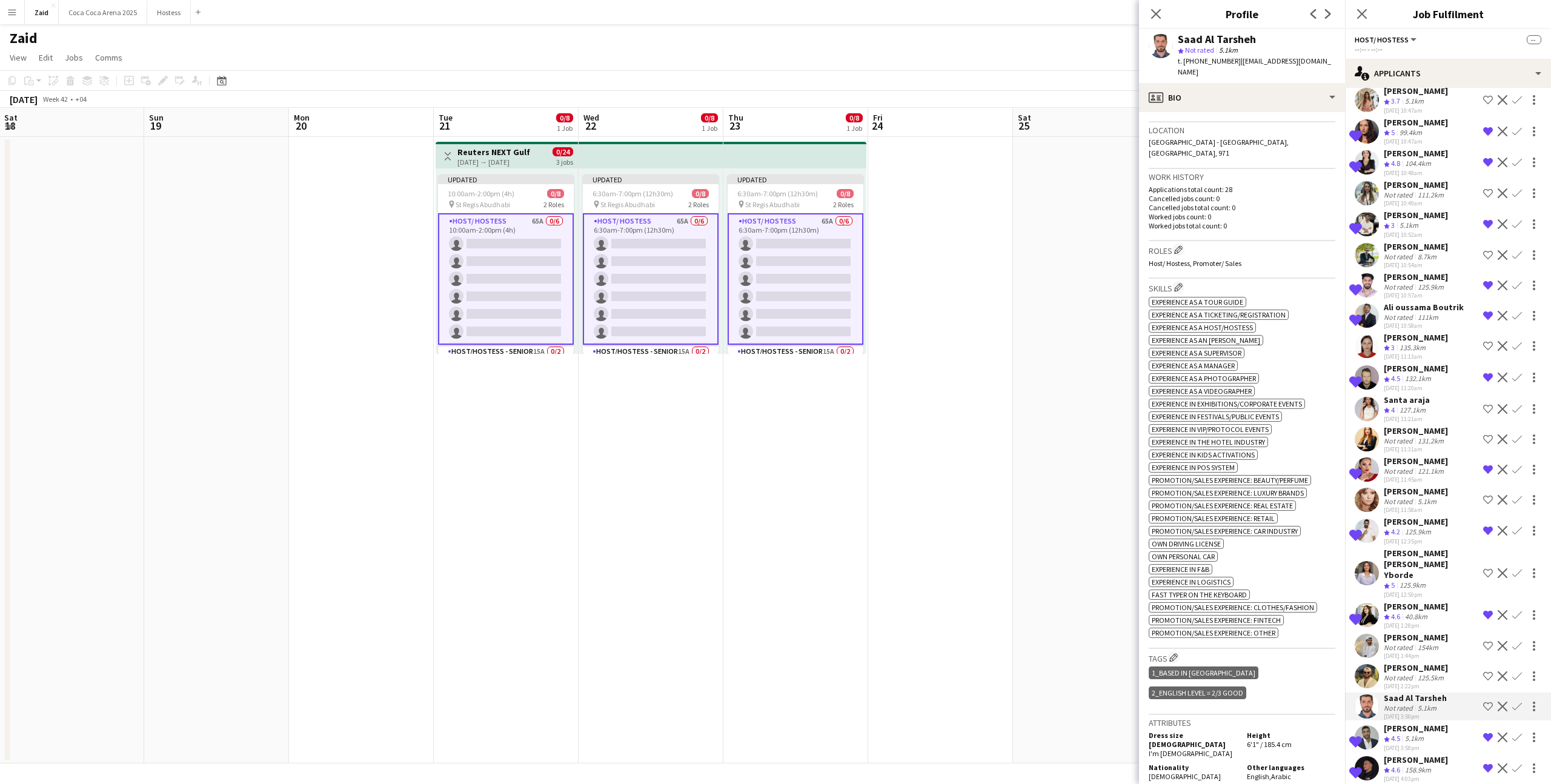
scroll to position [0, 0]
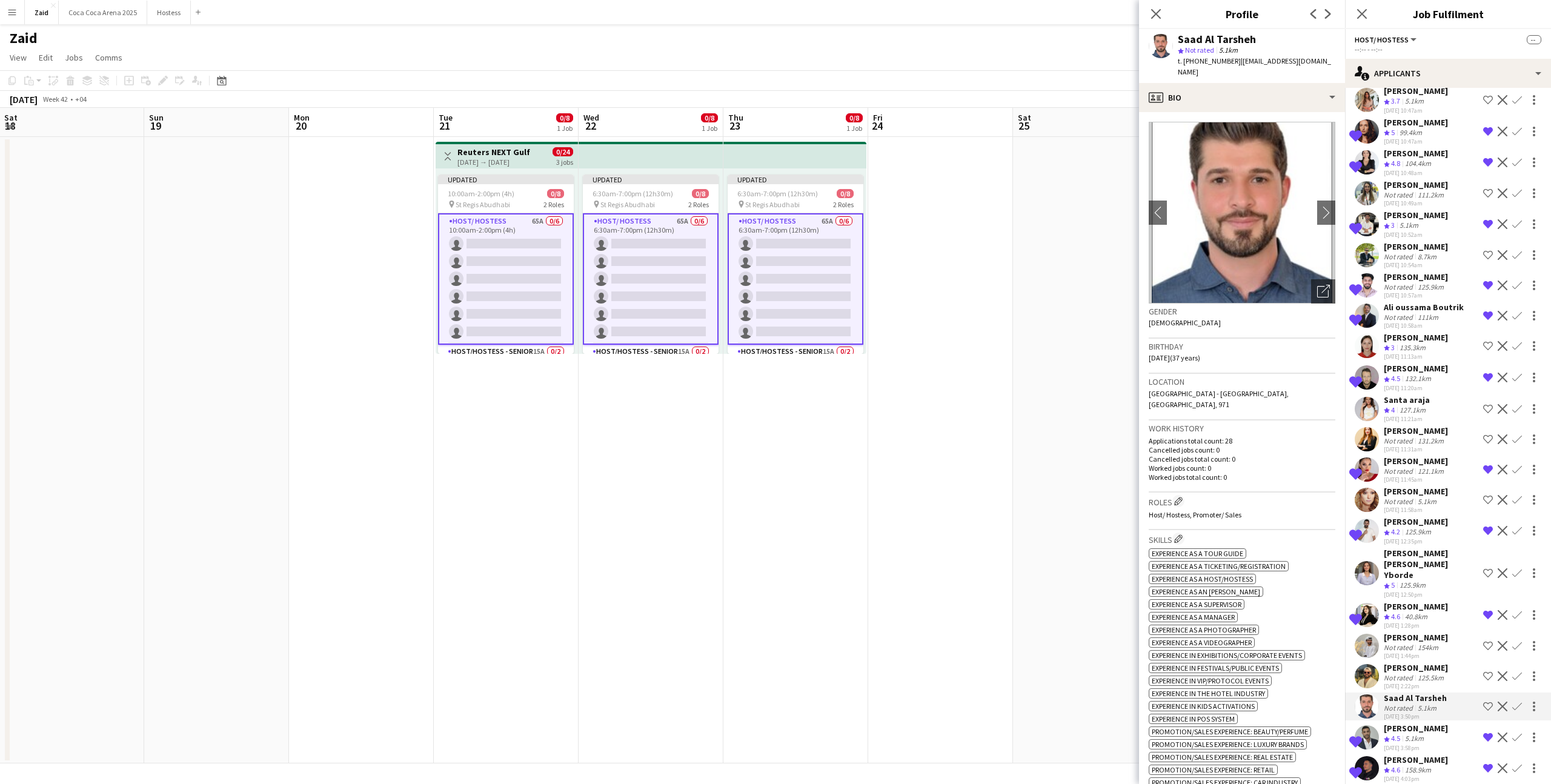
click at [1416, 673] on div "125.5km" at bounding box center [1431, 677] width 31 height 9
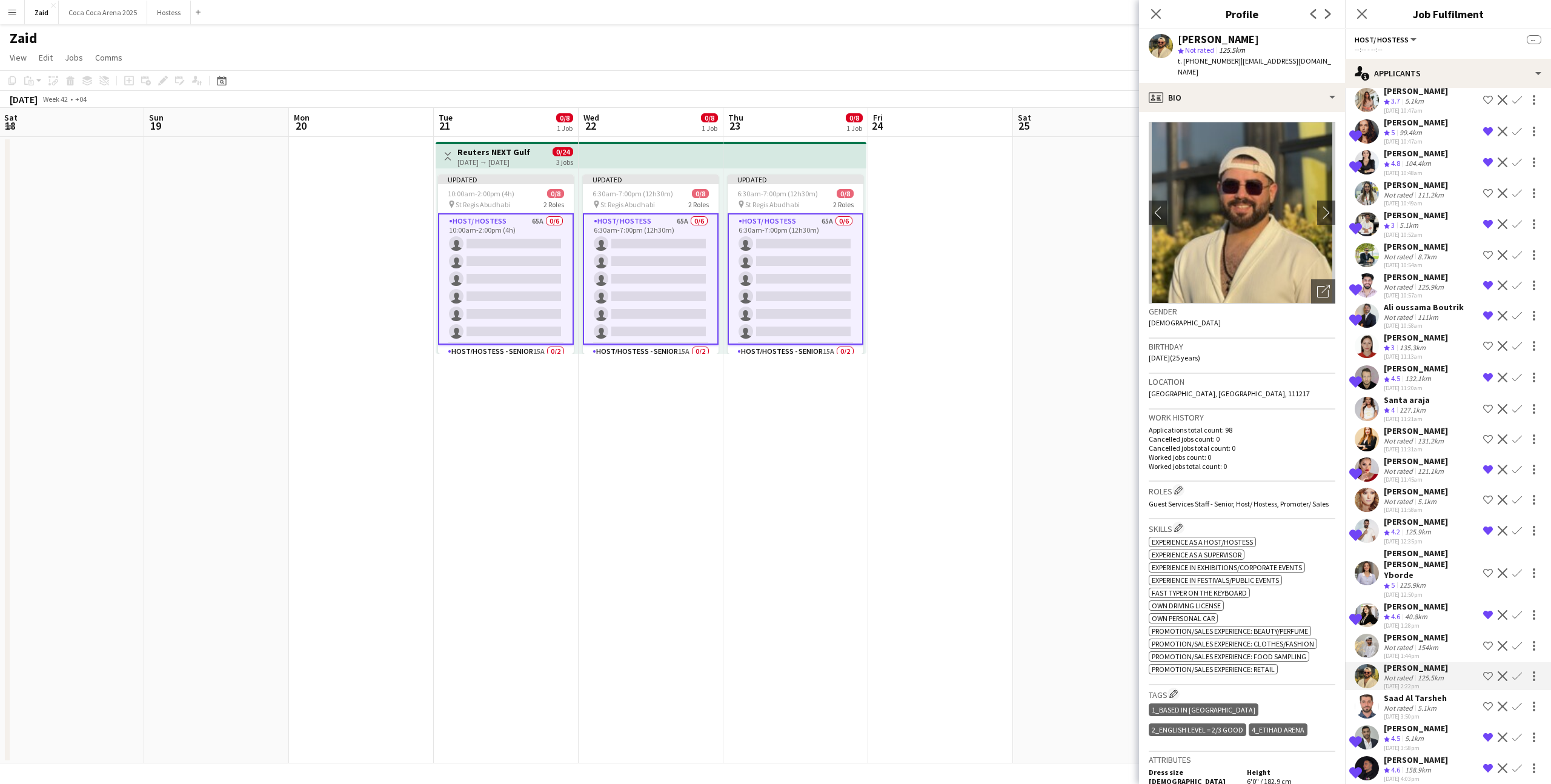
click at [1414, 652] on div "29-08-2025 1:44pm" at bounding box center [1416, 655] width 64 height 8
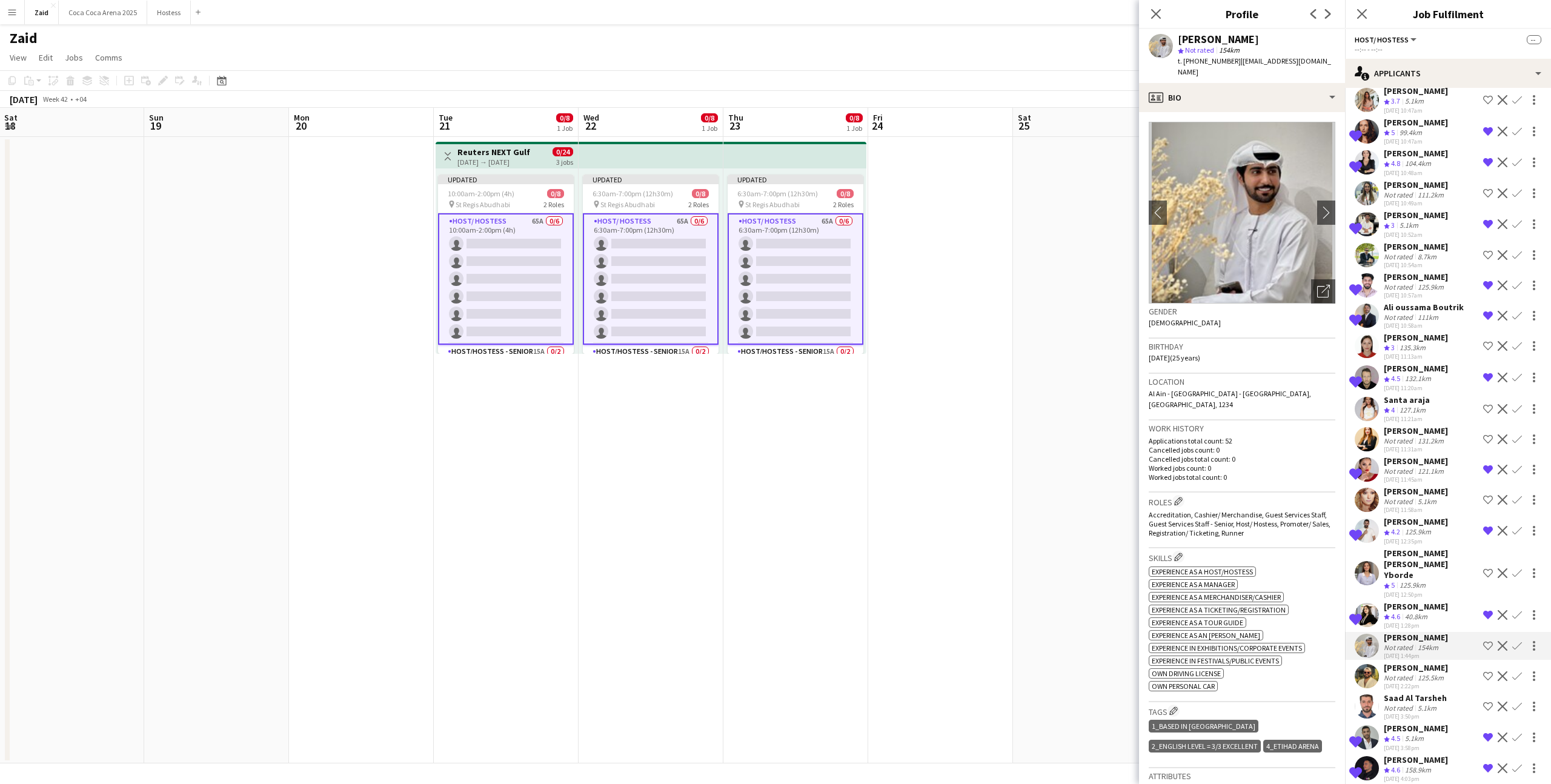
click at [1404, 591] on div "29-08-2025 12:50pm" at bounding box center [1431, 594] width 94 height 8
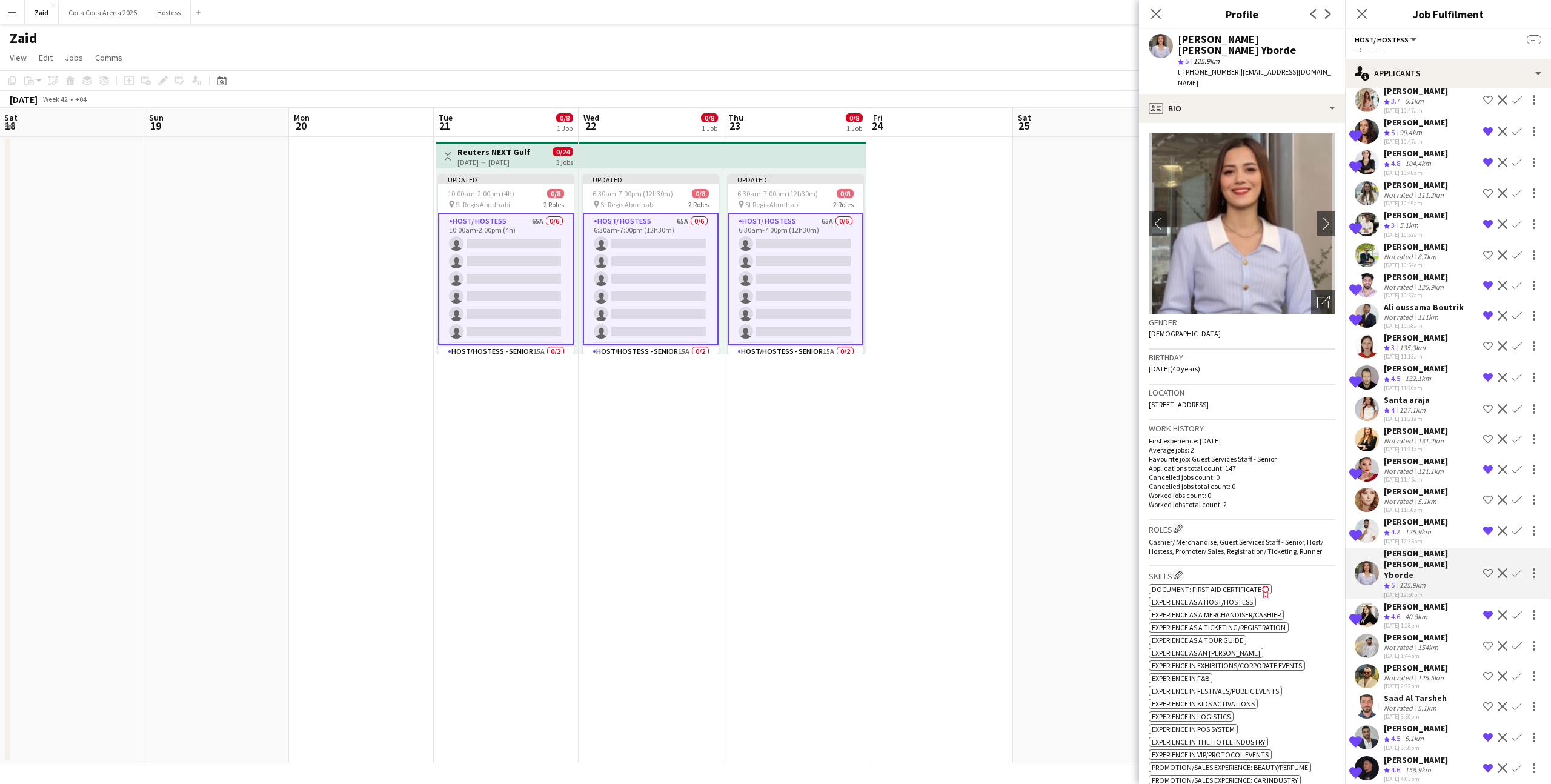
click at [1404, 453] on div "29-08-2025 11:31am" at bounding box center [1416, 449] width 64 height 8
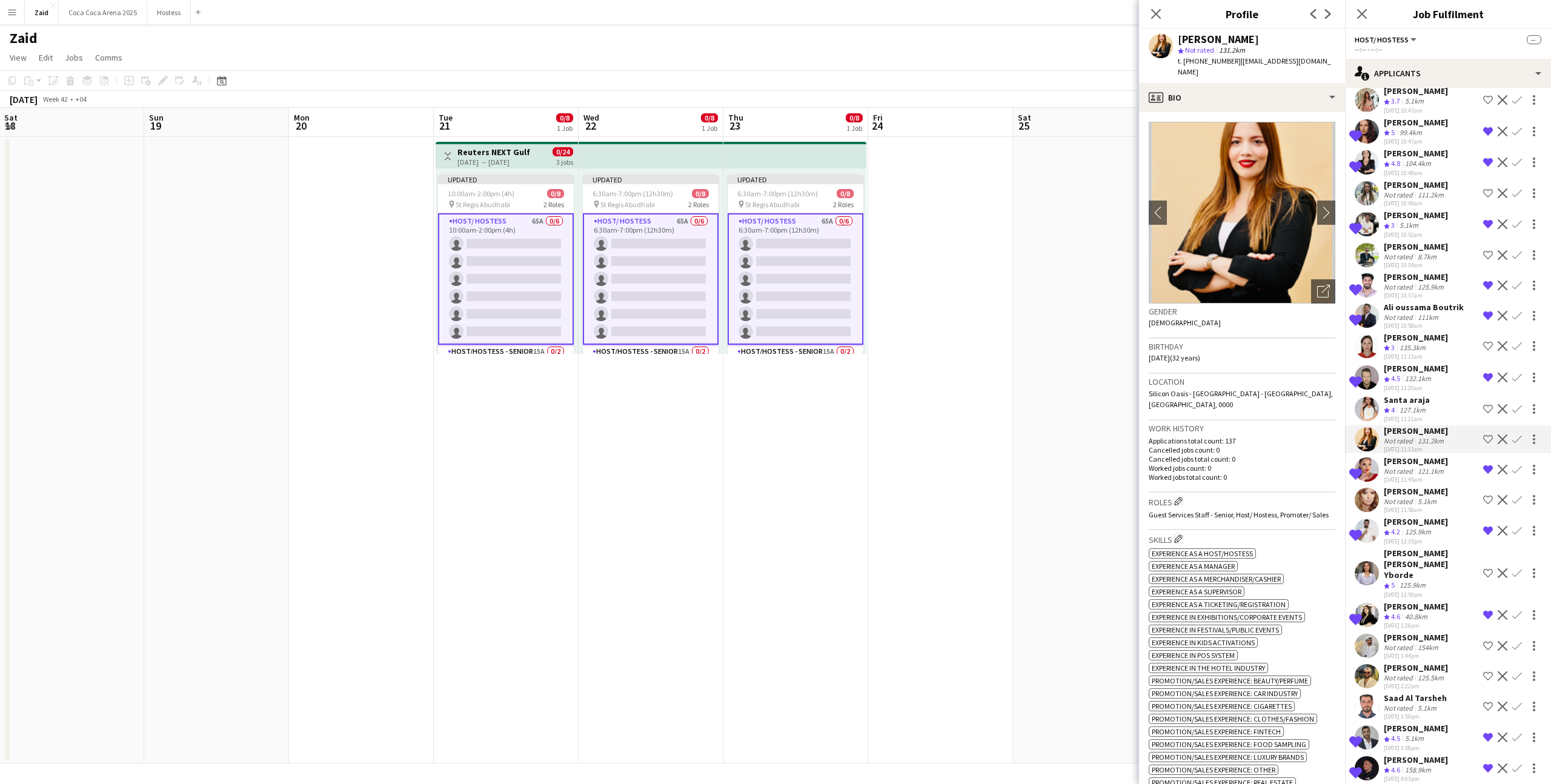
click at [1394, 415] on span "4" at bounding box center [1393, 410] width 3 height 9
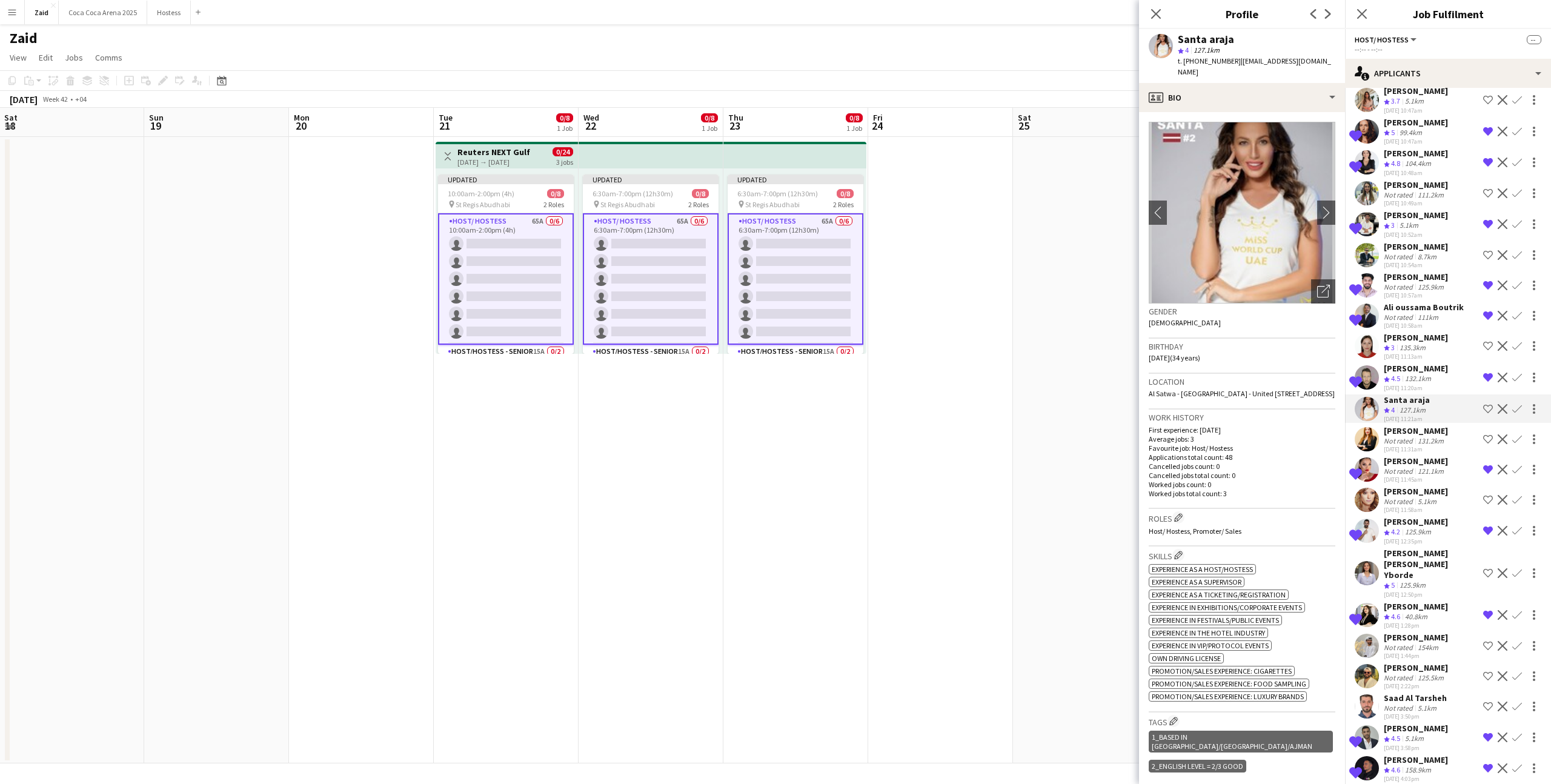
scroll to position [1341, 0]
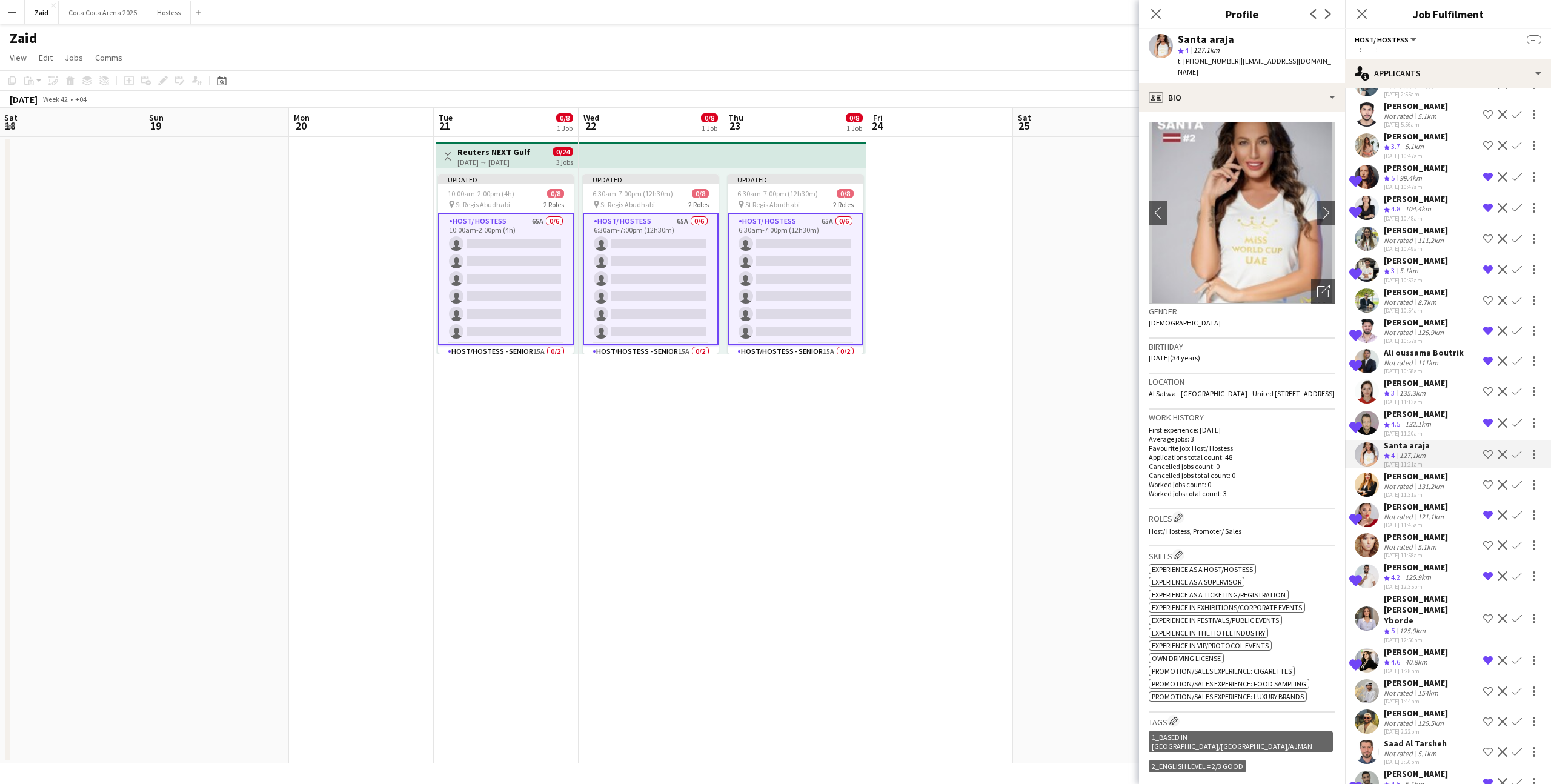
click at [1412, 100] on div "Shadi Mohammad Ibrahim" at bounding box center [1416, 105] width 64 height 11
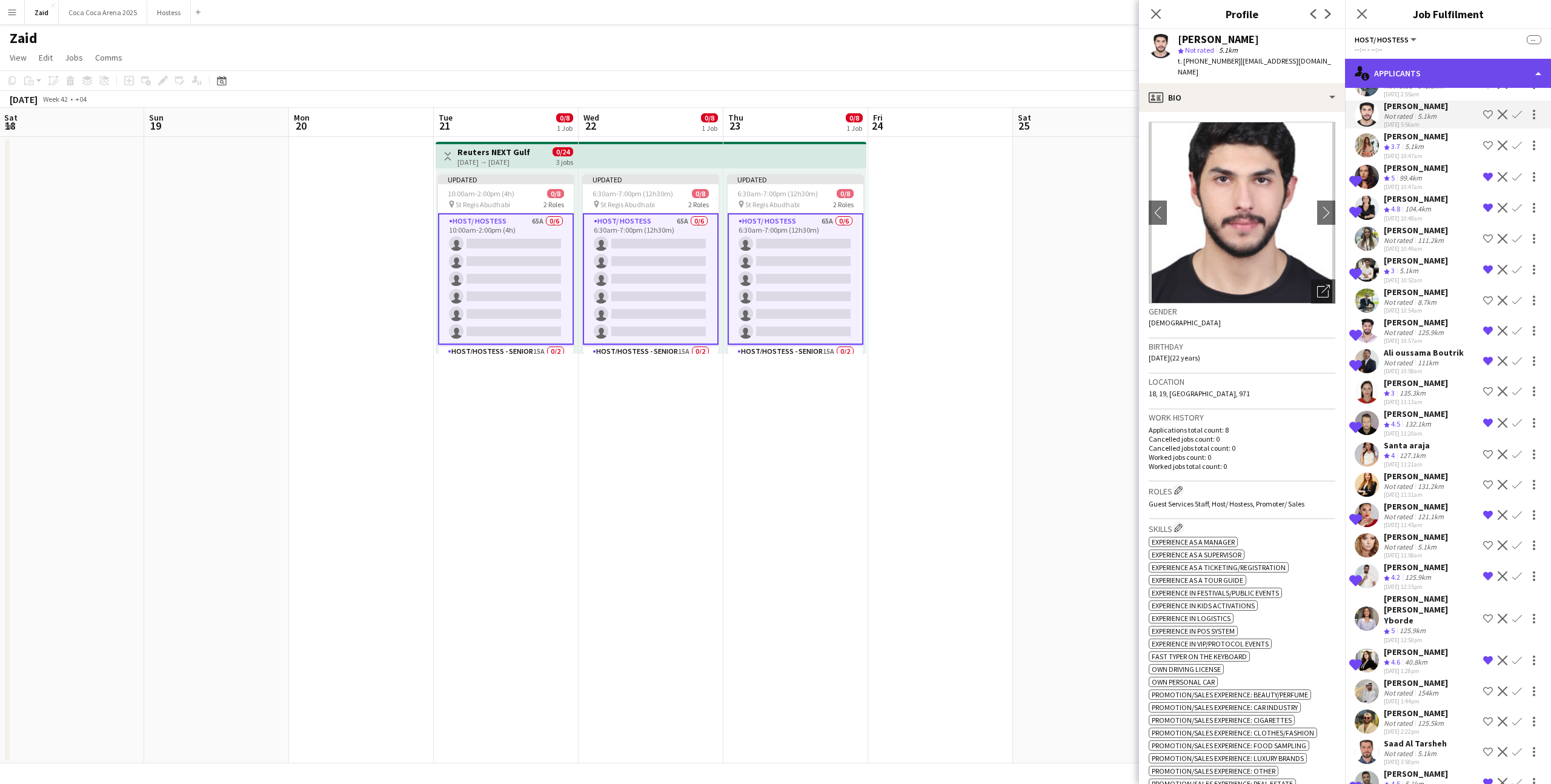
click at [1410, 71] on div "single-neutral-actions-information Applicants" at bounding box center [1448, 73] width 206 height 29
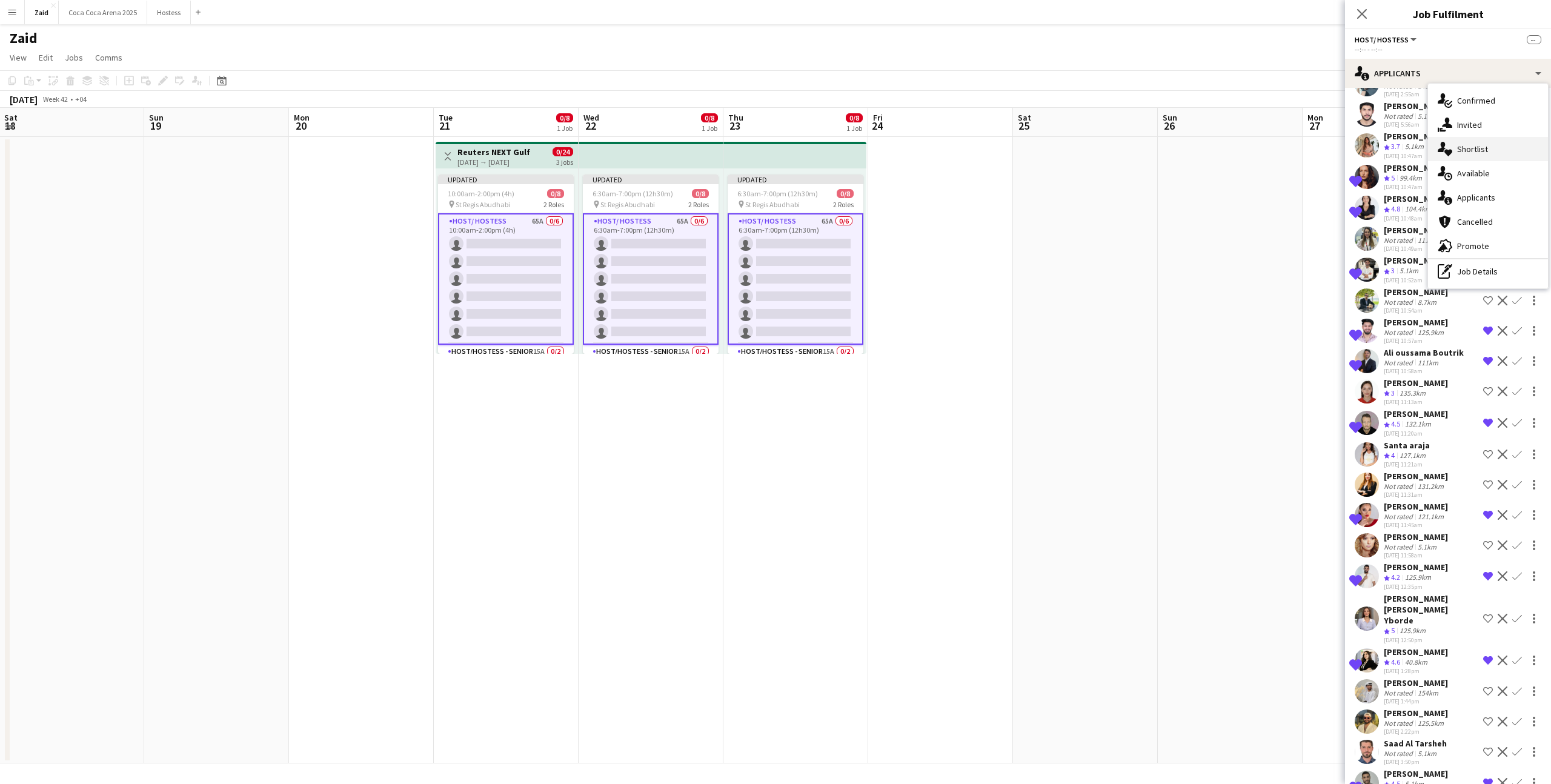
click at [1467, 142] on div "single-neutral-actions-heart Shortlist" at bounding box center [1487, 149] width 120 height 24
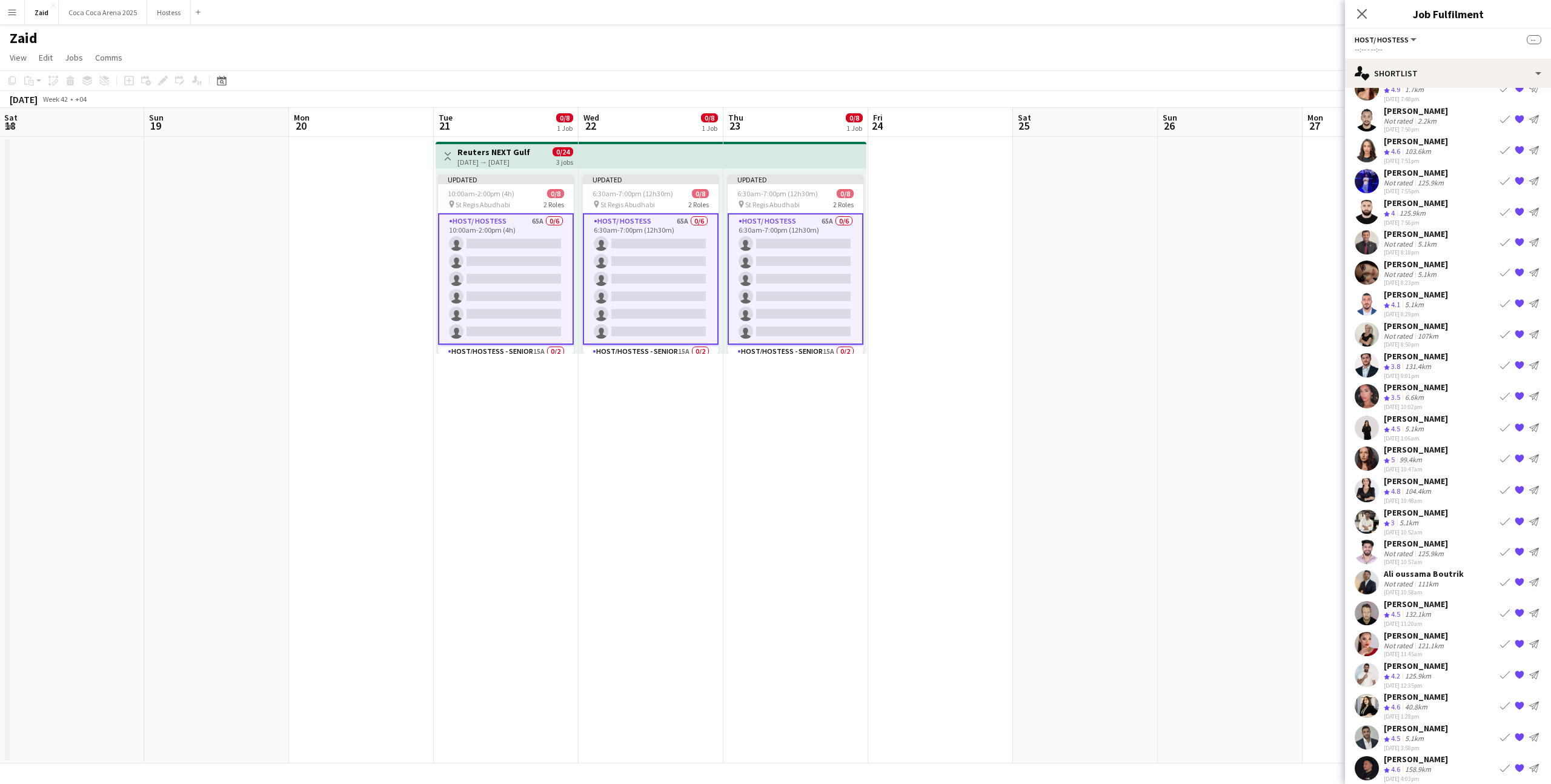
scroll to position [0, 0]
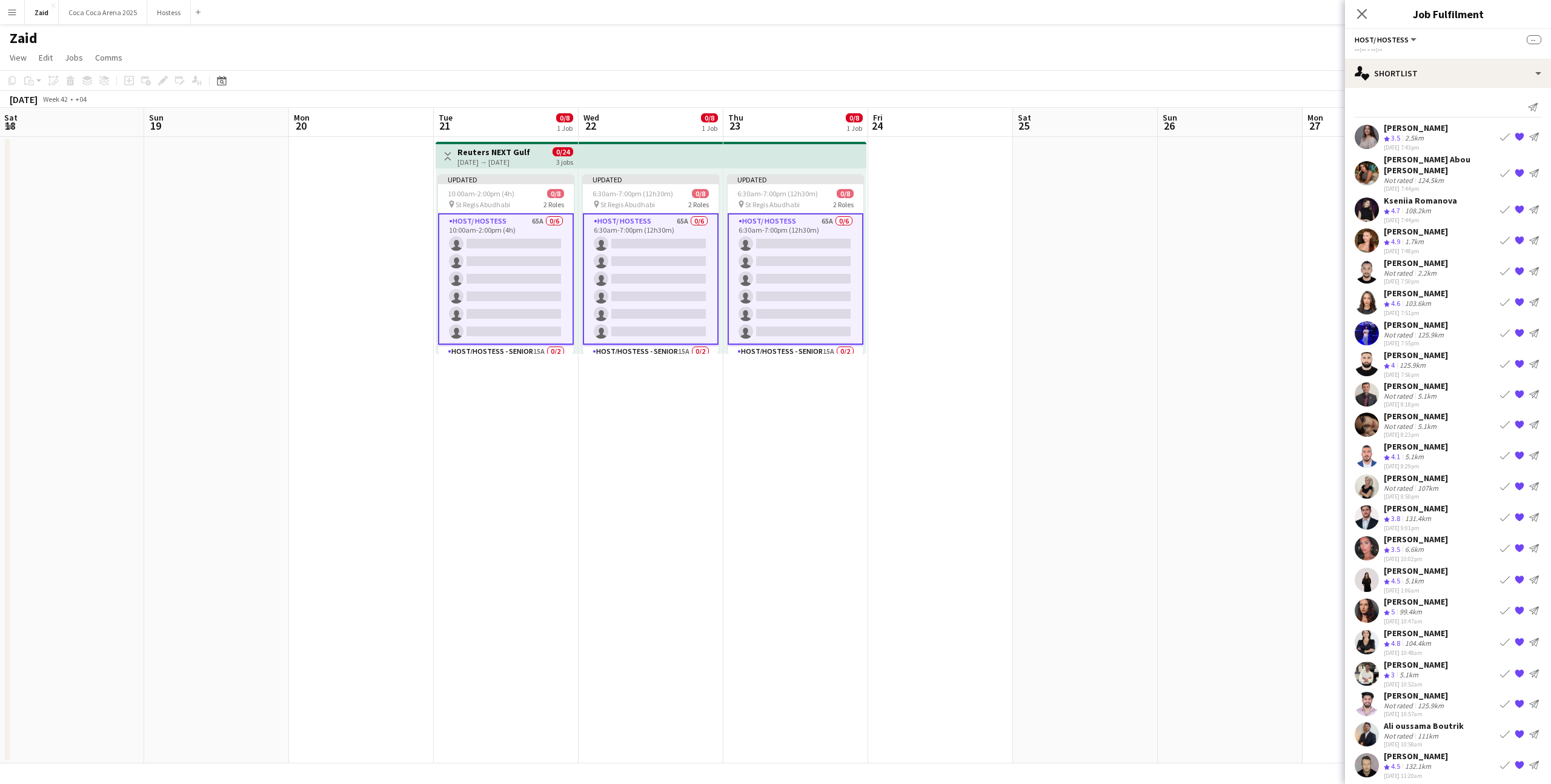
click at [756, 288] on app-card-role "Host/ Hostess 65A 0/6 6:30am-7:00pm (12h30m) single-neutral-actions single-neut…" at bounding box center [795, 278] width 135 height 131
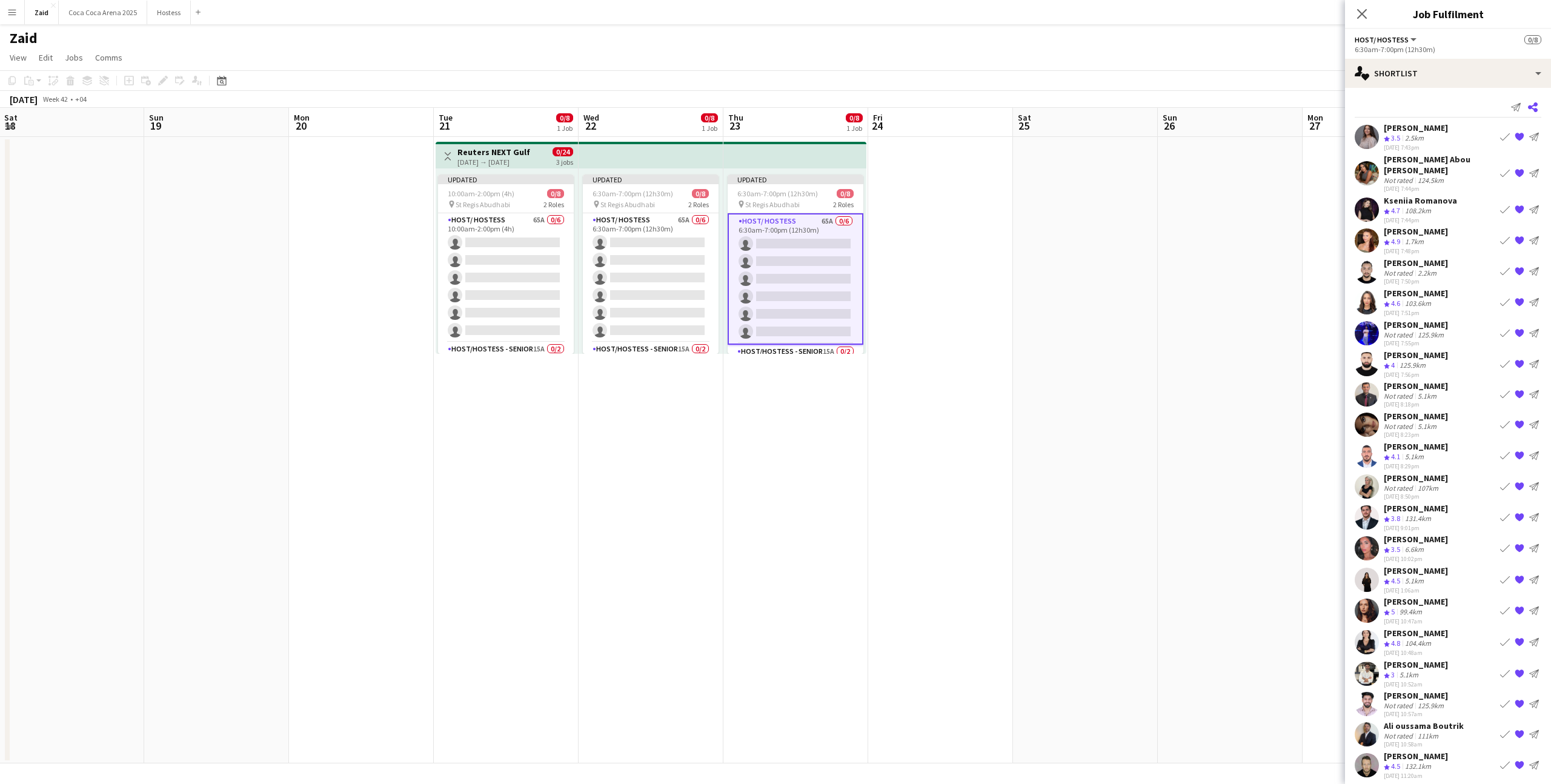
click at [1530, 106] on icon at bounding box center [1533, 107] width 10 height 10
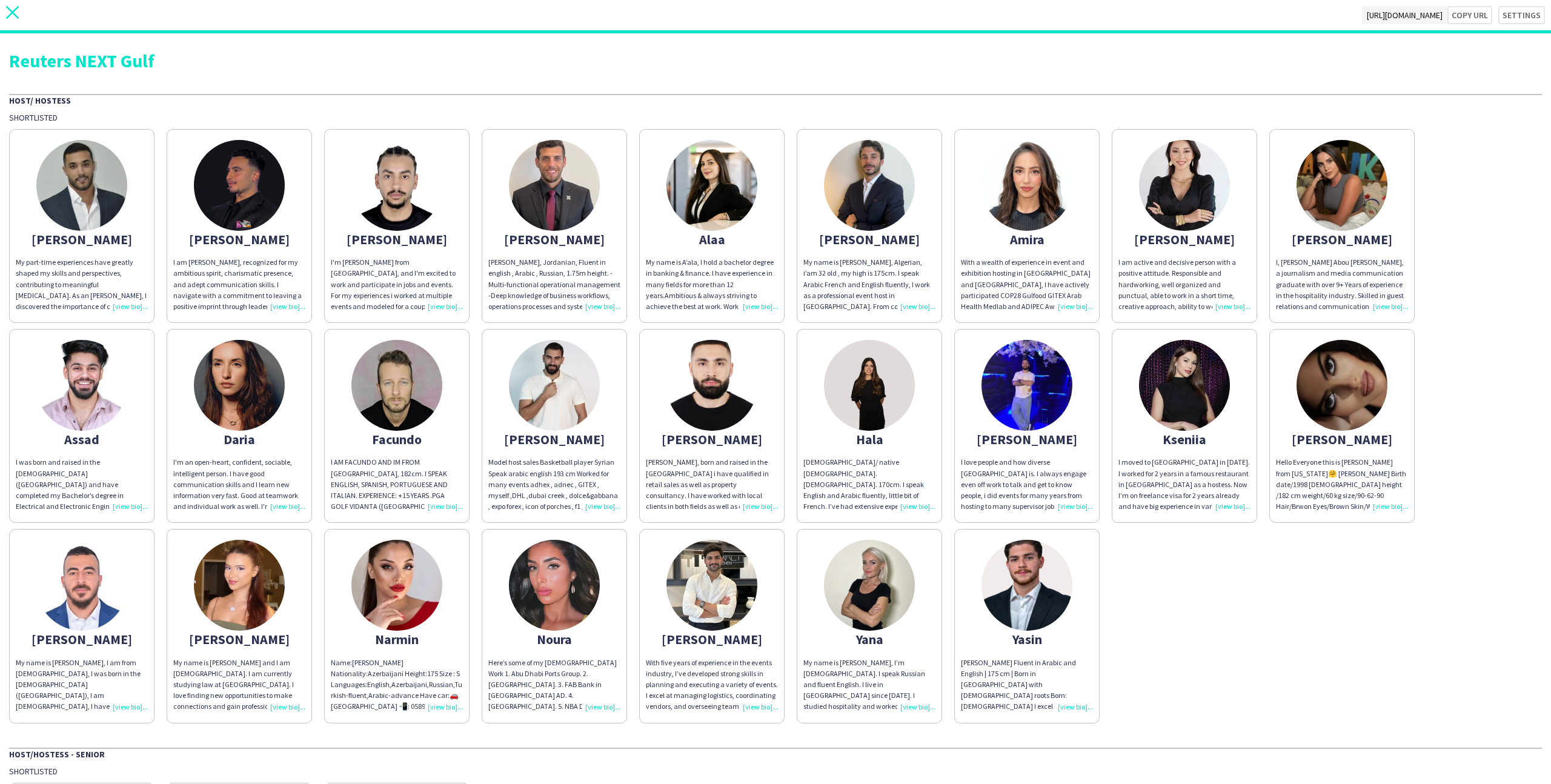
click at [13, 16] on icon "close" at bounding box center [12, 12] width 13 height 13
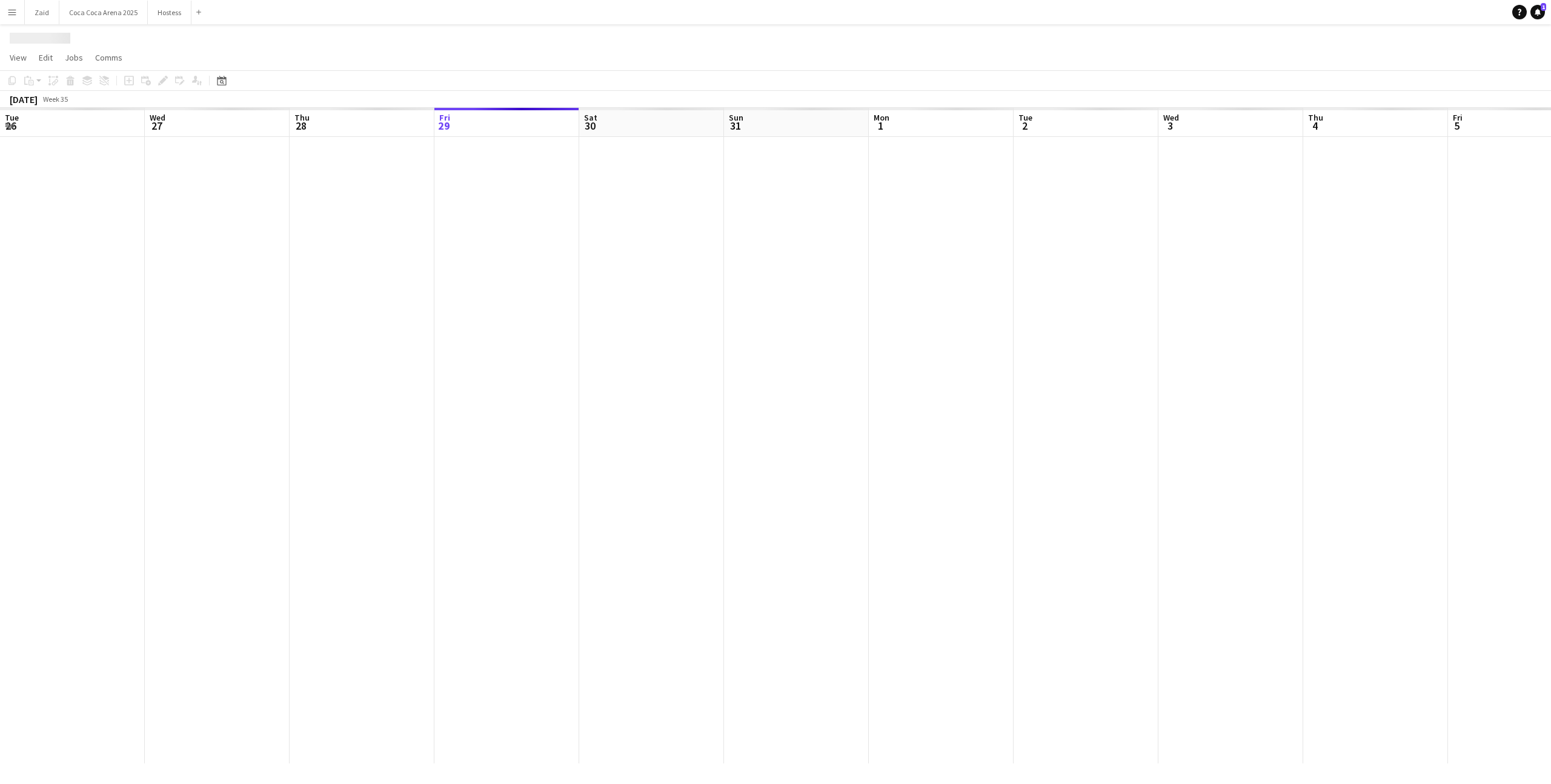
scroll to position [0, 289]
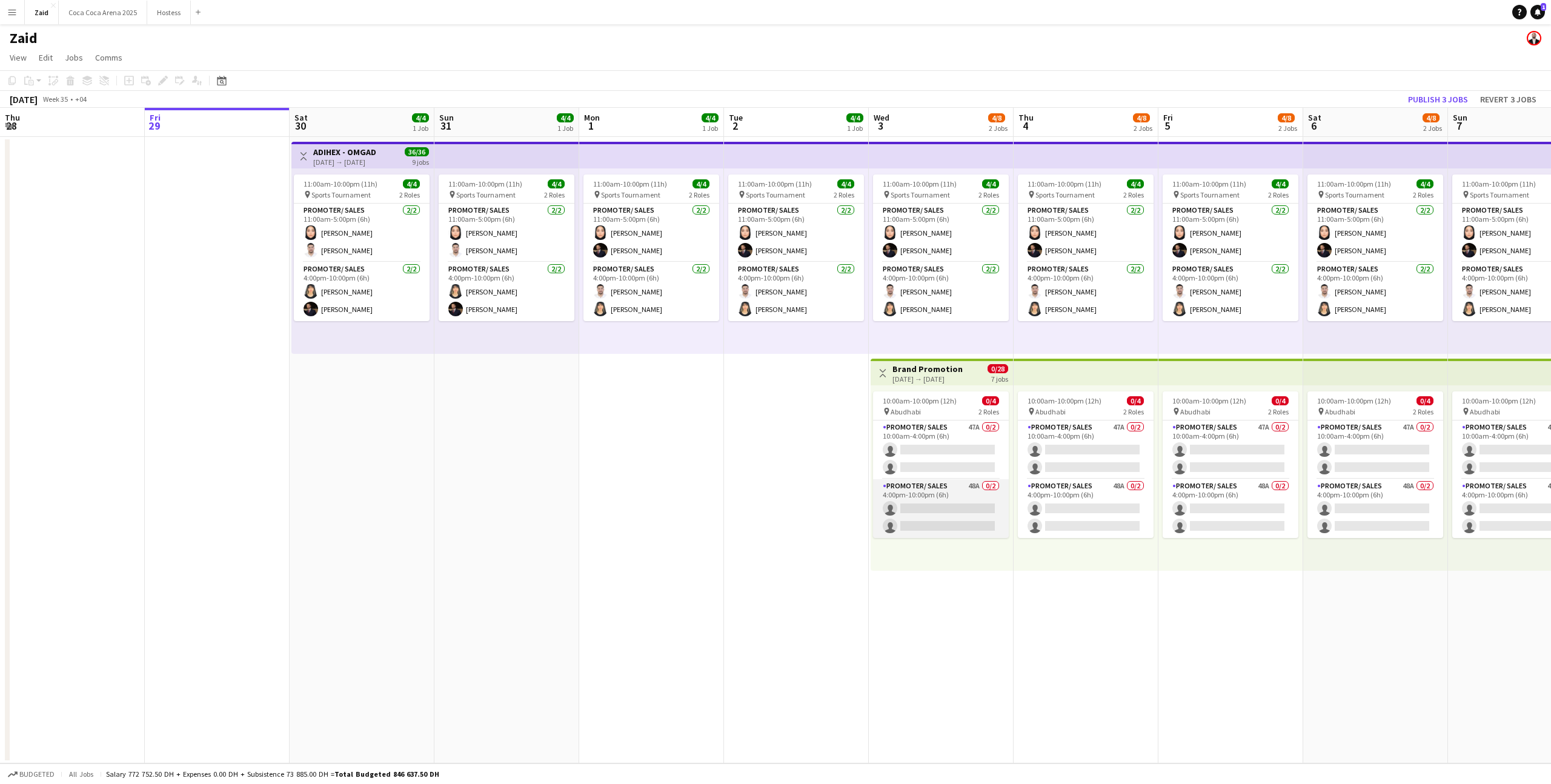
click at [931, 510] on app-card-role "Promoter/ Sales 48A 0/2 4:00pm-10:00pm (6h) single-neutral-actions single-neutr…" at bounding box center [941, 508] width 135 height 59
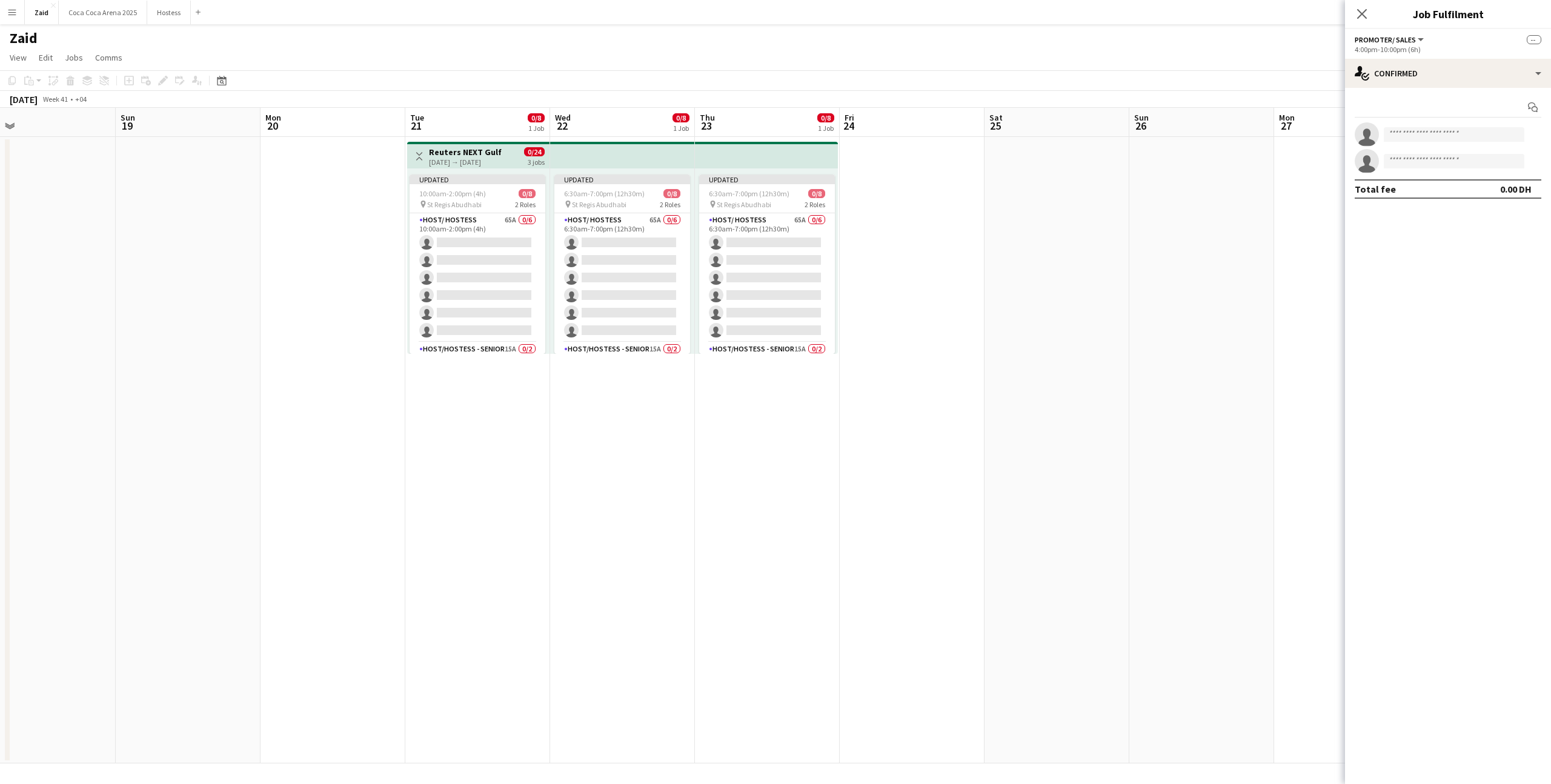
scroll to position [0, 463]
click at [682, 308] on app-card-role "Host/ Hostess 65A 0/6 6:30am-7:00pm (12h30m) single-neutral-actions single-neut…" at bounding box center [623, 277] width 135 height 129
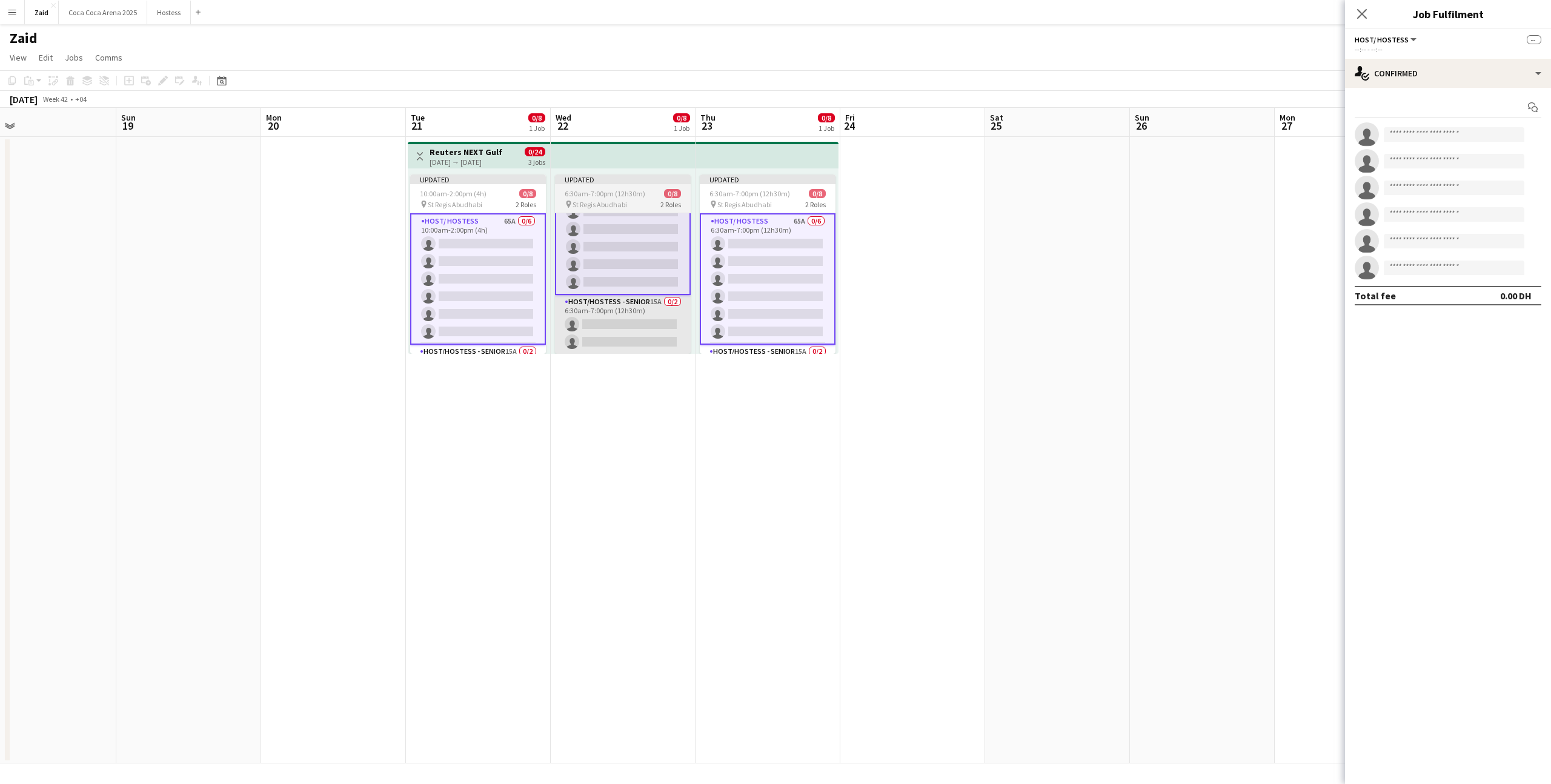
click at [666, 324] on app-card-role "Host/Hostess - Senior 15A 0/2 6:30am-7:00pm (12h30m) single-neutral-actions sin…" at bounding box center [623, 324] width 135 height 59
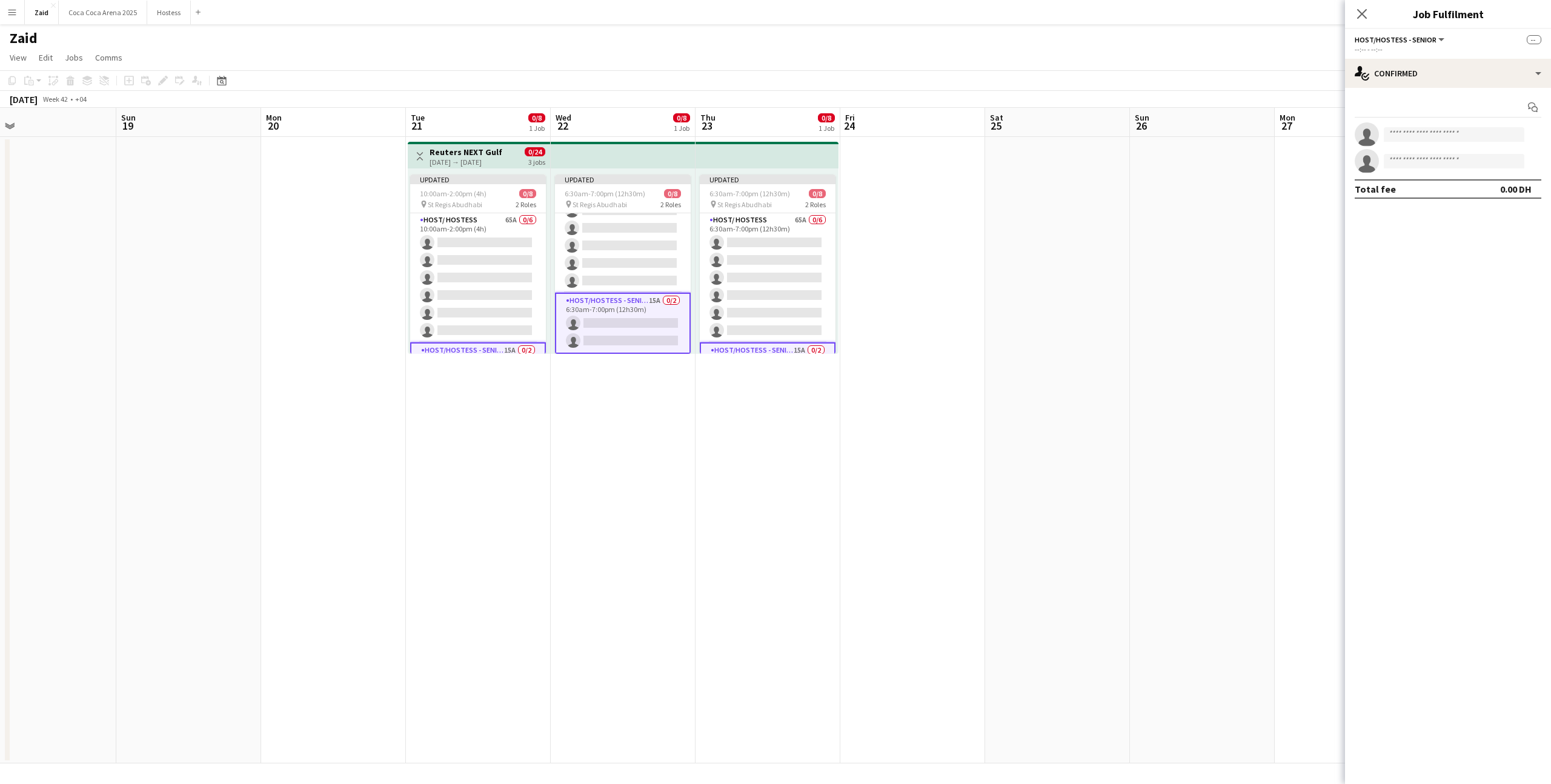
scroll to position [48, 0]
click at [1497, 94] on div "Start chat single-neutral-actions single-neutral-actions Total fee 0.00 DH" at bounding box center [1448, 148] width 206 height 120
click at [1497, 84] on div "single-neutral-actions-check-2 Confirmed" at bounding box center [1448, 73] width 206 height 29
click at [1507, 196] on div "single-neutral-actions-information Applicants" at bounding box center [1487, 197] width 120 height 24
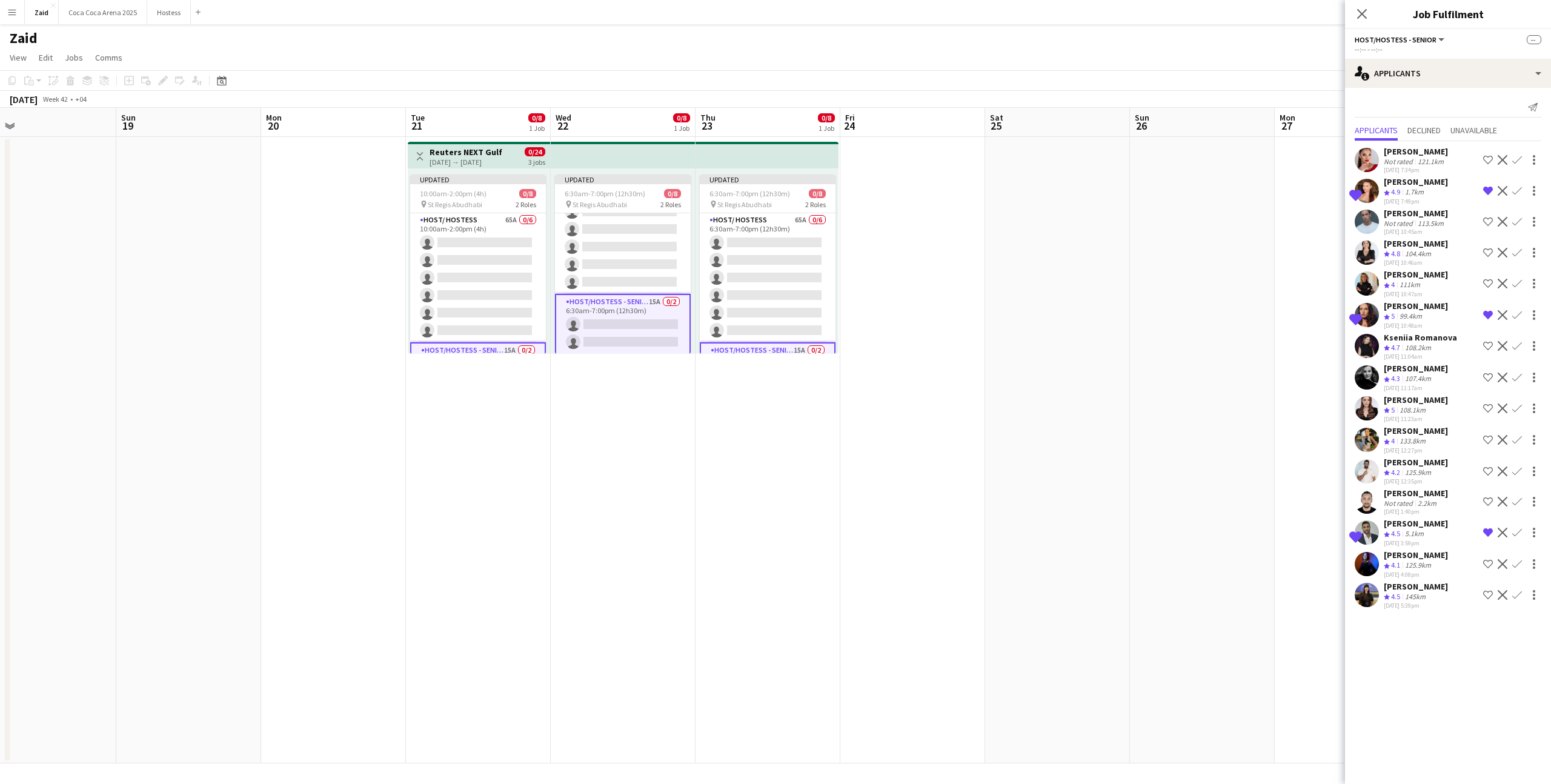
click at [1217, 449] on app-date-cell at bounding box center [1202, 450] width 145 height 626
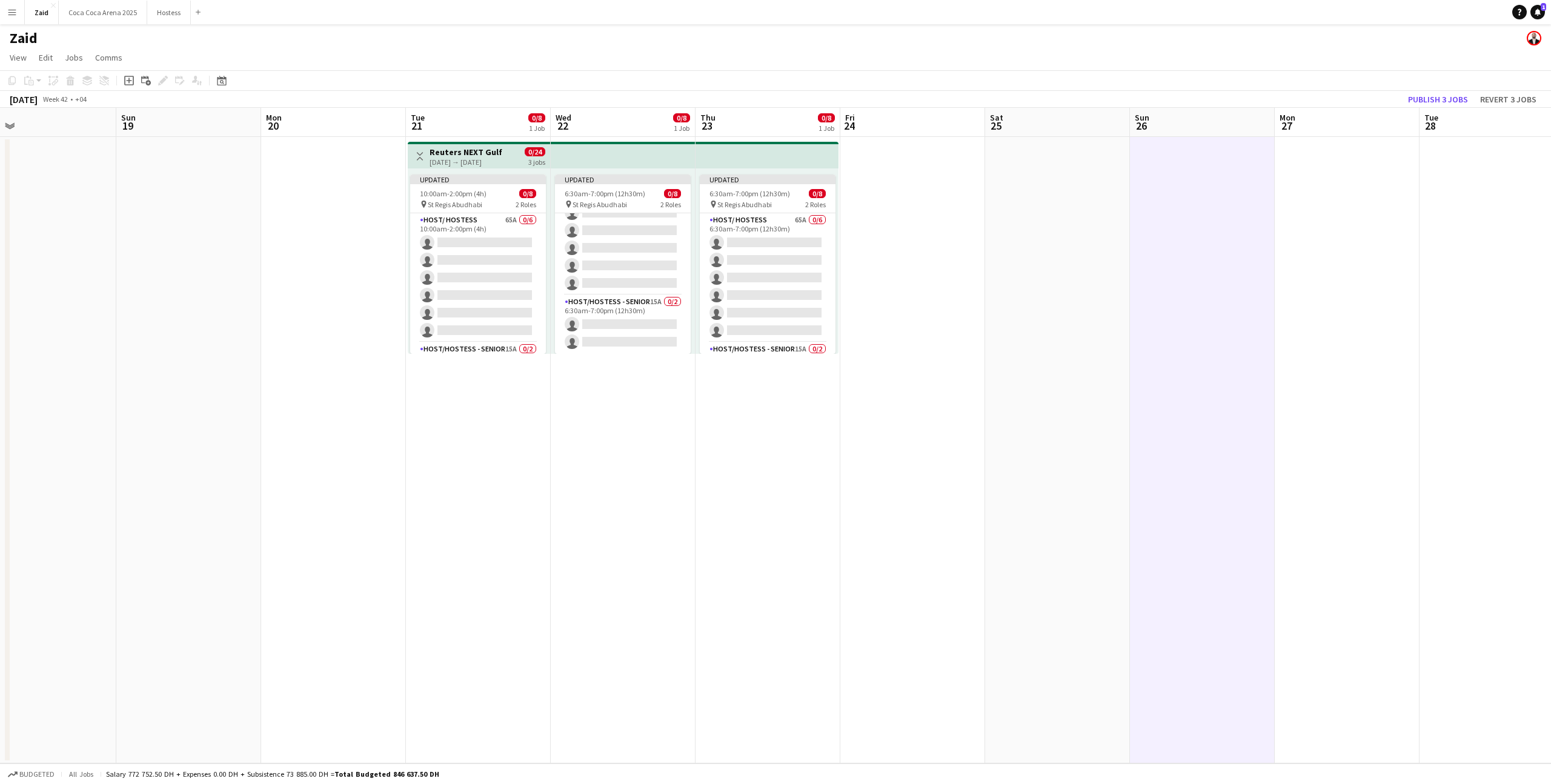
scroll to position [48, 0]
click at [1447, 107] on button "Publish 3 jobs" at bounding box center [1437, 99] width 69 height 16
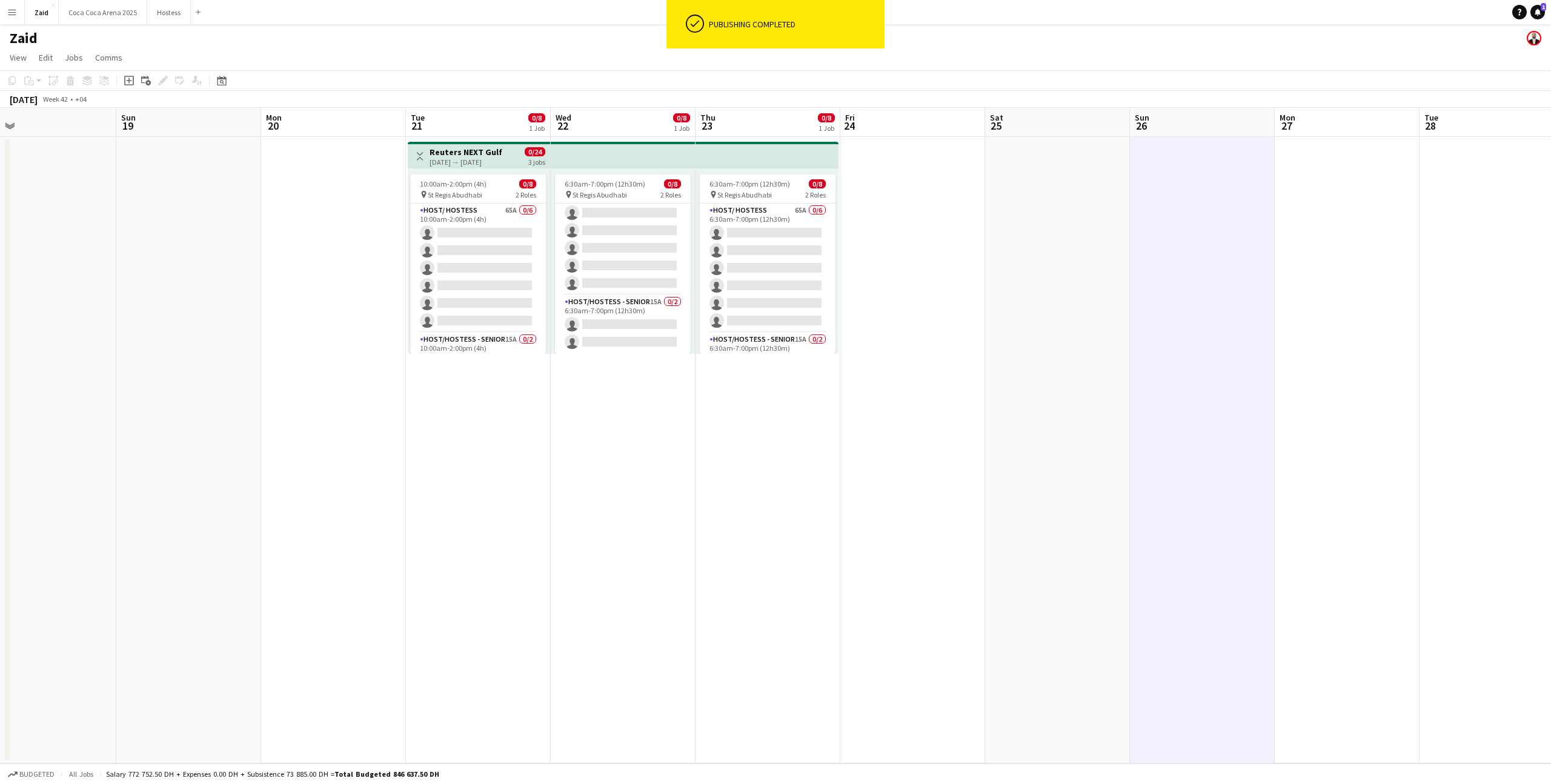
click at [836, 237] on div "6:30am-7:00pm (12h30m) 0/8 pin St Regis Abudhabi 2 Roles Host/ Hostess 65A 0/6 …" at bounding box center [767, 261] width 143 height 186
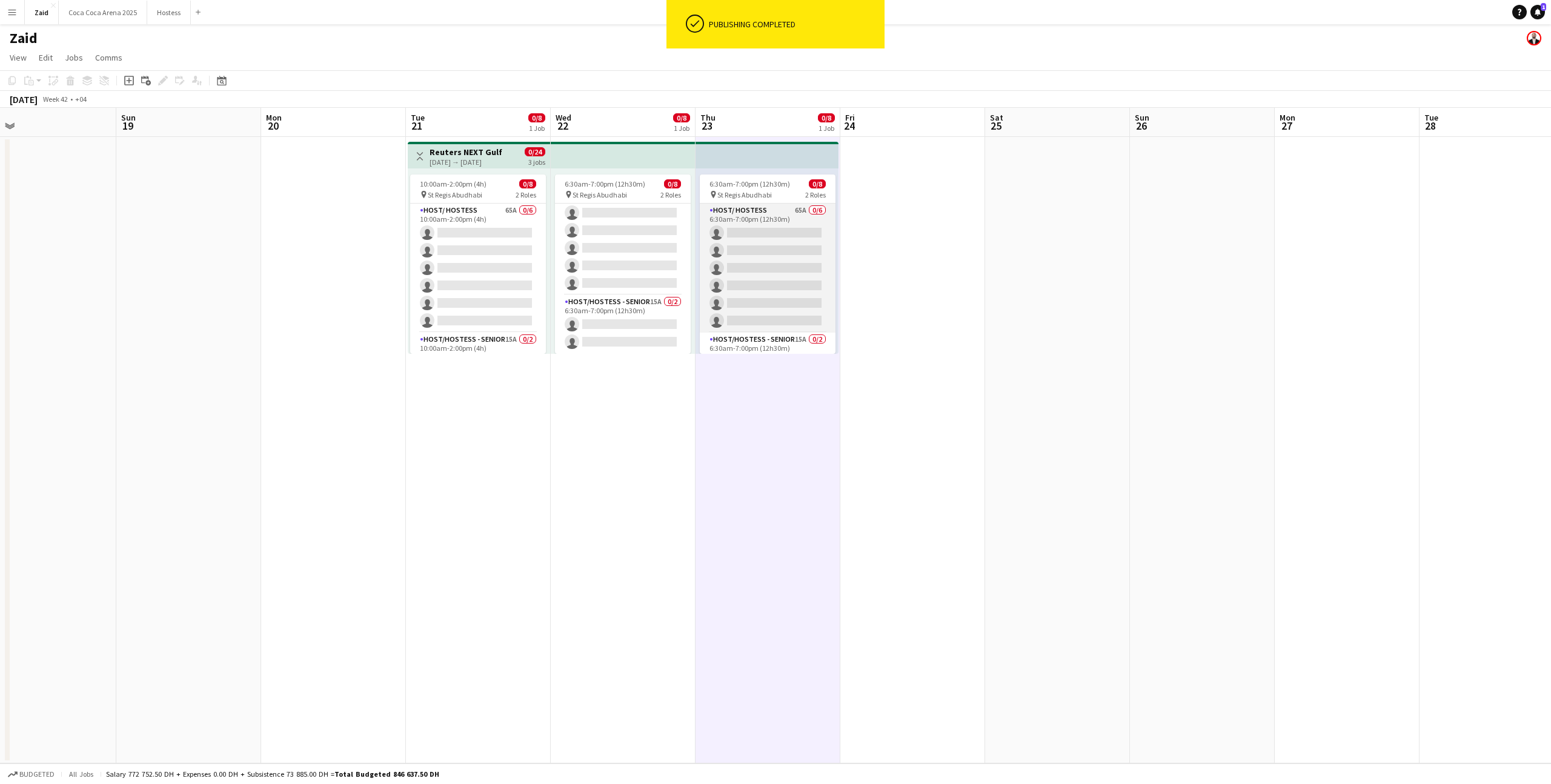
click at [814, 240] on app-card-role "Host/ Hostess 65A 0/6 6:30am-7:00pm (12h30m) single-neutral-actions single-neut…" at bounding box center [768, 267] width 135 height 129
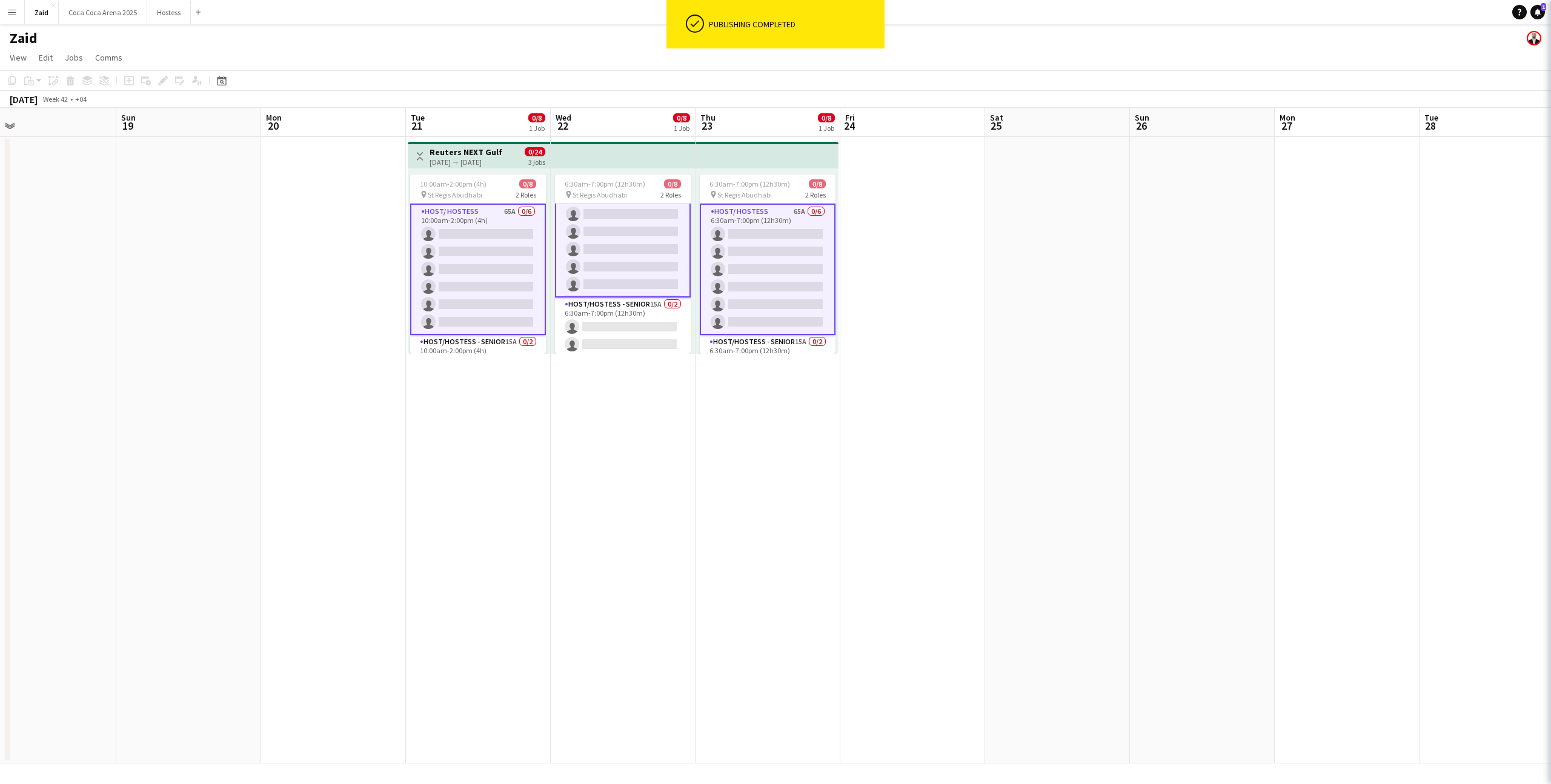
scroll to position [40, 0]
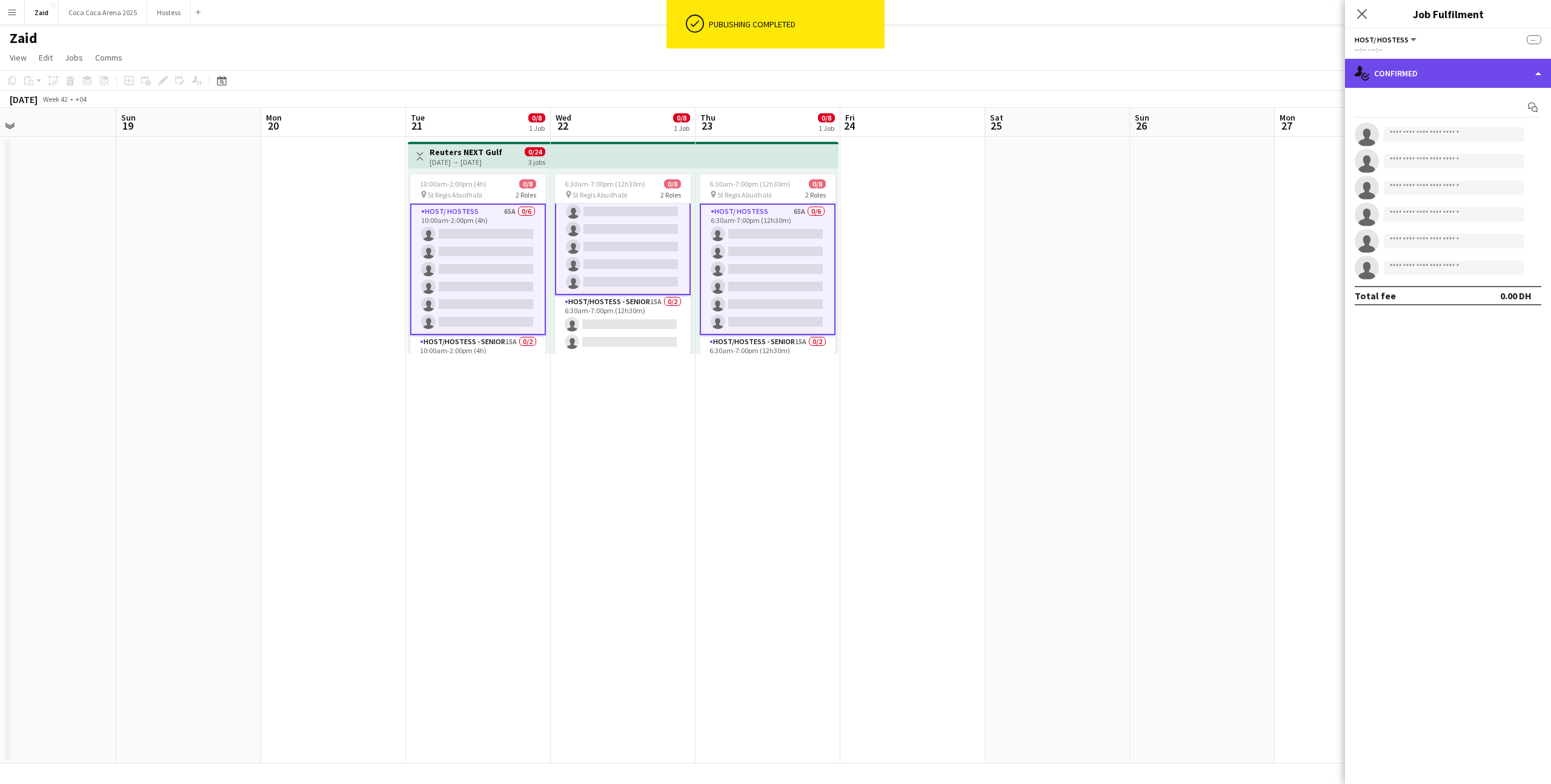
click at [1502, 74] on div "single-neutral-actions-check-2 Confirmed" at bounding box center [1448, 73] width 206 height 29
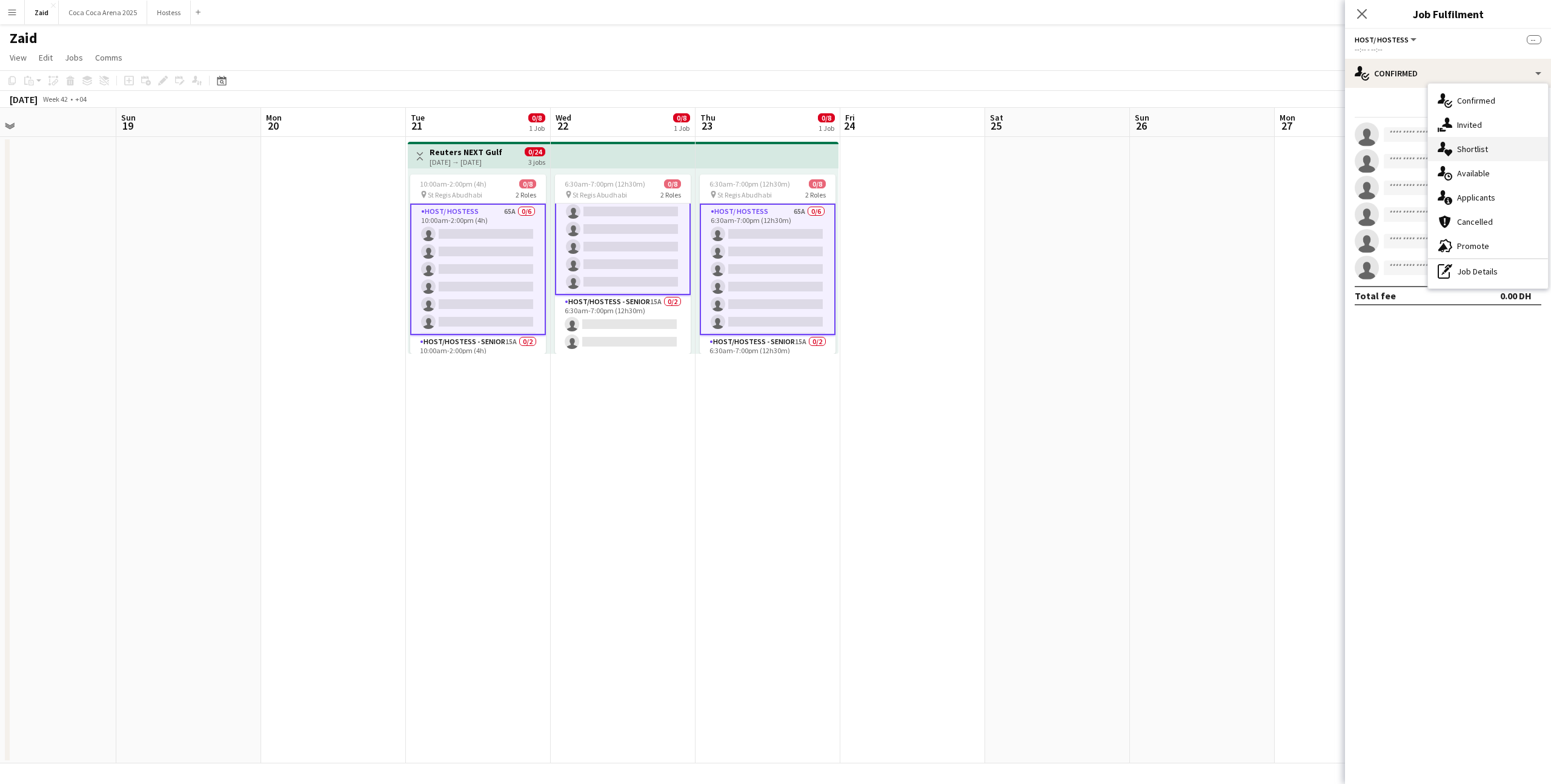
click at [1453, 157] on div "single-neutral-actions-heart Shortlist" at bounding box center [1487, 149] width 120 height 24
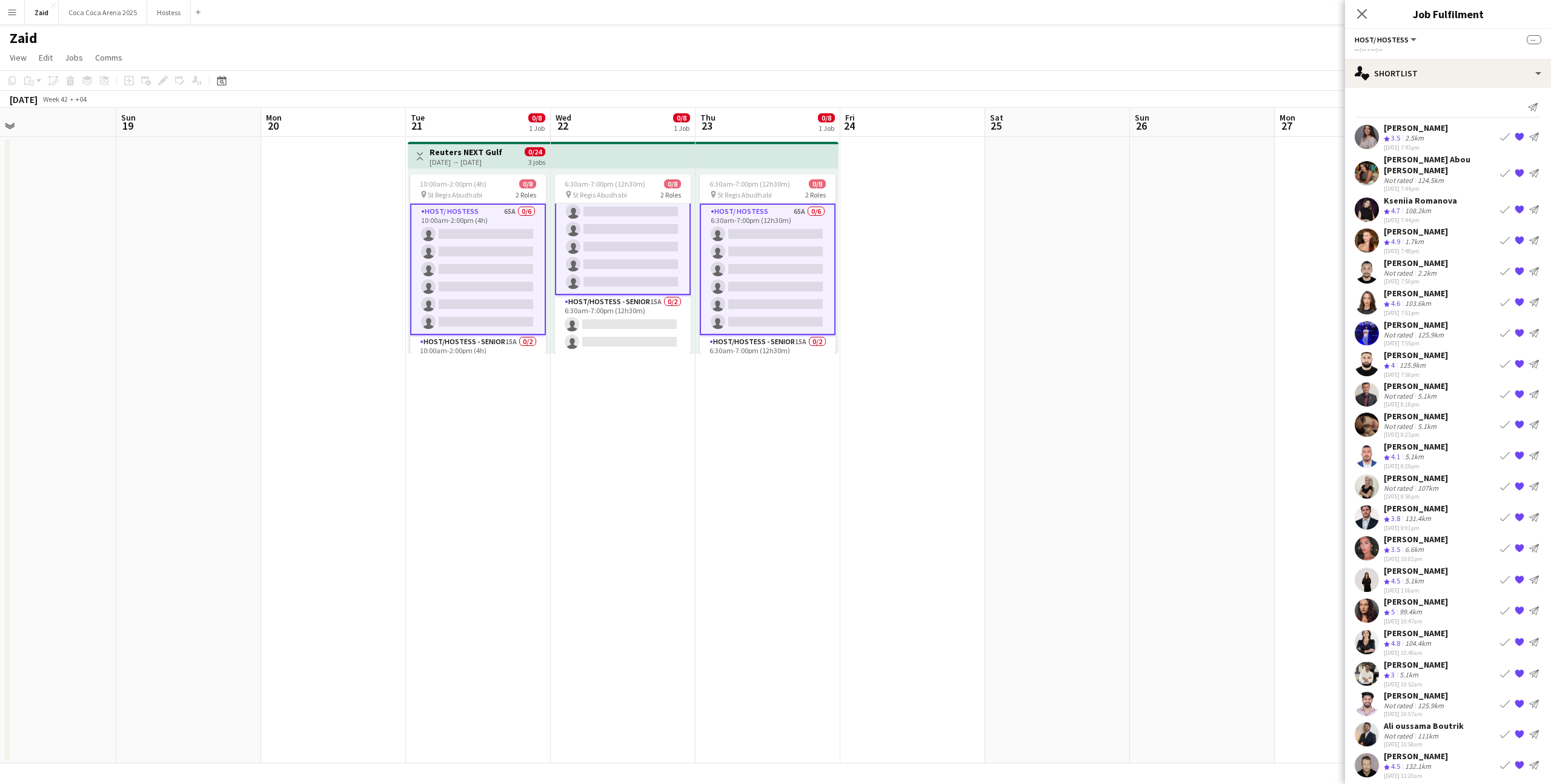
click at [774, 247] on app-card-role "Host/ Hostess 65A 0/6 6:30am-7:00pm (12h30m) single-neutral-actions single-neut…" at bounding box center [768, 268] width 135 height 131
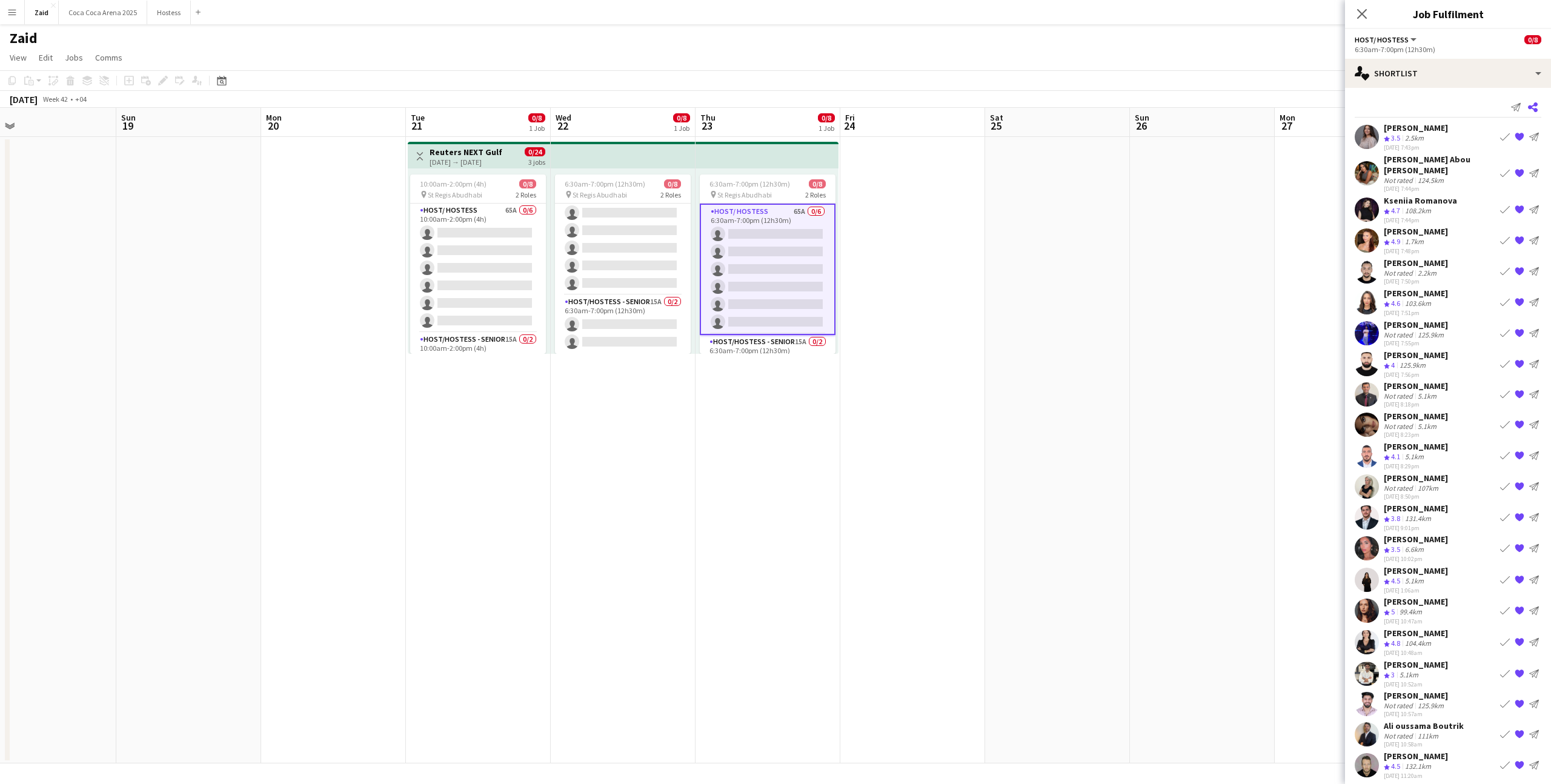
click at [1538, 109] on app-icon "Share" at bounding box center [1533, 107] width 17 height 17
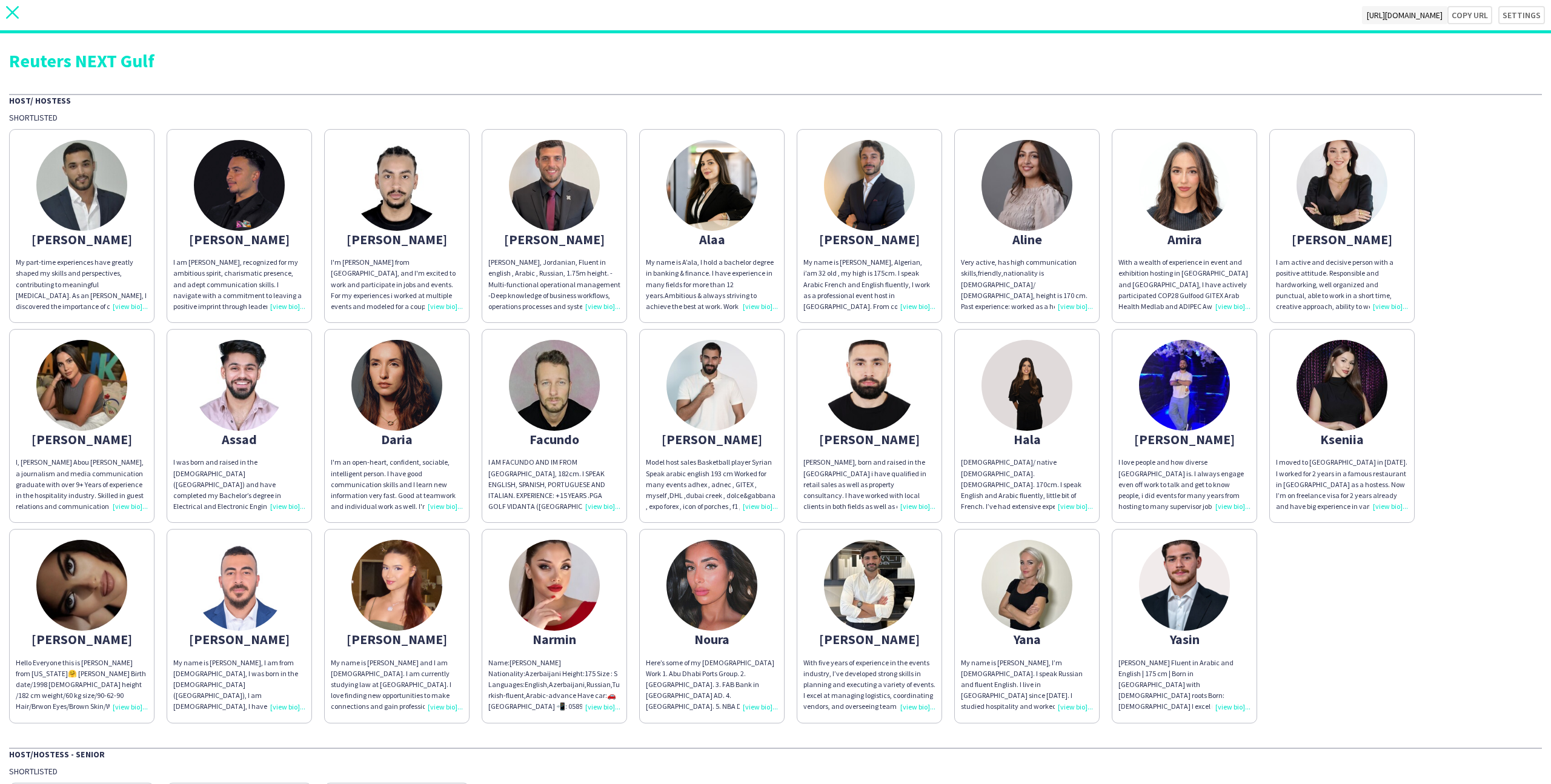
click at [13, 14] on icon "close" at bounding box center [12, 12] width 13 height 13
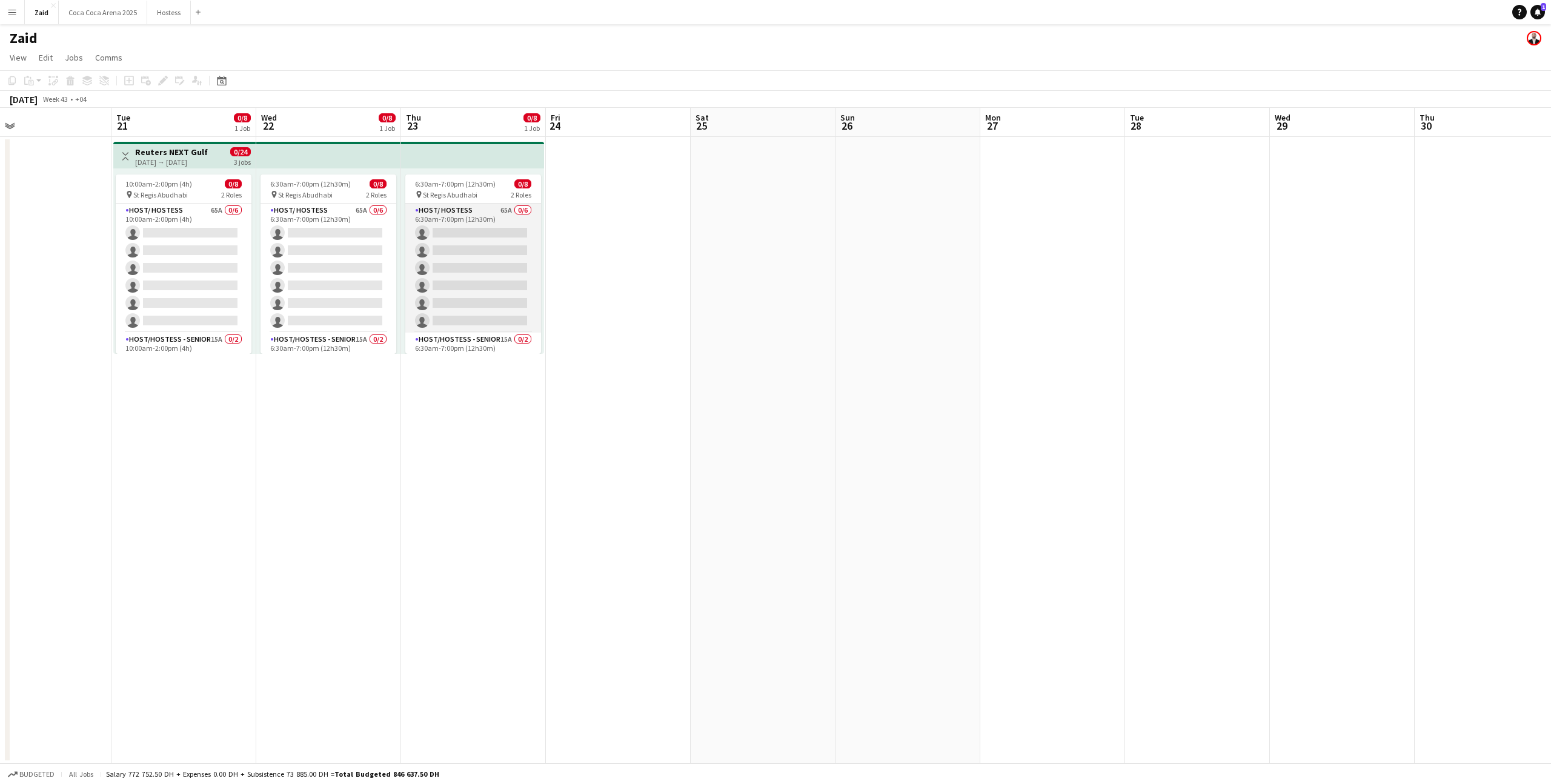
scroll to position [38, 0]
click at [474, 331] on app-card-role "Host/Hostess - Senior 15A 0/2 6:30am-7:00pm (12h30m) single-neutral-actions sin…" at bounding box center [473, 324] width 135 height 59
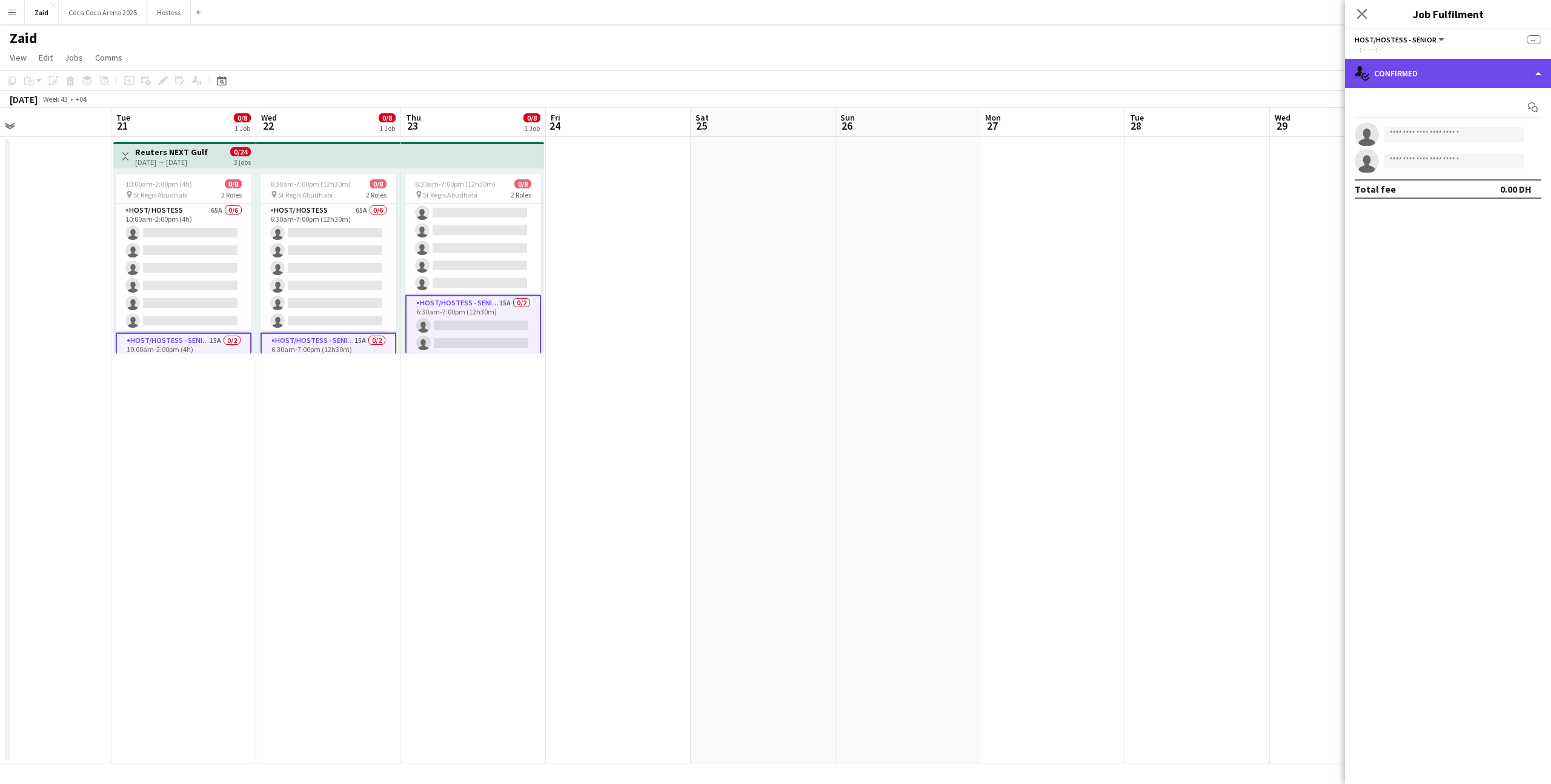
click at [1385, 84] on div "single-neutral-actions-check-2 Confirmed" at bounding box center [1448, 73] width 206 height 29
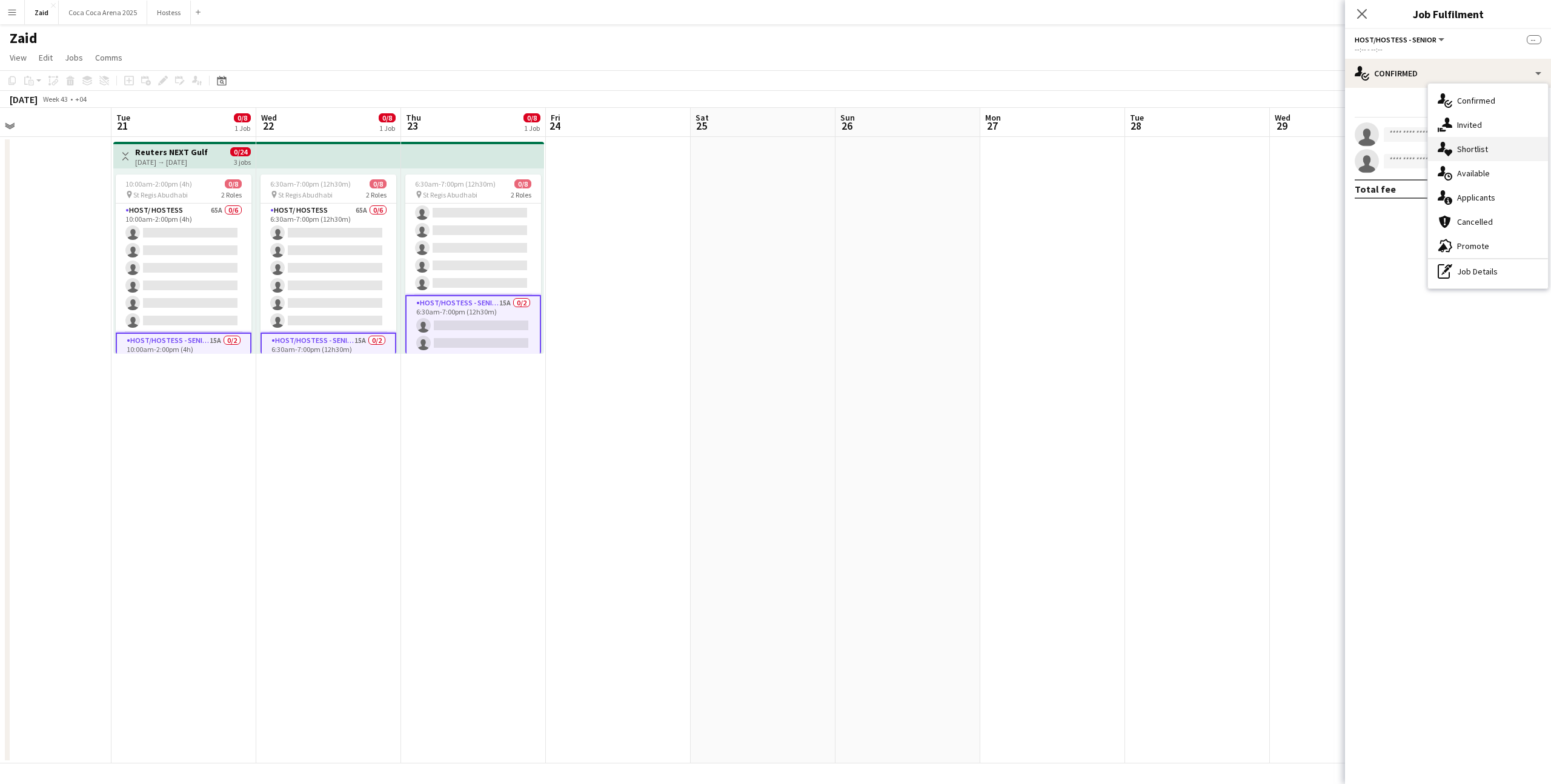
click at [1448, 154] on icon at bounding box center [1448, 153] width 8 height 7
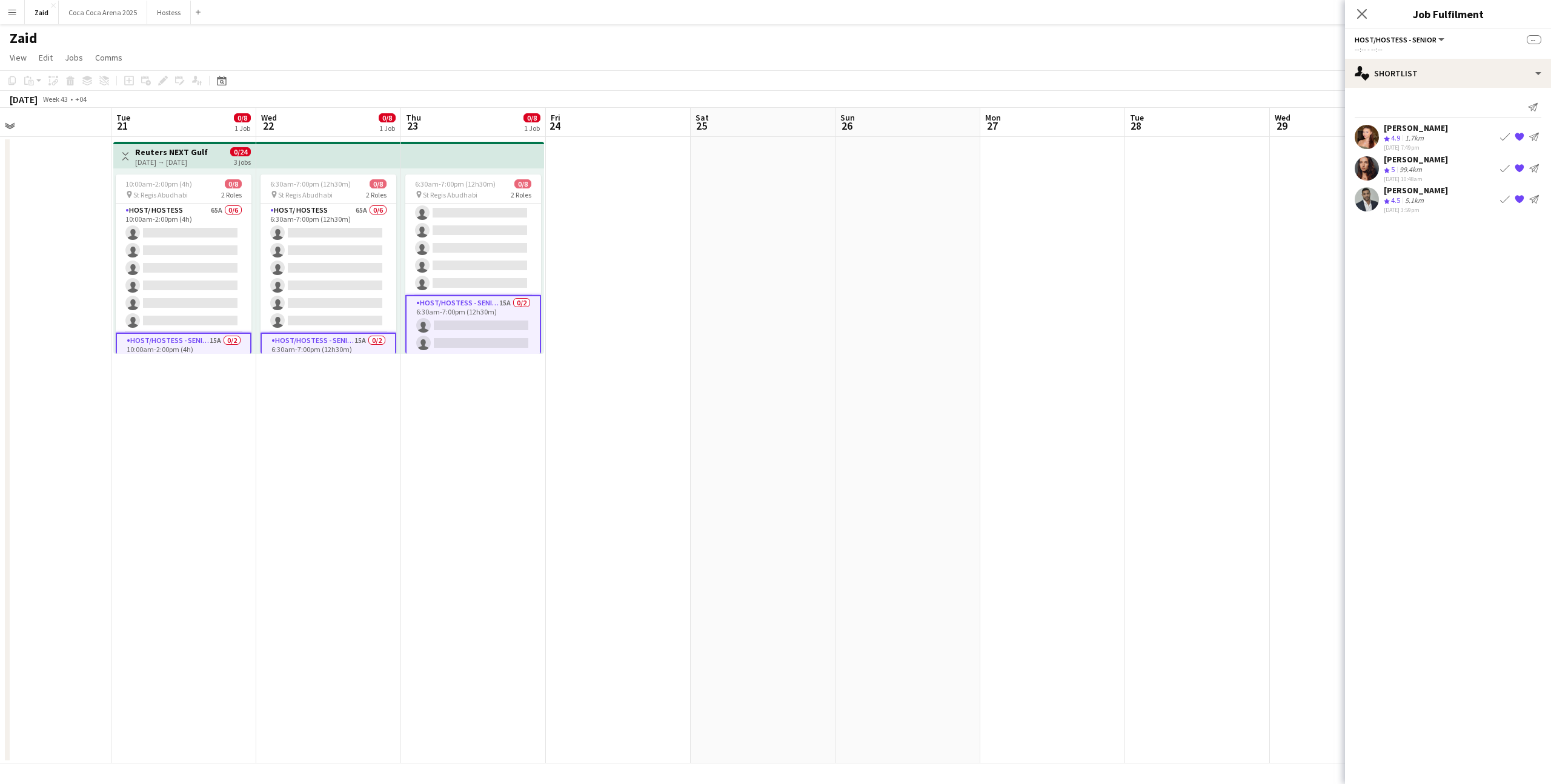
click at [1517, 137] on app-icon "{{ spriteTitle }}" at bounding box center [1520, 137] width 10 height 10
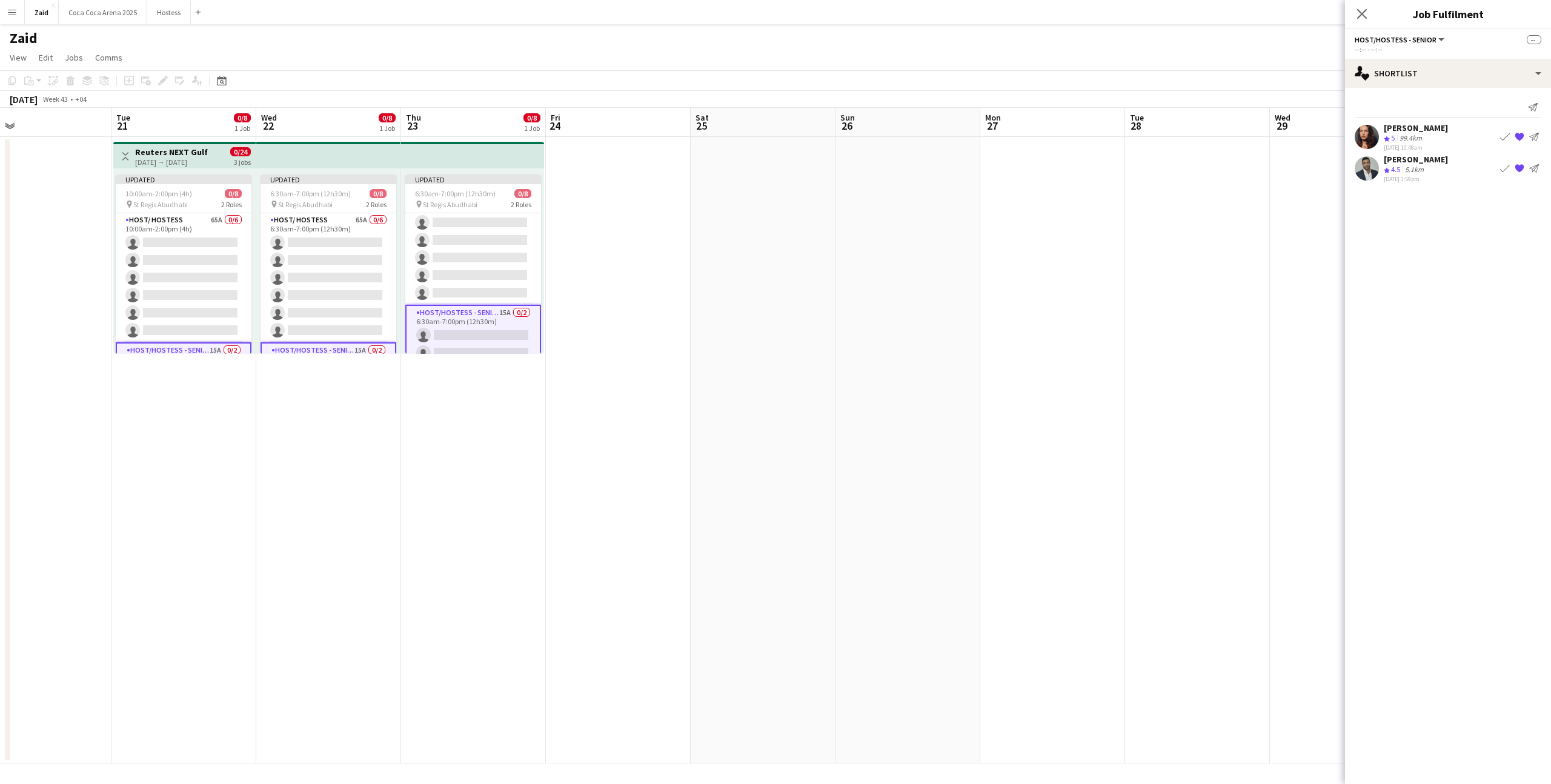
click at [1517, 137] on app-icon "{{ spriteTitle }}" at bounding box center [1520, 137] width 10 height 10
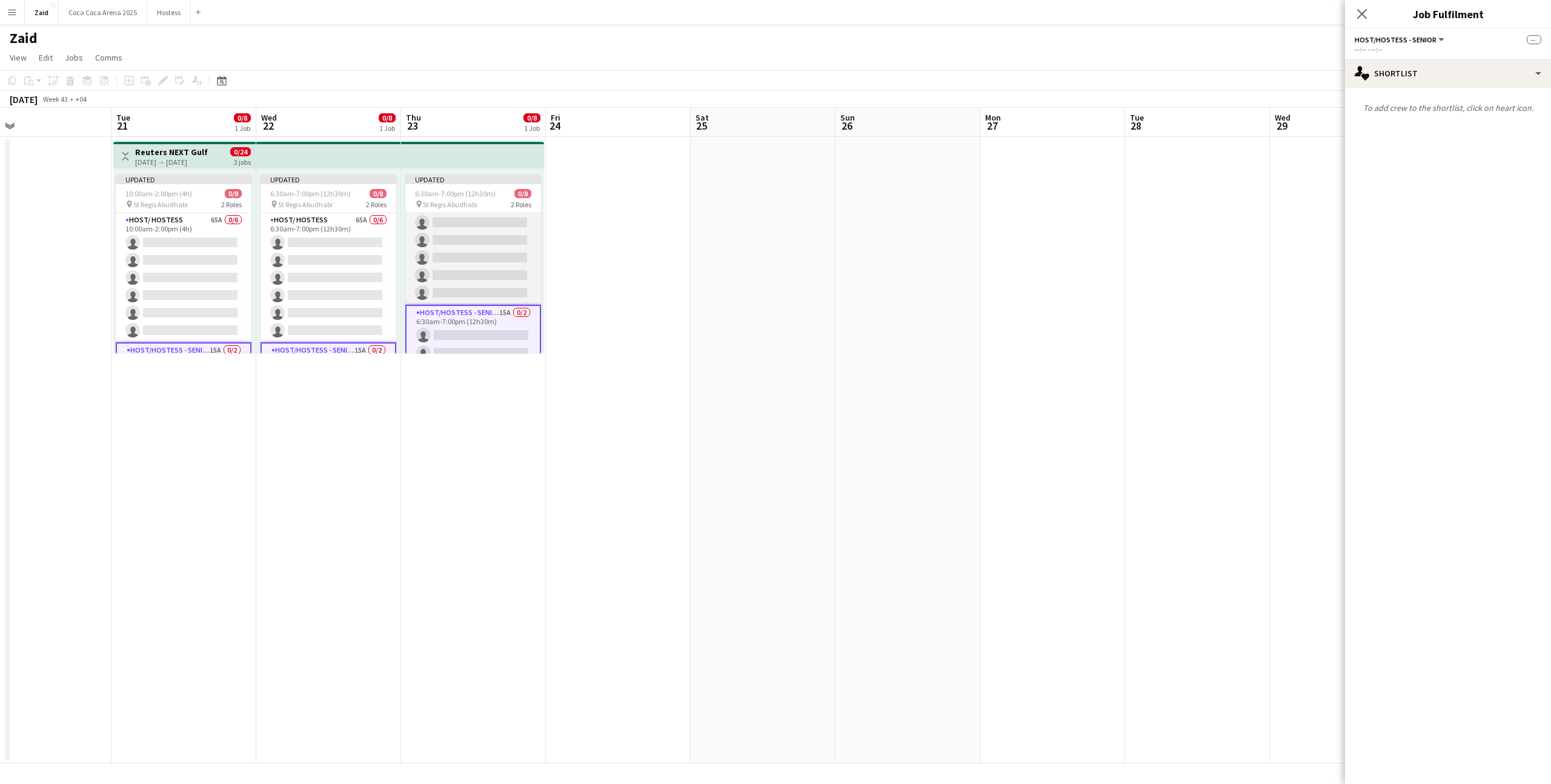
click at [500, 232] on app-card-role "Host/ Hostess 65A 0/6 6:30am-7:00pm (12h30m) single-neutral-actions single-neut…" at bounding box center [473, 240] width 135 height 129
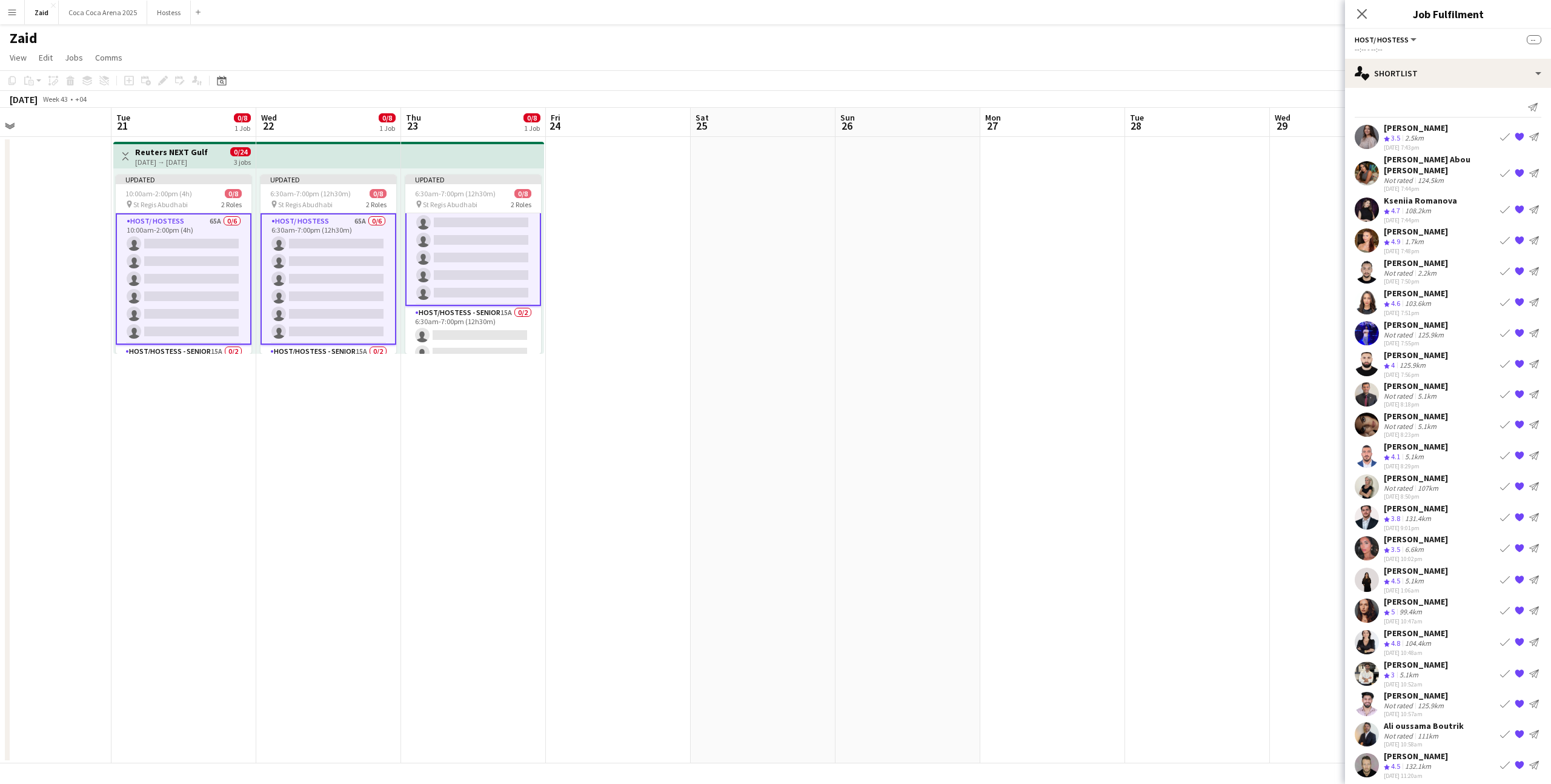
scroll to position [152, 0]
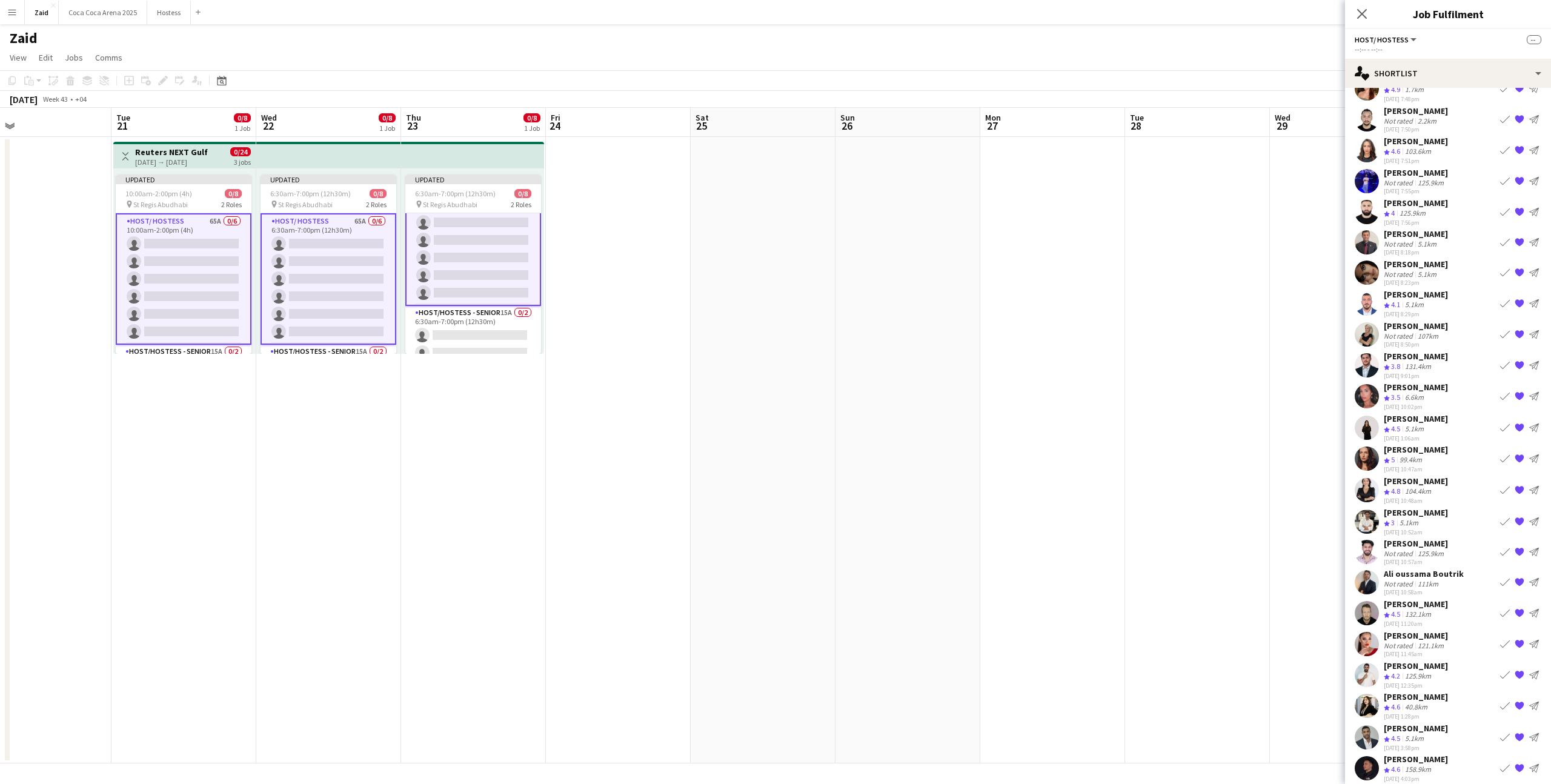
click at [1519, 732] on app-icon "{{ spriteTitle }}" at bounding box center [1520, 737] width 10 height 10
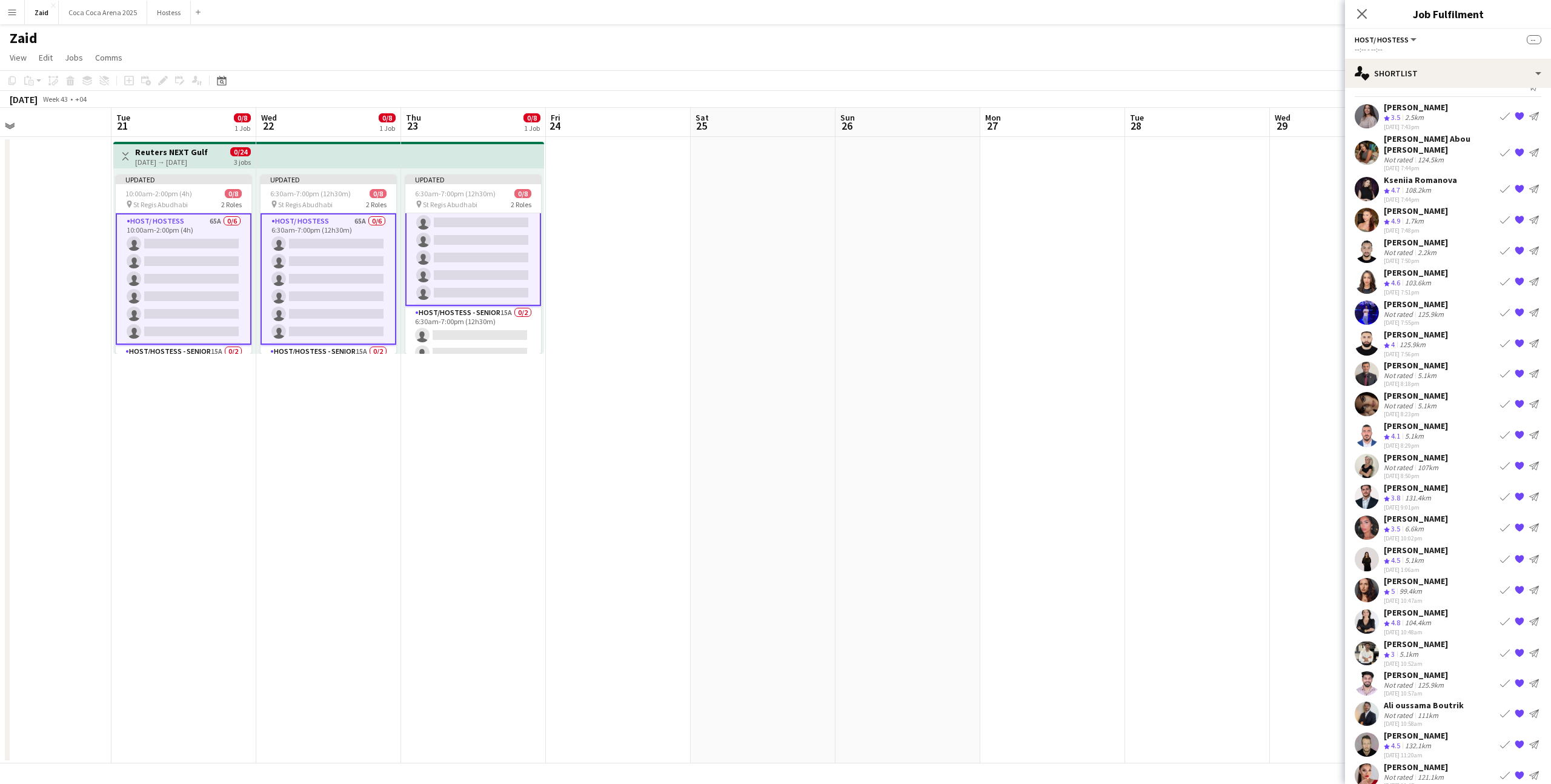
scroll to position [21, 0]
click at [1519, 147] on app-icon "{{ spriteTitle }}" at bounding box center [1520, 152] width 10 height 10
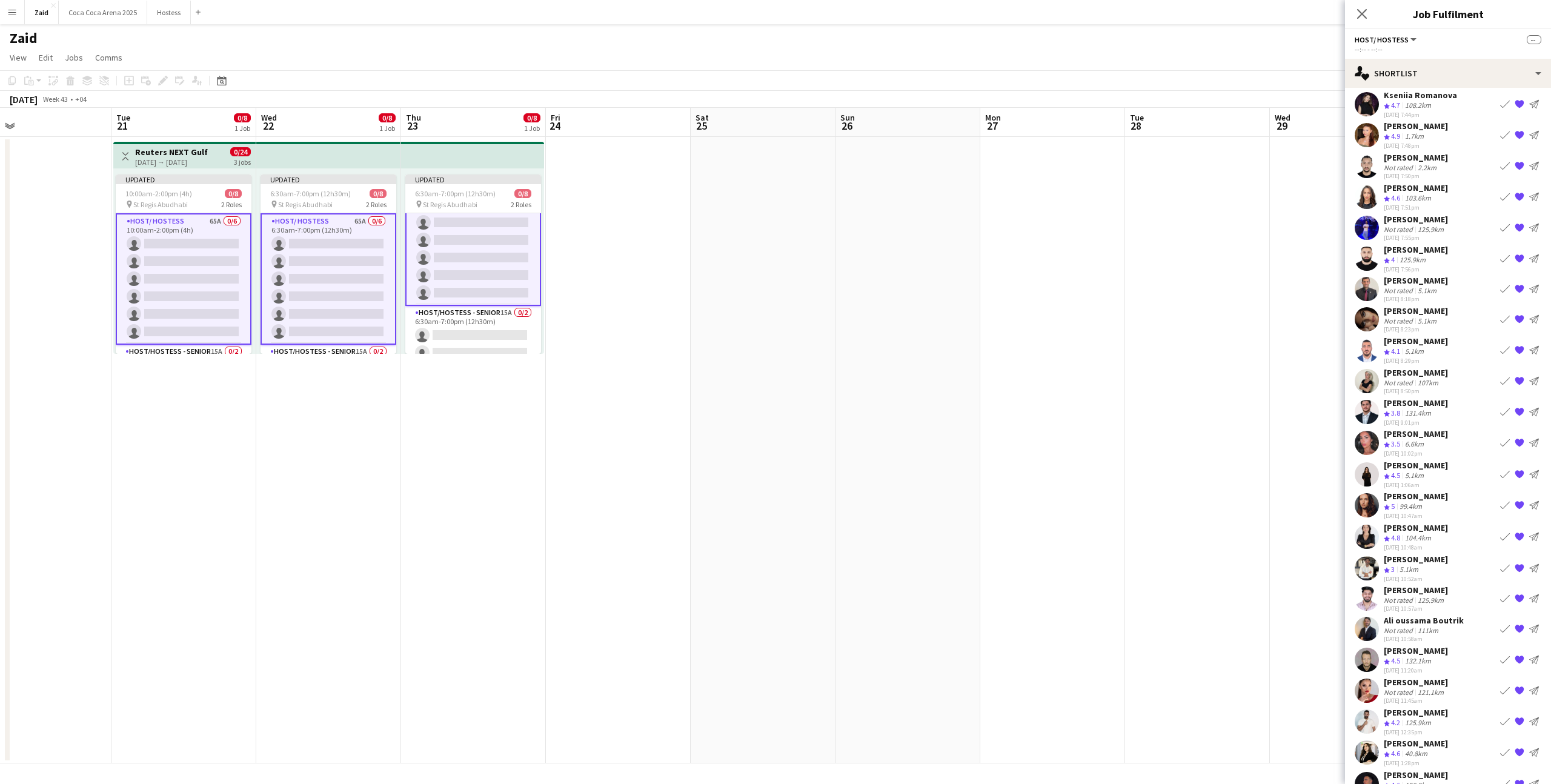
scroll to position [90, 0]
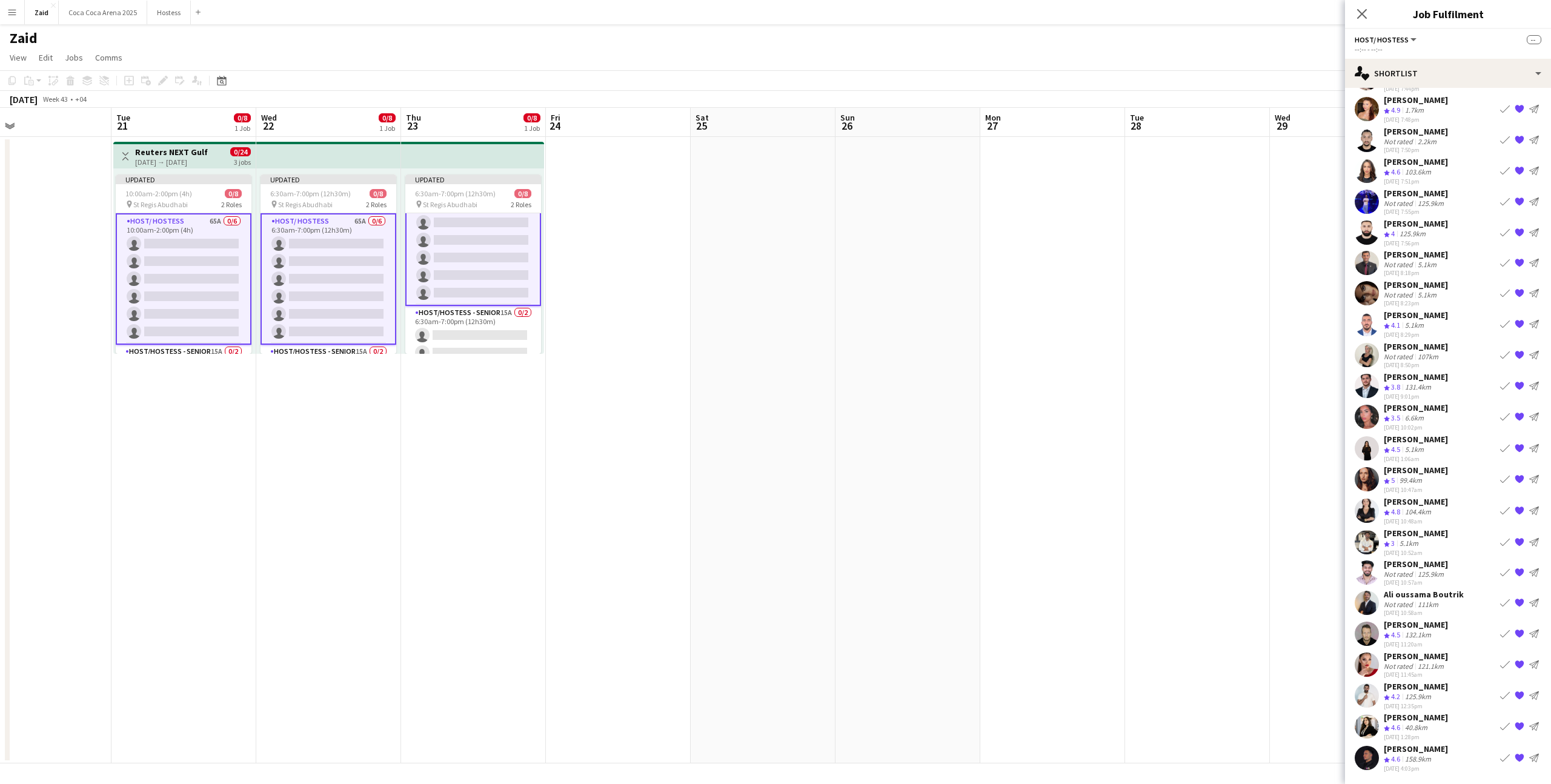
click at [1437, 375] on div "Yasin Alshawish" at bounding box center [1416, 376] width 64 height 11
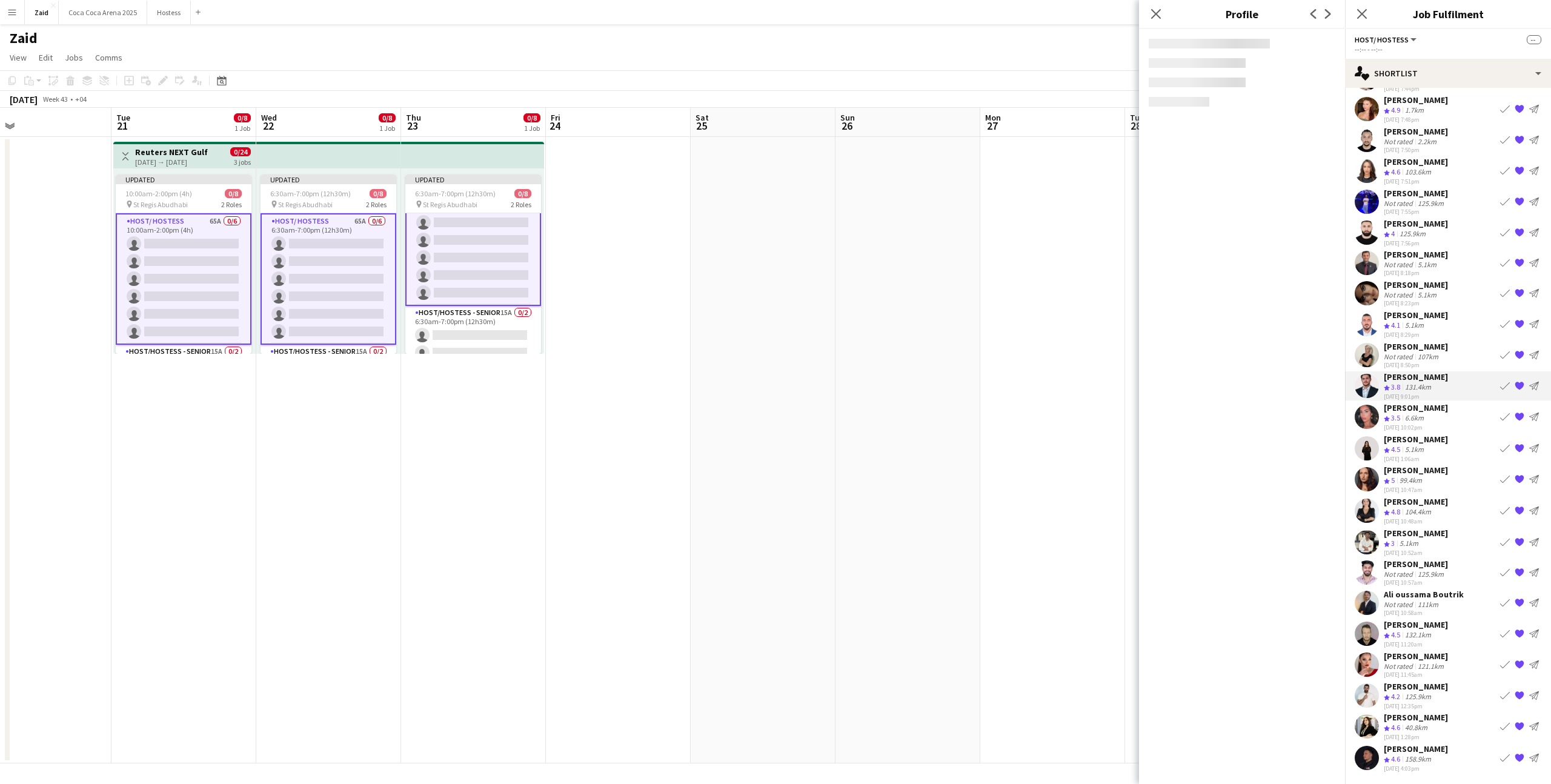
click at [1437, 362] on div "28-08-2025 8:50pm" at bounding box center [1416, 364] width 64 height 8
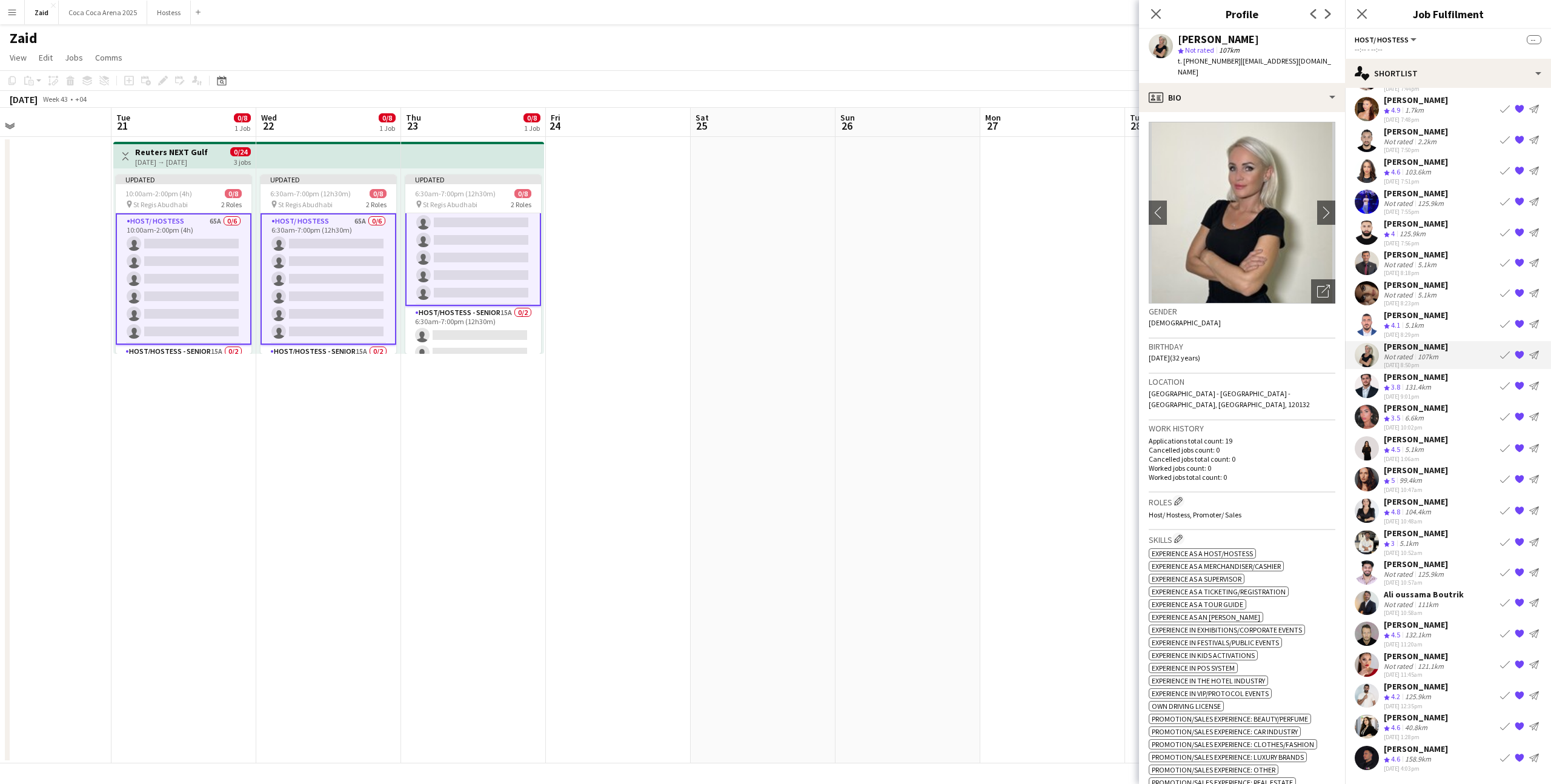
click at [1431, 384] on div "131.4km" at bounding box center [1418, 387] width 31 height 10
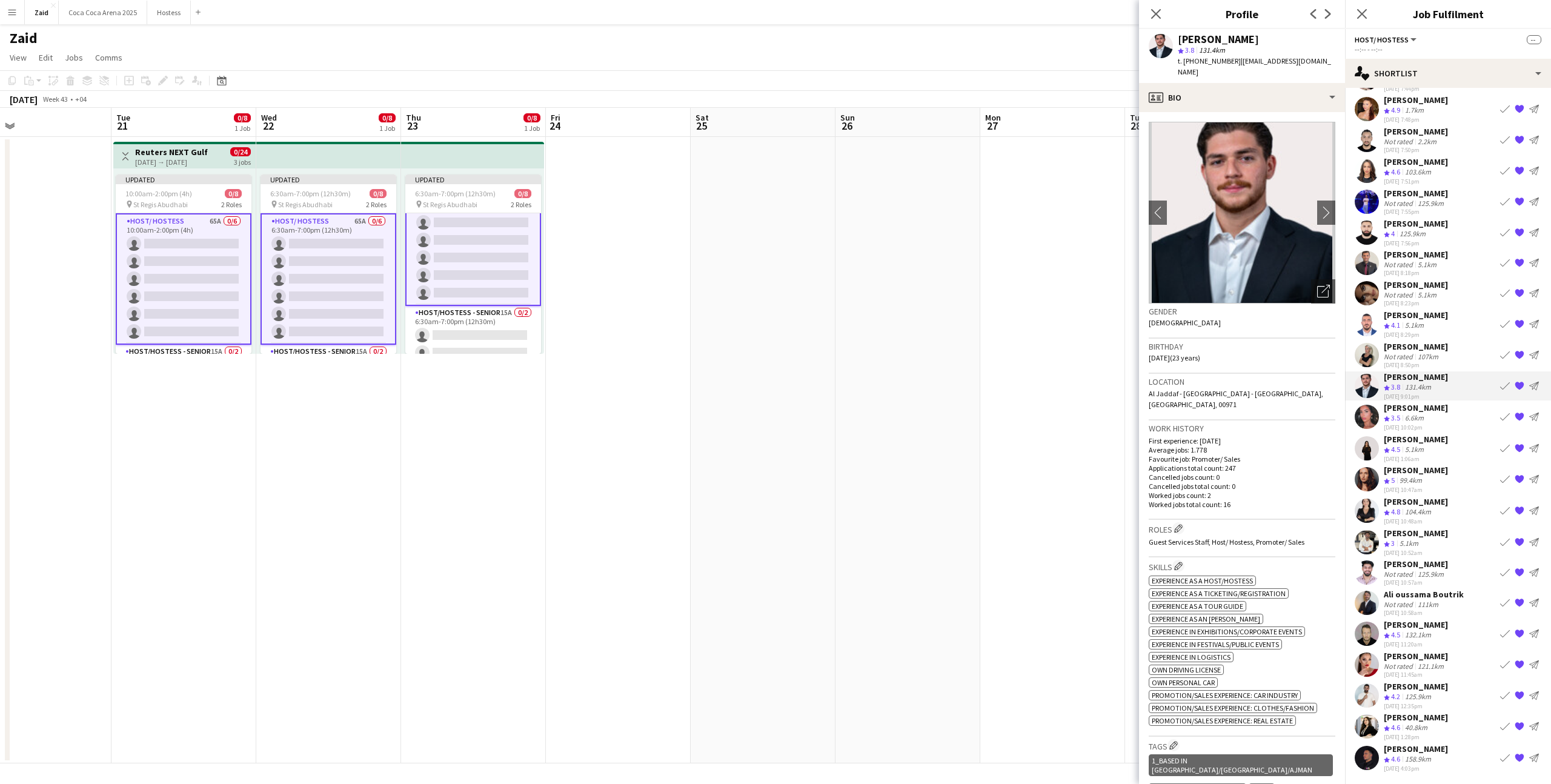
click at [1423, 411] on div "[PERSON_NAME]" at bounding box center [1416, 407] width 64 height 11
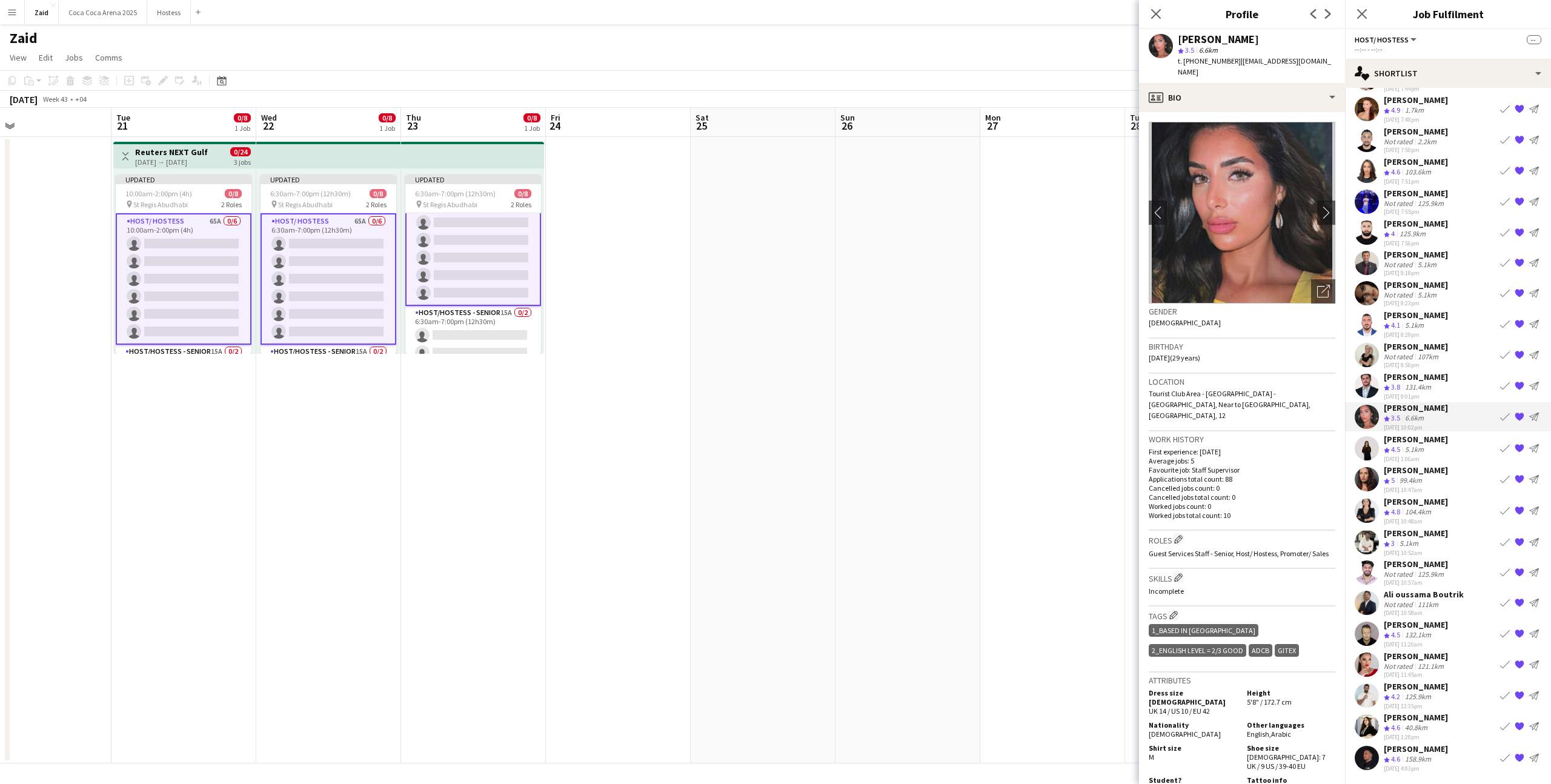
click at [1412, 435] on div "Hala Salman" at bounding box center [1416, 439] width 64 height 11
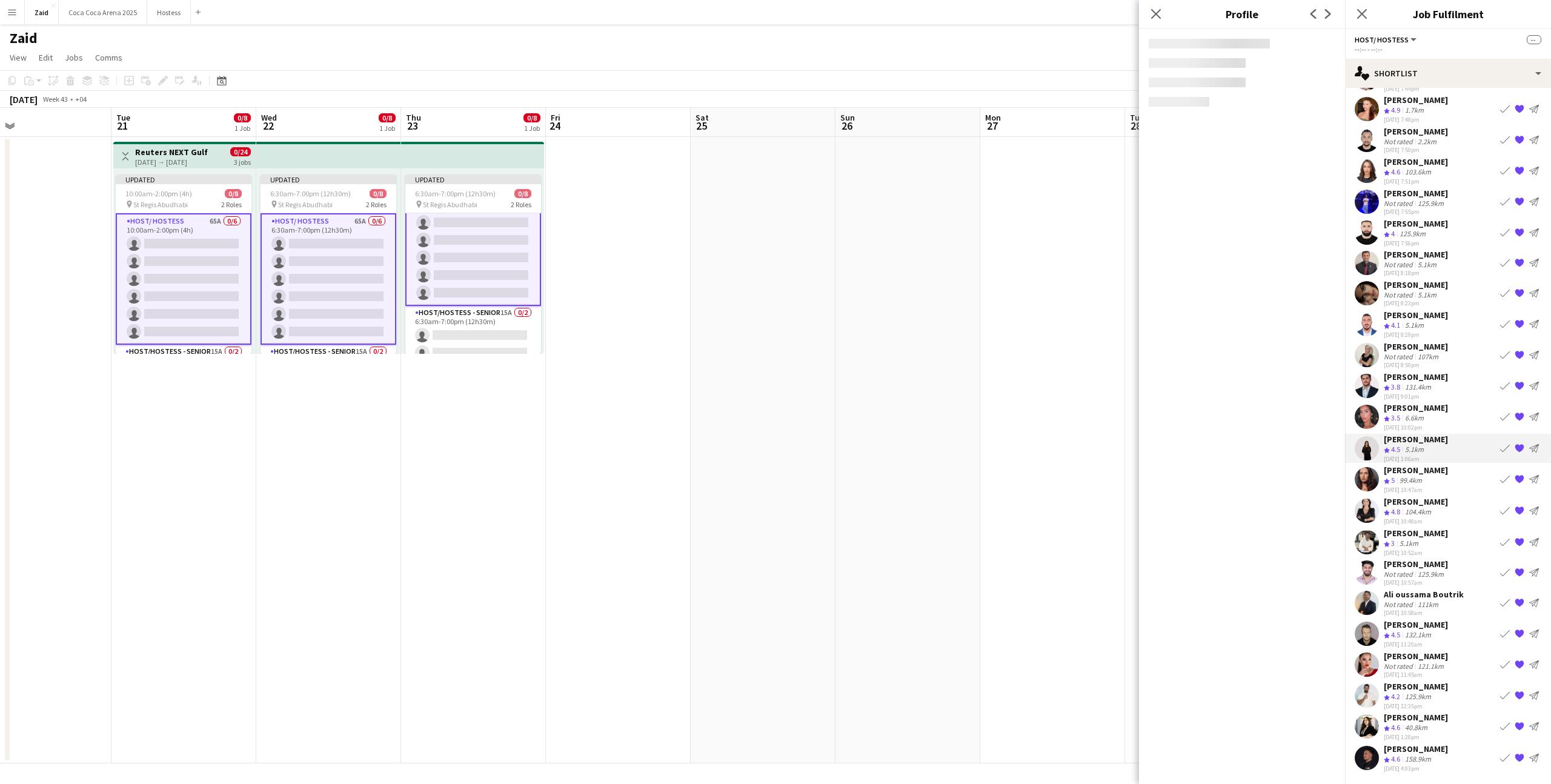
click at [1414, 466] on div "Daria Gvardiian" at bounding box center [1416, 470] width 64 height 11
click at [1415, 516] on div "104.4km" at bounding box center [1418, 512] width 31 height 10
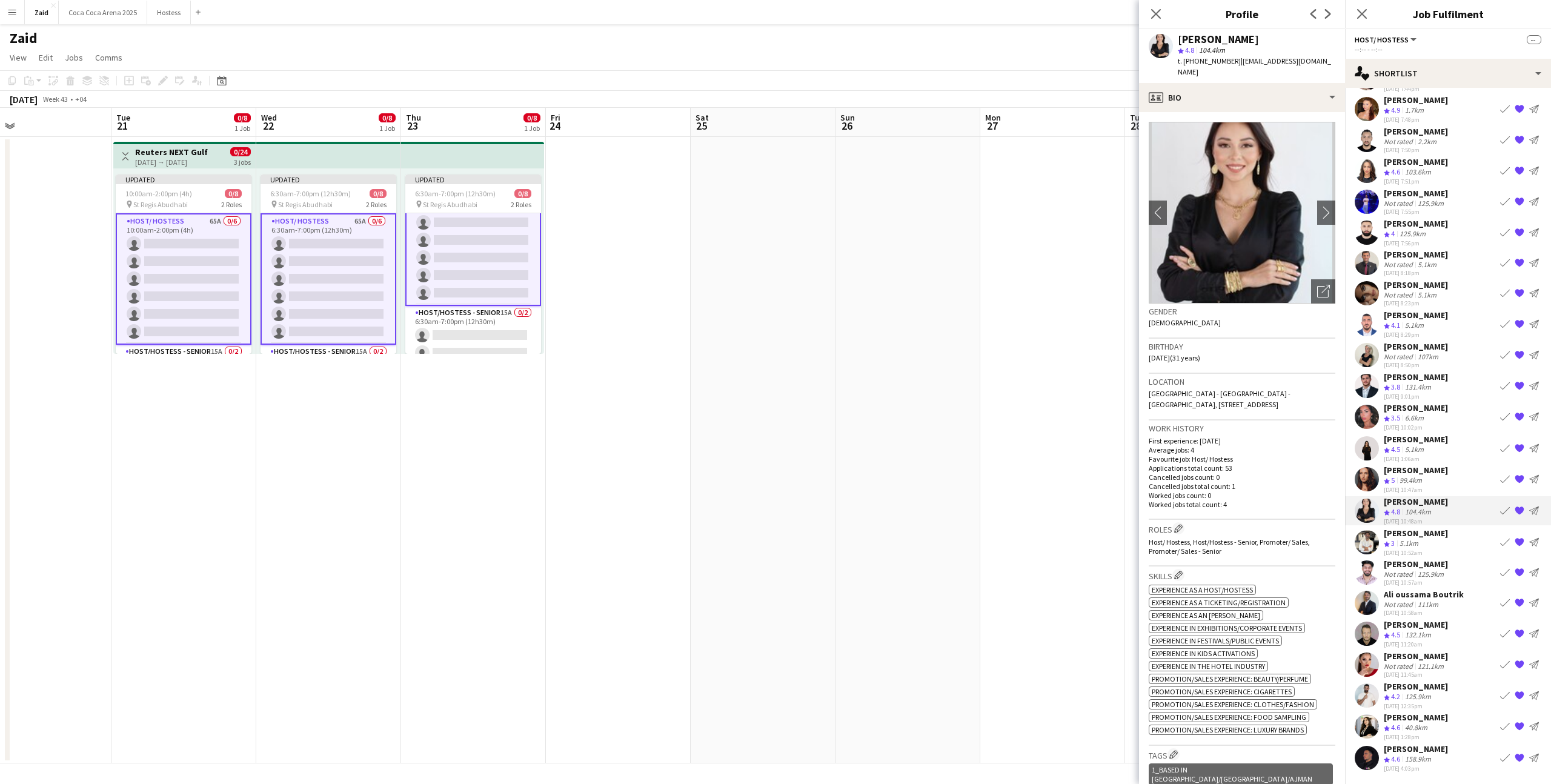
click at [1418, 532] on div "Reda Abulwafa" at bounding box center [1416, 532] width 64 height 11
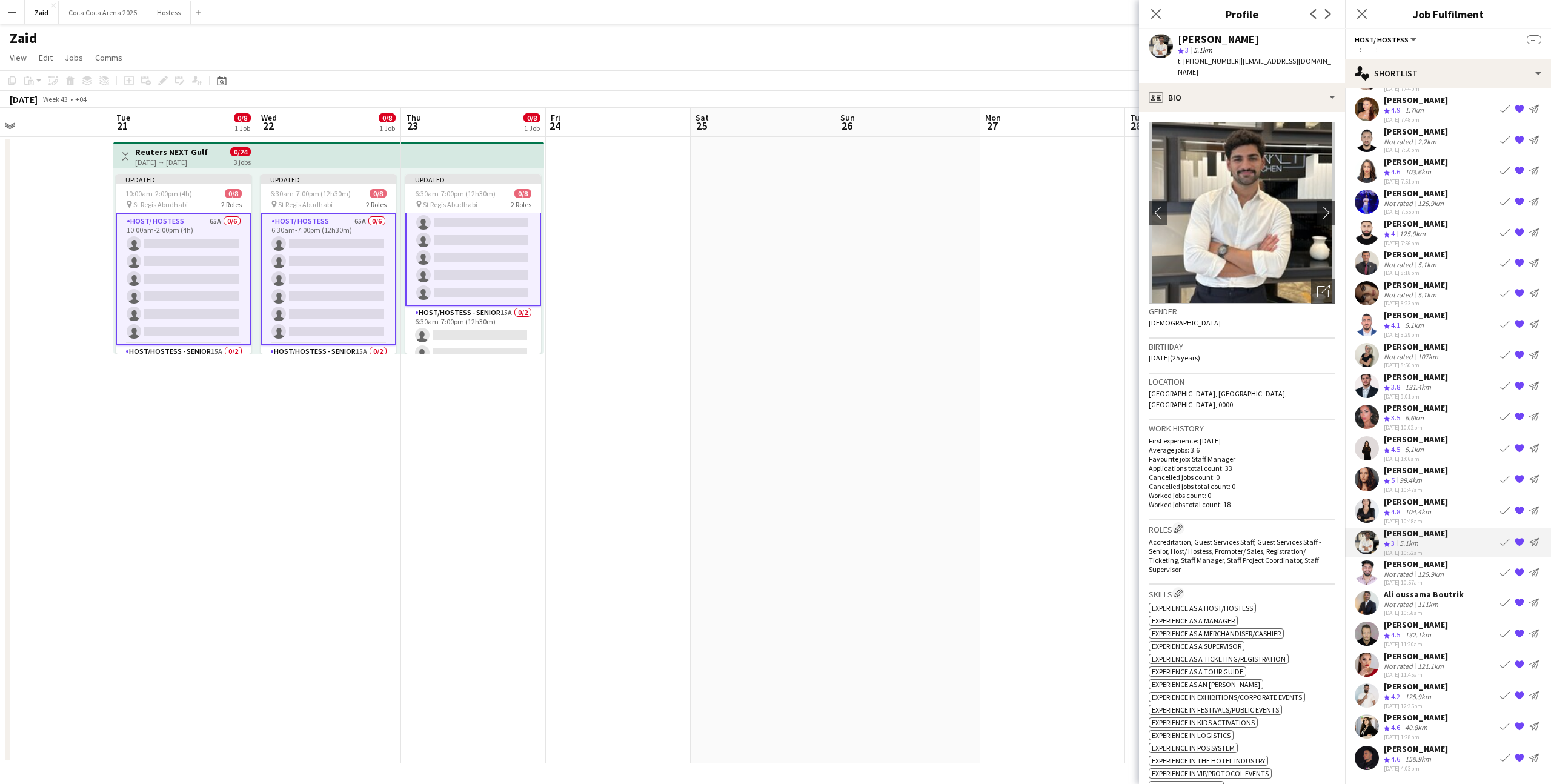
click at [967, 448] on app-date-cell at bounding box center [907, 450] width 145 height 626
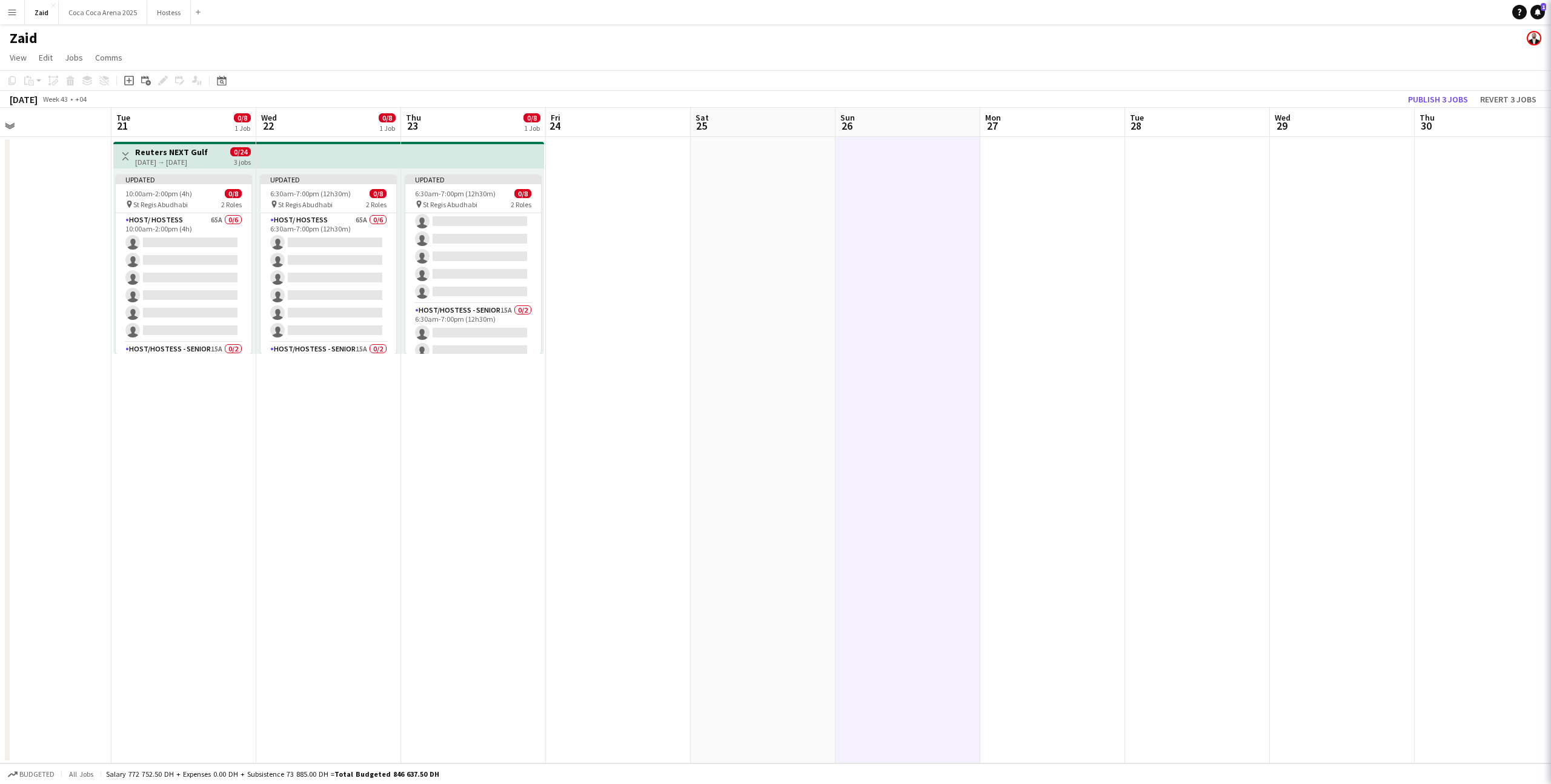
scroll to position [38, 0]
click at [1418, 94] on button "Publish 3 jobs" at bounding box center [1437, 99] width 69 height 16
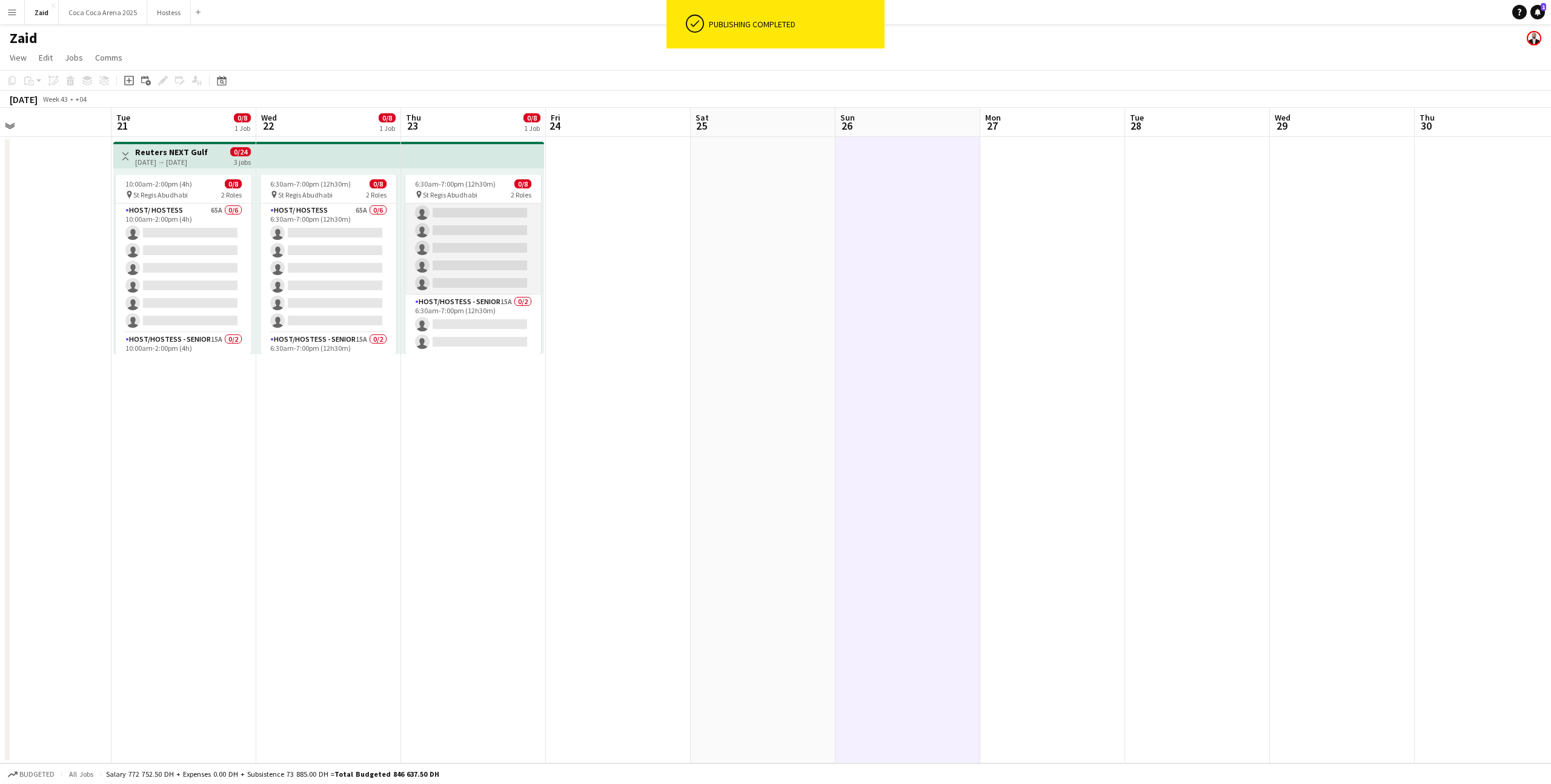
click at [492, 245] on app-card-role "Host/ Hostess 65A 0/6 6:30am-7:00pm (12h30m) single-neutral-actions single-neut…" at bounding box center [473, 231] width 135 height 129
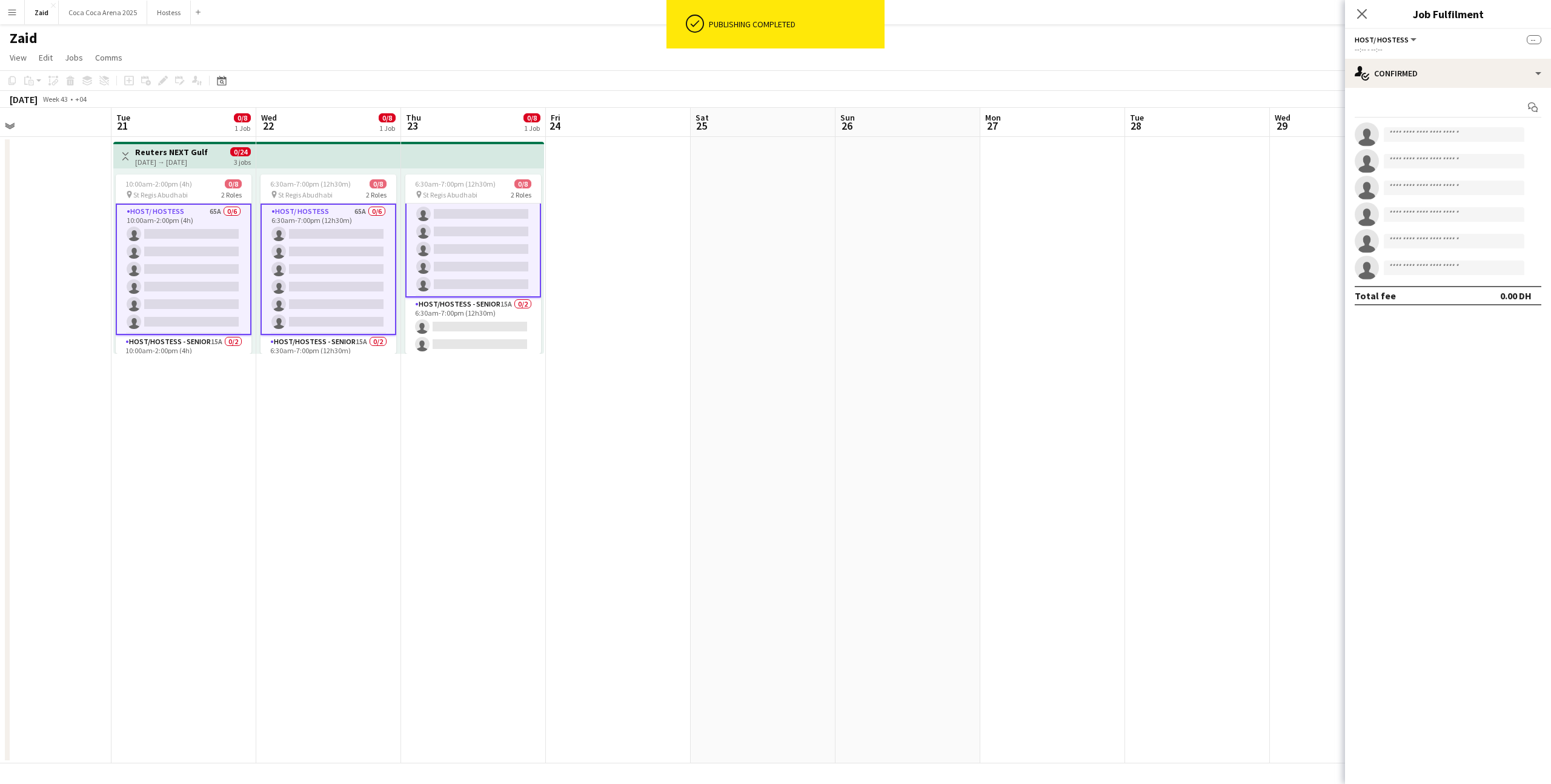
scroll to position [38, 0]
click at [470, 262] on app-card-role "Host/ Hostess 65A 0/6 6:30am-7:00pm (12h30m) single-neutral-actions single-neut…" at bounding box center [473, 230] width 135 height 131
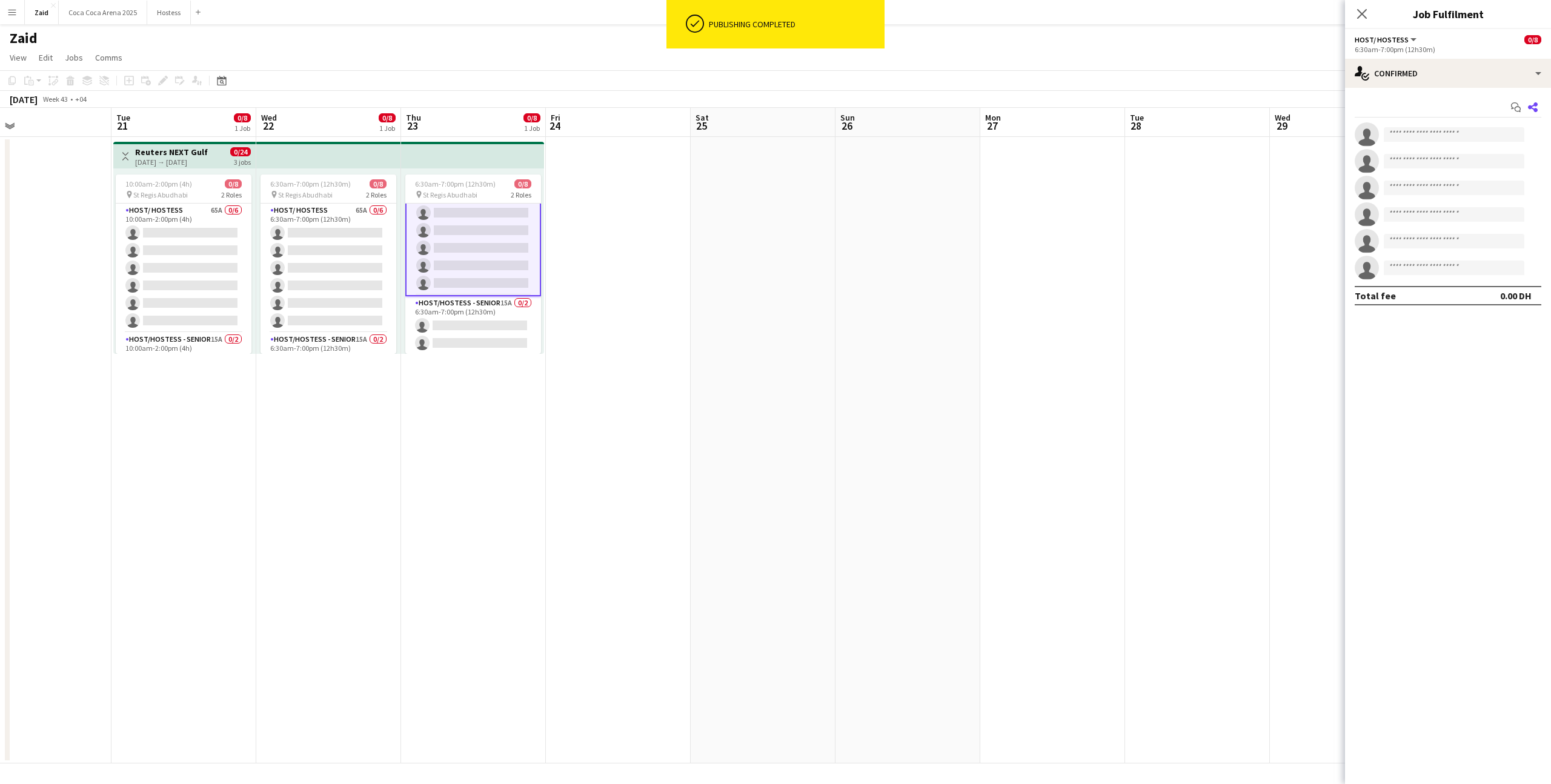
click at [1534, 106] on icon "Share" at bounding box center [1533, 107] width 10 height 10
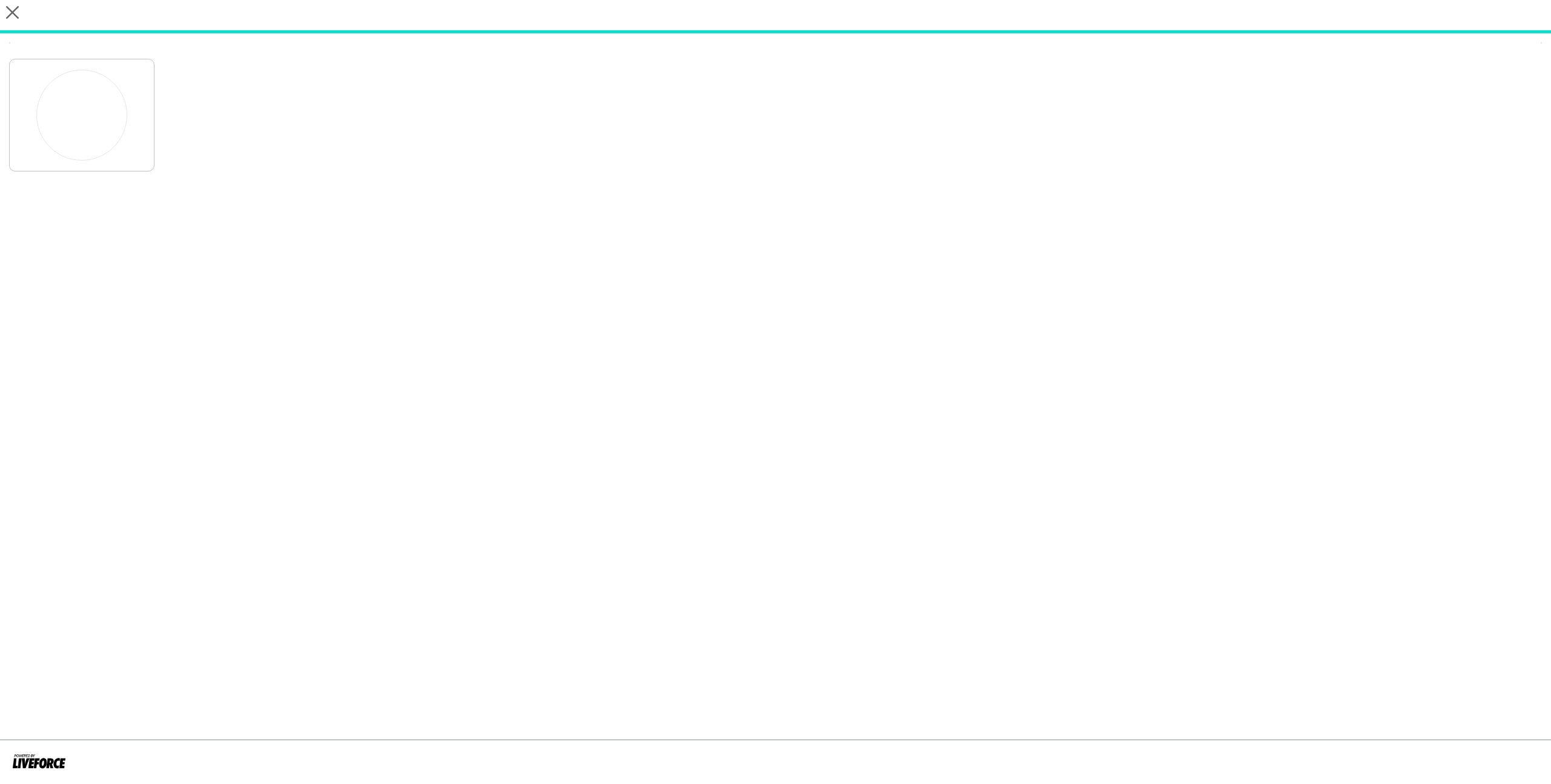
click at [1528, 112] on div at bounding box center [775, 112] width 1533 height 119
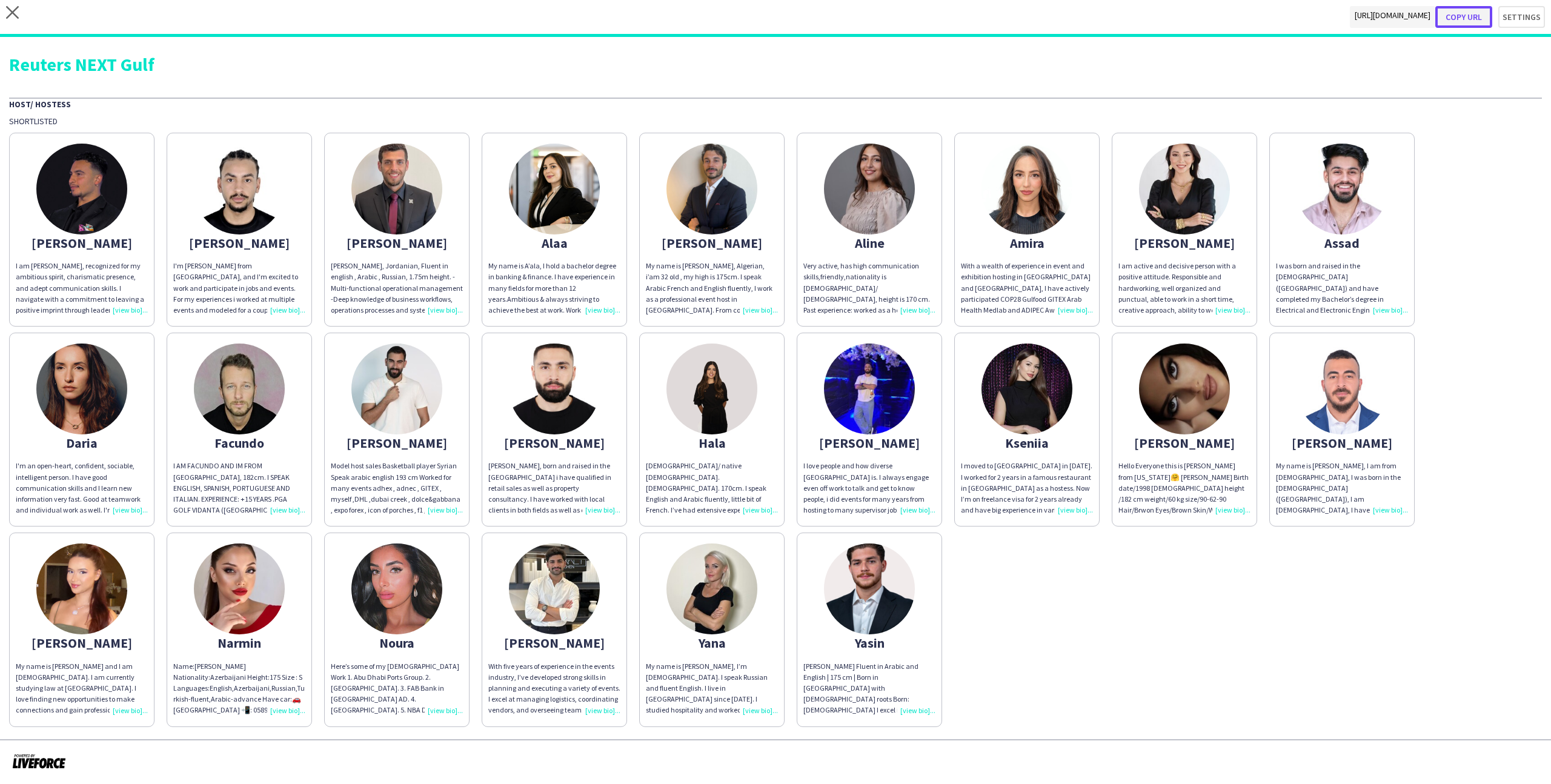
click at [1470, 18] on button "Copy url" at bounding box center [1464, 17] width 57 height 22
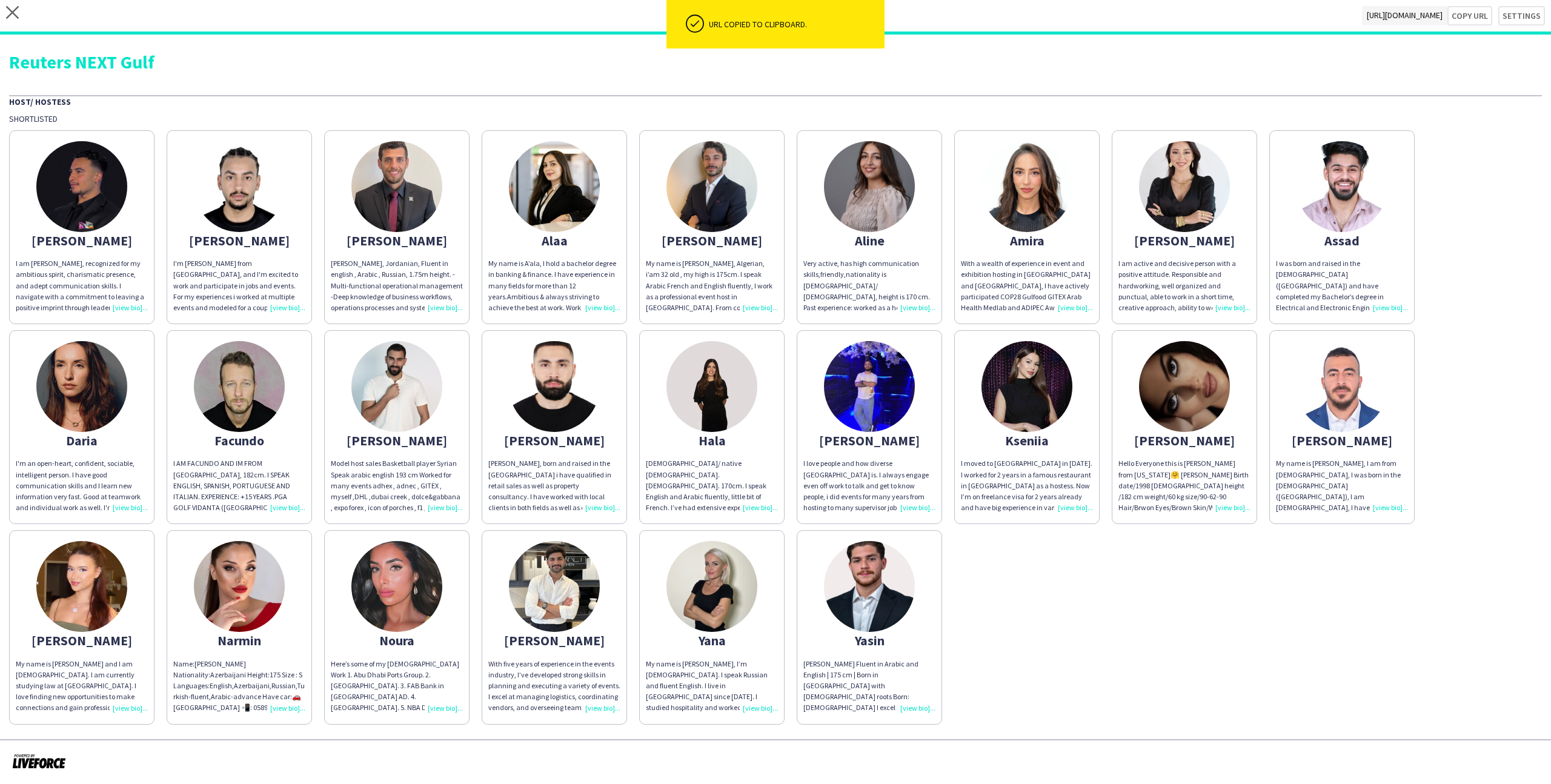
click at [1508, 3] on div "close https://admin.liveforce.co/v2/s/89e6d1b4-30df-4036-be9c-2c459e8ece76 Copy…" at bounding box center [775, 17] width 1551 height 34
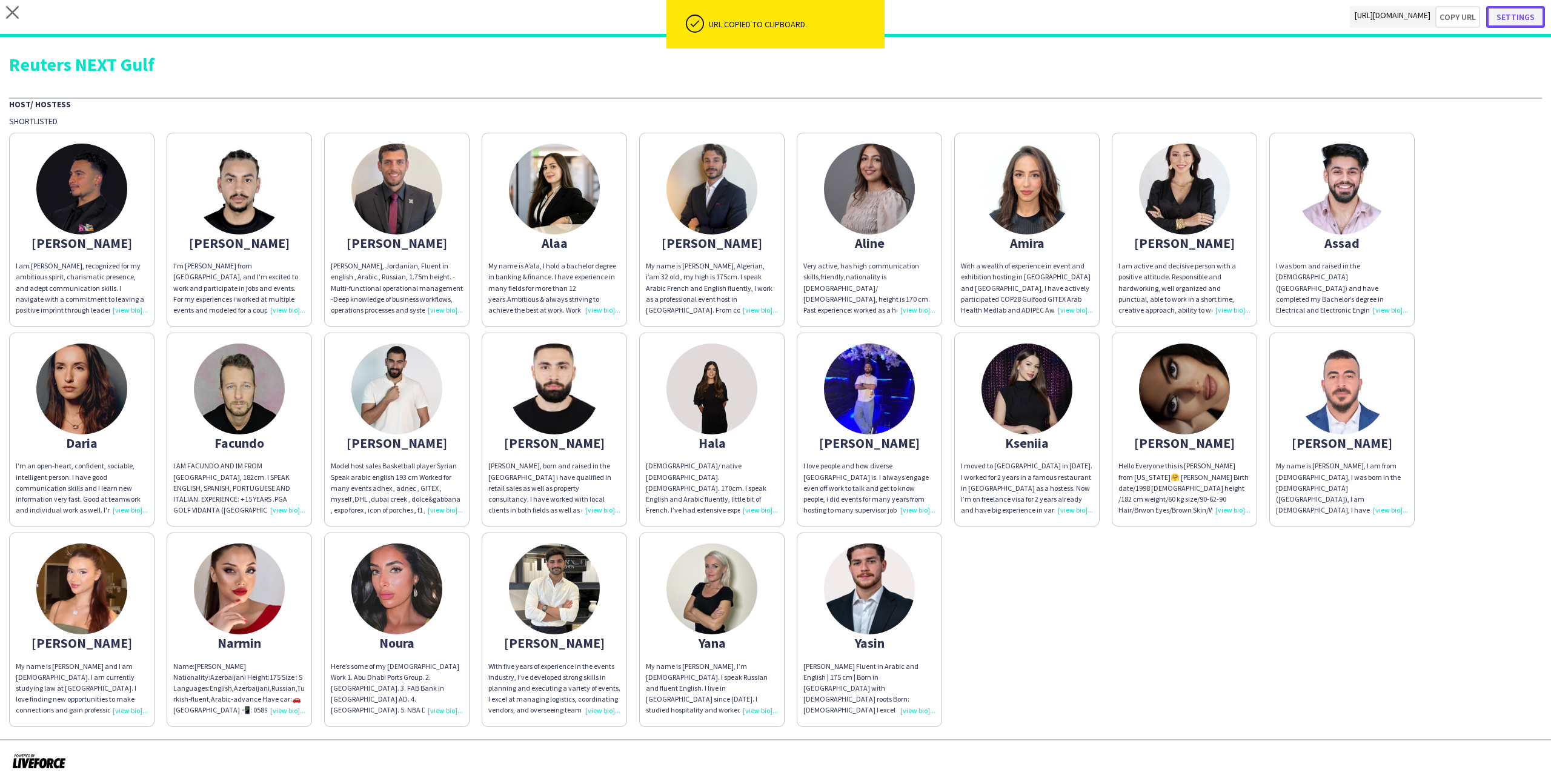
click at [1523, 23] on button "Settings" at bounding box center [1516, 17] width 59 height 22
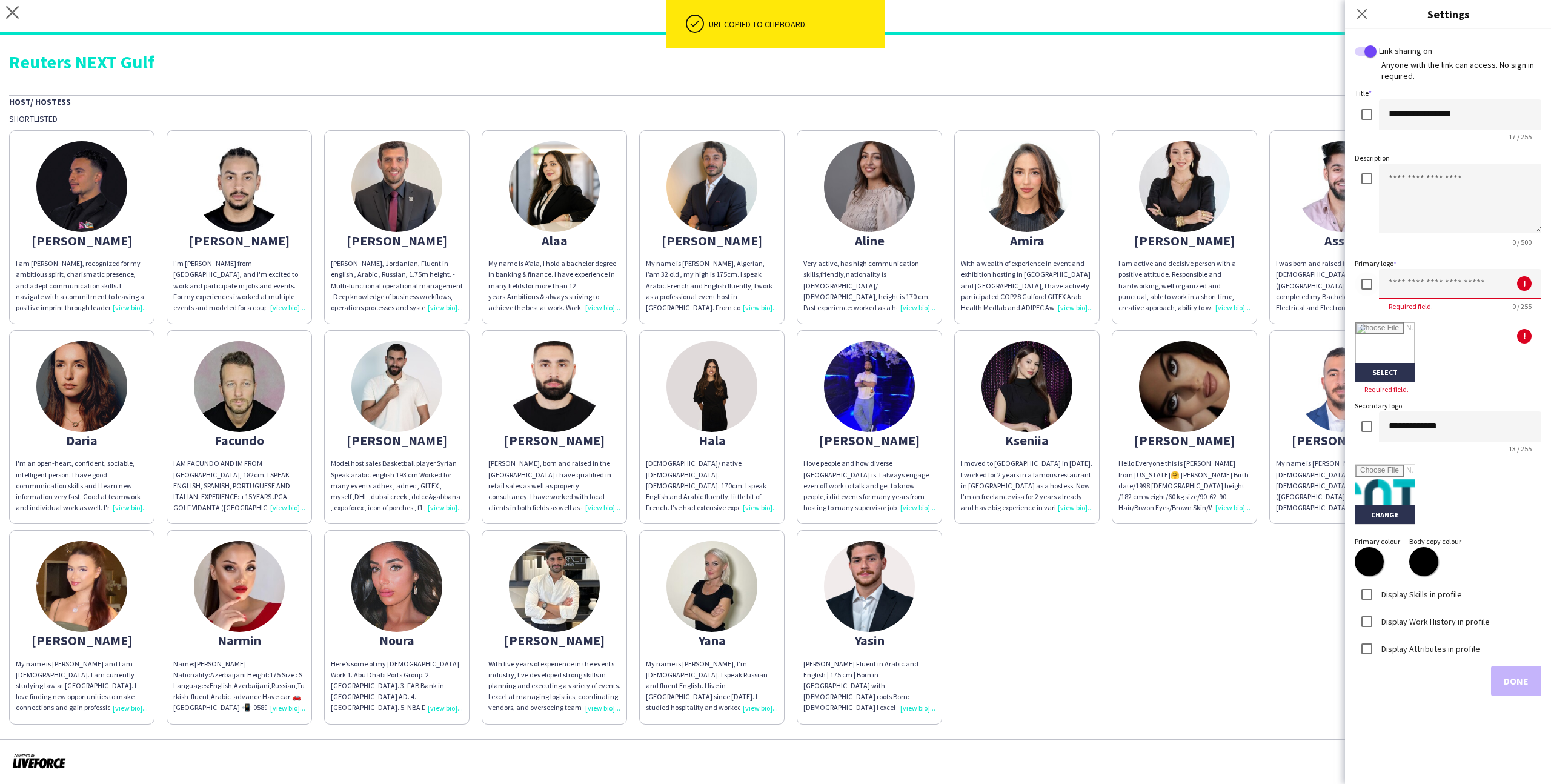
click at [1382, 279] on input at bounding box center [1460, 284] width 162 height 30
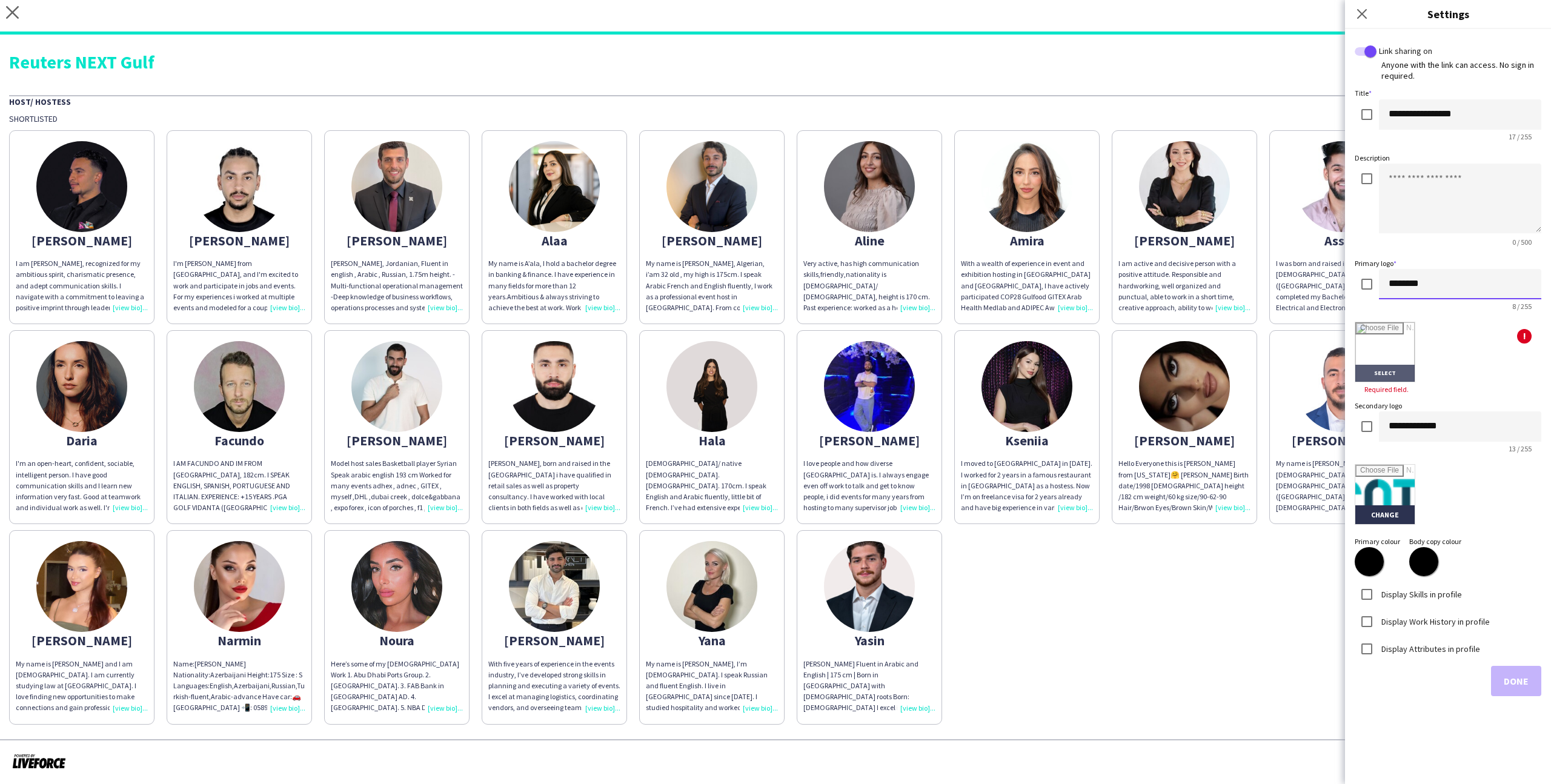
type input "********"
click at [1389, 344] on input "file" at bounding box center [1385, 352] width 59 height 59
type input "**********"
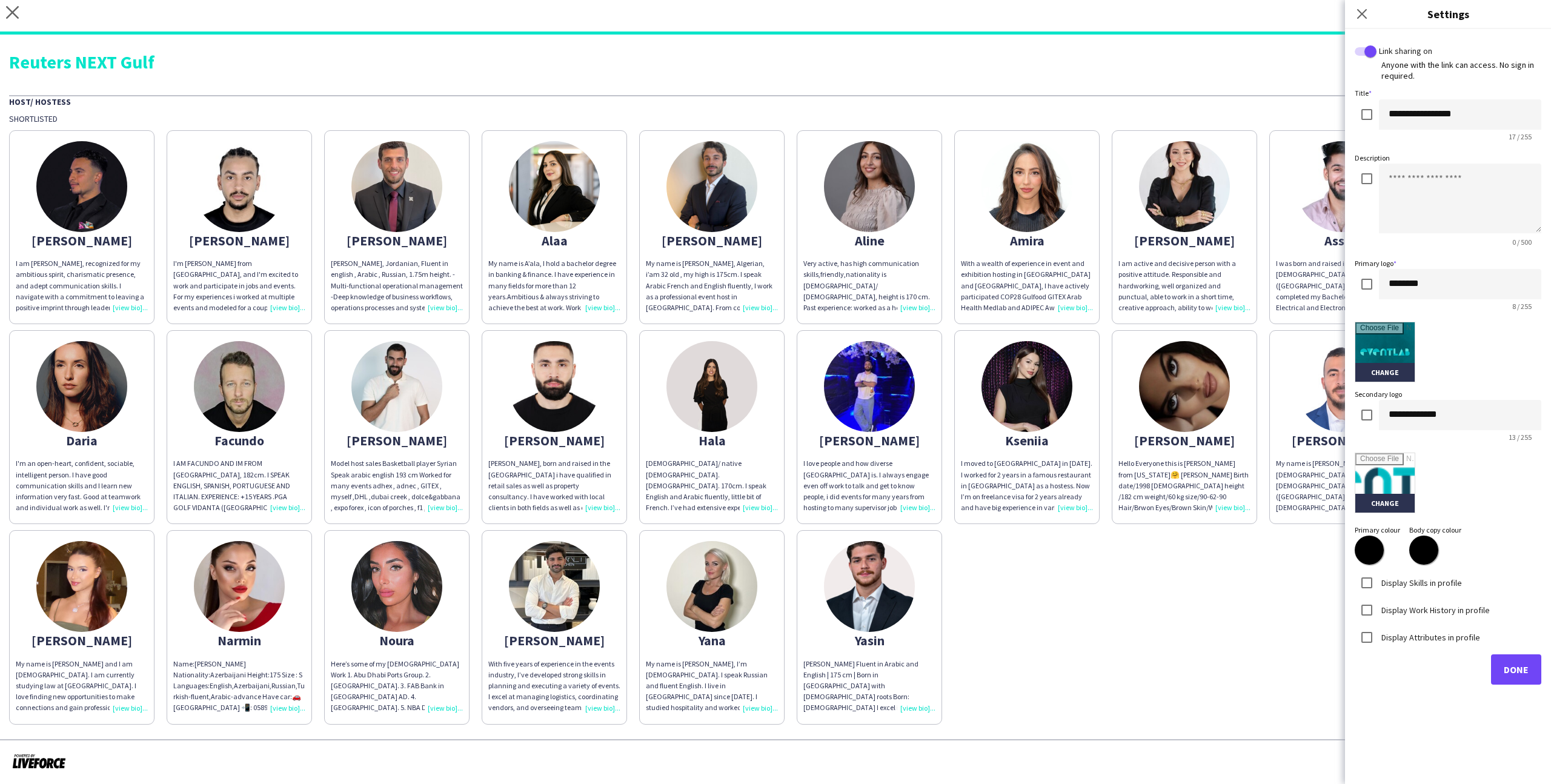
click at [1391, 580] on label "Display Skills in profile" at bounding box center [1420, 582] width 83 height 11
click at [1405, 608] on label "Display Work History in profile" at bounding box center [1434, 608] width 111 height 11
click at [1410, 634] on label "Display Attributes in profile" at bounding box center [1429, 636] width 101 height 11
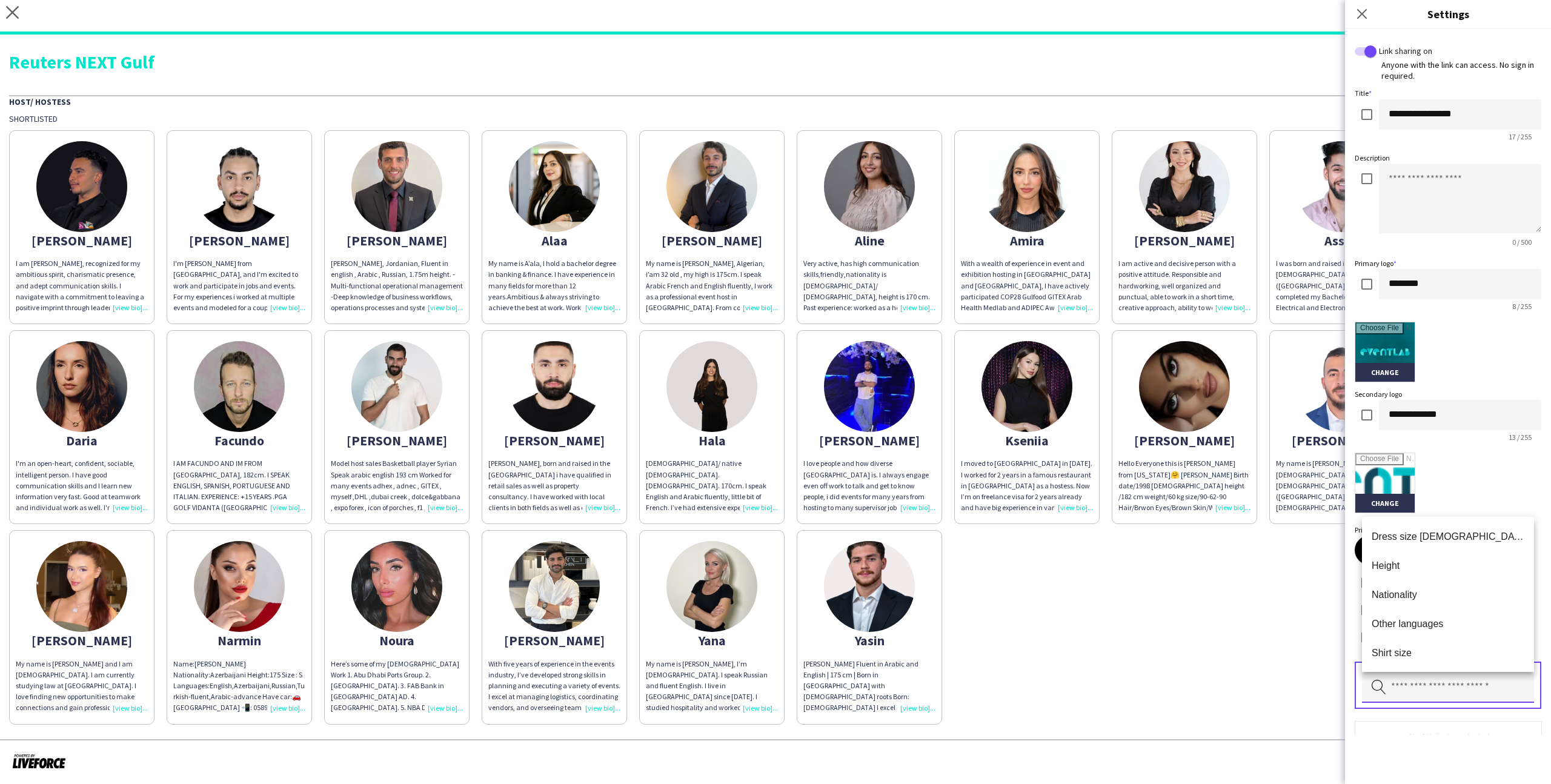
click at [1414, 683] on input "text" at bounding box center [1448, 687] width 172 height 30
click at [1406, 599] on span "Nationality" at bounding box center [1448, 594] width 153 height 12
click at [1416, 669] on div "Pick attributes to display" at bounding box center [1447, 685] width 186 height 48
click at [1430, 695] on input "text" at bounding box center [1448, 687] width 172 height 30
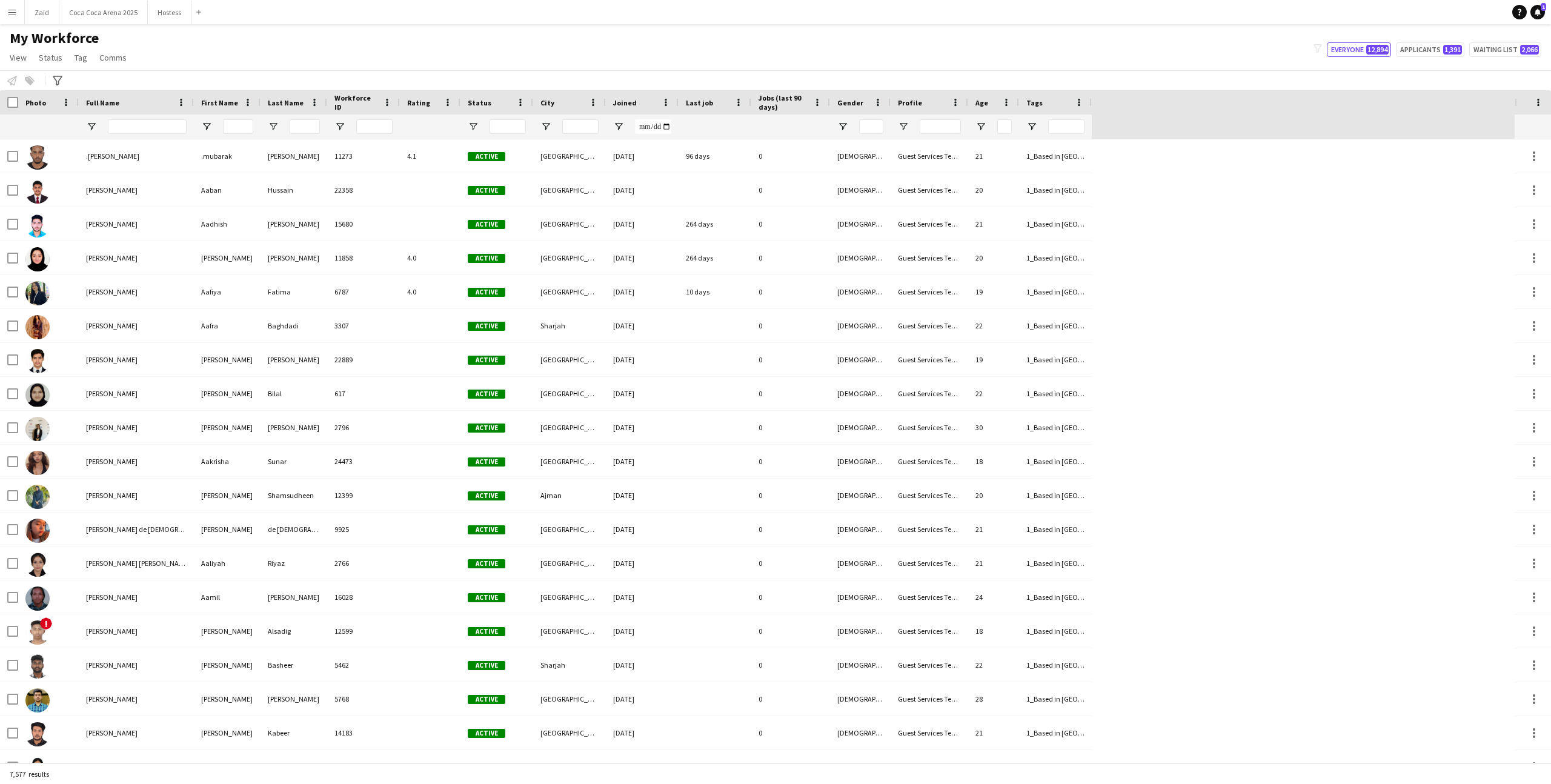
type input "**********"
type input "*******"
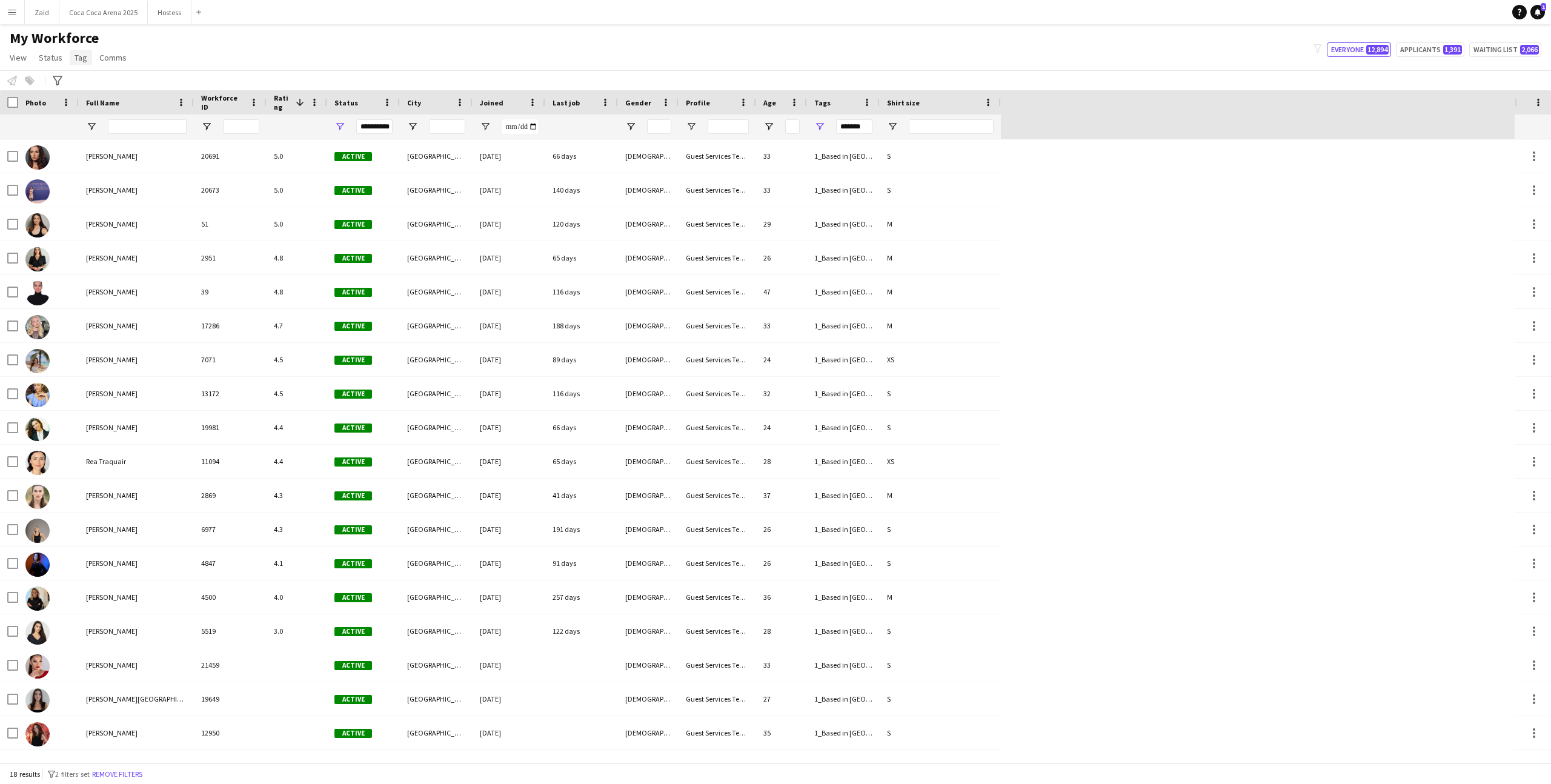
click at [85, 65] on link "Tag" at bounding box center [80, 57] width 23 height 16
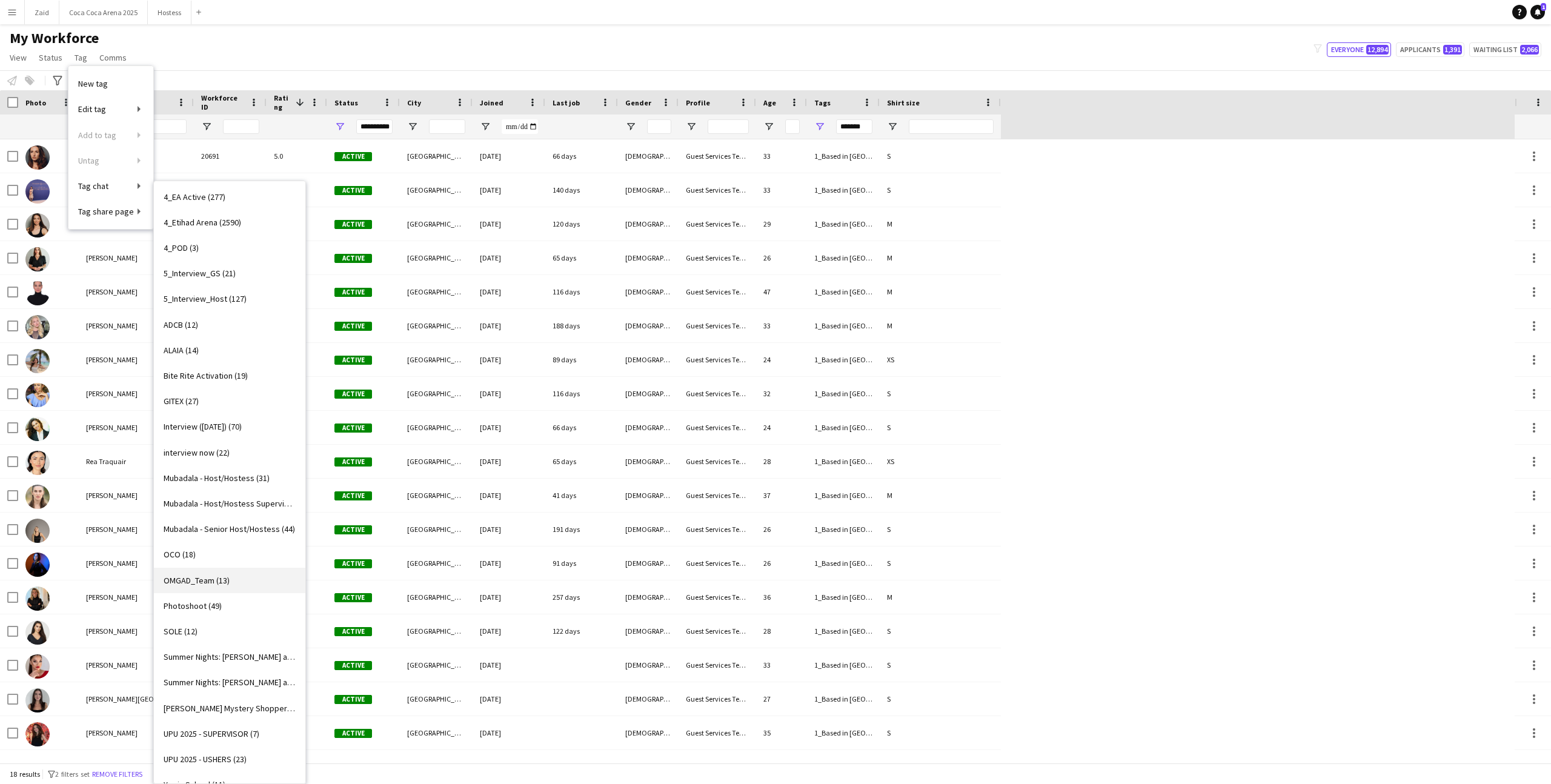
scroll to position [206, 0]
click at [217, 559] on link "OCO (18)" at bounding box center [229, 555] width 151 height 25
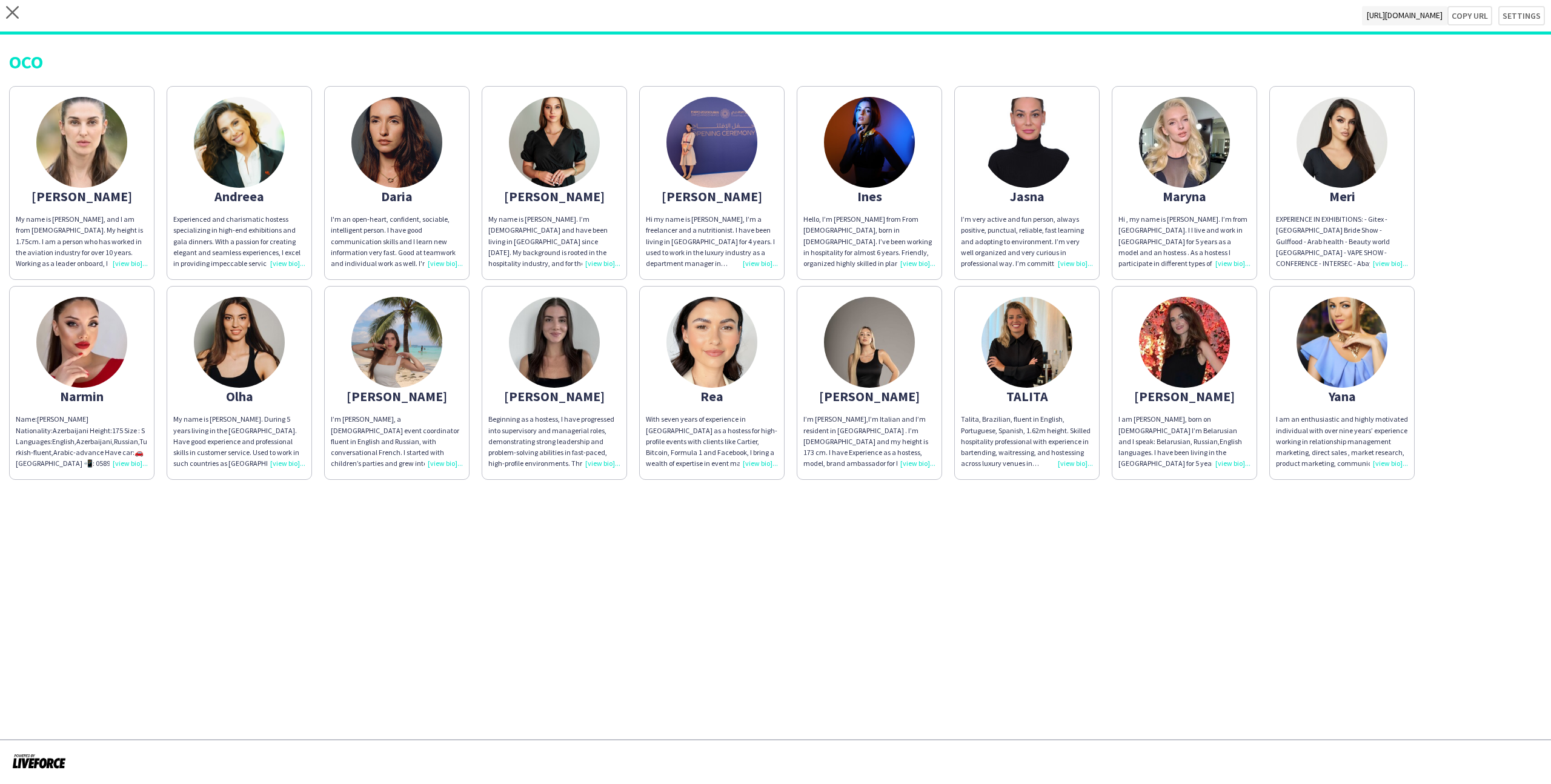
click at [1150, 232] on div "Hi , my name is Maryna. I’m from Ukraine. I I live and work in Dubai for 5 year…" at bounding box center [1185, 242] width 132 height 55
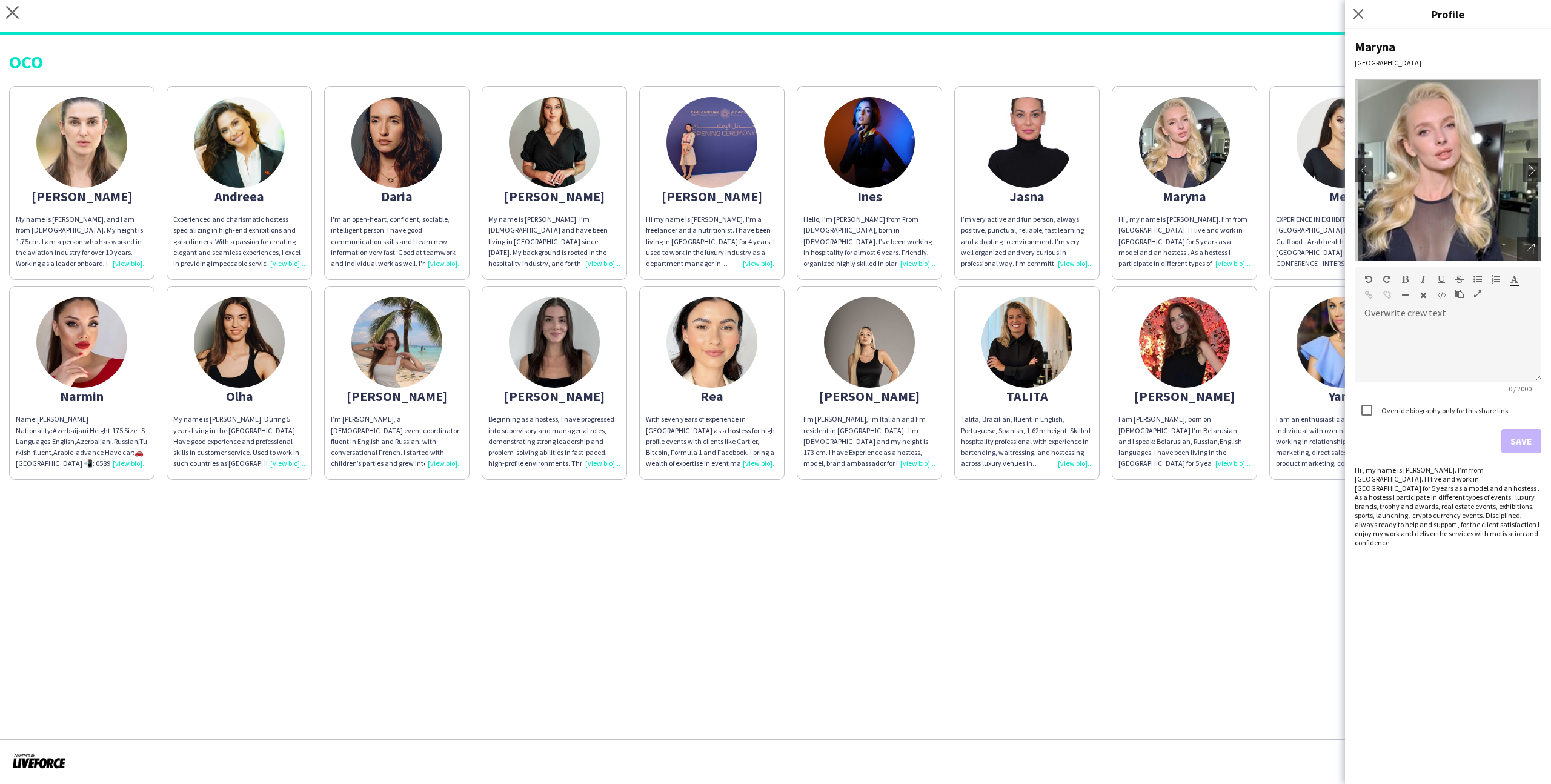
click at [1086, 223] on div "I’m very active and fun person, always positive, punctual, reliable, fast learn…" at bounding box center [1027, 242] width 132 height 55
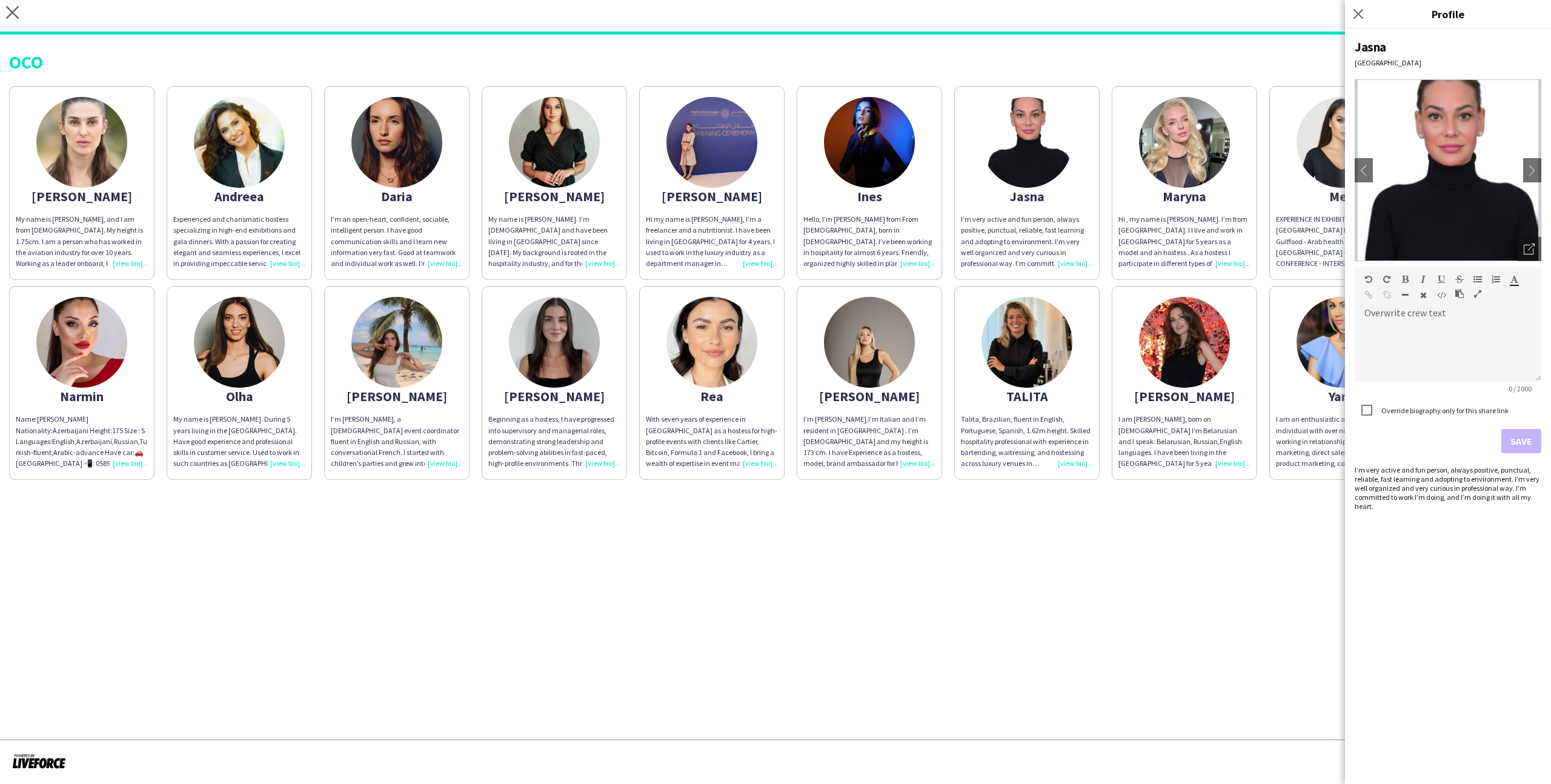
click at [1278, 83] on div "Amanda My name is Amanda, and I am from Brazil. My height is 1.75cm. I am a per…" at bounding box center [775, 280] width 1533 height 400
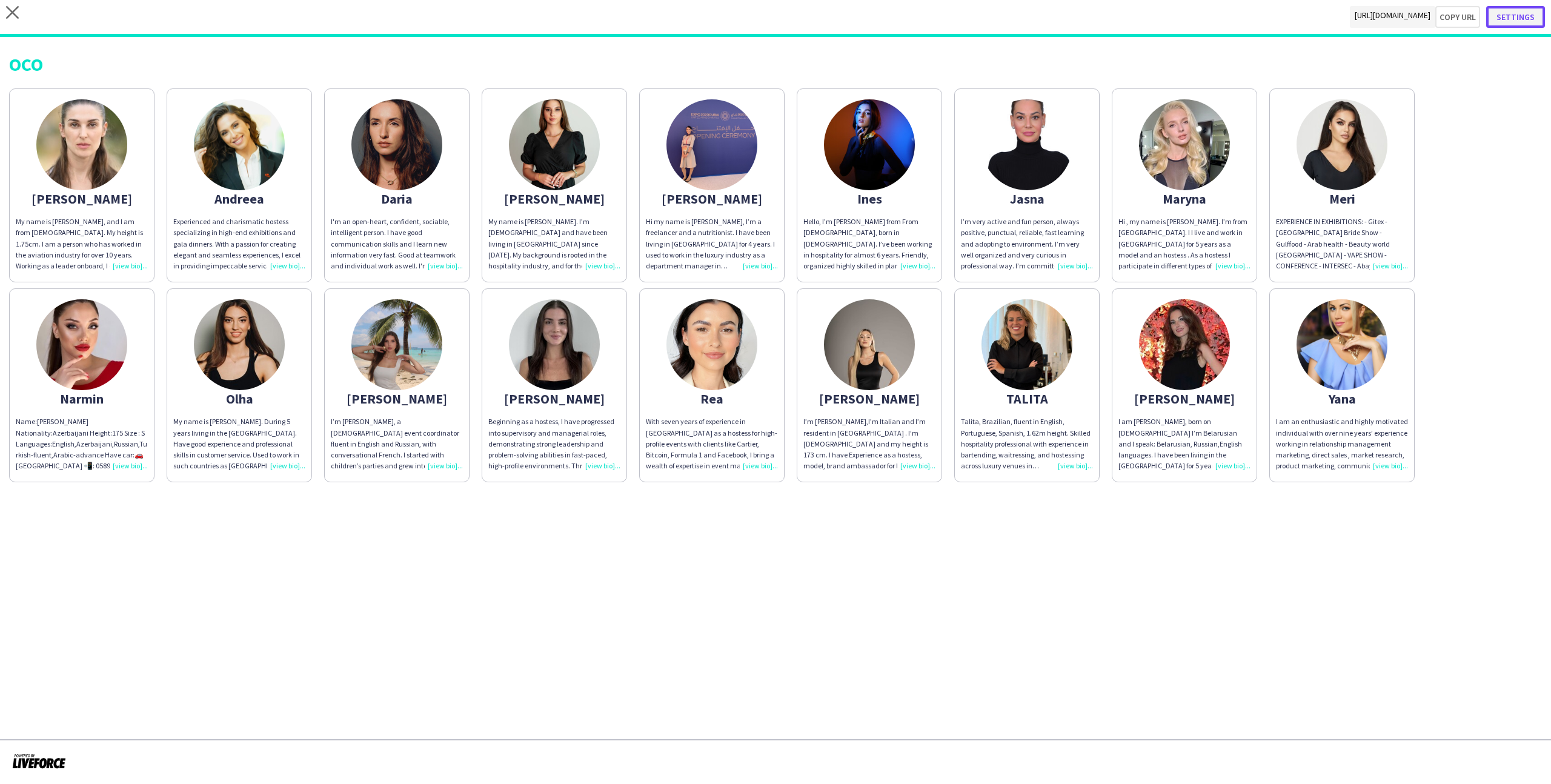
click at [1504, 14] on button "Settings" at bounding box center [1516, 17] width 59 height 22
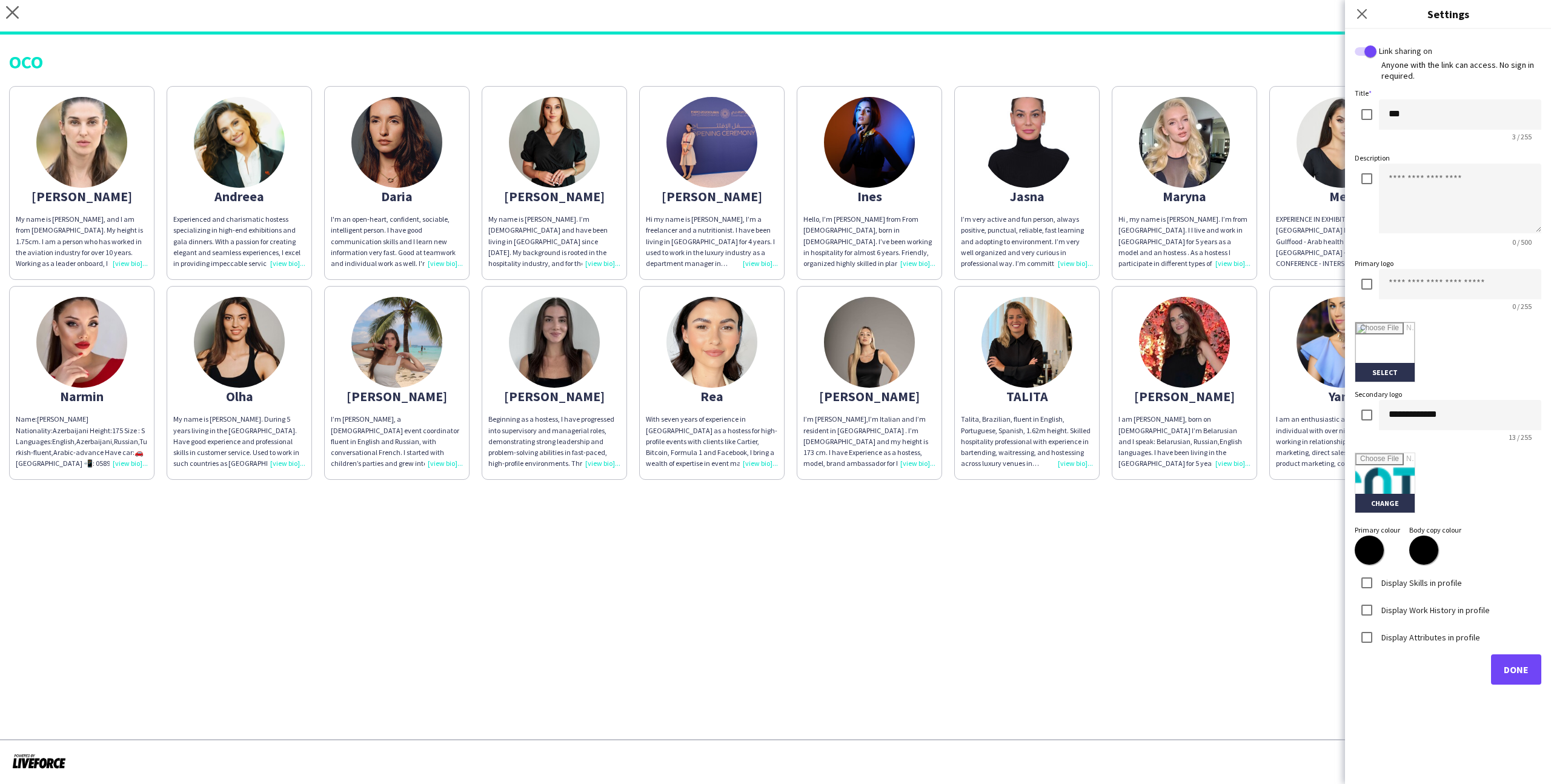
click at [1392, 585] on label "Display Skills in profile" at bounding box center [1420, 582] width 83 height 11
click at [1397, 609] on label "Display Work History in profile" at bounding box center [1434, 608] width 111 height 11
click at [1406, 646] on div "Display Attributes in profile" at bounding box center [1417, 637] width 125 height 24
click at [1406, 639] on label "Display Attributes in profile" at bounding box center [1429, 636] width 101 height 11
click at [1408, 681] on input "text" at bounding box center [1448, 687] width 172 height 30
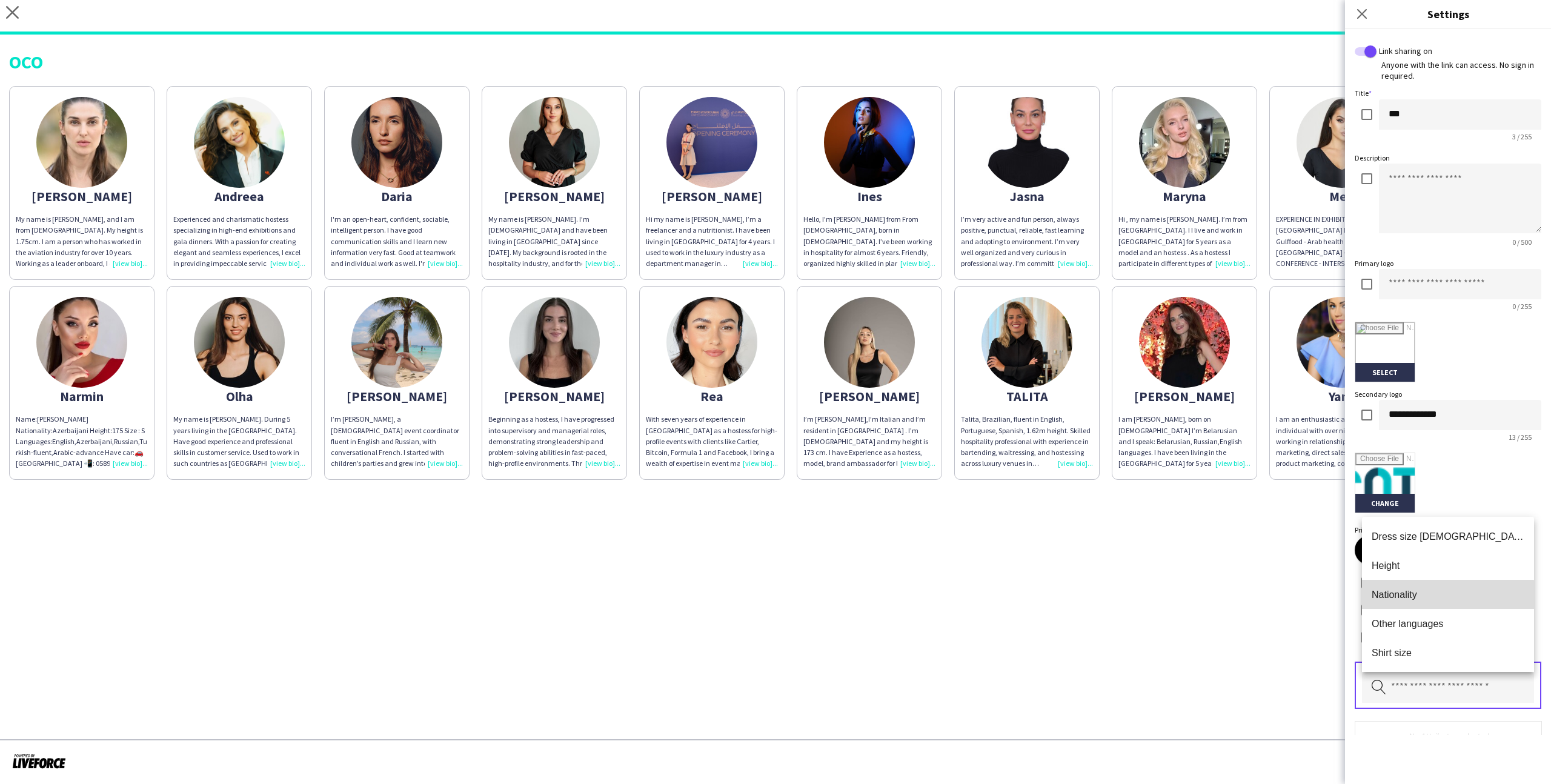
click at [1416, 604] on mat-option "Nationality" at bounding box center [1448, 594] width 172 height 29
click at [1420, 668] on div "Pick attributes to display" at bounding box center [1447, 685] width 186 height 48
click at [1421, 681] on input "text" at bounding box center [1448, 687] width 172 height 30
click at [1421, 585] on mat-option "Other languages" at bounding box center [1448, 594] width 172 height 29
click at [1429, 675] on input "text" at bounding box center [1448, 687] width 172 height 30
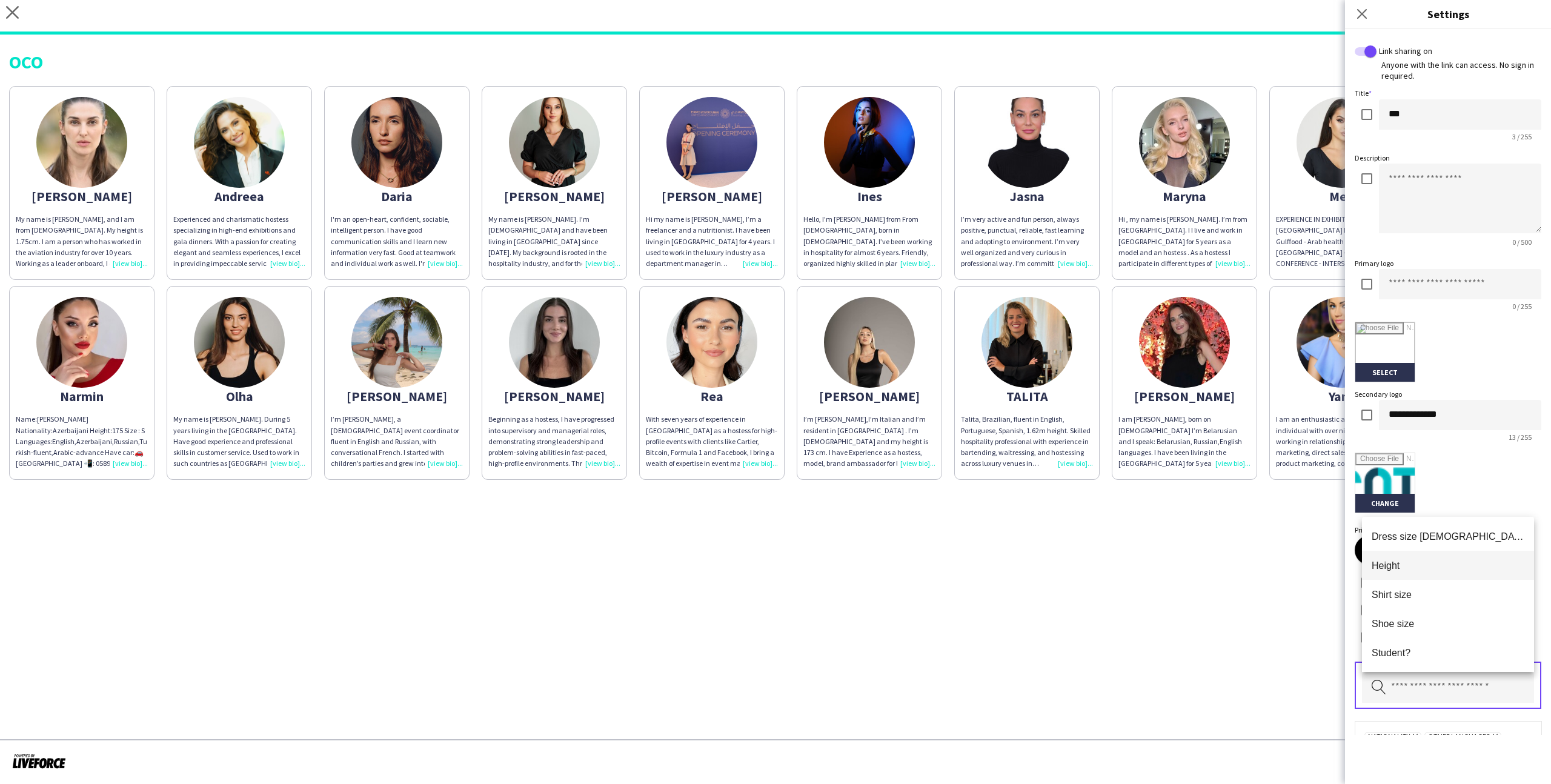
click at [1436, 573] on mat-option "Height" at bounding box center [1448, 565] width 172 height 29
click at [1436, 285] on input at bounding box center [1460, 284] width 162 height 30
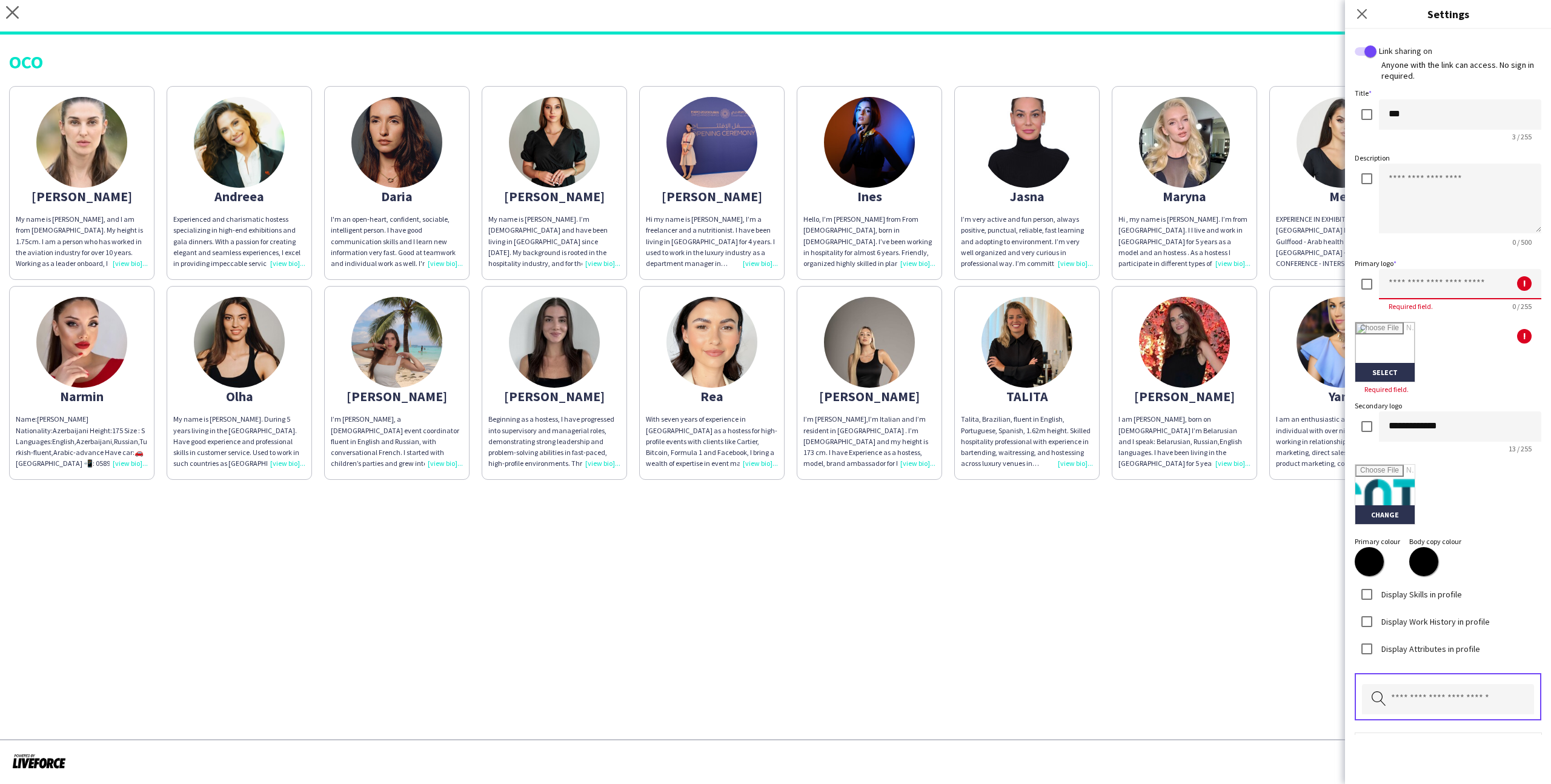
click at [1383, 282] on input at bounding box center [1460, 284] width 162 height 30
type input "********"
click at [1402, 349] on input "file" at bounding box center [1385, 352] width 59 height 59
type input "**********"
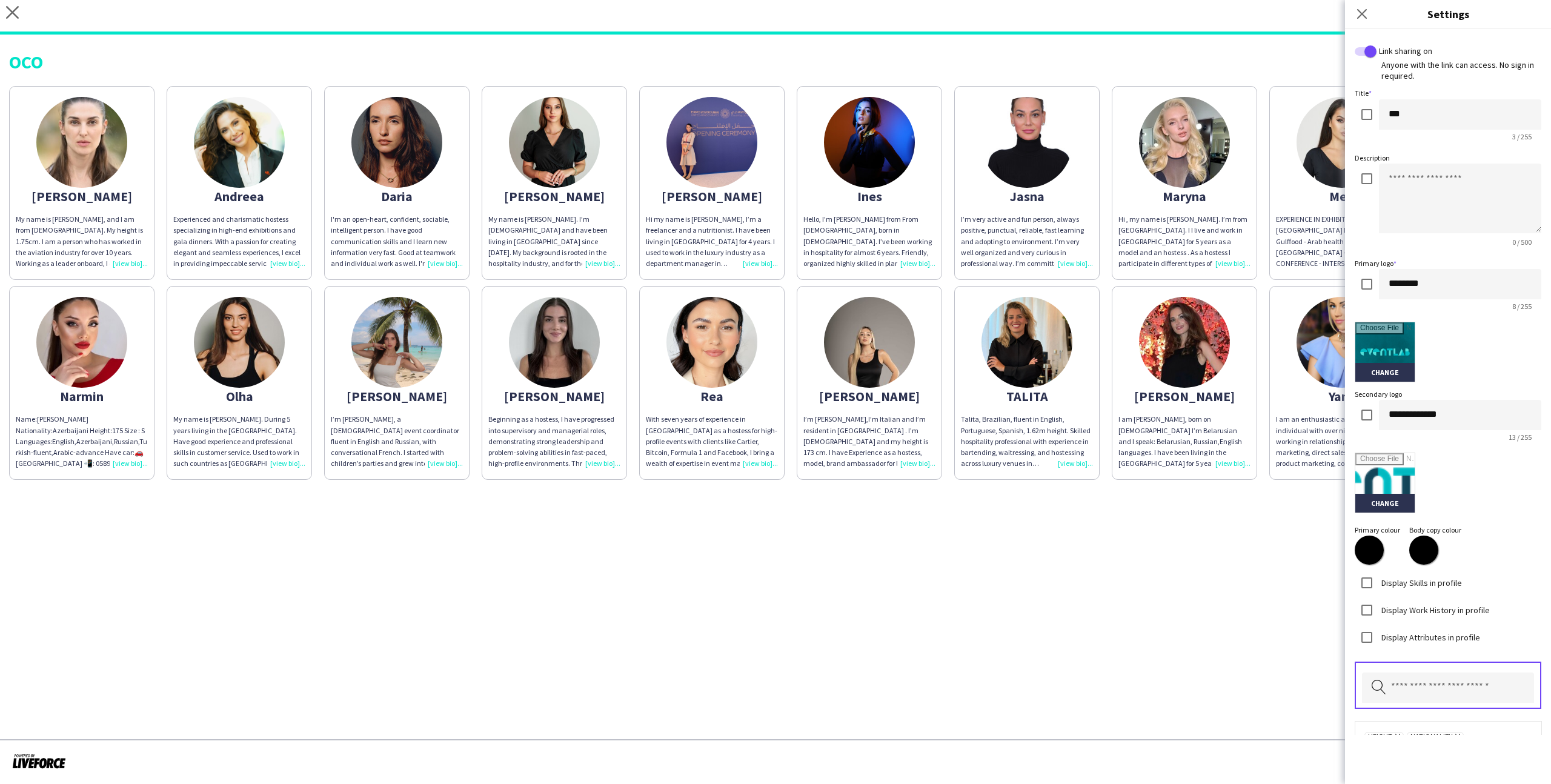
scroll to position [74, 0]
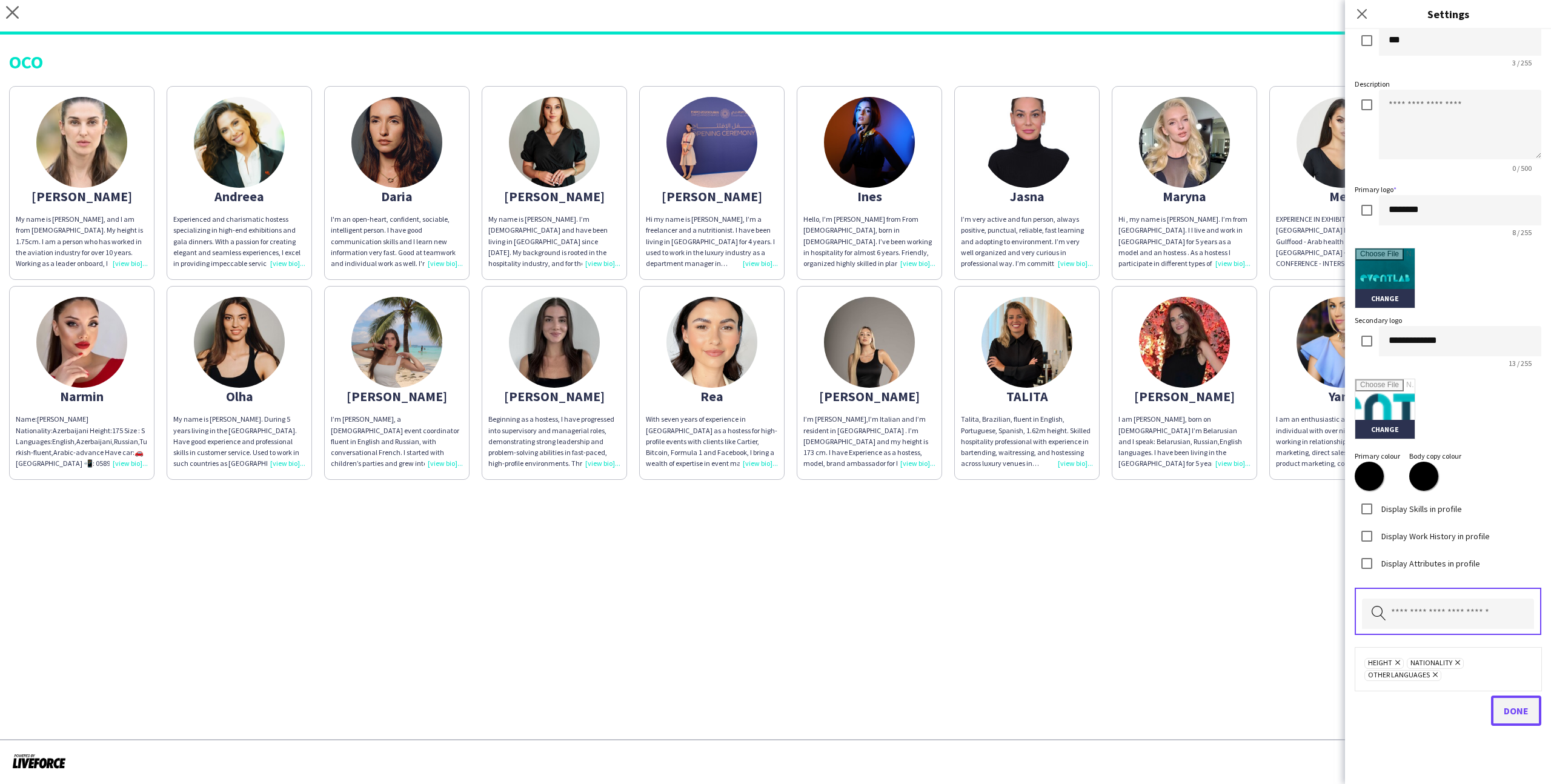
click at [1504, 710] on span "Done" at bounding box center [1517, 710] width 25 height 12
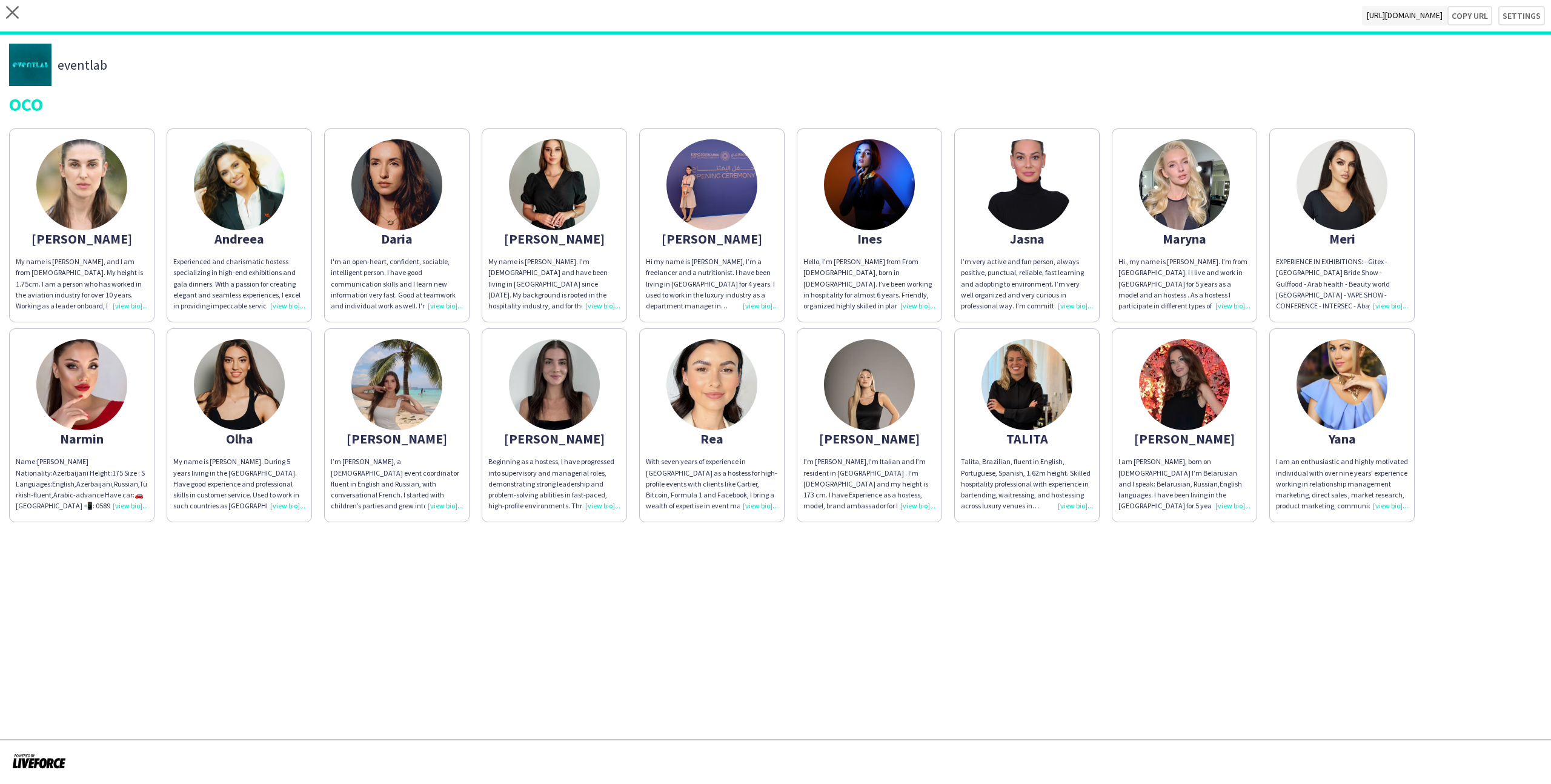
click at [1245, 553] on app-share-pages "close https://admin.liveforce.co/v2/s/cd3f1c0e-6827-4fc7-a716-17ab4e0f6e34 Copy…" at bounding box center [775, 392] width 1551 height 784
click at [1352, 243] on div "Meri" at bounding box center [1342, 238] width 132 height 11
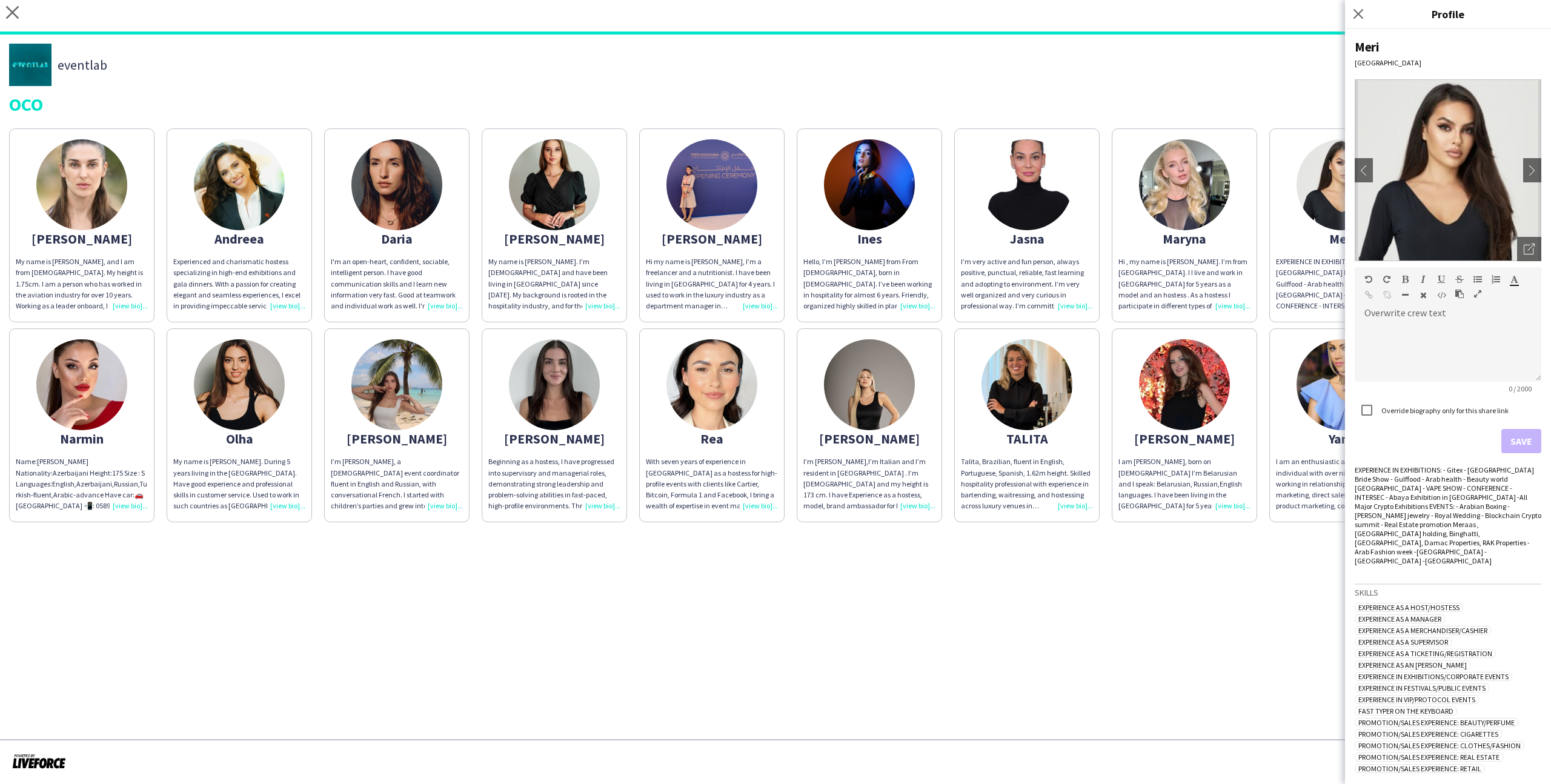
scroll to position [64, 0]
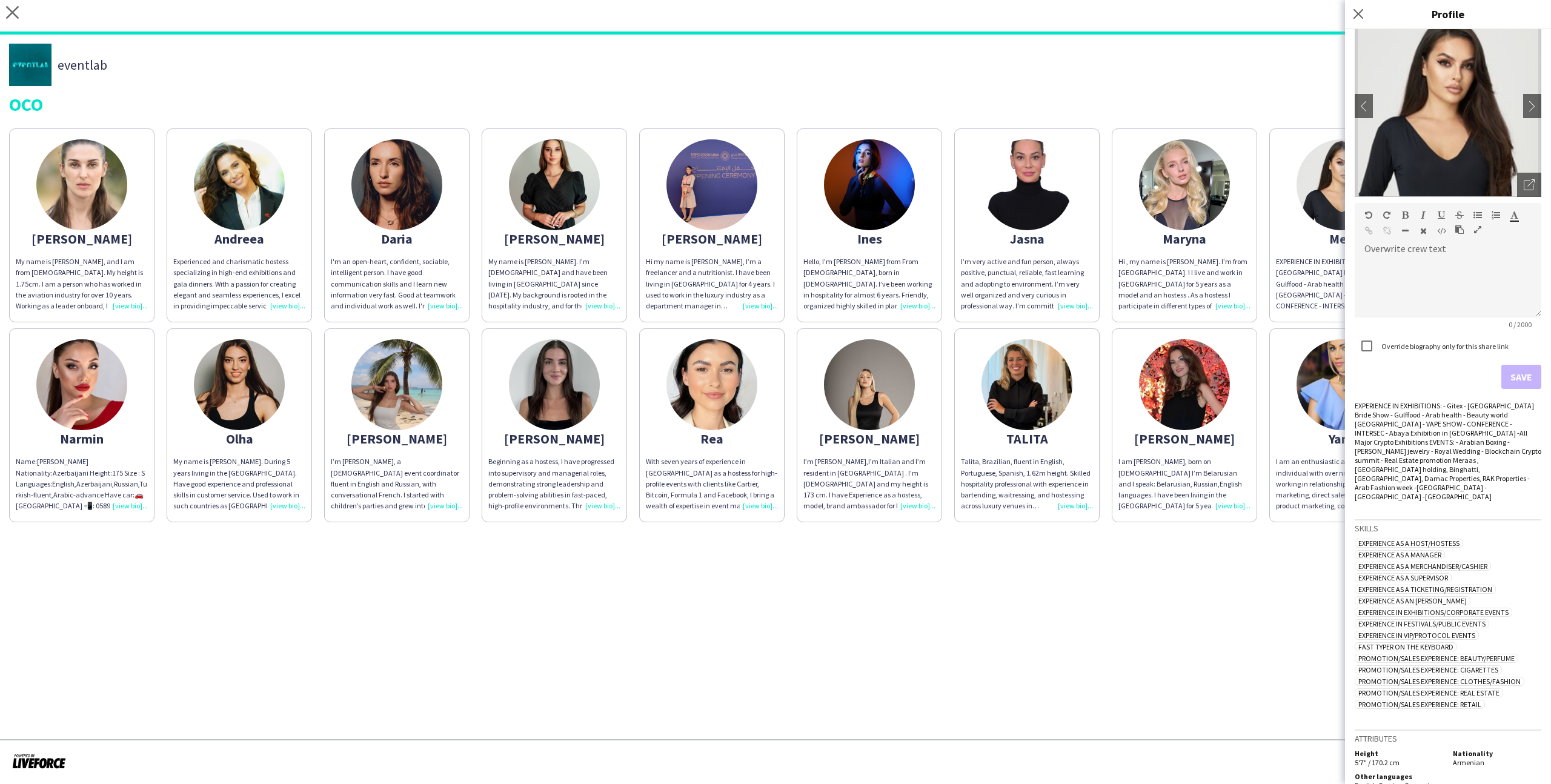
click at [1136, 610] on app-share-pages "close https://admin.liveforce.co/v2/s/cd3f1c0e-6827-4fc7-a716-17ab4e0f6e34 Copy…" at bounding box center [775, 392] width 1551 height 784
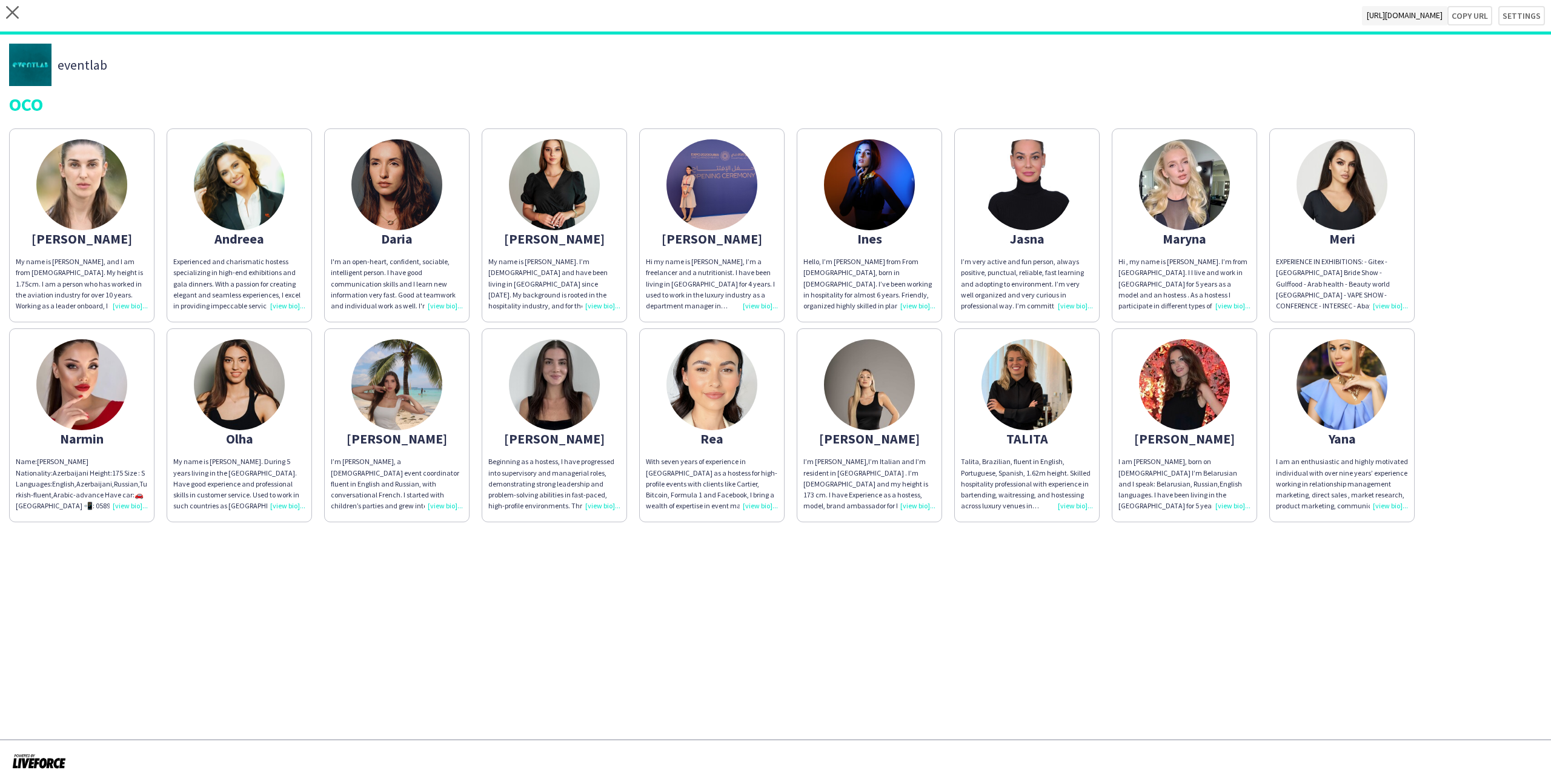
click at [772, 276] on div "Hi my name is Helene, I’m a freelancer and a nutritionist. I have been living i…" at bounding box center [712, 284] width 132 height 55
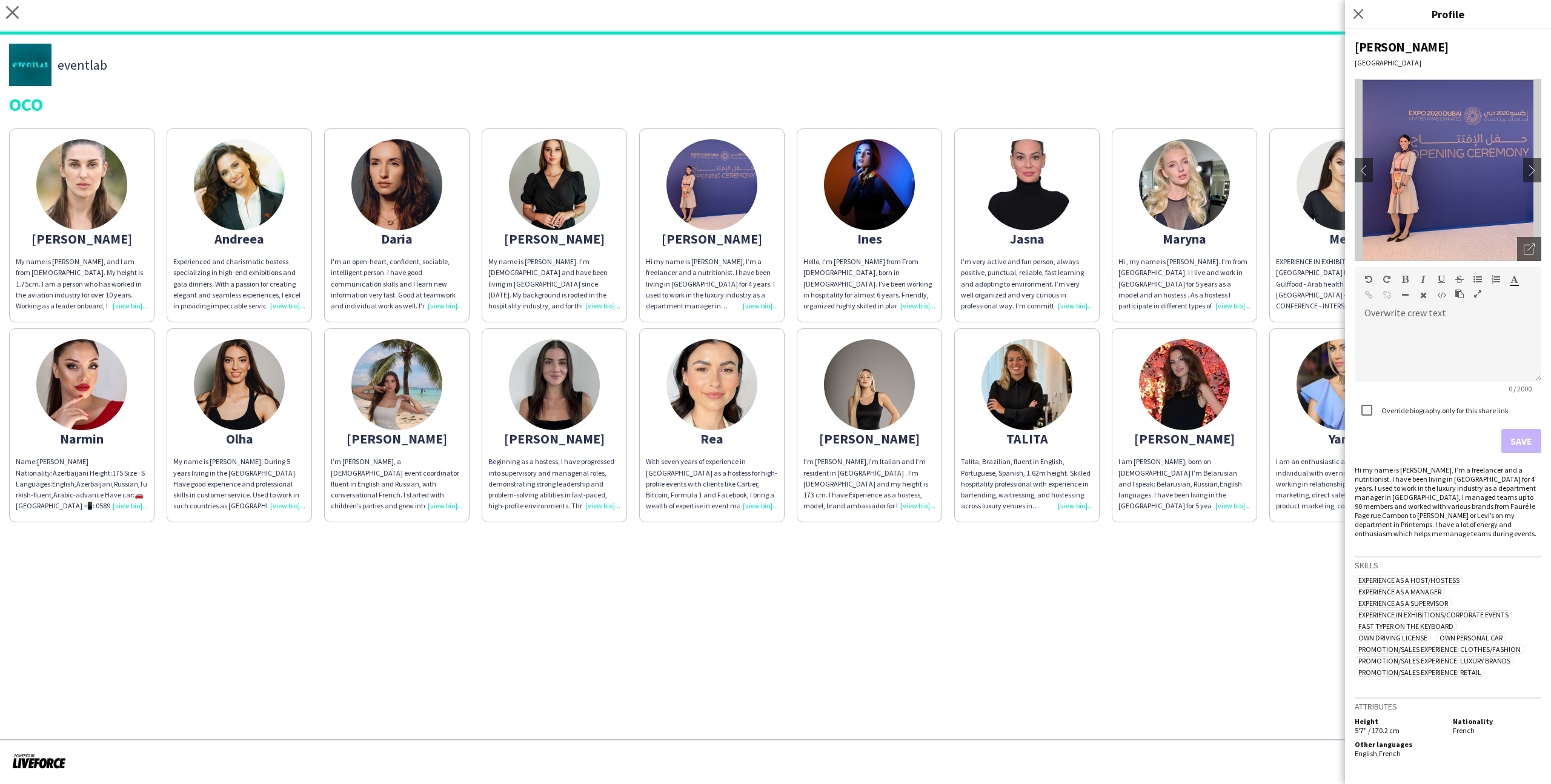
click at [1258, 478] on div "Amanda My name is Amanda, and I am from Brazil. My height is 1.75cm. I am a per…" at bounding box center [775, 322] width 1533 height 400
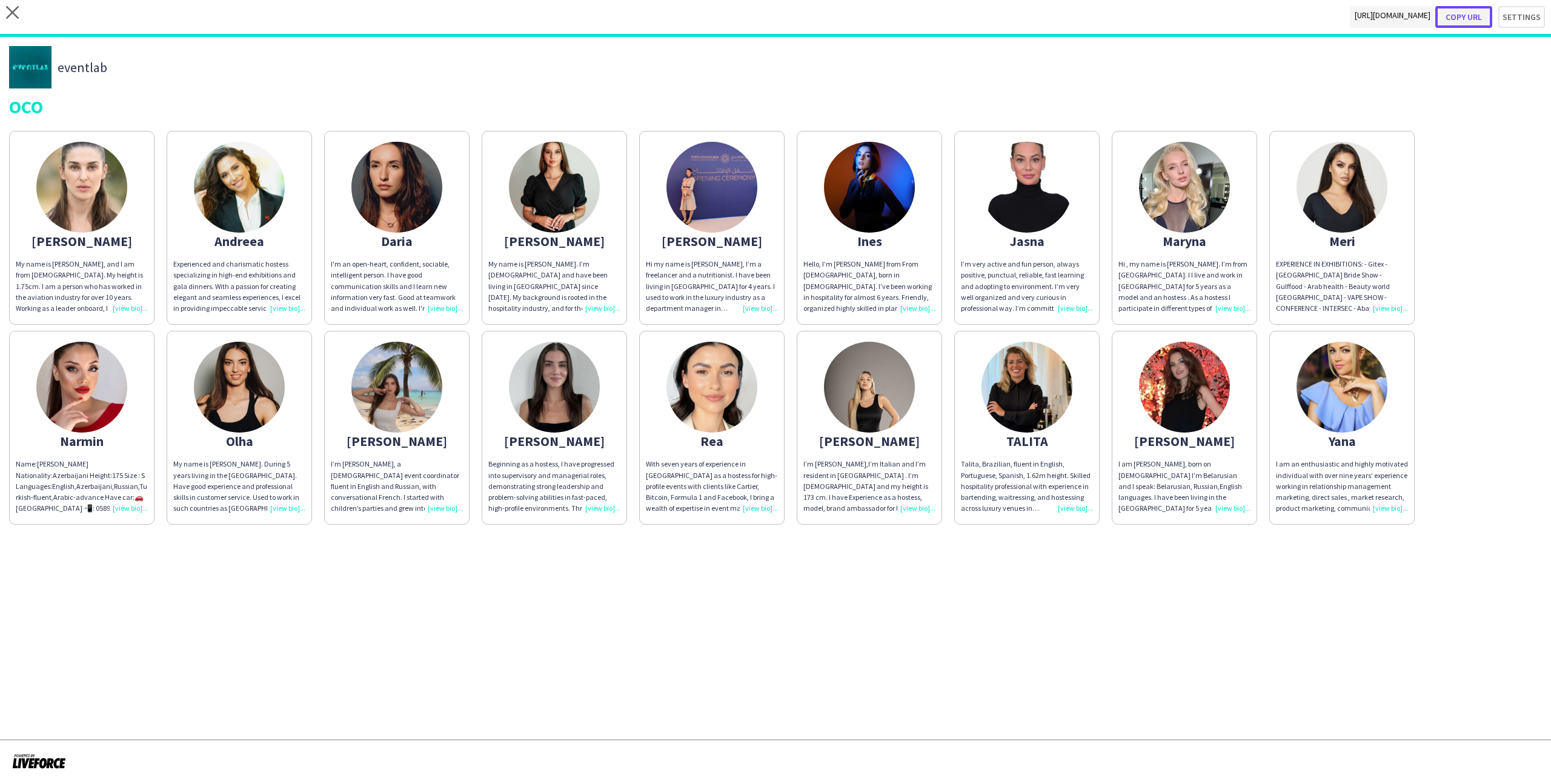
click at [1489, 13] on button "Copy url" at bounding box center [1464, 17] width 57 height 22
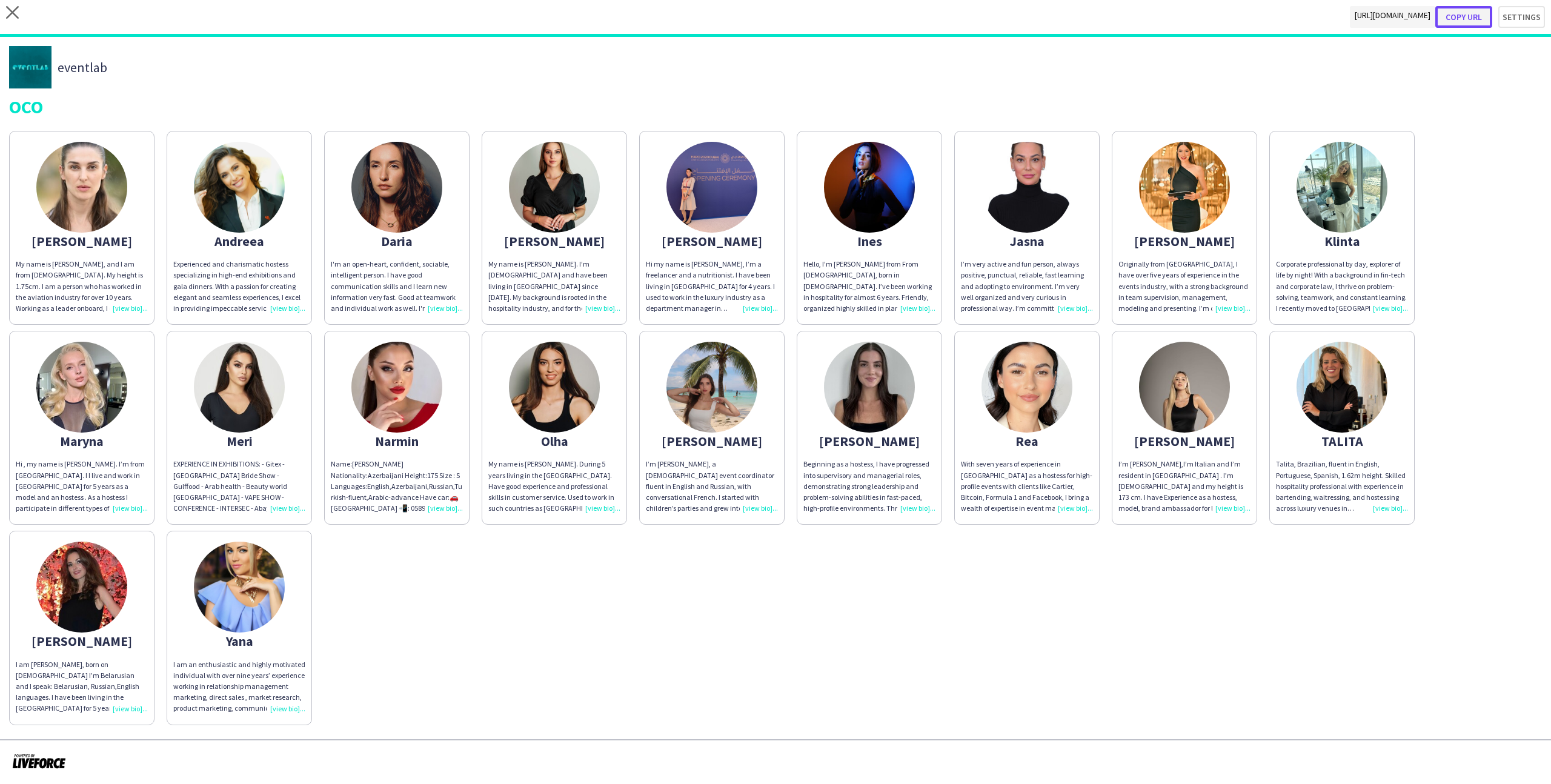
click at [1453, 23] on button "Copy url" at bounding box center [1464, 17] width 57 height 22
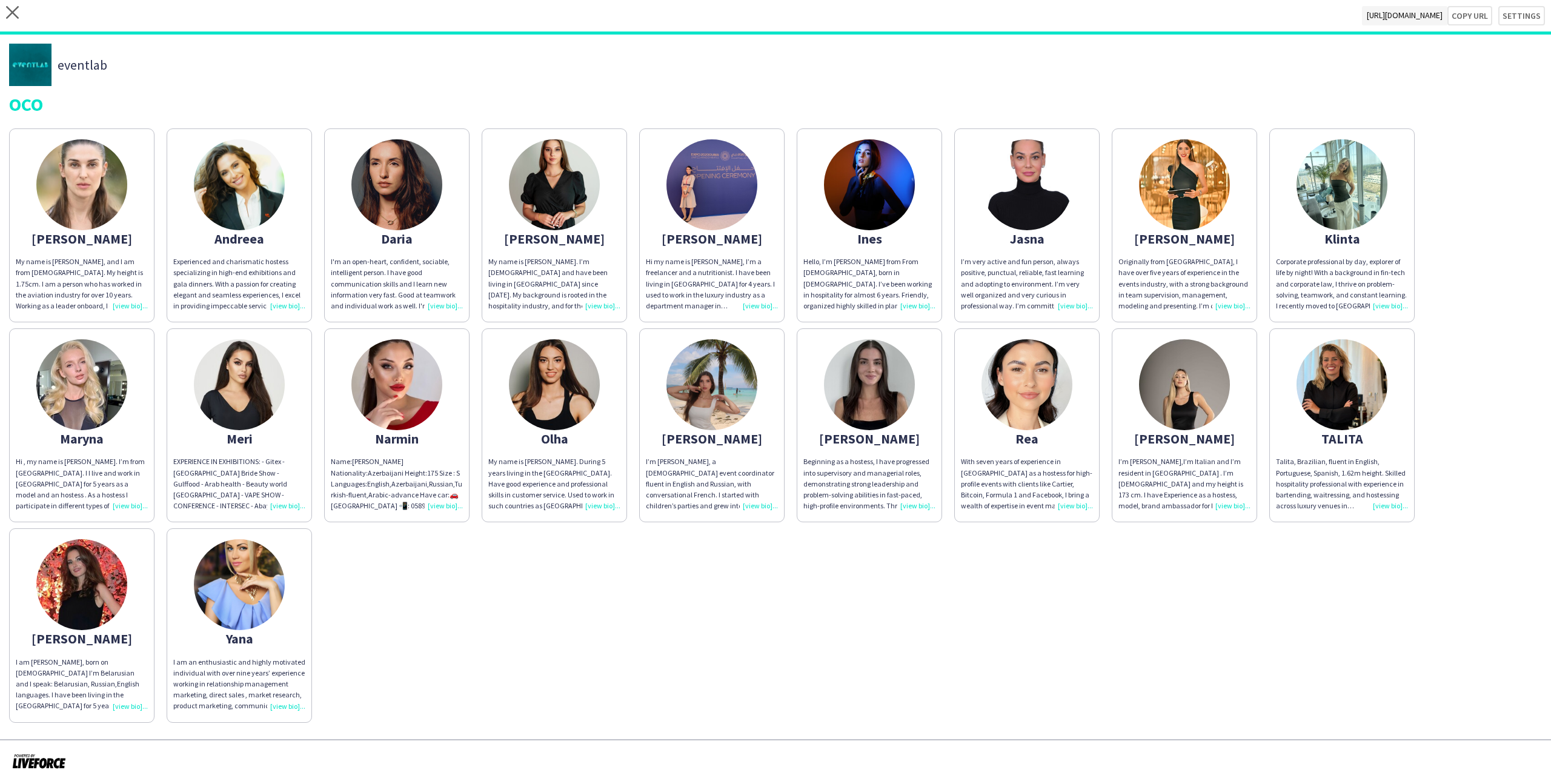
click at [404, 157] on img at bounding box center [396, 185] width 91 height 91
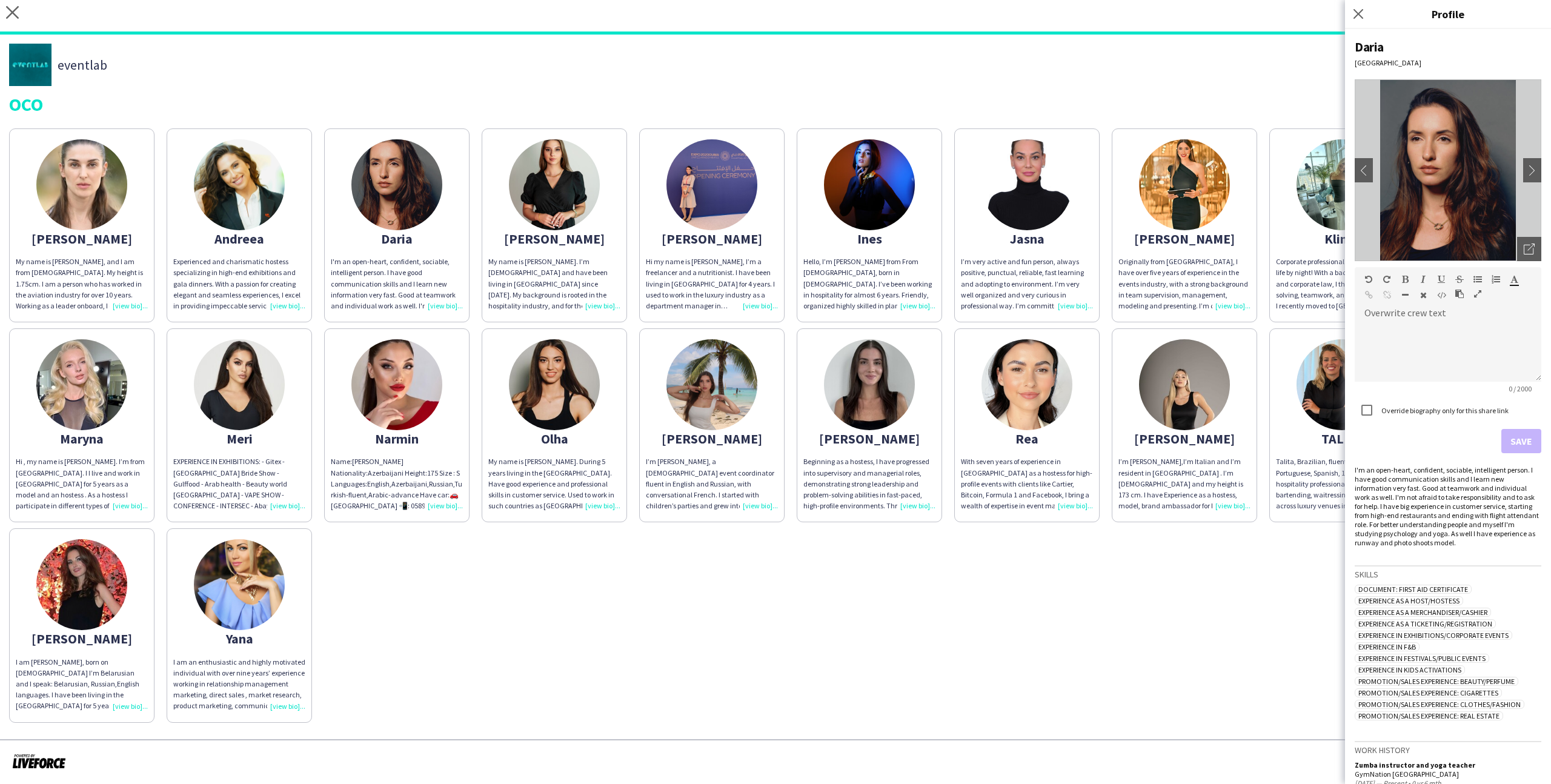
click at [404, 109] on div "OCO" at bounding box center [775, 104] width 1533 height 18
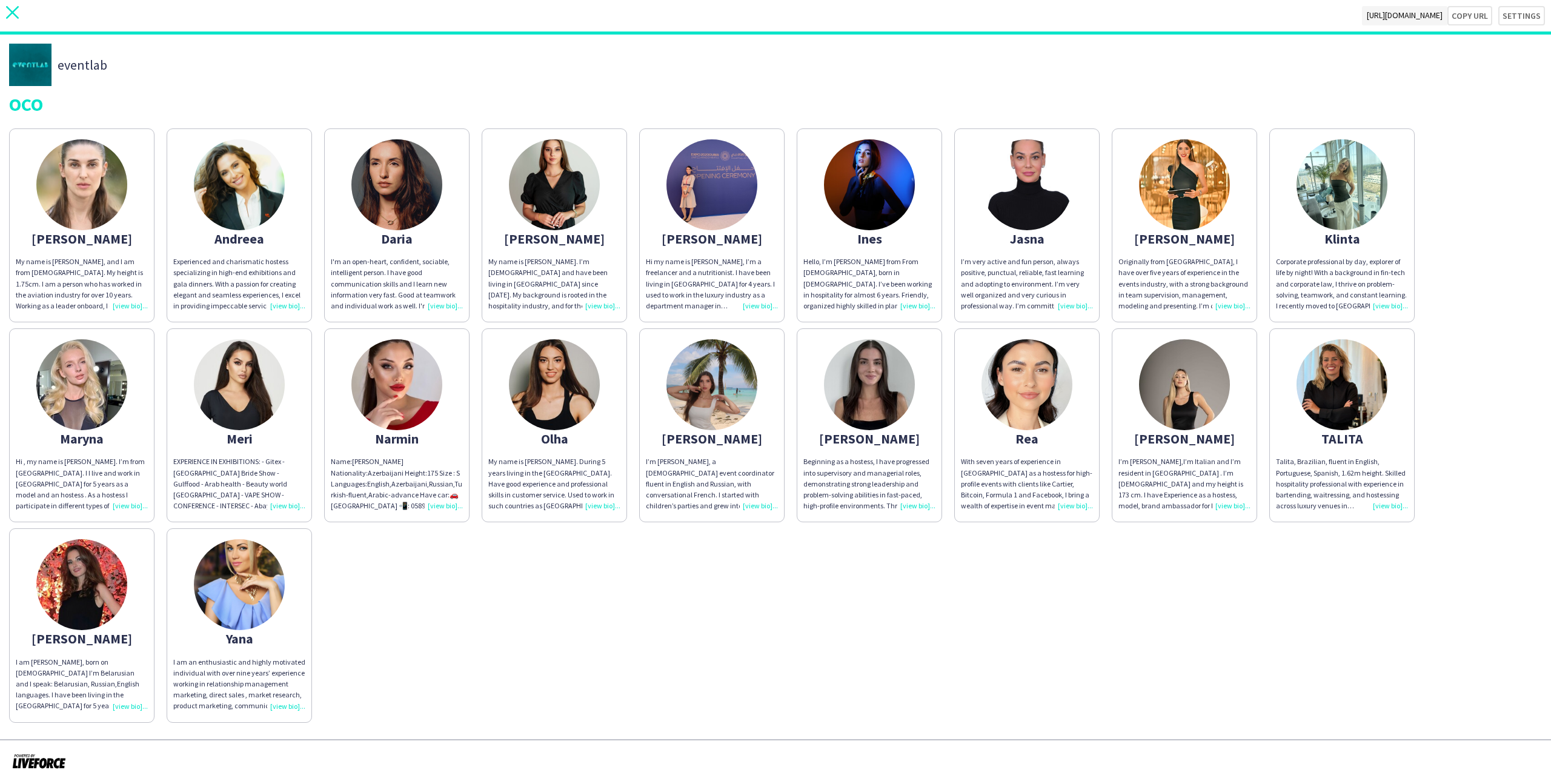
click at [11, 17] on icon "close" at bounding box center [12, 12] width 13 height 13
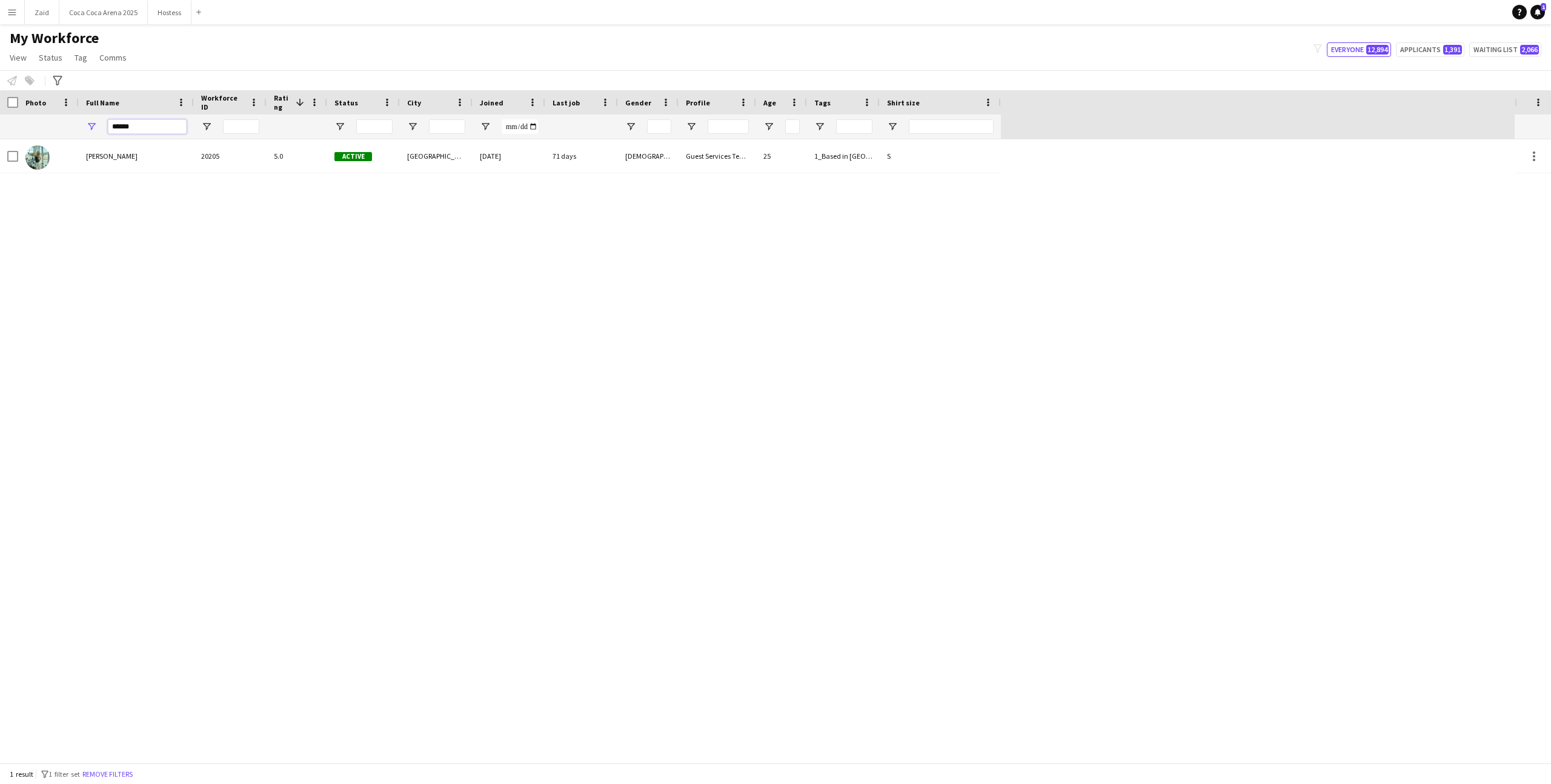
click at [167, 125] on input "******" at bounding box center [147, 126] width 79 height 14
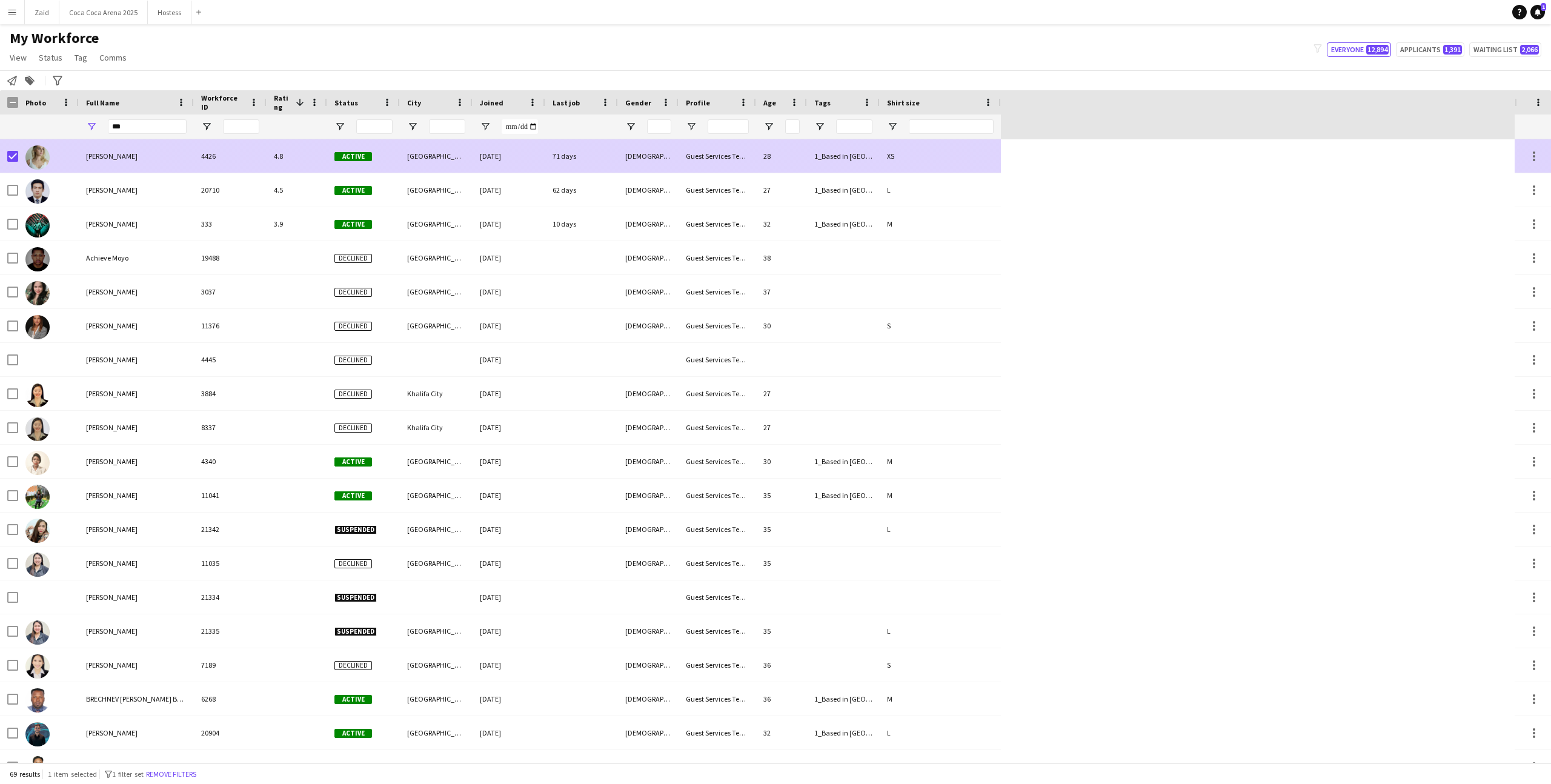
click at [108, 140] on div "[PERSON_NAME]" at bounding box center [136, 156] width 115 height 33
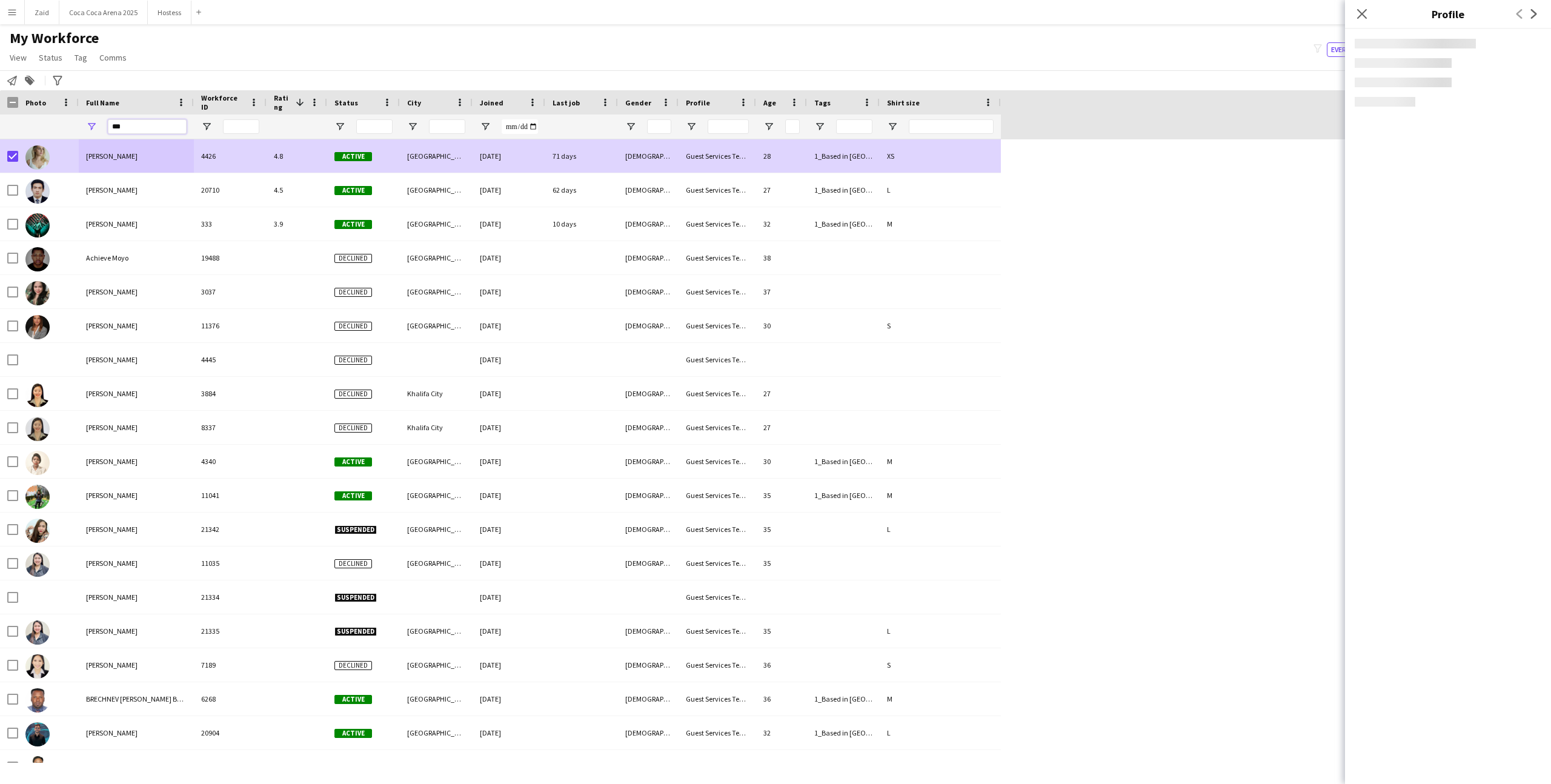
click at [114, 131] on input "***" at bounding box center [147, 126] width 79 height 14
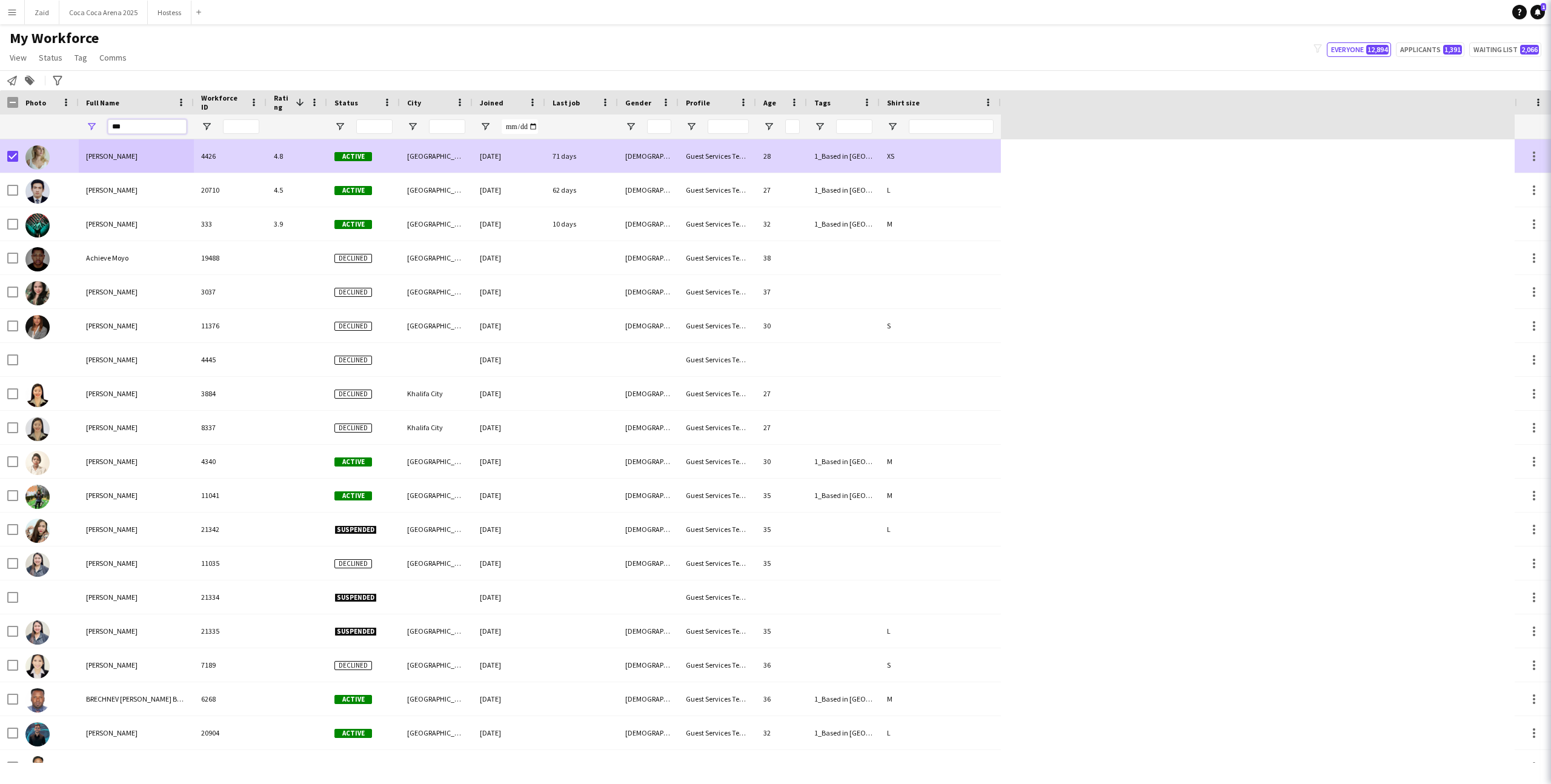
click at [114, 131] on input "***" at bounding box center [147, 126] width 79 height 14
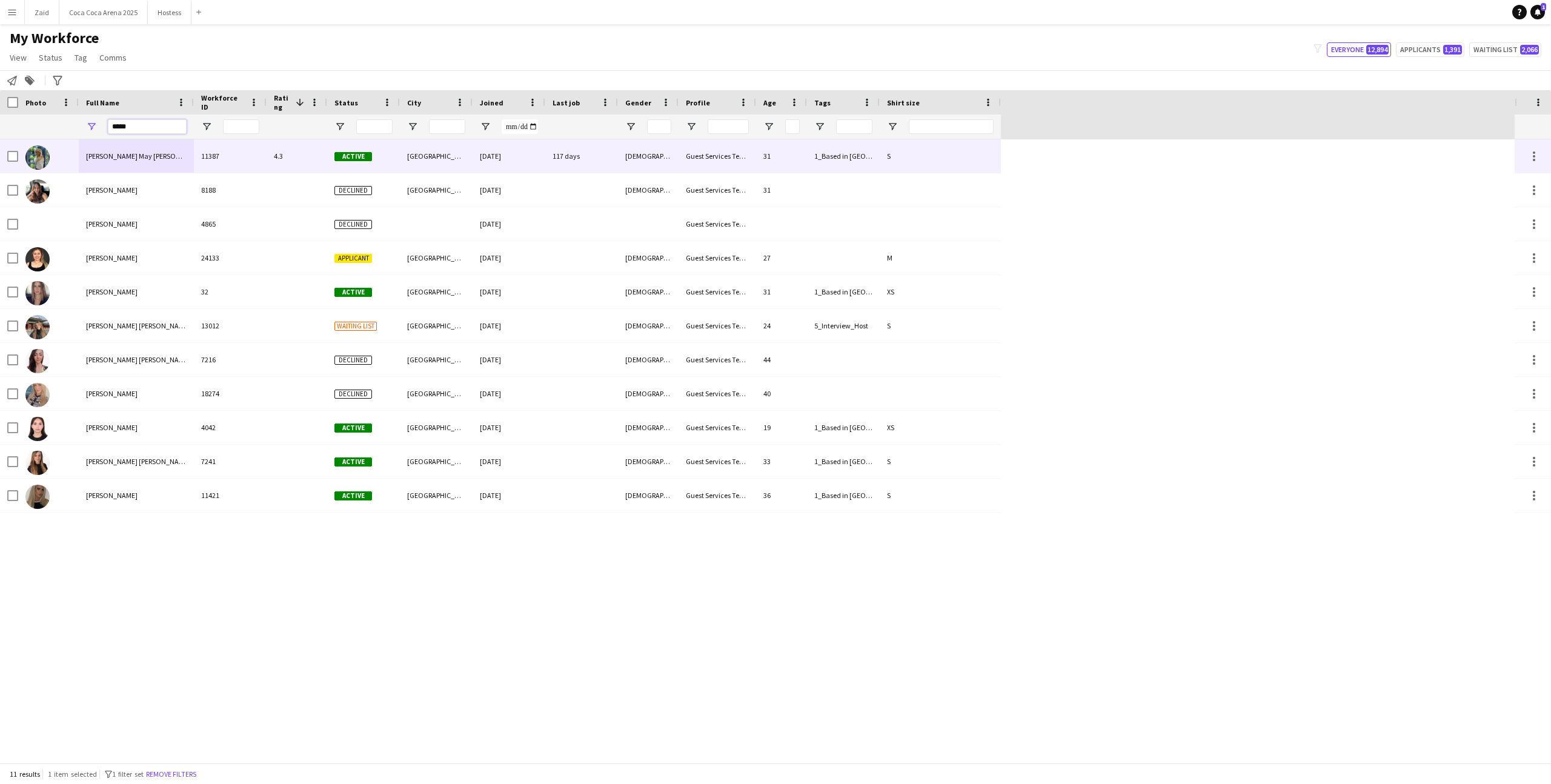
type input "*****"
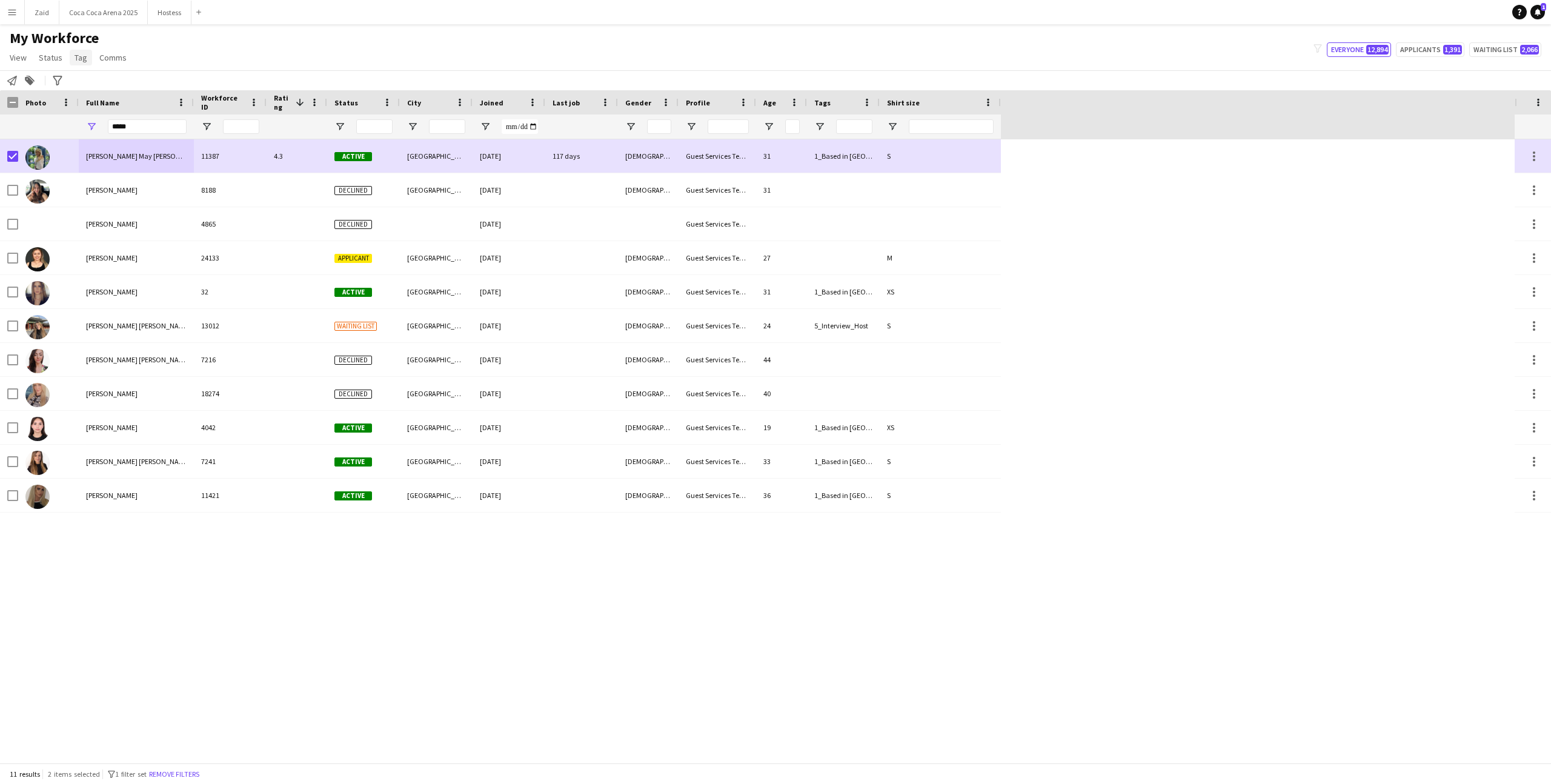
click at [83, 60] on span "Tag" at bounding box center [80, 57] width 13 height 11
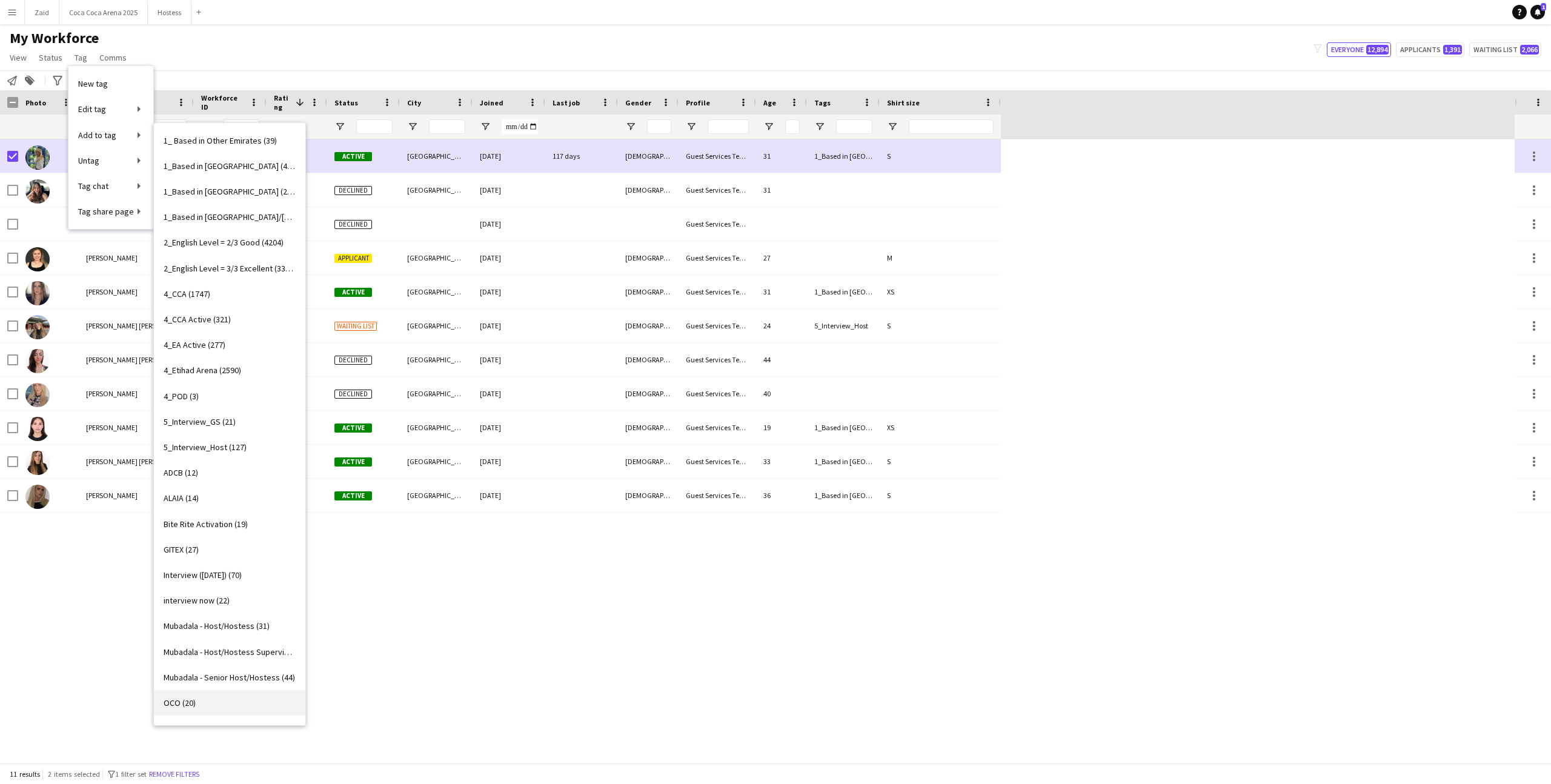
click at [247, 700] on link "OCO (20)" at bounding box center [229, 702] width 151 height 25
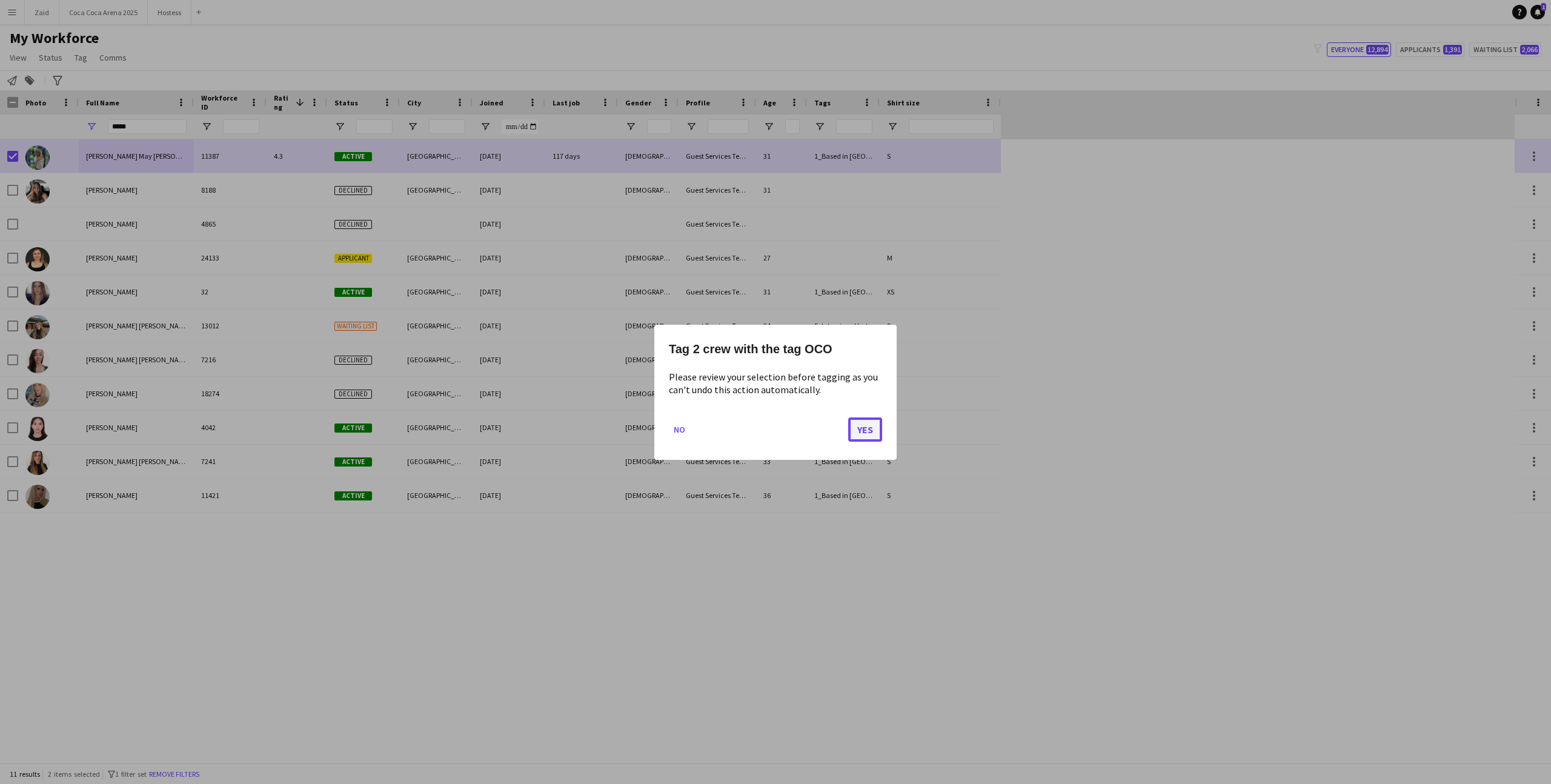
click at [864, 437] on button "Yes" at bounding box center [865, 429] width 34 height 24
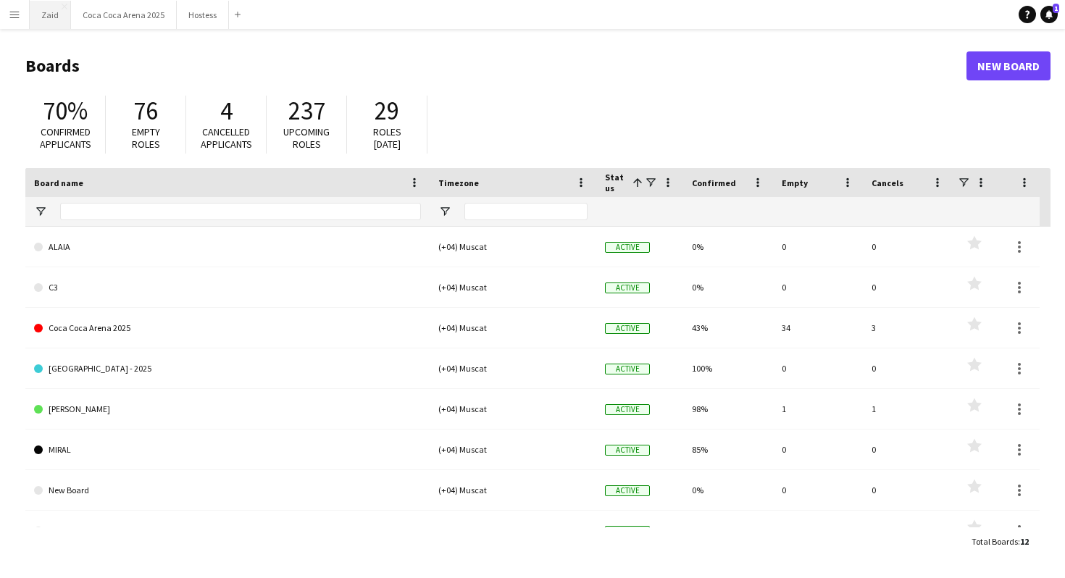
click at [45, 18] on button "Zaid Close" at bounding box center [50, 15] width 41 height 28
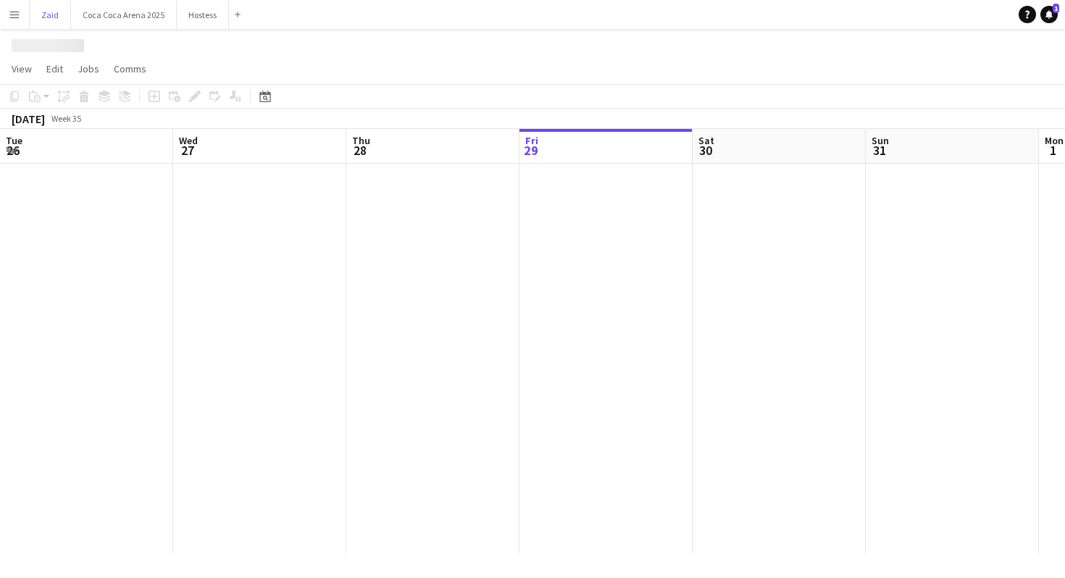
scroll to position [0, 346]
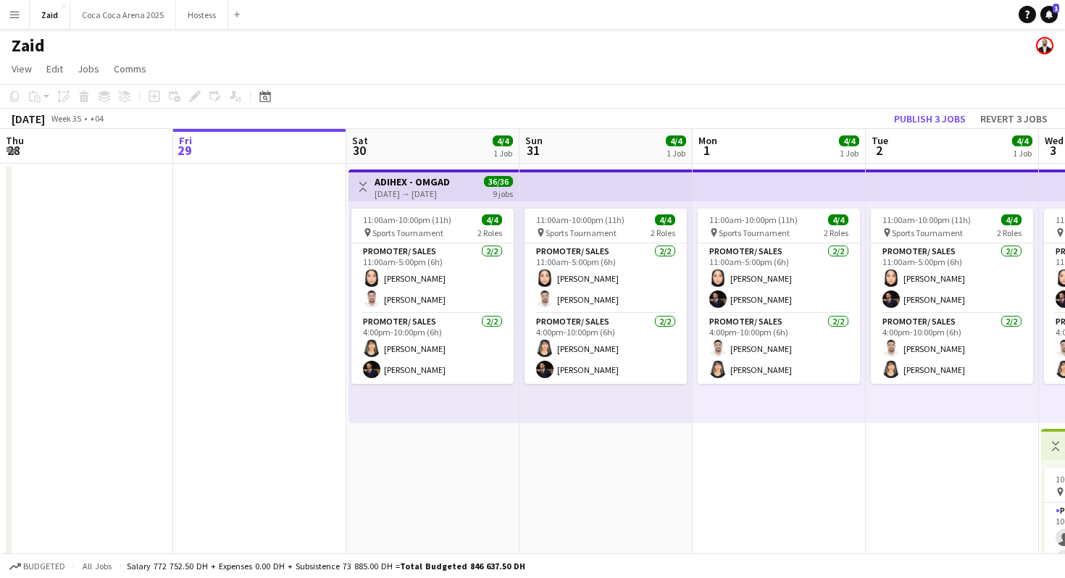
click at [14, 6] on button "Menu" at bounding box center [14, 14] width 29 height 29
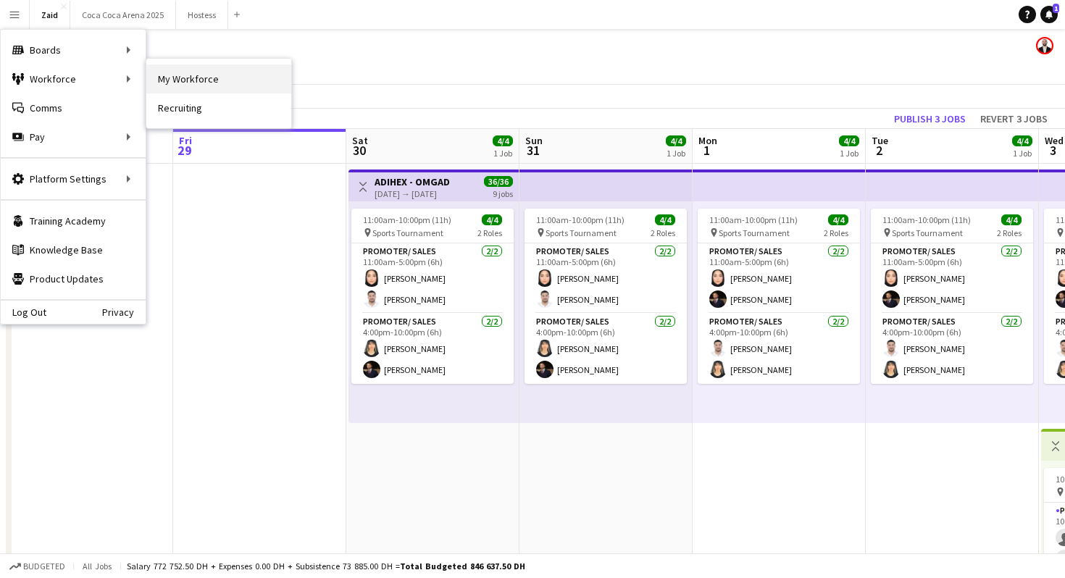
click at [167, 81] on link "My Workforce" at bounding box center [218, 78] width 145 height 29
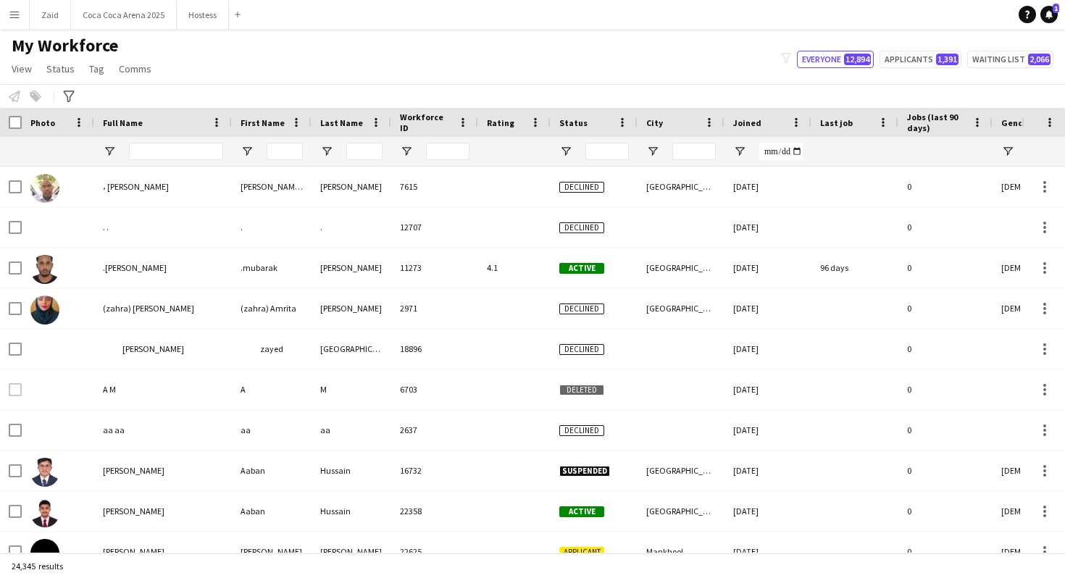
type input "*****"
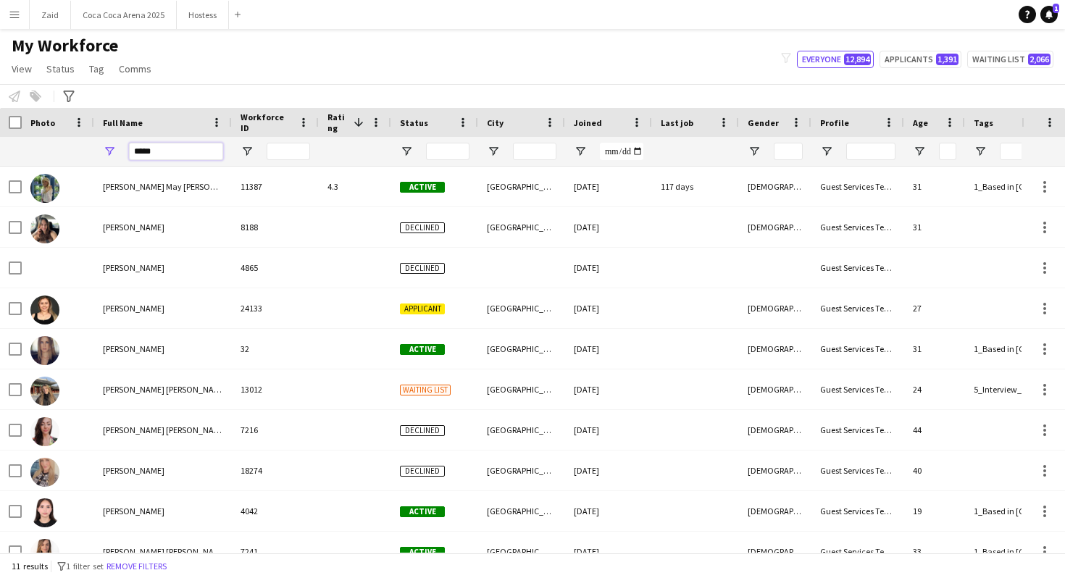
click at [180, 152] on input "*****" at bounding box center [176, 151] width 94 height 17
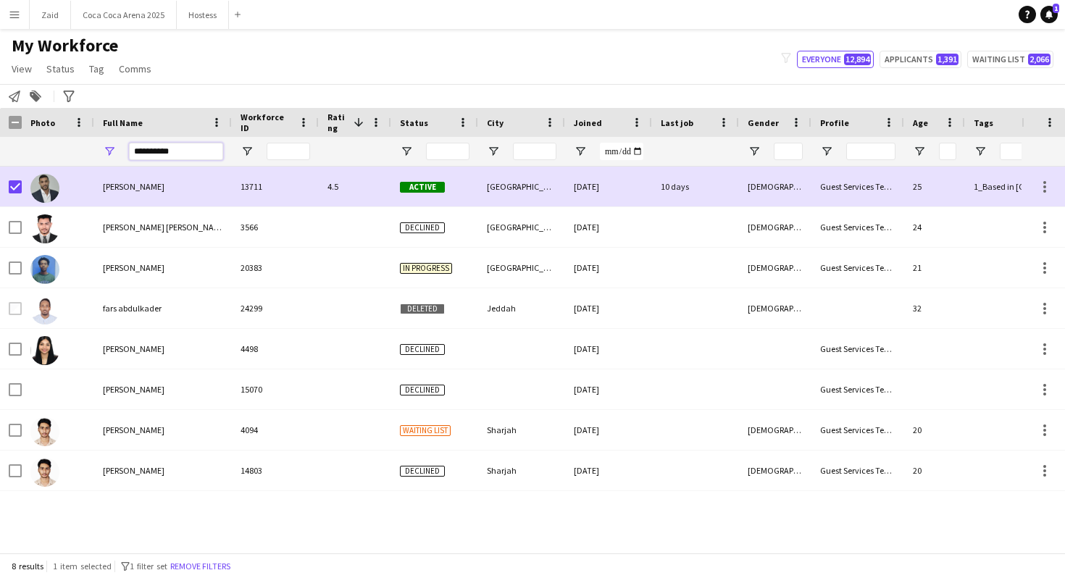
click at [158, 152] on input "**********" at bounding box center [176, 151] width 94 height 17
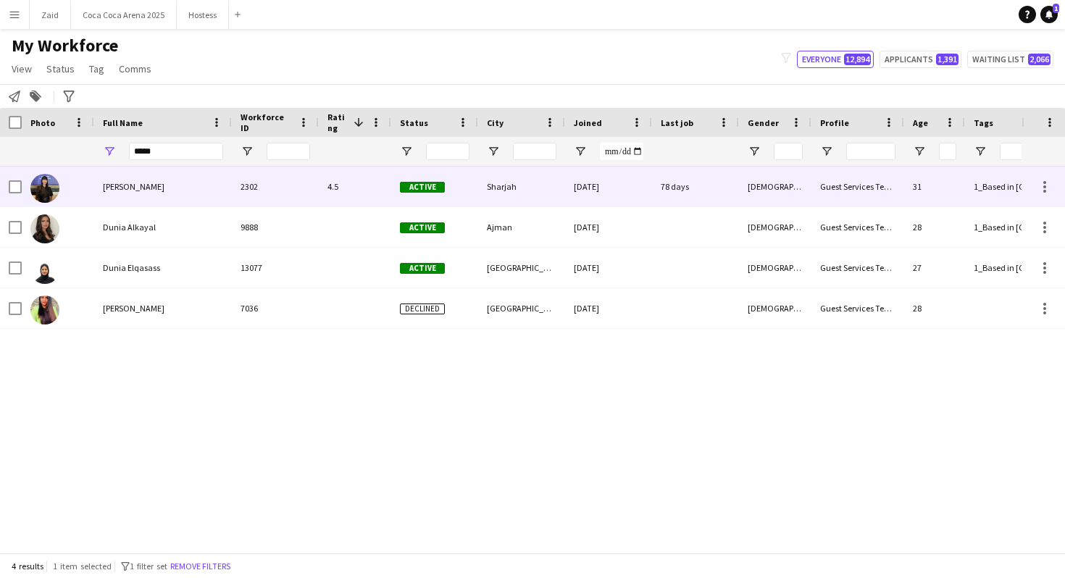
click at [22, 191] on div at bounding box center [58, 187] width 72 height 40
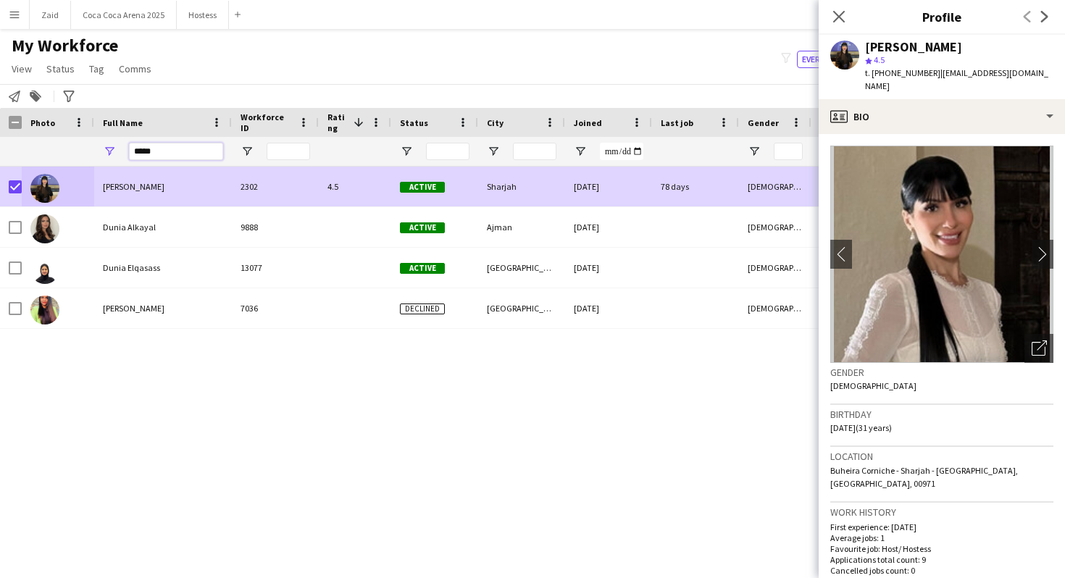
click at [193, 151] on input "*****" at bounding box center [176, 151] width 94 height 17
click at [174, 149] on input "*****" at bounding box center [176, 151] width 94 height 17
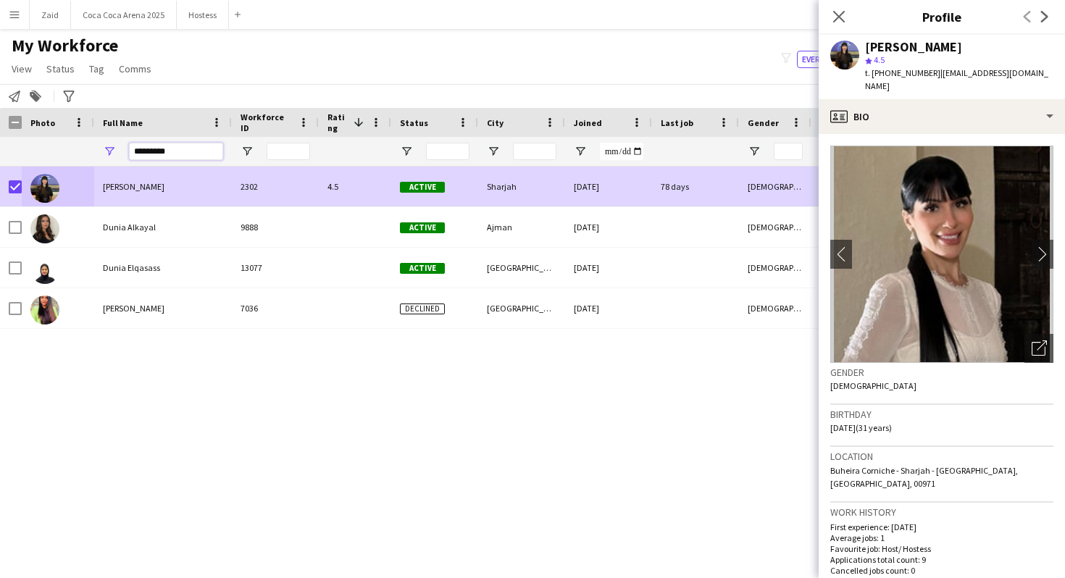
type input "**********"
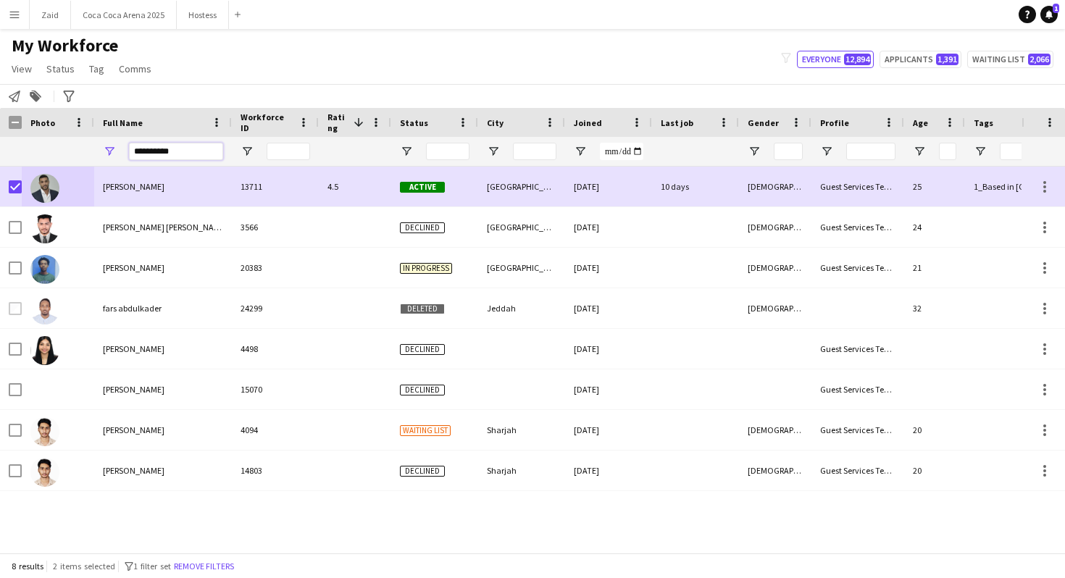
click at [164, 149] on input "**********" at bounding box center [176, 151] width 94 height 17
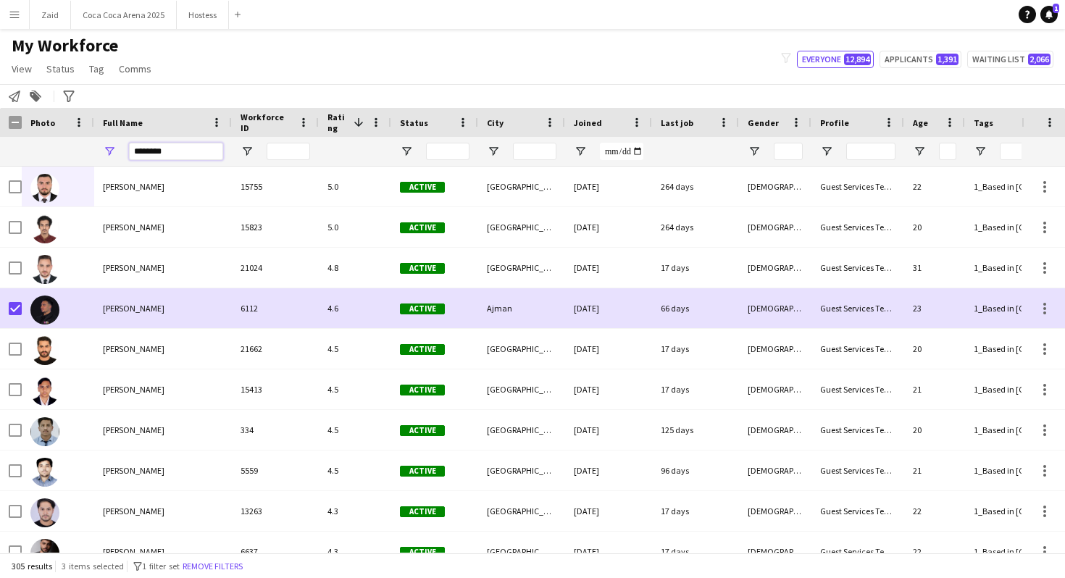
click at [153, 149] on input "********" at bounding box center [176, 151] width 94 height 17
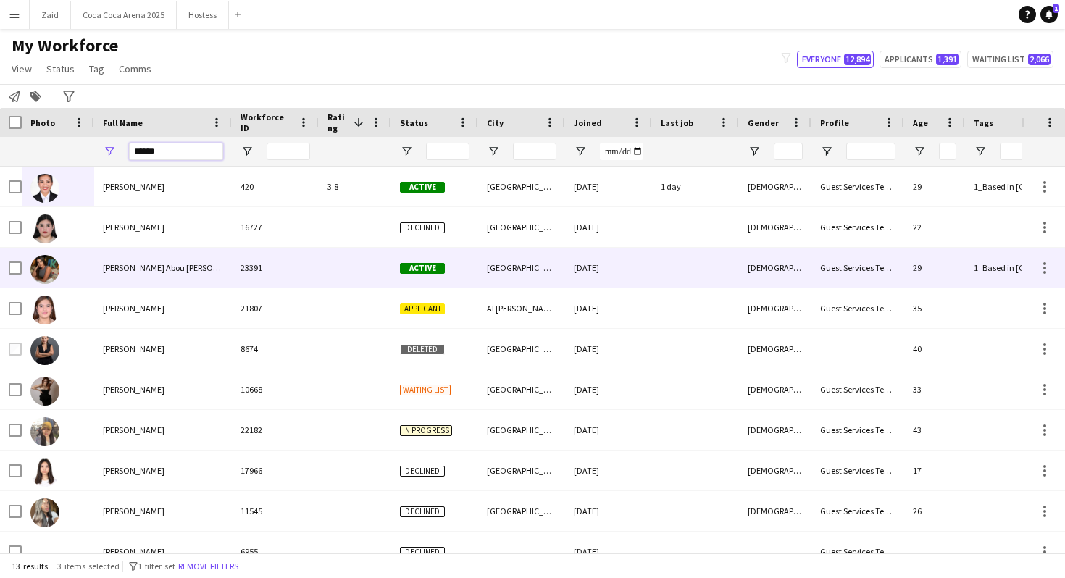
type input "******"
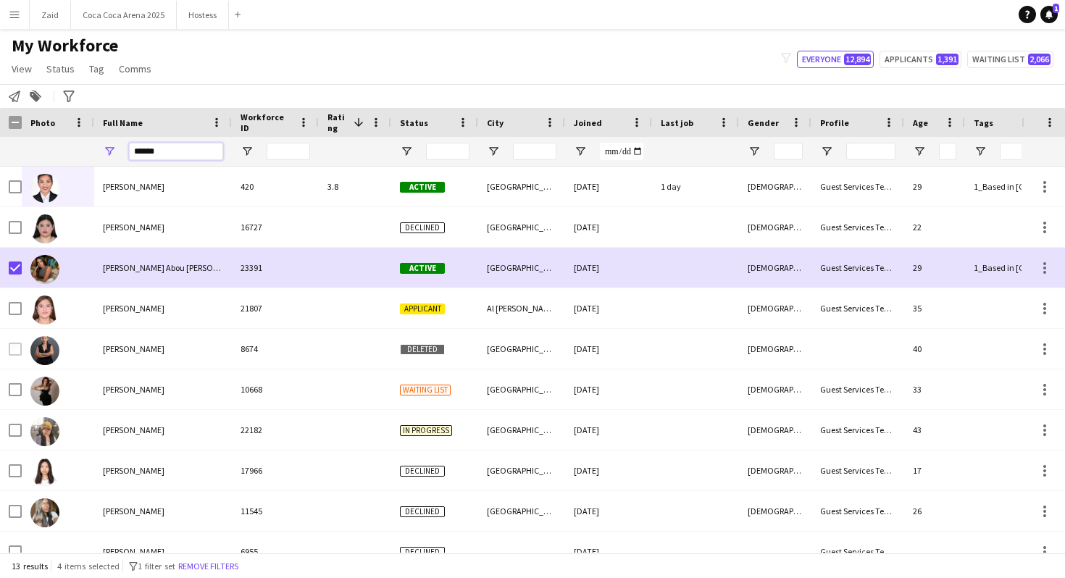
click at [151, 152] on input "******" at bounding box center [176, 151] width 94 height 17
click at [104, 75] on link "Tag" at bounding box center [96, 68] width 27 height 19
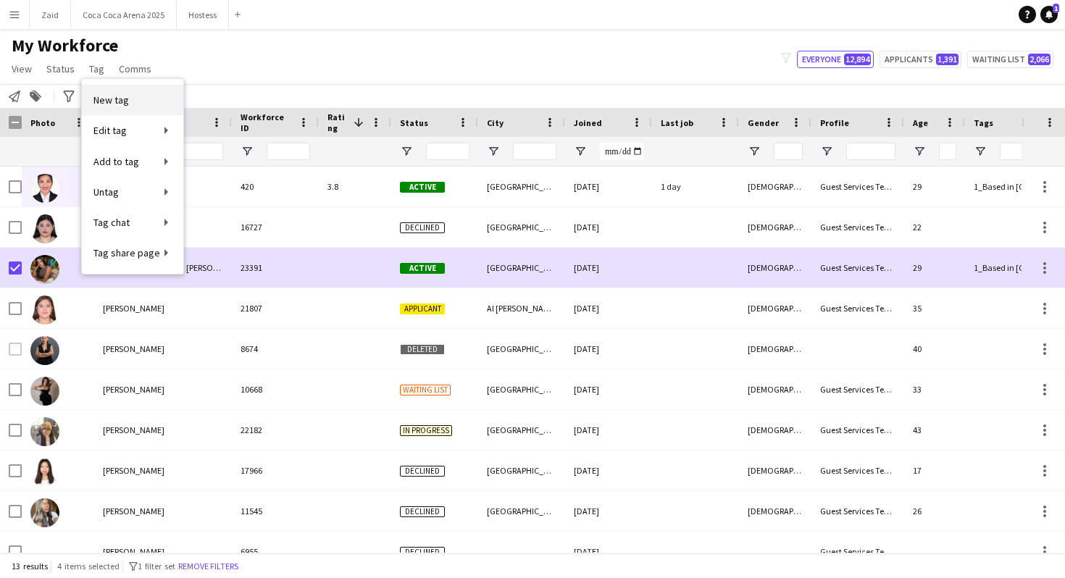
click at [141, 93] on link "New tag" at bounding box center [132, 100] width 101 height 30
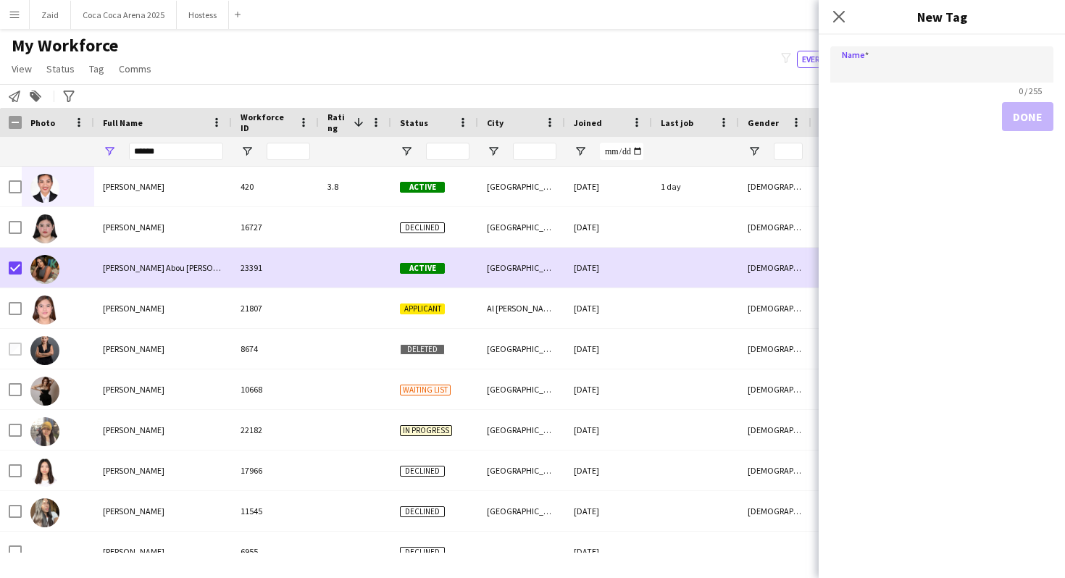
click at [954, 65] on input "Name" at bounding box center [941, 64] width 223 height 36
type input "**********"
click at [1038, 115] on button "Done" at bounding box center [1027, 116] width 51 height 29
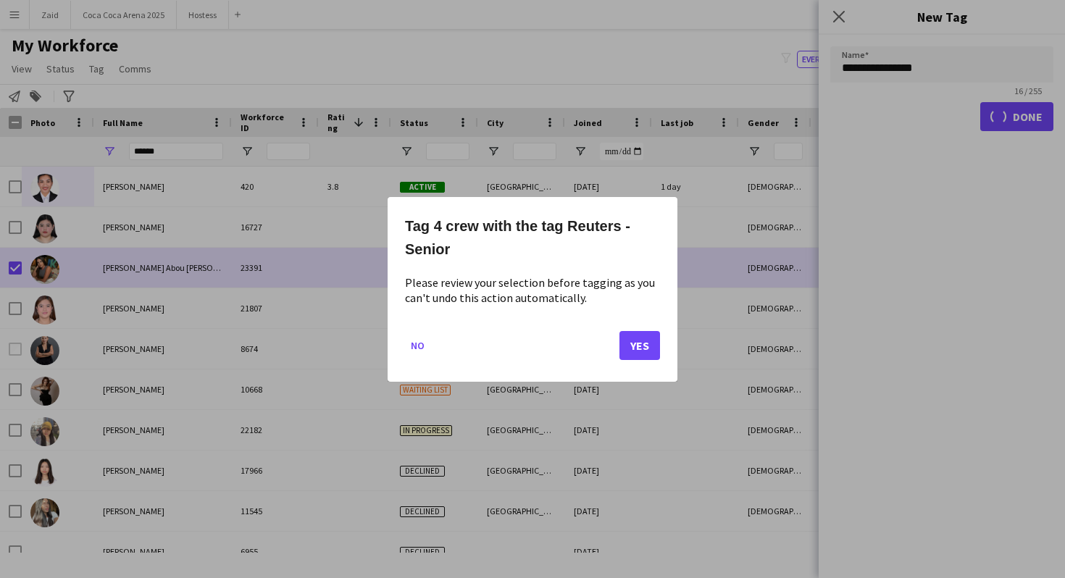
click at [649, 359] on mat-dialog-actions "No Yes" at bounding box center [532, 351] width 255 height 62
click at [647, 349] on button "Yes" at bounding box center [640, 344] width 41 height 29
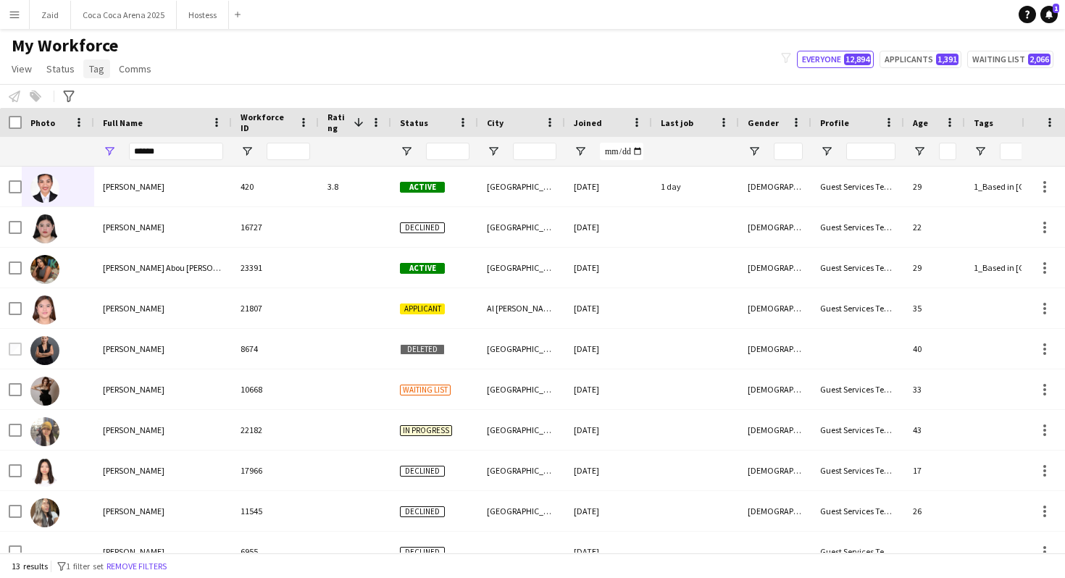
click at [99, 71] on span "Tag" at bounding box center [96, 68] width 15 height 13
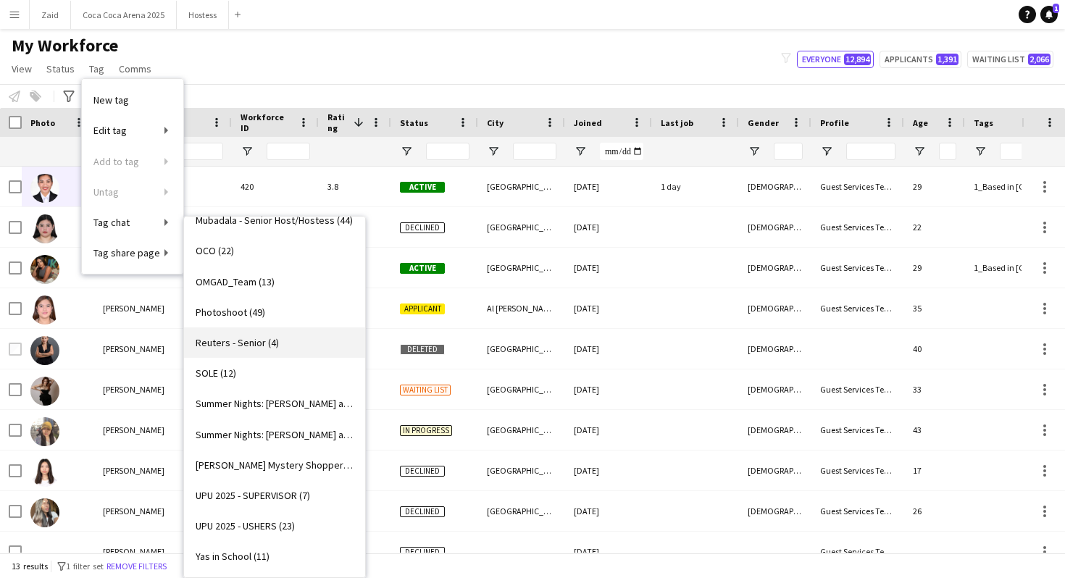
scroll to position [641, 0]
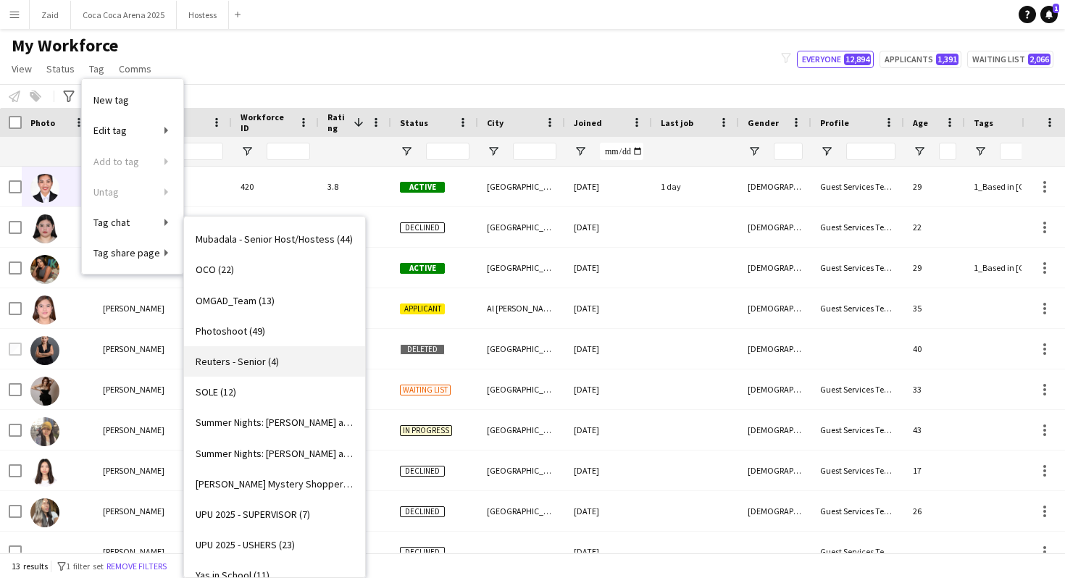
click at [288, 373] on link "Reuters - Senior (4)" at bounding box center [274, 361] width 181 height 30
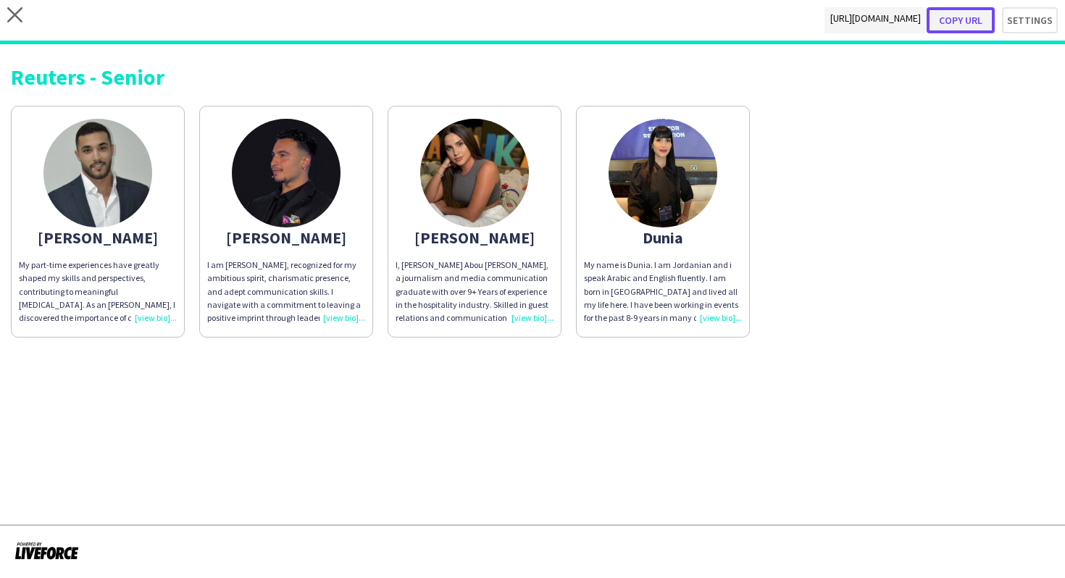
click at [969, 24] on button "Copy url" at bounding box center [961, 20] width 68 height 26
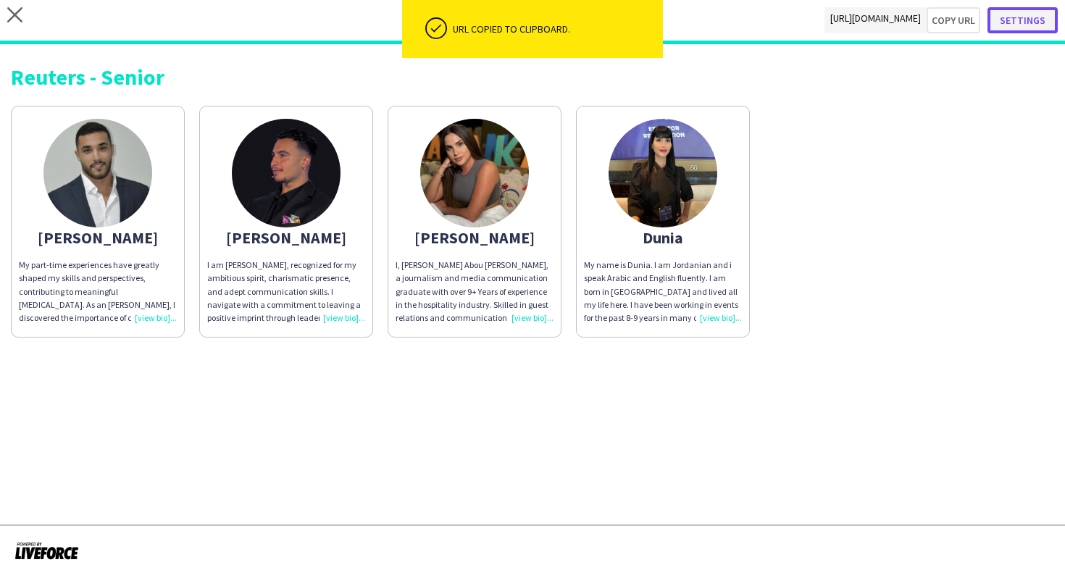
click at [1038, 22] on button "Settings" at bounding box center [1023, 20] width 70 height 26
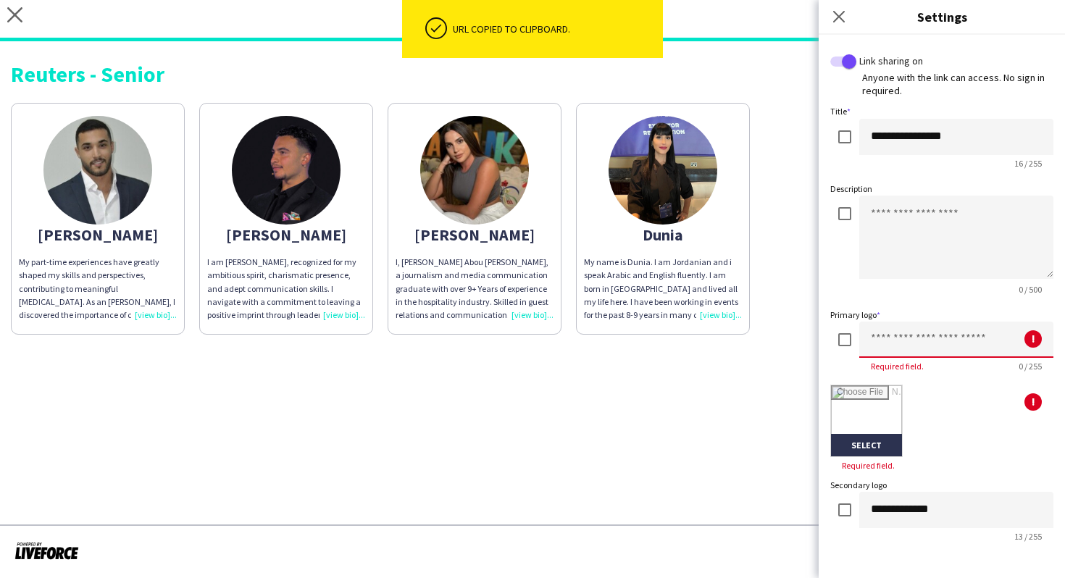
click at [914, 326] on input at bounding box center [956, 340] width 194 height 36
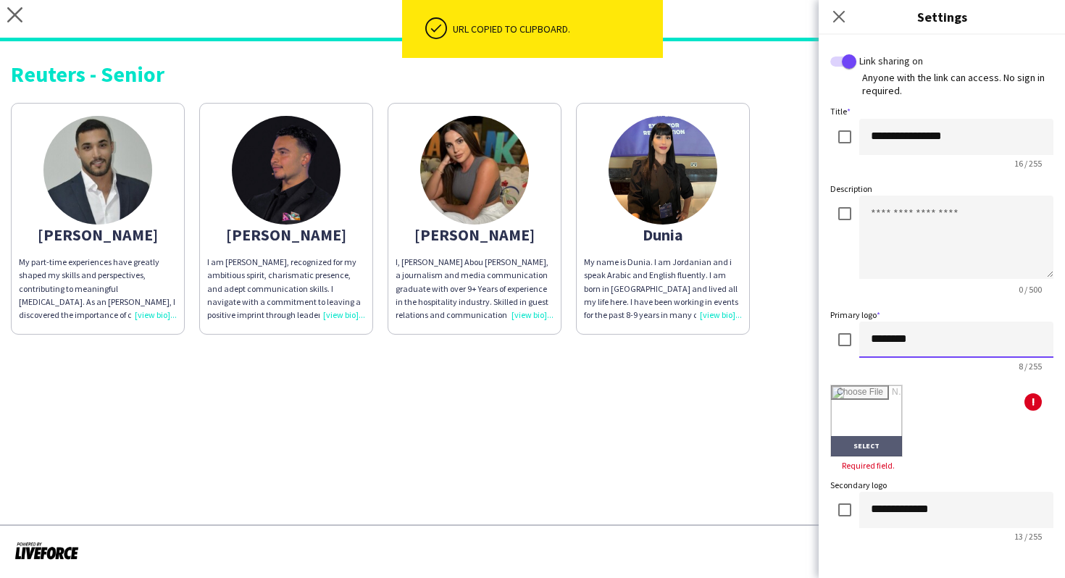
type input "********"
click at [883, 408] on input "file" at bounding box center [866, 421] width 71 height 71
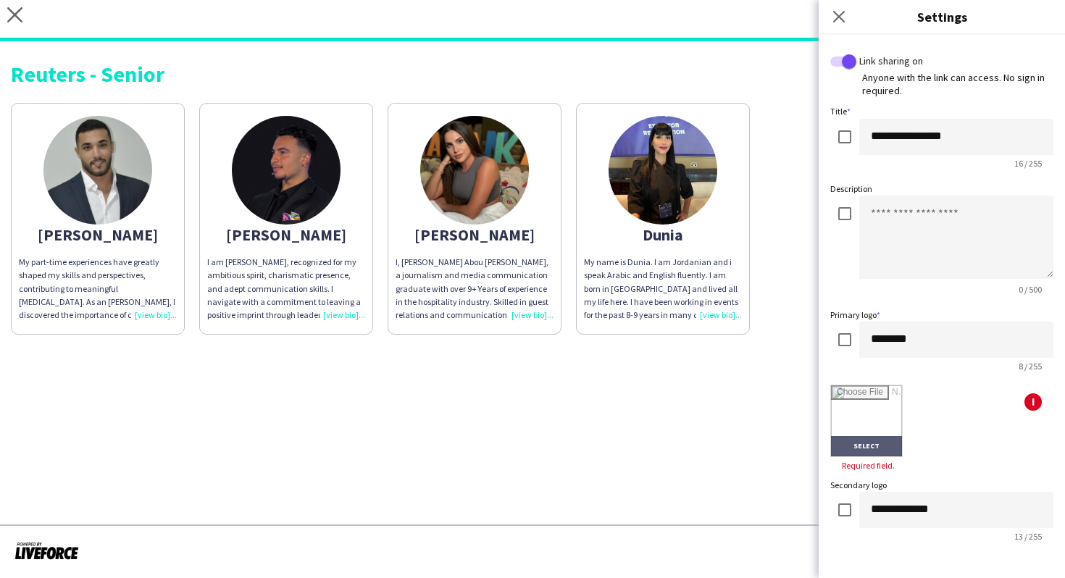
type input "**********"
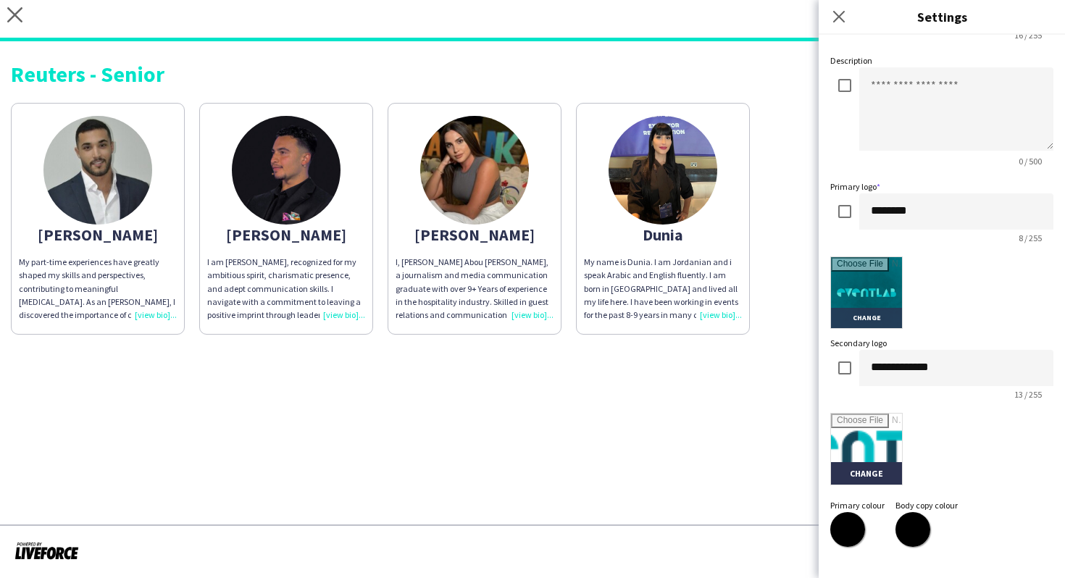
scroll to position [275, 0]
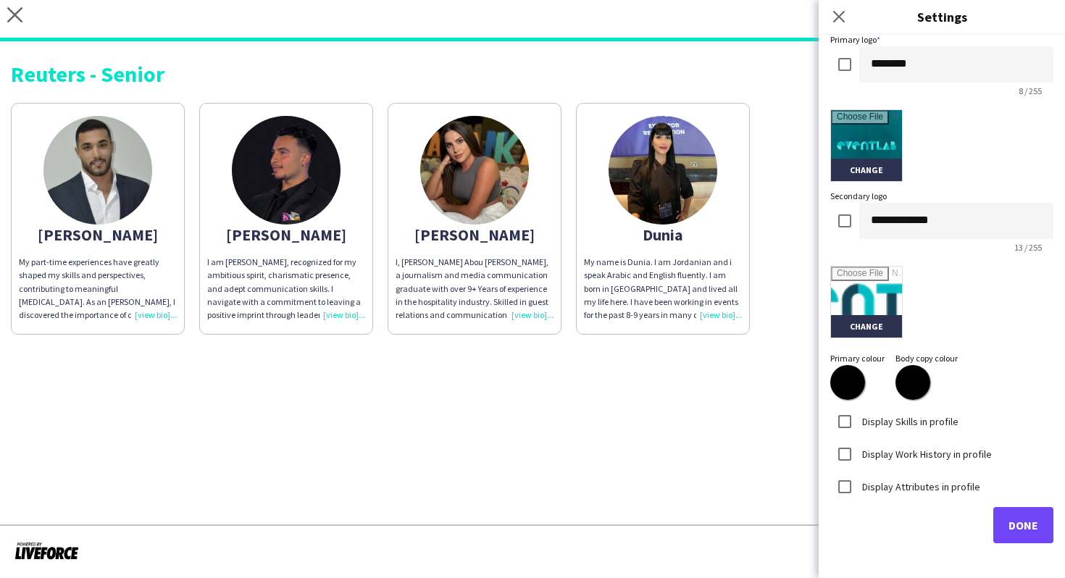
click at [907, 417] on label "Display Skills in profile" at bounding box center [908, 421] width 99 height 13
click at [915, 451] on label "Display Work History in profile" at bounding box center [925, 453] width 133 height 13
click at [918, 482] on label "Display Attributes in profile" at bounding box center [919, 486] width 121 height 13
click at [910, 523] on div "Pick attributes to display" at bounding box center [941, 544] width 223 height 57
click at [910, 530] on input "text" at bounding box center [942, 547] width 206 height 36
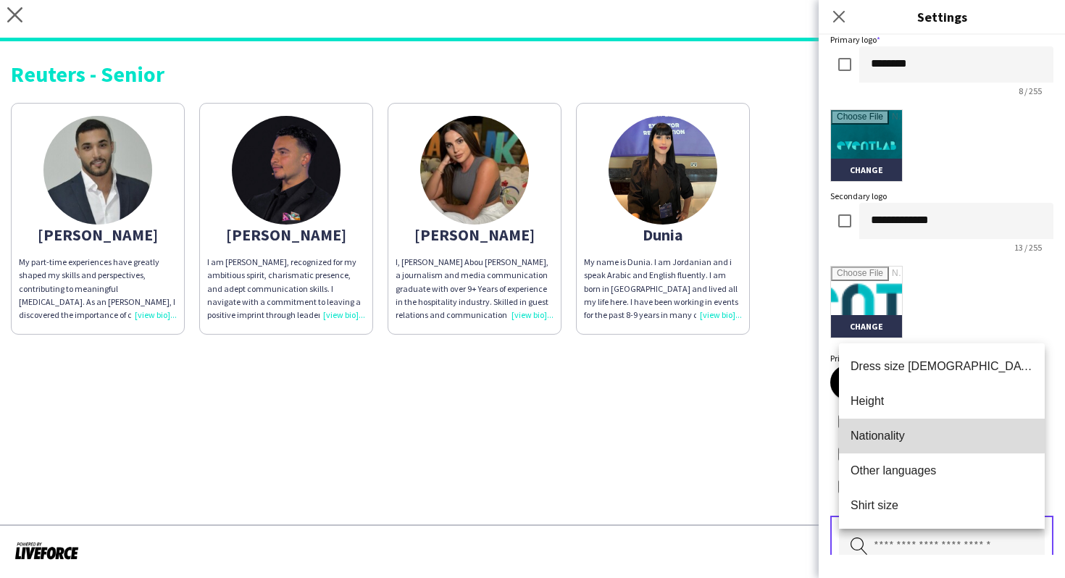
click at [912, 429] on span "Nationality" at bounding box center [942, 436] width 183 height 14
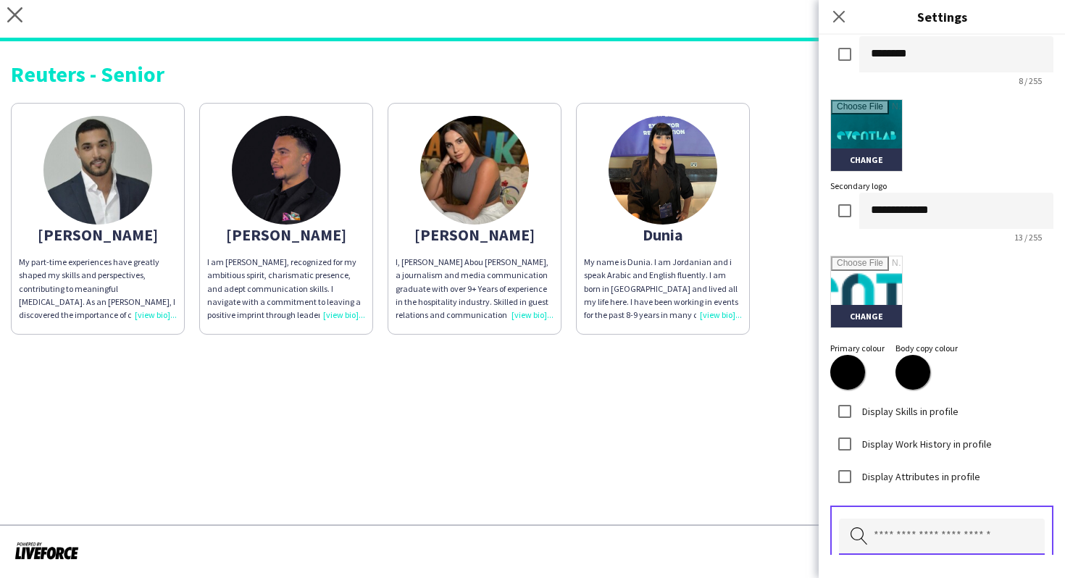
click at [917, 531] on input "text" at bounding box center [942, 537] width 206 height 36
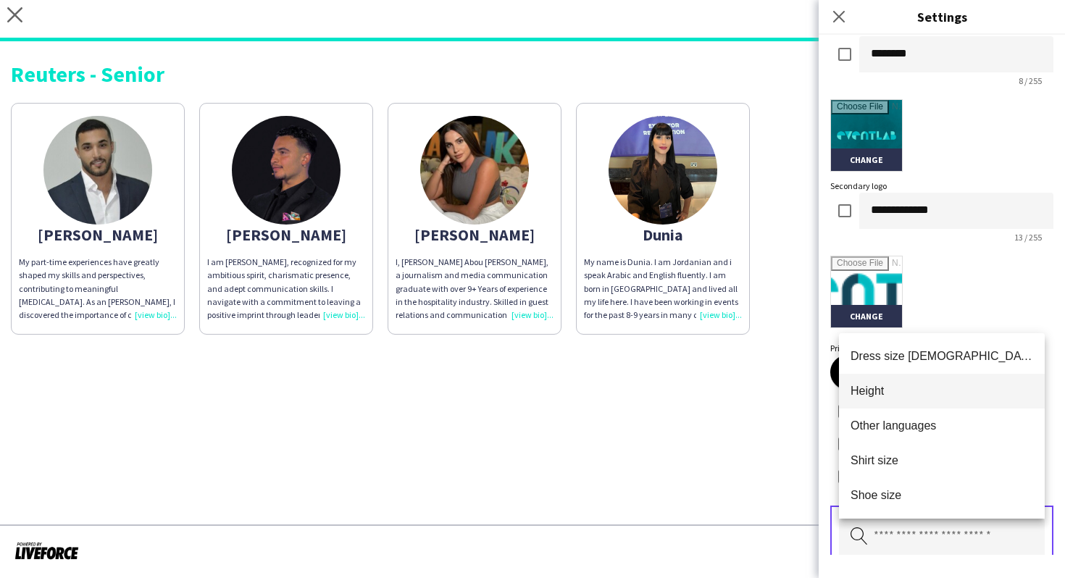
click at [921, 403] on mat-option "Height" at bounding box center [942, 391] width 206 height 35
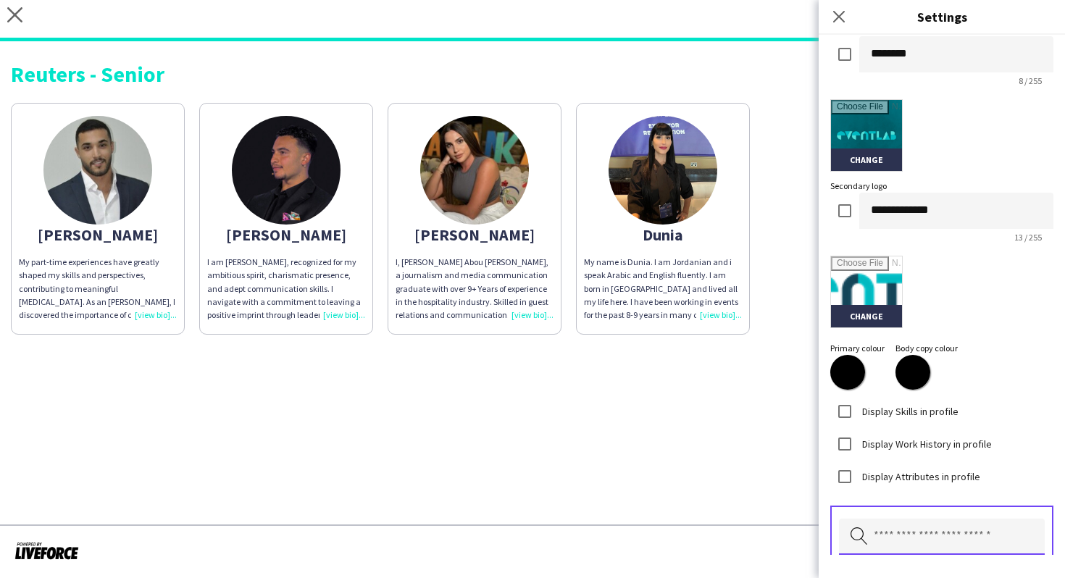
click at [929, 532] on input "text" at bounding box center [942, 537] width 206 height 36
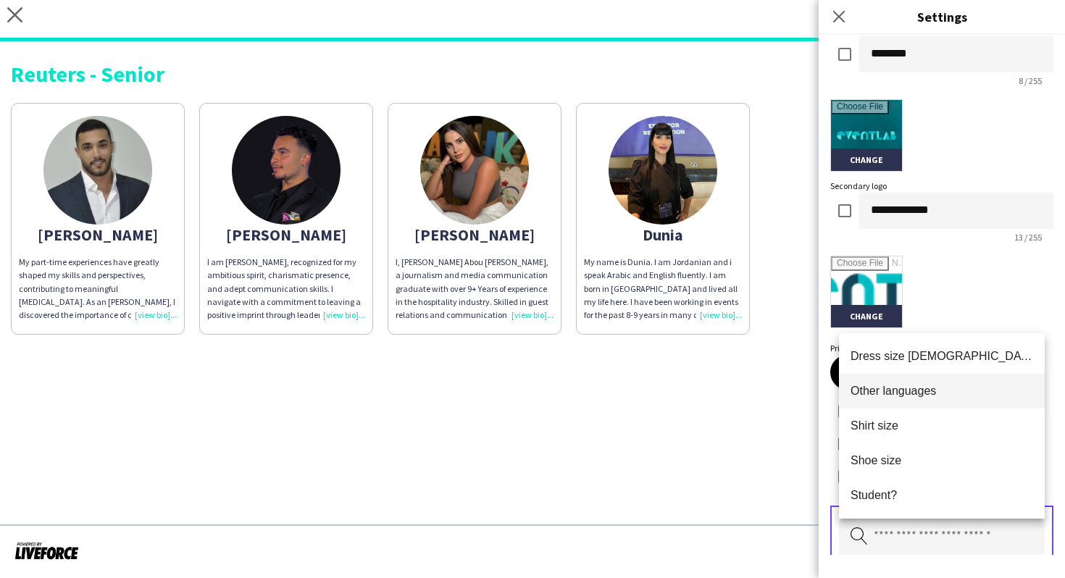
click at [941, 404] on mat-option "Other languages" at bounding box center [942, 391] width 206 height 35
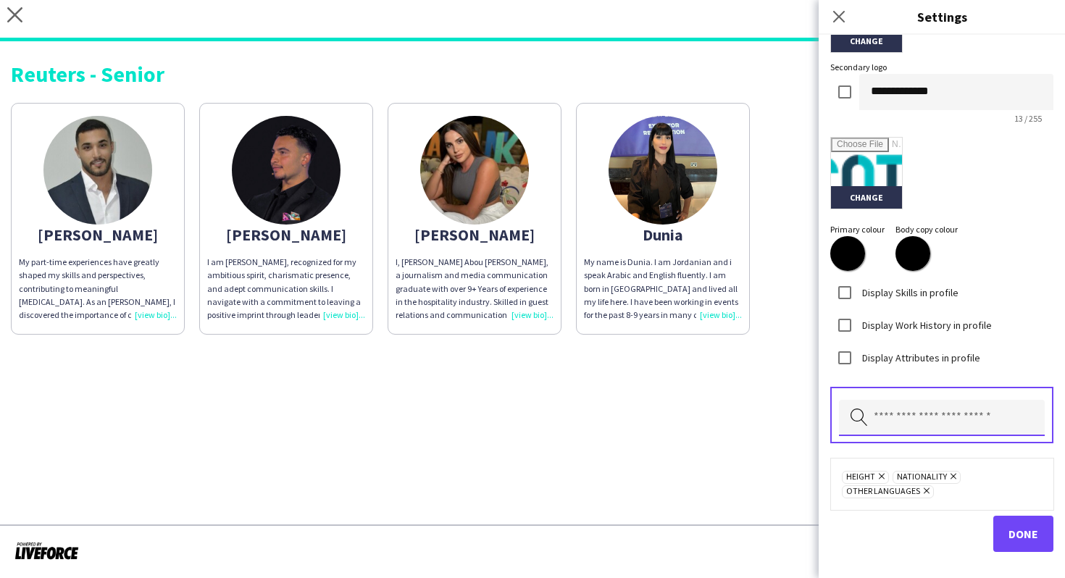
scroll to position [413, 0]
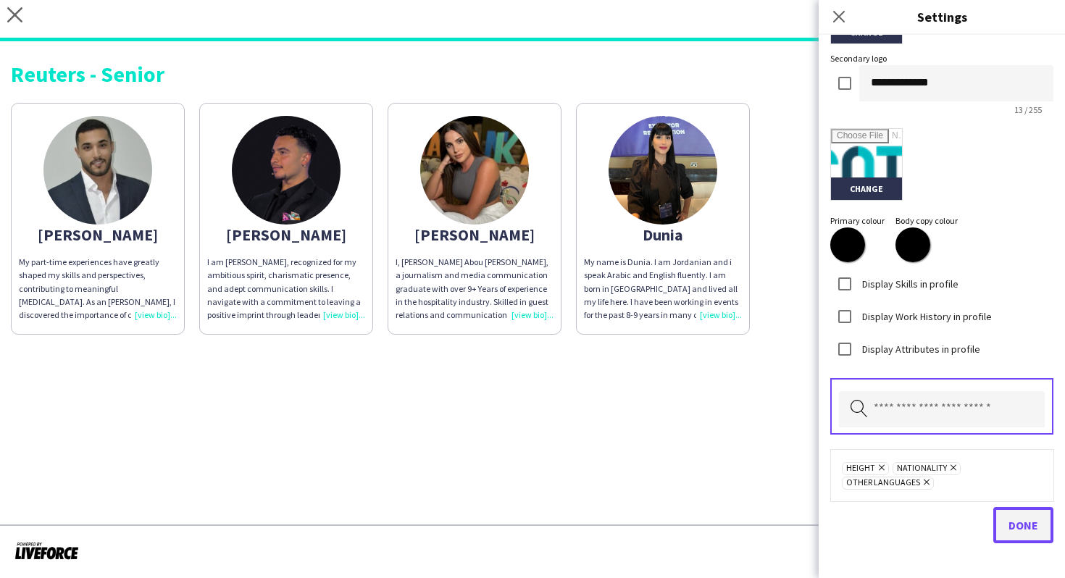
click at [1012, 509] on button "Done" at bounding box center [1024, 525] width 60 height 36
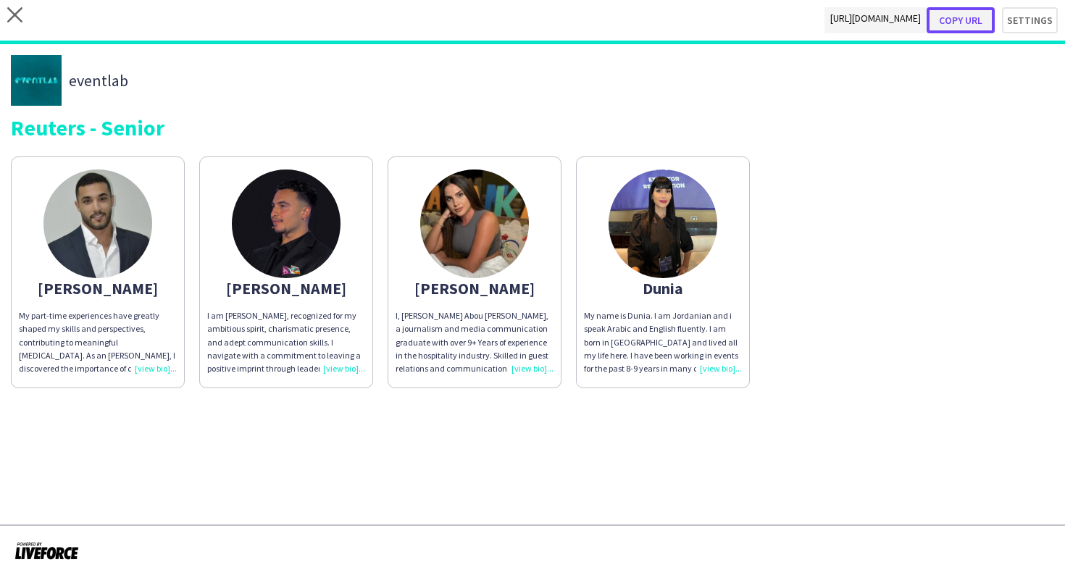
click at [951, 28] on button "Copy url" at bounding box center [961, 20] width 68 height 26
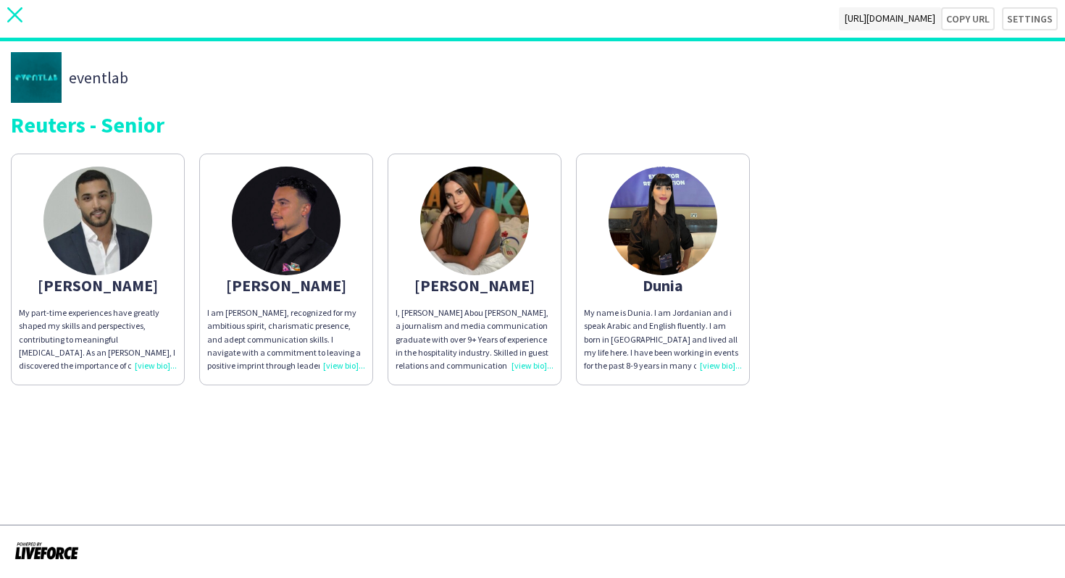
click at [14, 21] on icon "close" at bounding box center [14, 14] width 15 height 15
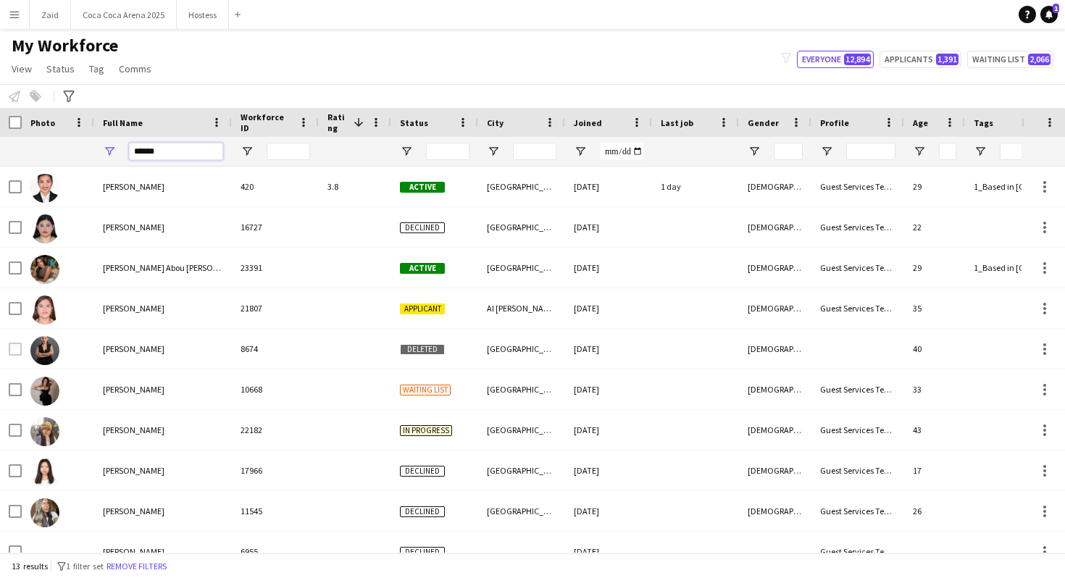
click at [187, 157] on input "******" at bounding box center [176, 151] width 94 height 17
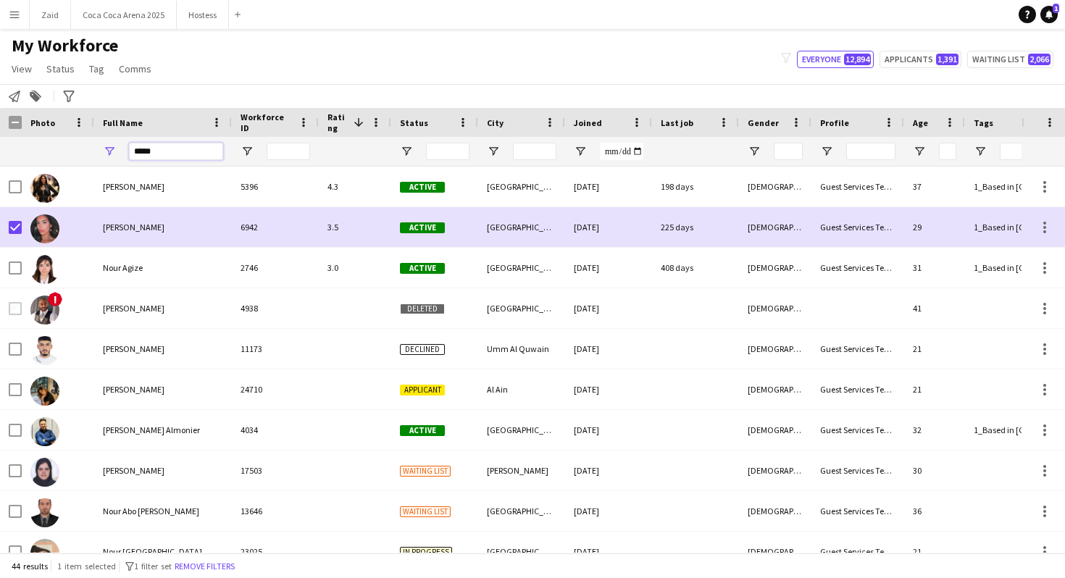
click at [151, 149] on input "*****" at bounding box center [176, 151] width 94 height 17
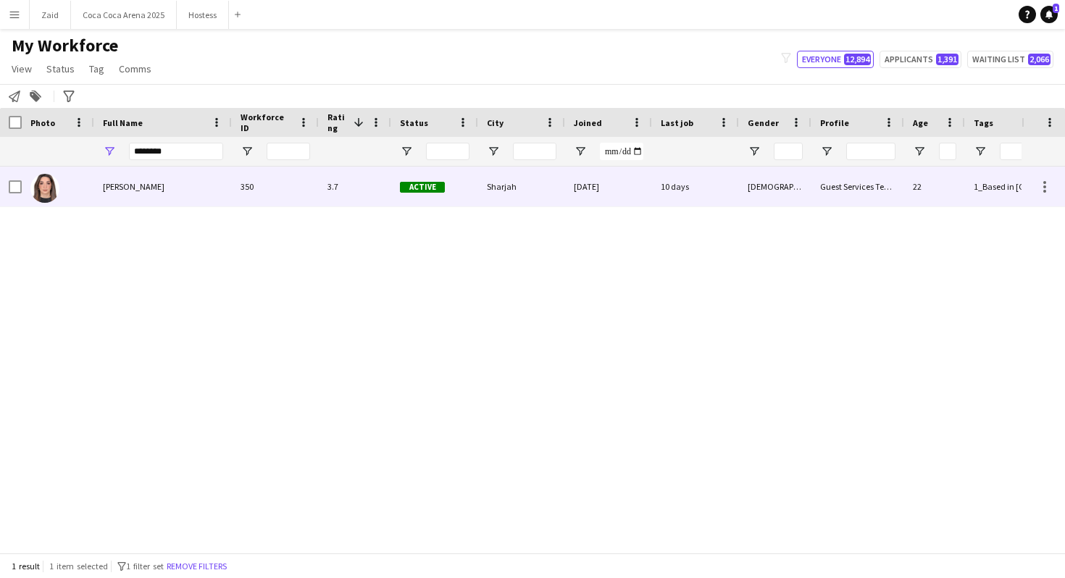
click at [22, 188] on div at bounding box center [58, 187] width 72 height 40
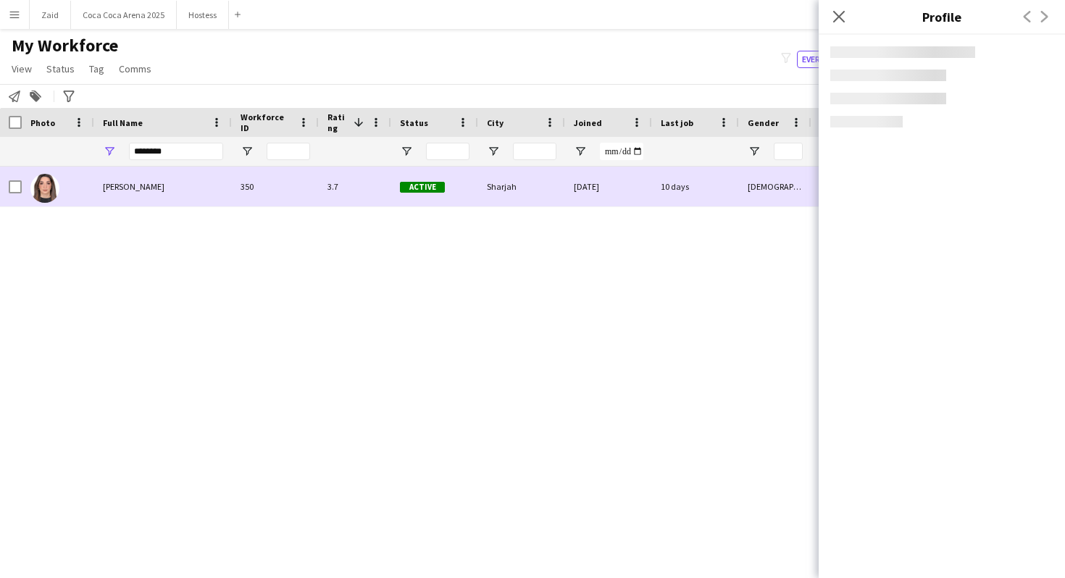
click at [22, 188] on div at bounding box center [58, 187] width 72 height 40
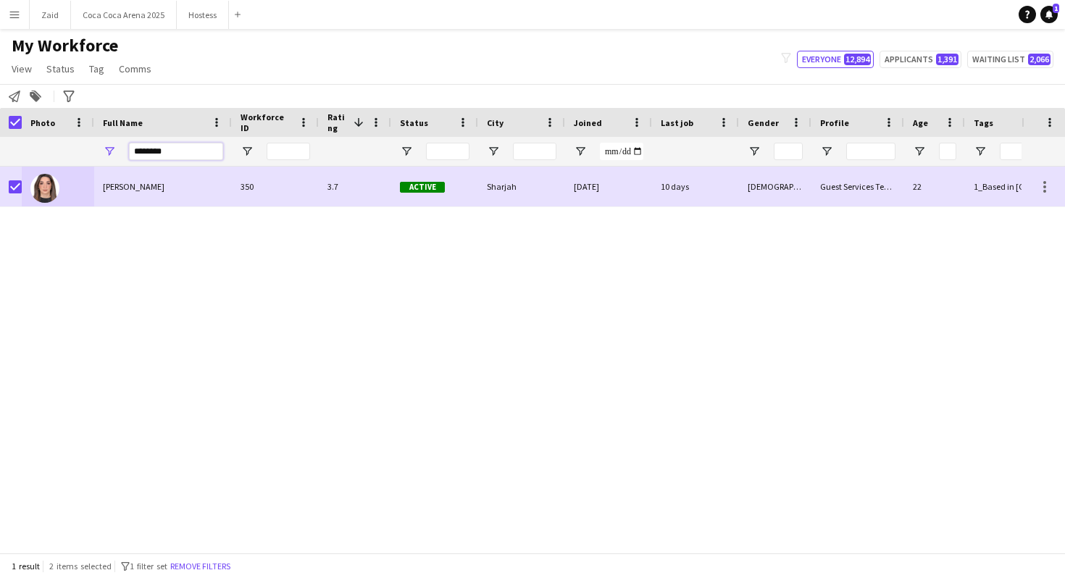
click at [154, 154] on input "********" at bounding box center [176, 151] width 94 height 17
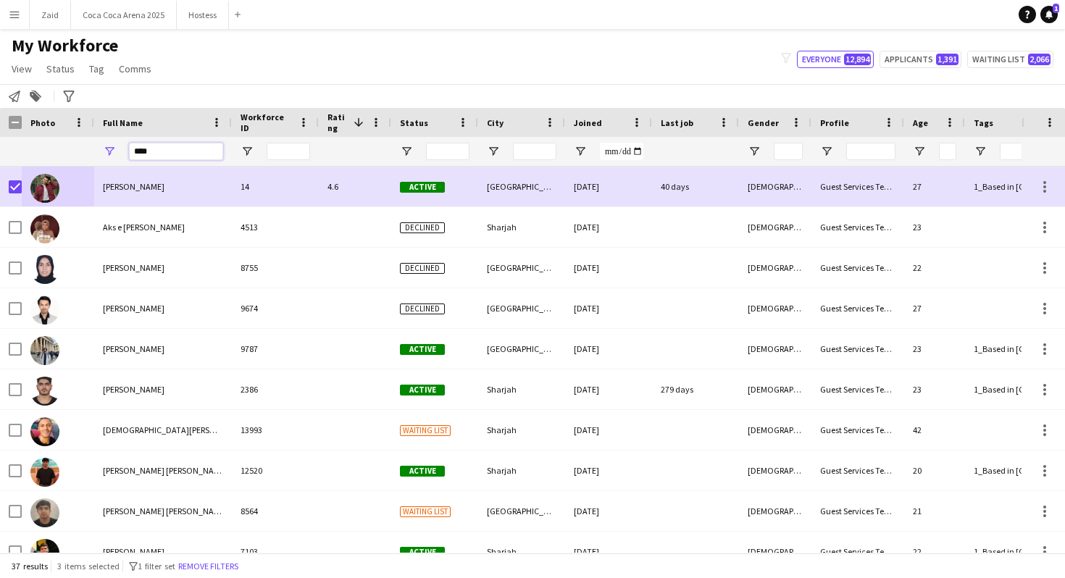
click at [154, 153] on input "****" at bounding box center [176, 151] width 94 height 17
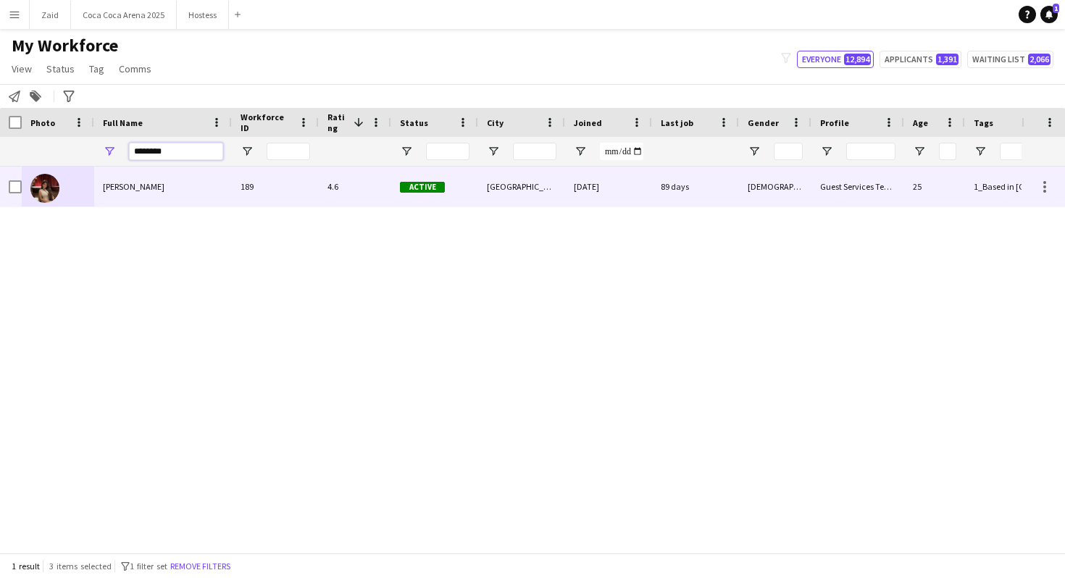
type input "********"
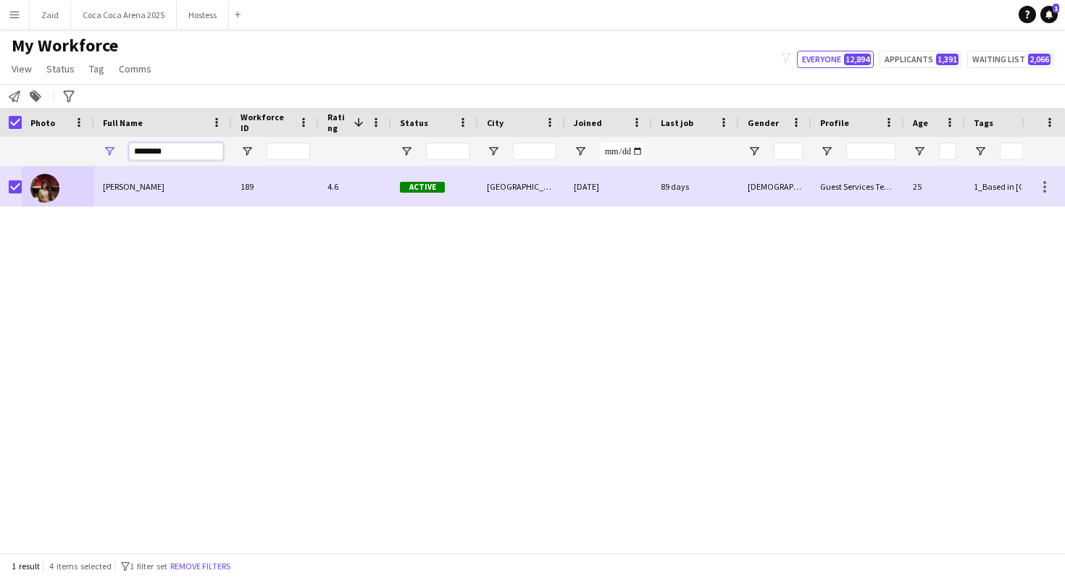
click at [172, 151] on input "********" at bounding box center [176, 151] width 94 height 17
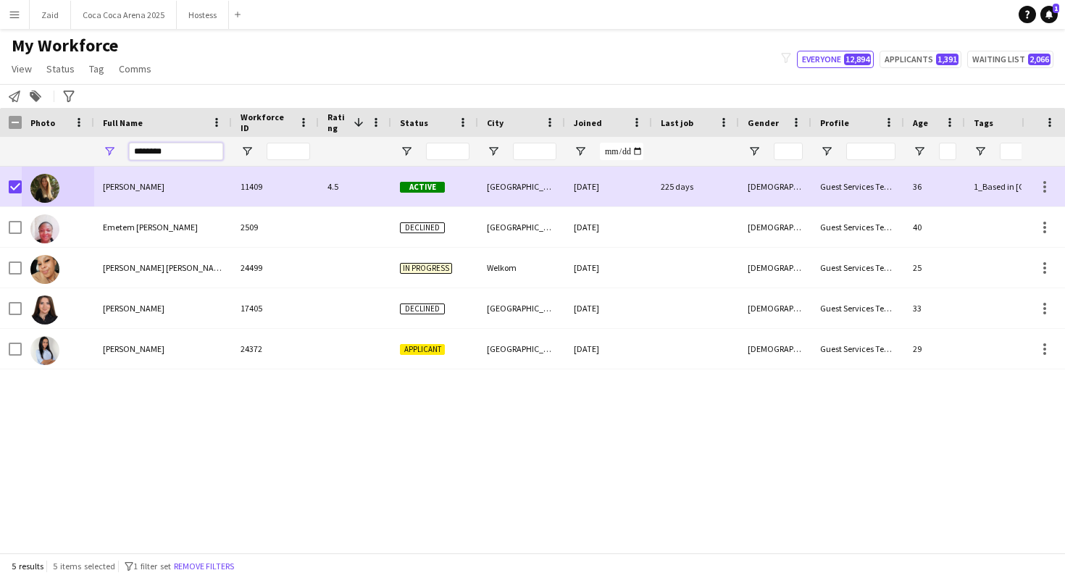
click at [165, 155] on input "********" at bounding box center [176, 151] width 94 height 17
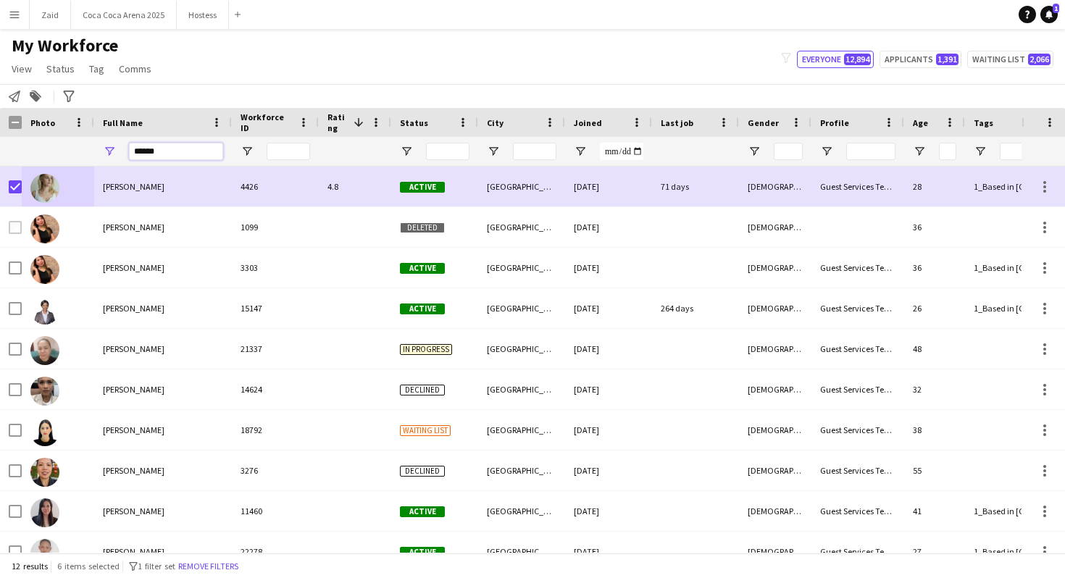
click at [136, 154] on input "******" at bounding box center [176, 151] width 94 height 17
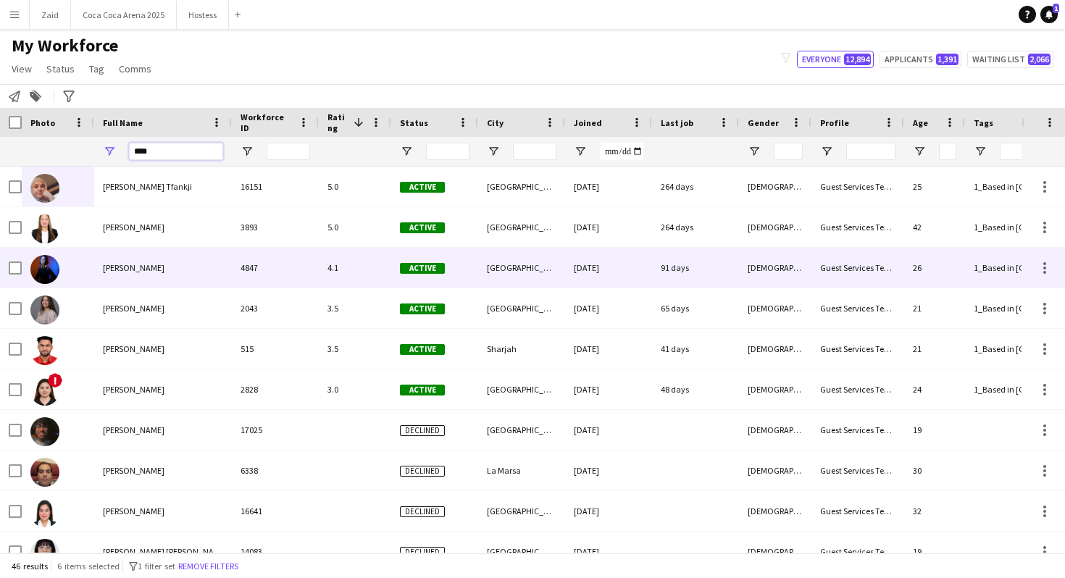
type input "****"
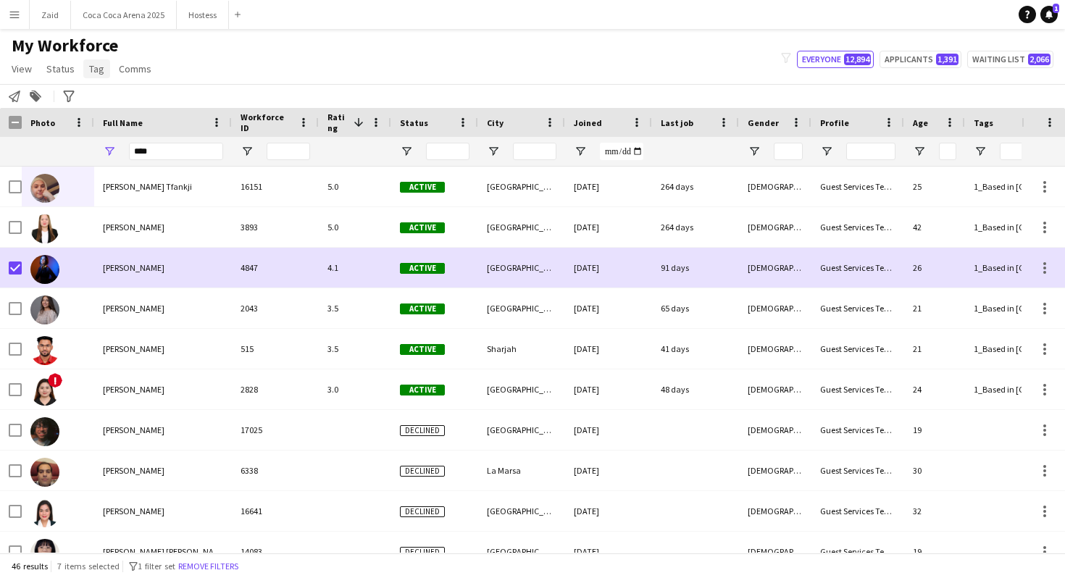
click at [99, 75] on link "Tag" at bounding box center [96, 68] width 27 height 19
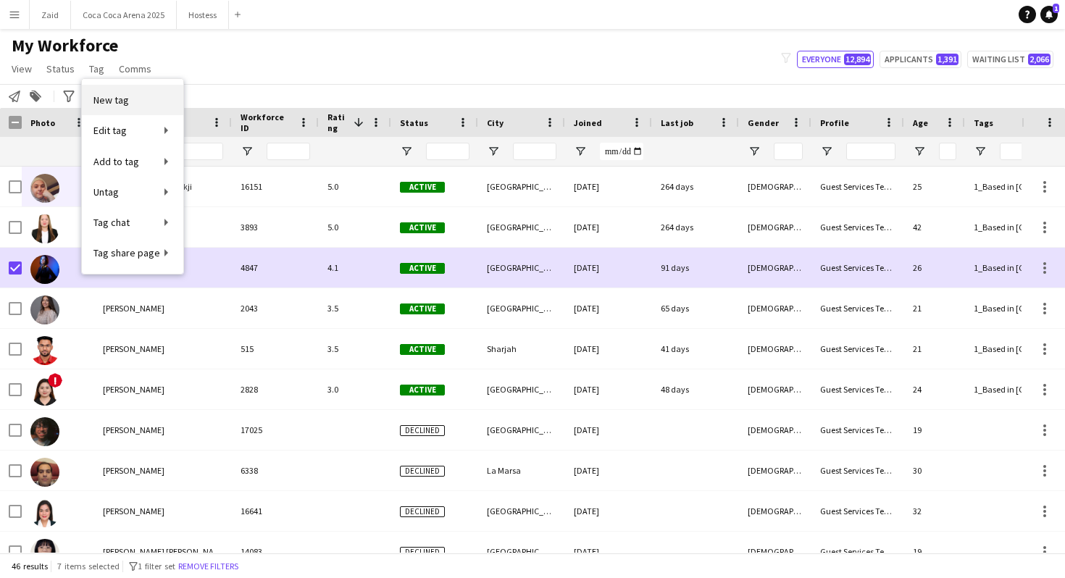
click at [136, 91] on link "New tag" at bounding box center [132, 100] width 101 height 30
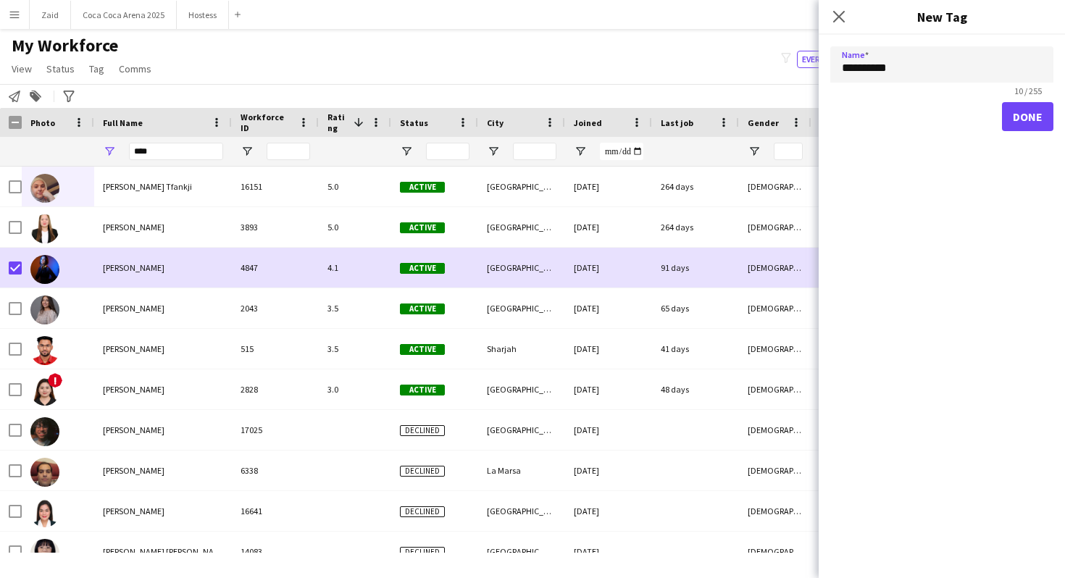
type input "**********"
click at [1044, 122] on button "Done" at bounding box center [1027, 116] width 51 height 29
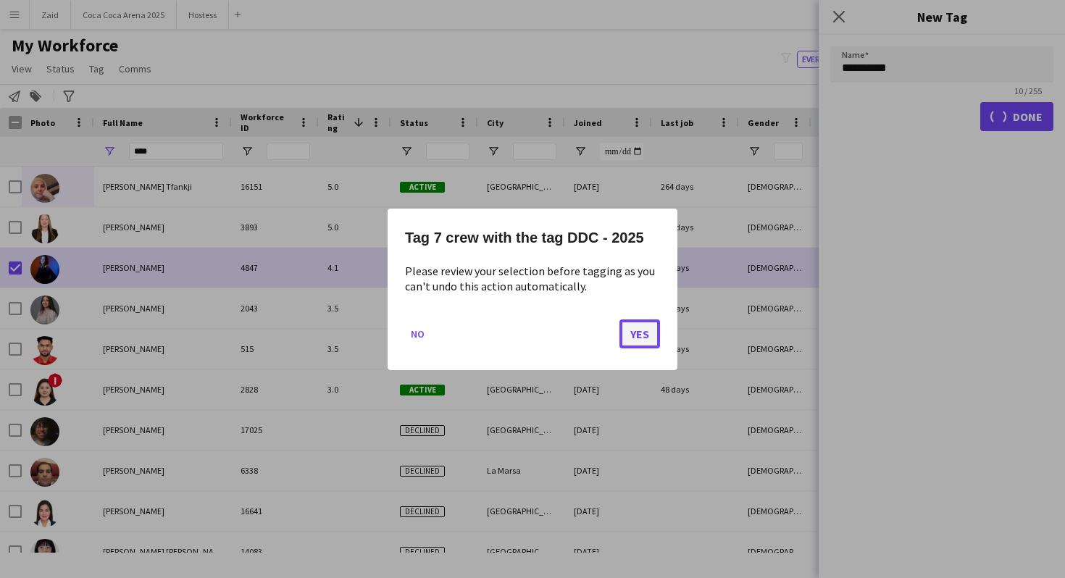
click at [647, 341] on button "Yes" at bounding box center [640, 333] width 41 height 29
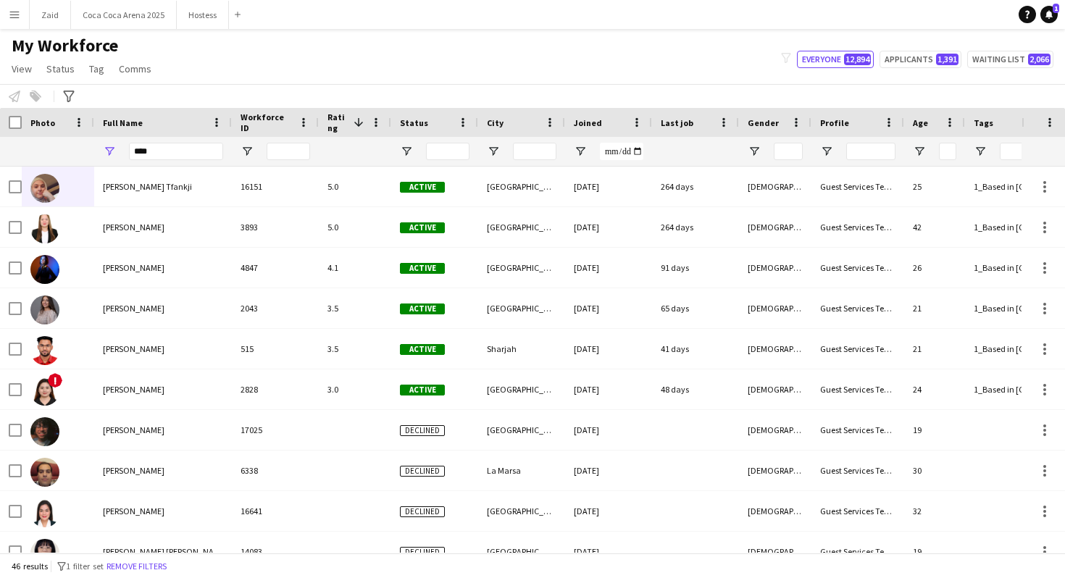
click at [98, 58] on app-page-menu "View Views Default view New view Update view Delete view Edit name Customise vi…" at bounding box center [83, 71] width 166 height 28
click at [98, 67] on span "Tag" at bounding box center [96, 68] width 15 height 13
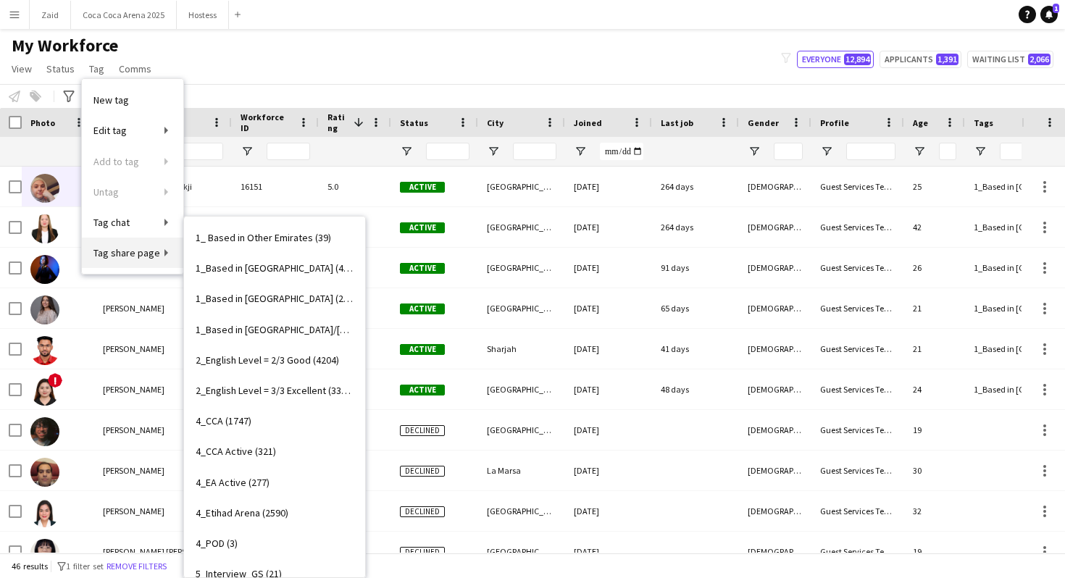
click at [136, 246] on span "Tag share page" at bounding box center [126, 252] width 67 height 13
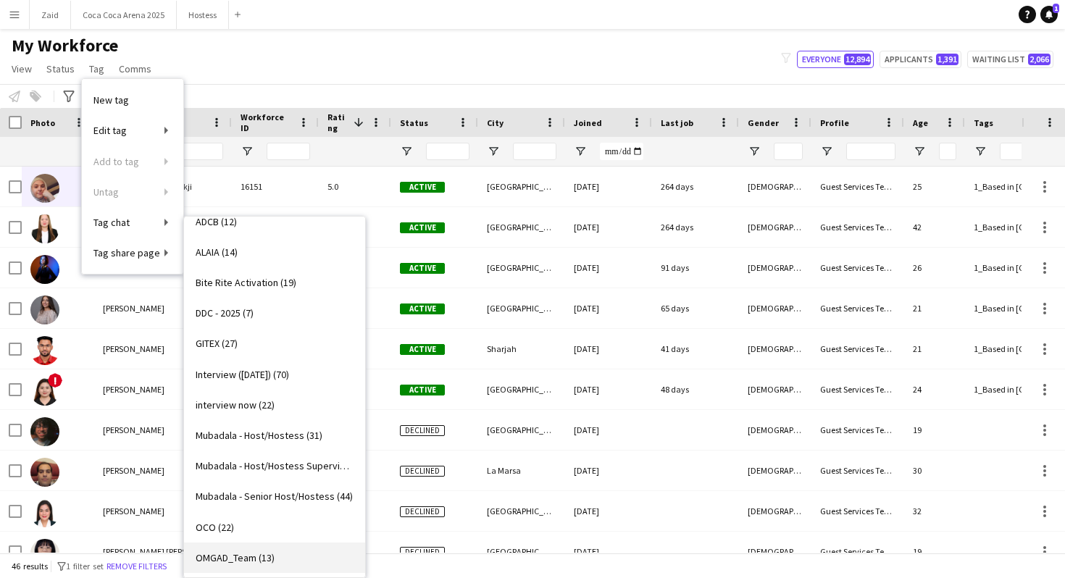
scroll to position [412, 0]
click at [329, 307] on link "DDC - 2025 (7)" at bounding box center [274, 314] width 181 height 30
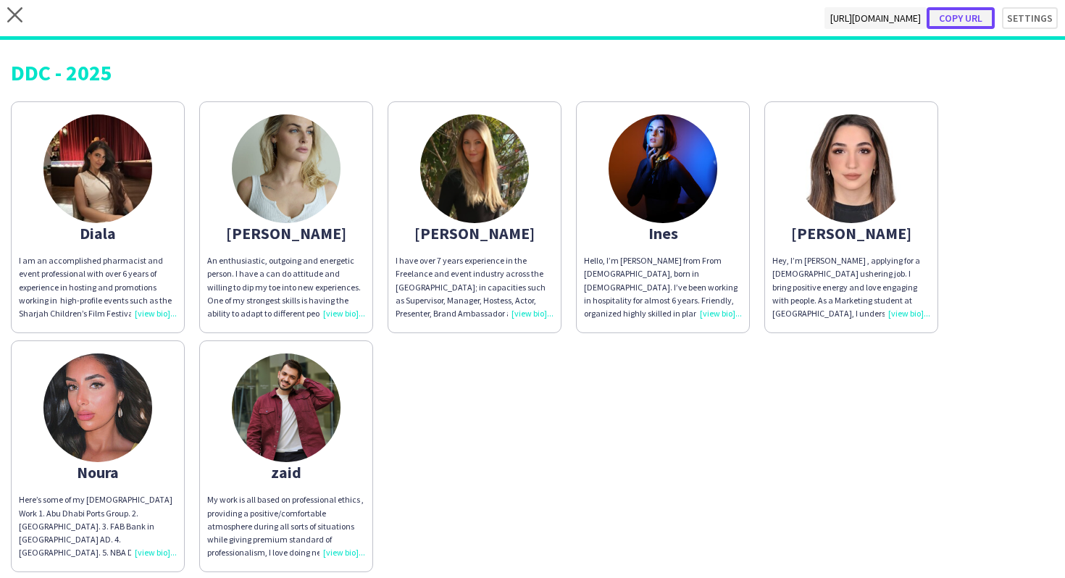
click at [994, 20] on button "Copy url" at bounding box center [961, 18] width 68 height 22
type textarea "**********"
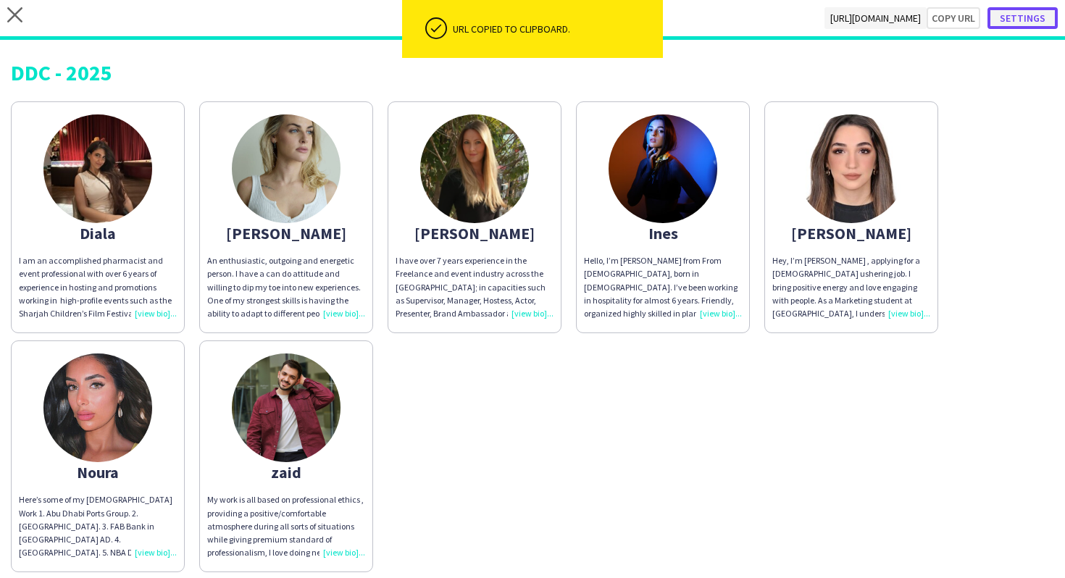
click at [1020, 12] on button "Settings" at bounding box center [1023, 18] width 70 height 22
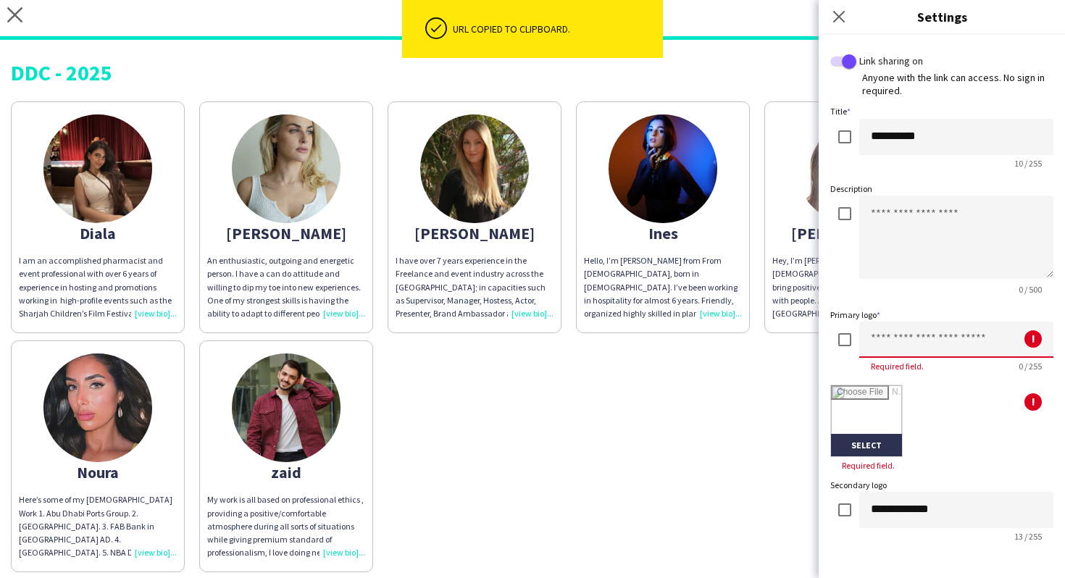
click at [877, 337] on input at bounding box center [956, 340] width 194 height 36
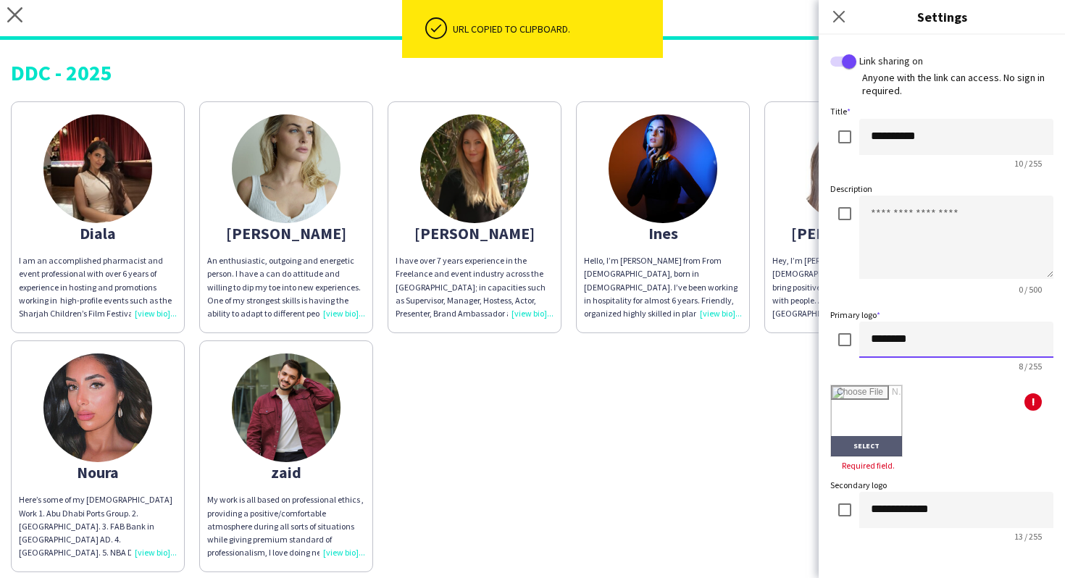
type input "********"
click at [892, 436] on input "file" at bounding box center [866, 421] width 71 height 71
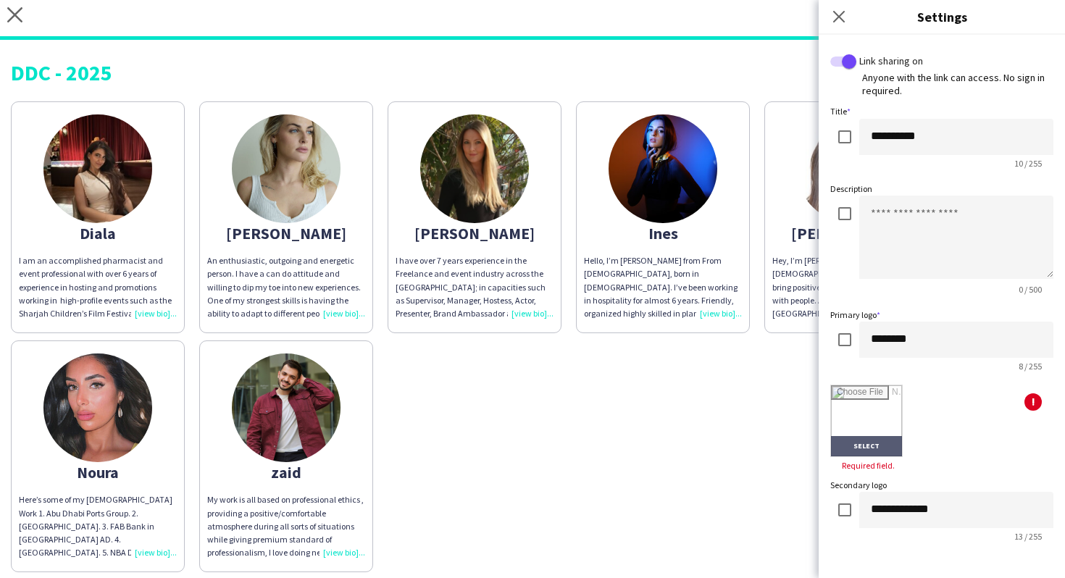
type input "**********"
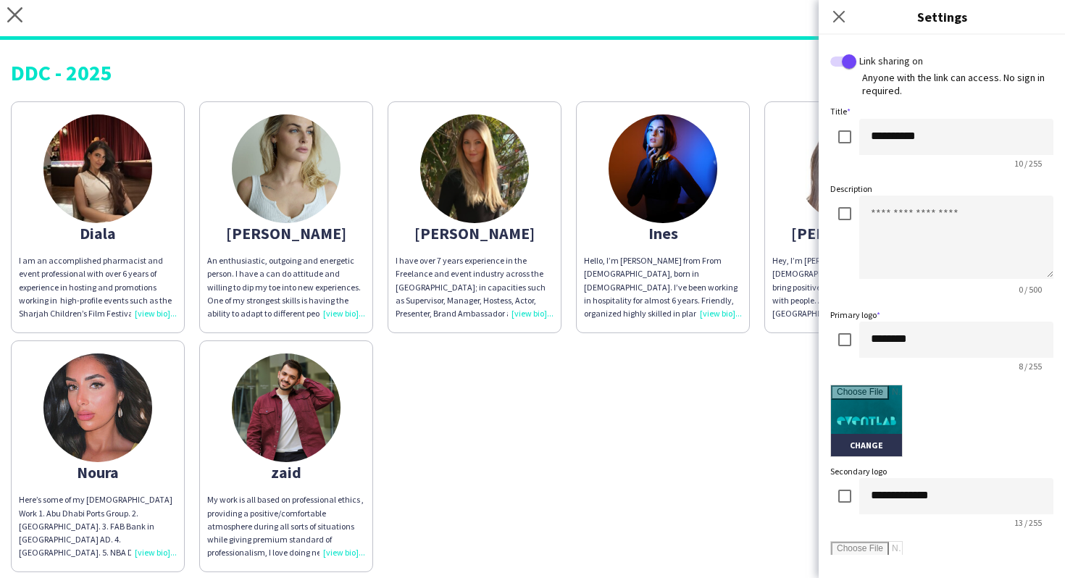
scroll to position [275, 0]
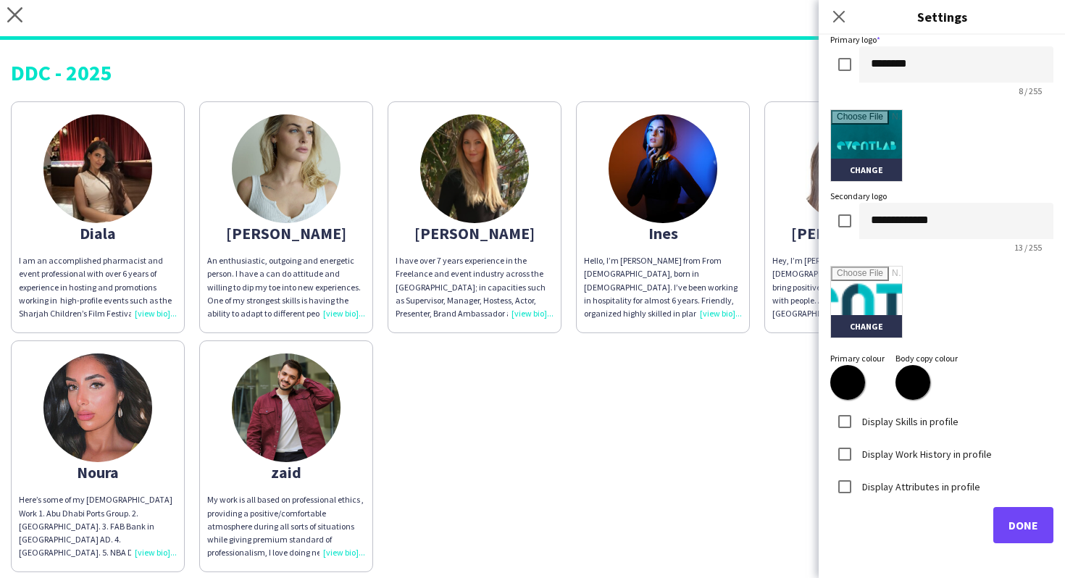
click at [901, 437] on div "Display Work History in profile" at bounding box center [941, 452] width 223 height 33
click at [901, 416] on label "Display Skills in profile" at bounding box center [908, 421] width 99 height 13
click at [902, 444] on div "Display Work History in profile" at bounding box center [911, 454] width 162 height 29
click at [902, 451] on label "Display Work History in profile" at bounding box center [925, 453] width 133 height 13
click at [905, 486] on label "Display Attributes in profile" at bounding box center [919, 486] width 121 height 13
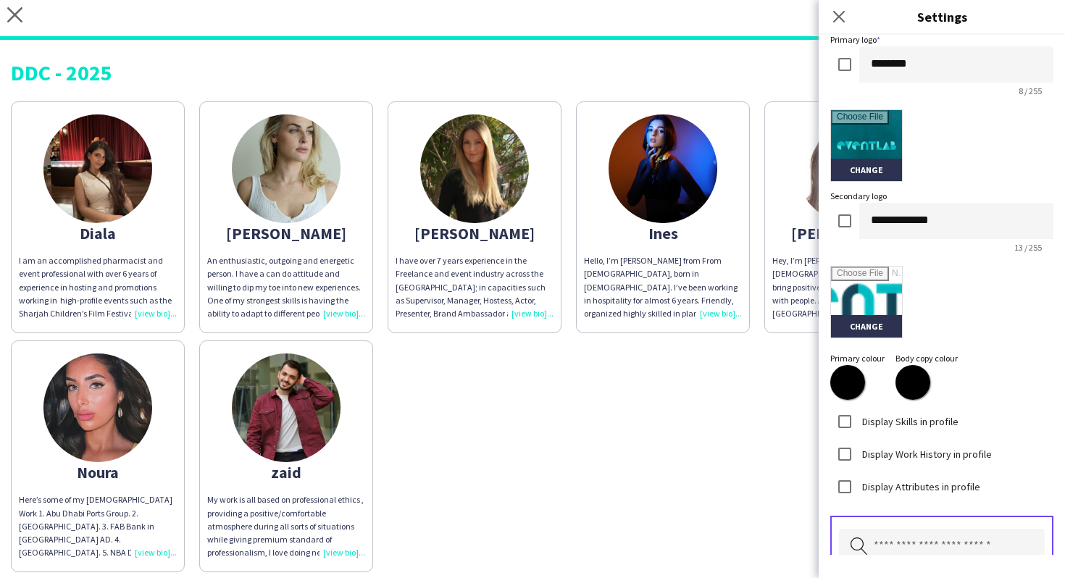
click at [920, 525] on div "Pick attributes to display" at bounding box center [941, 544] width 223 height 57
click at [920, 538] on input "text" at bounding box center [942, 547] width 206 height 36
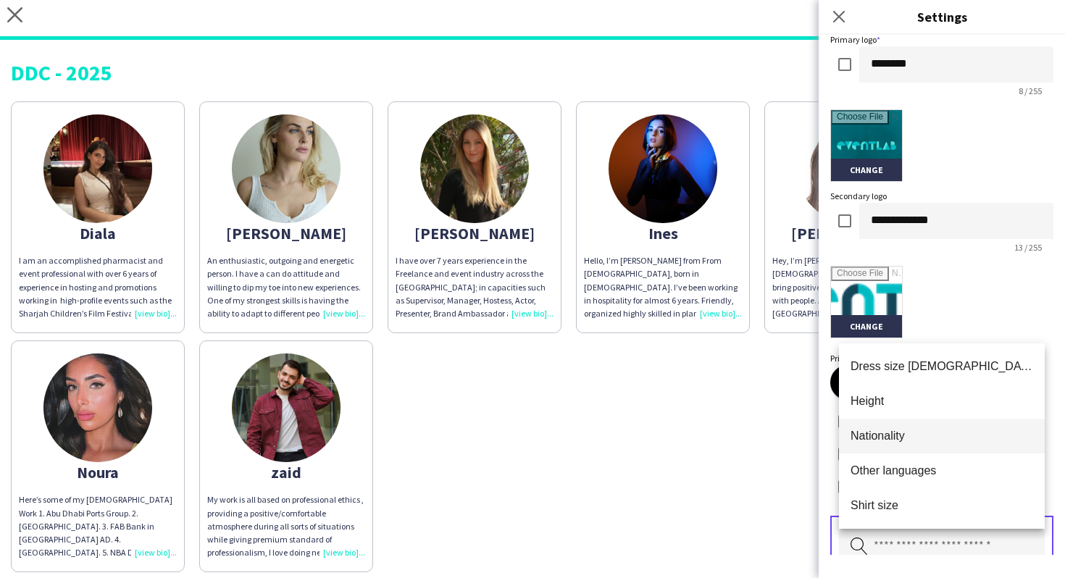
click at [915, 444] on mat-option "Nationality" at bounding box center [942, 436] width 206 height 35
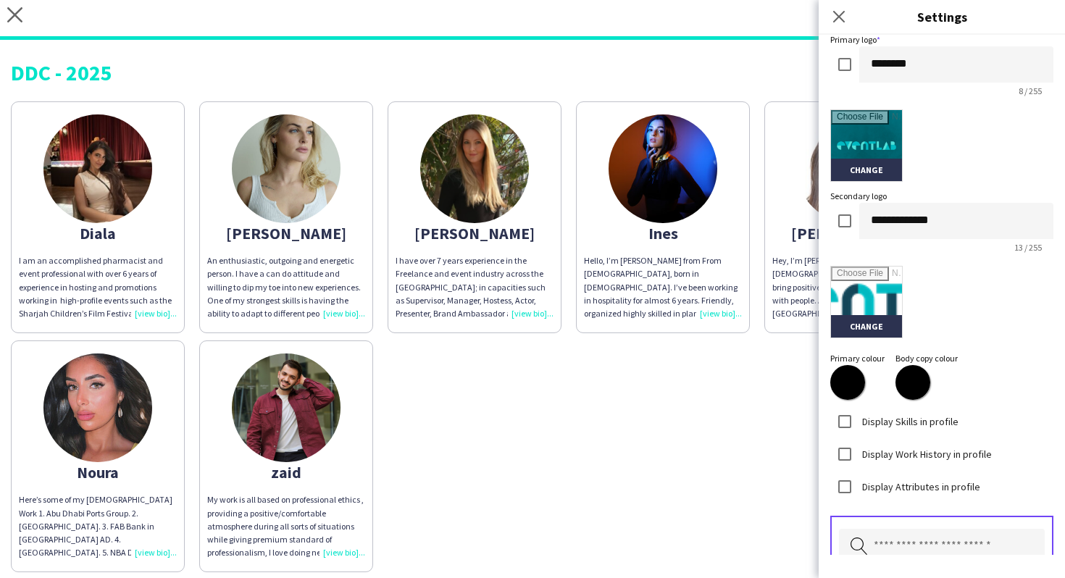
scroll to position [286, 0]
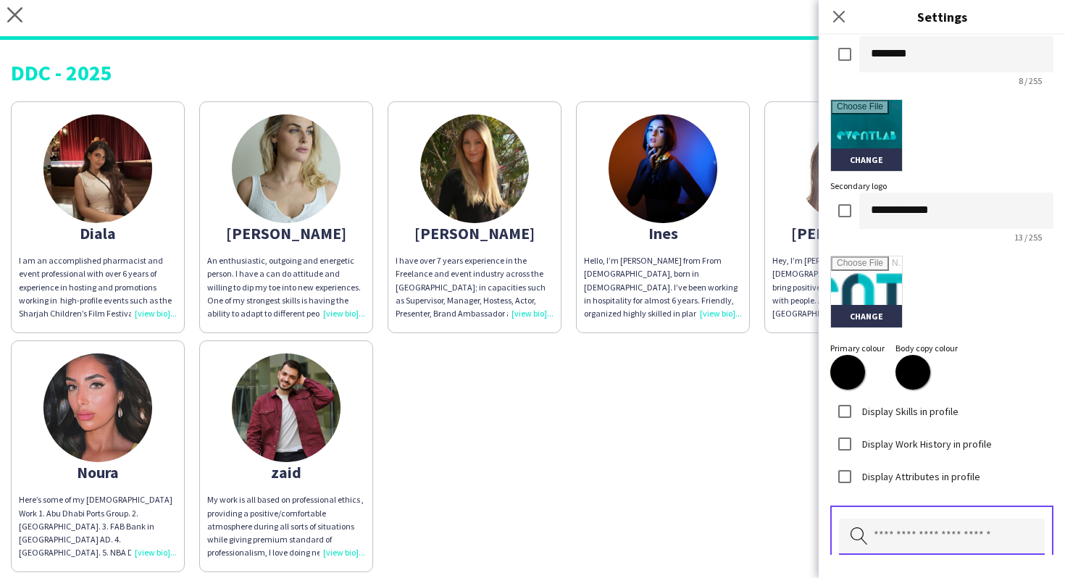
click at [923, 537] on input "text" at bounding box center [942, 537] width 206 height 36
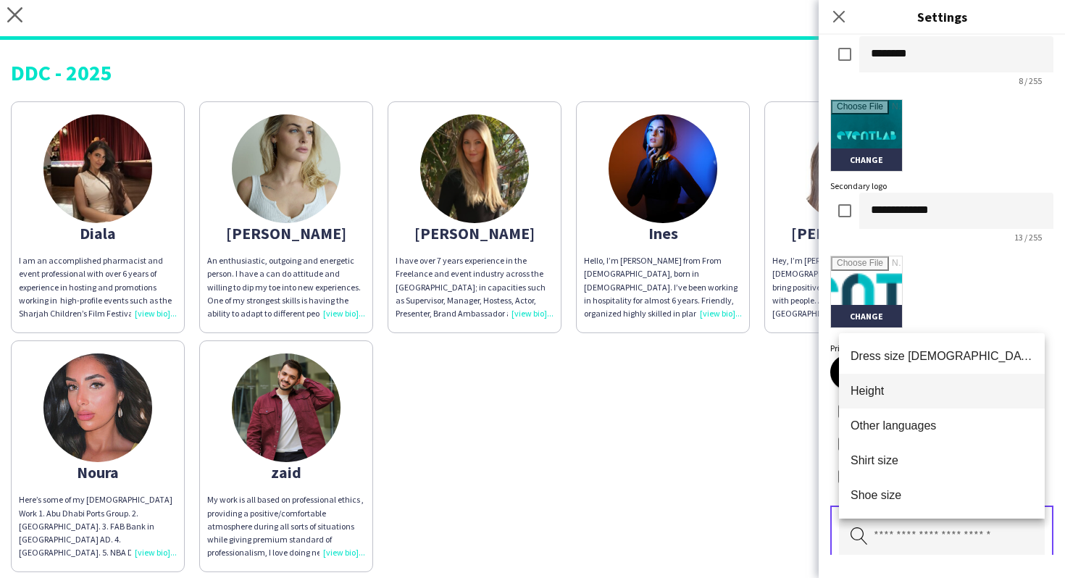
click at [936, 401] on mat-option "Height" at bounding box center [942, 391] width 206 height 35
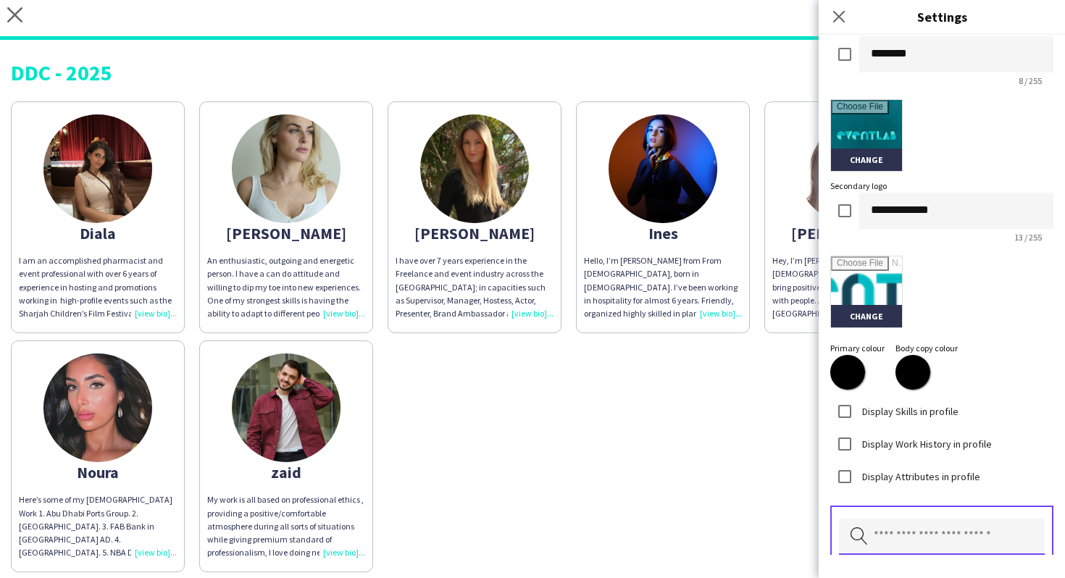
click at [941, 535] on input "text" at bounding box center [942, 537] width 206 height 36
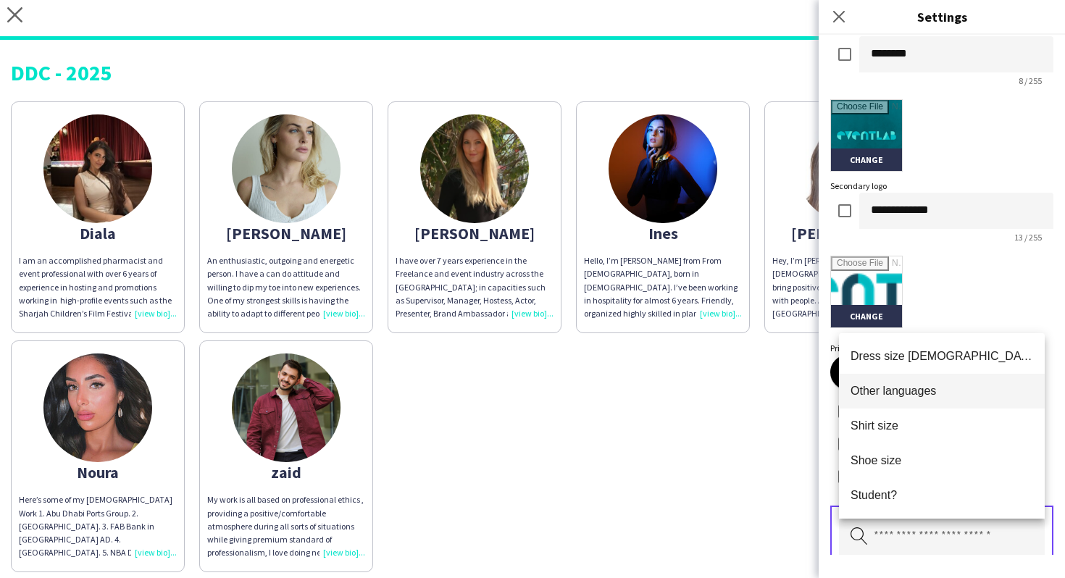
drag, startPoint x: 959, startPoint y: 409, endPoint x: 959, endPoint y: 394, distance: 14.5
click at [959, 394] on div "Dress size FEMALE Other languages Shirt size Shoe size Student? Tattoo info Wai…" at bounding box center [942, 426] width 206 height 186
click at [959, 394] on span "Other languages" at bounding box center [942, 391] width 183 height 14
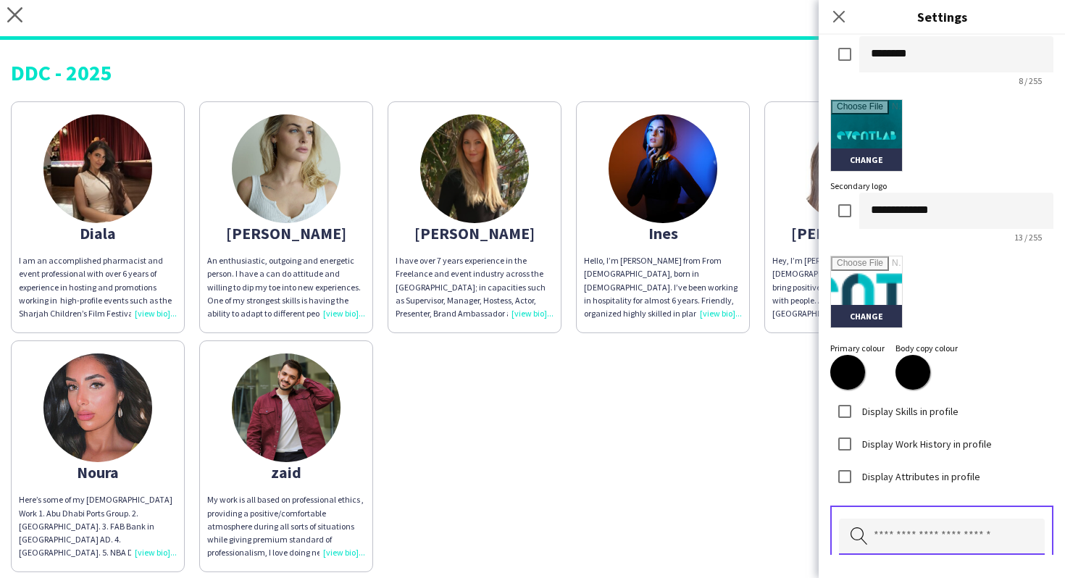
scroll to position [413, 0]
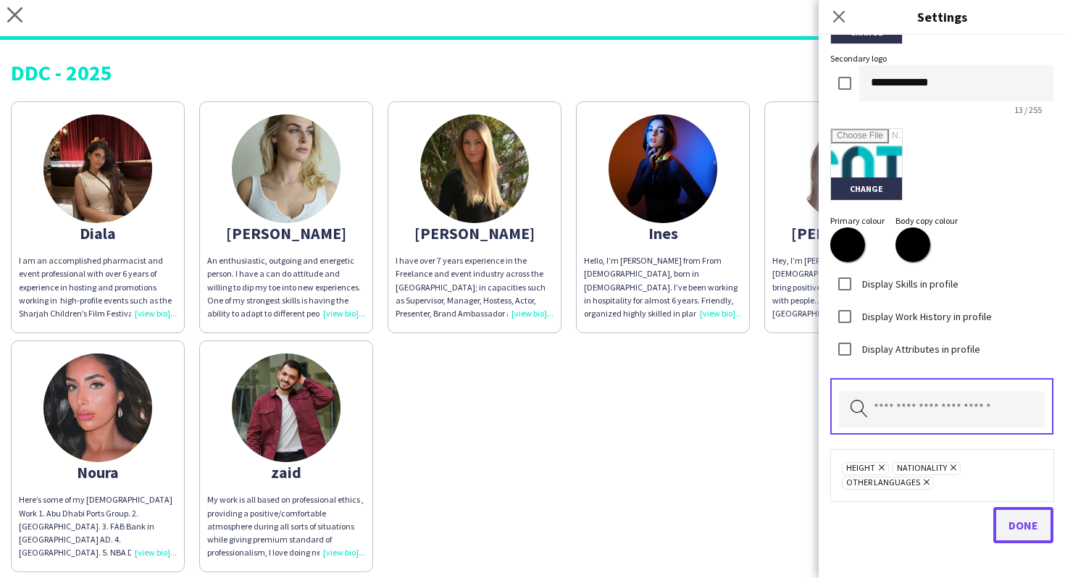
click at [1002, 525] on button "Done" at bounding box center [1024, 525] width 60 height 36
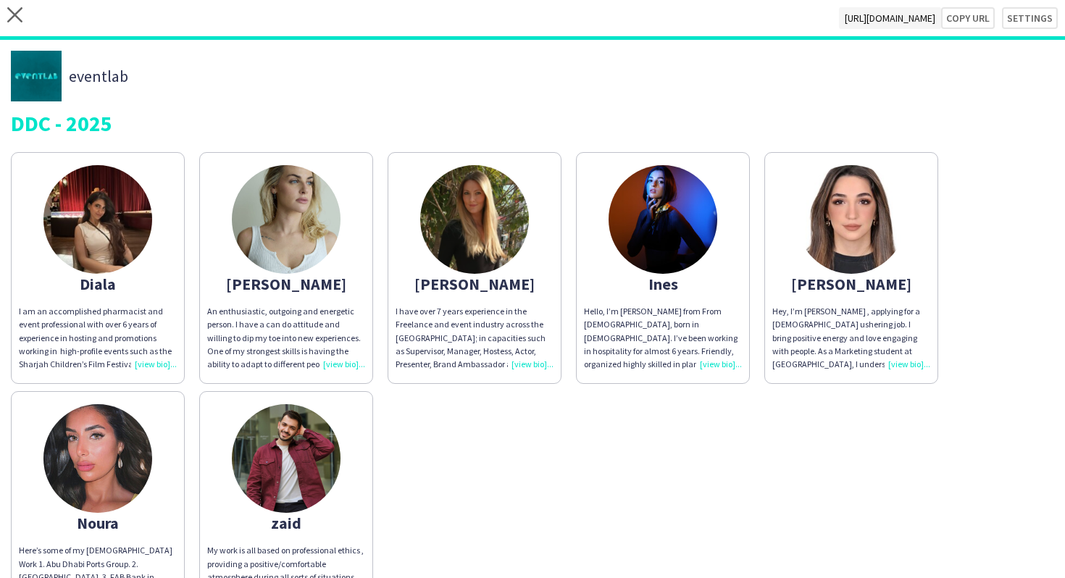
click at [805, 355] on div "Hey, I’m Lin , applying for a part-time ushering job. I bring positive energy a…" at bounding box center [851, 338] width 158 height 66
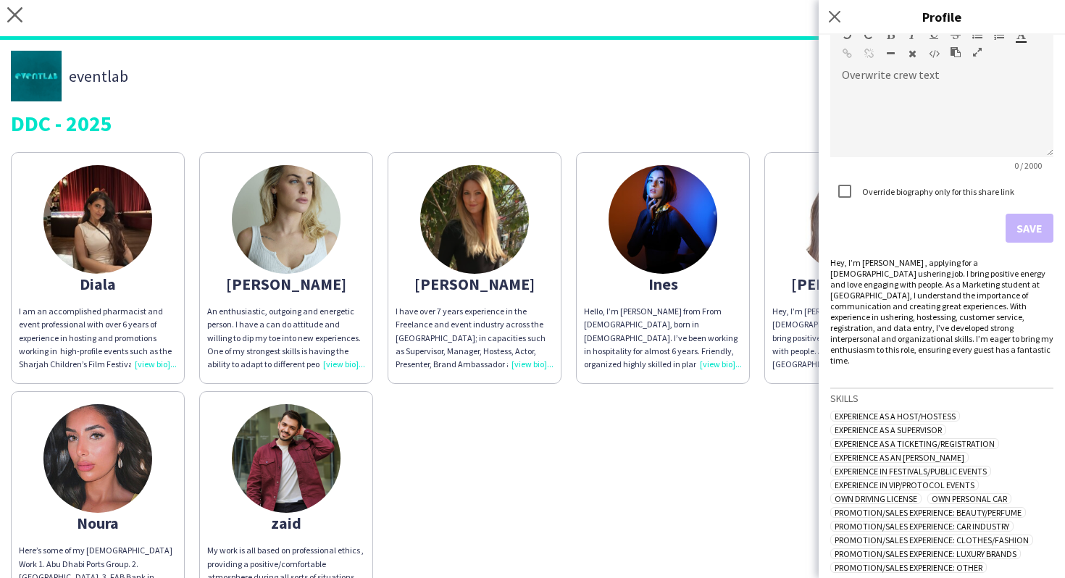
scroll to position [310, 0]
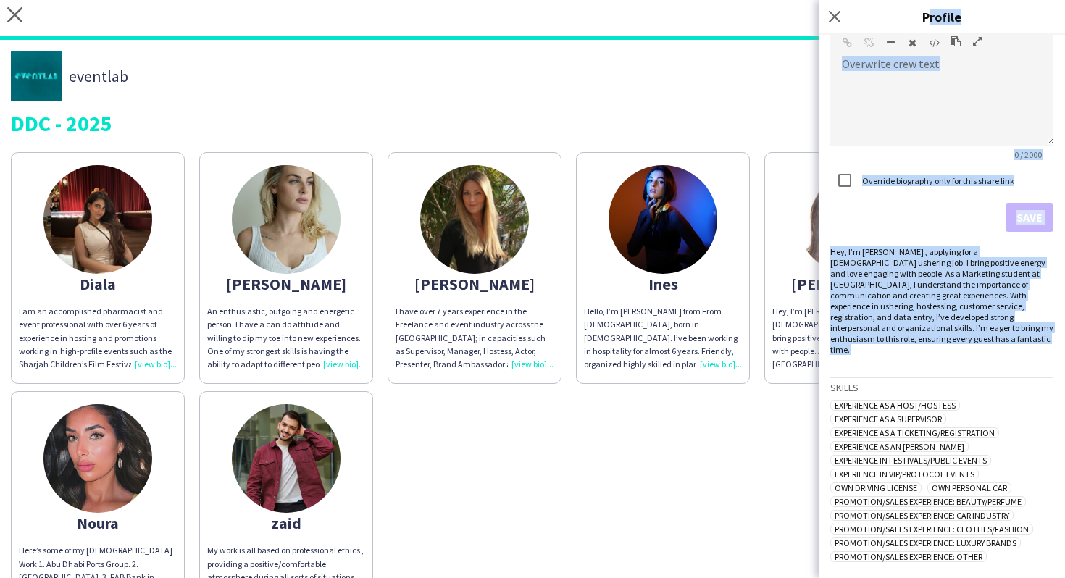
drag, startPoint x: 894, startPoint y: 345, endPoint x: 819, endPoint y: 233, distance: 135.3
click at [819, 233] on app-popin "Close pop-in Profile Lin Sharjah chevron-left chevron-right Open photos pop-in …" at bounding box center [942, 289] width 246 height 578
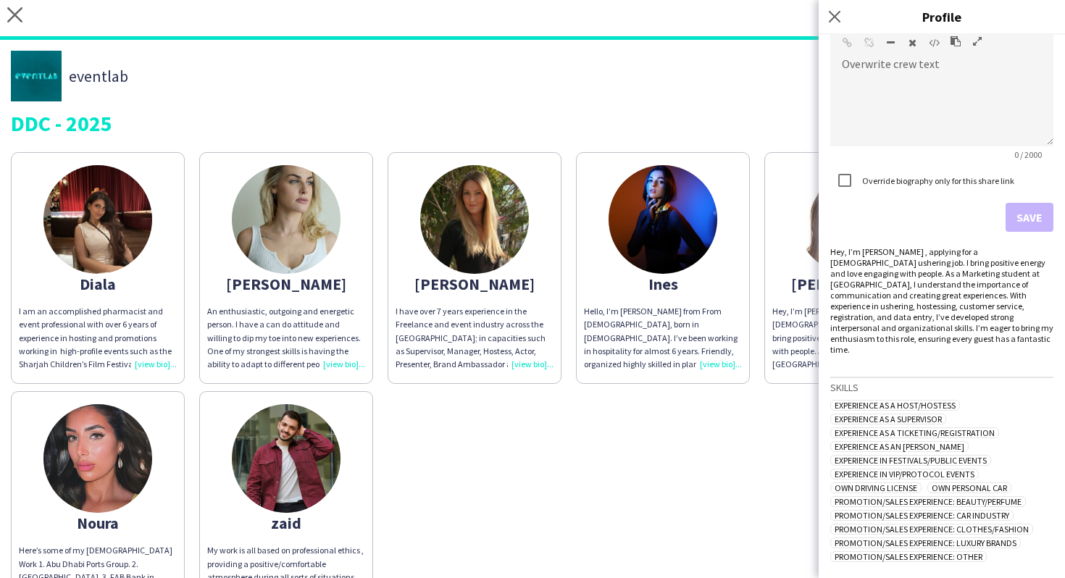
click at [882, 227] on form "Overwrite crew text default Heading 1 Heading 2 Heading 3 Heading 4 Heading 5 H…" at bounding box center [941, 120] width 223 height 222
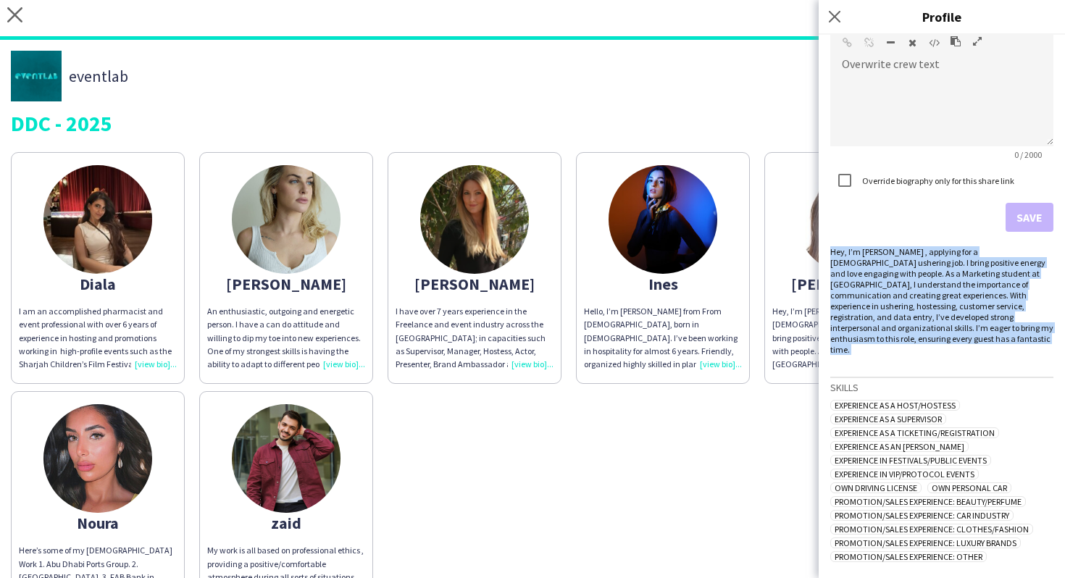
drag, startPoint x: 877, startPoint y: 348, endPoint x: 829, endPoint y: 245, distance: 113.5
click at [829, 245] on div "Lin Sharjah chevron-left chevron-right Open photos pop-in Overwrite crew text d…" at bounding box center [942, 307] width 246 height 544
copy div "Hey, I’m Lin , applying for a part-time ushering job. I bring positive energy a…"
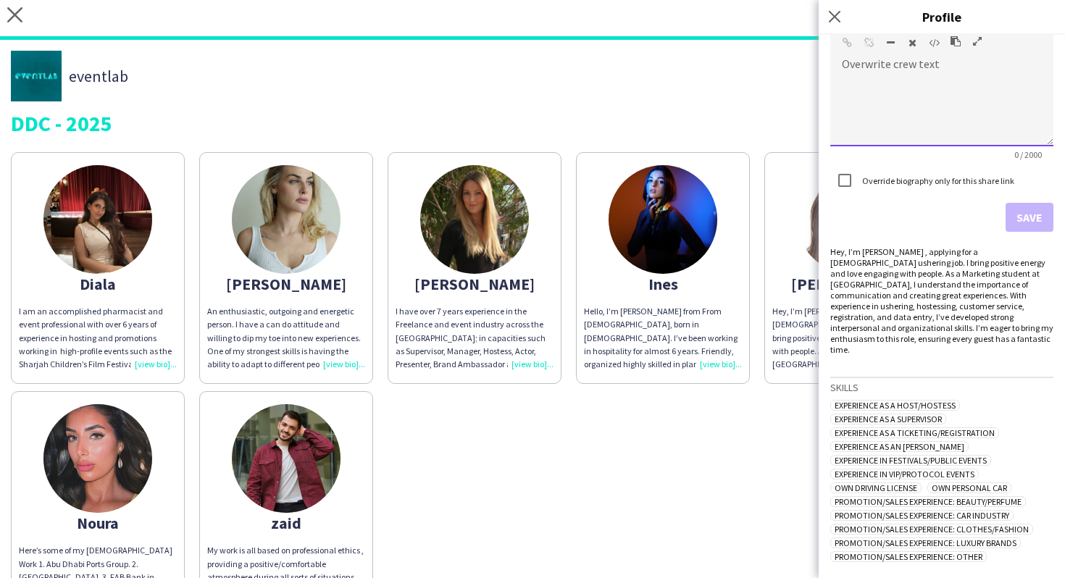
click at [876, 80] on div at bounding box center [941, 110] width 223 height 72
paste div
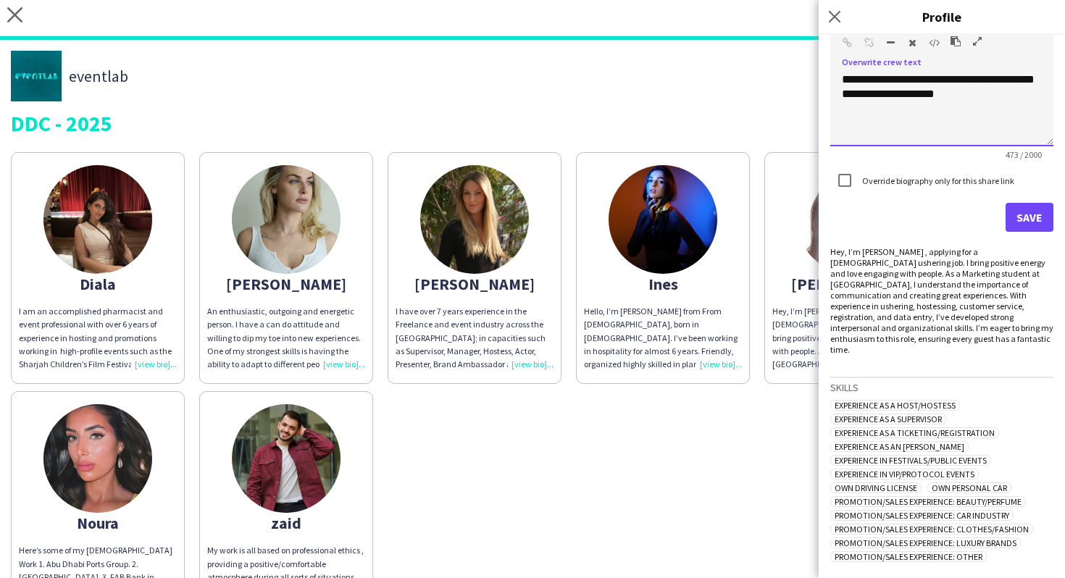
scroll to position [0, 0]
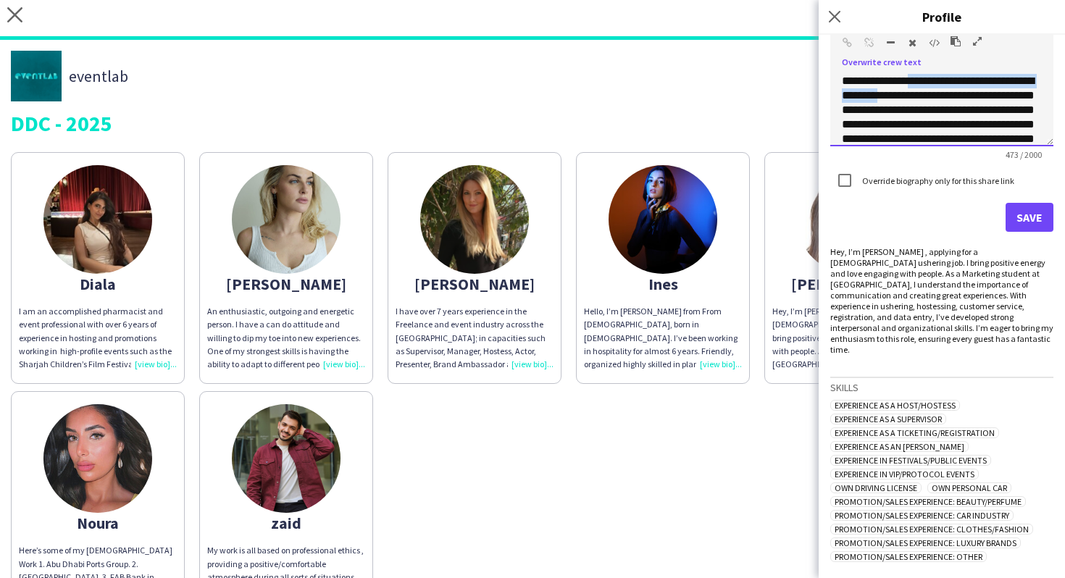
drag, startPoint x: 906, startPoint y: 97, endPoint x: 906, endPoint y: 75, distance: 22.5
click at [906, 75] on div "**********" at bounding box center [942, 168] width 200 height 188
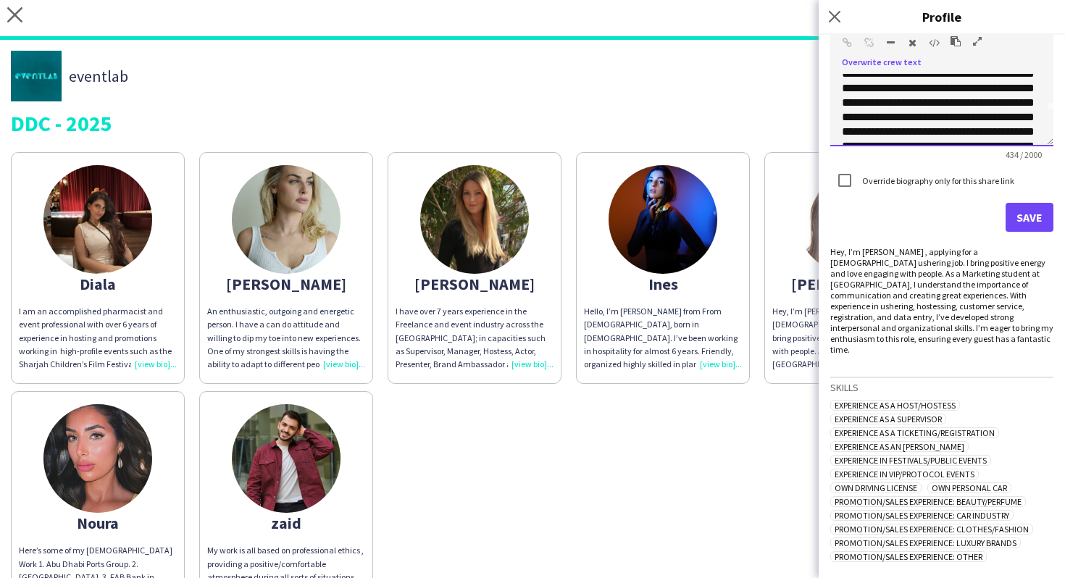
scroll to position [128, 0]
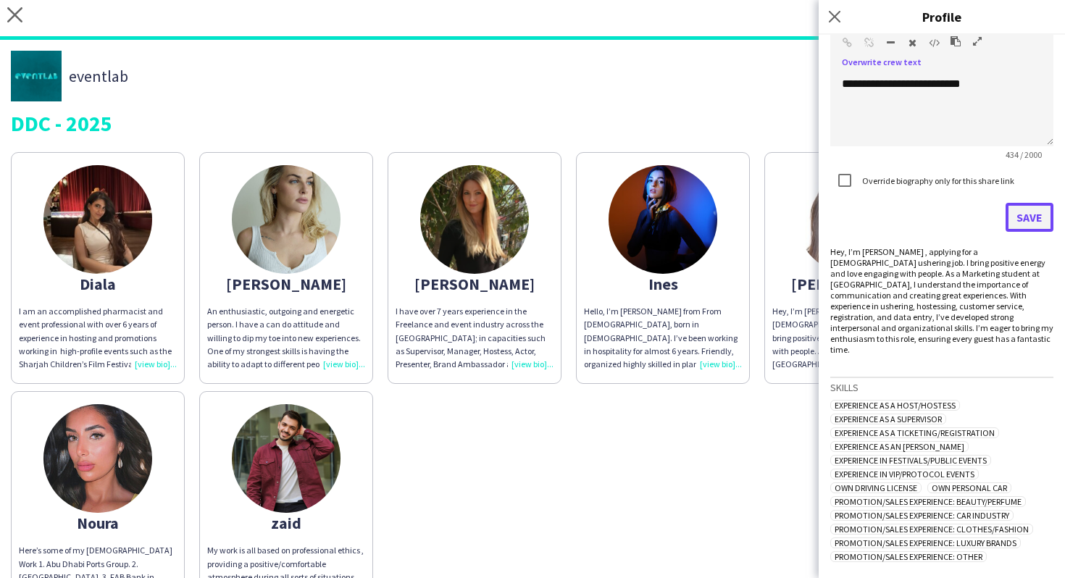
click at [1026, 220] on button "Save" at bounding box center [1030, 217] width 48 height 29
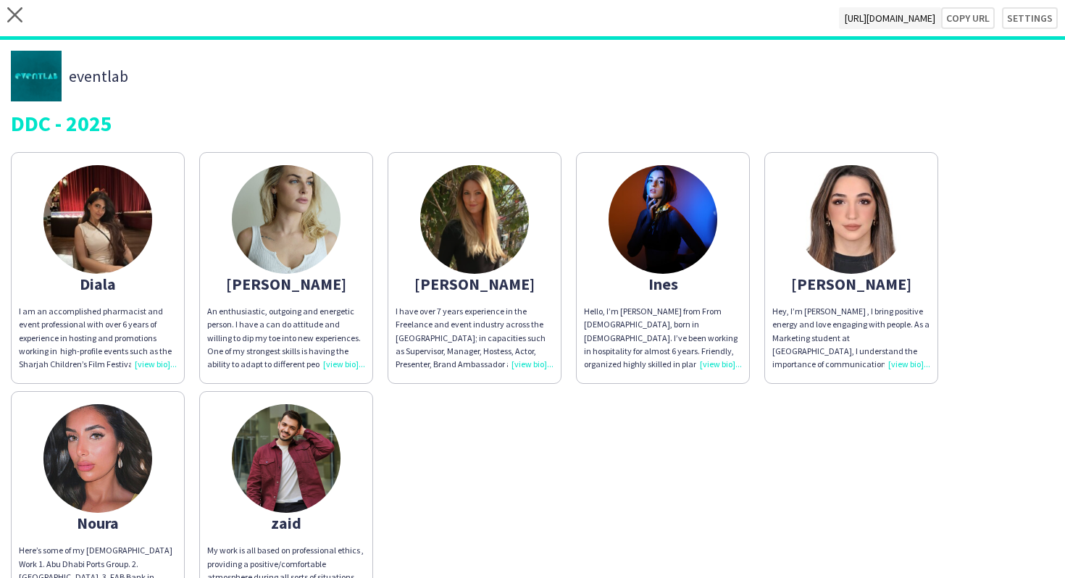
click at [975, 44] on div "eventlab DDC - 2025 Diala I am an accomplished pharmacist and event professiona…" at bounding box center [532, 337] width 1065 height 594
click at [975, 5] on div "close https://admin.liveforce.co/v2/s/543cc655-3a71-4e12-ada0-51a11b2eed29 Copy…" at bounding box center [532, 20] width 1065 height 40
click at [976, 14] on button "Copy url" at bounding box center [961, 18] width 68 height 22
click at [964, 15] on button "Copy url" at bounding box center [961, 18] width 68 height 22
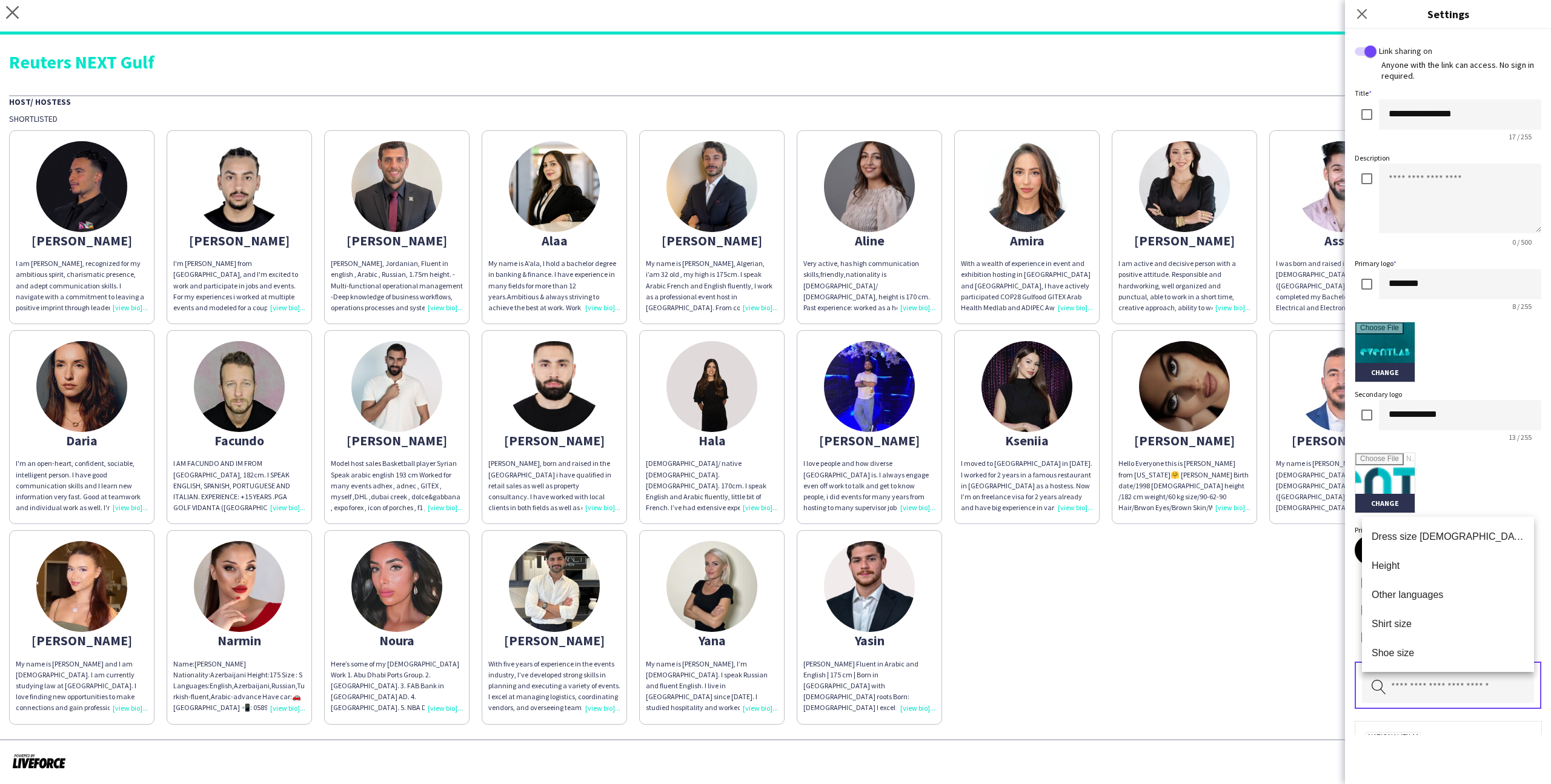
click at [1436, 602] on mat-option "Other languages" at bounding box center [1448, 594] width 172 height 29
click at [1436, 675] on input "text" at bounding box center [1448, 687] width 172 height 30
click at [1448, 570] on span "Height" at bounding box center [1448, 566] width 153 height 12
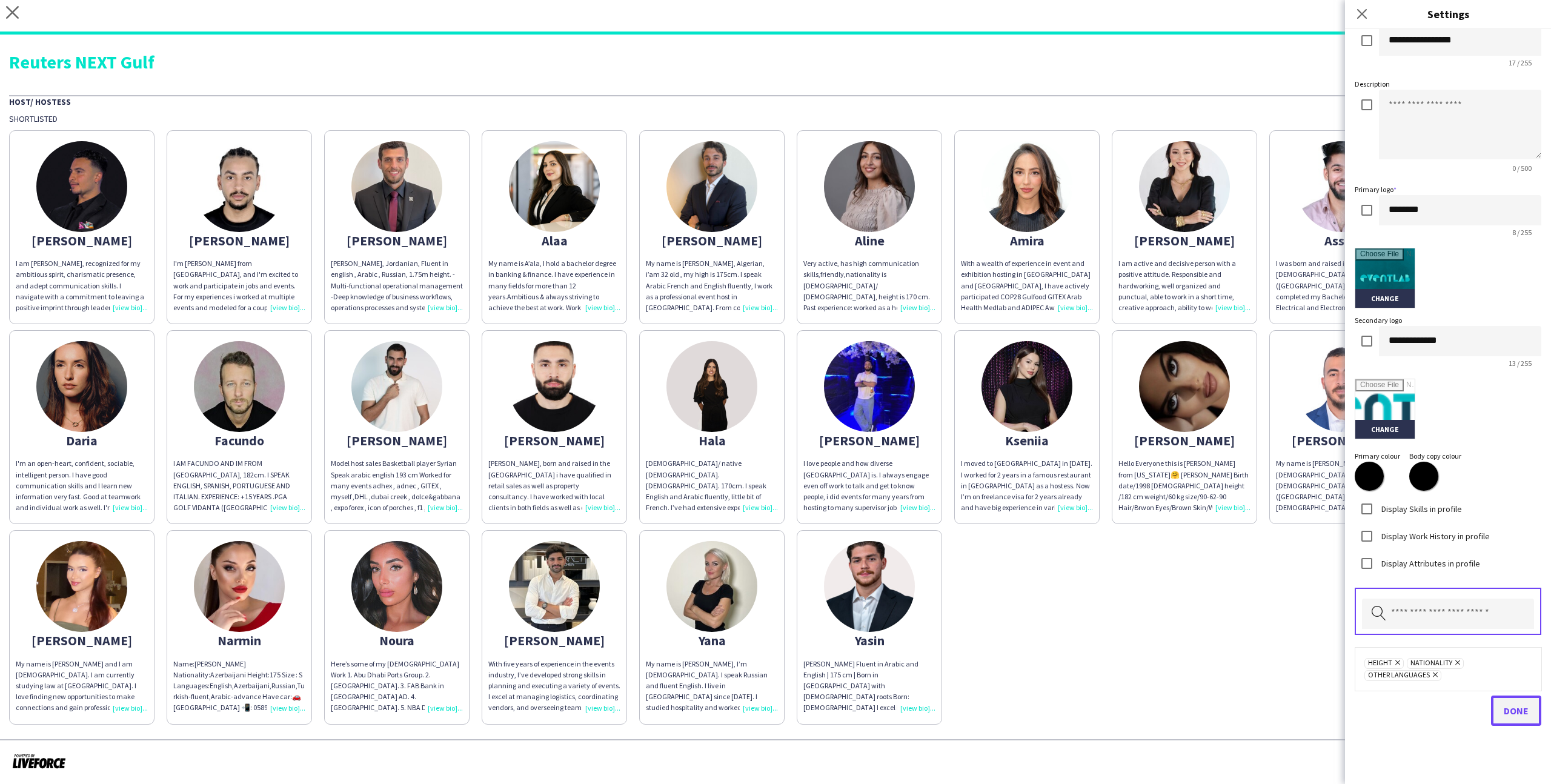
click at [1502, 708] on button "Done" at bounding box center [1516, 710] width 50 height 30
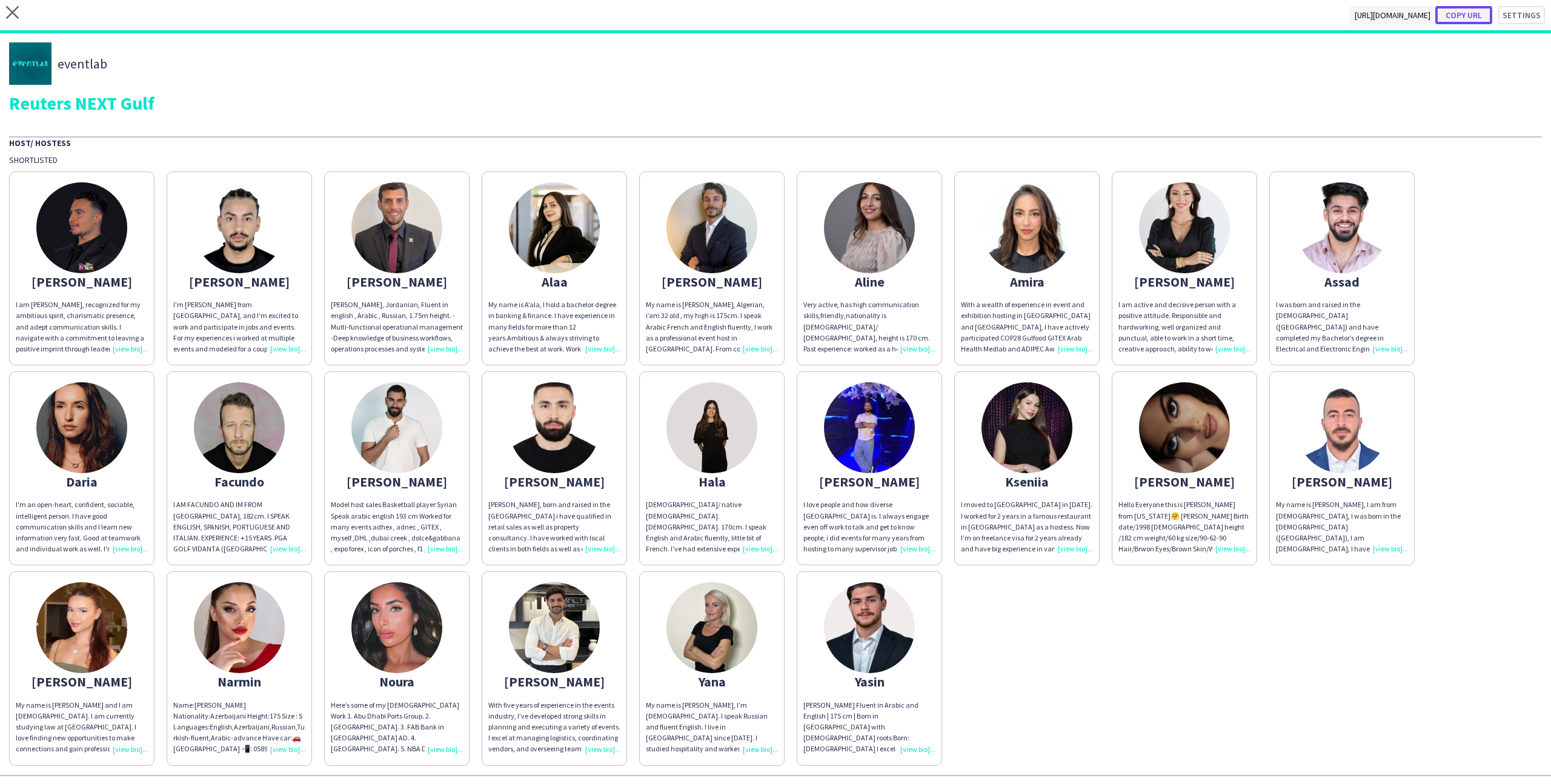
click at [1457, 17] on button "Copy url" at bounding box center [1464, 15] width 57 height 18
click at [14, 13] on icon "close" at bounding box center [12, 12] width 13 height 13
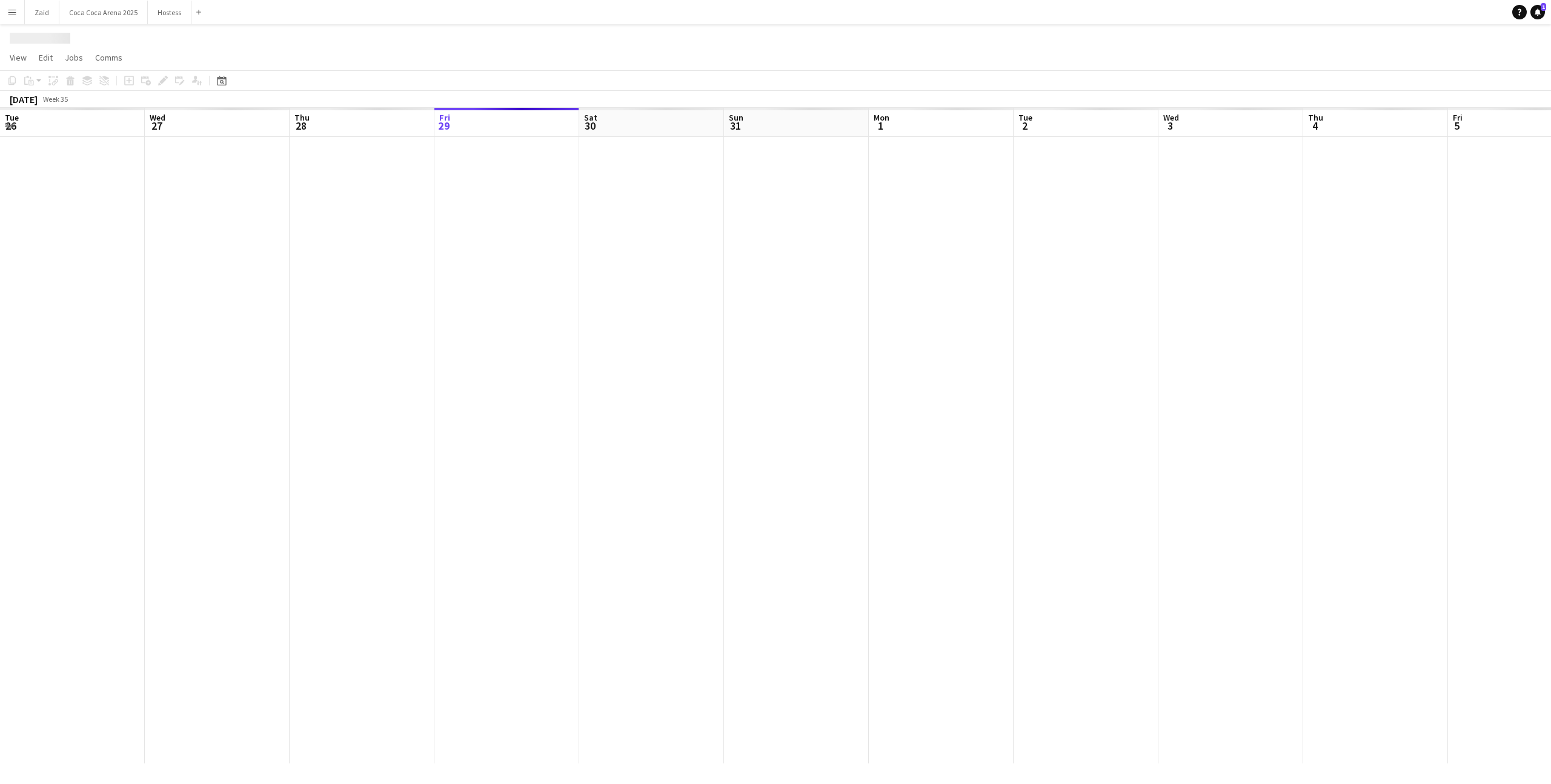
scroll to position [0, 289]
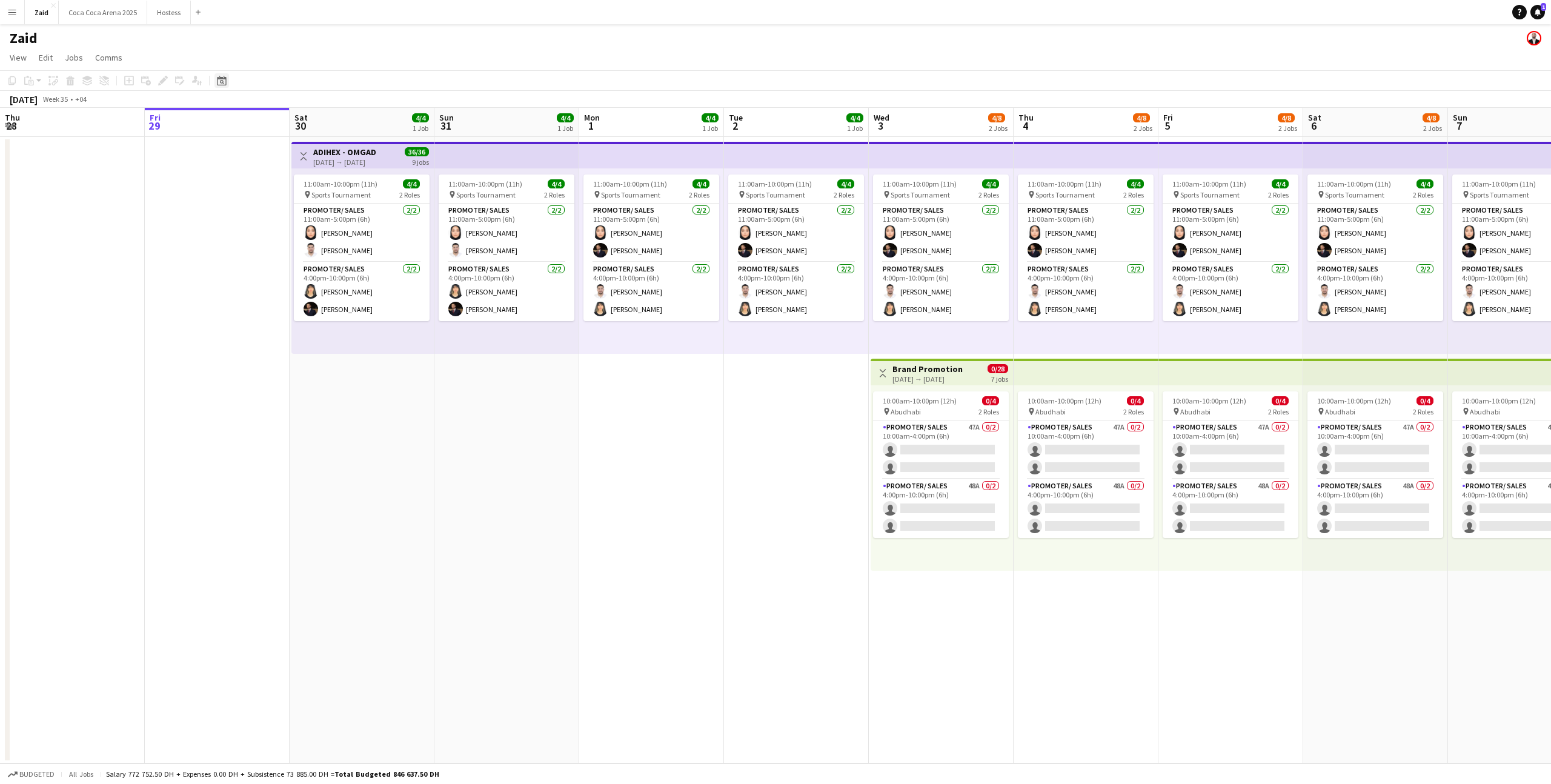
click at [219, 83] on icon "Date picker" at bounding box center [222, 81] width 10 height 10
click at [253, 126] on span "[DATE]" at bounding box center [237, 122] width 32 height 11
click at [332, 65] on app-page-menu "View Day view expanded Day view collapsed Month view Date picker Jump to [DATE]…" at bounding box center [775, 59] width 1551 height 23
click at [223, 84] on icon at bounding box center [222, 82] width 4 height 4
click at [268, 186] on span "2025" at bounding box center [258, 184] width 25 height 14
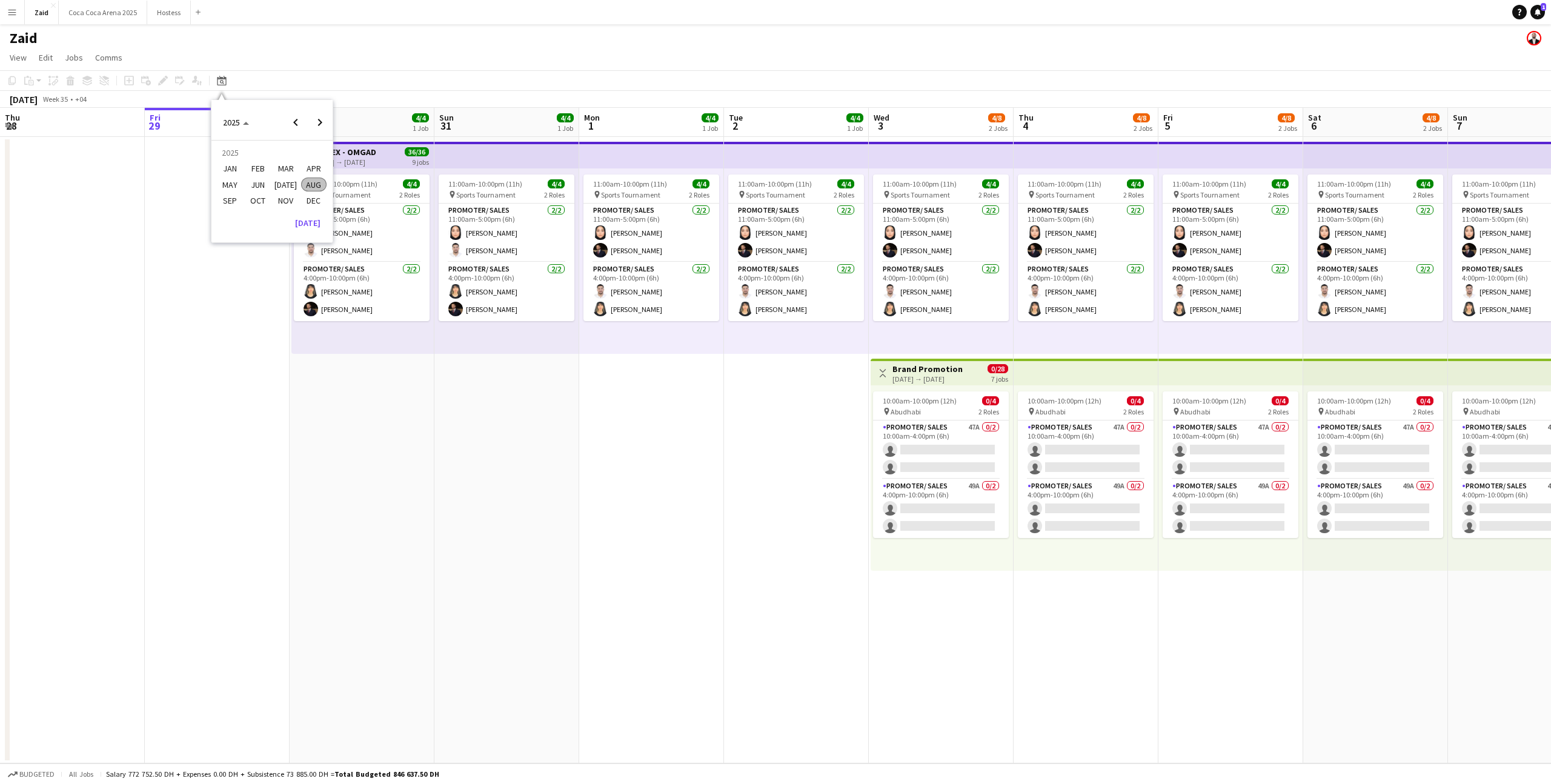
click at [260, 163] on span "FEB" at bounding box center [258, 168] width 25 height 14
click at [302, 177] on span "1" at bounding box center [304, 170] width 14 height 17
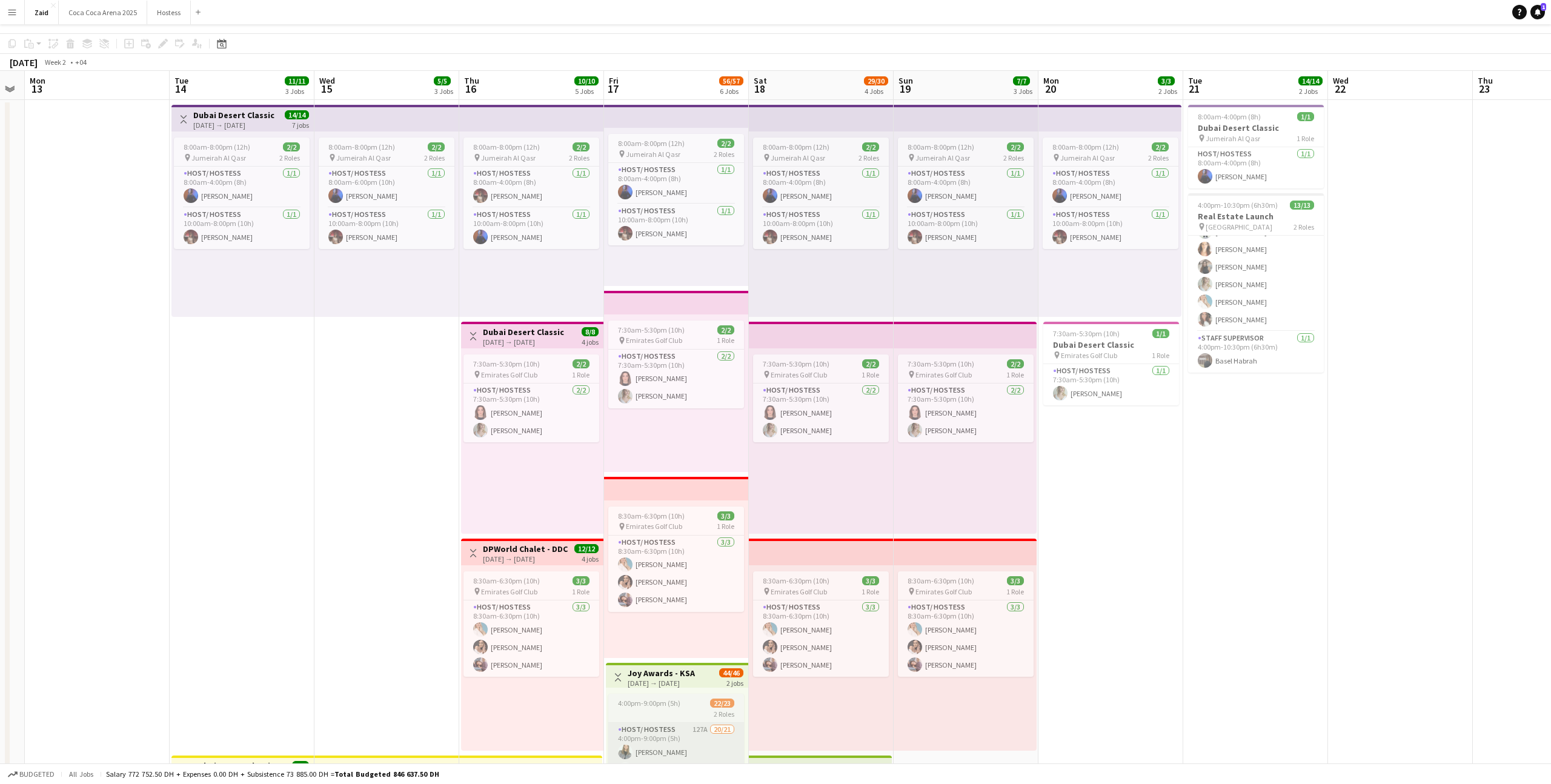
scroll to position [0, 0]
